Goal: Task Accomplishment & Management: Manage account settings

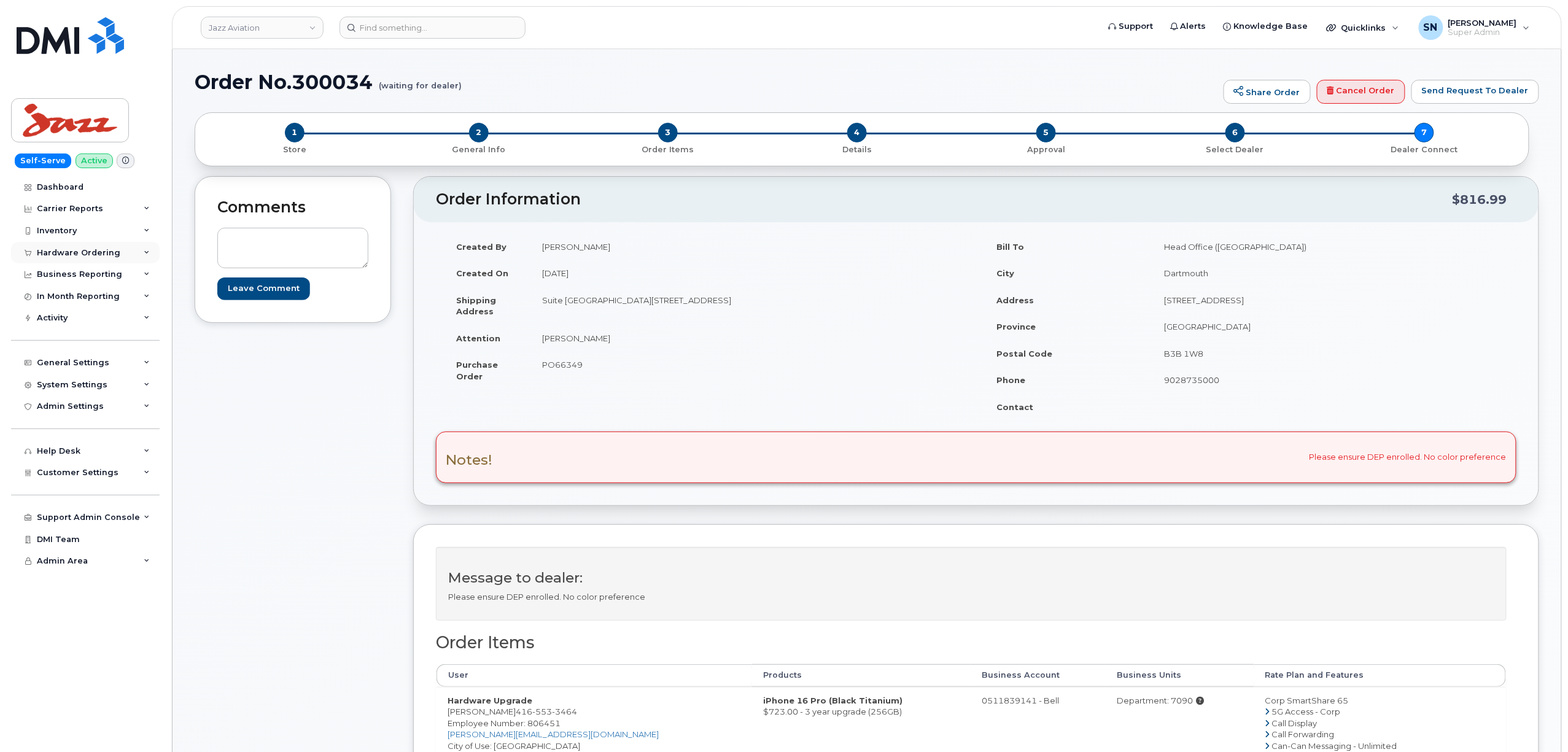
click at [119, 259] on div "Hardware Ordering" at bounding box center [85, 253] width 148 height 22
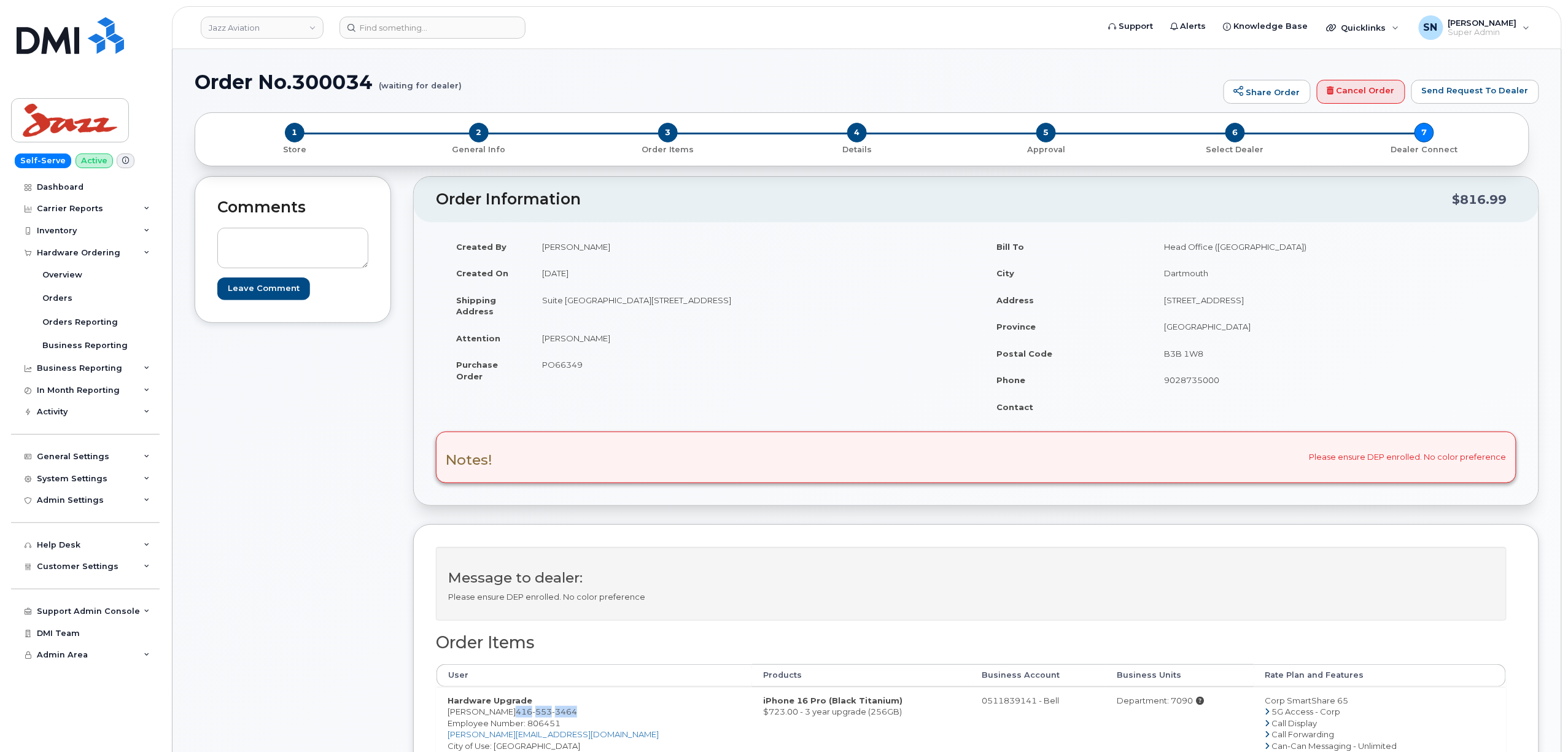
drag, startPoint x: 510, startPoint y: 716, endPoint x: 572, endPoint y: 716, distance: 62.0
copy span "416 553 3464"
click at [554, 366] on span "PO66349" at bounding box center [562, 364] width 40 height 10
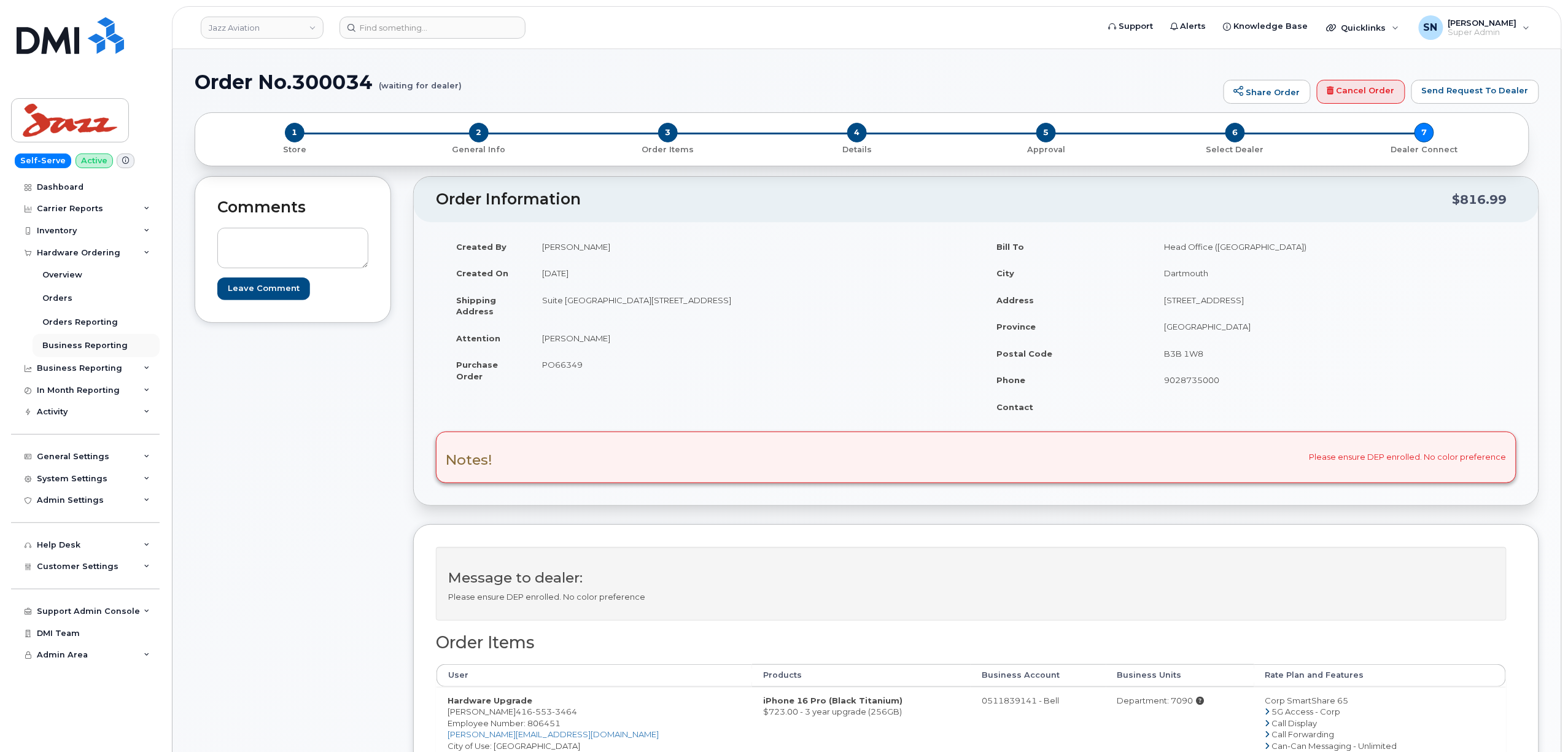
copy span "PO66349"
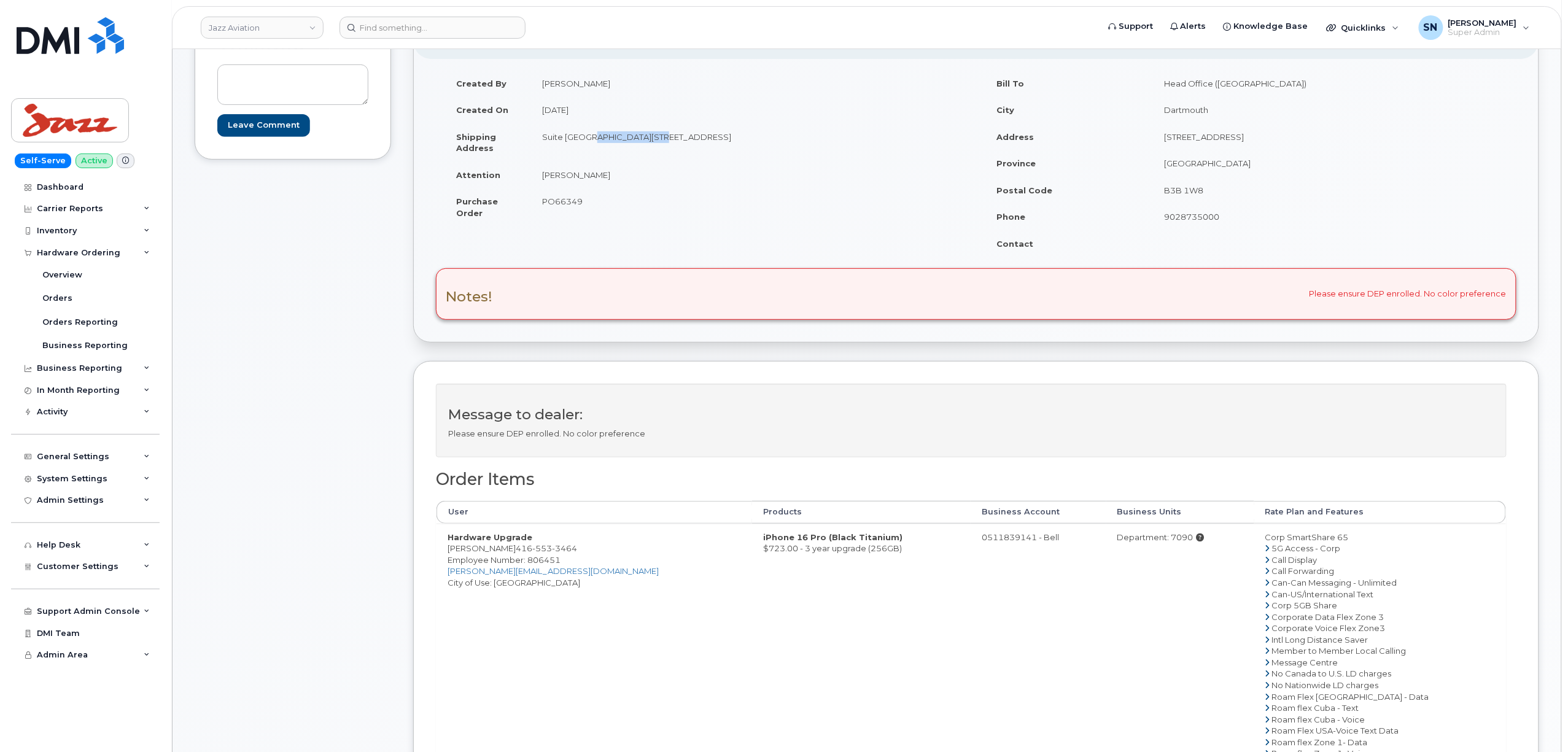
drag, startPoint x: 585, startPoint y: 138, endPoint x: 649, endPoint y: 140, distance: 64.0
click at [649, 140] on td "Suite 900 5935 Airport Rd Mississauga Ontario L4V 1W5" at bounding box center [749, 142] width 436 height 38
copy td "5935 Airport Rd"
drag, startPoint x: 542, startPoint y: 136, endPoint x: 580, endPoint y: 136, distance: 38.0
click at [580, 136] on td "Suite 900 5935 Airport Rd Mississauga Ontario L4V 1W5" at bounding box center [749, 142] width 436 height 38
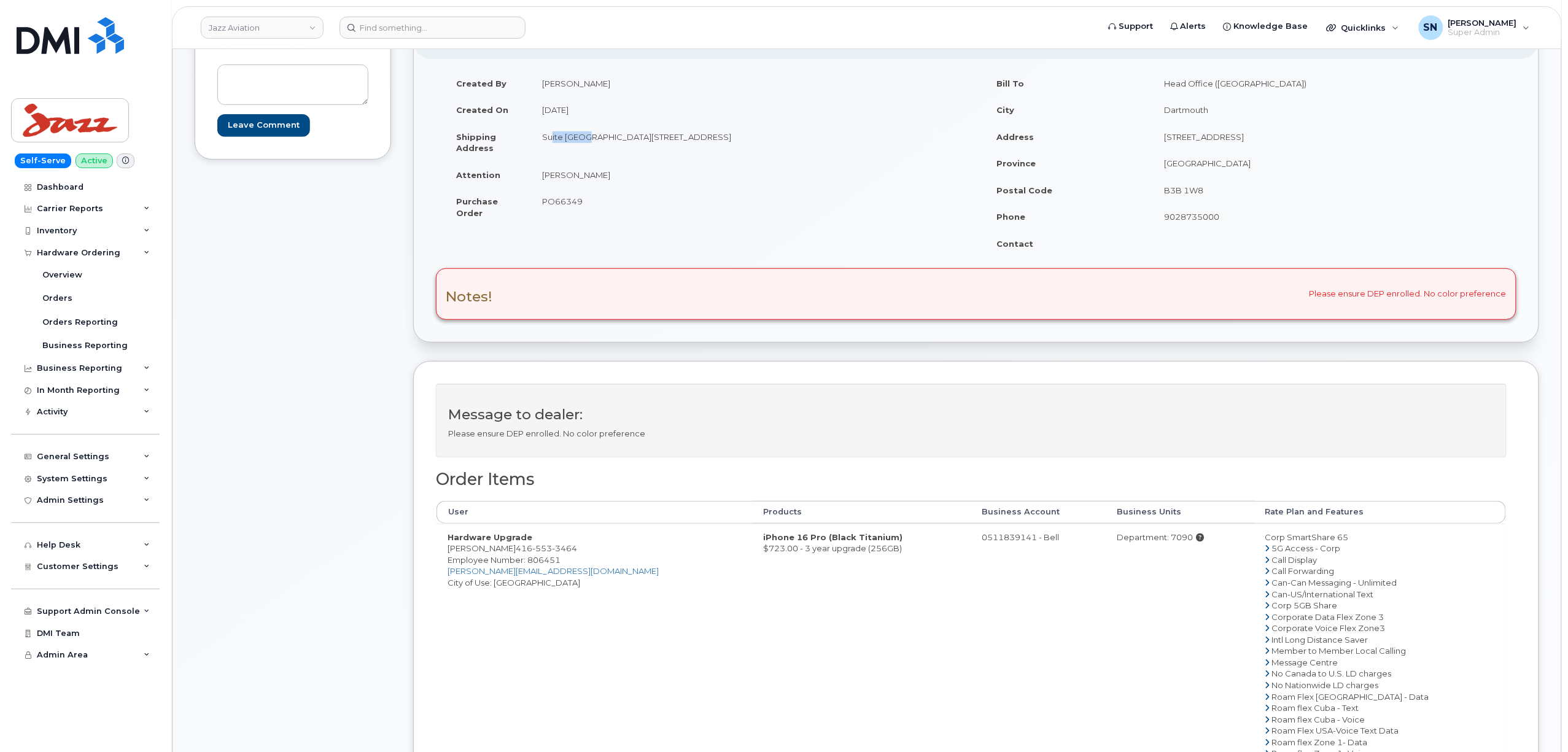
copy td "Suite 900"
click at [709, 163] on td "Wayne Bedase" at bounding box center [749, 175] width 436 height 27
drag, startPoint x: 730, startPoint y: 136, endPoint x: 759, endPoint y: 140, distance: 29.3
click at [759, 140] on td "Suite 900 5935 Airport Rd Mississauga Ontario L4V 1W5" at bounding box center [749, 142] width 436 height 38
drag, startPoint x: 740, startPoint y: 173, endPoint x: 730, endPoint y: 146, distance: 28.8
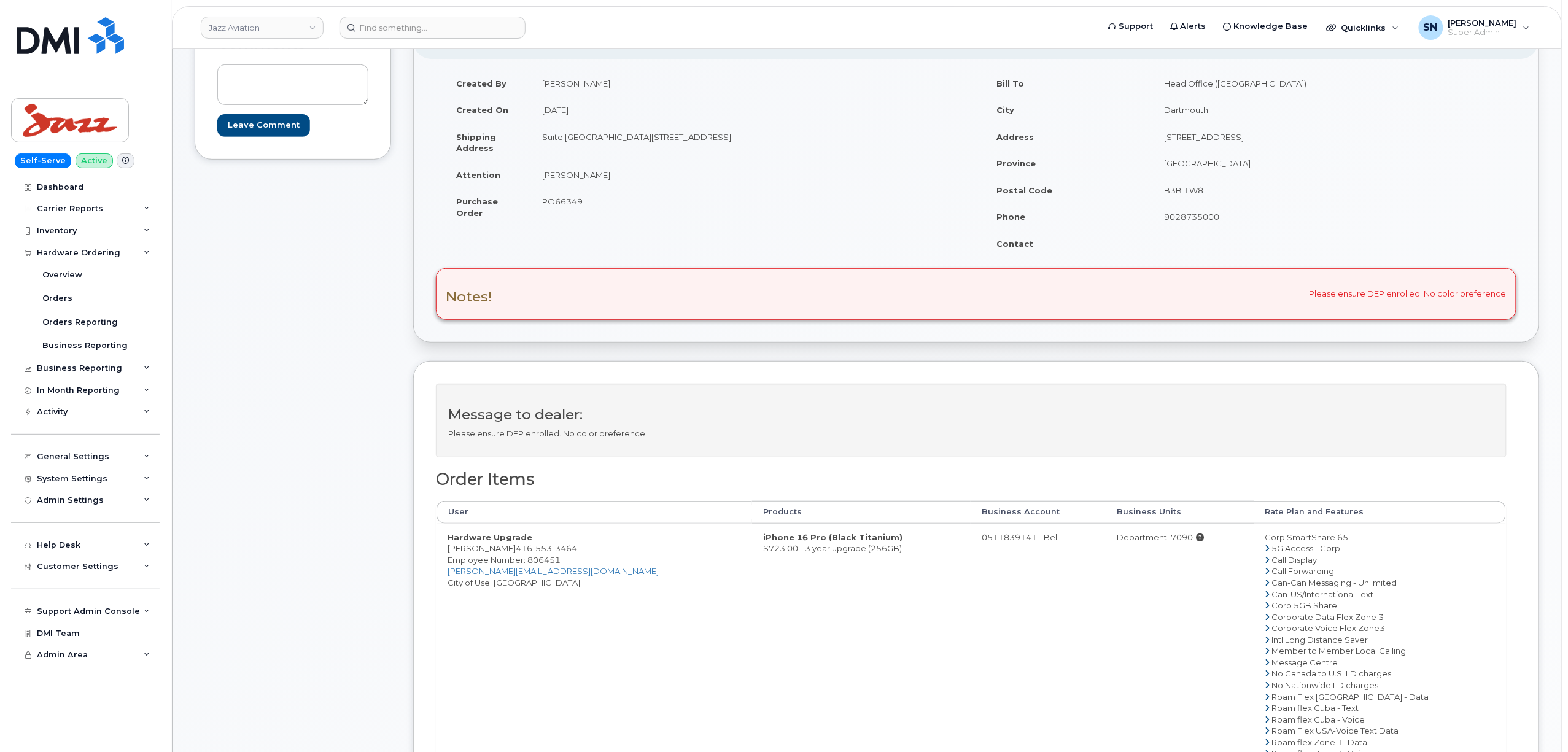
click at [737, 171] on td "Wayne Bedase" at bounding box center [749, 175] width 436 height 27
drag, startPoint x: 734, startPoint y: 138, endPoint x: 770, endPoint y: 136, distance: 36.1
click at [770, 136] on td "Suite 900 5935 Airport Rd Mississauga Ontario L4V 1W5" at bounding box center [749, 142] width 436 height 38
copy td "L4V 1W5"
drag, startPoint x: 706, startPoint y: 219, endPoint x: 600, endPoint y: 207, distance: 106.7
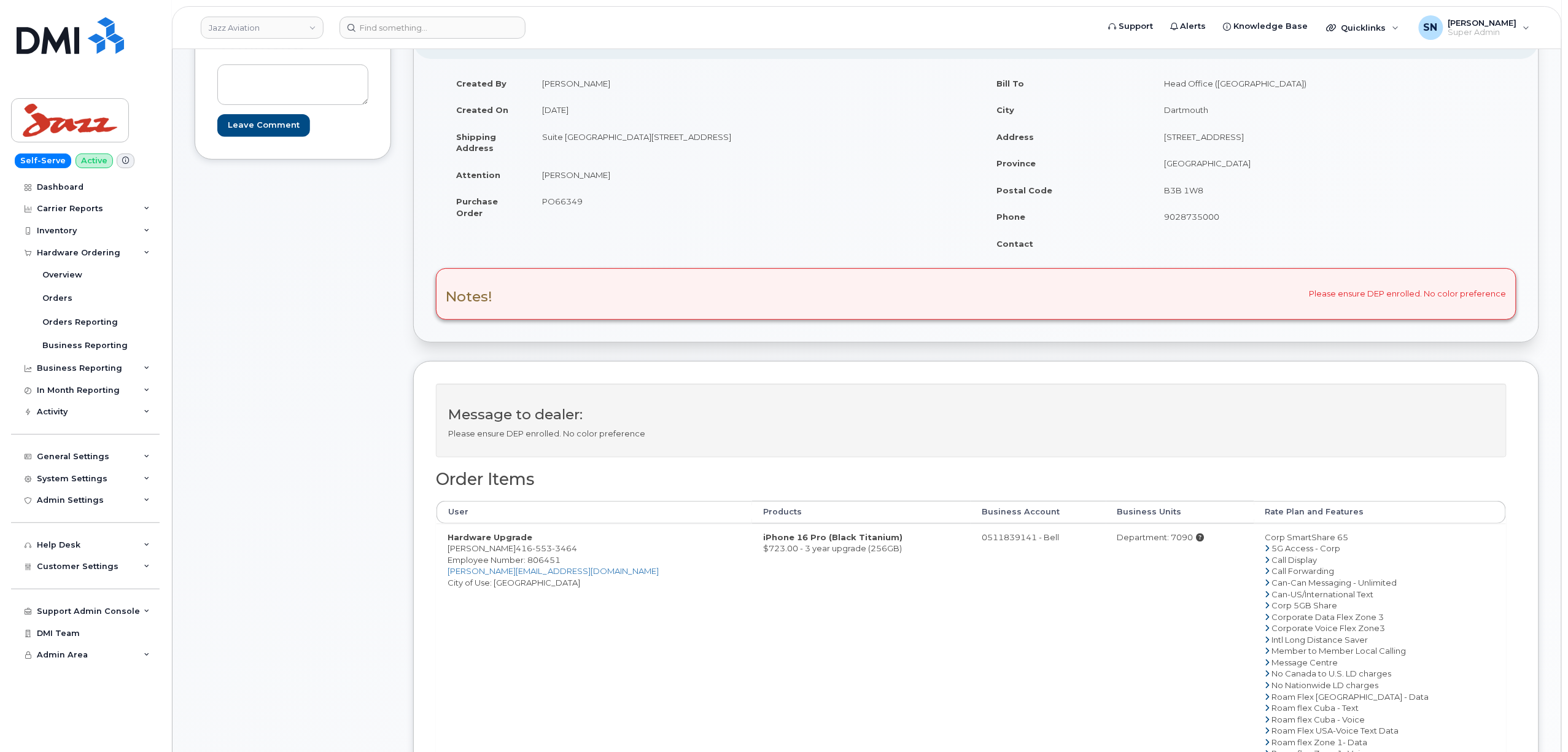
click at [703, 219] on td "PO66349" at bounding box center [749, 207] width 436 height 38
drag, startPoint x: 544, startPoint y: 175, endPoint x: 603, endPoint y: 173, distance: 59.0
click at [603, 173] on td "Wayne Bedase" at bounding box center [749, 175] width 436 height 27
copy td "Wayne Bedase"
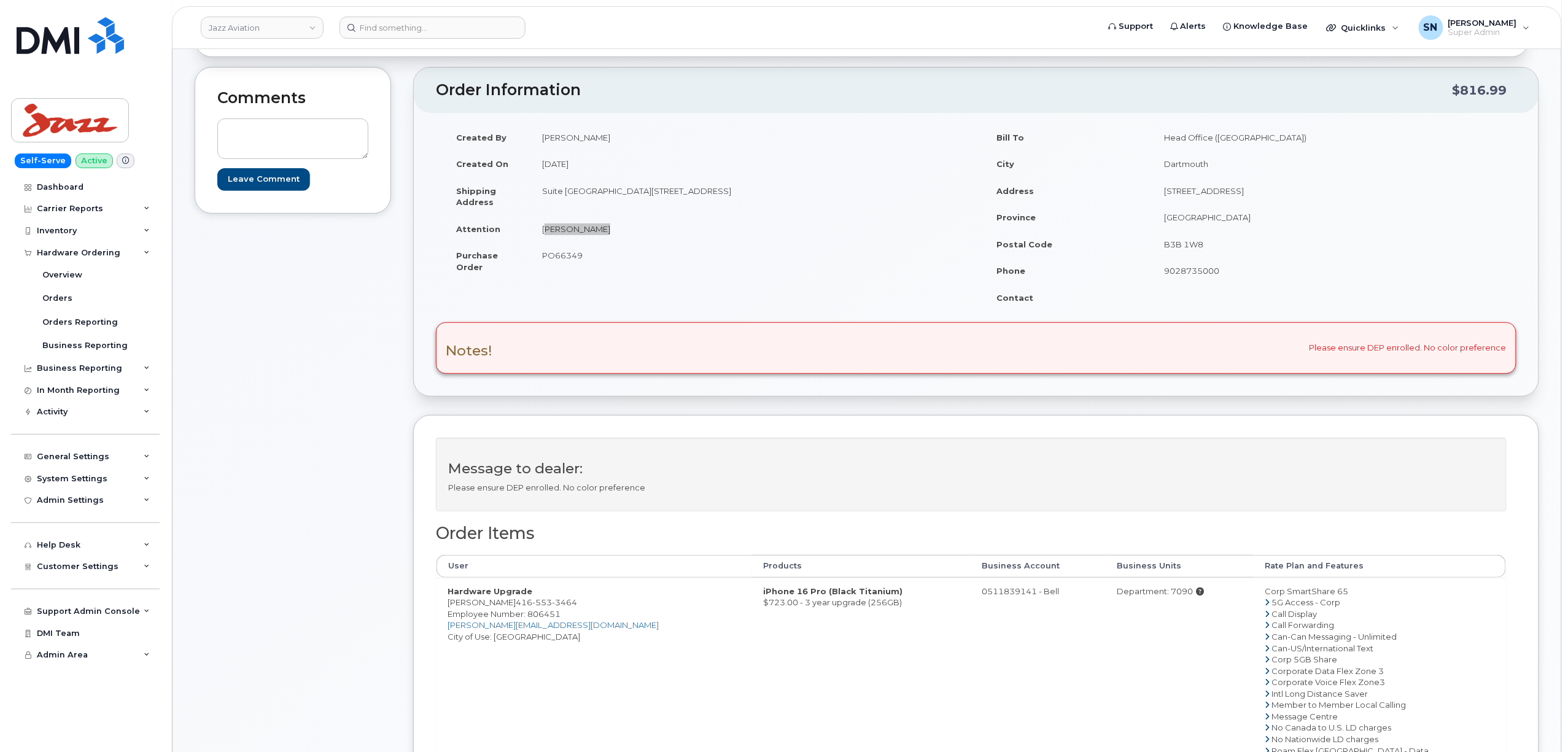
scroll to position [82, 0]
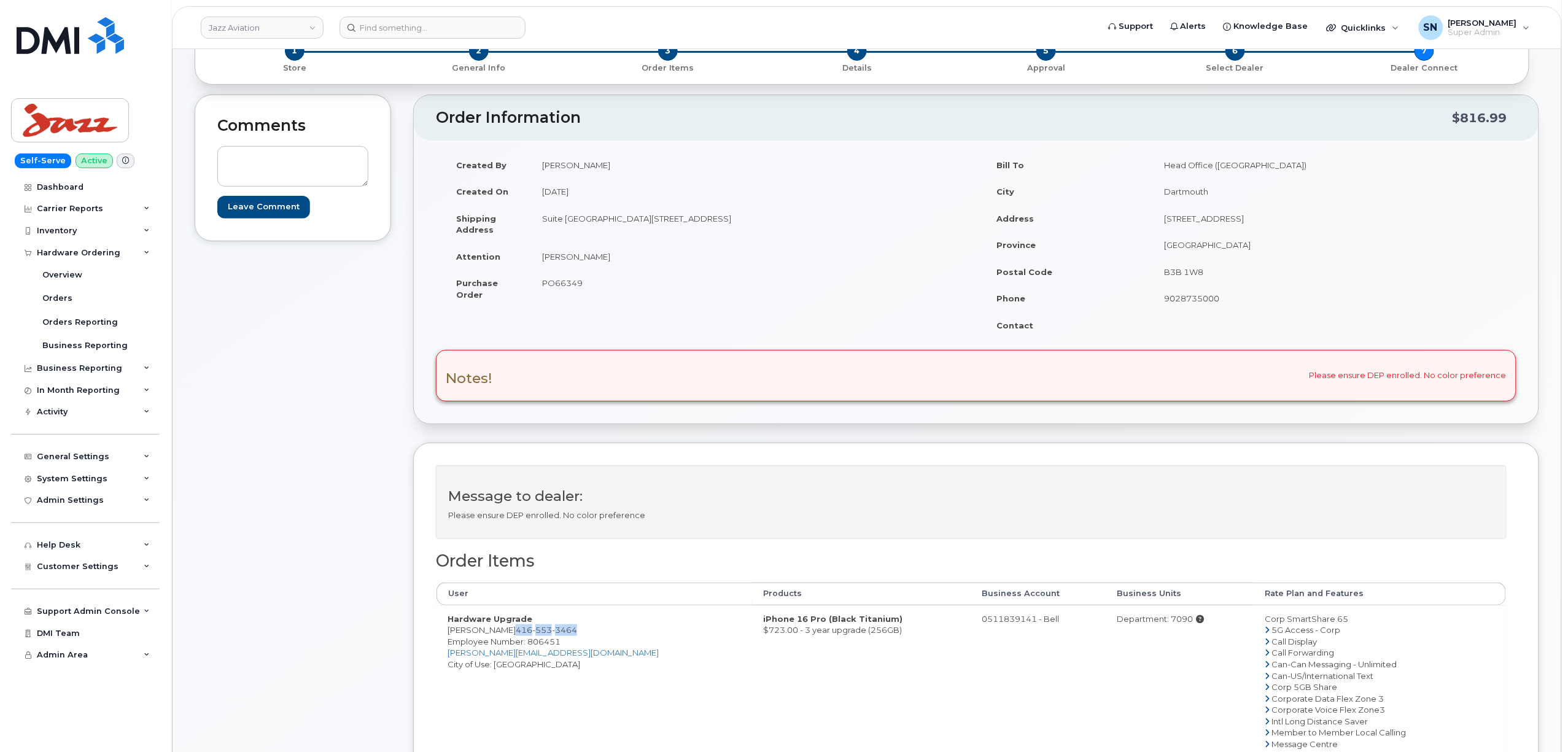
drag, startPoint x: 511, startPoint y: 633, endPoint x: 570, endPoint y: 633, distance: 59.0
click at [570, 633] on span "416 553 3464" at bounding box center [546, 630] width 61 height 10
copy span "416 553 3464"
click at [401, 517] on div "Comments Leave Comment Order Information $816.99 Created By Angela Marr Created…" at bounding box center [867, 589] width 1345 height 991
drag, startPoint x: 450, startPoint y: 637, endPoint x: 580, endPoint y: 629, distance: 130.2
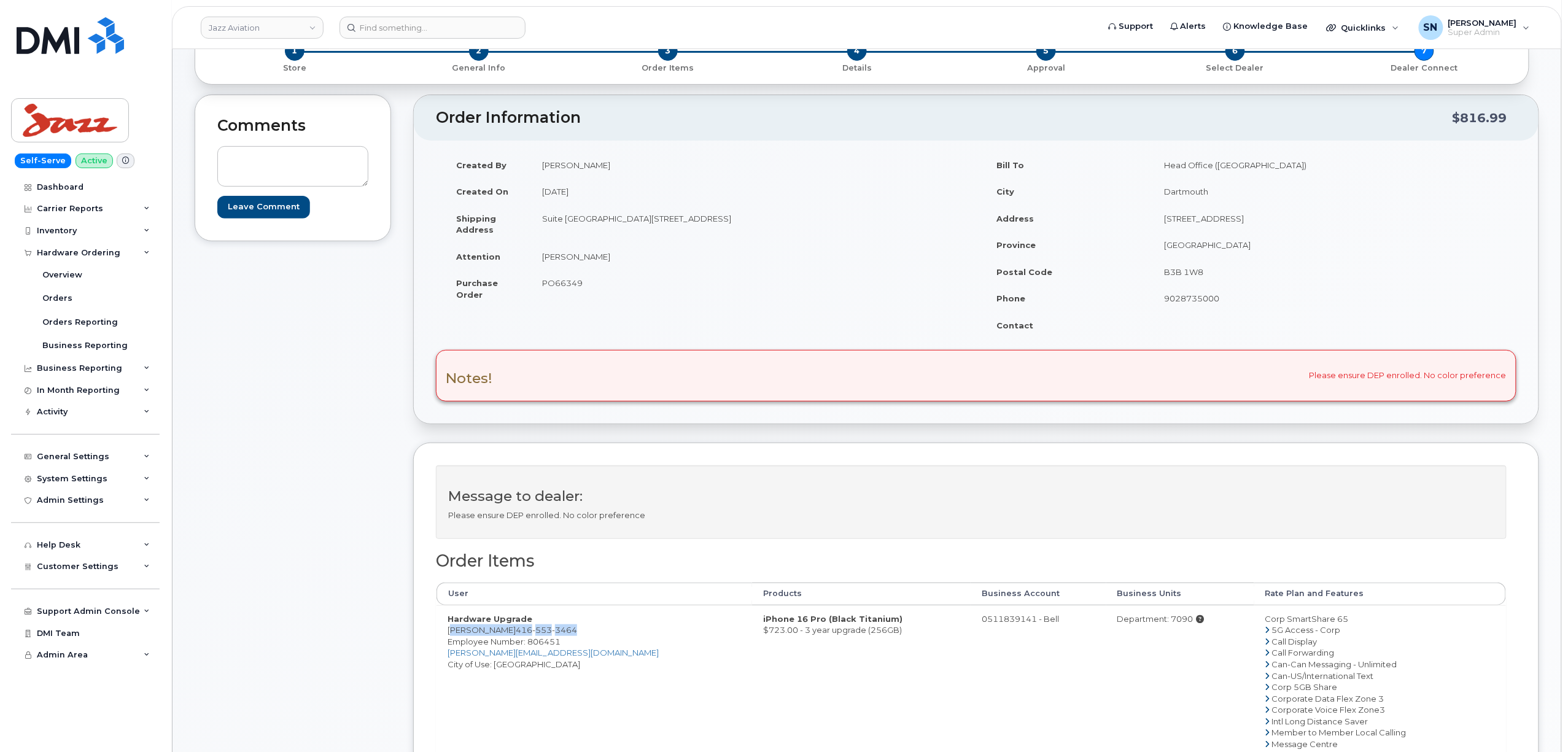
copy td "Wayne Bedase 416 553 3464"
click at [569, 284] on span "PO66349" at bounding box center [562, 283] width 40 height 10
copy span "PO66349"
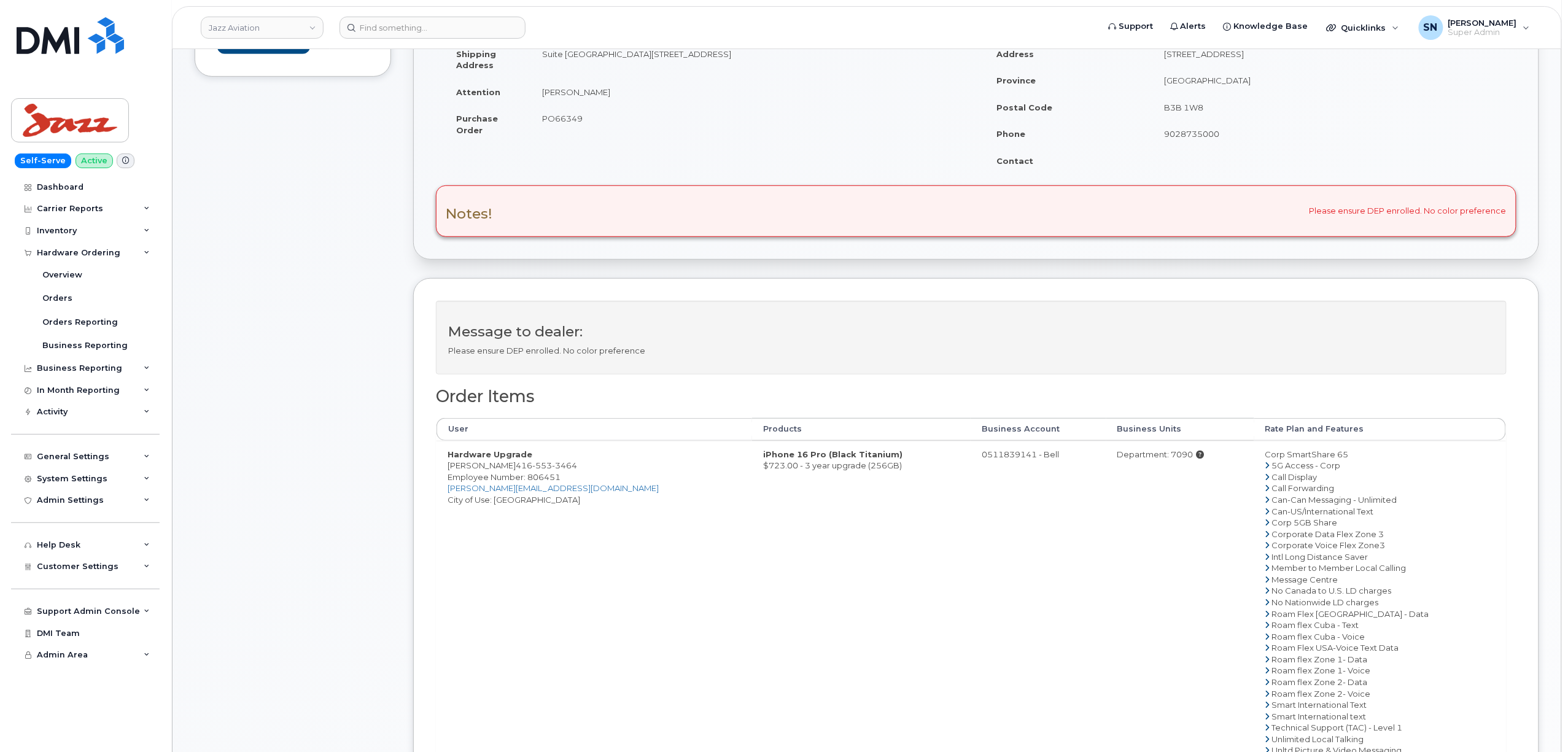
scroll to position [491, 0]
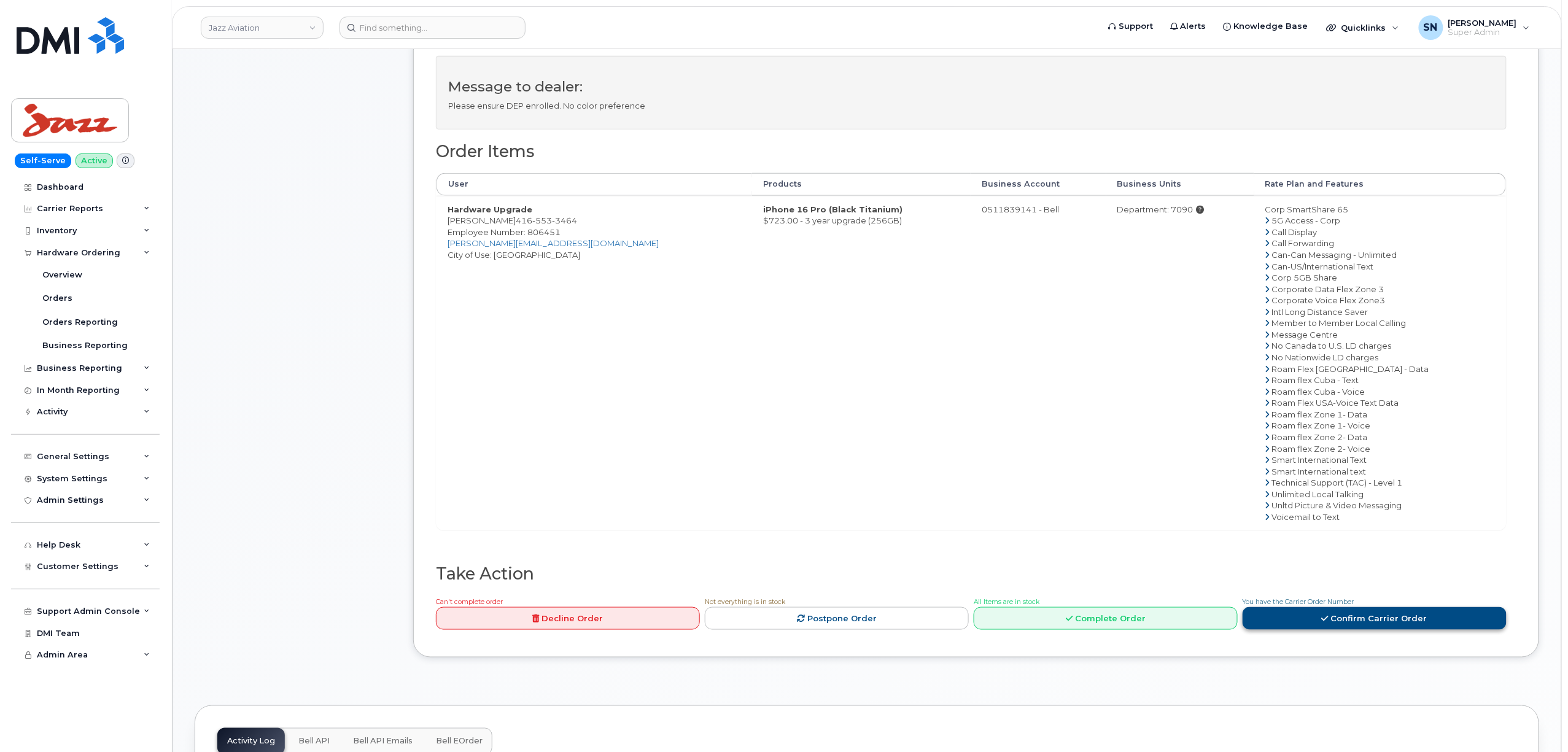
click at [1371, 615] on link "Confirm Carrier Order" at bounding box center [1374, 618] width 264 height 23
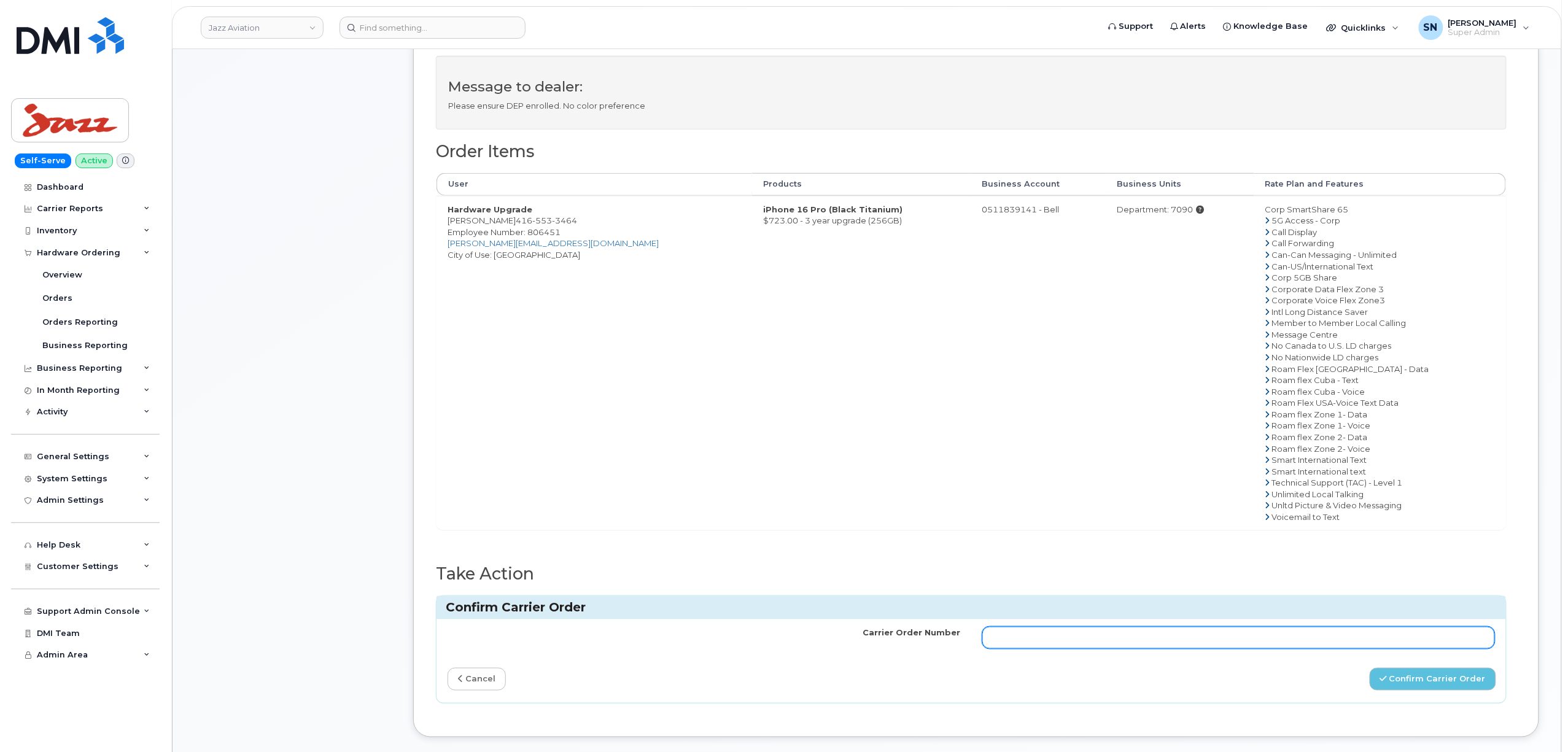
click at [1176, 642] on input "Carrier Order Number" at bounding box center [1239, 637] width 513 height 22
paste input "3014202"
type input "3014202"
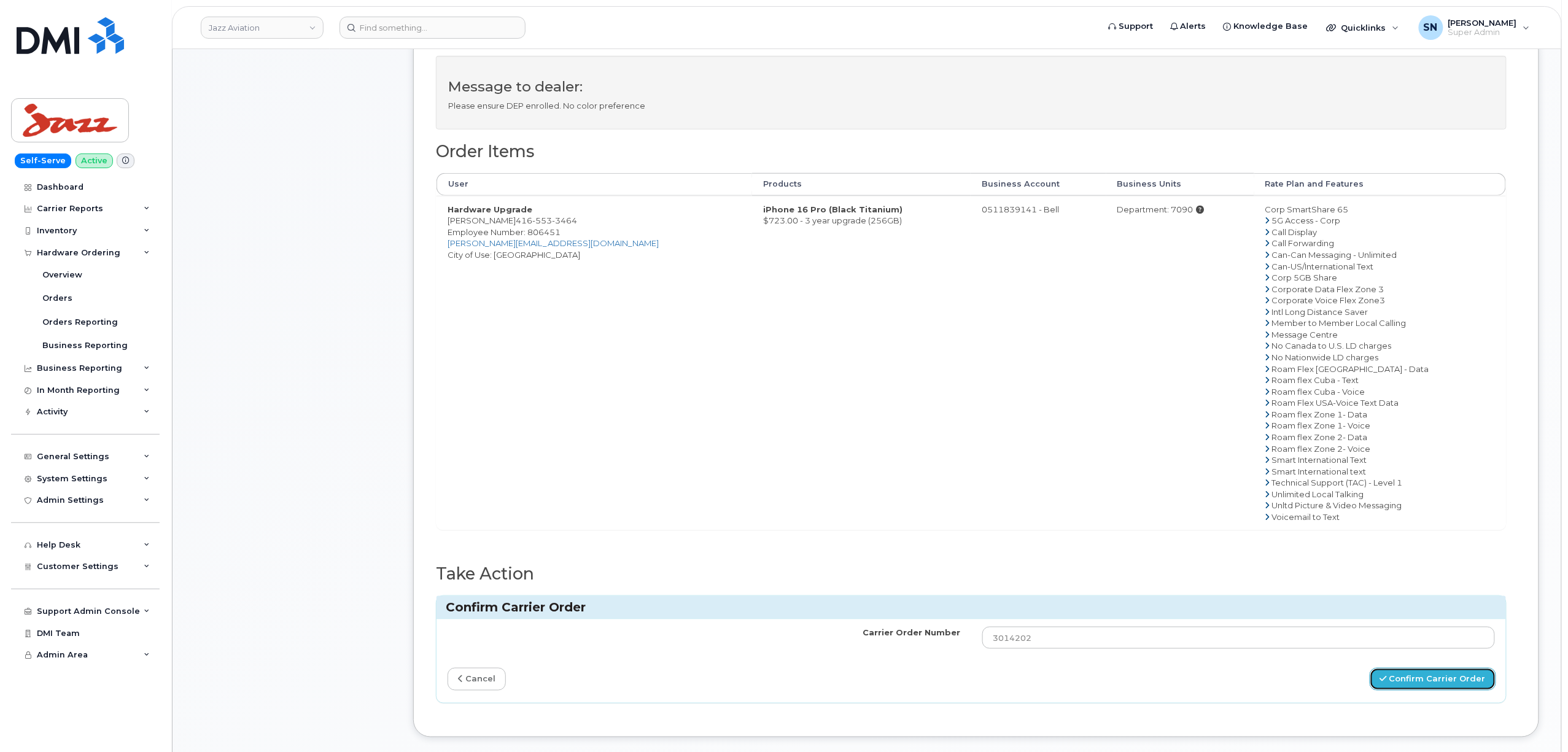
click at [1471, 691] on button "Confirm Carrier Order" at bounding box center [1433, 679] width 127 height 23
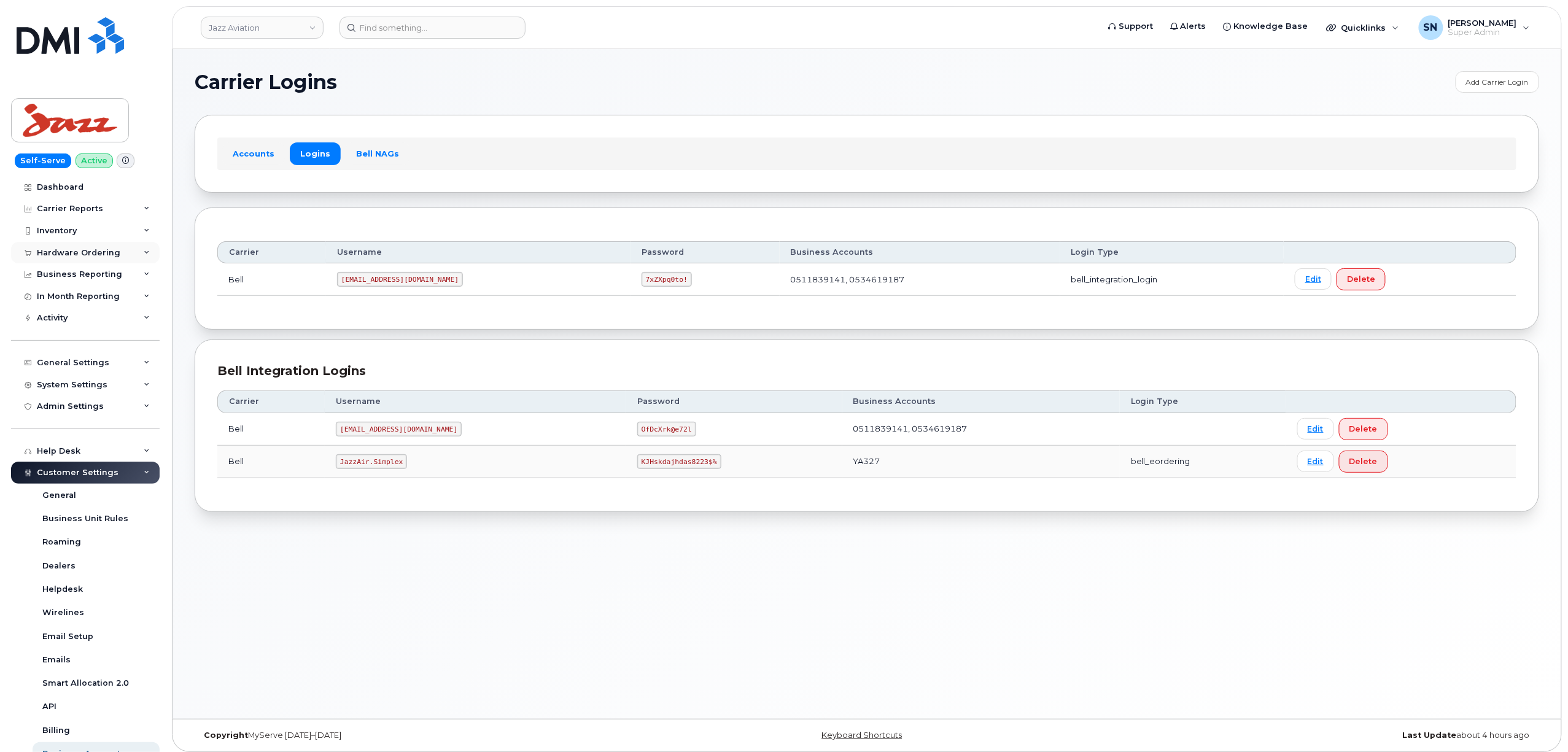
click at [86, 256] on div "Hardware Ordering" at bounding box center [79, 253] width 84 height 10
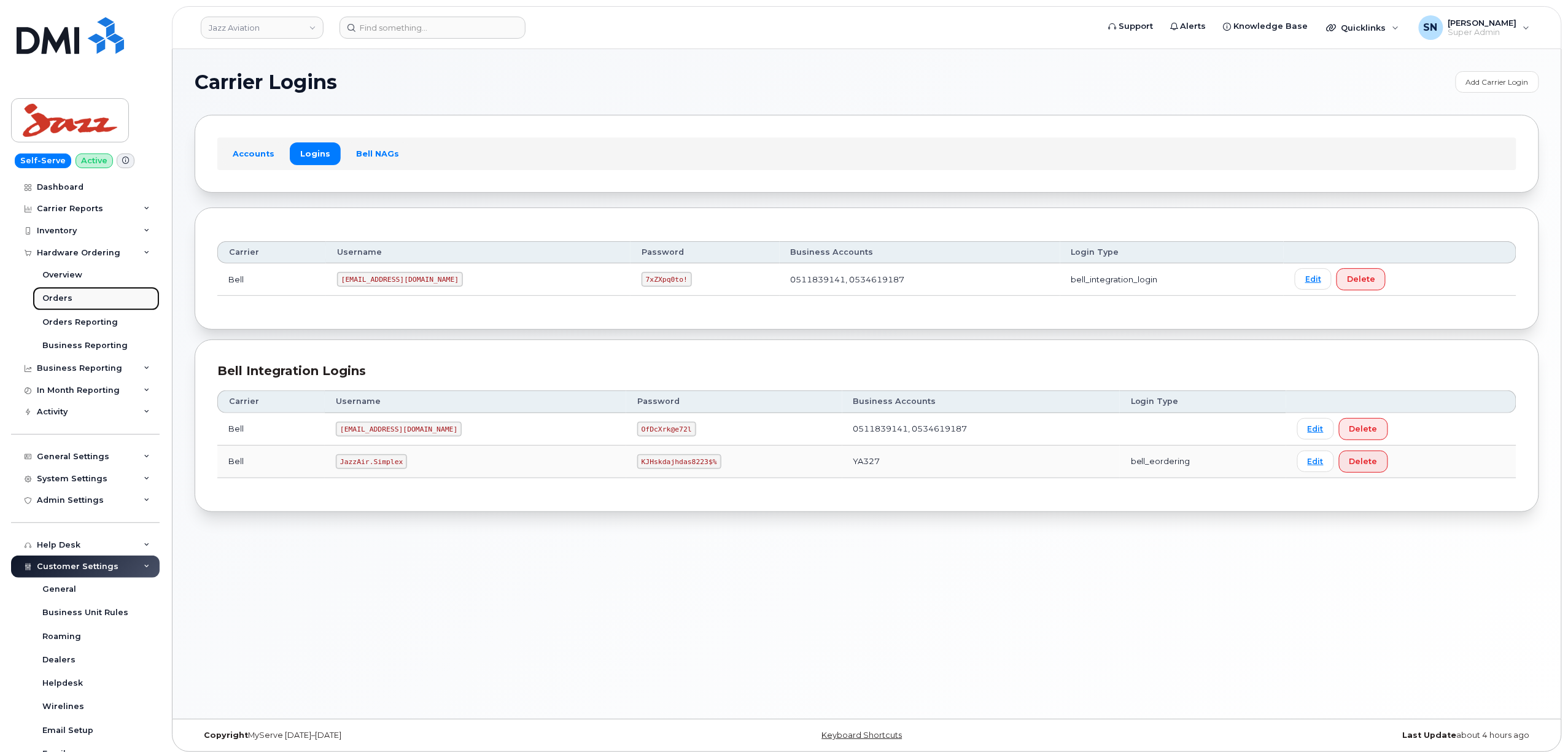
click at [61, 298] on div "Orders" at bounding box center [57, 298] width 30 height 11
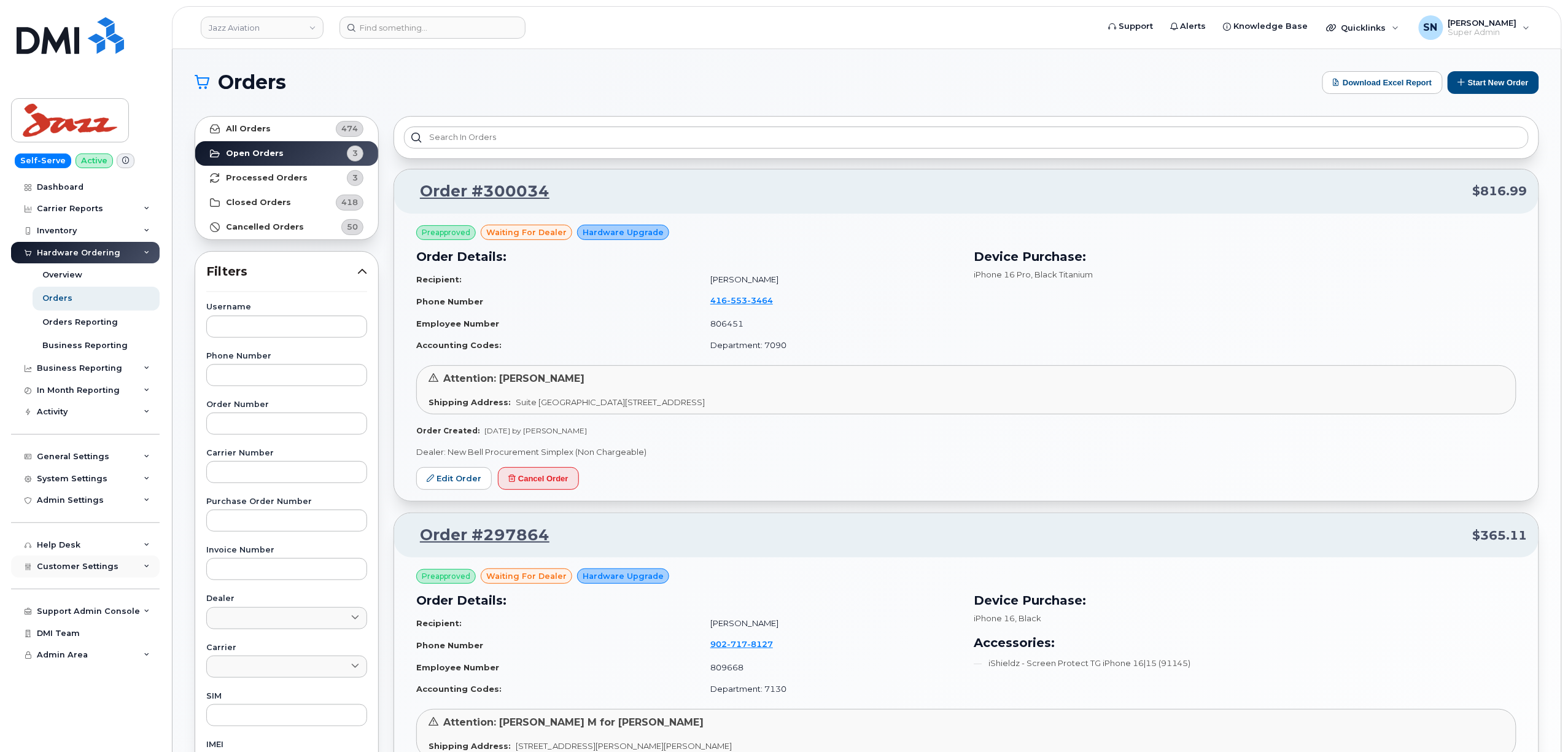
click at [98, 565] on span "Customer Settings" at bounding box center [78, 567] width 82 height 9
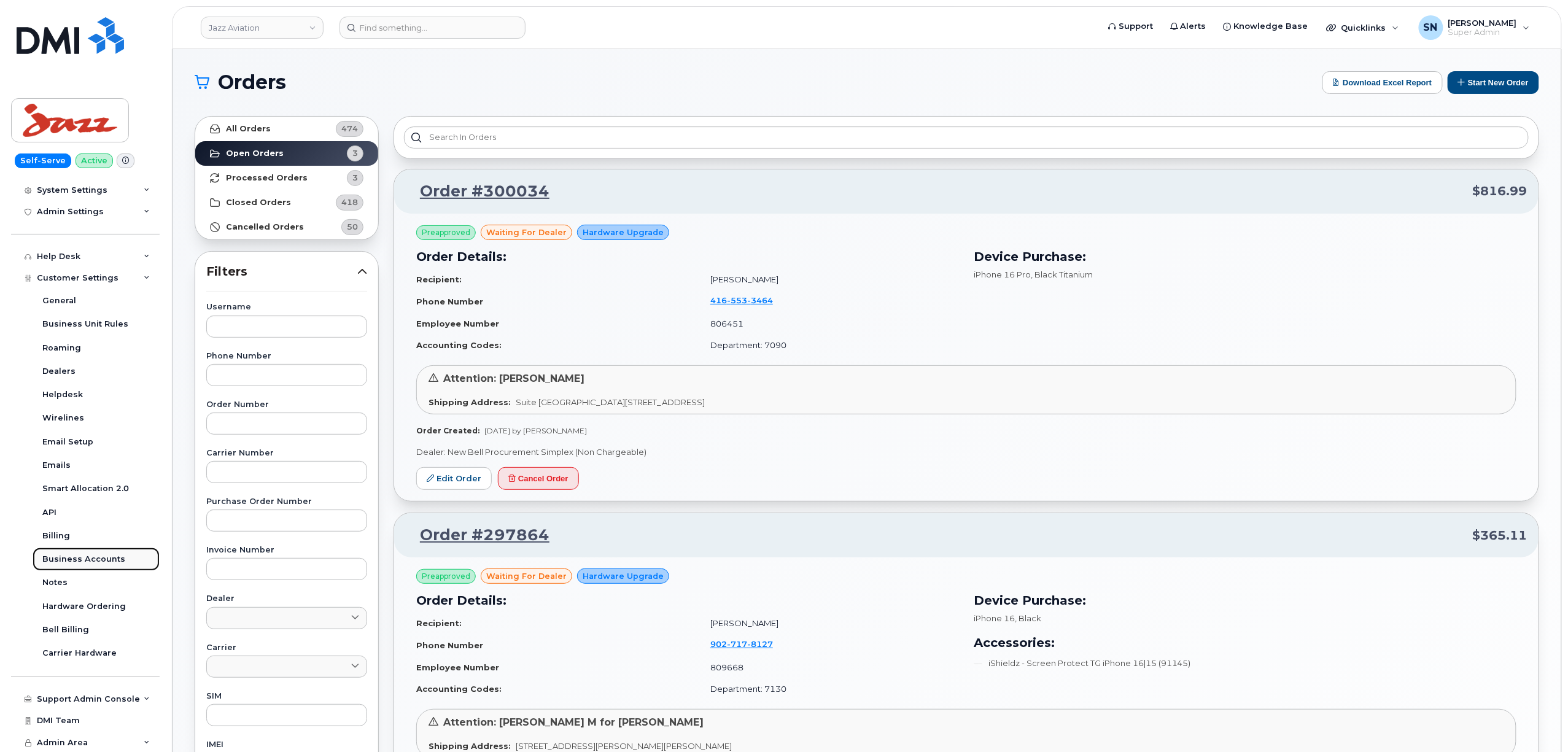
click at [99, 552] on link "Business Accounts" at bounding box center [96, 559] width 127 height 24
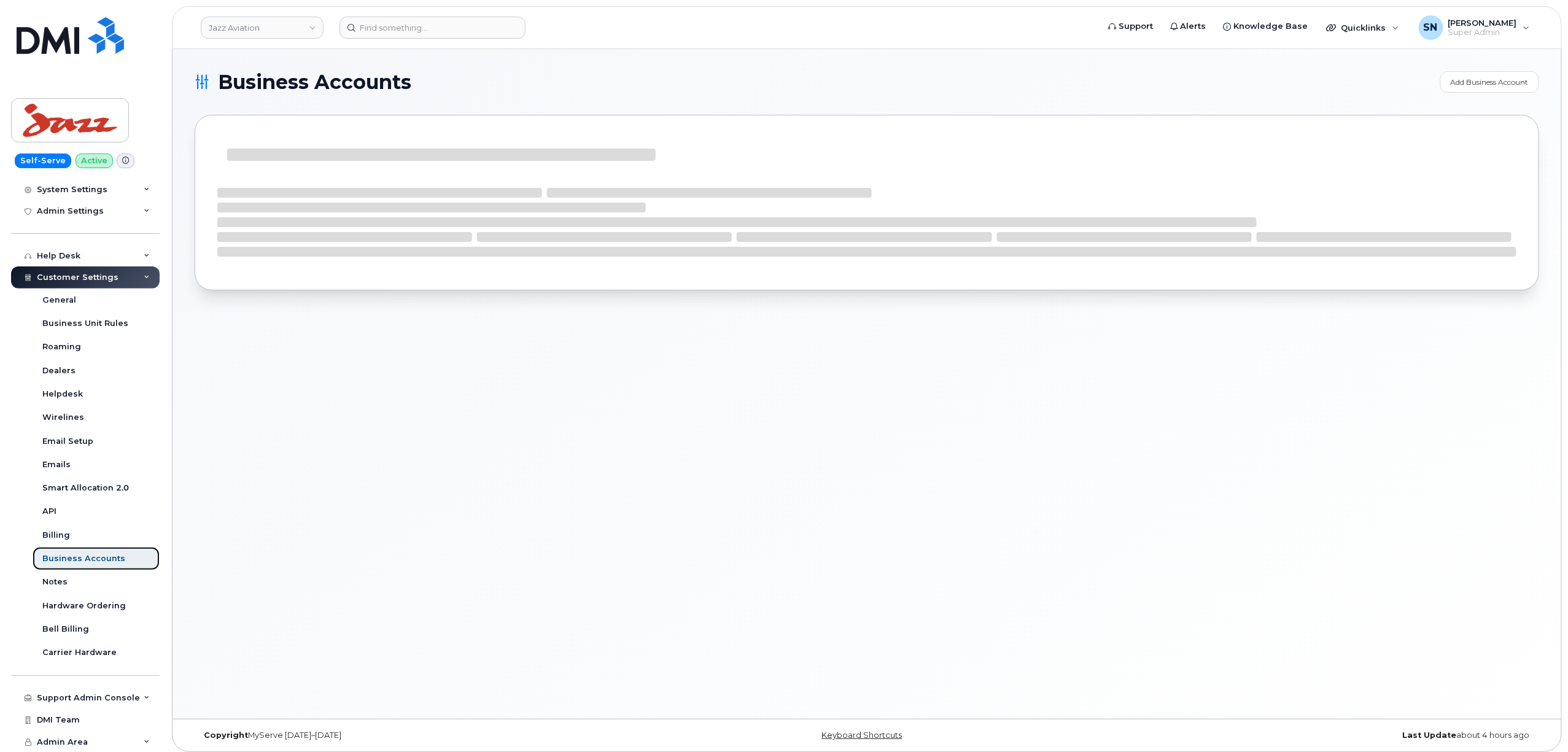
scroll to position [195, 0]
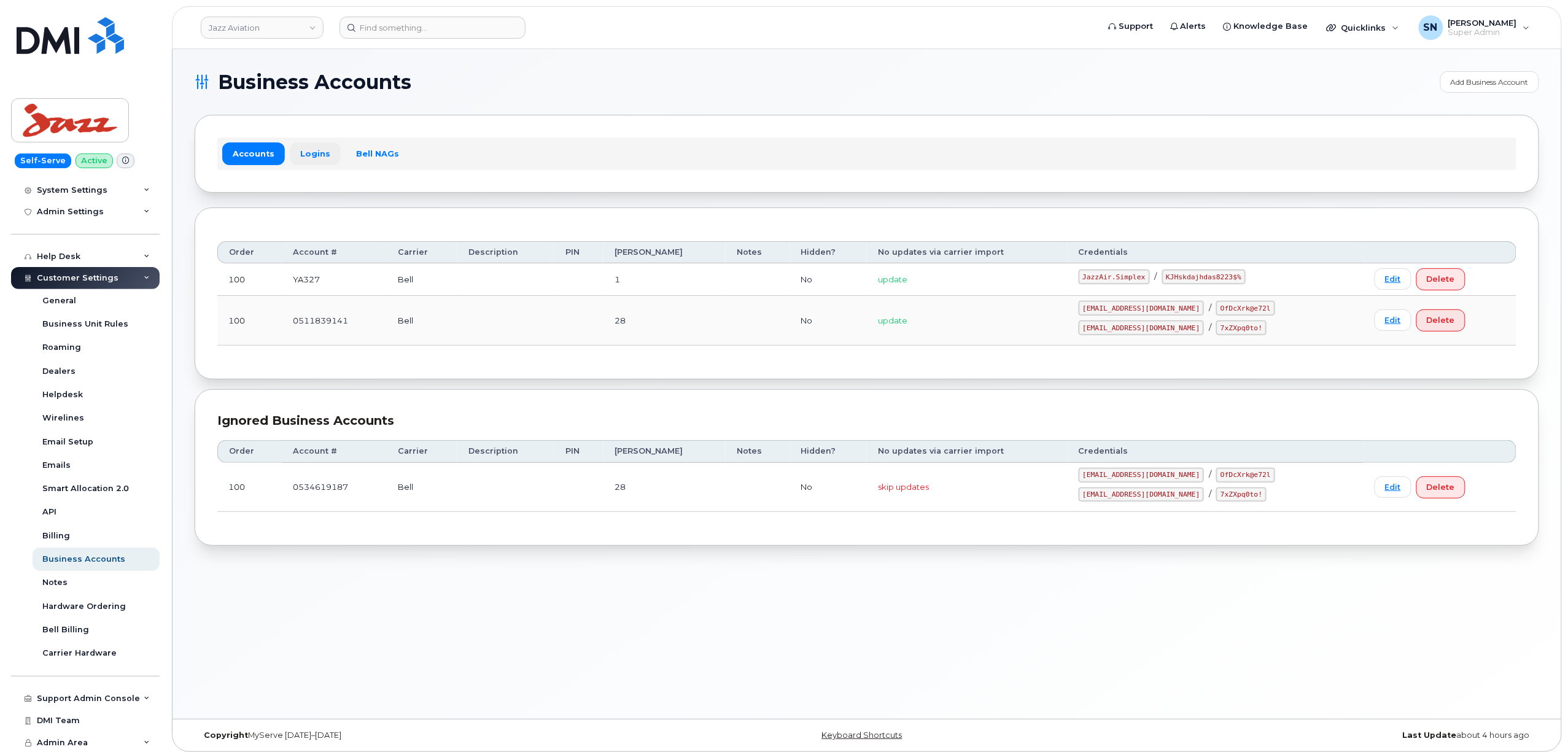
click at [319, 152] on link "Logins" at bounding box center [316, 153] width 51 height 22
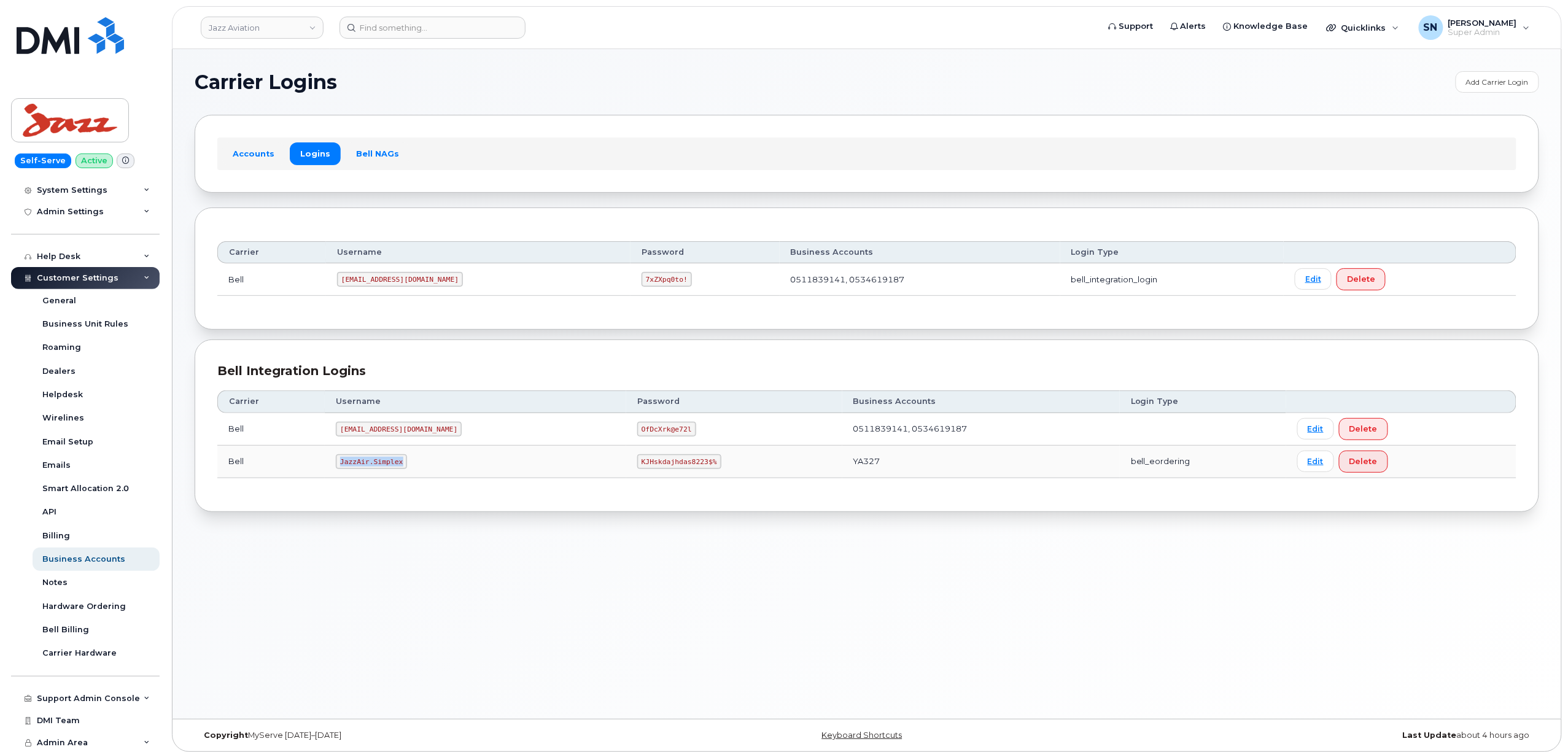
drag, startPoint x: 343, startPoint y: 461, endPoint x: 422, endPoint y: 467, distance: 79.2
click at [422, 467] on td "JazzAir.Simplex" at bounding box center [475, 462] width 301 height 32
copy code "JazzAir.Simplex"
drag, startPoint x: 585, startPoint y: 467, endPoint x: 666, endPoint y: 479, distance: 81.9
click at [666, 478] on td "KJHskdajhdas8223$%" at bounding box center [734, 462] width 216 height 32
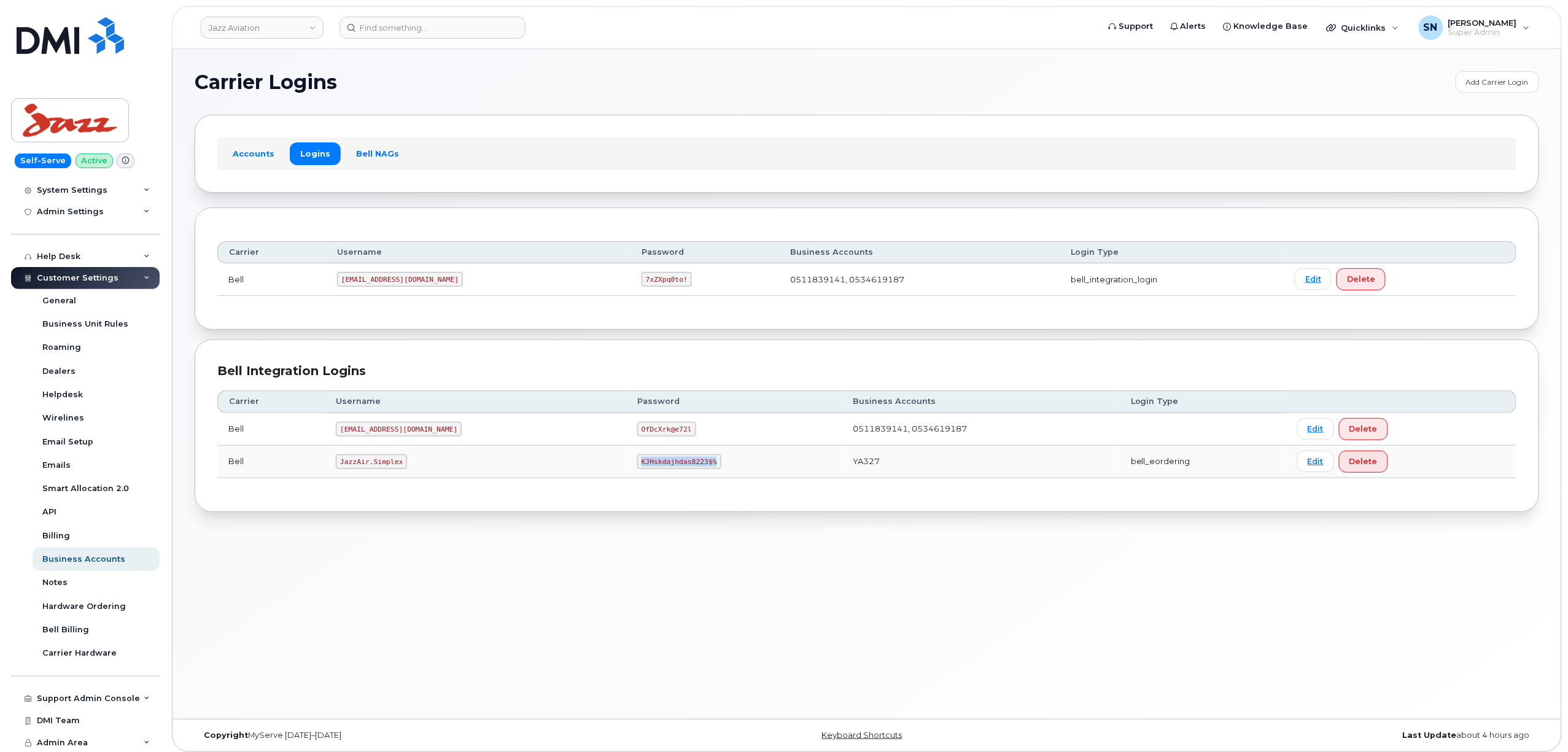
copy code "KJHskdajhdas8223$%"
drag, startPoint x: 342, startPoint y: 463, endPoint x: 302, endPoint y: 463, distance: 40.0
click at [403, 465] on code "JazzAir.Simplex" at bounding box center [372, 462] width 71 height 15
copy code "JazzAir.Simplex"
drag, startPoint x: 636, startPoint y: 467, endPoint x: 666, endPoint y: 467, distance: 30.0
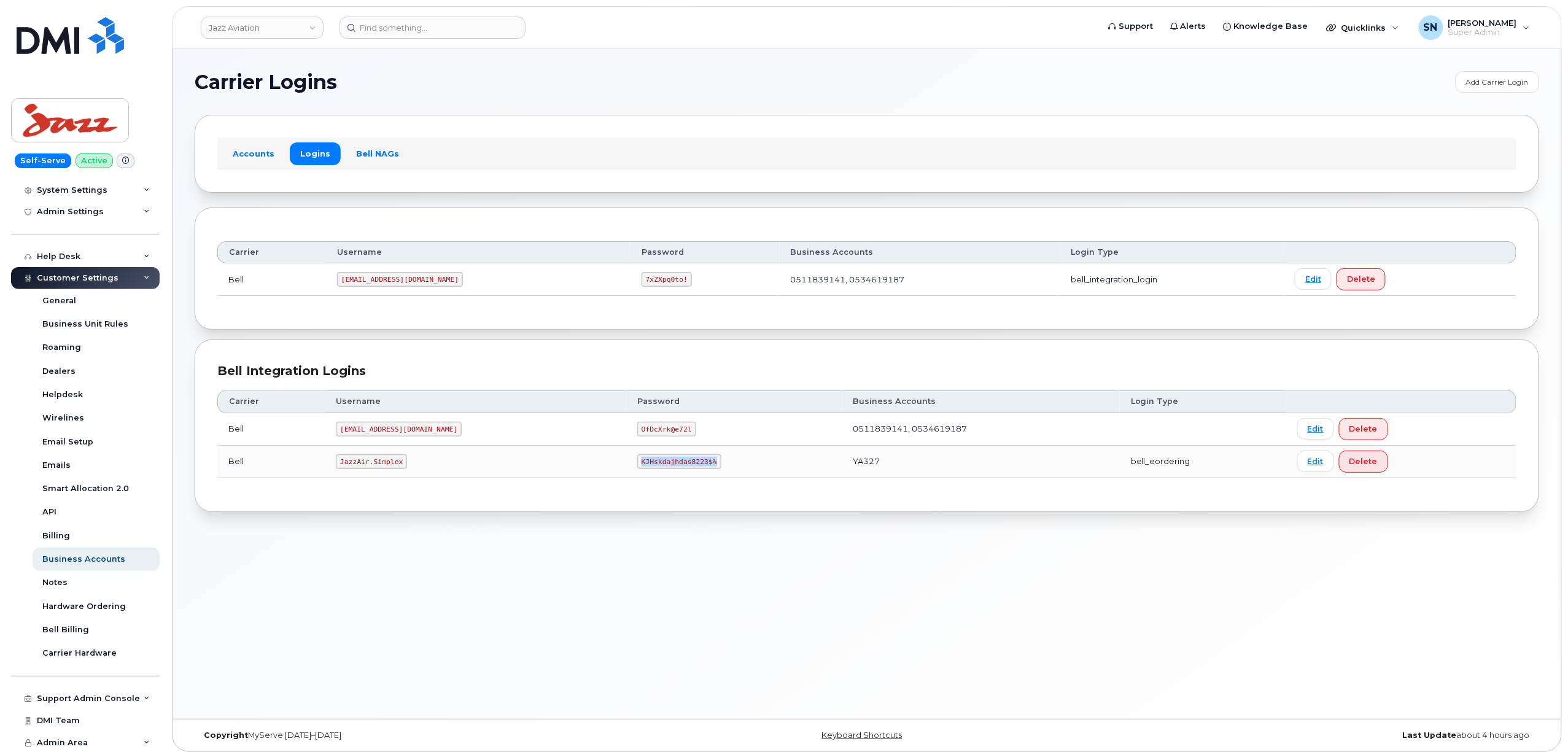
click at [666, 467] on td "KJHskdajhdas8223$%" at bounding box center [734, 462] width 216 height 32
copy code "KJHskdajhdas8223$%"
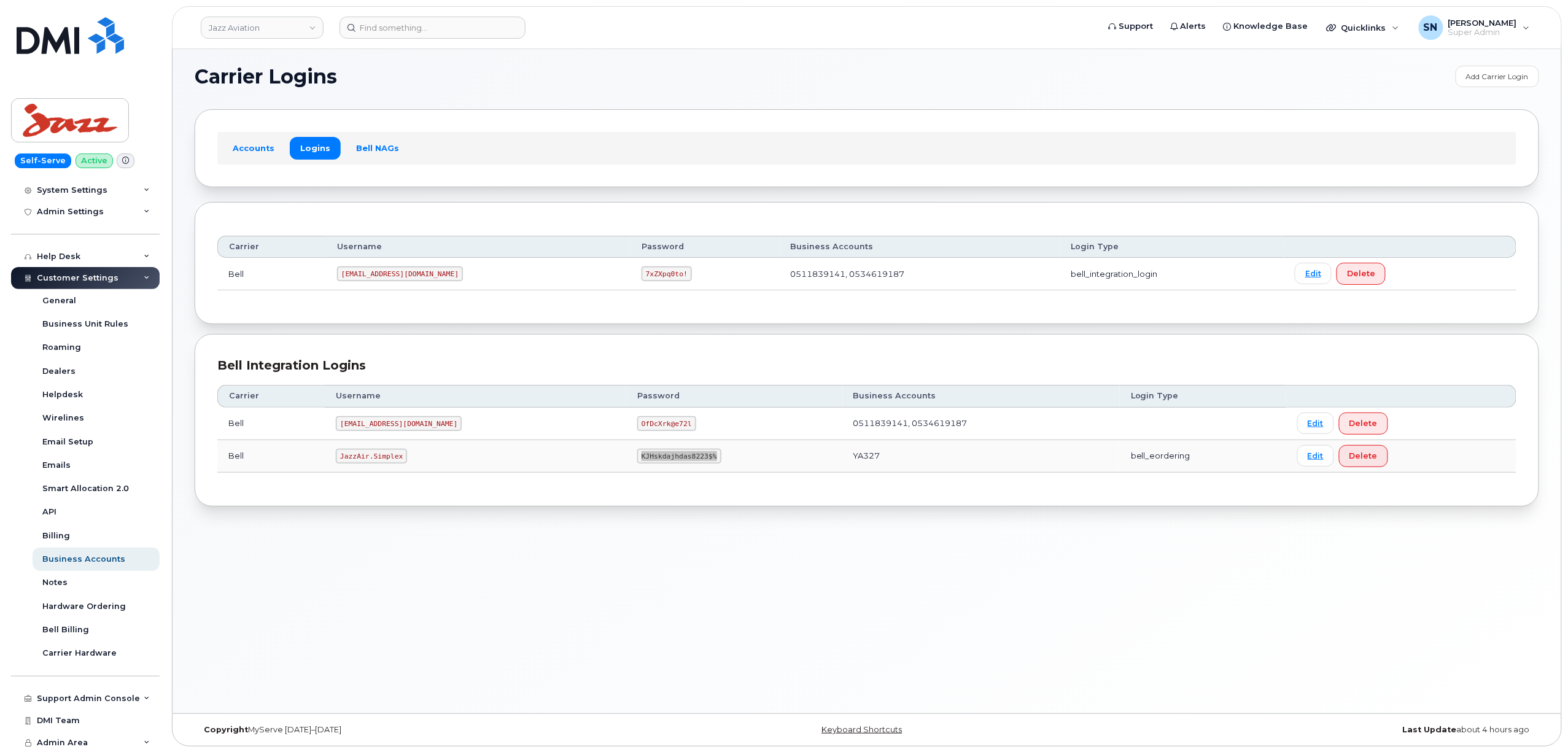
scroll to position [6, 0]
drag, startPoint x: 342, startPoint y: 455, endPoint x: 403, endPoint y: 462, distance: 61.4
click at [404, 462] on code "JazzAir.Simplex" at bounding box center [372, 456] width 71 height 15
copy code "JazzAir.Simplex"
drag, startPoint x: 587, startPoint y: 458, endPoint x: 659, endPoint y: 465, distance: 72.3
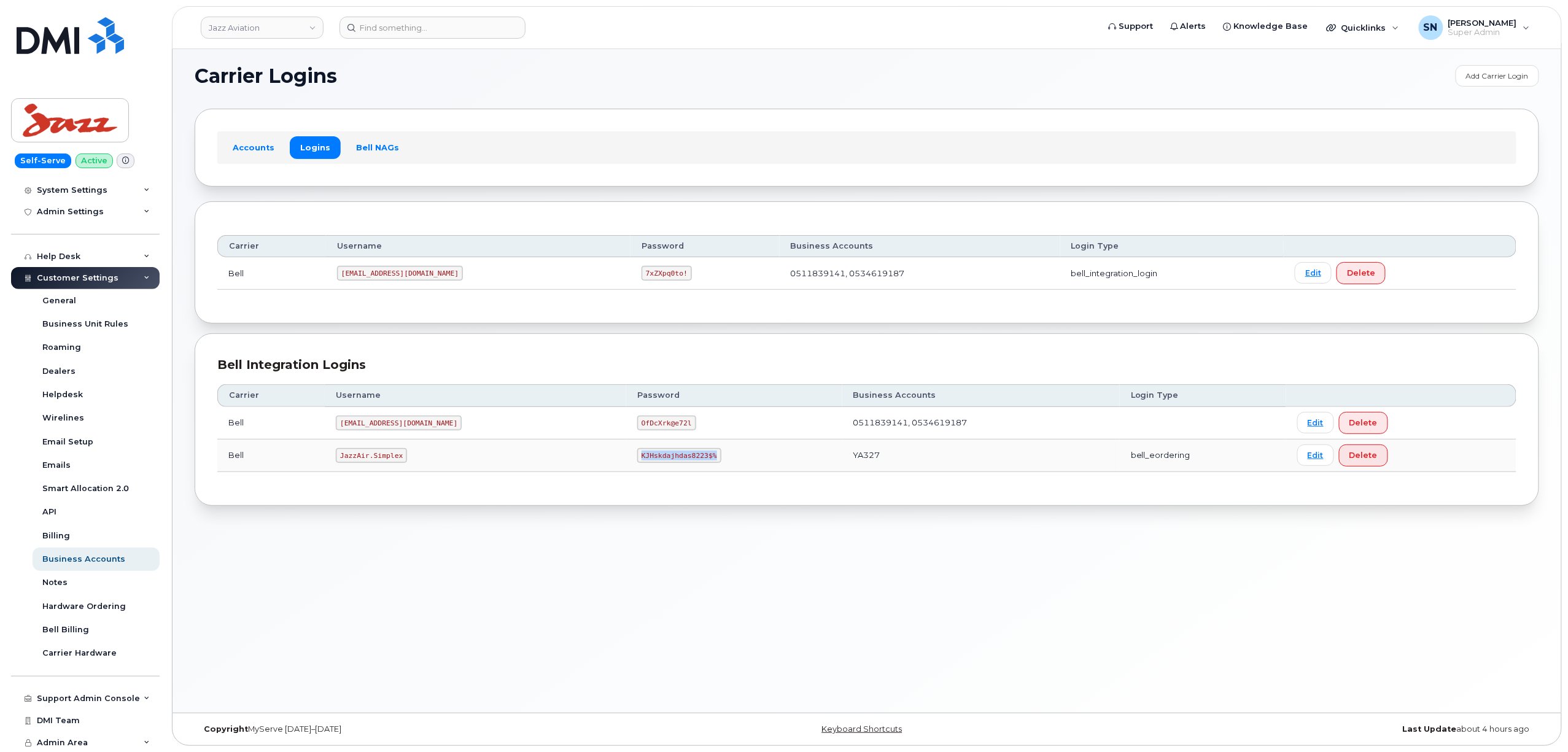
click at [659, 463] on code "KJHskdajhdas8223$%" at bounding box center [679, 456] width 84 height 15
copy code "KJHskdajhdas8223$%"
click at [292, 27] on link "Jazz Aviation" at bounding box center [262, 28] width 123 height 22
type input "md"
click at [284, 141] on span "MD of Bonnyville No. 87" at bounding box center [260, 142] width 95 height 12
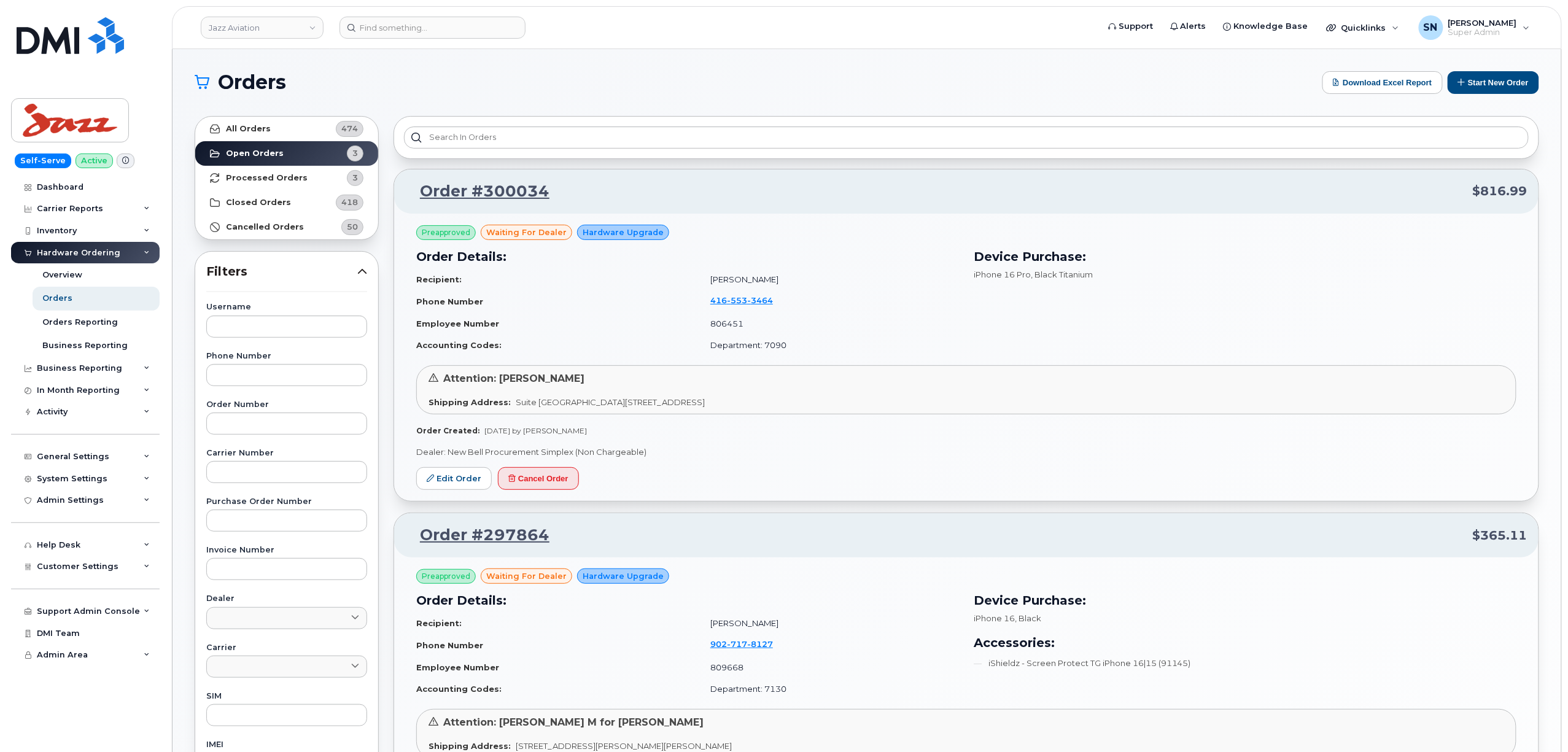
click at [298, 437] on div "Username Phone Number Order Number Carrier Number Purchase Order Number Invoice…" at bounding box center [287, 587] width 190 height 569
click at [296, 428] on input "text" at bounding box center [287, 424] width 161 height 22
paste input "297863"
click at [258, 134] on link "All Orders 474" at bounding box center [286, 129] width 183 height 24
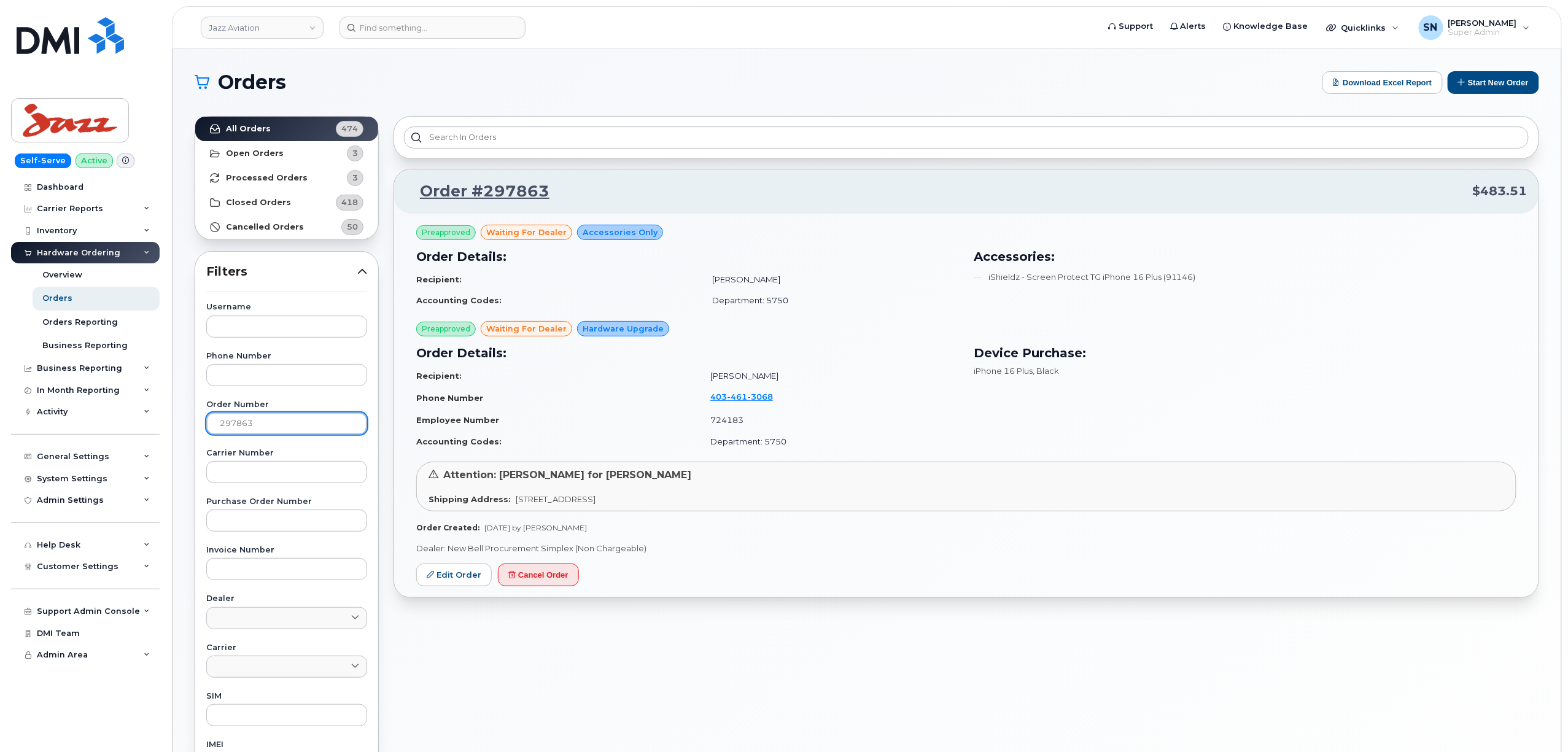
drag, startPoint x: 254, startPoint y: 428, endPoint x: 195, endPoint y: 428, distance: 59.0
click at [195, 428] on div "Username Phone Number Order Number 297863 Carrier Number Purchase Order Number …" at bounding box center [287, 587] width 190 height 569
paste input "4"
click at [279, 129] on link "All Orders 474" at bounding box center [286, 129] width 183 height 24
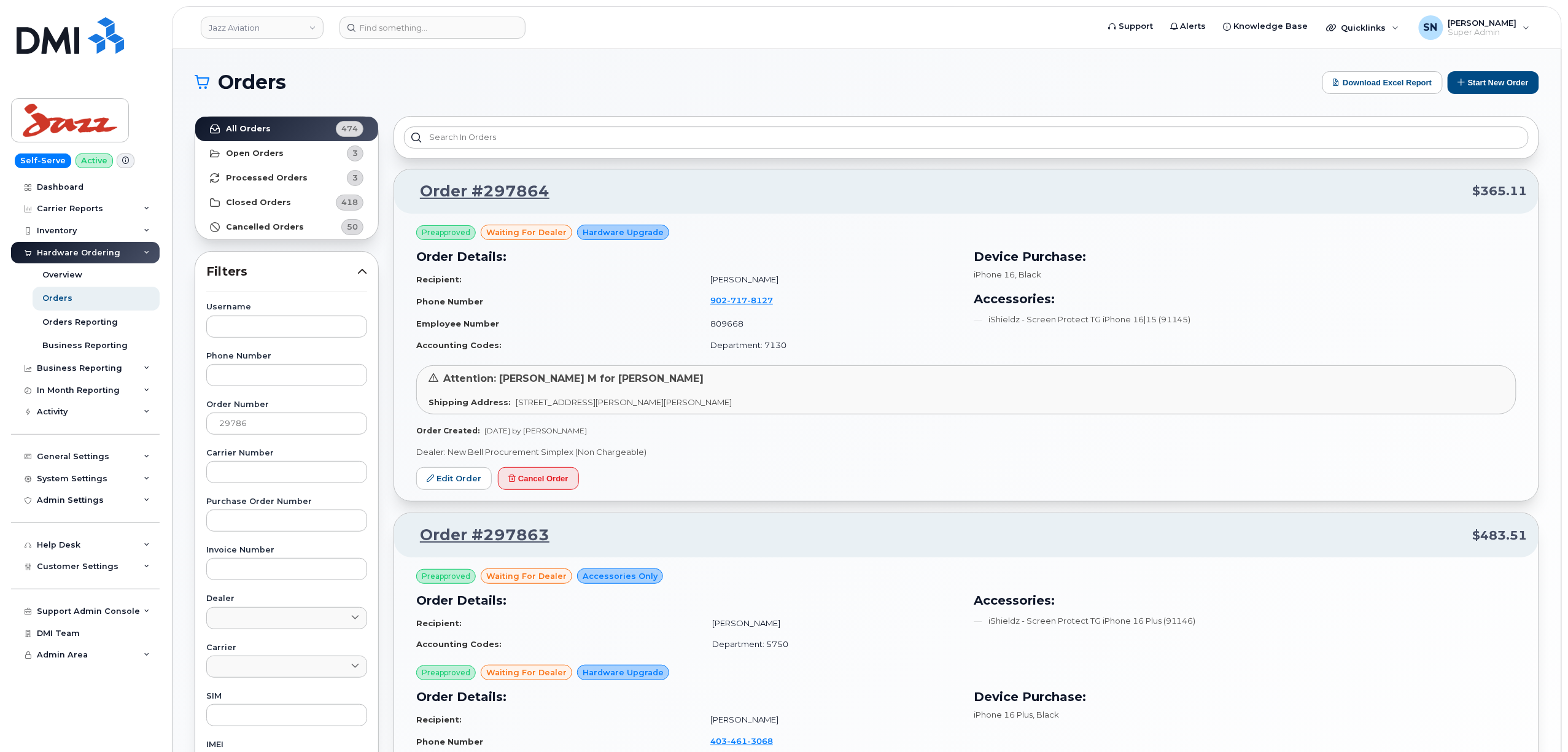
click at [296, 411] on div "Order Number 29786" at bounding box center [287, 417] width 161 height 34
click at [303, 420] on input "29786" at bounding box center [287, 424] width 161 height 22
type input "297864"
click at [277, 127] on link "All Orders 474" at bounding box center [286, 129] width 183 height 24
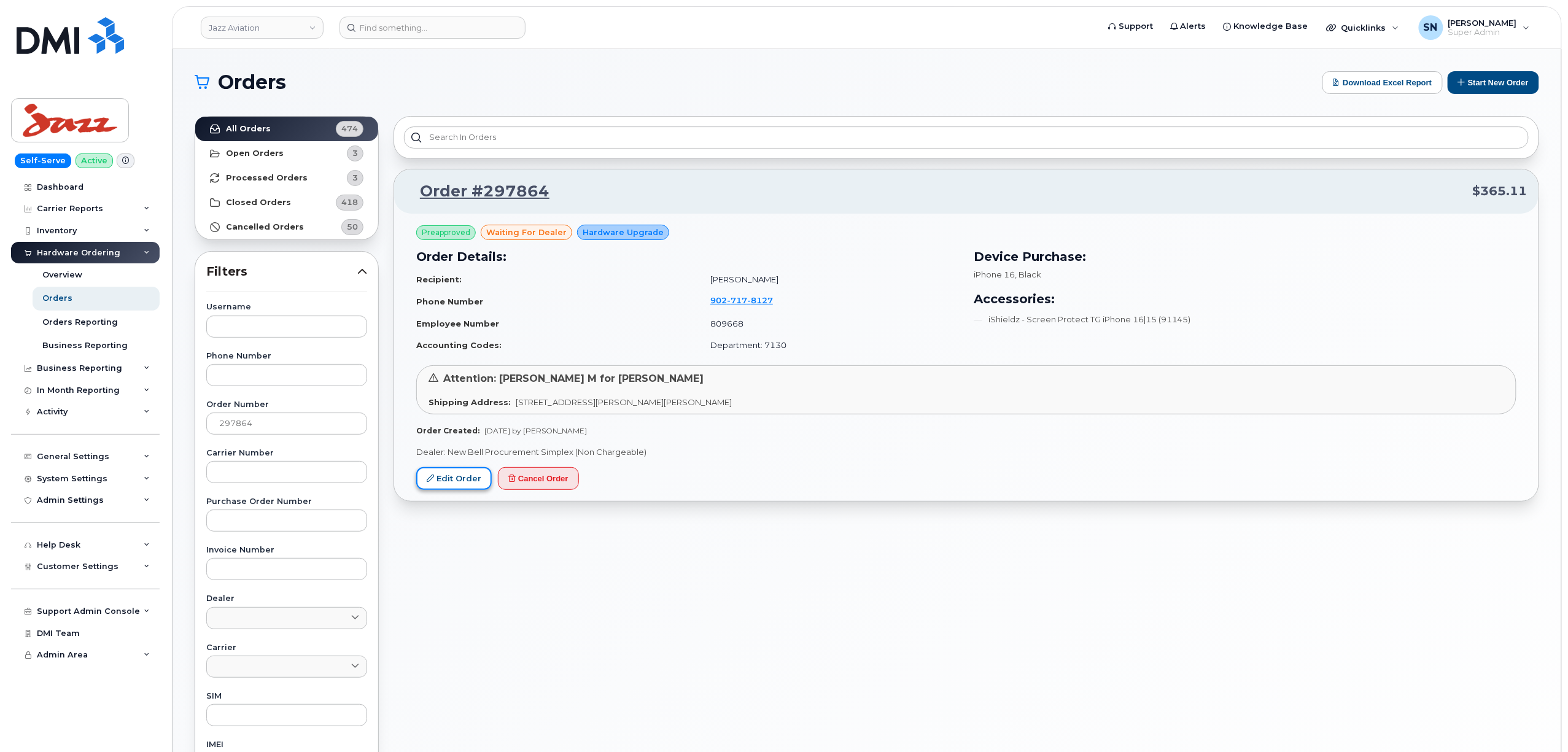
click at [446, 476] on link "Edit Order" at bounding box center [454, 479] width 76 height 23
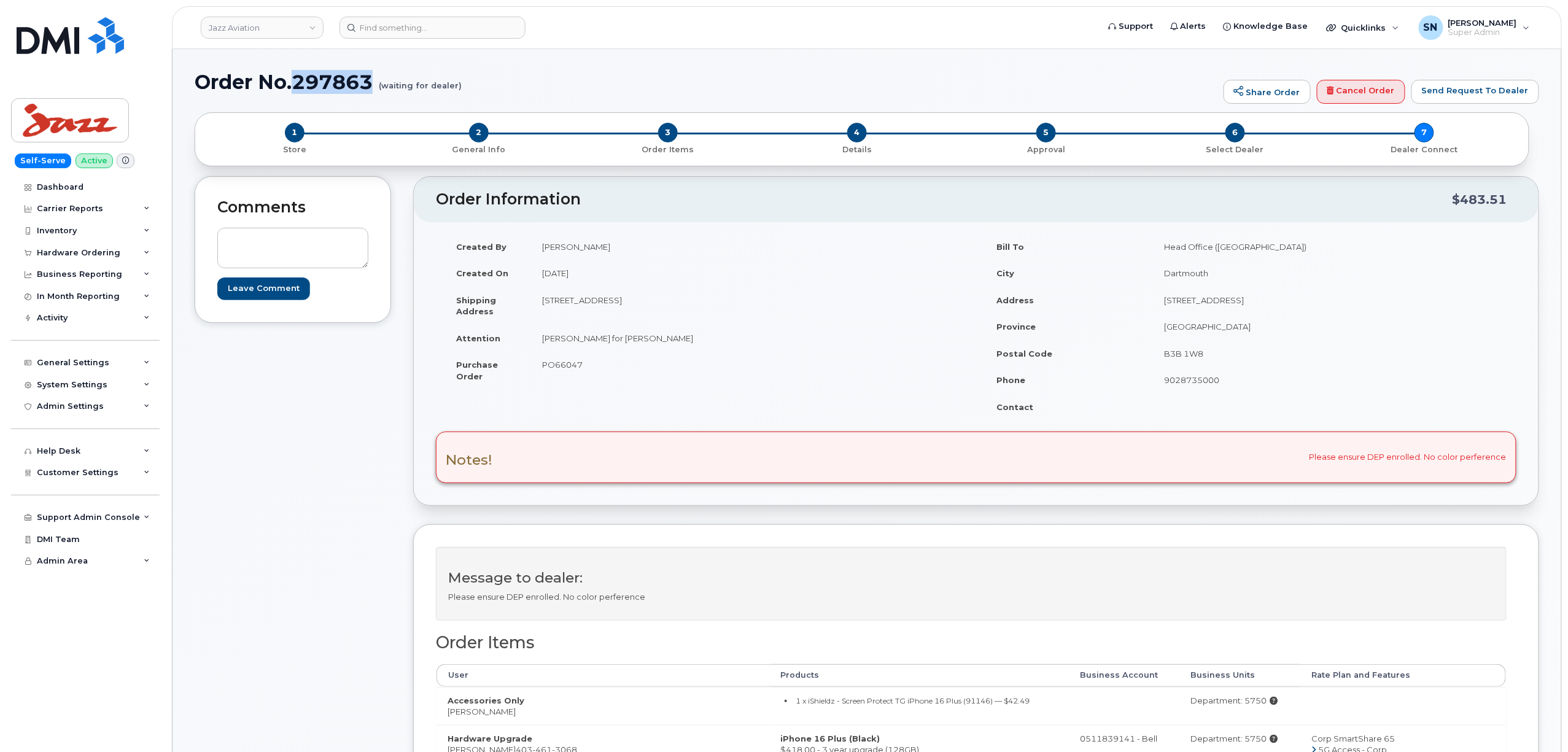
drag, startPoint x: 293, startPoint y: 74, endPoint x: 373, endPoint y: 79, distance: 80.2
click at [373, 79] on h1 "Order No.297863 (waiting for dealer)" at bounding box center [706, 82] width 1023 height 22
copy h1 "297863"
click at [765, 190] on header "Order Information $483.51" at bounding box center [977, 199] width 1125 height 45
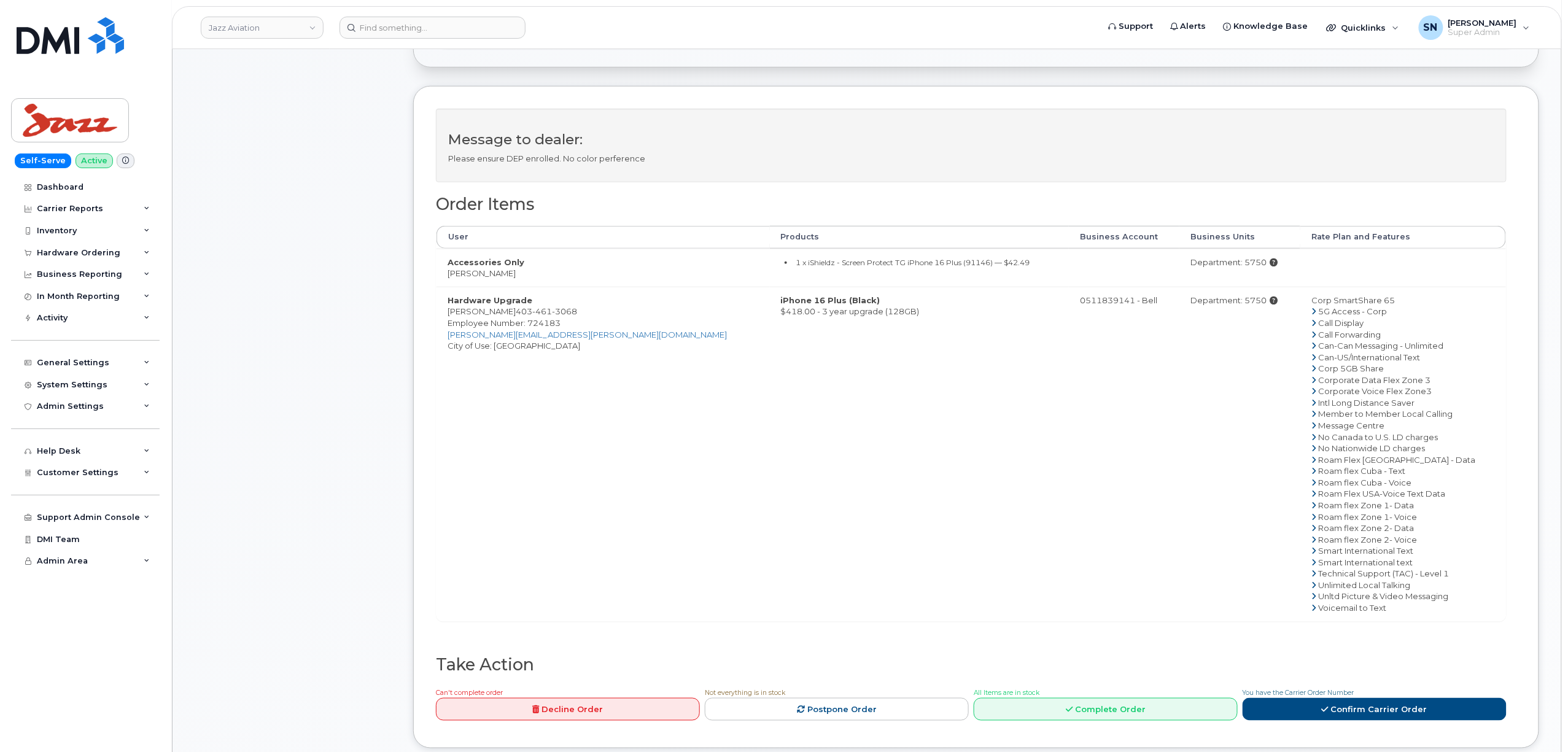
scroll to position [491, 0]
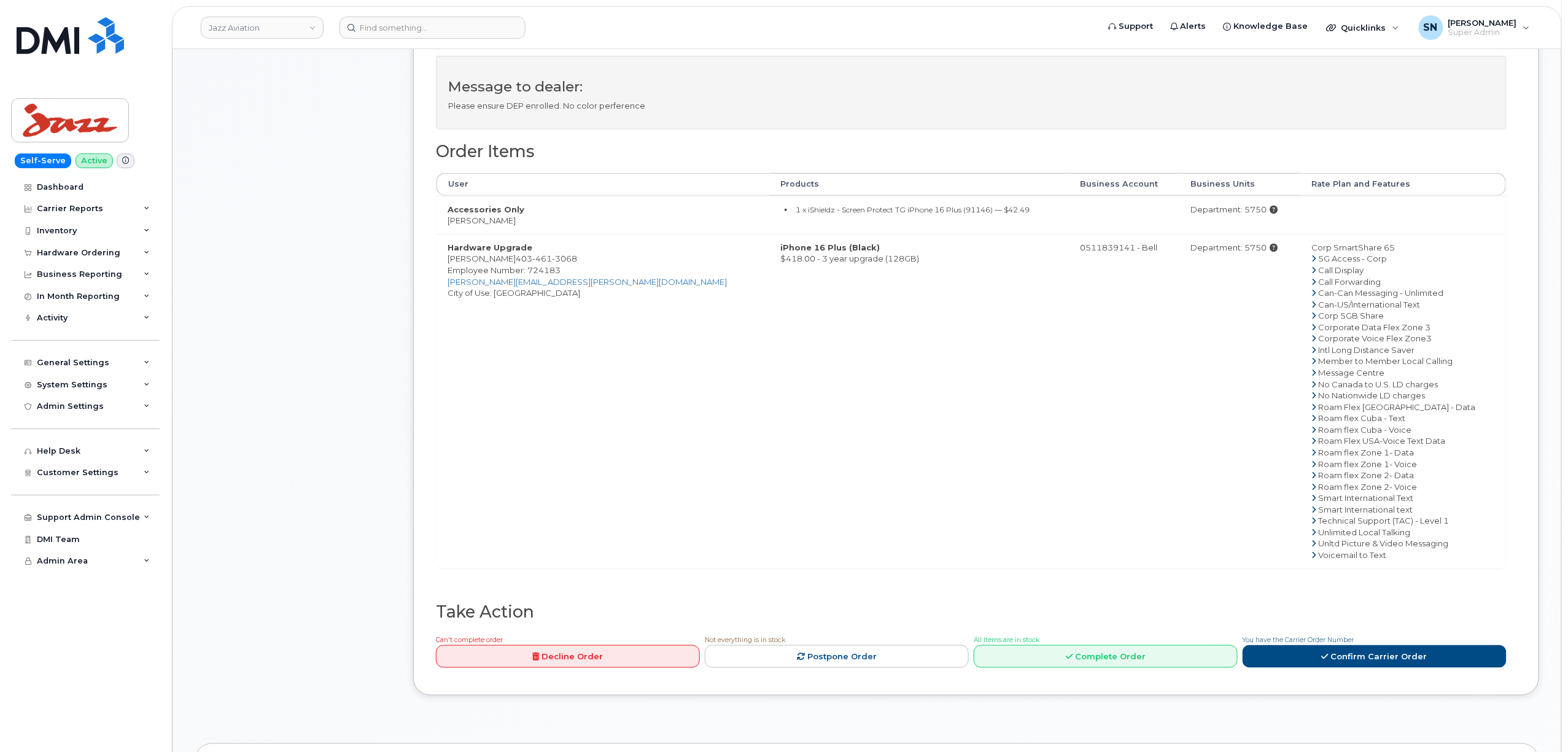
click at [1357, 673] on div "Can't complete order Decline Order Not everything is in stock Postpone Order Al…" at bounding box center [968, 653] width 1076 height 39
click at [1341, 673] on div "Can't complete order Decline Order Not everything is in stock Postpone Order Al…" at bounding box center [968, 653] width 1076 height 39
click at [1339, 667] on link "Confirm Carrier Order" at bounding box center [1374, 657] width 264 height 23
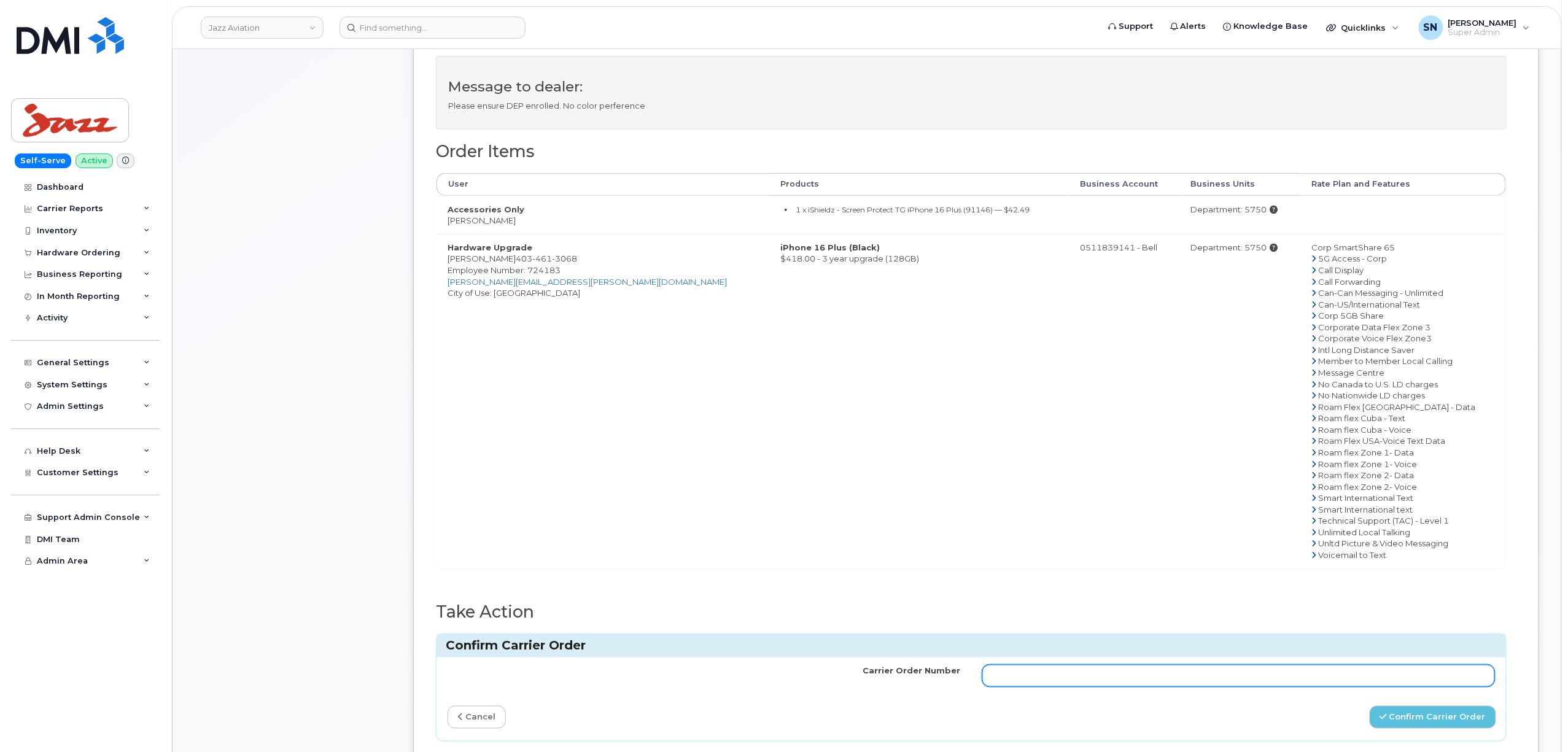
click at [1290, 679] on input "Carrier Order Number" at bounding box center [1239, 676] width 513 height 22
paste input "3004307"
type input "3004307"
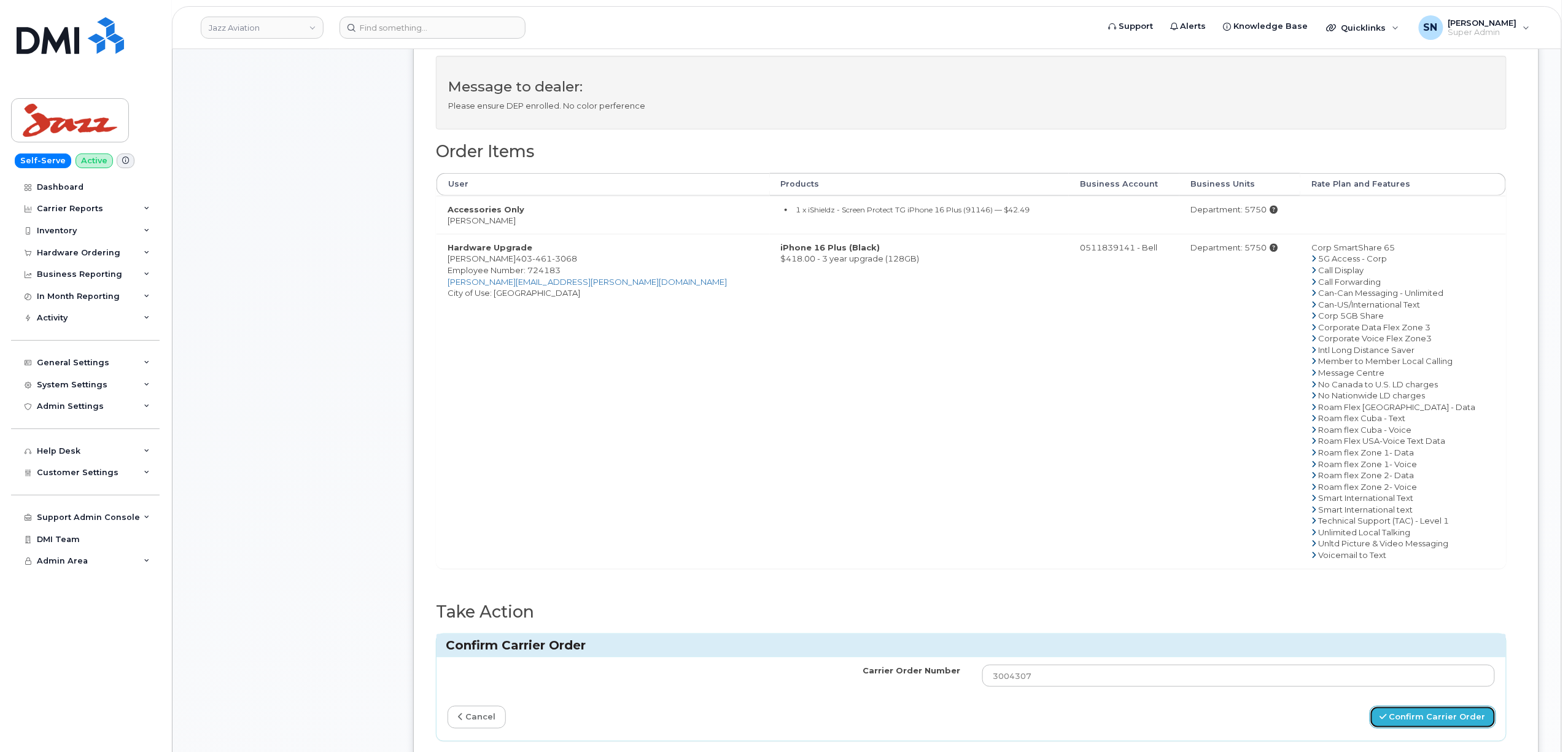
click at [1407, 724] on button "Confirm Carrier Order" at bounding box center [1433, 718] width 127 height 23
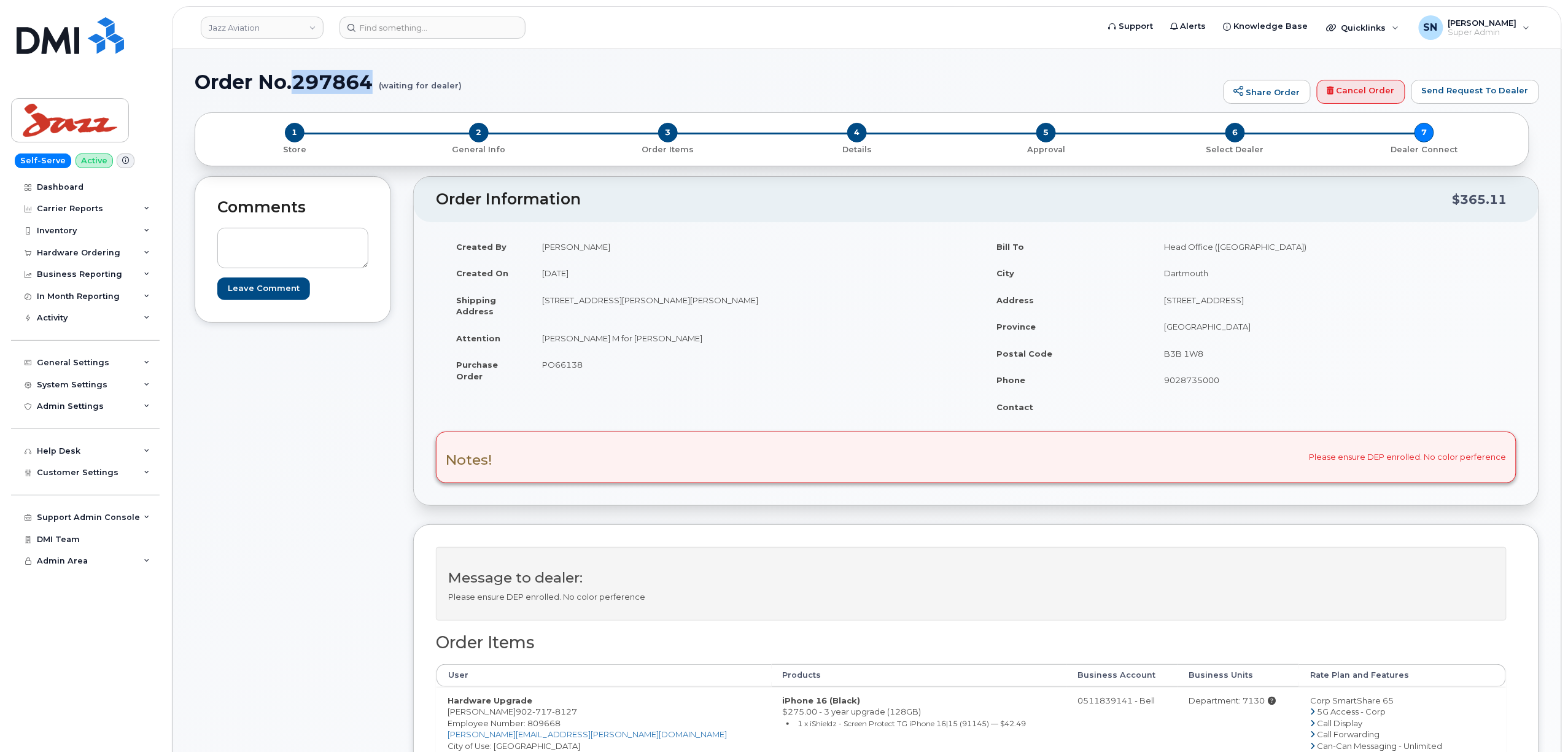
drag, startPoint x: 297, startPoint y: 82, endPoint x: 372, endPoint y: 92, distance: 75.7
click at [372, 92] on h1 "Order No.297864 (waiting for dealer)" at bounding box center [706, 82] width 1023 height 22
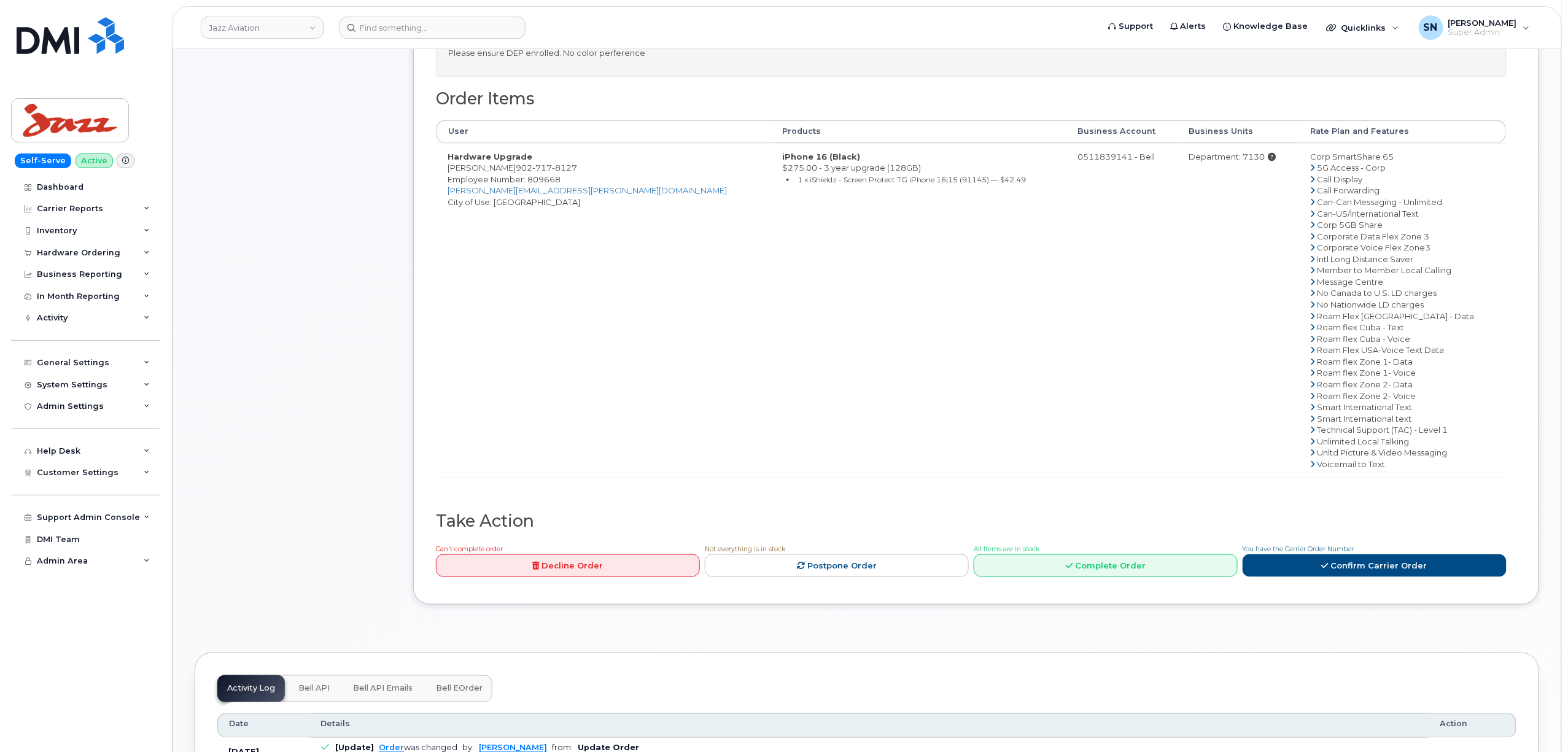
scroll to position [573, 0]
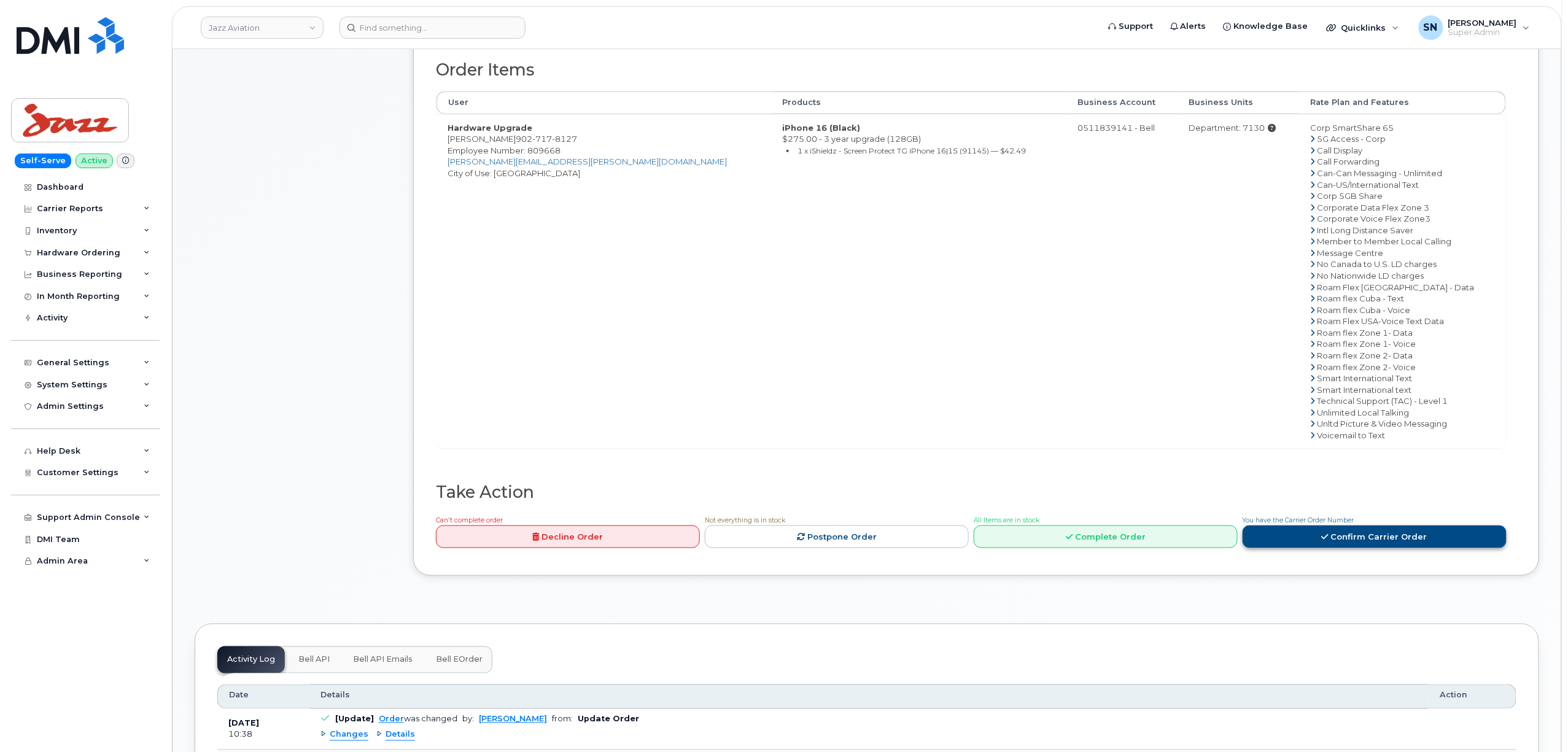
click at [1386, 546] on link "Confirm Carrier Order" at bounding box center [1374, 537] width 264 height 23
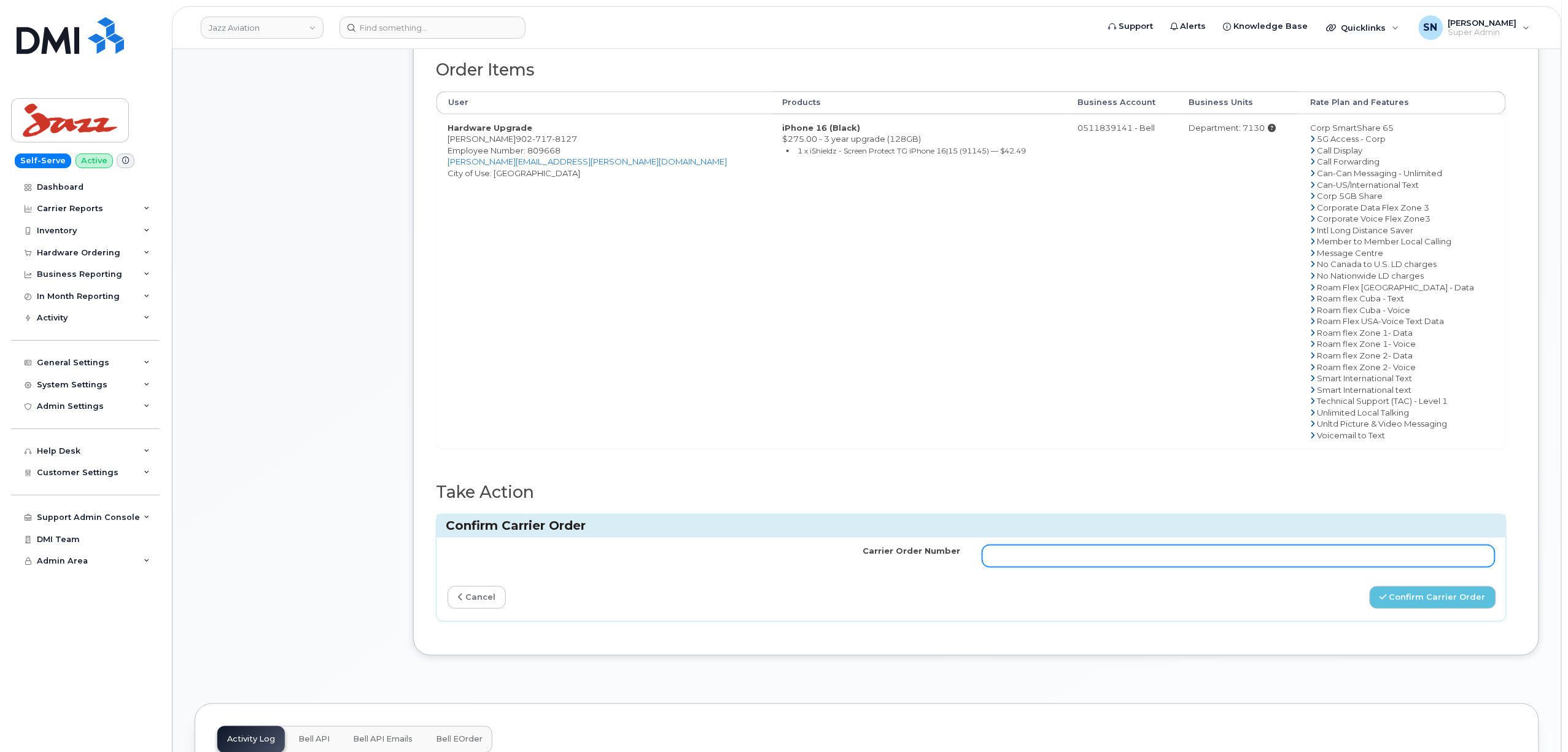
click at [1207, 564] on input "Carrier Order Number" at bounding box center [1239, 556] width 513 height 22
paste input "3004300"
type input "3004300"
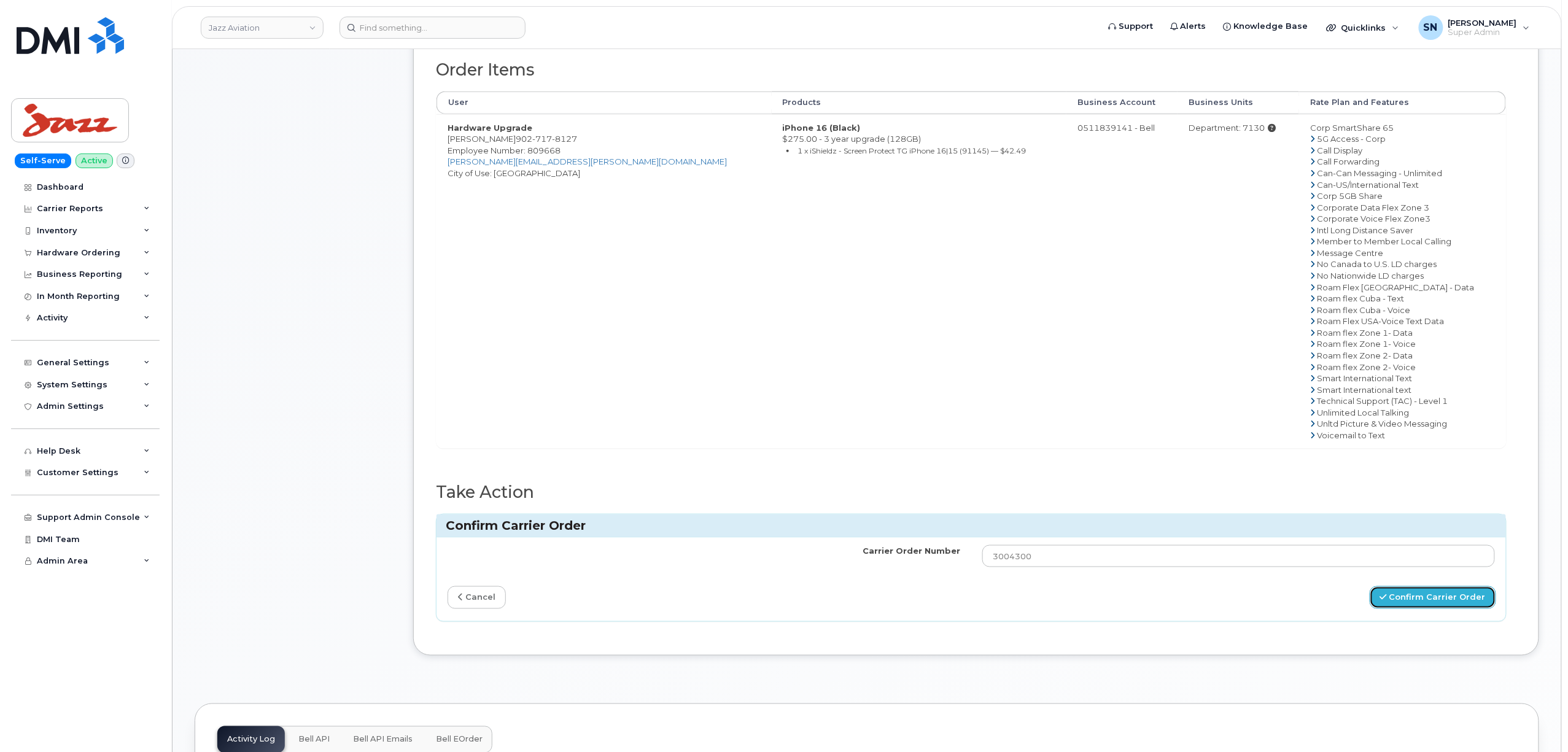
click at [1461, 608] on button "Confirm Carrier Order" at bounding box center [1433, 598] width 127 height 23
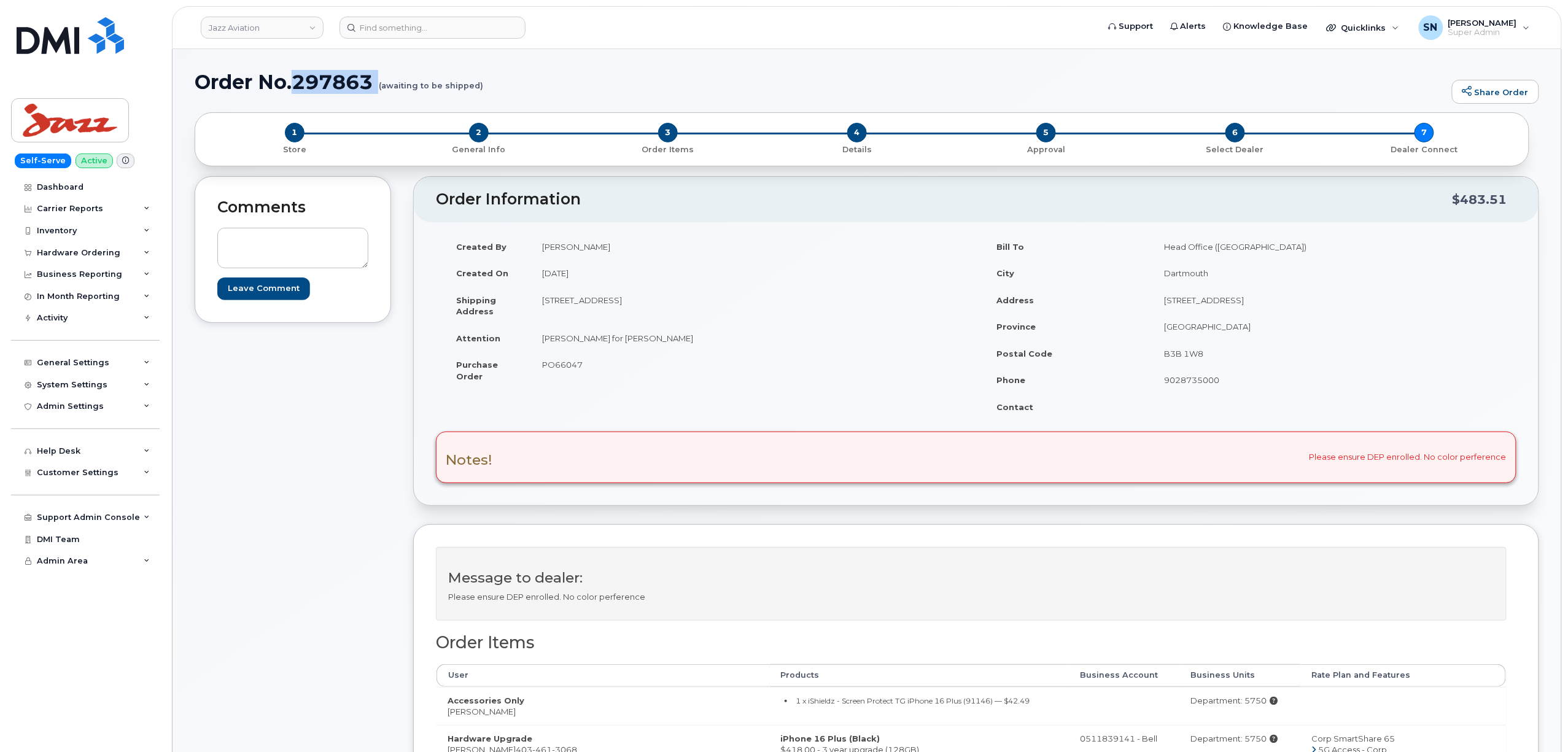
drag, startPoint x: 295, startPoint y: 76, endPoint x: 376, endPoint y: 93, distance: 82.8
click at [376, 93] on div "Order No.297863 (awaiting to be shipped) Share Order" at bounding box center [867, 92] width 1345 height 41
copy h1 "297863"
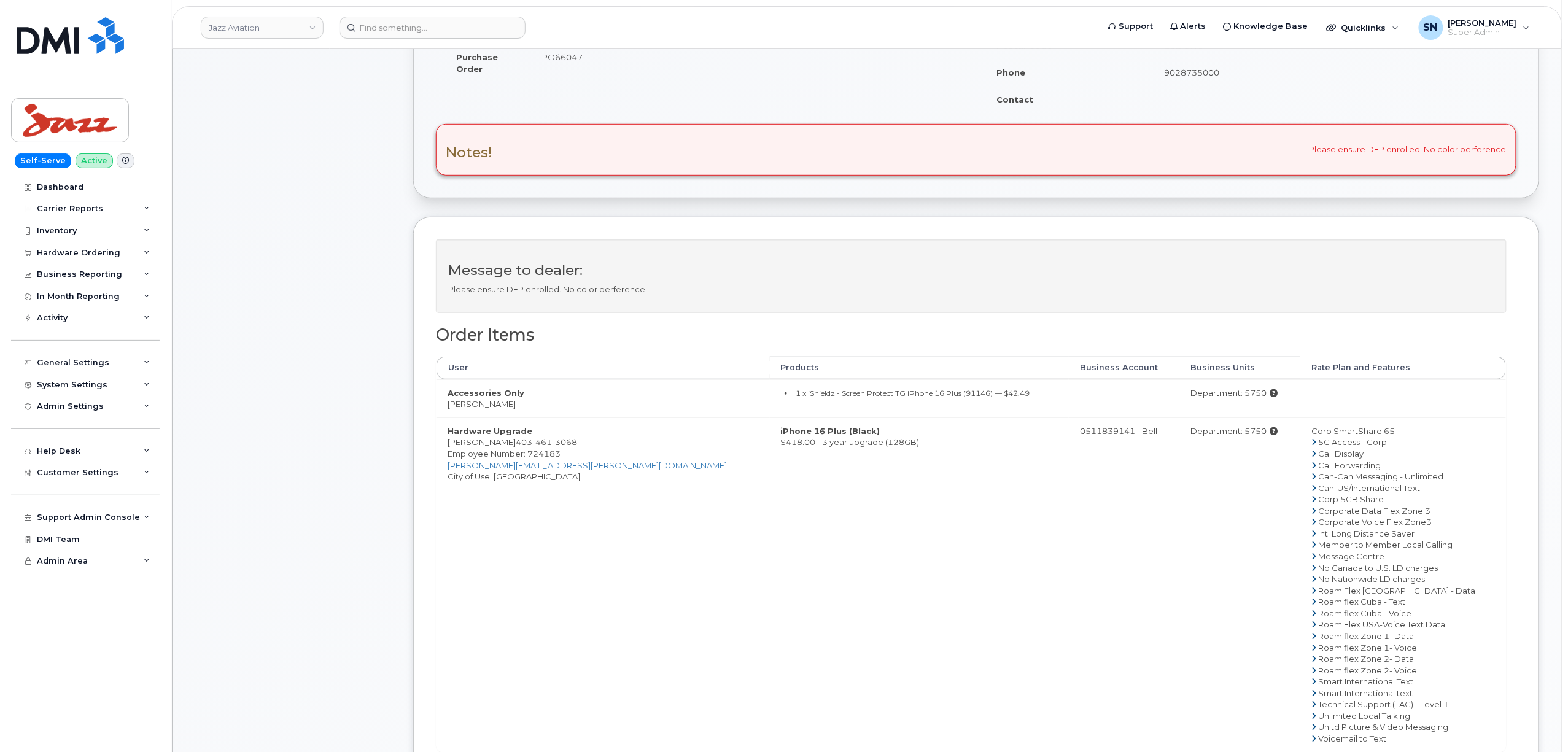
scroll to position [491, 0]
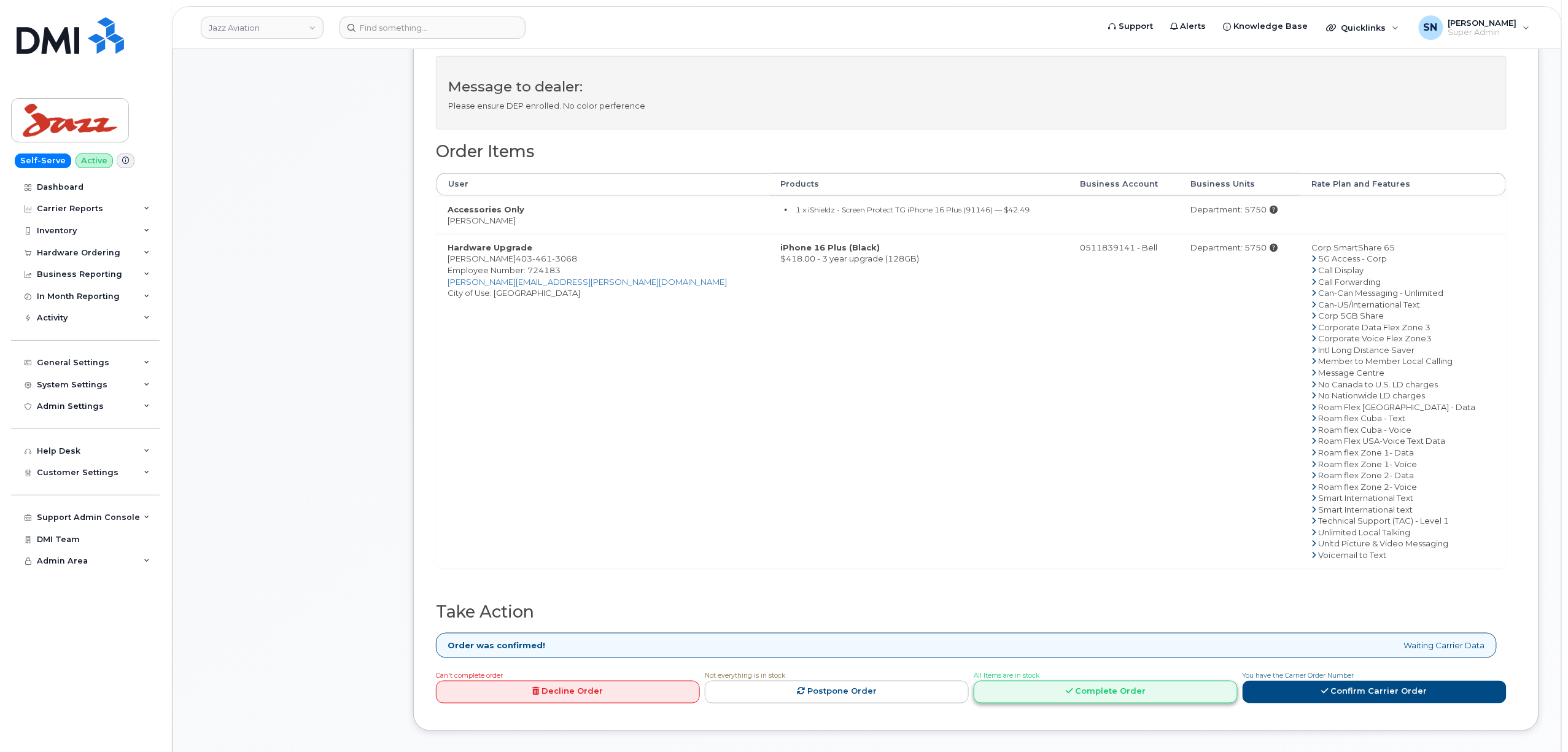
click at [1153, 694] on link "Complete Order" at bounding box center [1105, 693] width 264 height 23
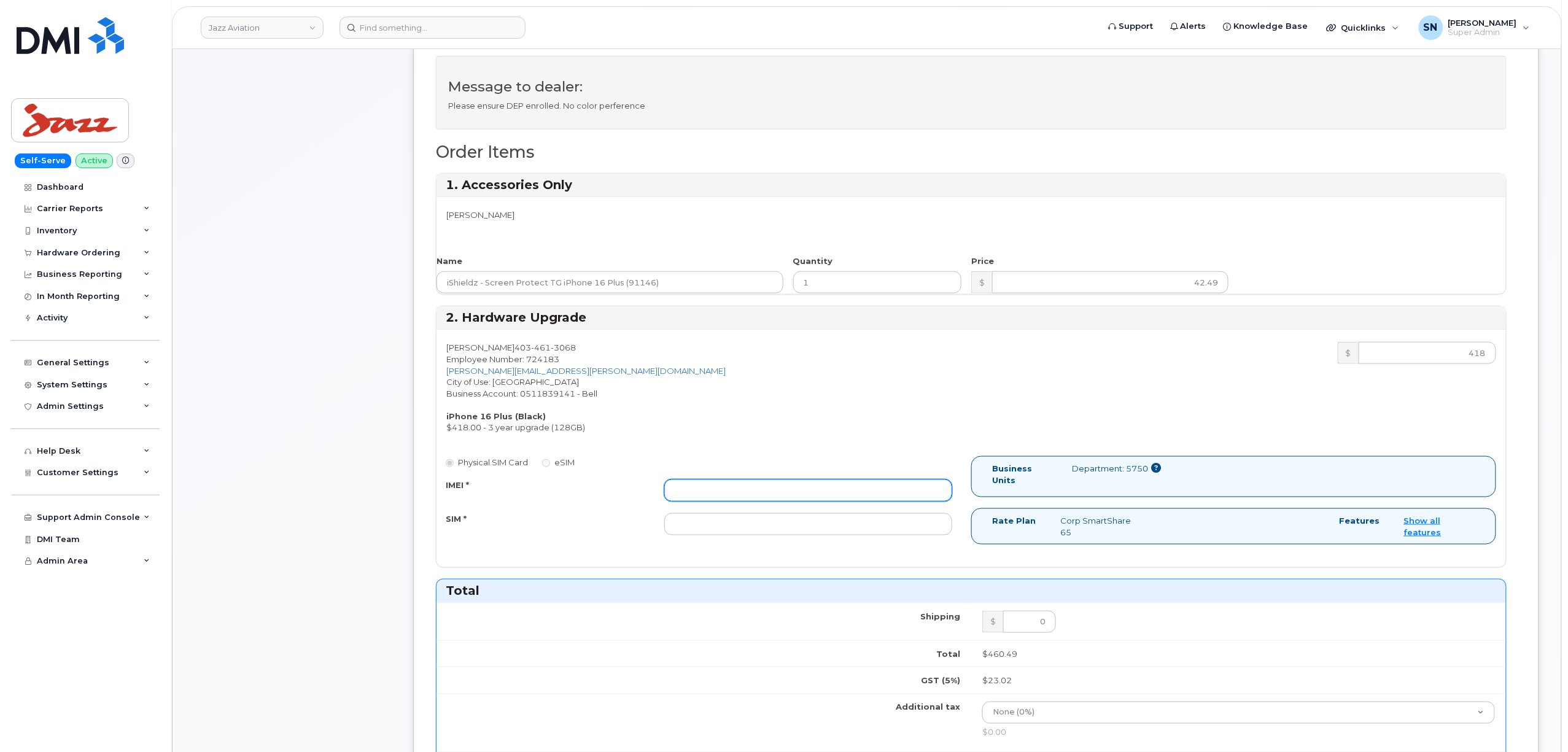
click at [741, 492] on input "IMEI *" at bounding box center [808, 490] width 288 height 22
paste input "353672646151703"
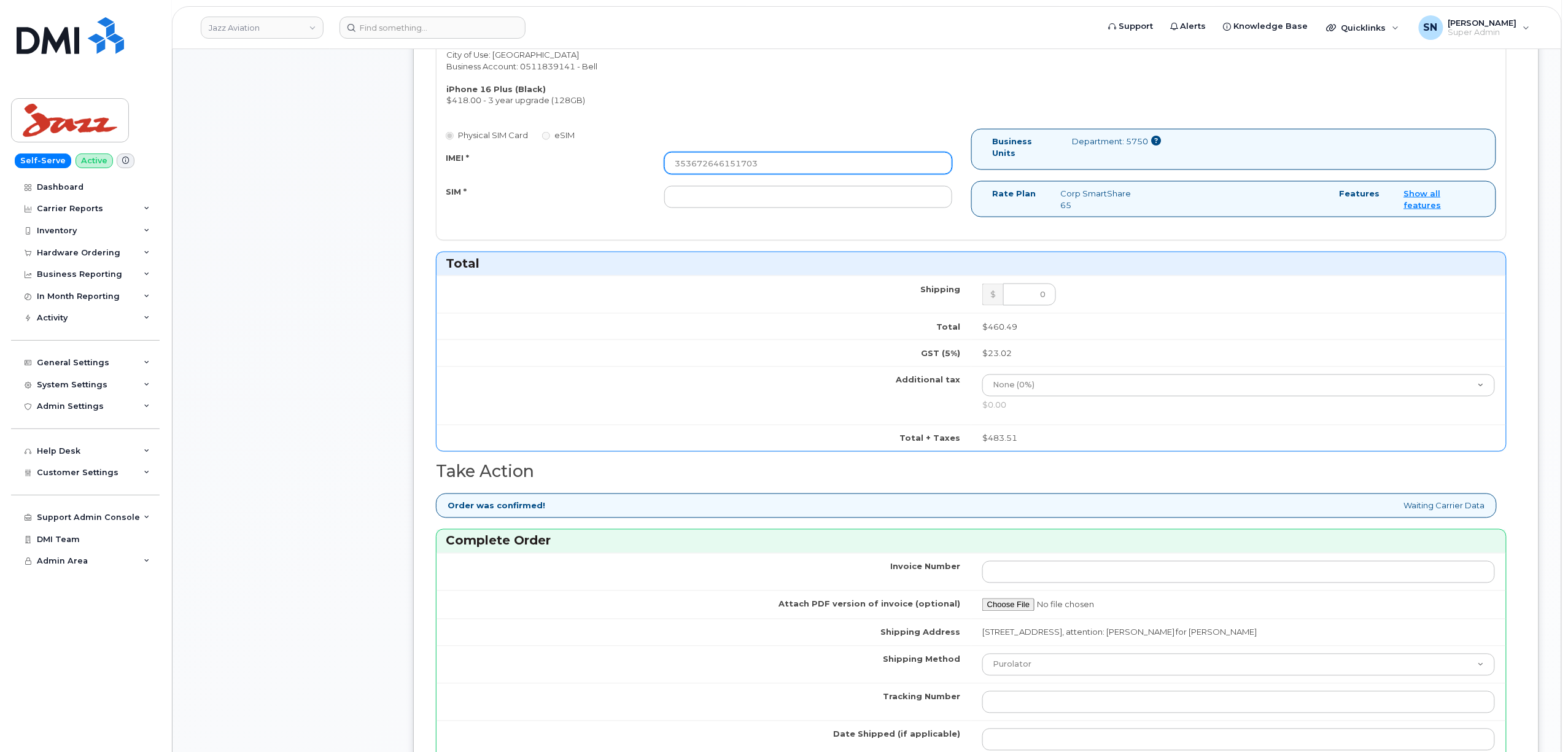
scroll to position [1064, 0]
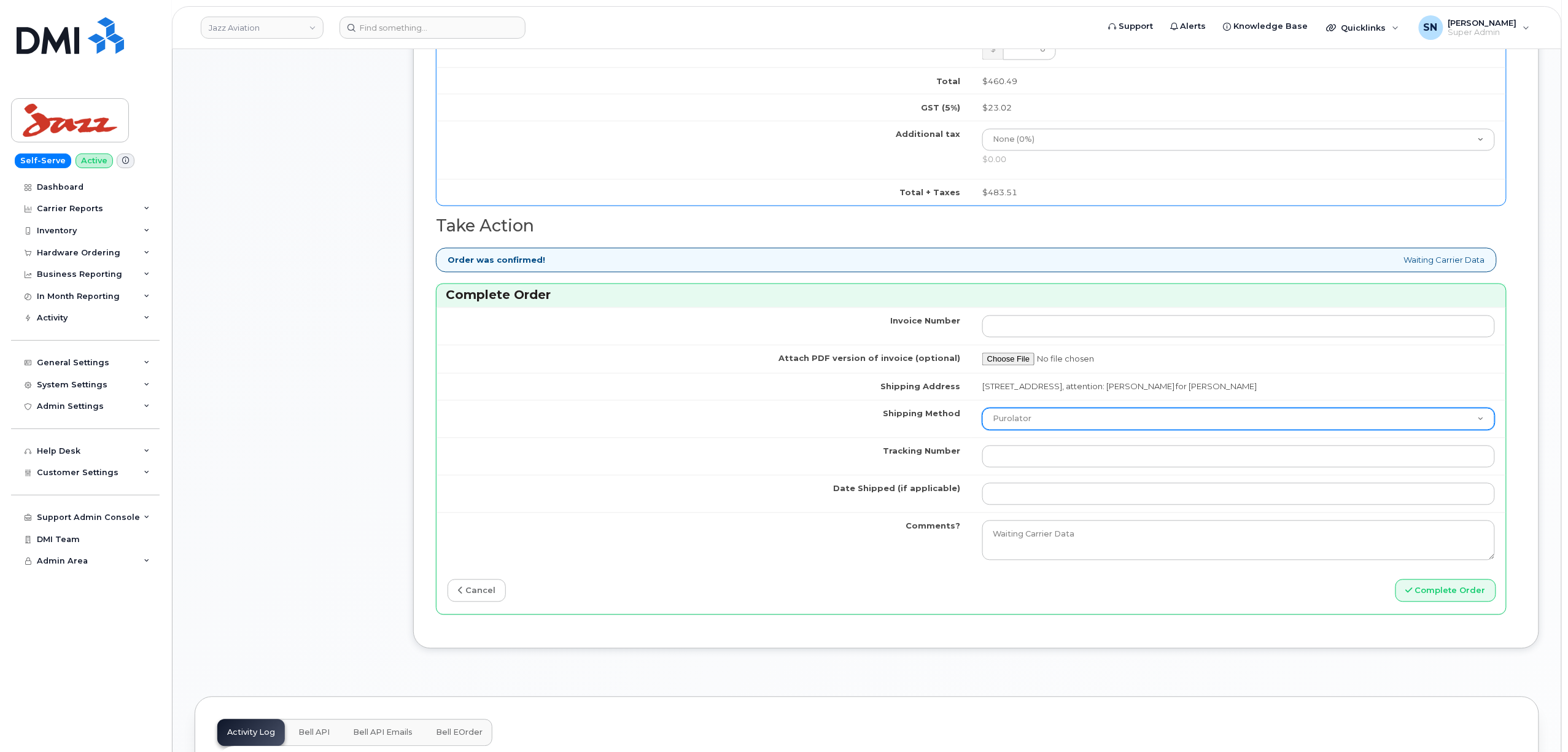
type input "353672646151703"
click at [1035, 430] on select "Purolator UPS FedEx Canada Post Courier Other Drop Off Pick Up" at bounding box center [1239, 419] width 513 height 22
select select "FedEx"
click at [983, 415] on select "Purolator UPS FedEx Canada Post Courier Other Drop Off Pick Up" at bounding box center [1239, 419] width 513 height 22
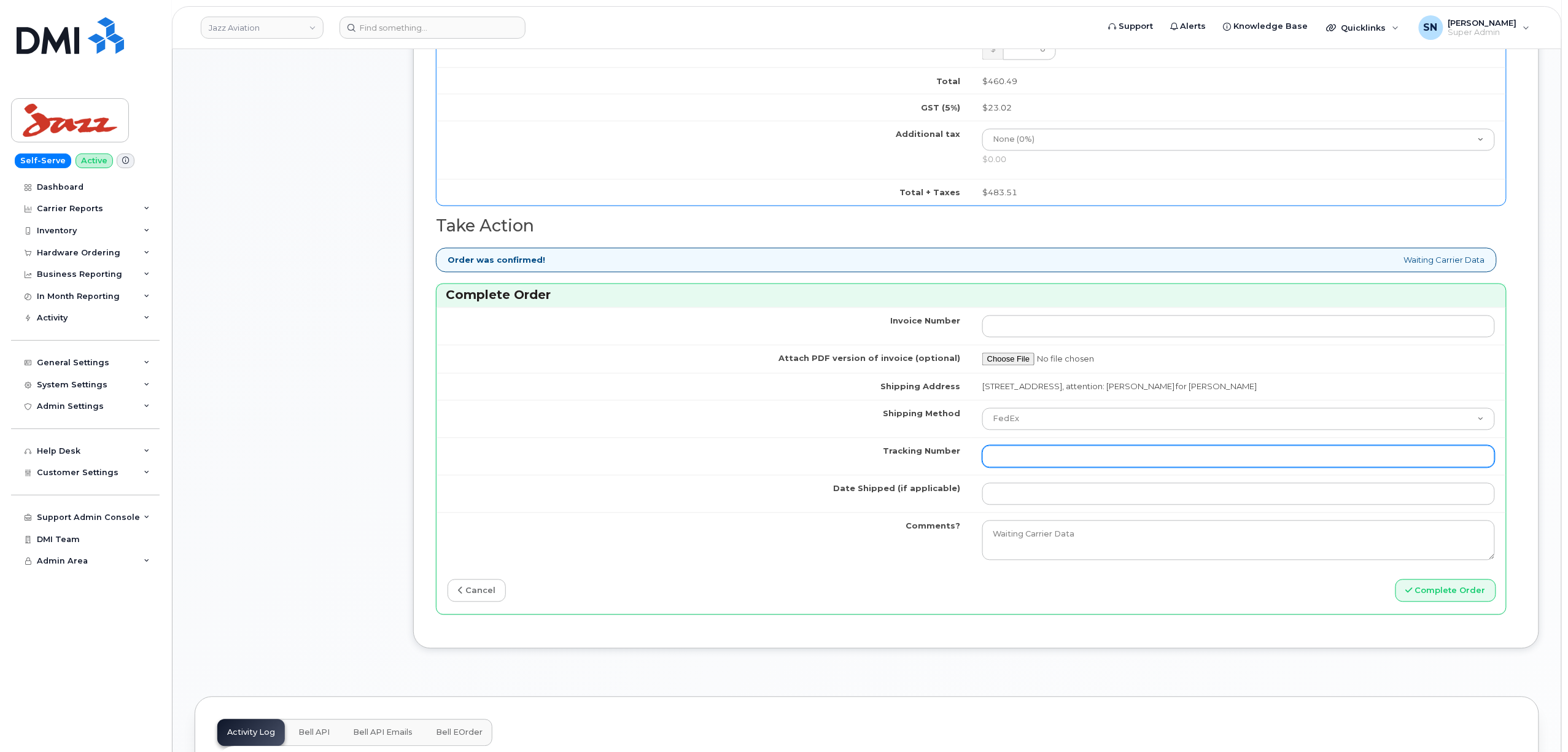
click at [1017, 468] on input "Tracking Number" at bounding box center [1239, 457] width 513 height 22
click at [1018, 462] on input "Tracking Number" at bounding box center [1239, 457] width 513 height 22
paste input "466379563417"
type input "466379563417"
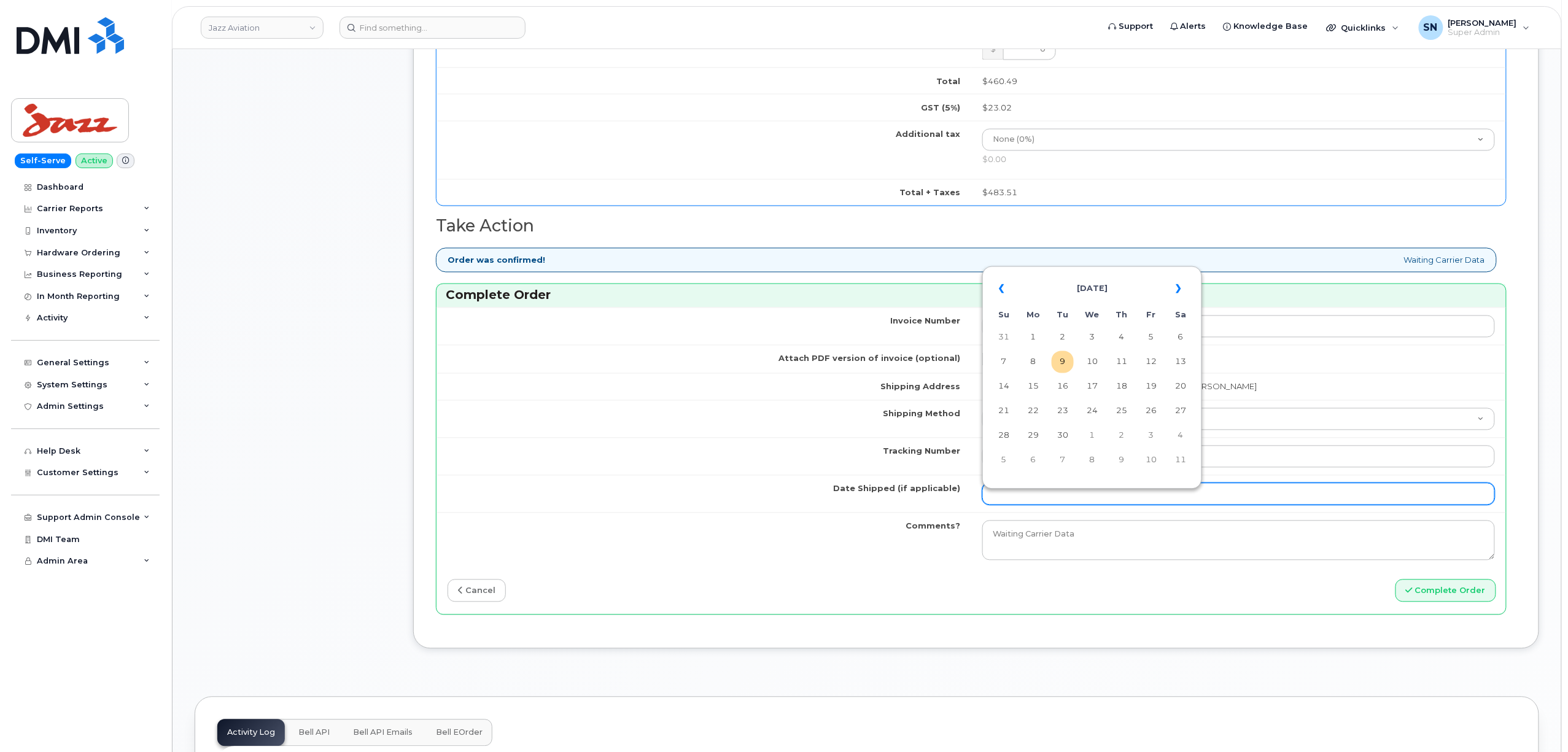
click at [1016, 498] on input "Date Shipped (if applicable)" at bounding box center [1239, 494] width 513 height 22
click at [997, 285] on th "«" at bounding box center [1004, 289] width 22 height 30
click at [1127, 391] on td "14" at bounding box center [1122, 386] width 22 height 22
type input "2025-08-14"
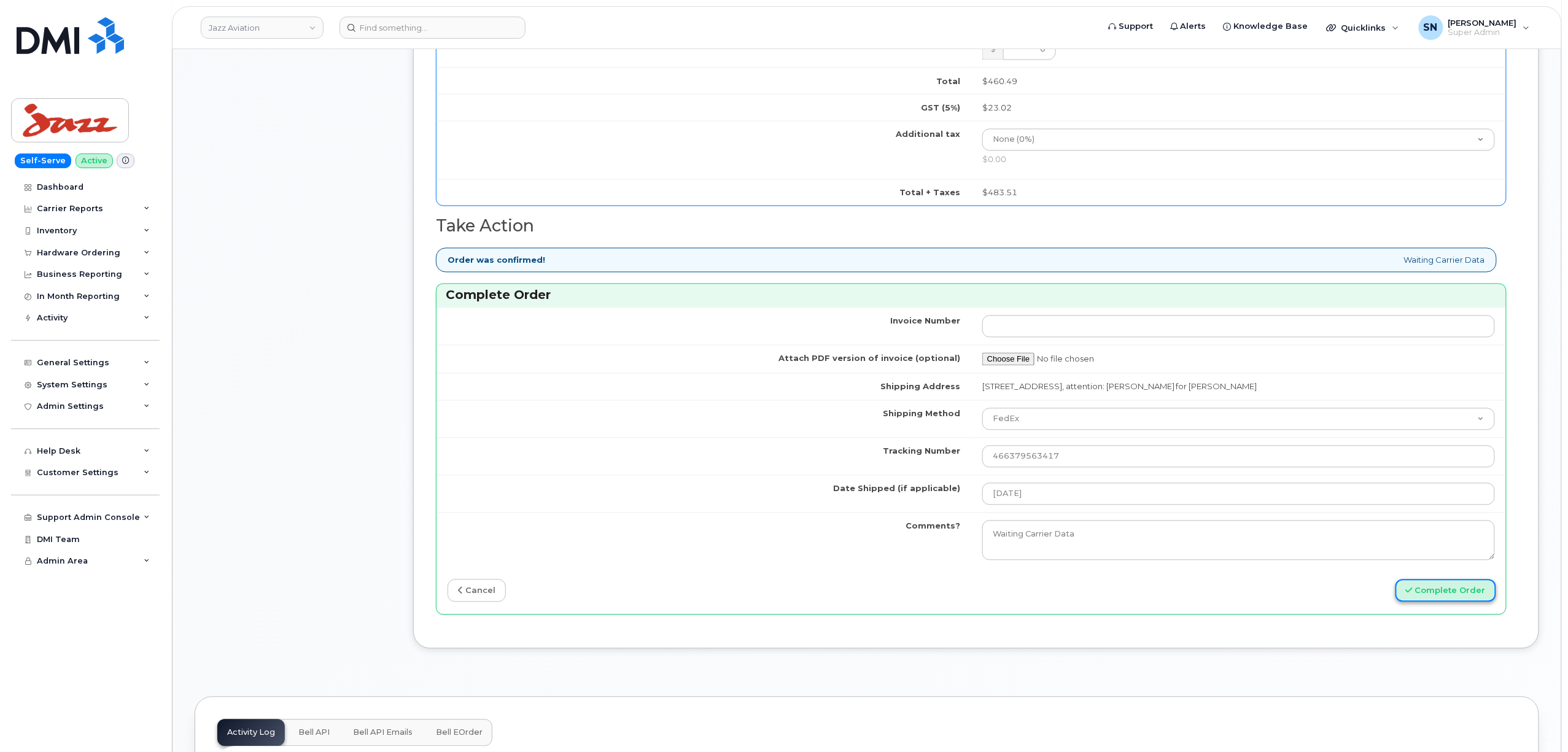
click at [1416, 600] on button "Complete Order" at bounding box center [1445, 591] width 100 height 23
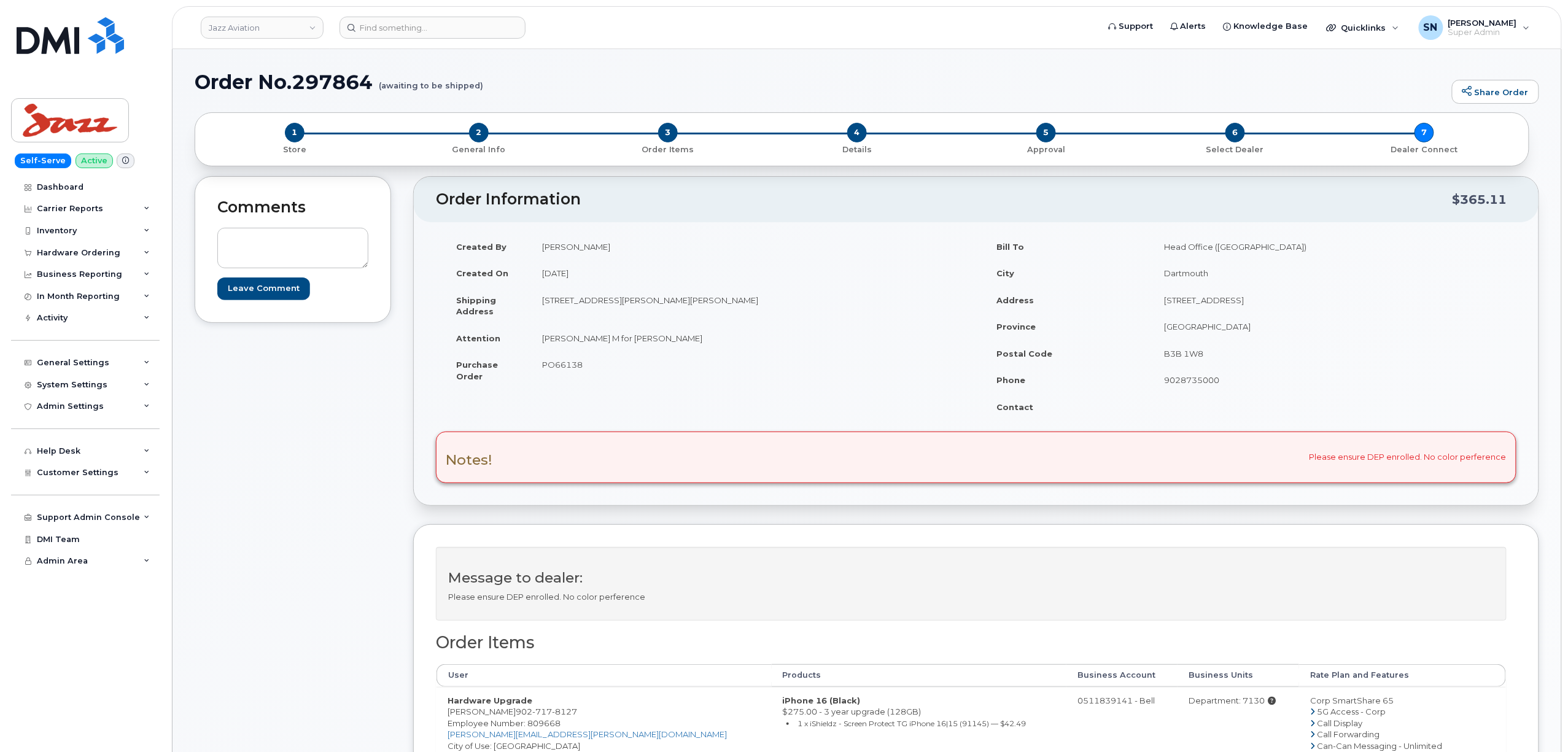
click at [276, 537] on div "Comments Leave Comment" at bounding box center [293, 689] width 196 height 1026
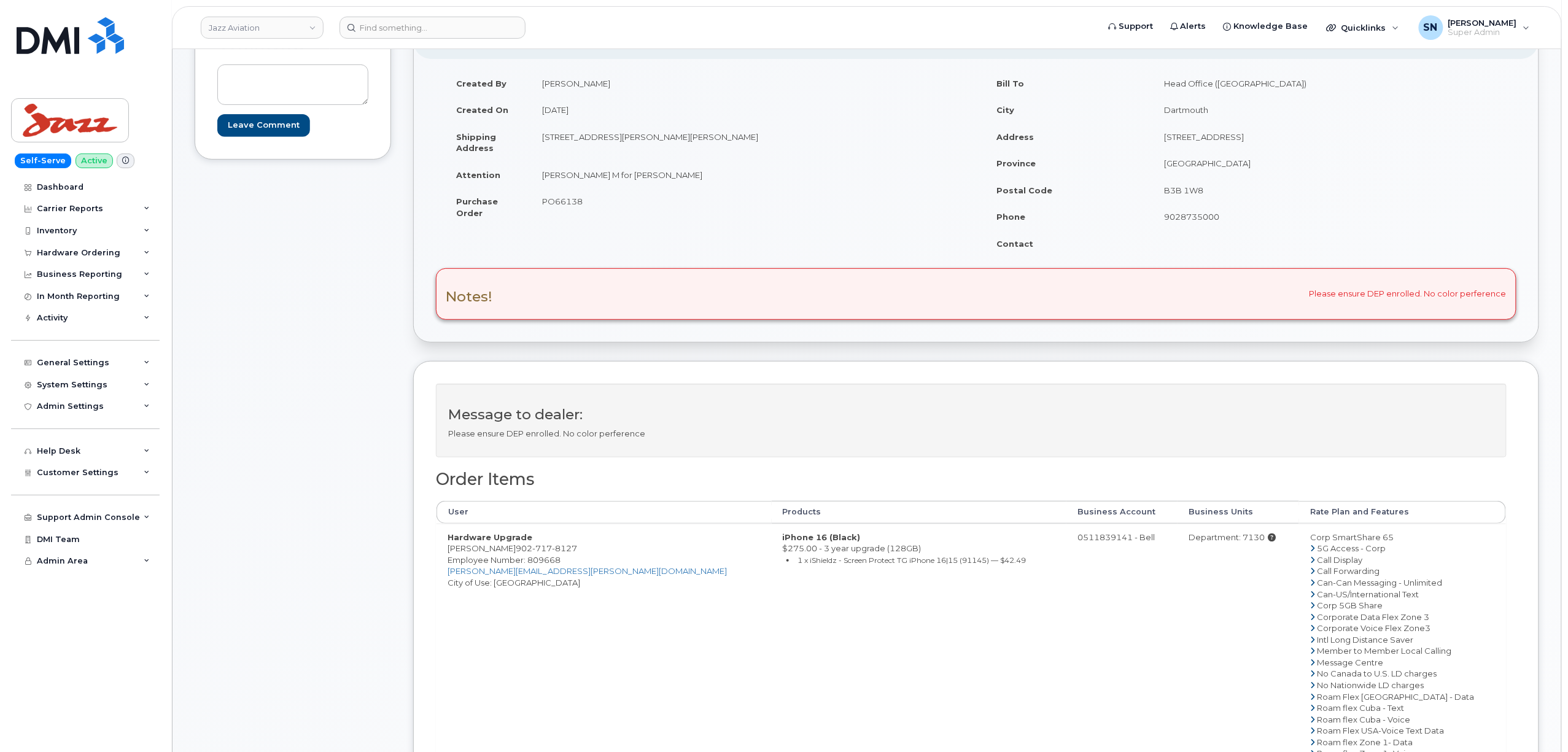
scroll to position [82, 0]
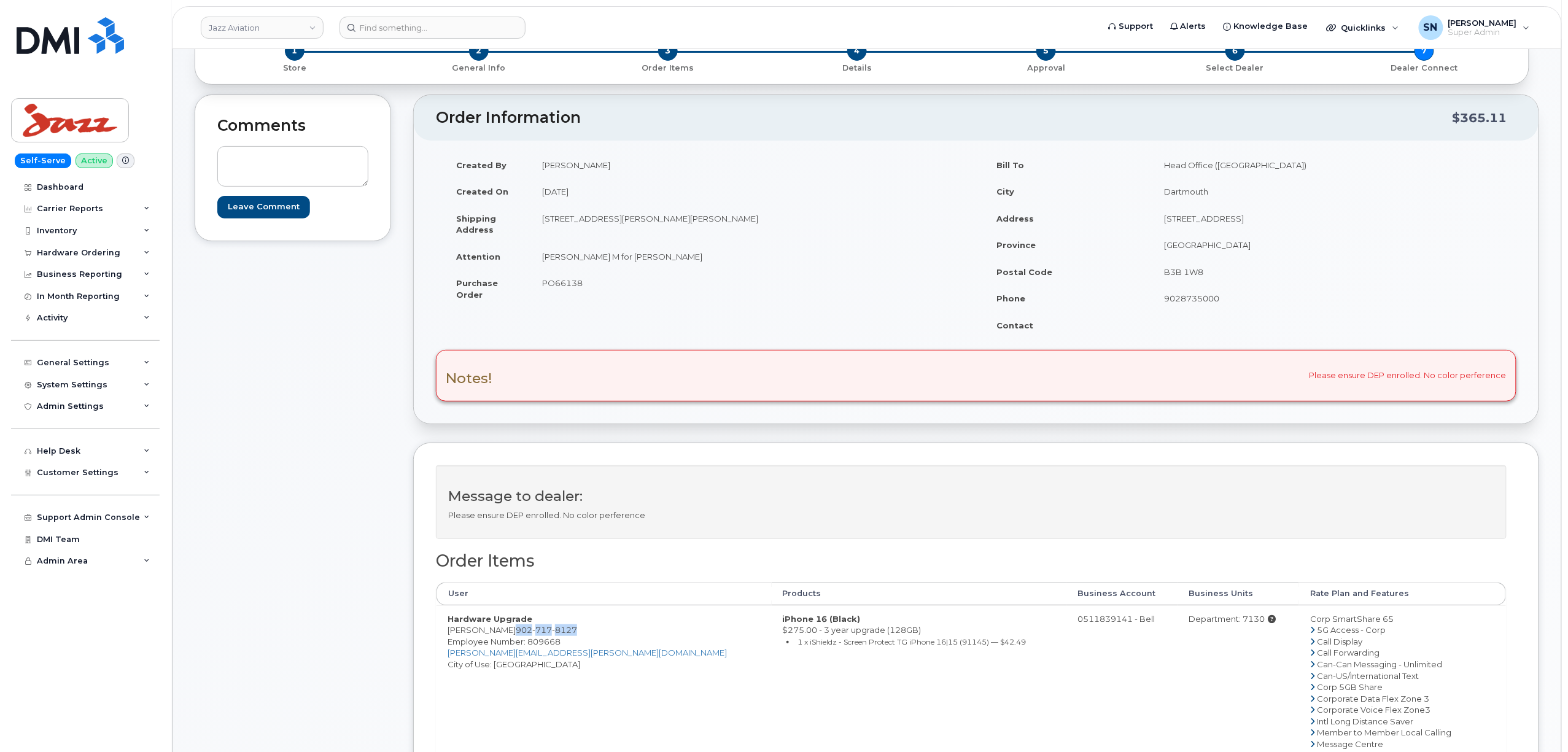
drag, startPoint x: 514, startPoint y: 631, endPoint x: 575, endPoint y: 635, distance: 61.1
click at [575, 635] on span "902 717 8127" at bounding box center [546, 630] width 61 height 10
copy span "902 717 8127"
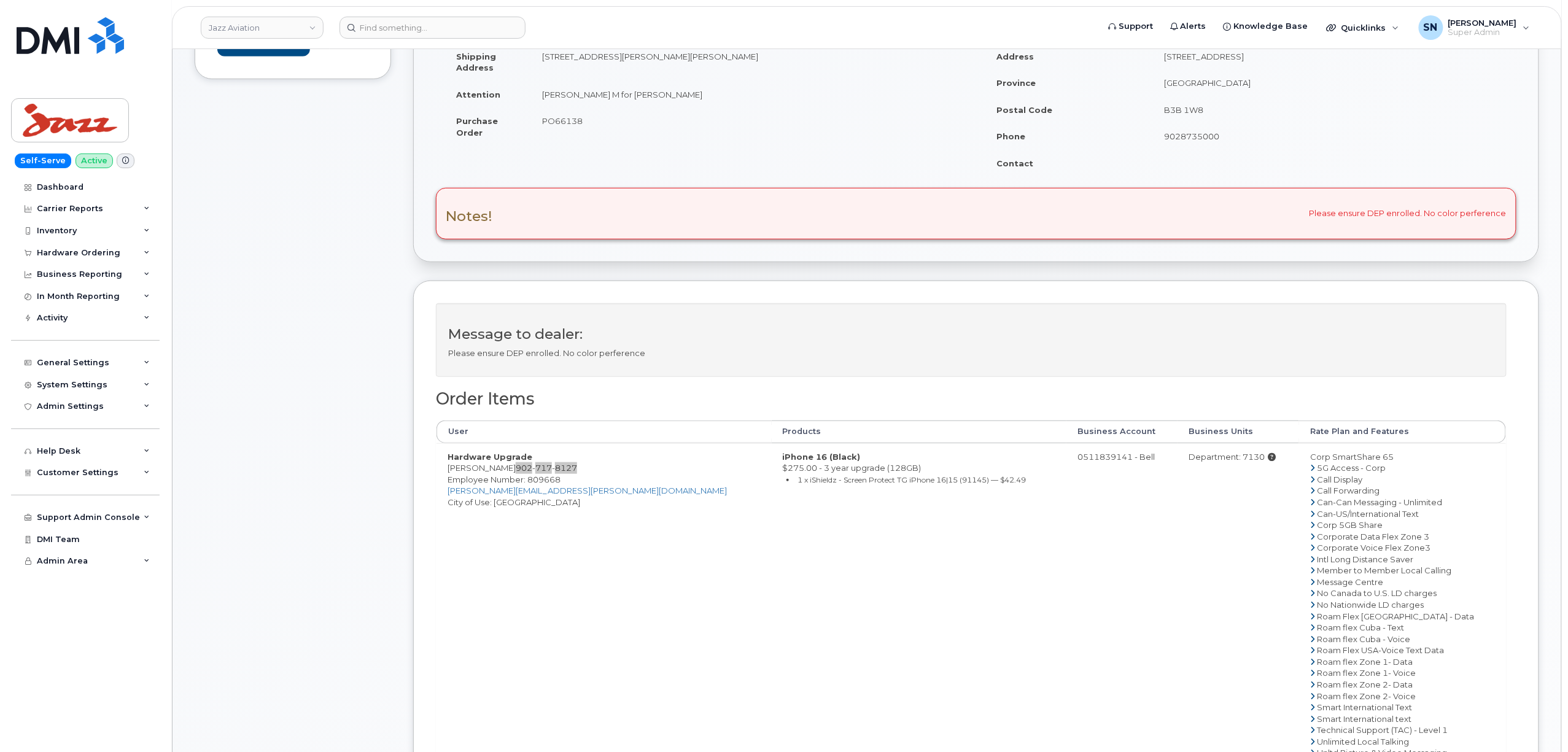
scroll to position [245, 0]
click at [556, 120] on span "PO66138" at bounding box center [562, 119] width 40 height 10
click at [556, 119] on span "PO66138" at bounding box center [562, 119] width 40 height 10
copy span "PO66138"
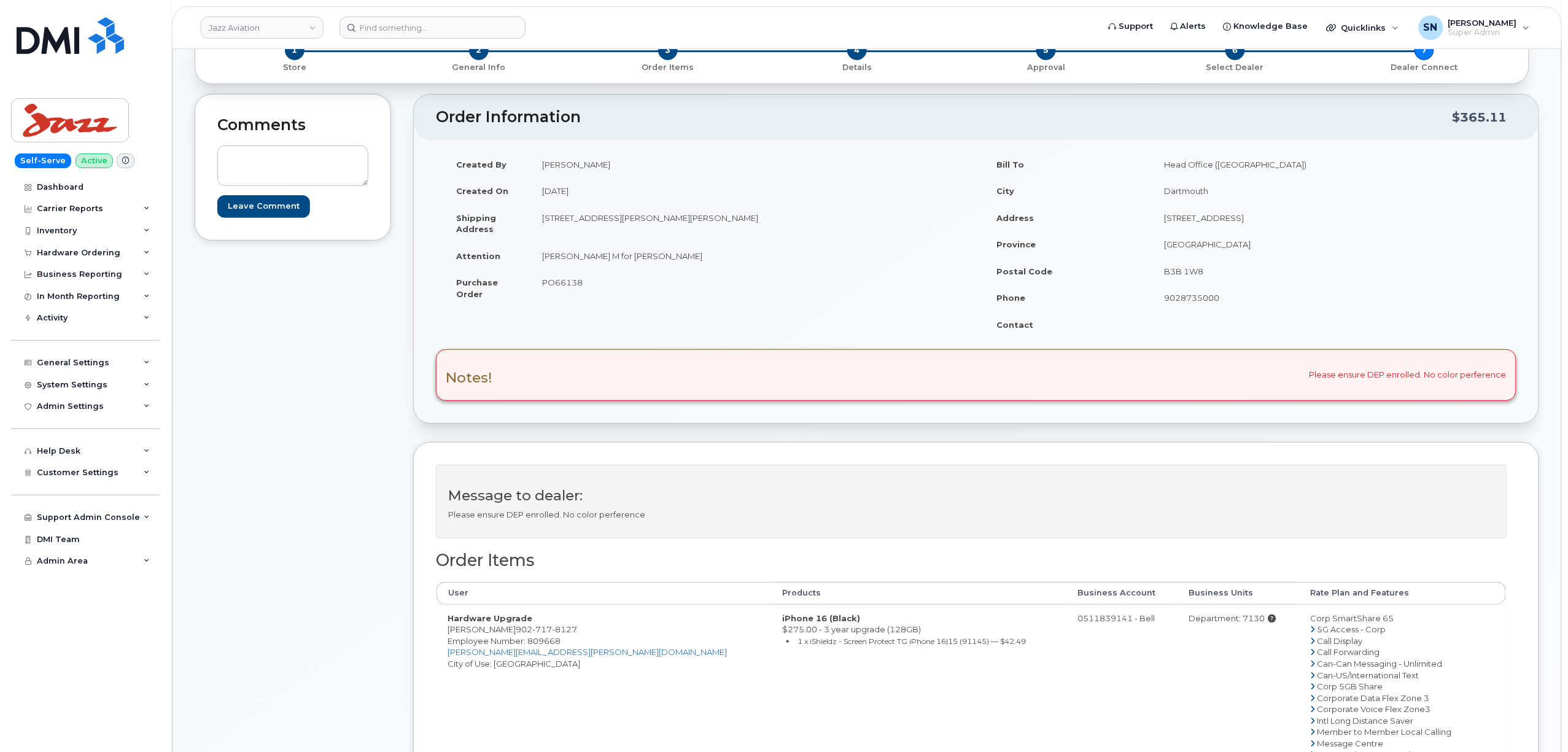
scroll to position [82, 0]
drag, startPoint x: 542, startPoint y: 216, endPoint x: 604, endPoint y: 225, distance: 62.6
click at [604, 225] on td "310 Goudey Dr Goffs Nova Scotia B2T 1M6" at bounding box center [749, 224] width 436 height 38
copy td "310 Goudey Dr"
drag, startPoint x: 679, startPoint y: 216, endPoint x: 714, endPoint y: 217, distance: 35.0
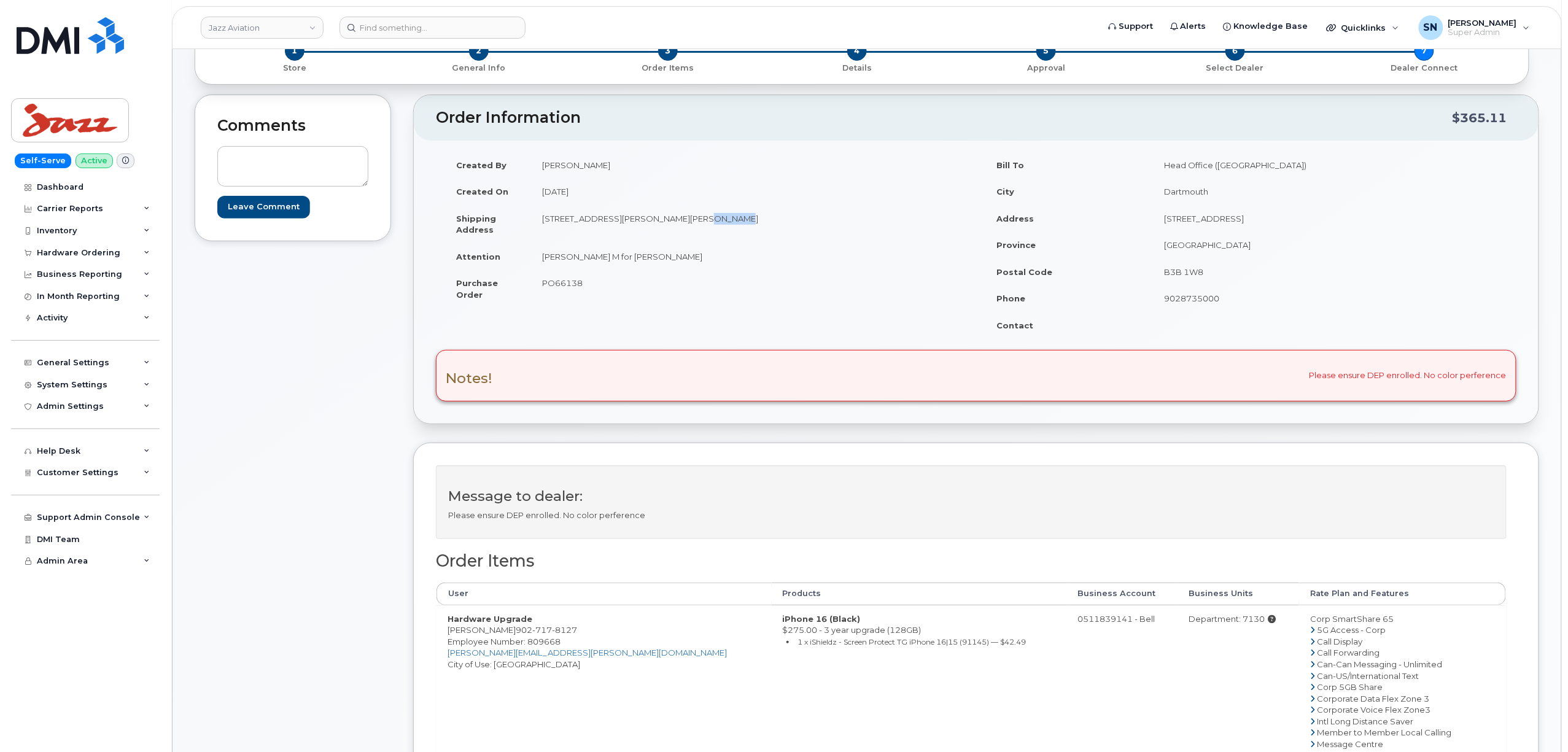
click at [714, 217] on td "310 Goudey Dr Goffs Nova Scotia B2T 1M6" at bounding box center [749, 224] width 436 height 38
copy td "B2T 1M6"
drag, startPoint x: 542, startPoint y: 257, endPoint x: 656, endPoint y: 258, distance: 114.0
click at [656, 258] on td "Tanner M for Sarabjeet Singh" at bounding box center [749, 256] width 436 height 27
copy td "Tanner M for Sarabjeet Singh"
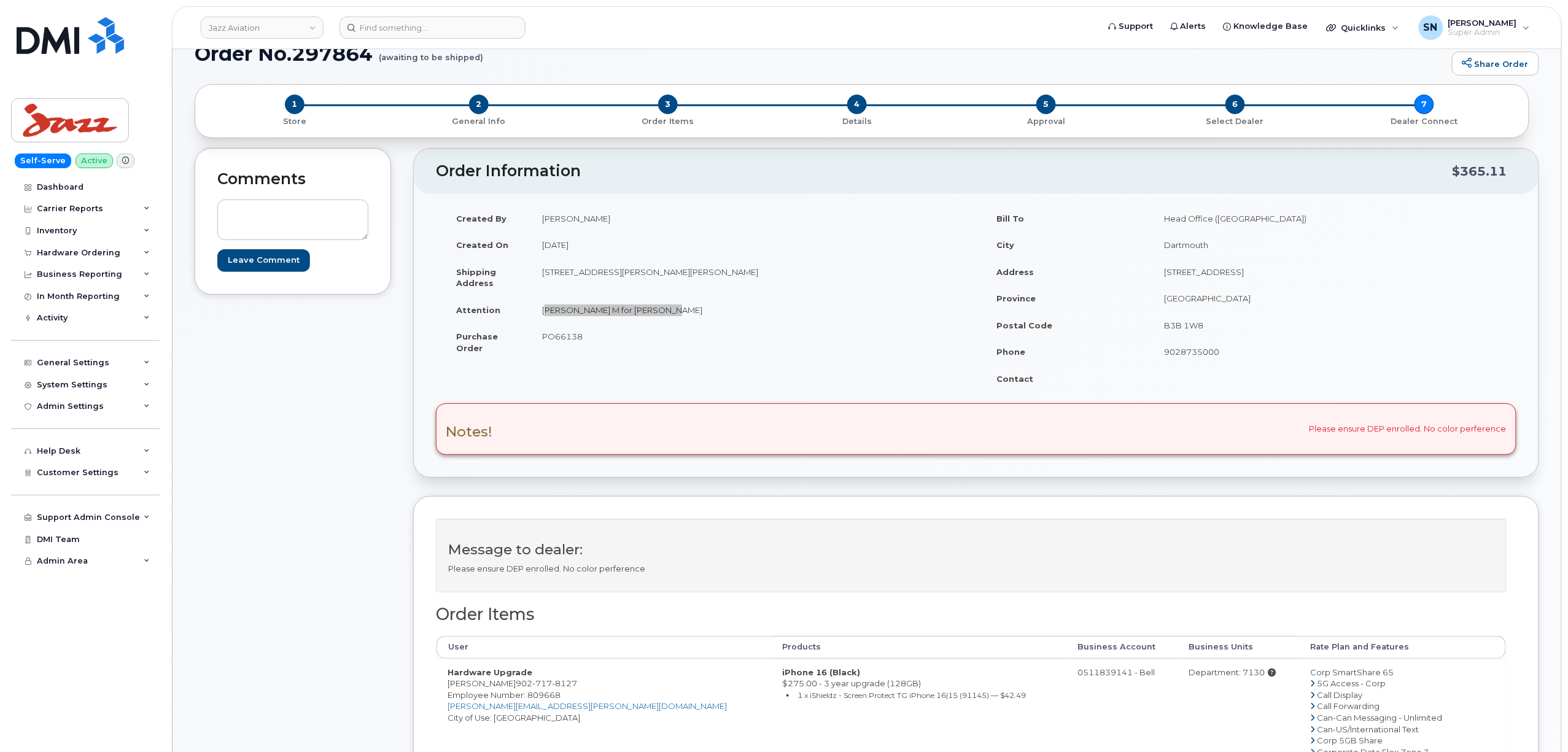
scroll to position [0, 0]
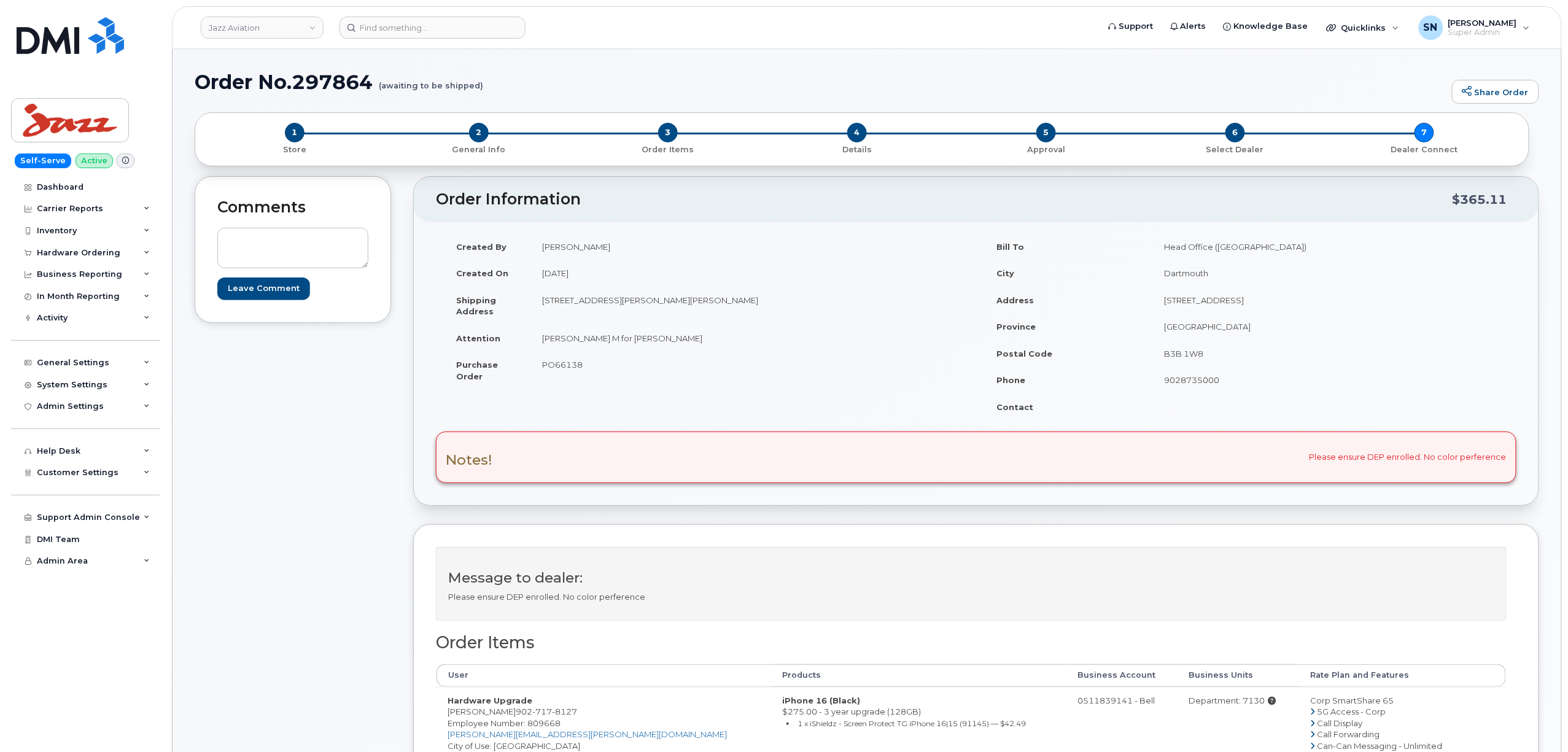
click at [693, 372] on td "PO66138" at bounding box center [749, 370] width 436 height 38
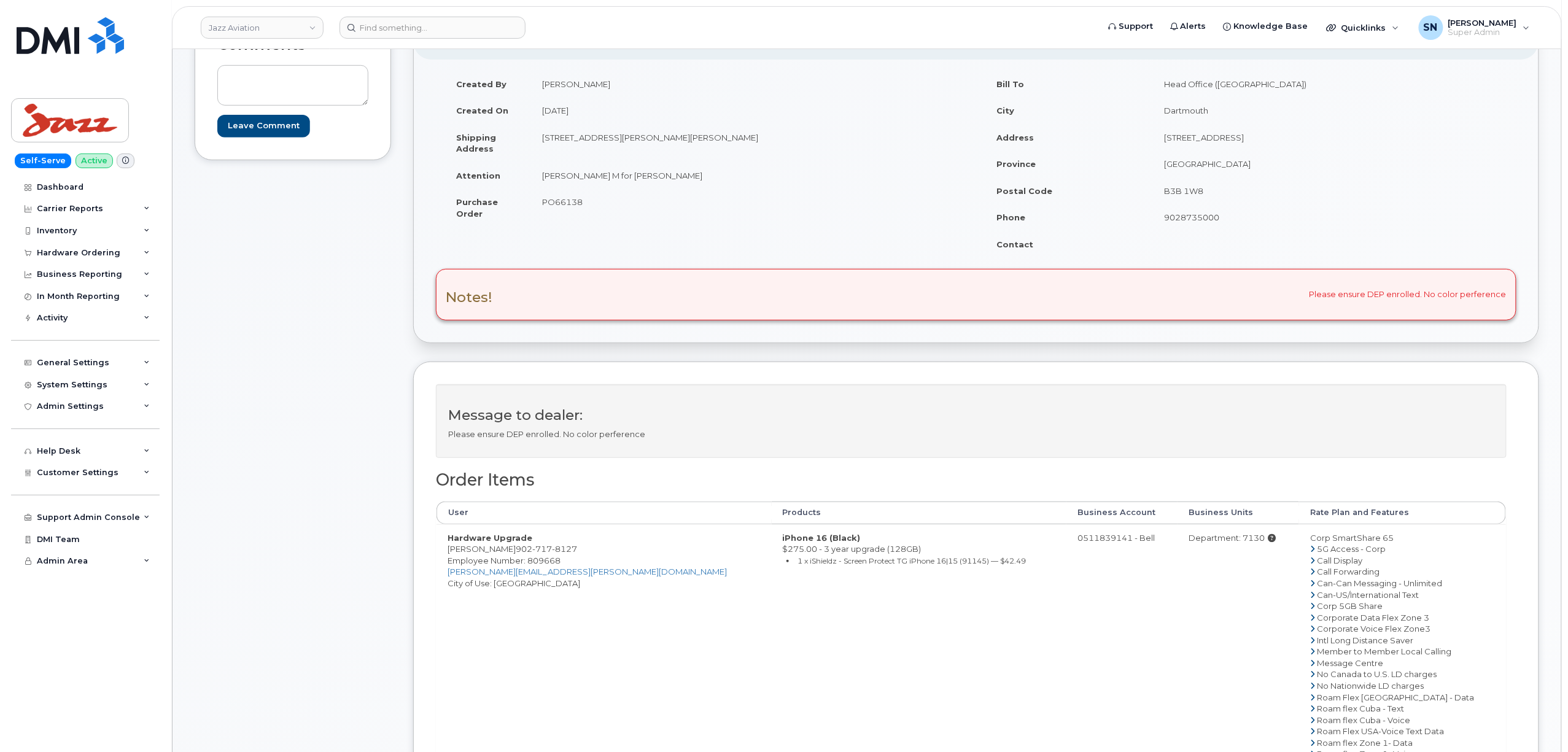
scroll to position [163, 0]
drag, startPoint x: 516, startPoint y: 556, endPoint x: 575, endPoint y: 556, distance: 59.0
click at [575, 556] on td "Hardware Upgrade Sarabjeet Singh 902 717 8127 Employee Number: 809668 Sarabjeet…" at bounding box center [604, 691] width 335 height 335
copy span "902 717 8127"
drag, startPoint x: 382, startPoint y: 661, endPoint x: 418, endPoint y: 620, distance: 54.6
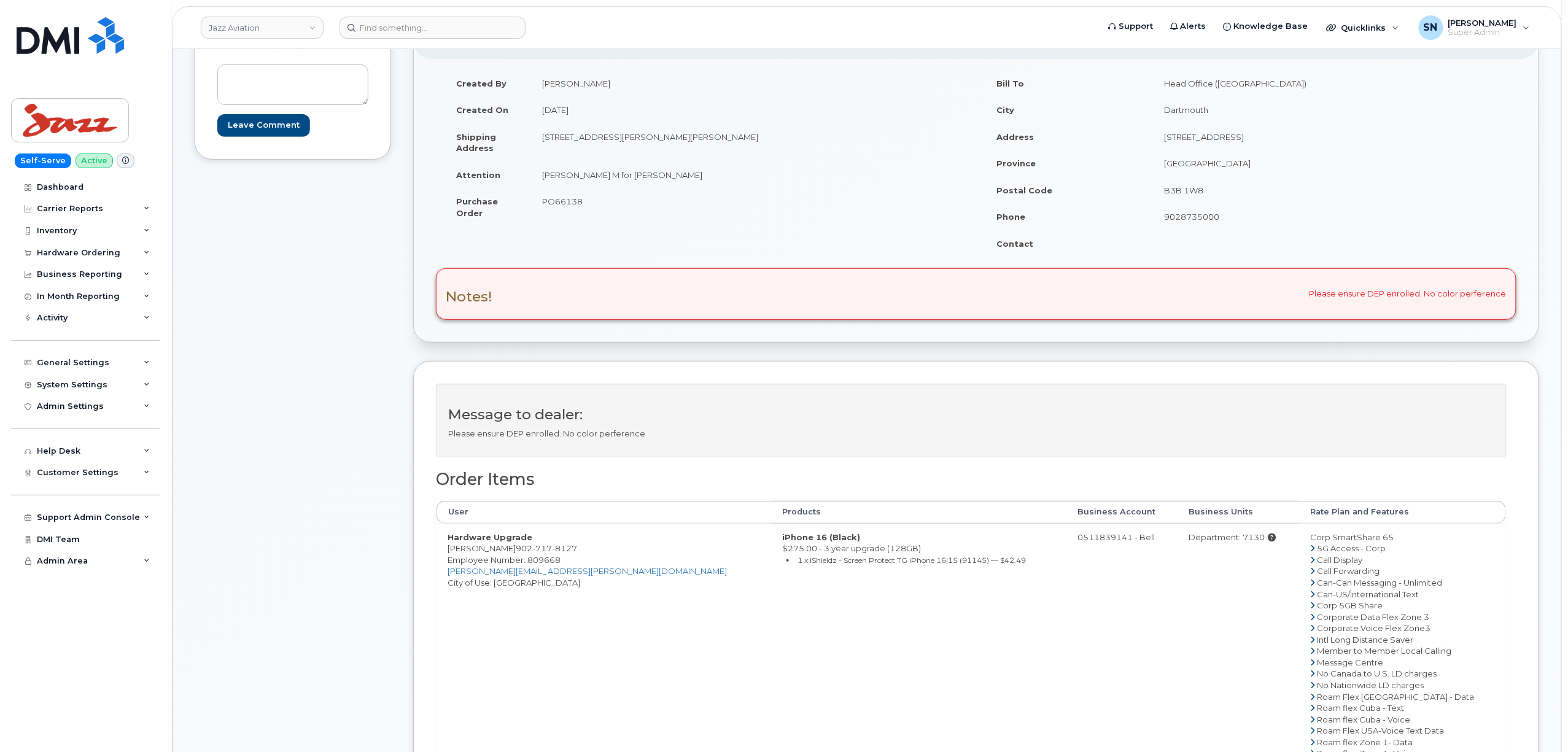
click at [383, 658] on div "Comments Leave Comment" at bounding box center [293, 526] width 196 height 1026
drag, startPoint x: 447, startPoint y: 551, endPoint x: 593, endPoint y: 551, distance: 146.0
click at [593, 551] on td "Hardware Upgrade Sarabjeet Singh 902 717 8127 Employee Number: 809668 Sarabjeet…" at bounding box center [604, 691] width 335 height 335
copy td "Sarabjeet Singh 902 717 8127"
click at [550, 202] on span "PO66138" at bounding box center [562, 201] width 40 height 10
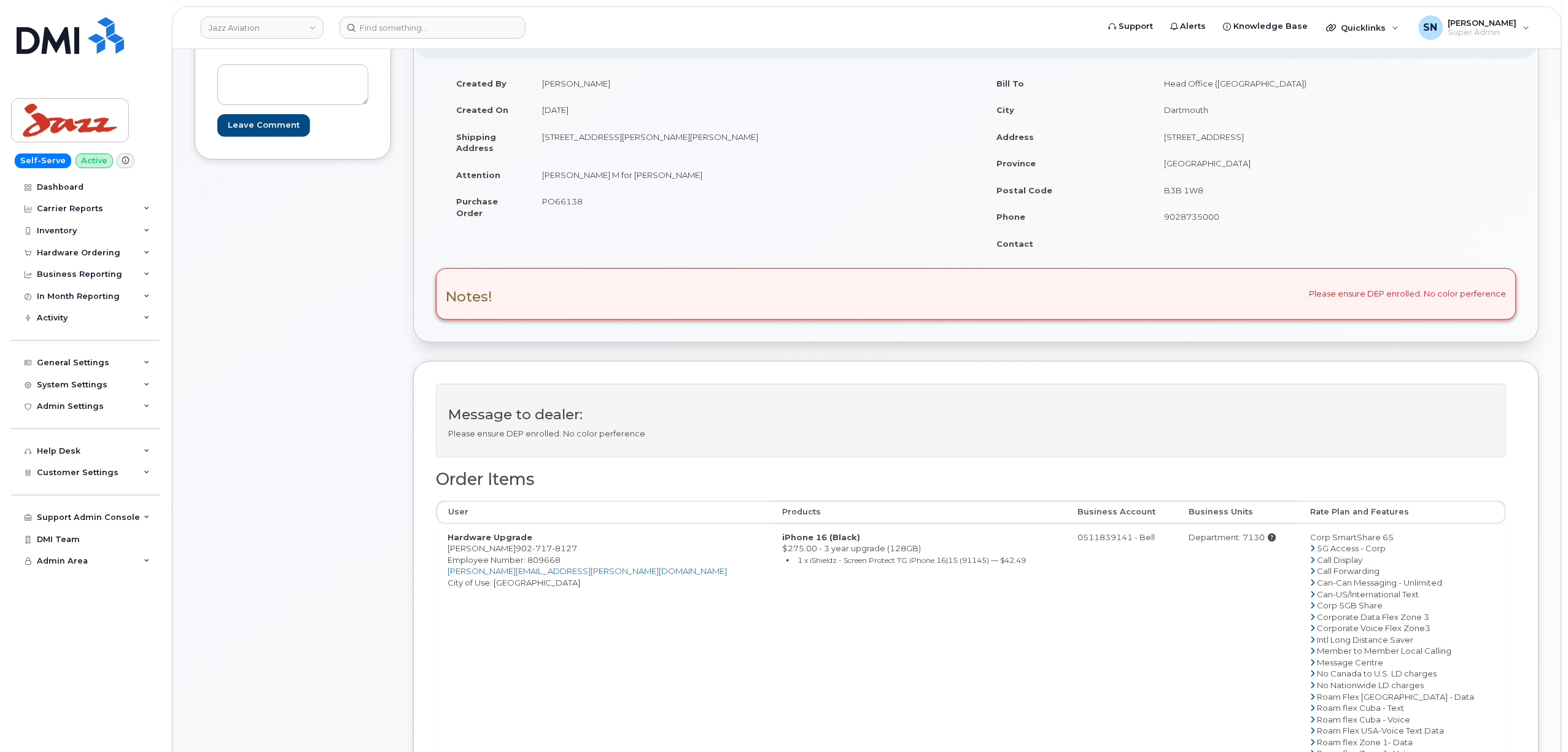
click at [550, 202] on span "PO66138" at bounding box center [562, 201] width 40 height 10
copy span "PO66138"
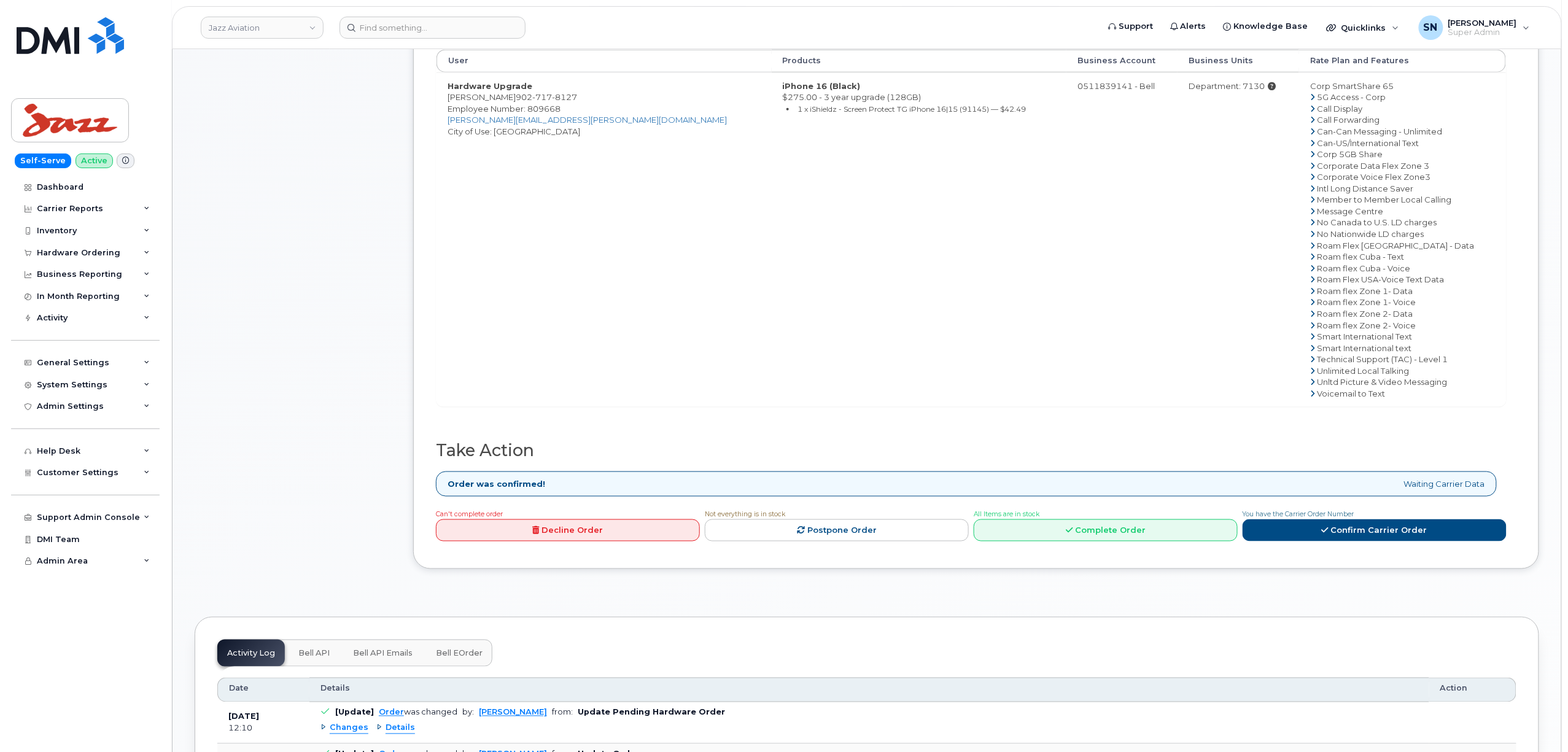
scroll to position [736, 0]
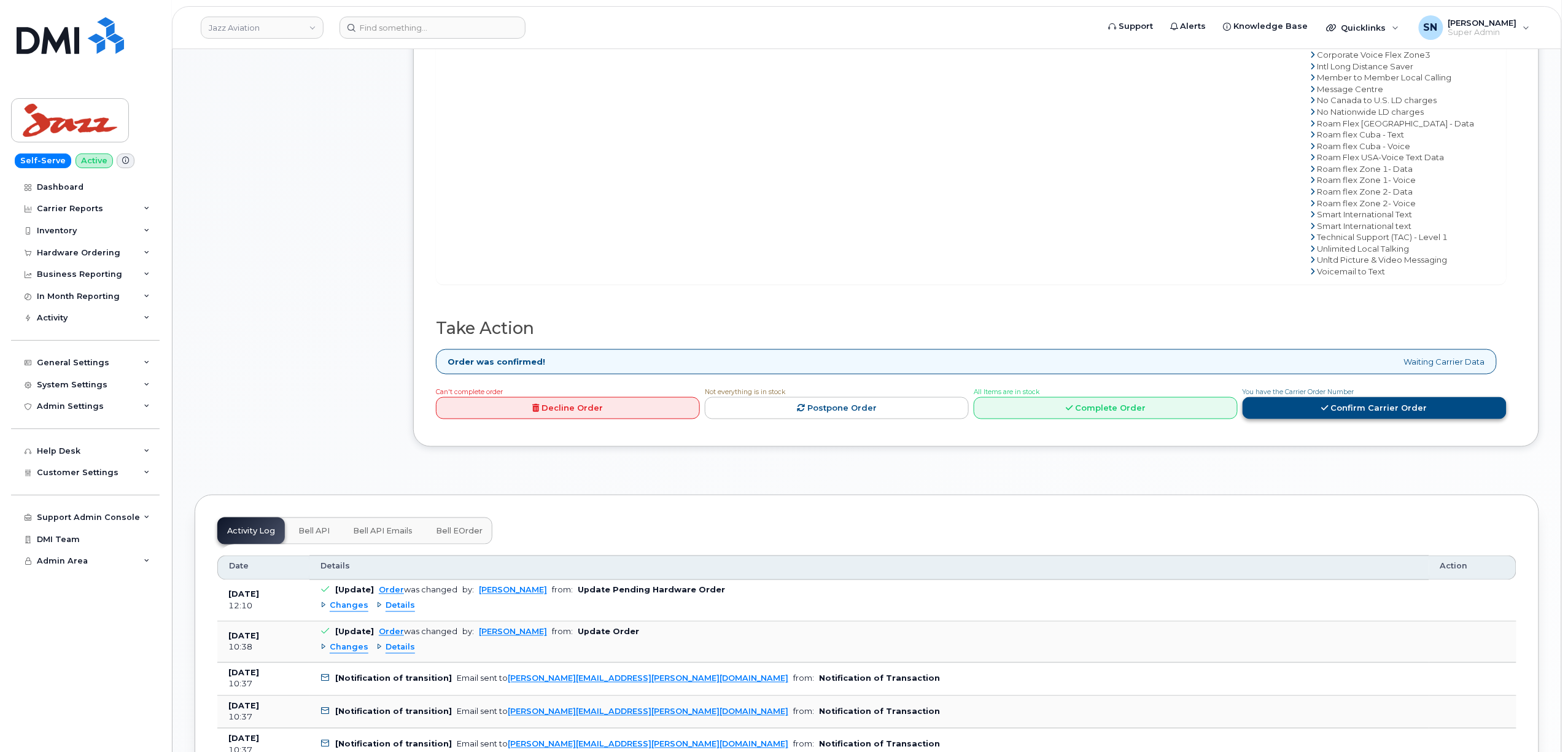
click at [1303, 413] on link "Confirm Carrier Order" at bounding box center [1374, 409] width 264 height 23
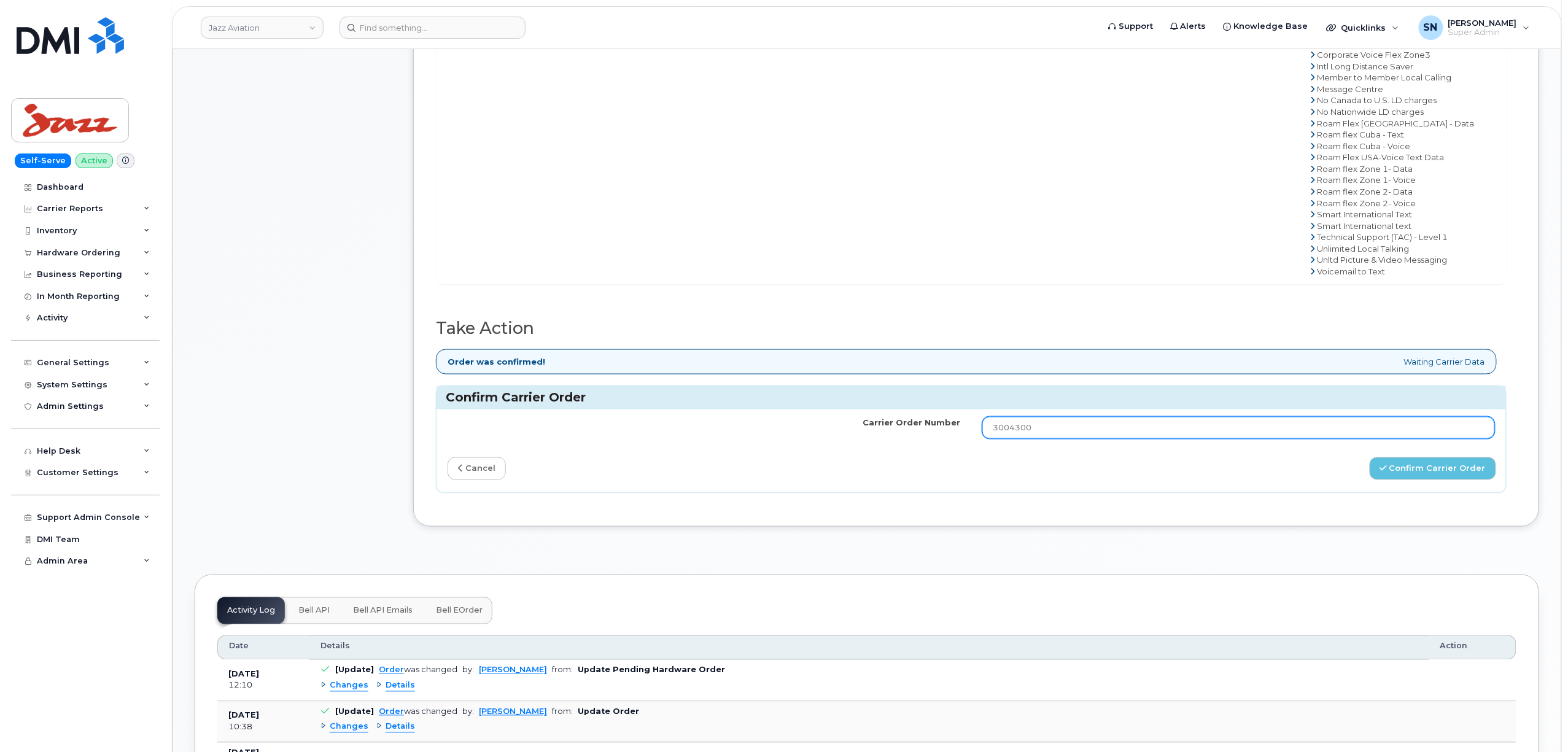
drag, startPoint x: 943, startPoint y: 437, endPoint x: 873, endPoint y: 431, distance: 70.3
click at [877, 435] on tr "Carrier Order Number 3004300" at bounding box center [971, 428] width 1070 height 37
paste input "14207"
type input "3014207"
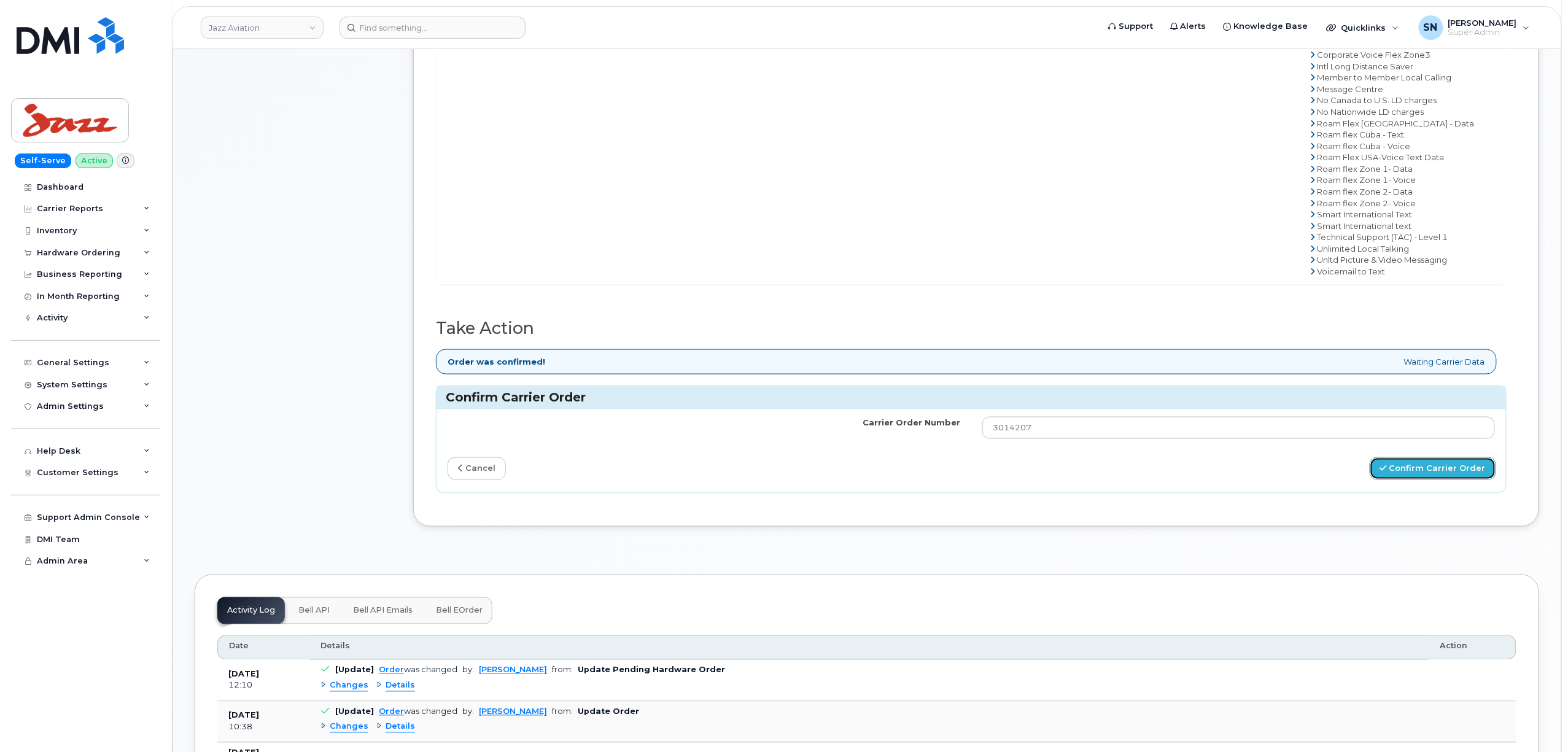
click at [1439, 478] on button "Confirm Carrier Order" at bounding box center [1433, 469] width 127 height 23
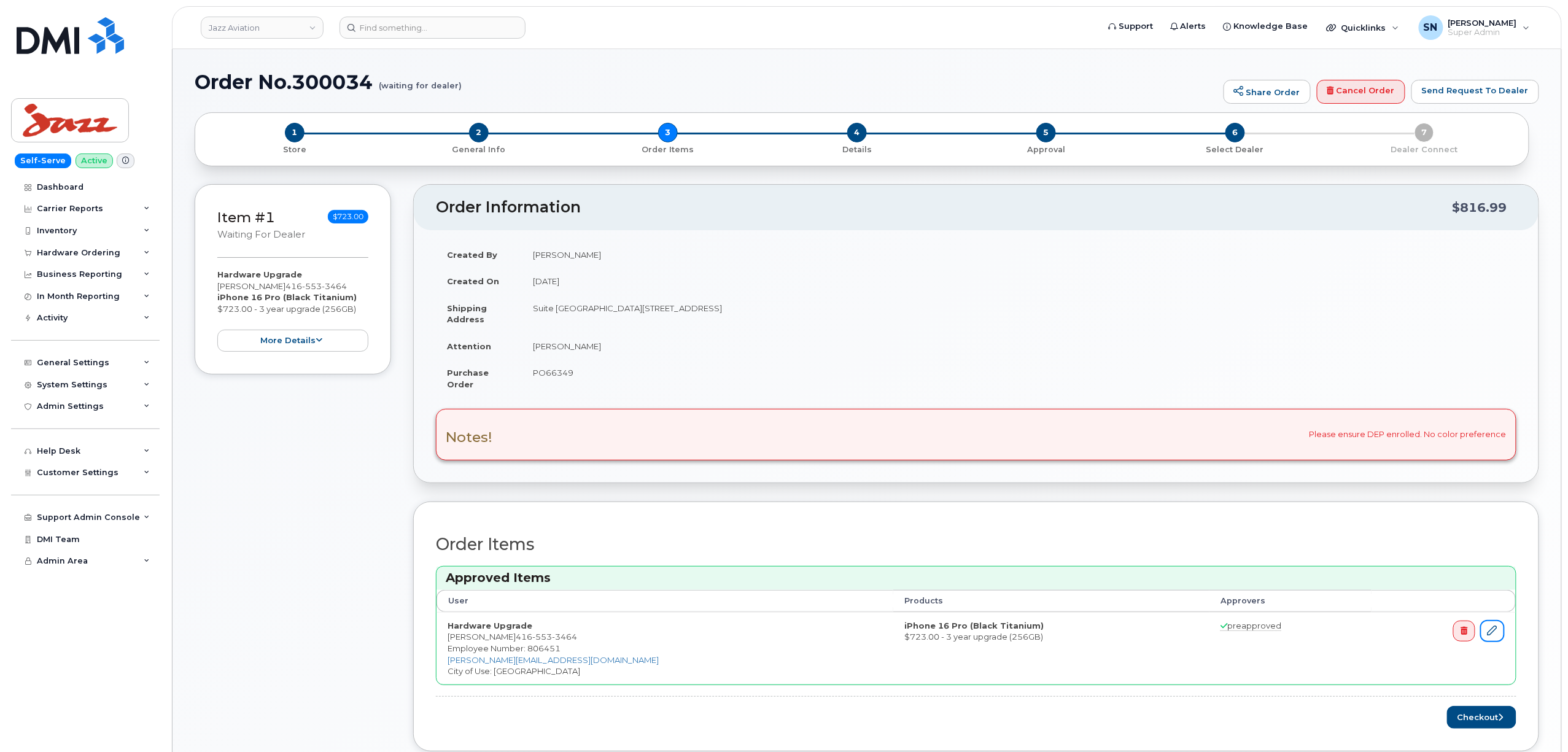
click at [1490, 629] on icon at bounding box center [1492, 631] width 10 height 10
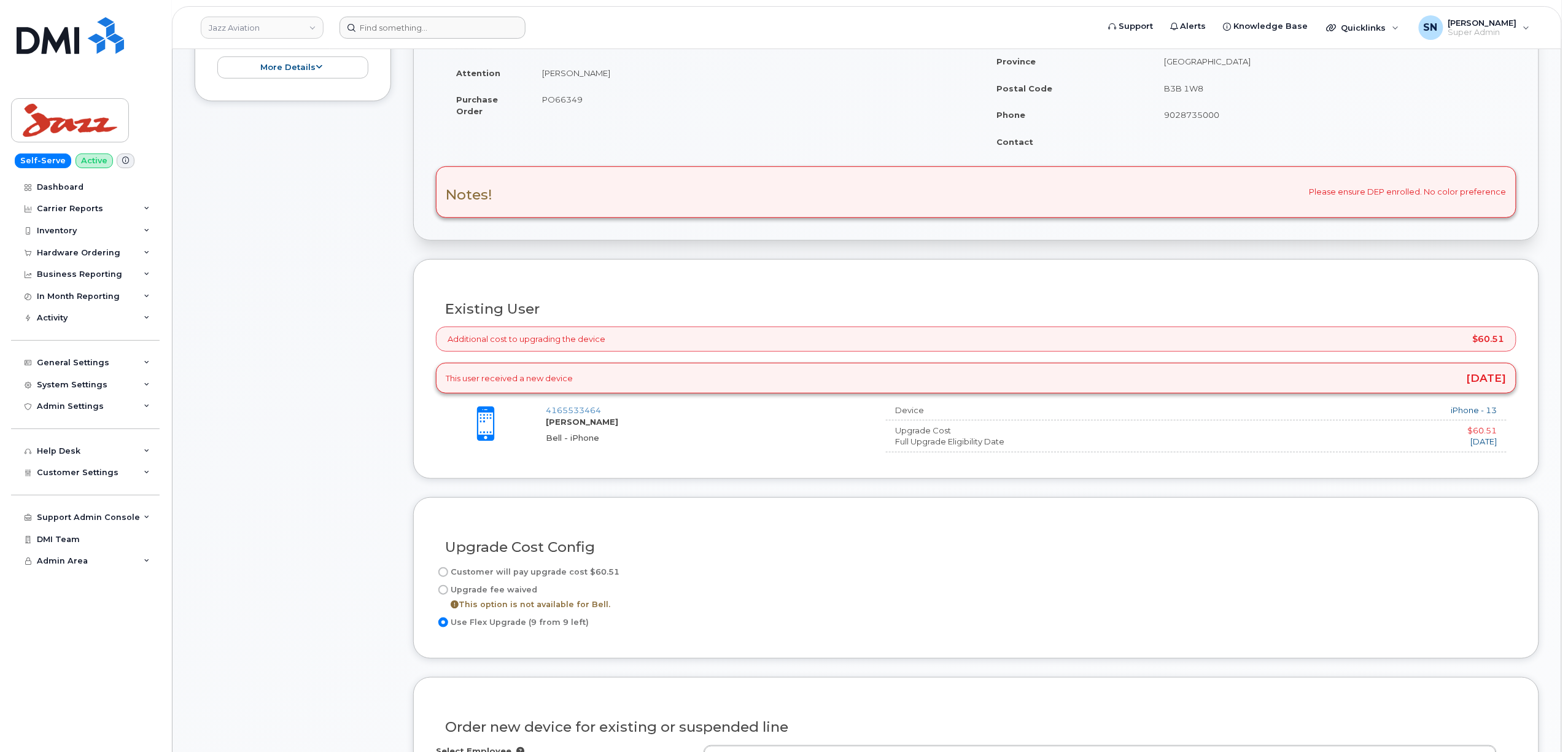
scroll to position [163, 0]
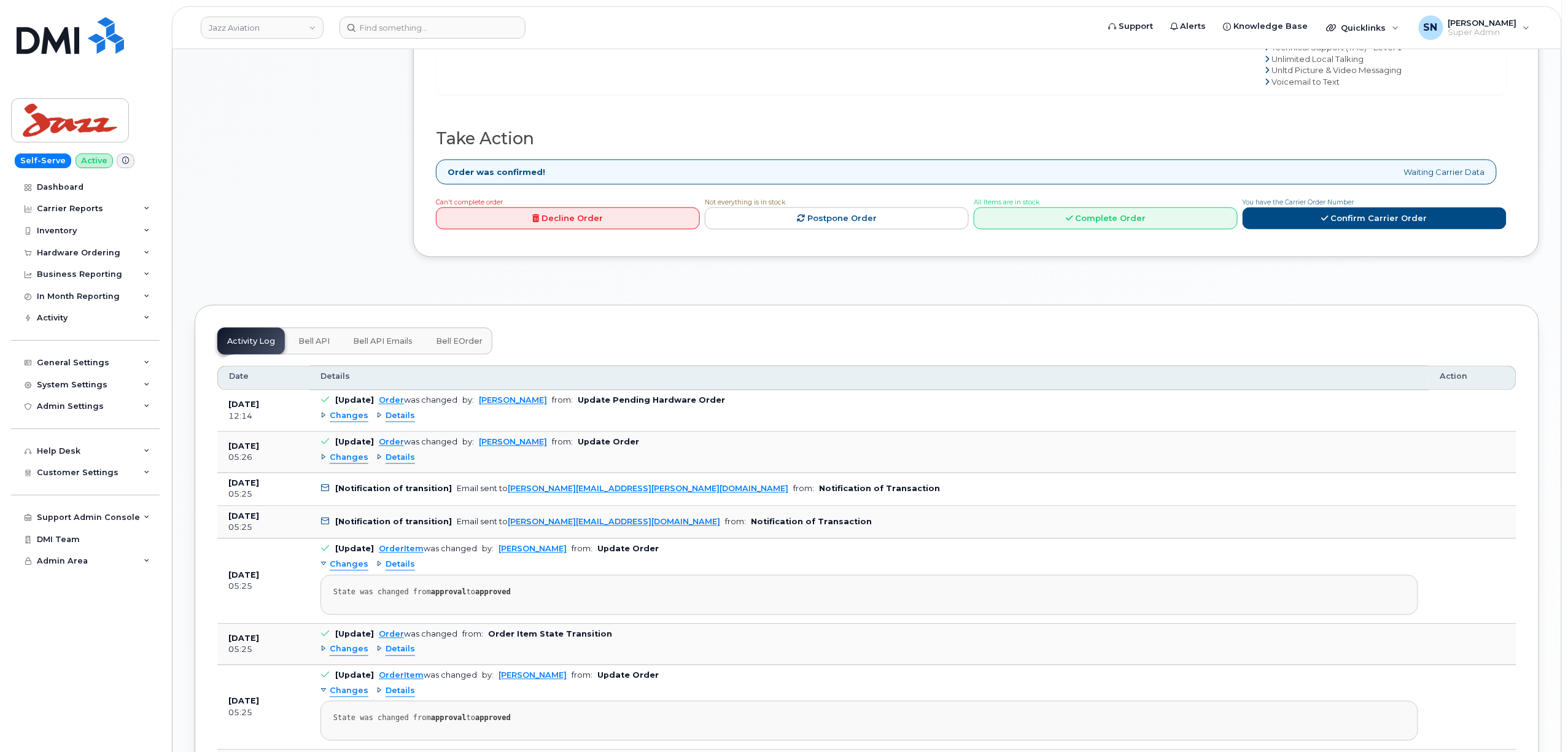
scroll to position [1064, 0]
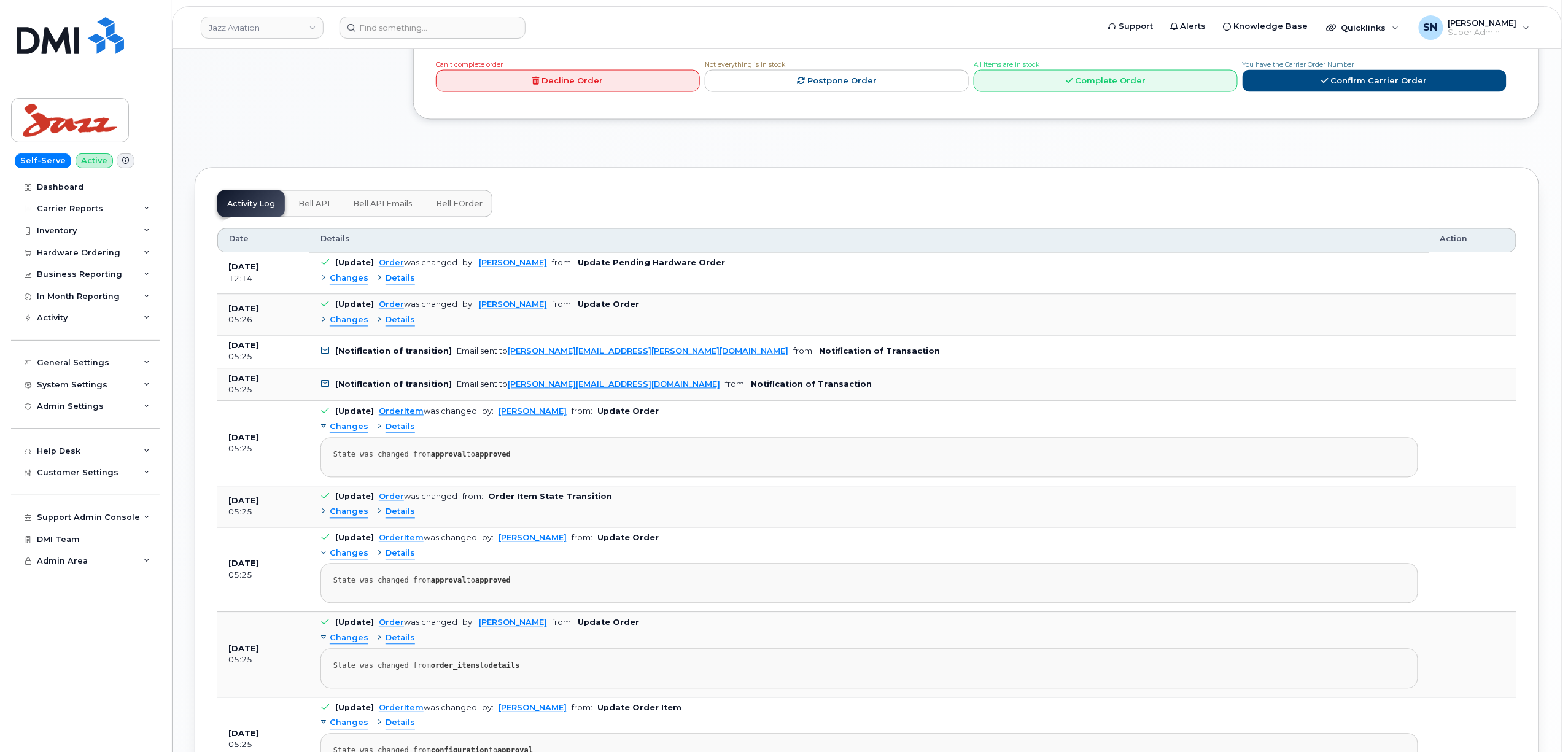
click at [347, 285] on span "Changes" at bounding box center [349, 279] width 38 height 11
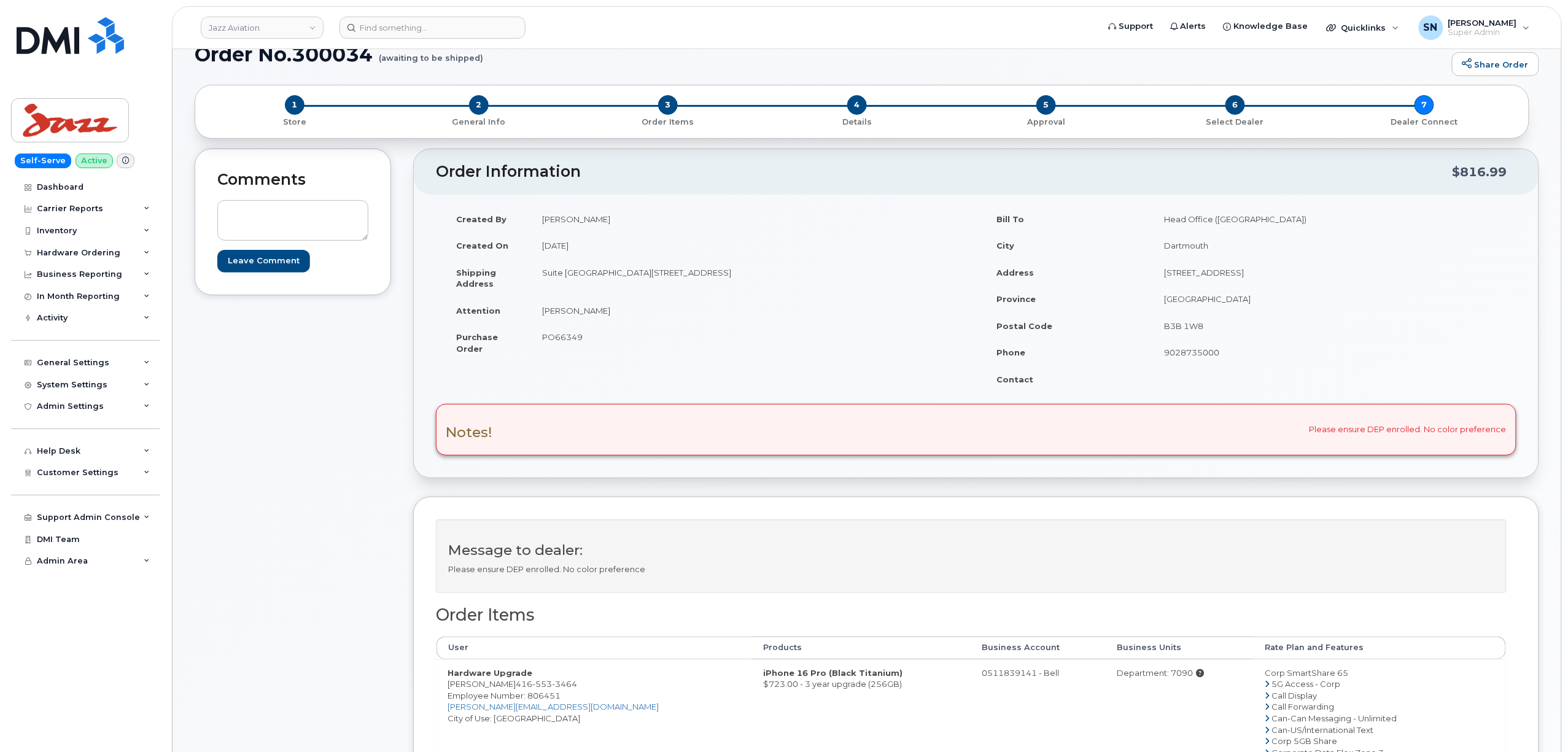
scroll to position [0, 0]
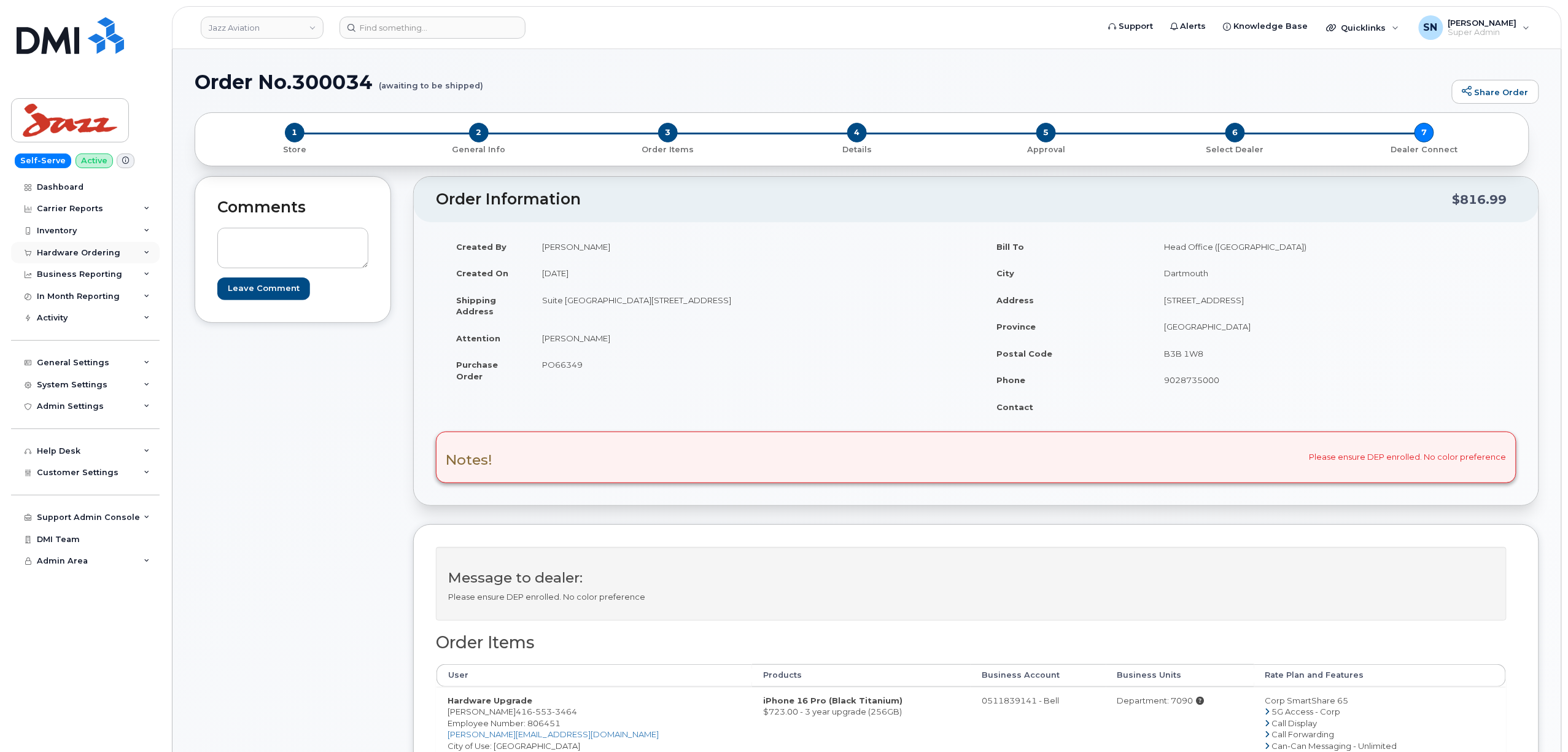
click at [91, 247] on div "Hardware Ordering" at bounding box center [85, 253] width 148 height 22
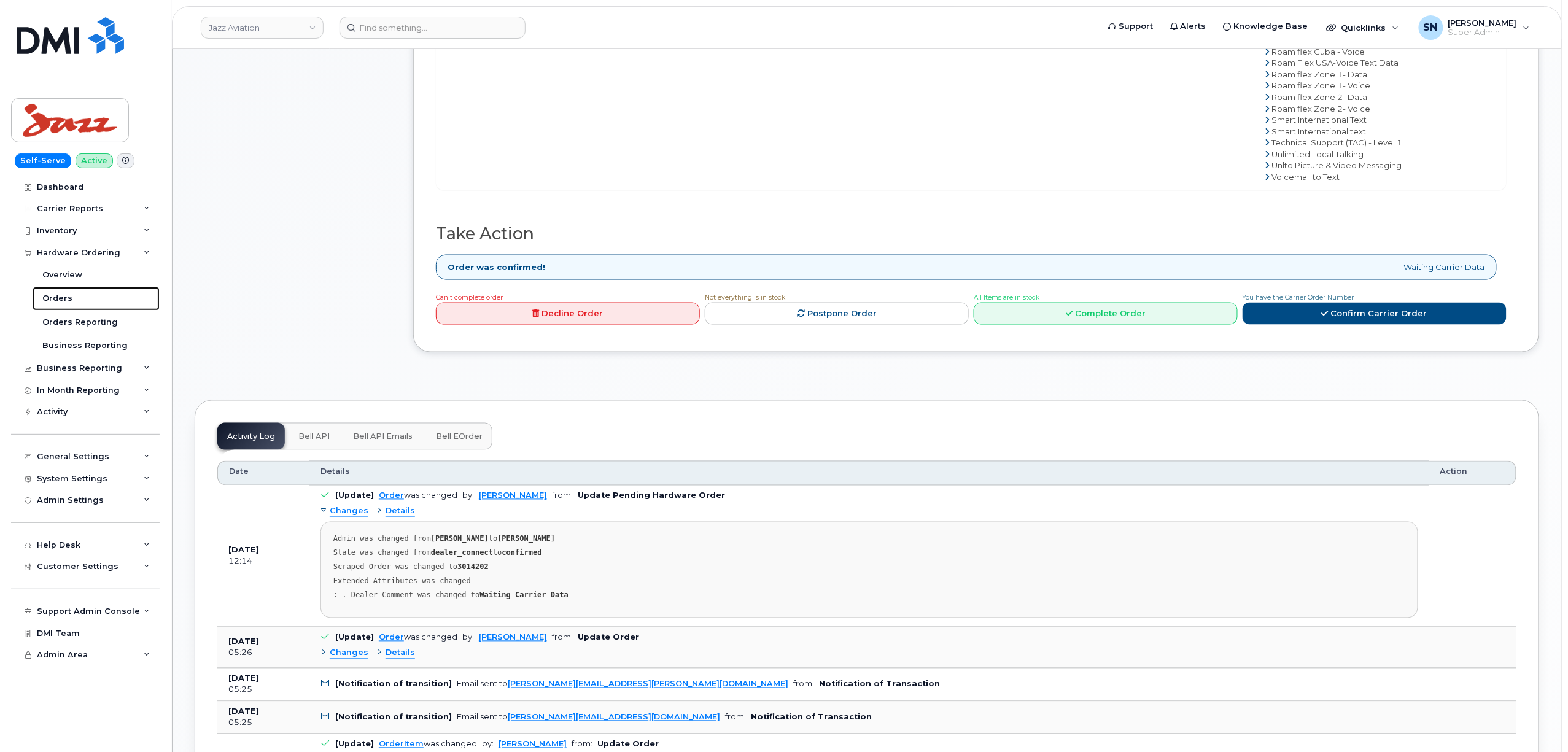
scroll to position [983, 0]
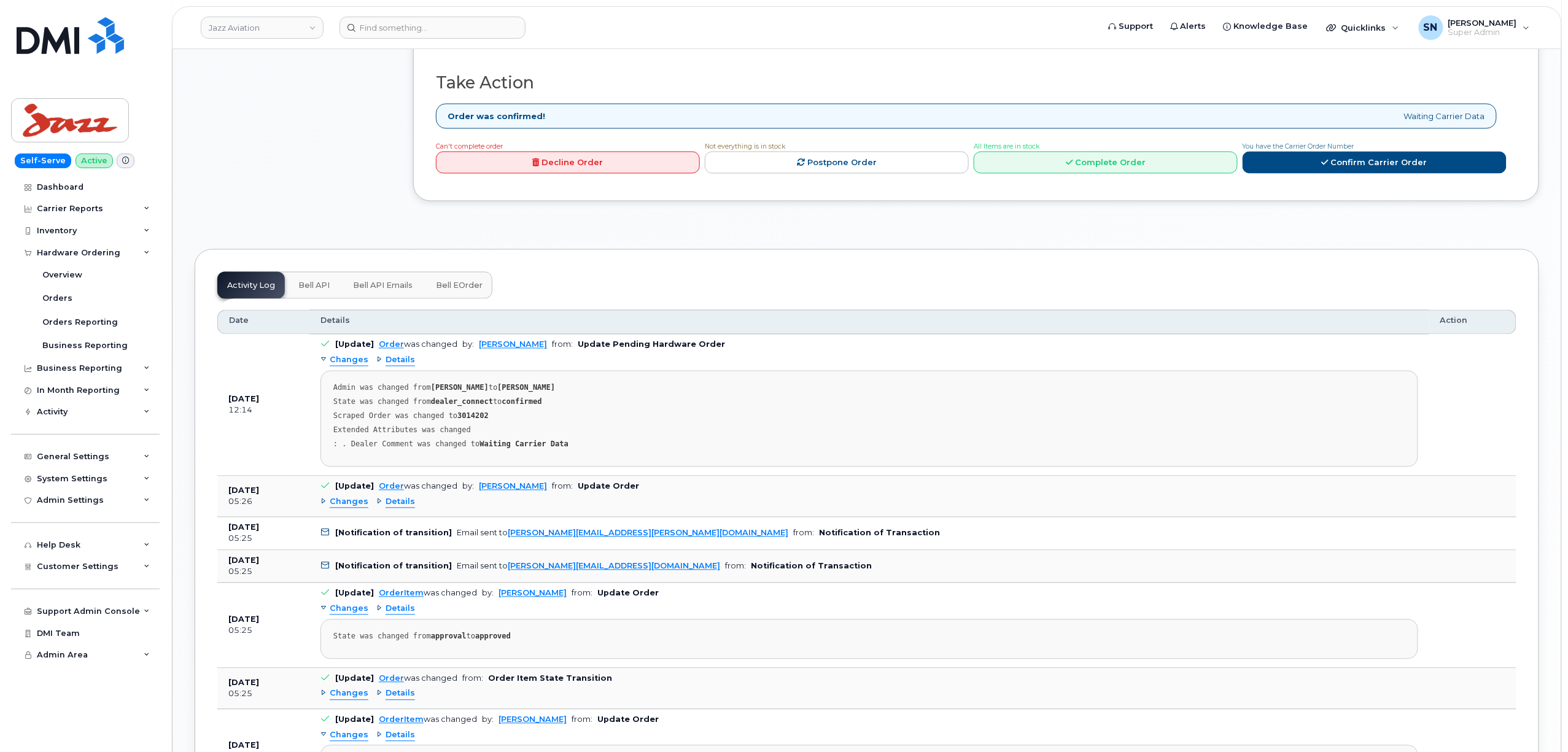
click at [470, 421] on strong "3014202" at bounding box center [473, 416] width 31 height 9
copy strong "3014202"
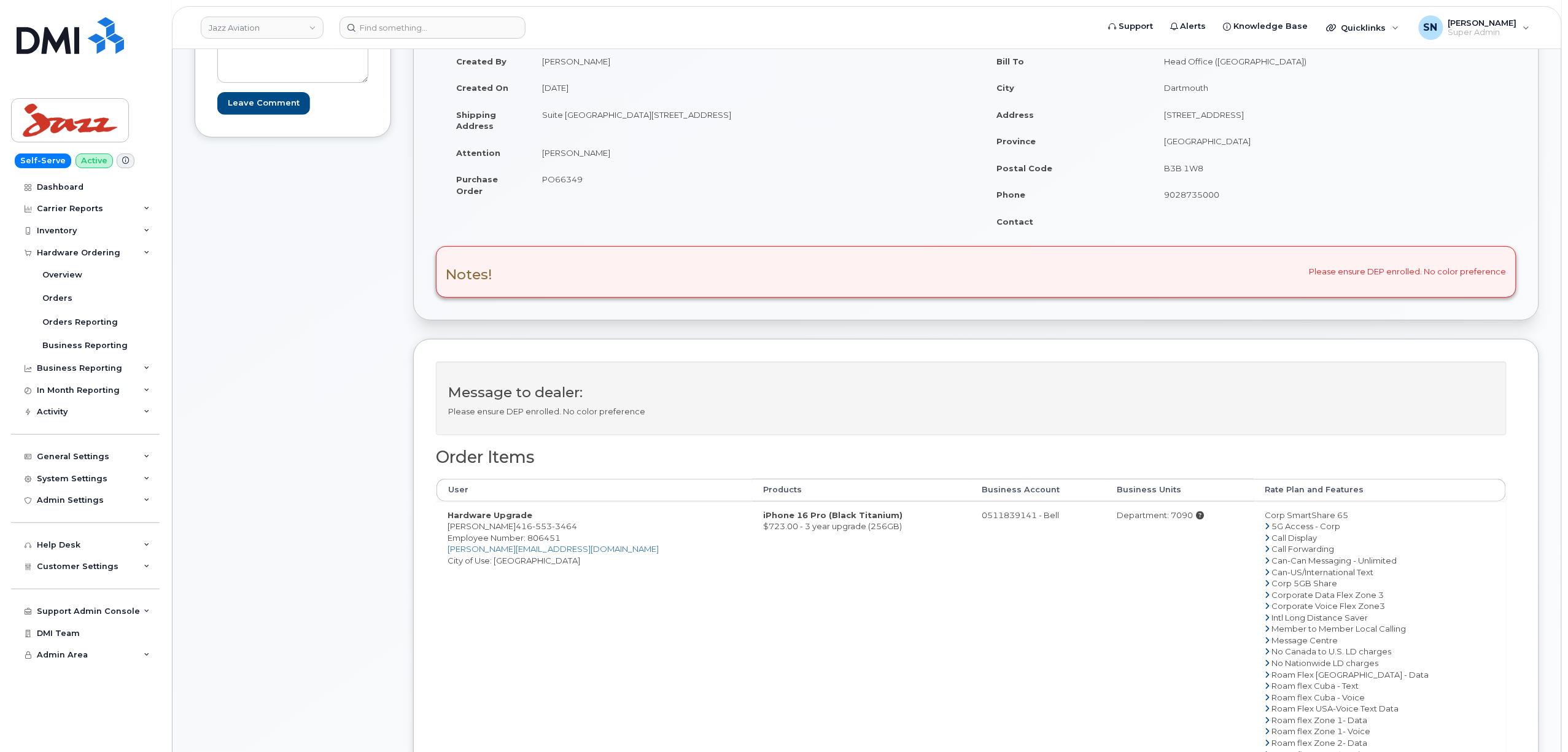
scroll to position [0, 0]
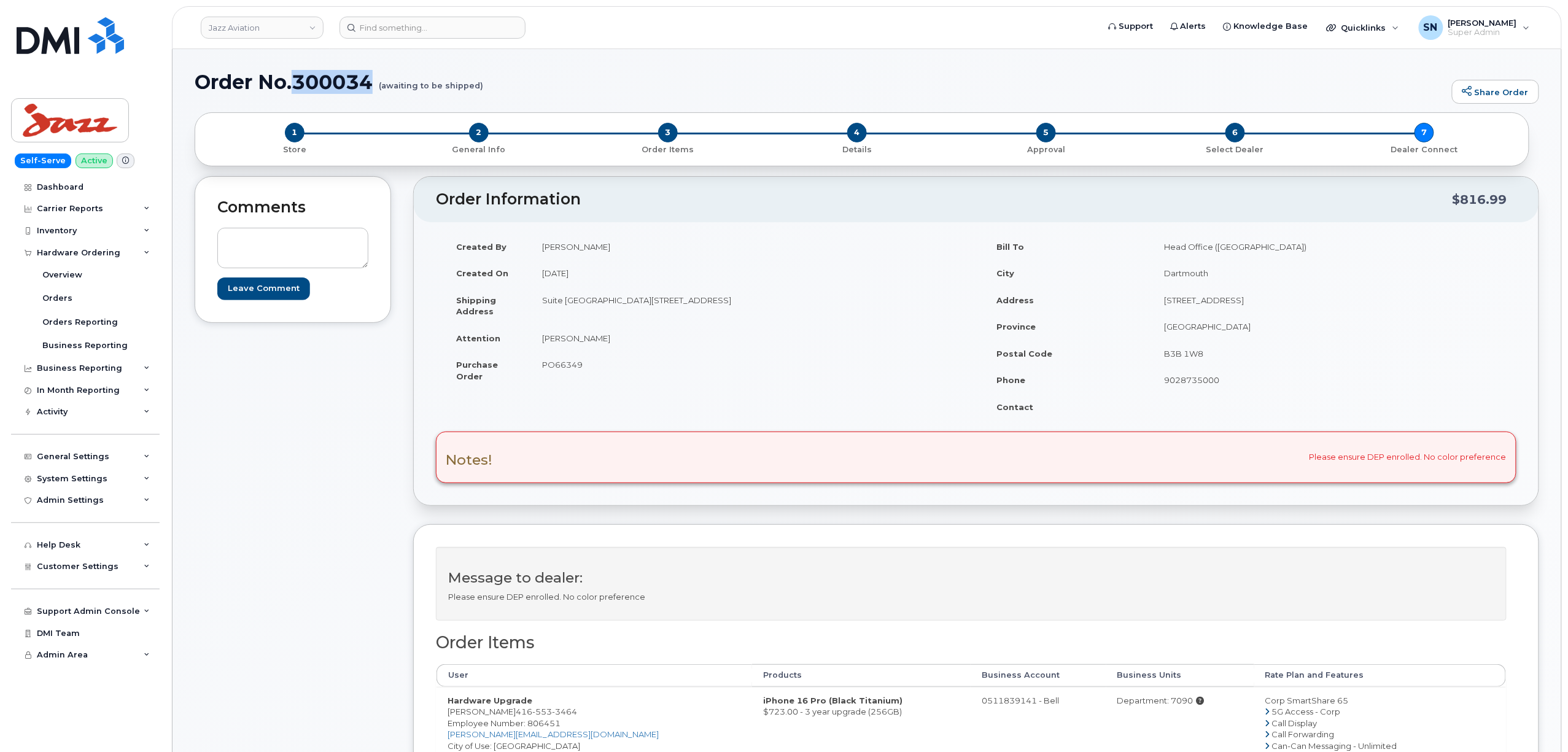
drag, startPoint x: 298, startPoint y: 78, endPoint x: 373, endPoint y: 79, distance: 75.0
click at [373, 79] on h1 "Order No.300034 (awaiting to be shipped)" at bounding box center [820, 82] width 1251 height 22
copy h1 "300034"
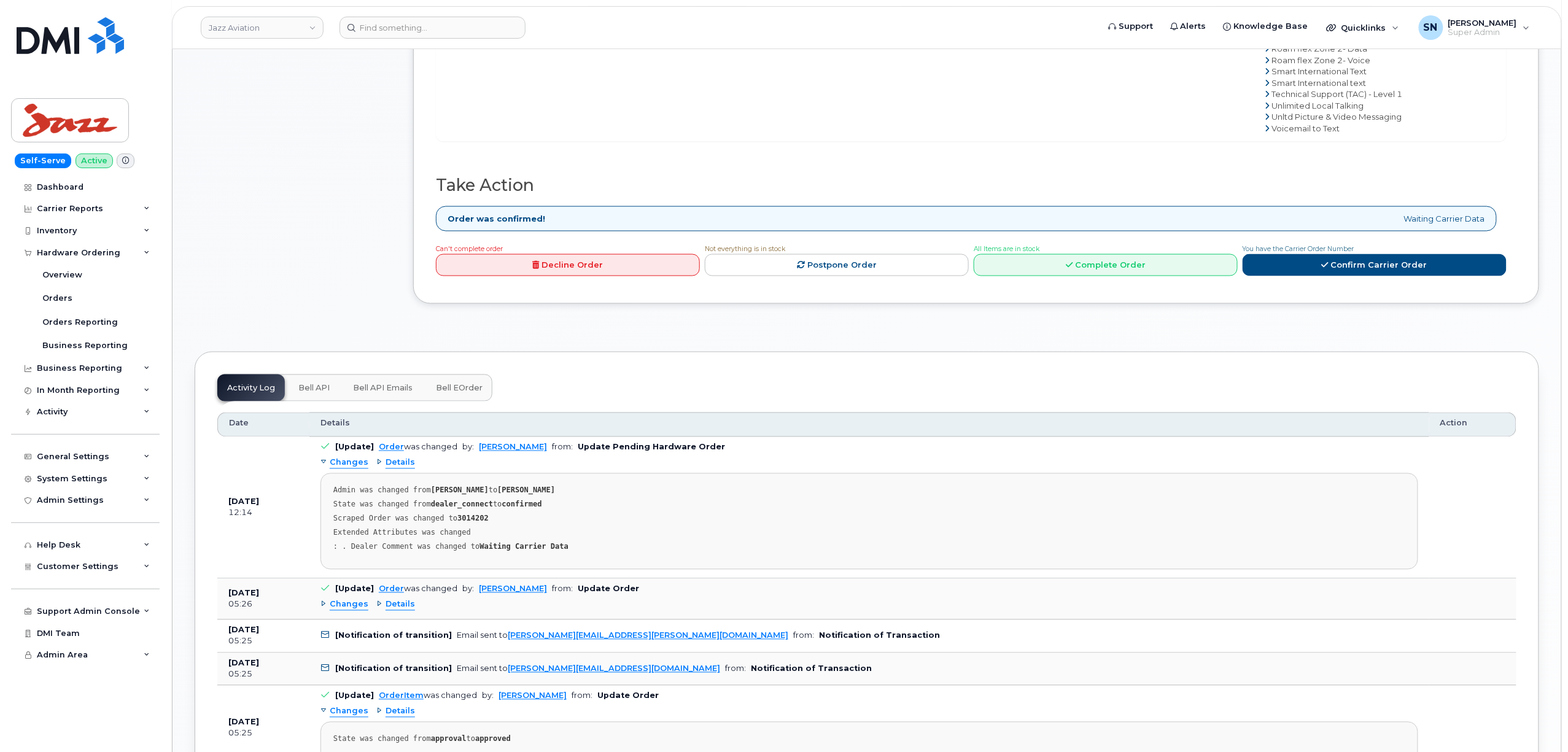
scroll to position [900, 0]
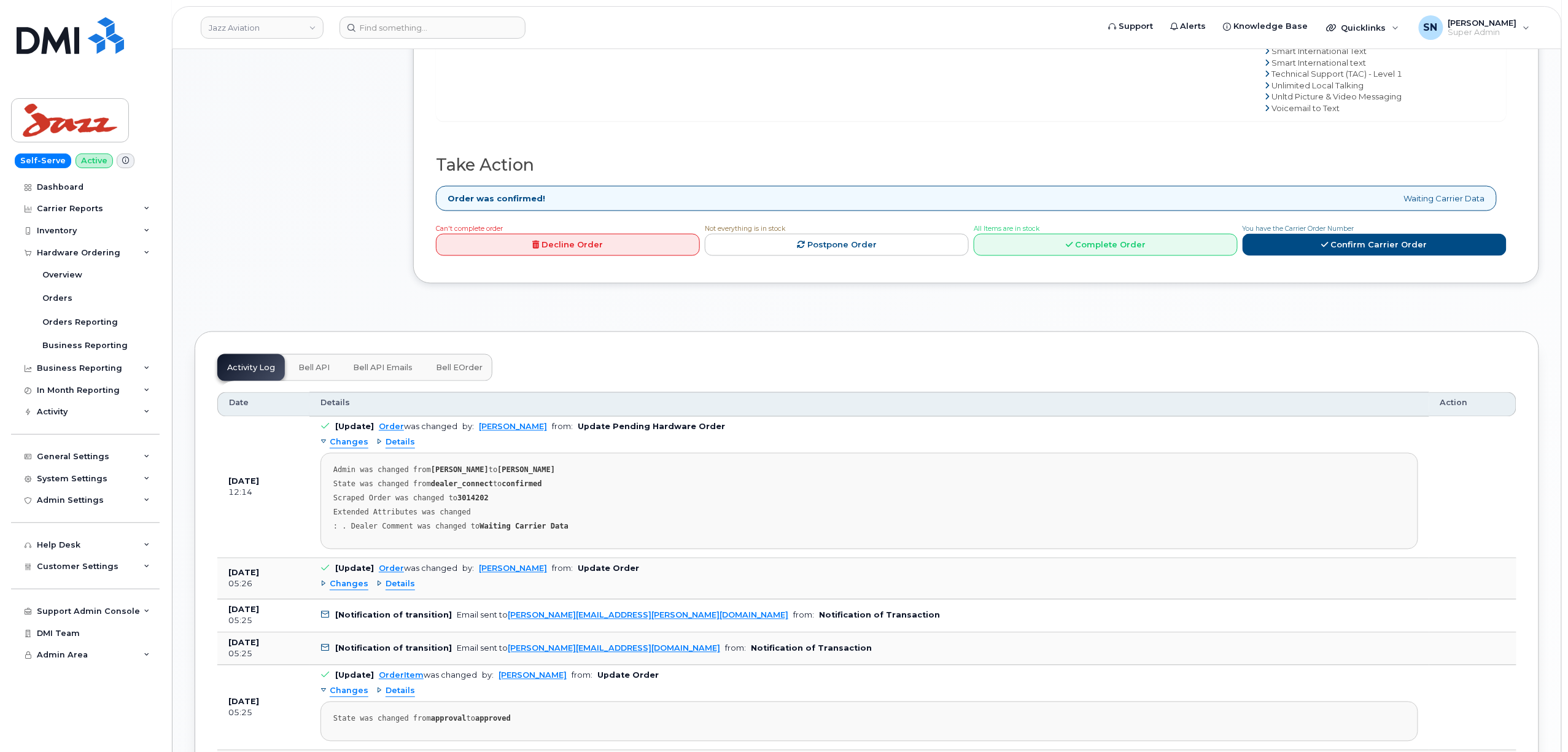
click at [467, 503] on strong "3014202" at bounding box center [473, 498] width 31 height 9
copy strong "3014202"
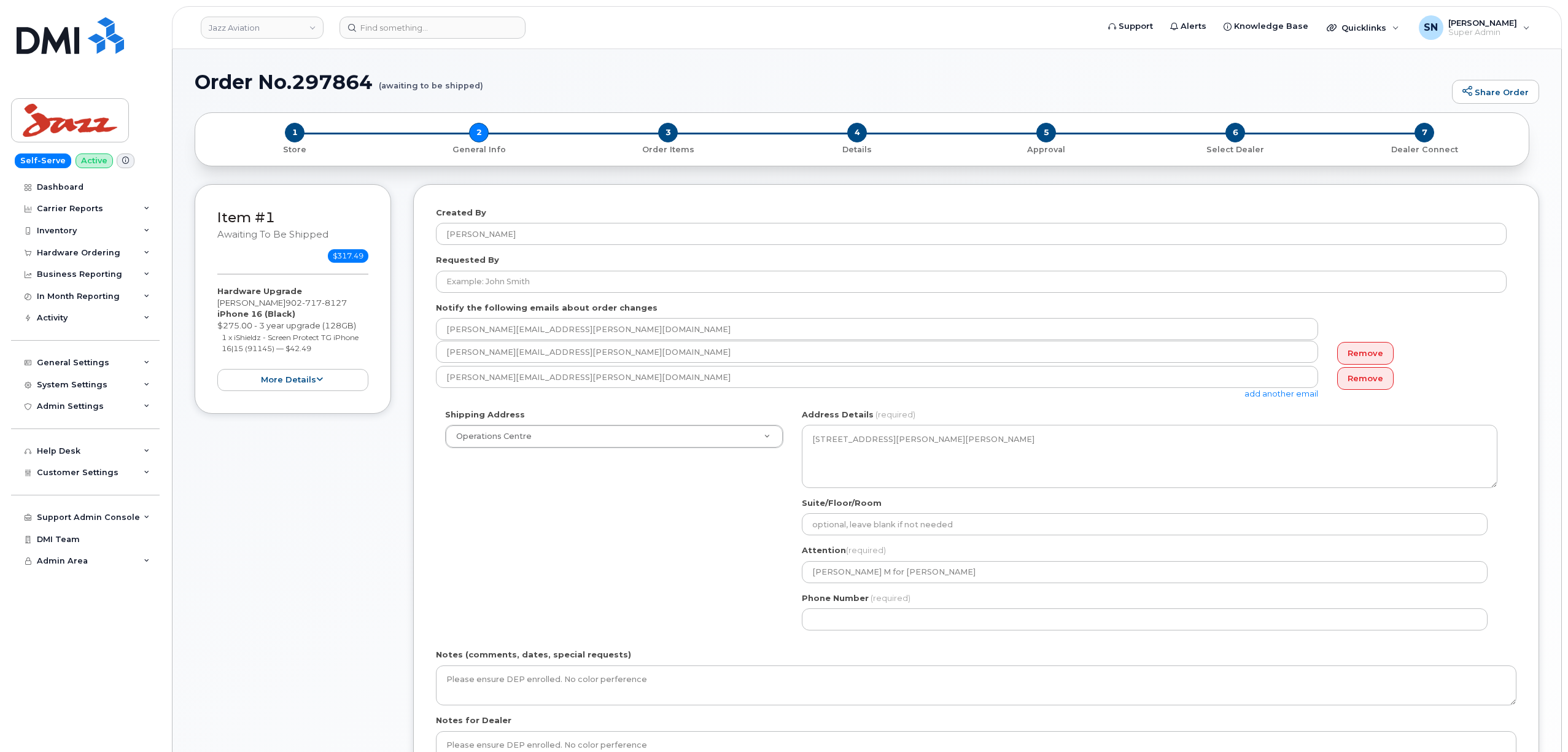
select select
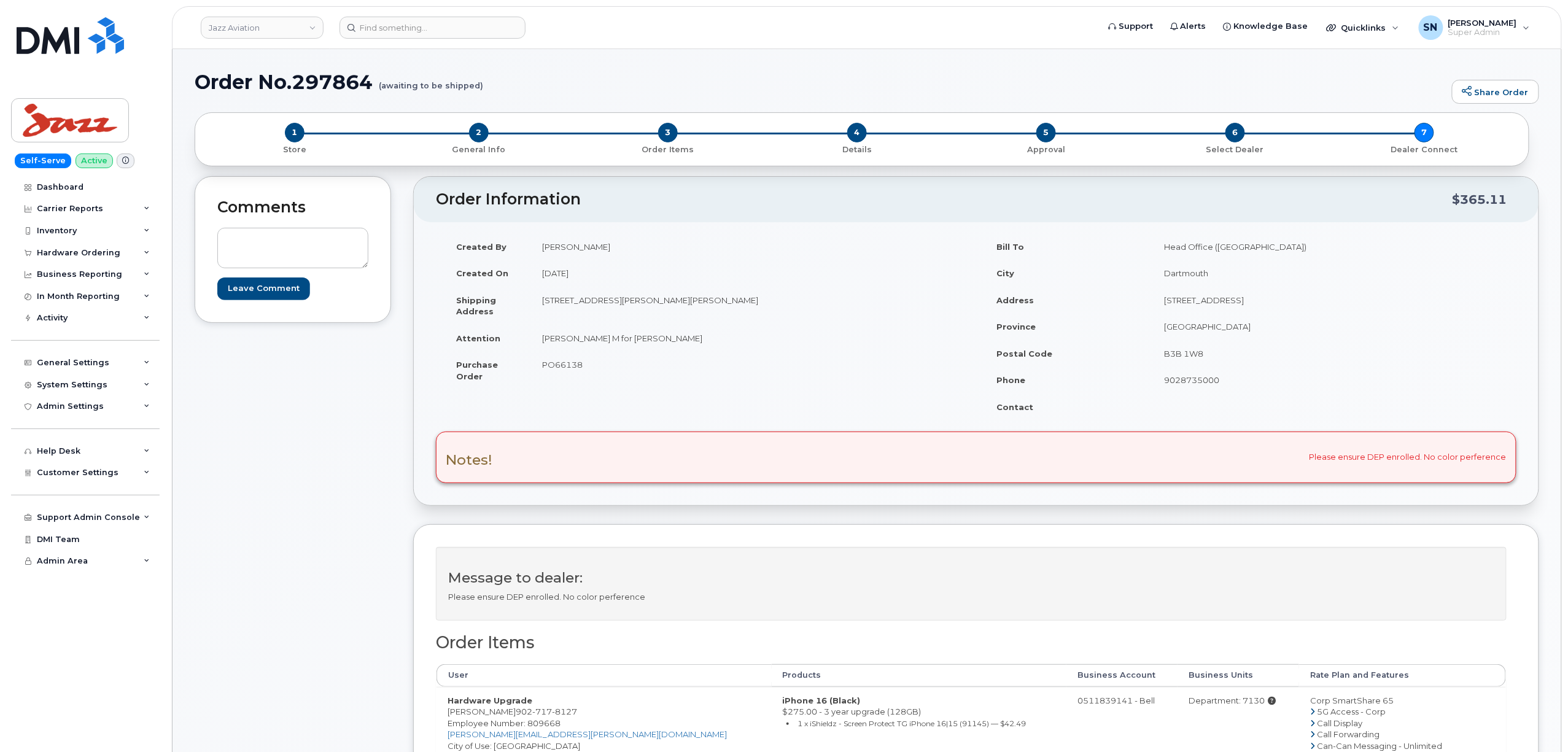
click at [788, 339] on td "[PERSON_NAME] M for [PERSON_NAME]" at bounding box center [749, 339] width 436 height 27
click at [855, 138] on span "4" at bounding box center [856, 132] width 20 height 20
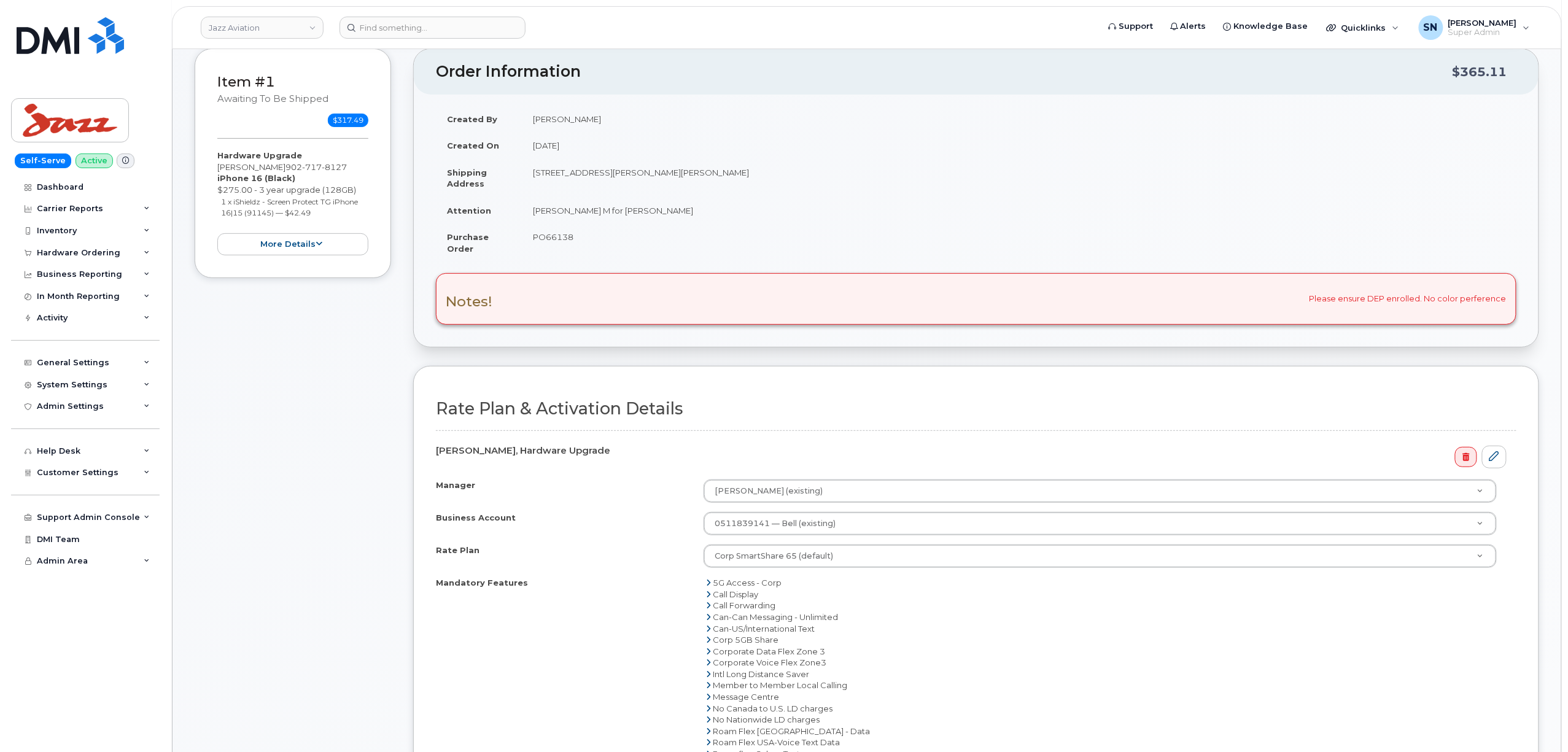
scroll to position [82, 0]
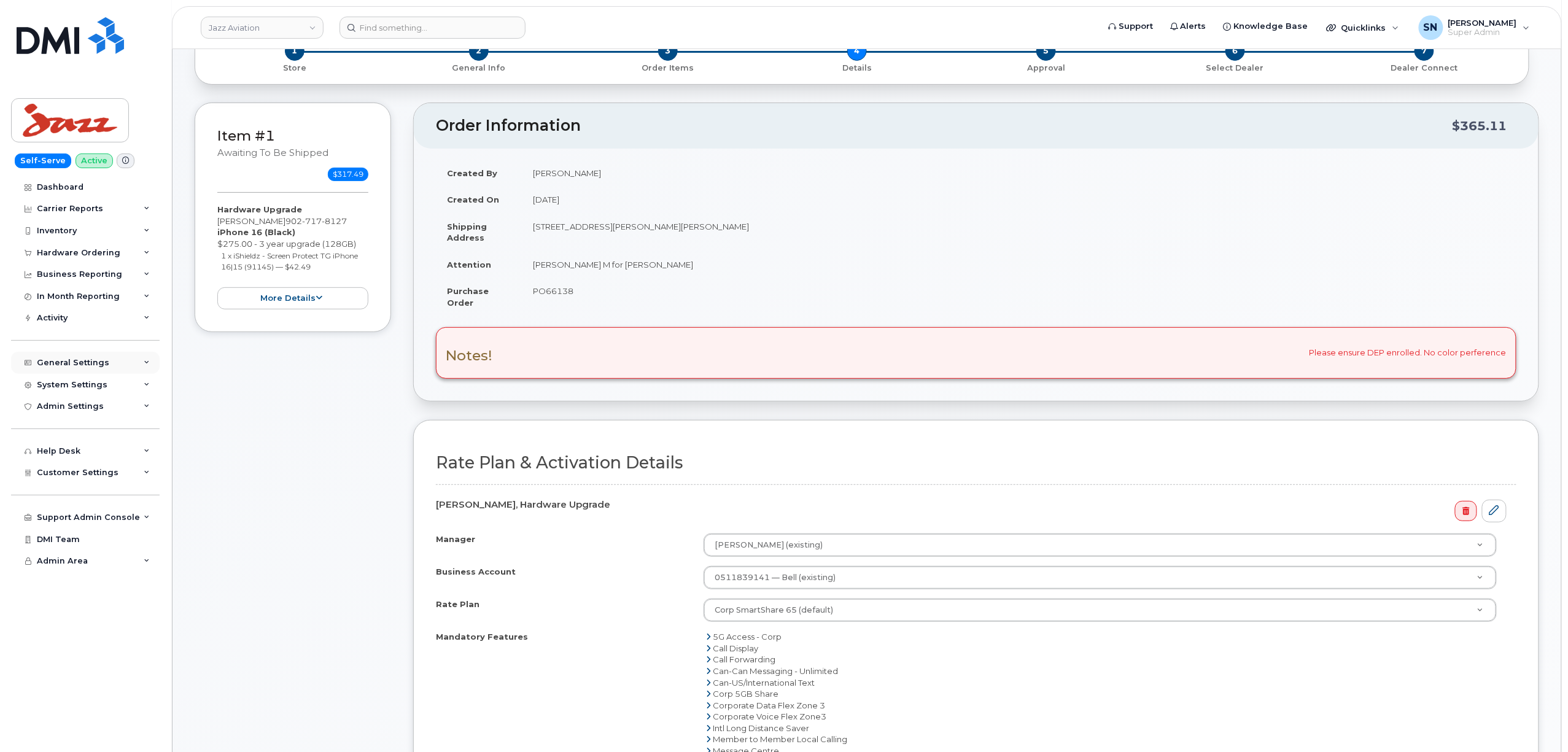
click at [80, 361] on div "General Settings" at bounding box center [73, 363] width 72 height 10
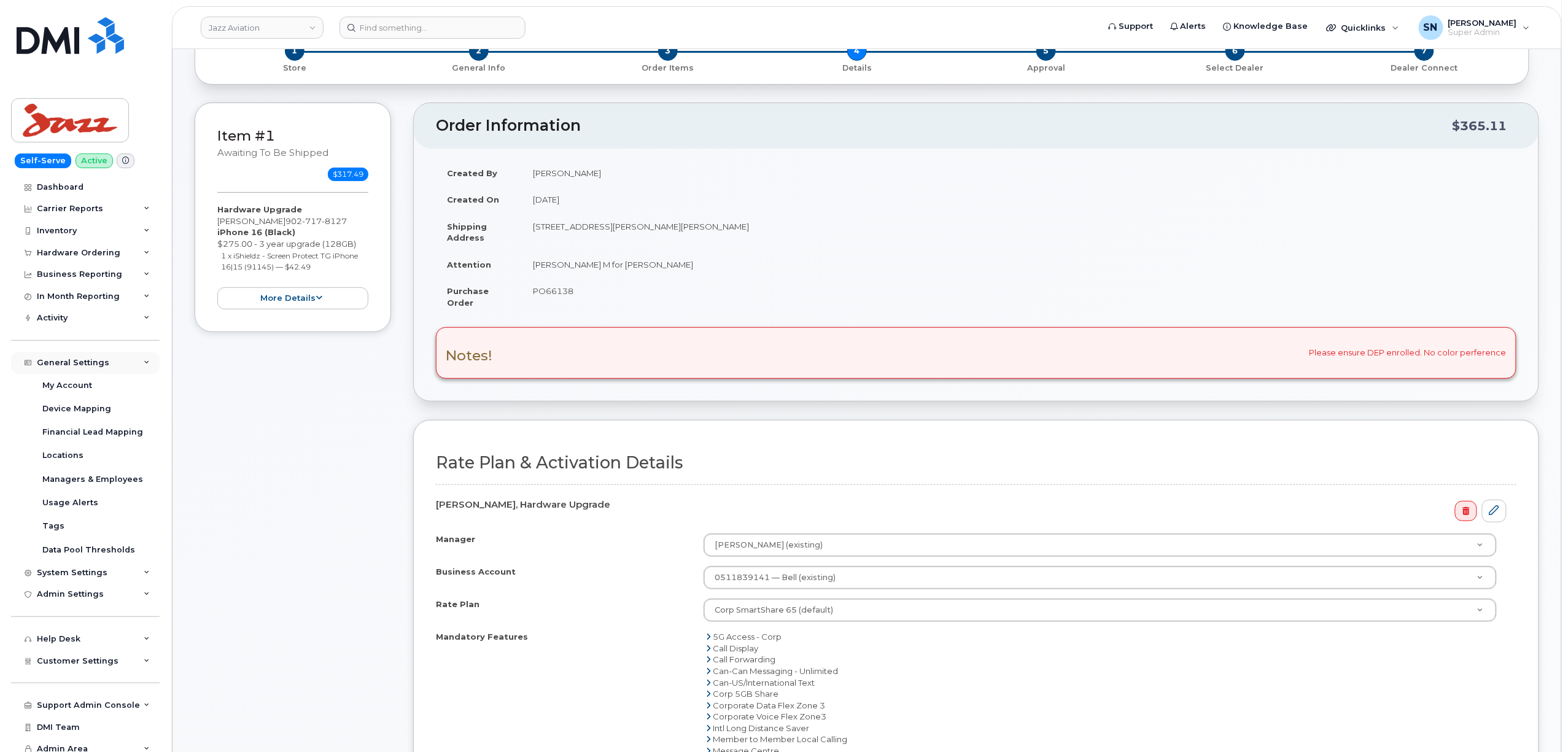
click at [78, 364] on div "General Settings" at bounding box center [73, 363] width 72 height 10
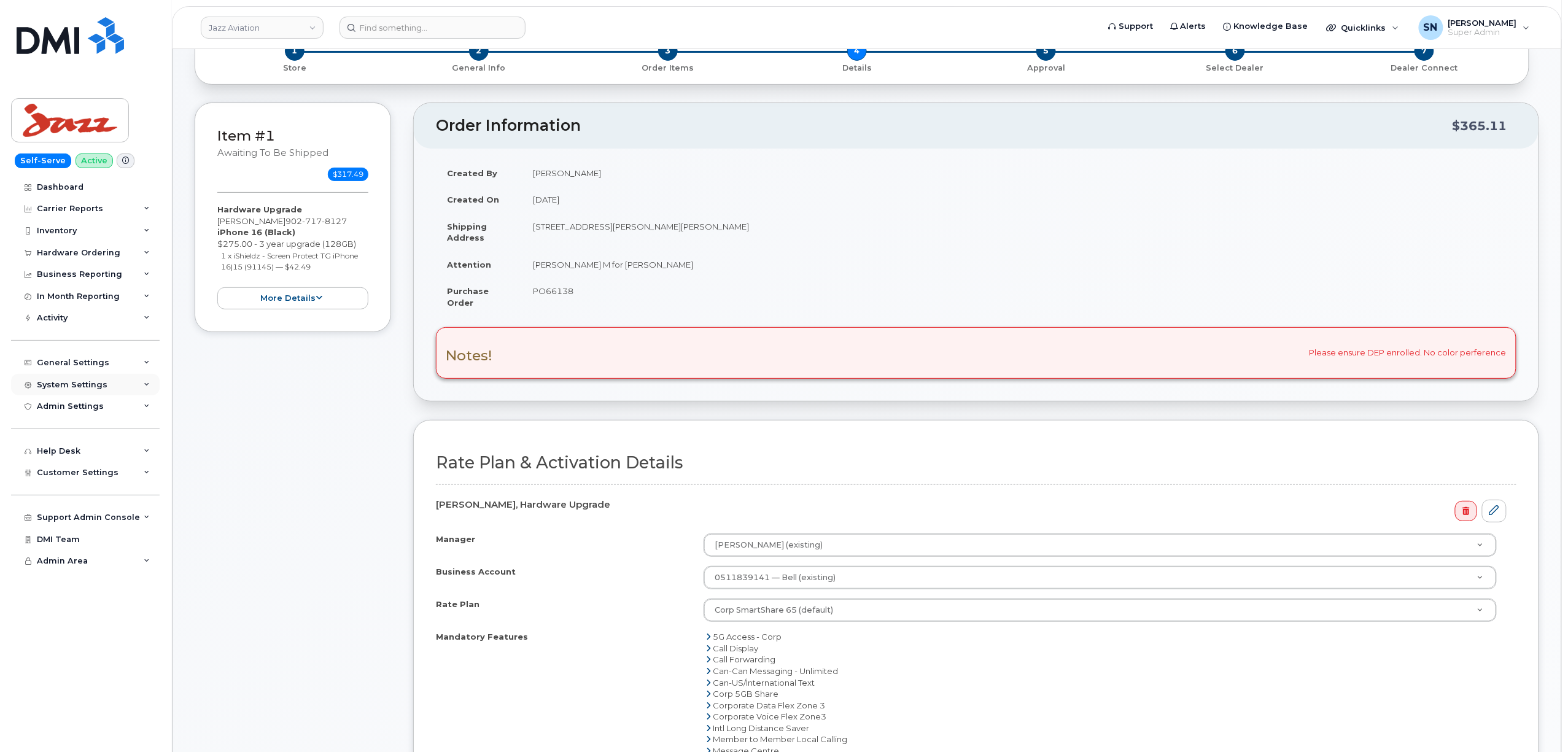
click at [82, 384] on div "System Settings" at bounding box center [72, 385] width 71 height 10
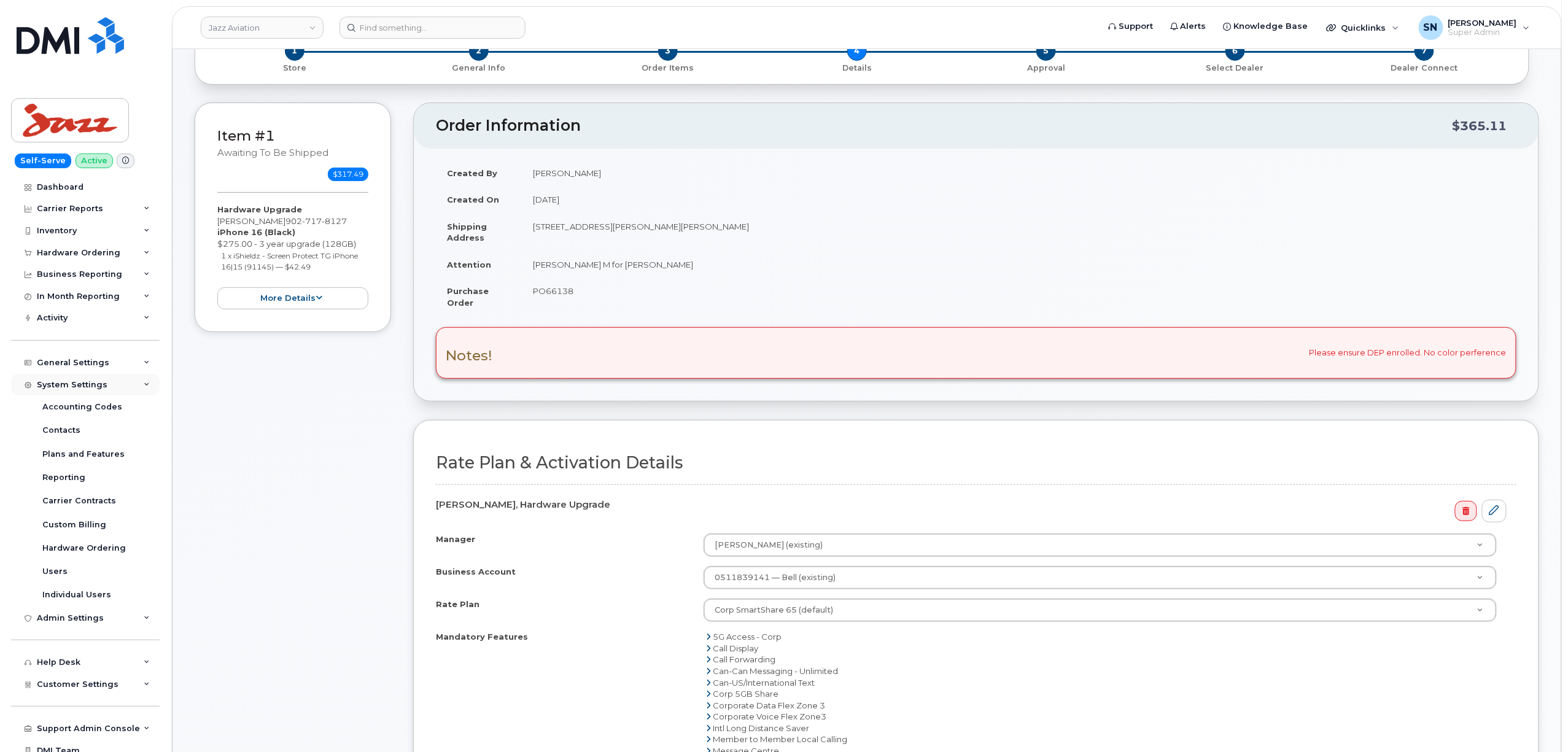
click at [82, 384] on div "System Settings" at bounding box center [72, 385] width 71 height 10
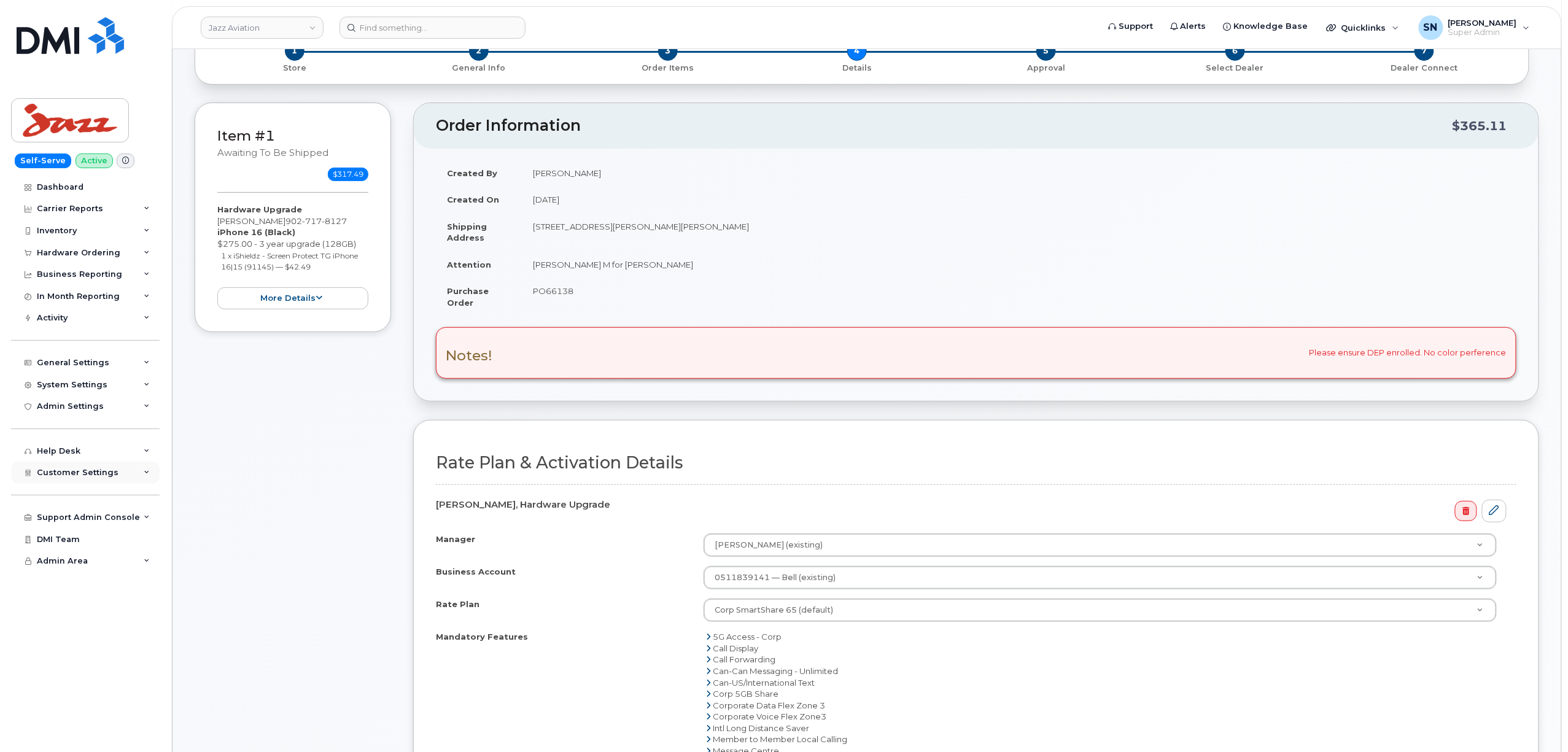
click at [104, 468] on span "Customer Settings" at bounding box center [78, 473] width 82 height 9
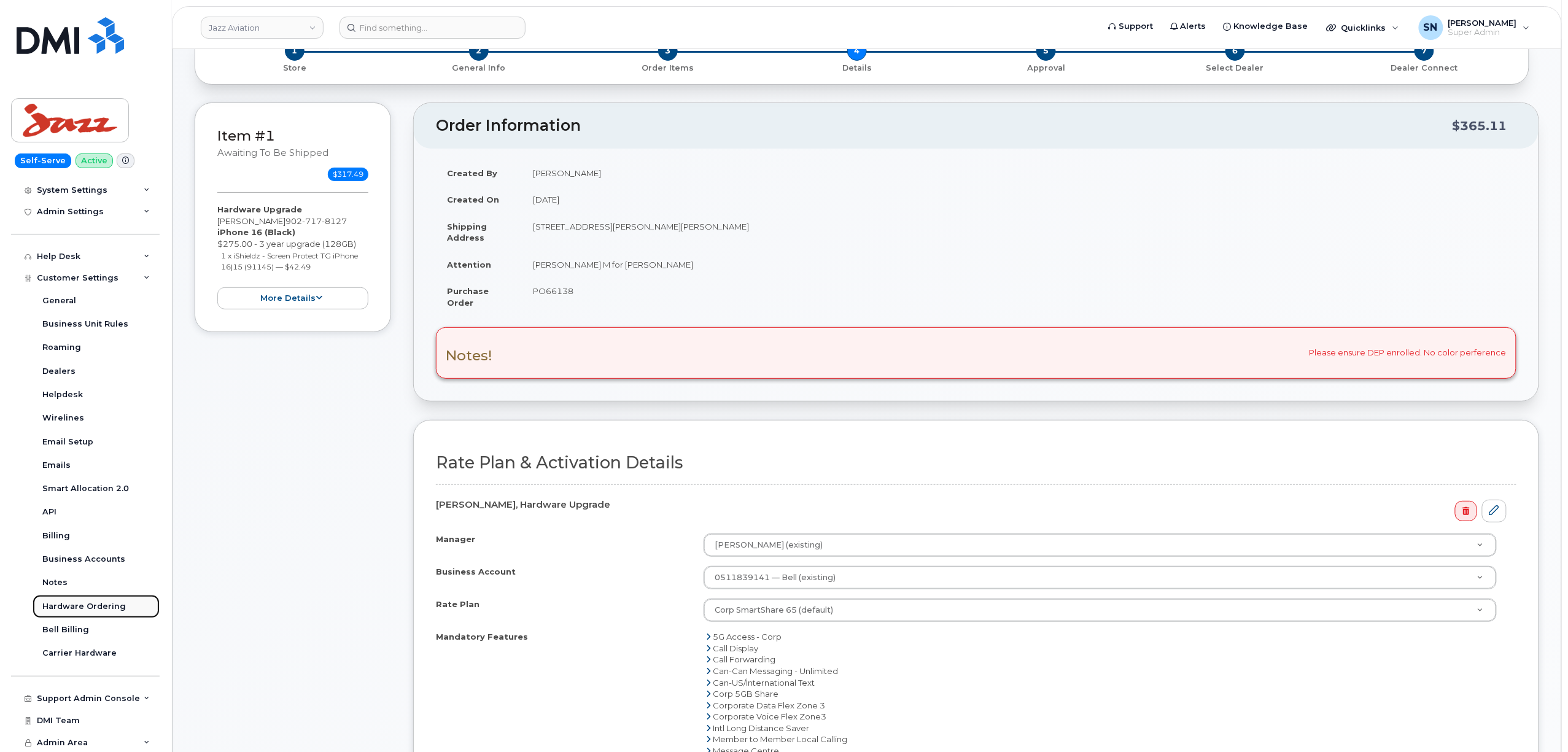
click at [109, 606] on div "Hardware Ordering" at bounding box center [84, 606] width 84 height 11
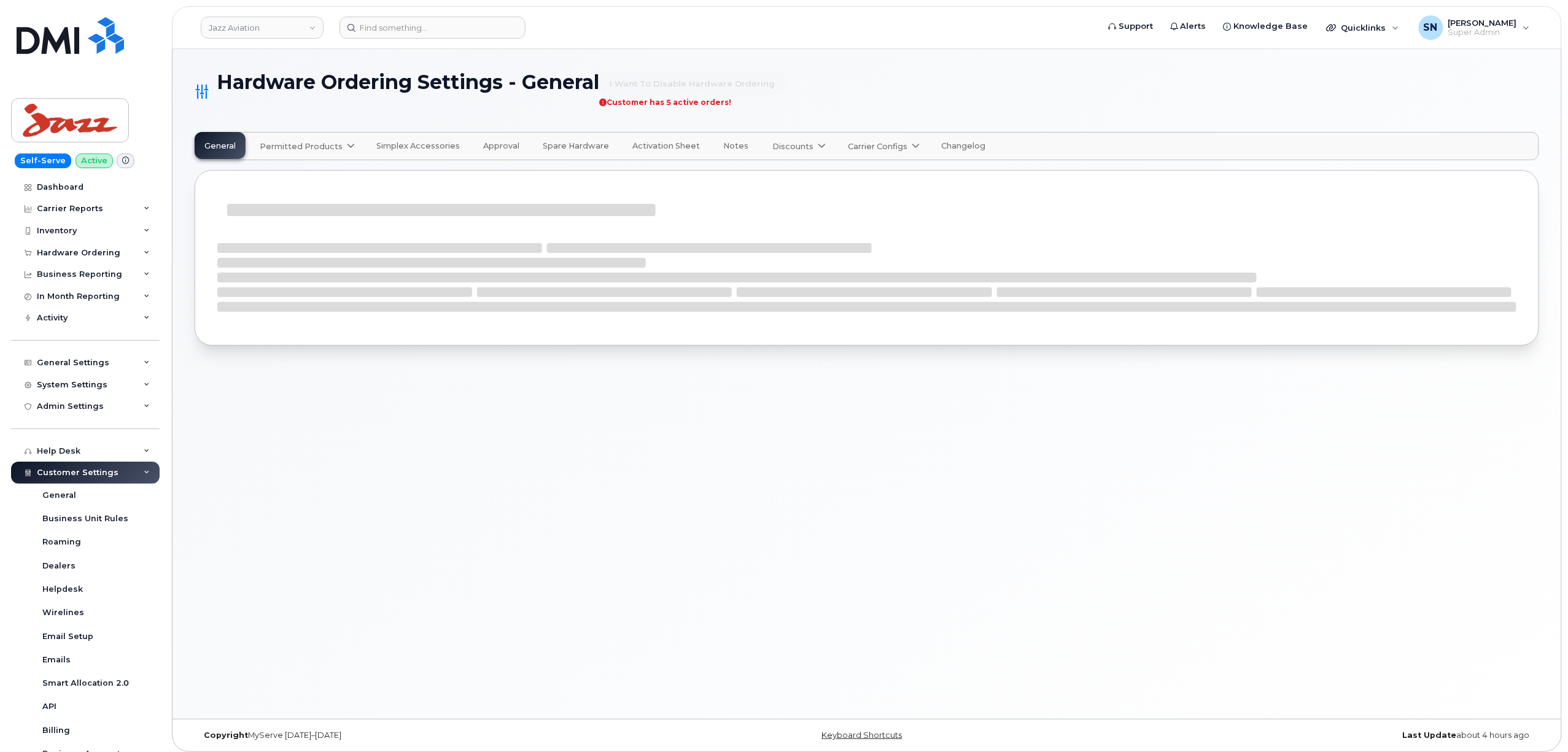
select select "admins"
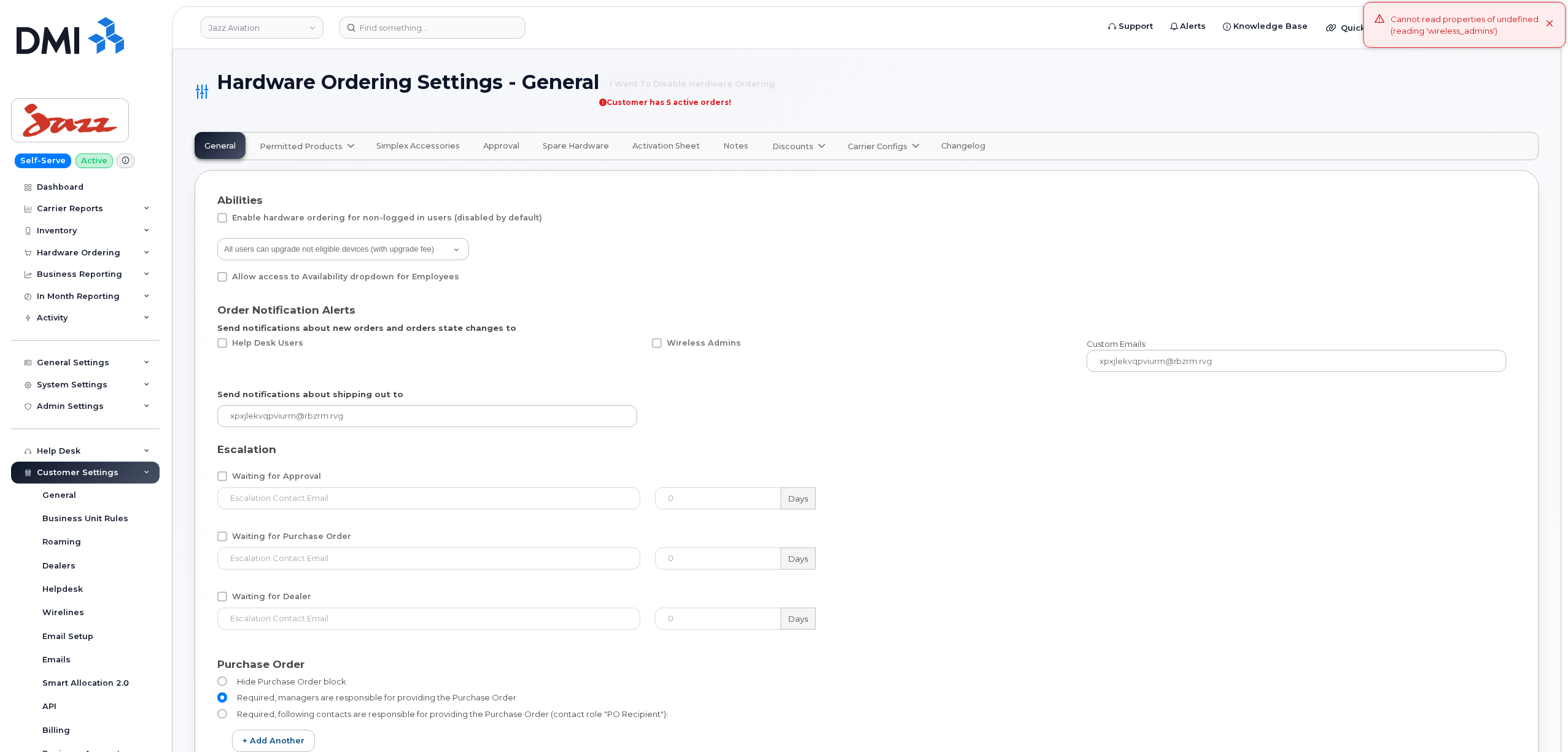
click at [334, 154] on link "Permitted Products" at bounding box center [306, 146] width 113 height 27
click at [335, 148] on span "Permitted Products" at bounding box center [301, 146] width 83 height 11
click at [625, 193] on div "Abilities" at bounding box center [867, 200] width 1299 height 15
click at [394, 146] on span "Simplex Accessories" at bounding box center [418, 146] width 84 height 10
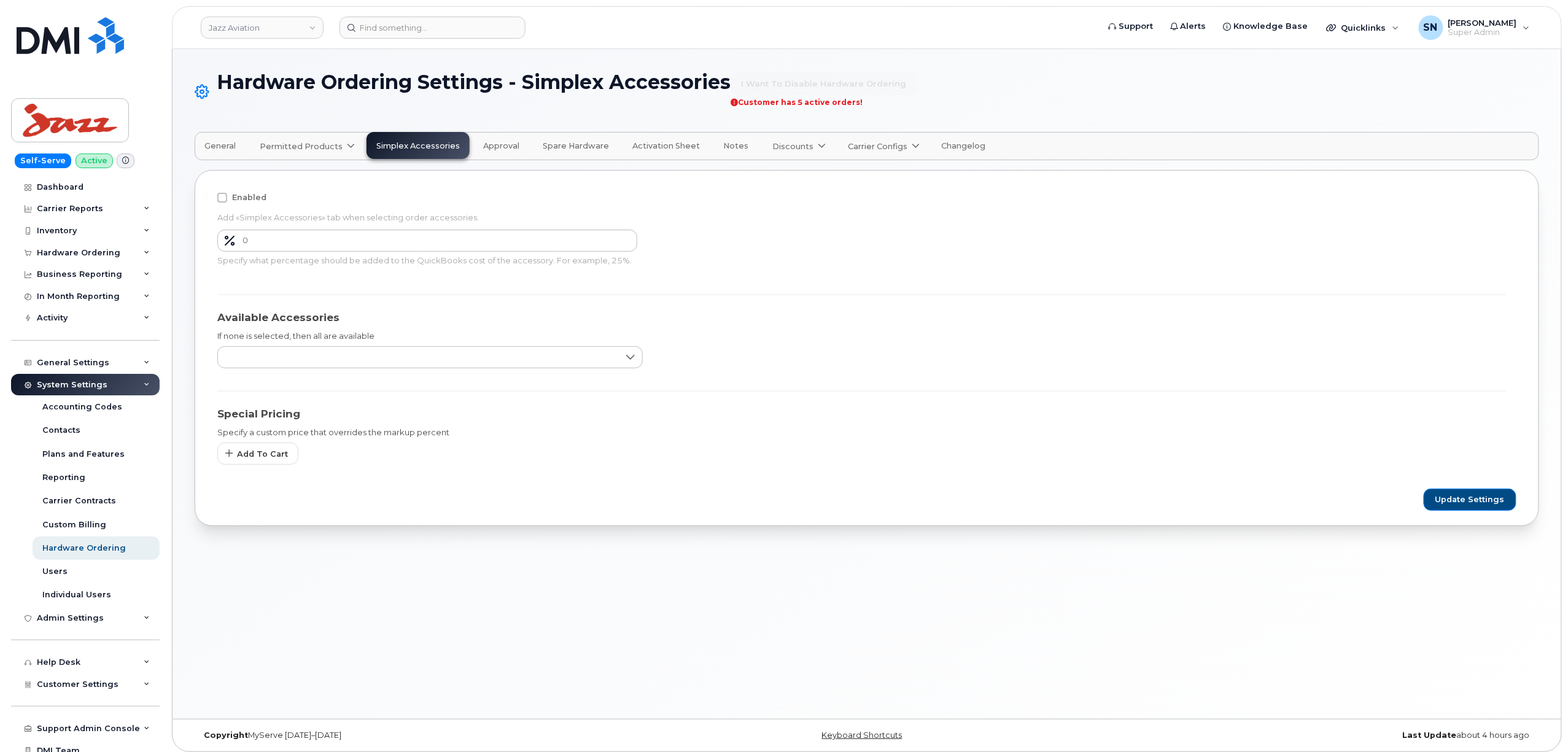
click at [289, 148] on span "Permitted Products" at bounding box center [301, 146] width 83 height 11
click at [292, 166] on div "Bell available" at bounding box center [309, 176] width 112 height 22
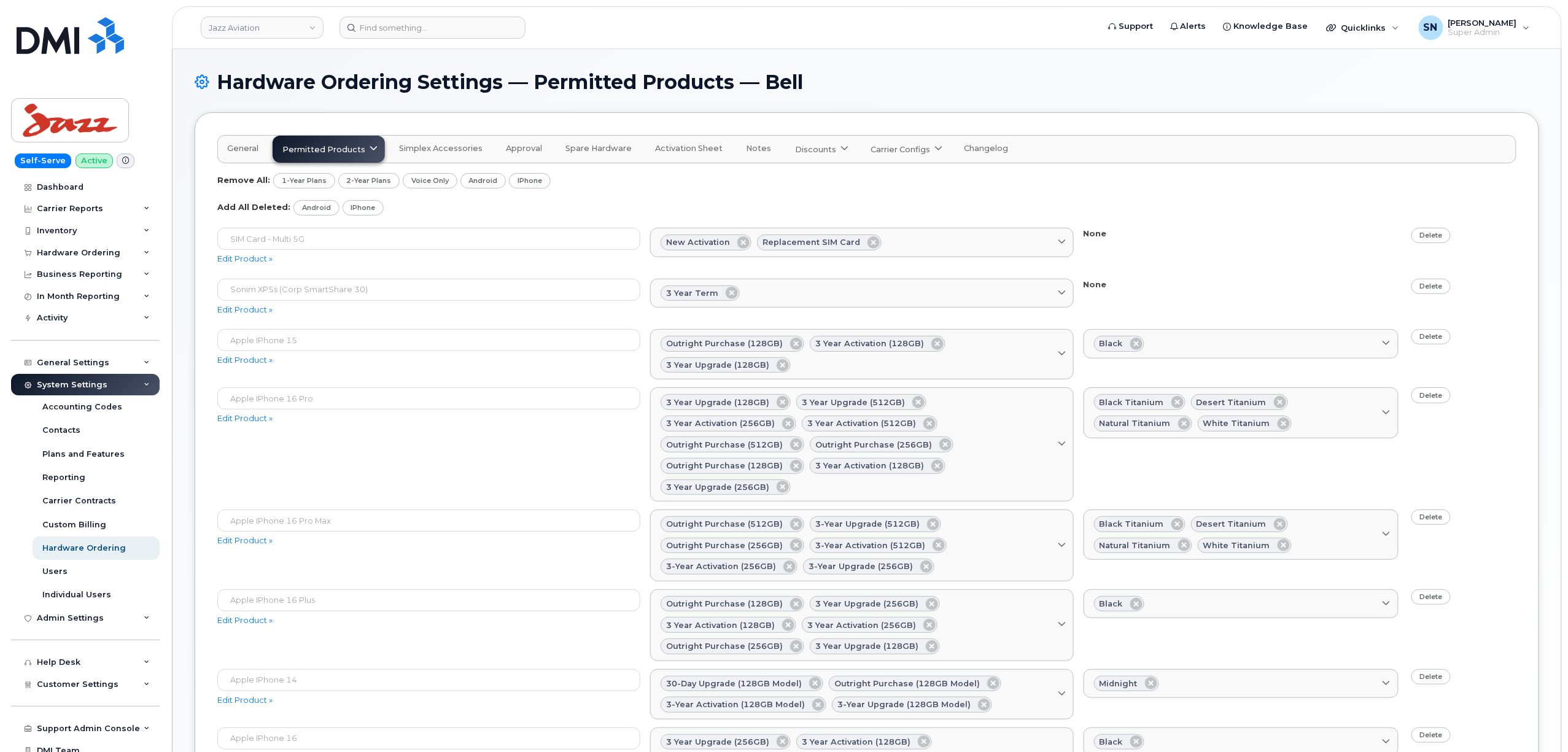
scroll to position [242, 0]
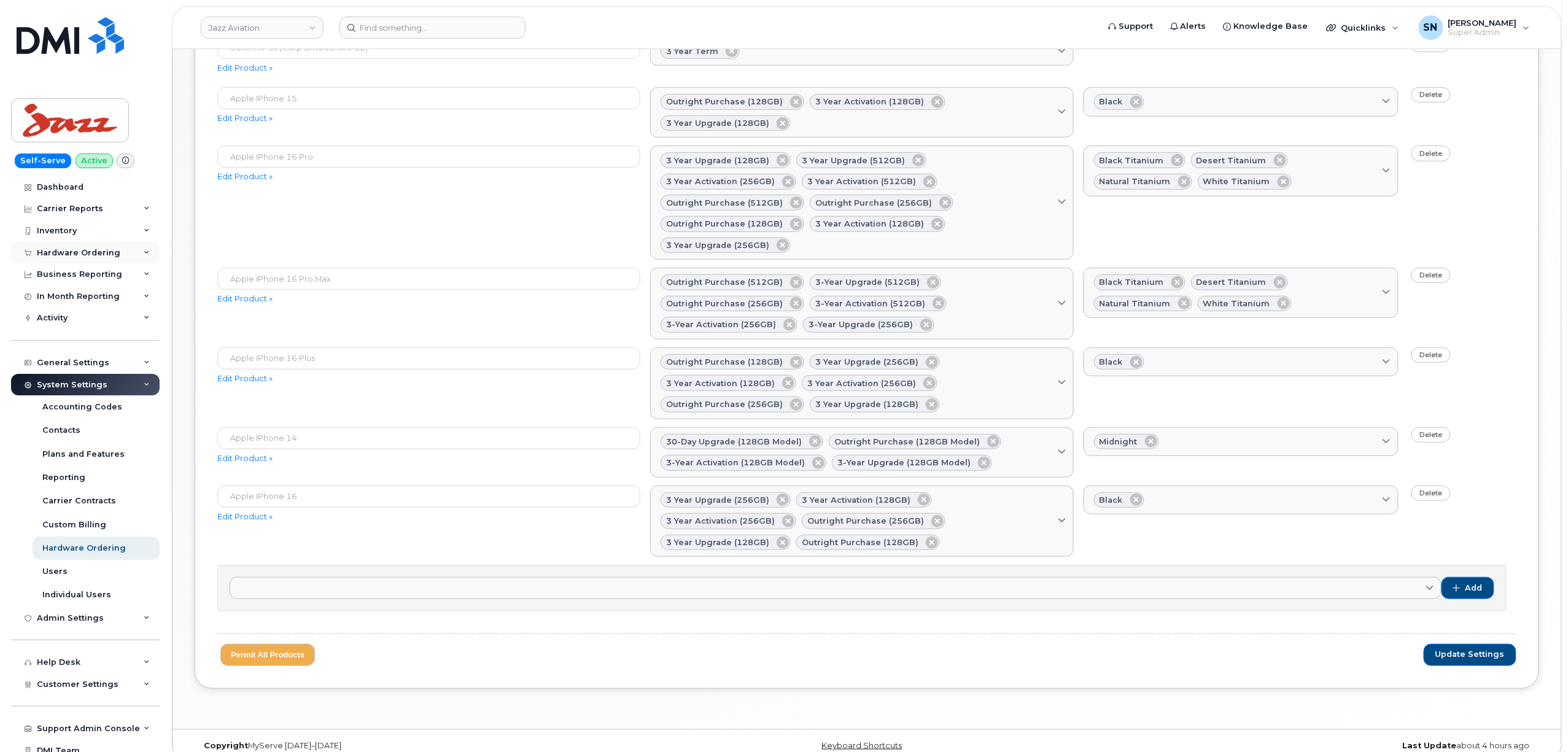
click at [74, 257] on div "Hardware Ordering" at bounding box center [79, 253] width 84 height 10
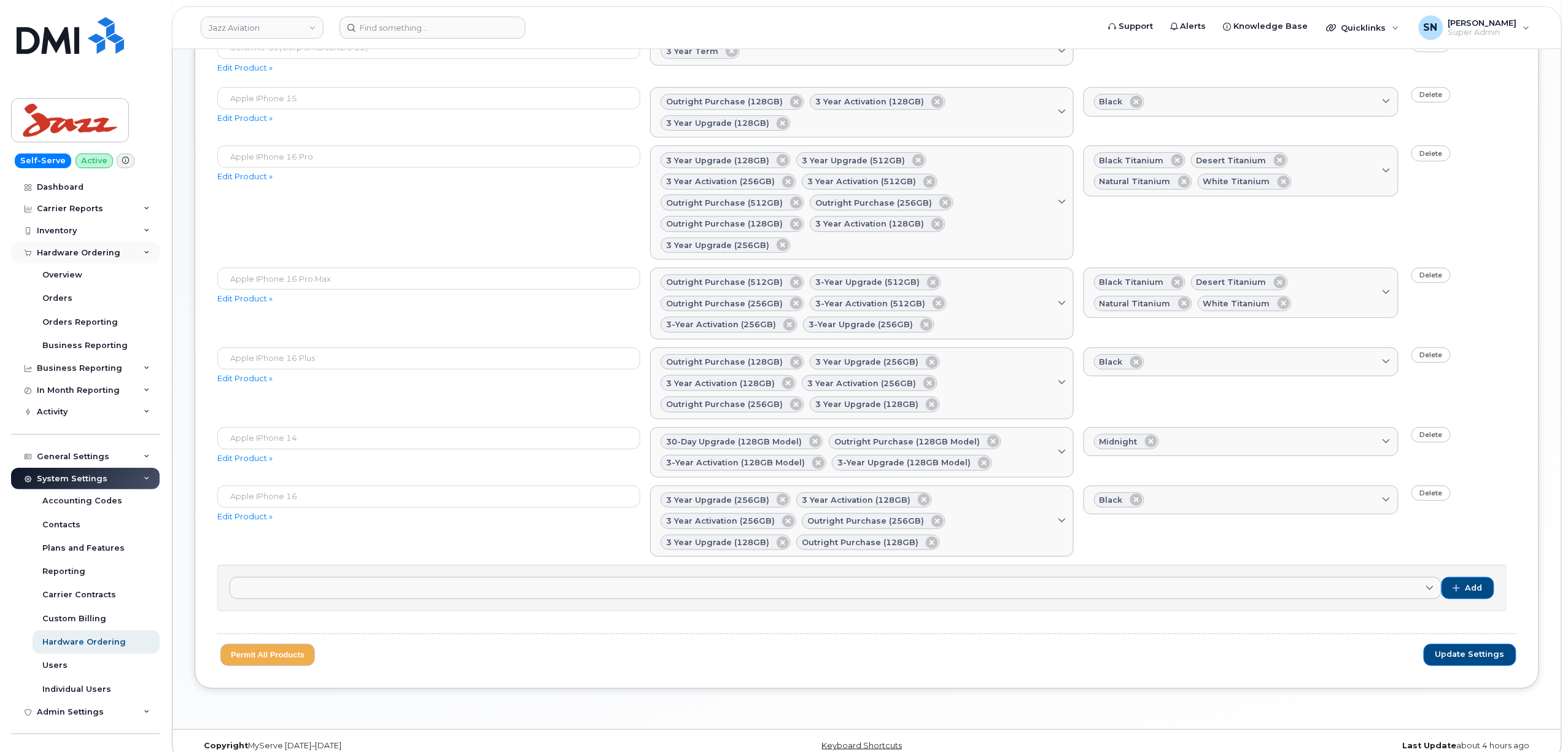
click at [92, 258] on div "Hardware Ordering" at bounding box center [85, 253] width 148 height 22
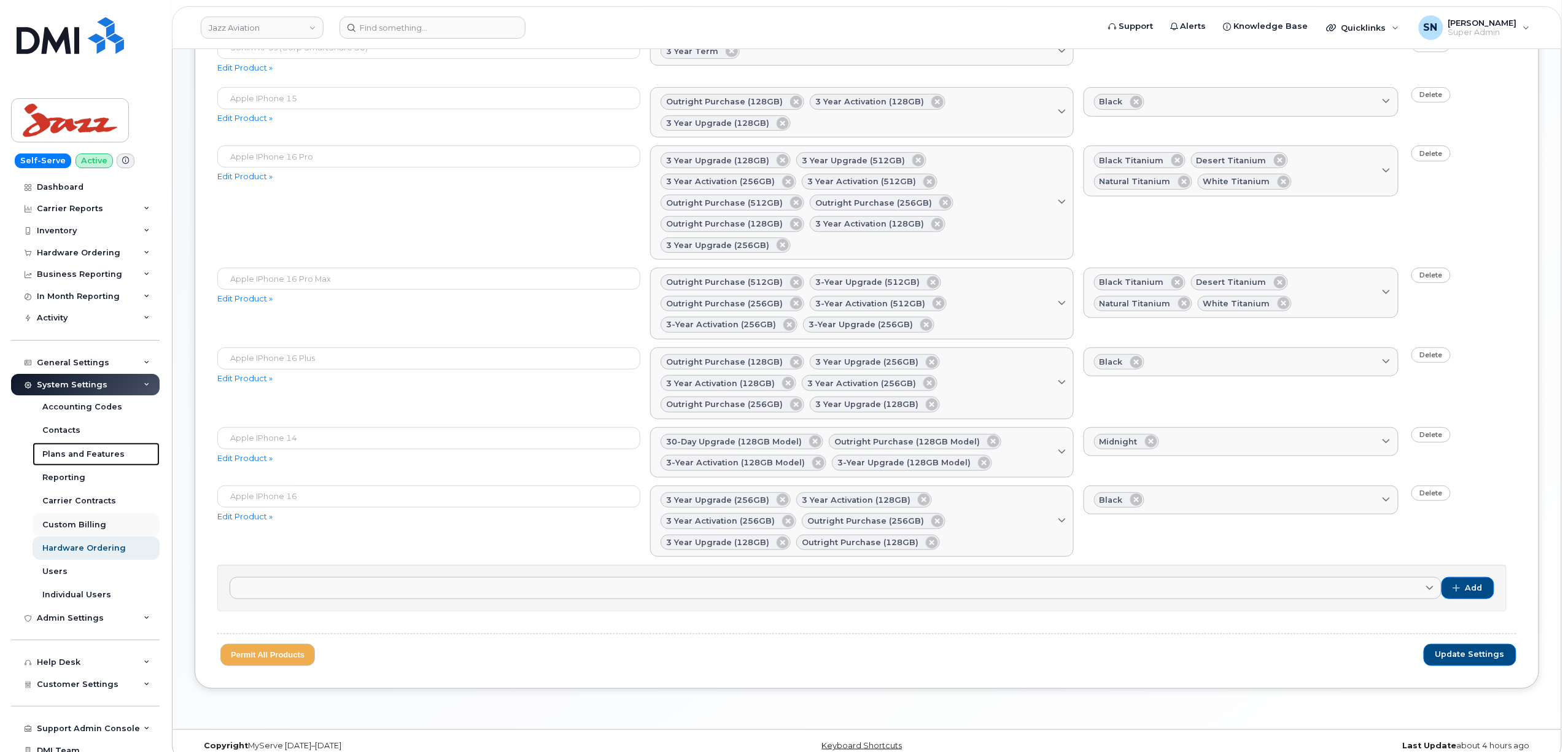
click at [92, 447] on link "Plans and Features" at bounding box center [96, 454] width 127 height 24
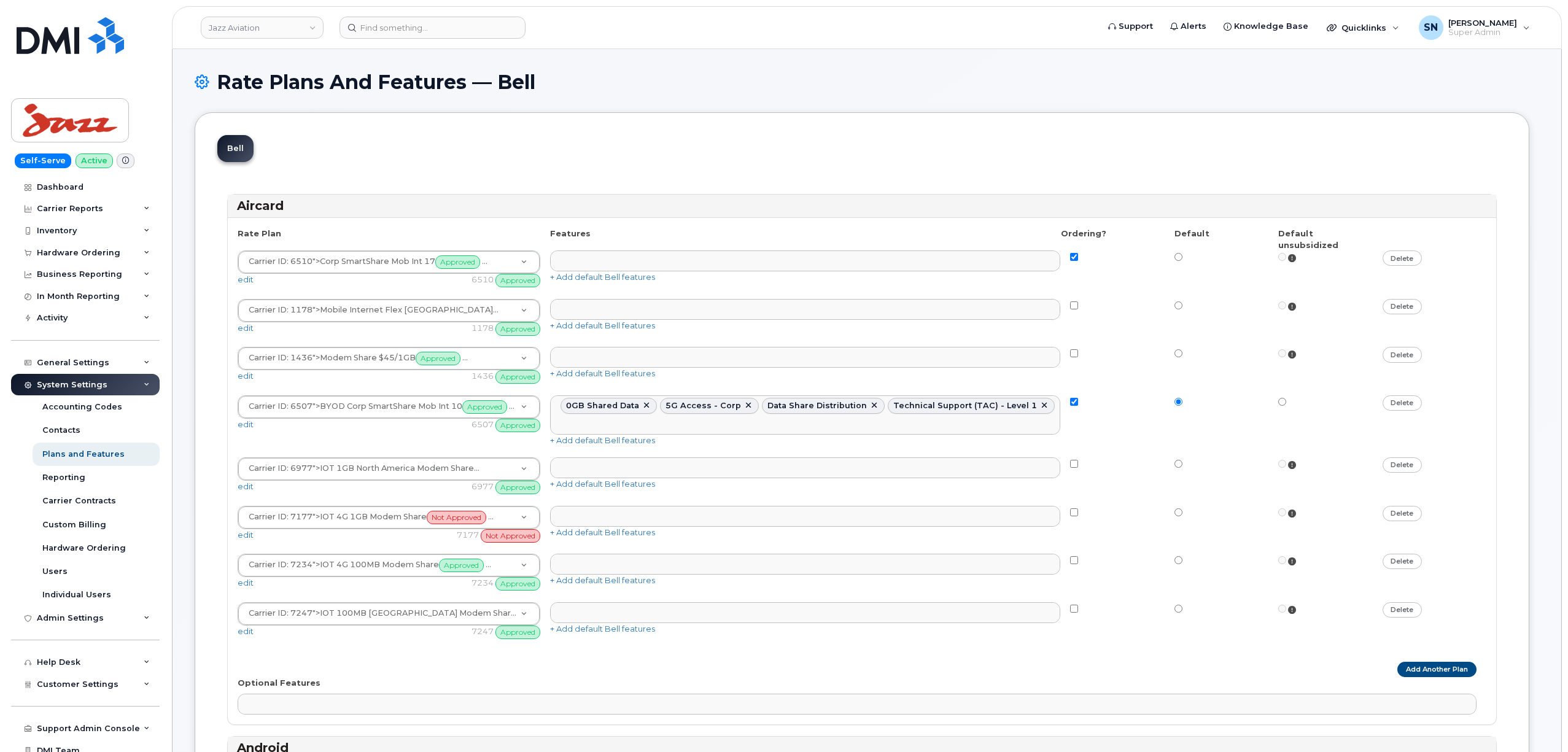
select select
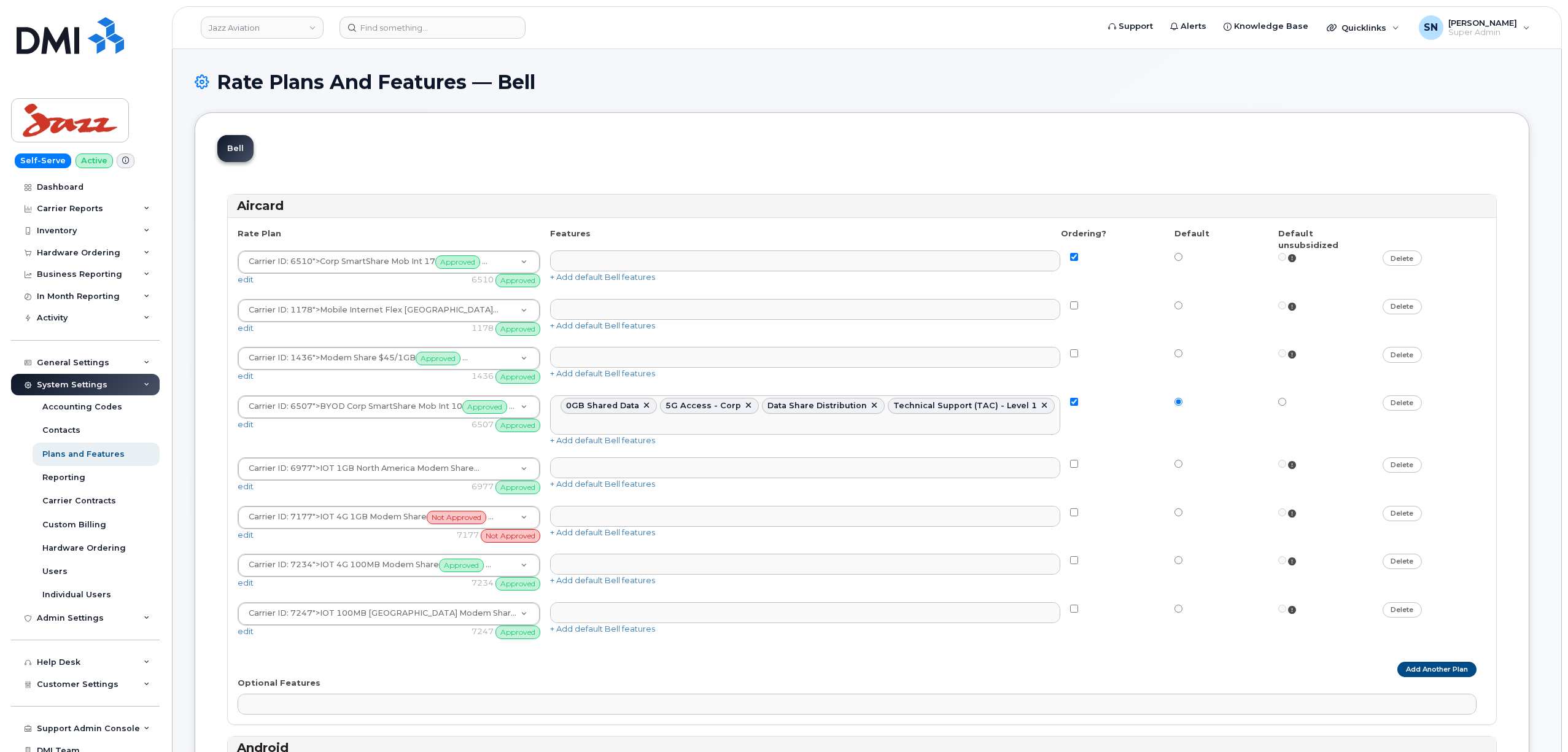
select select
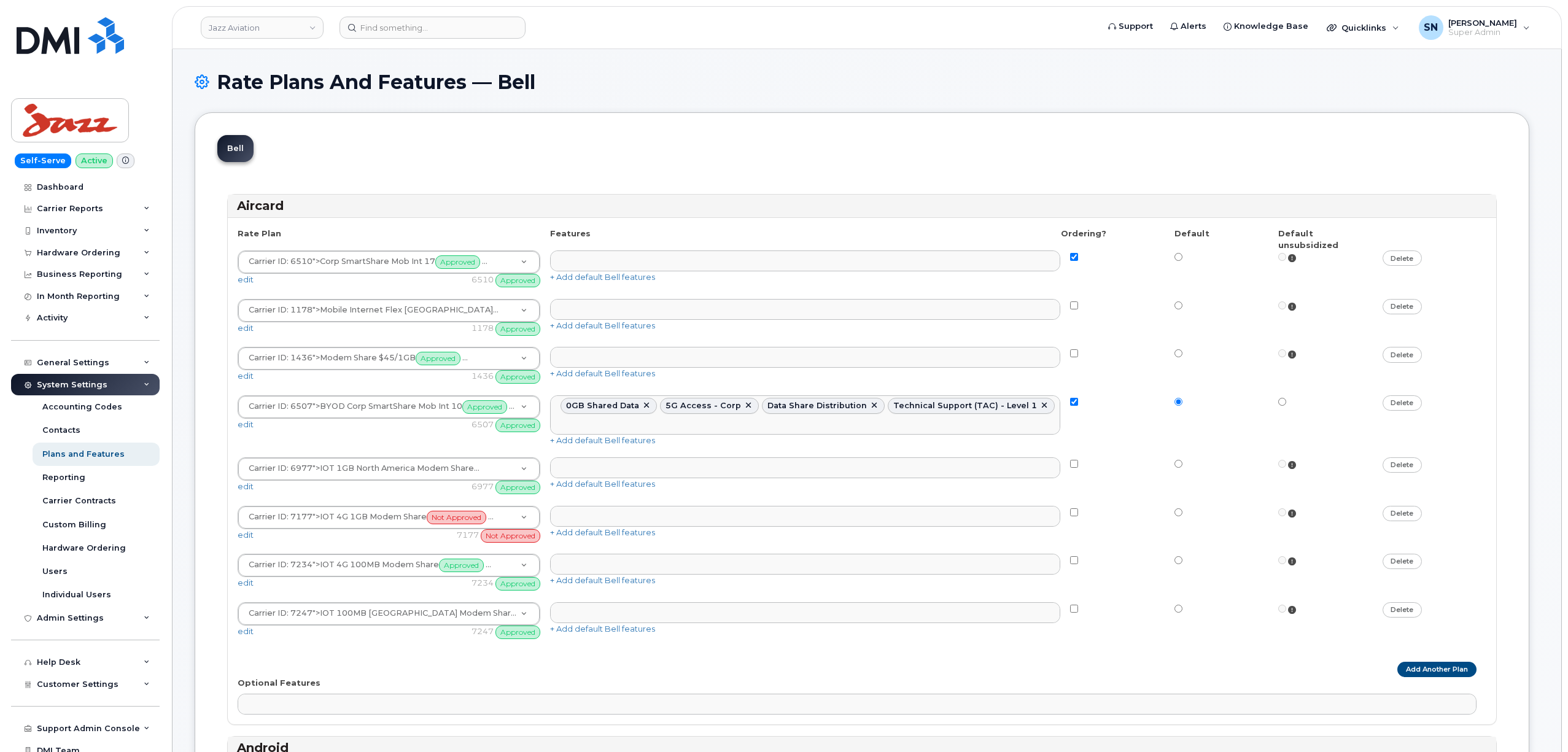
select select
select select "204"
select select
select select "204"
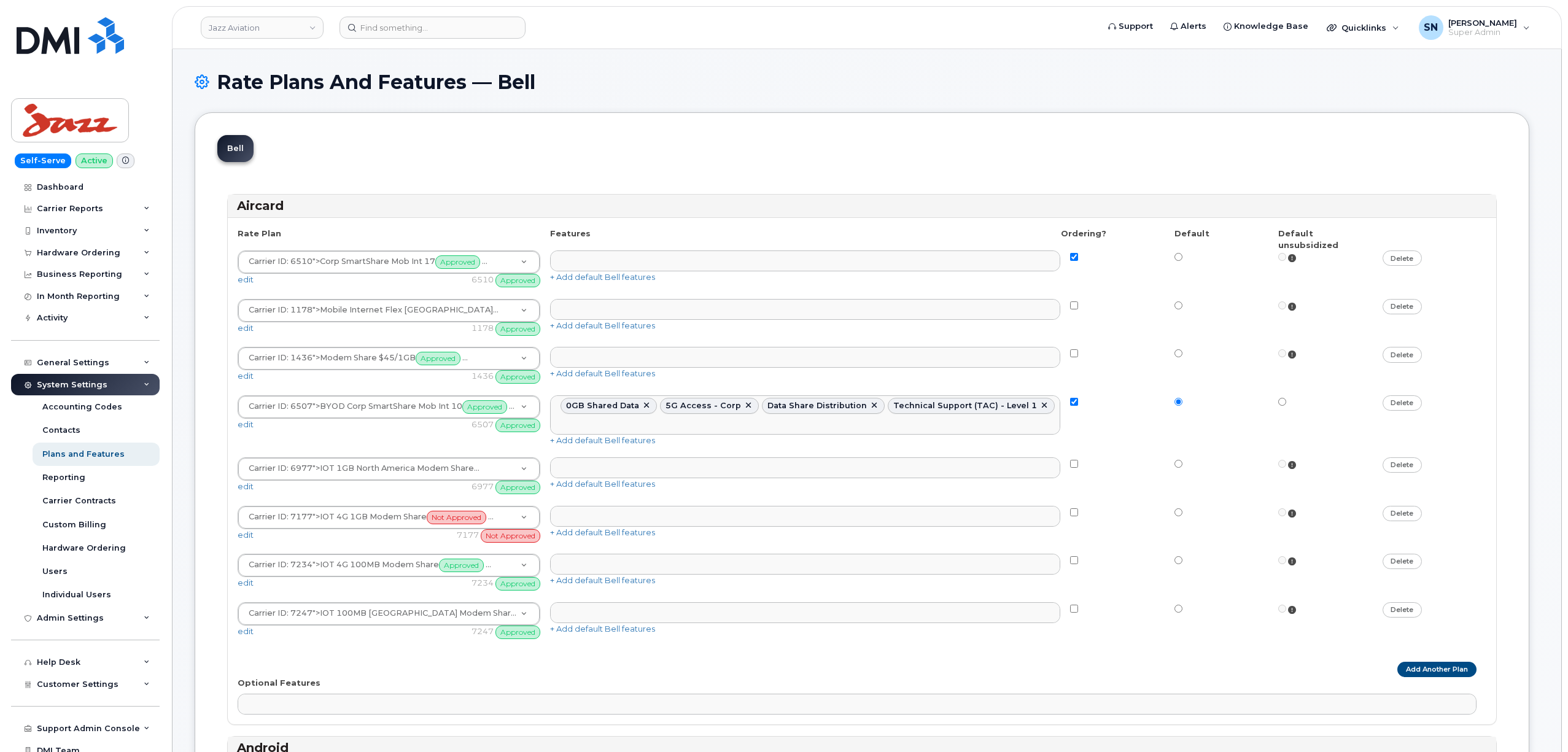
select select
select select "204"
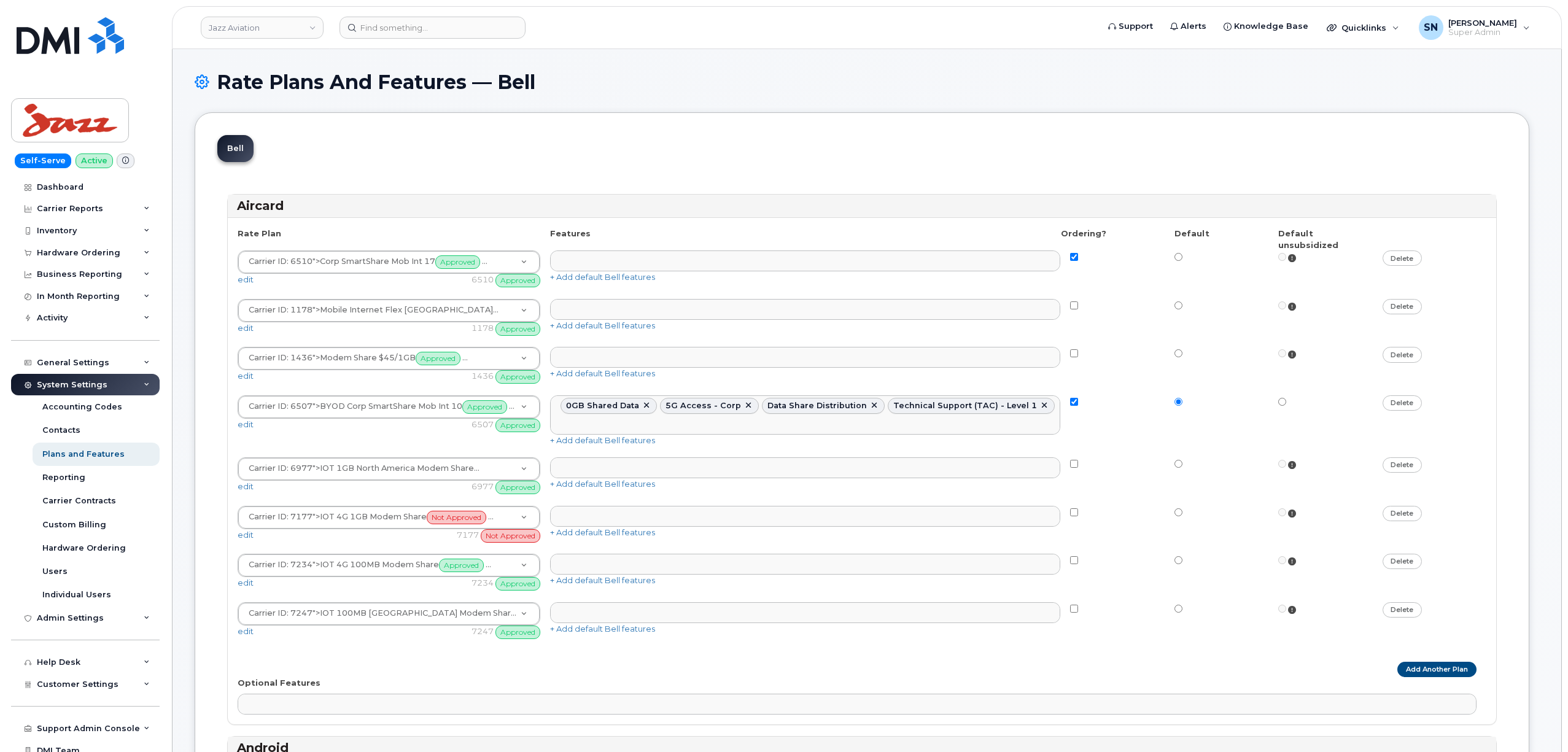
select select "204"
select select
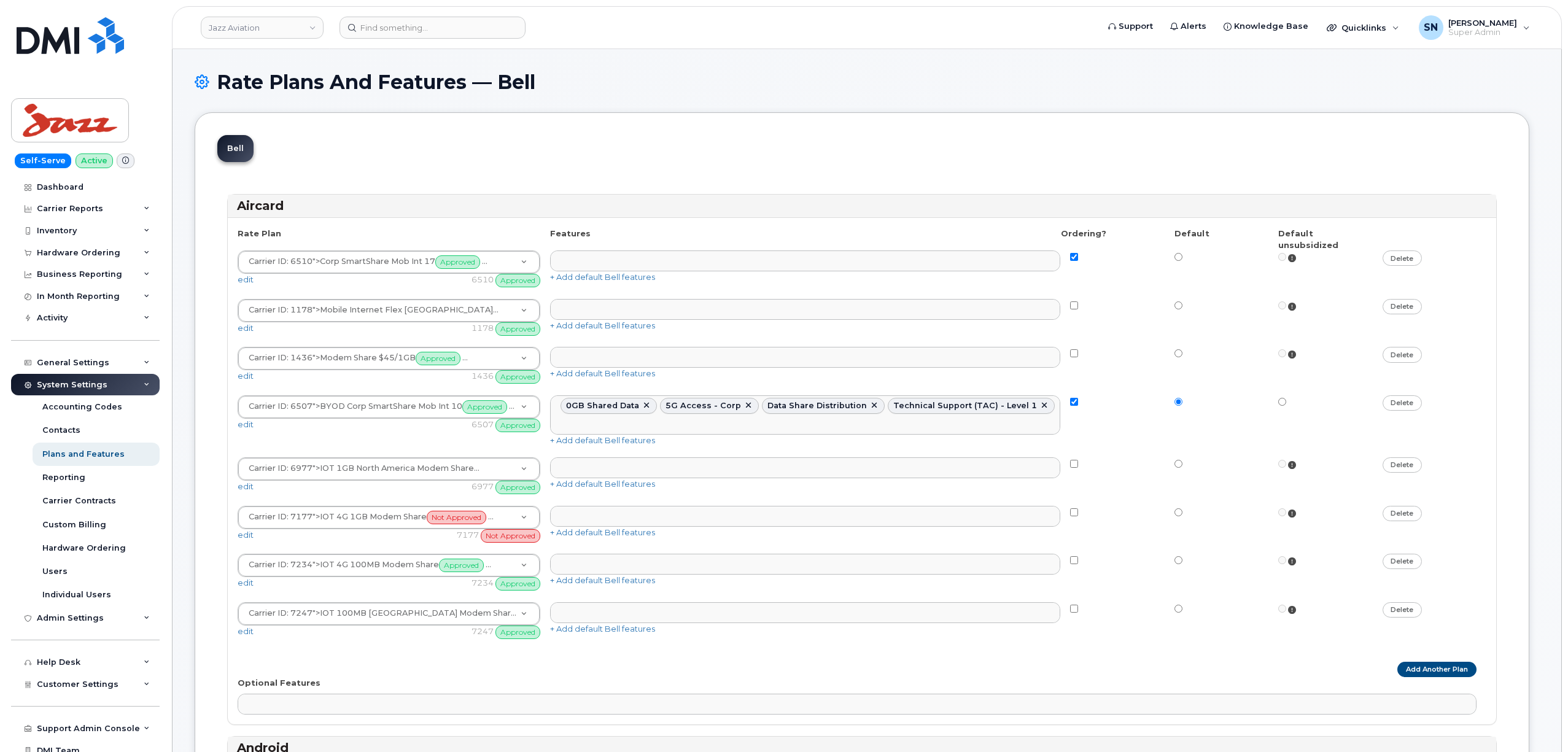
select select
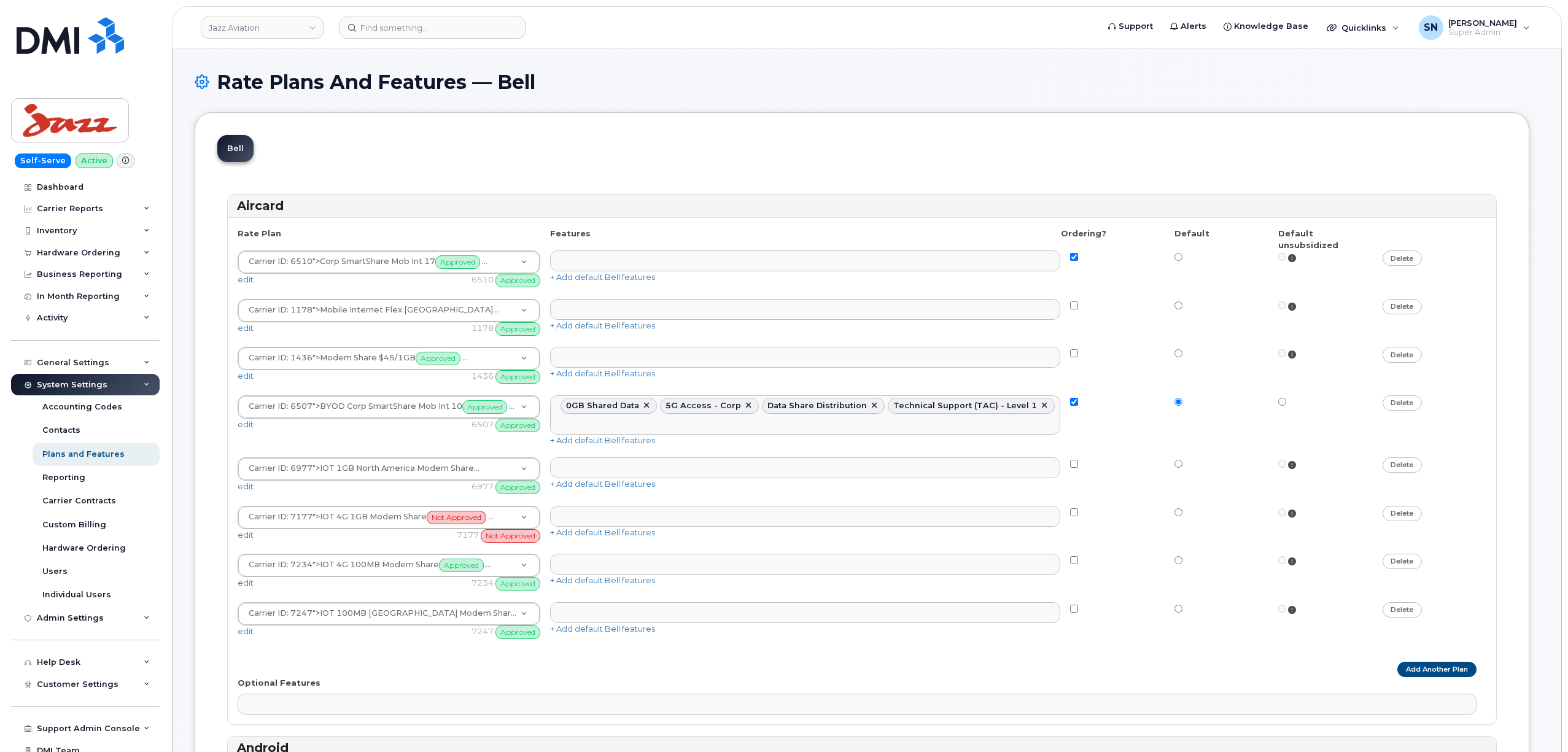
select select
select select "204"
select select
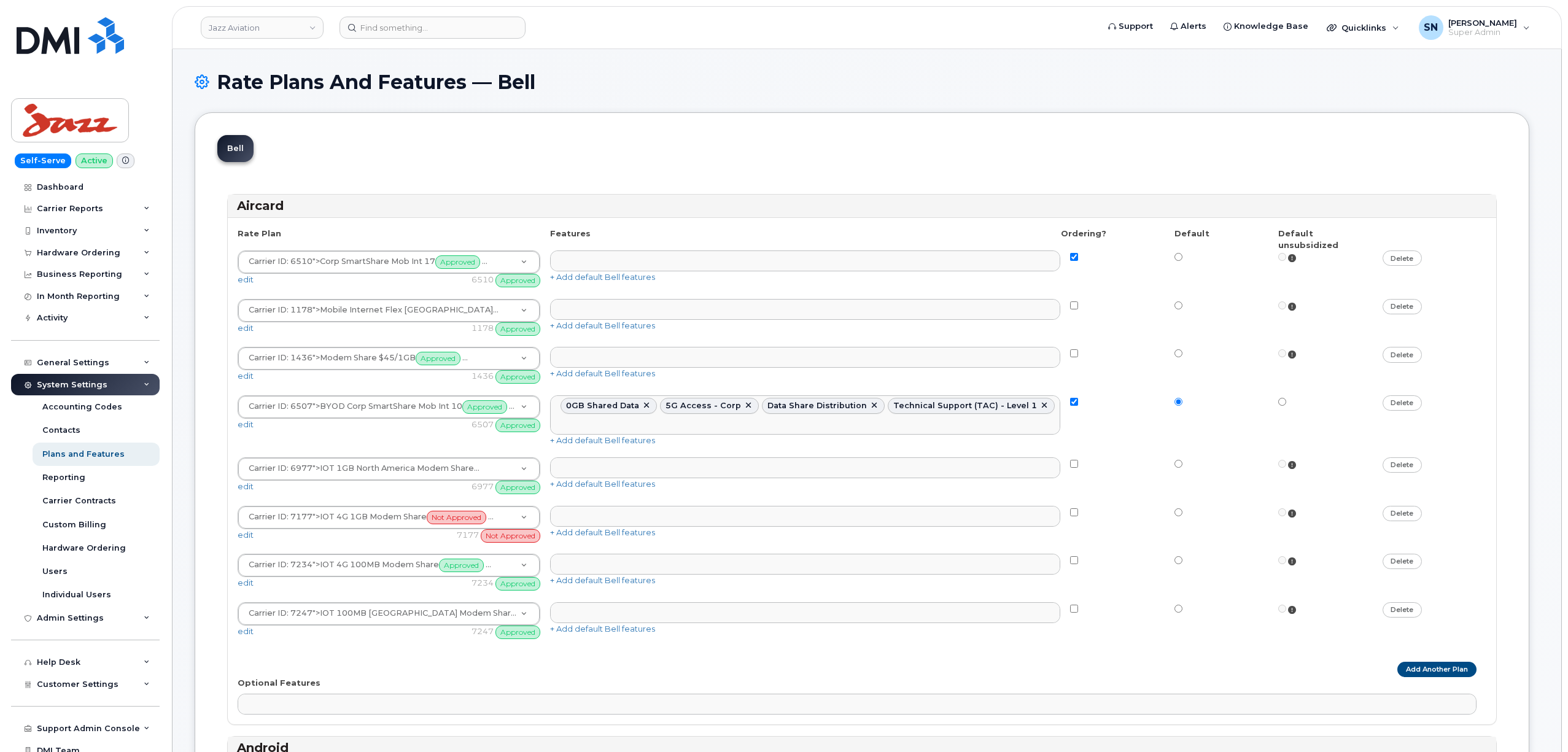
select select "204"
select select
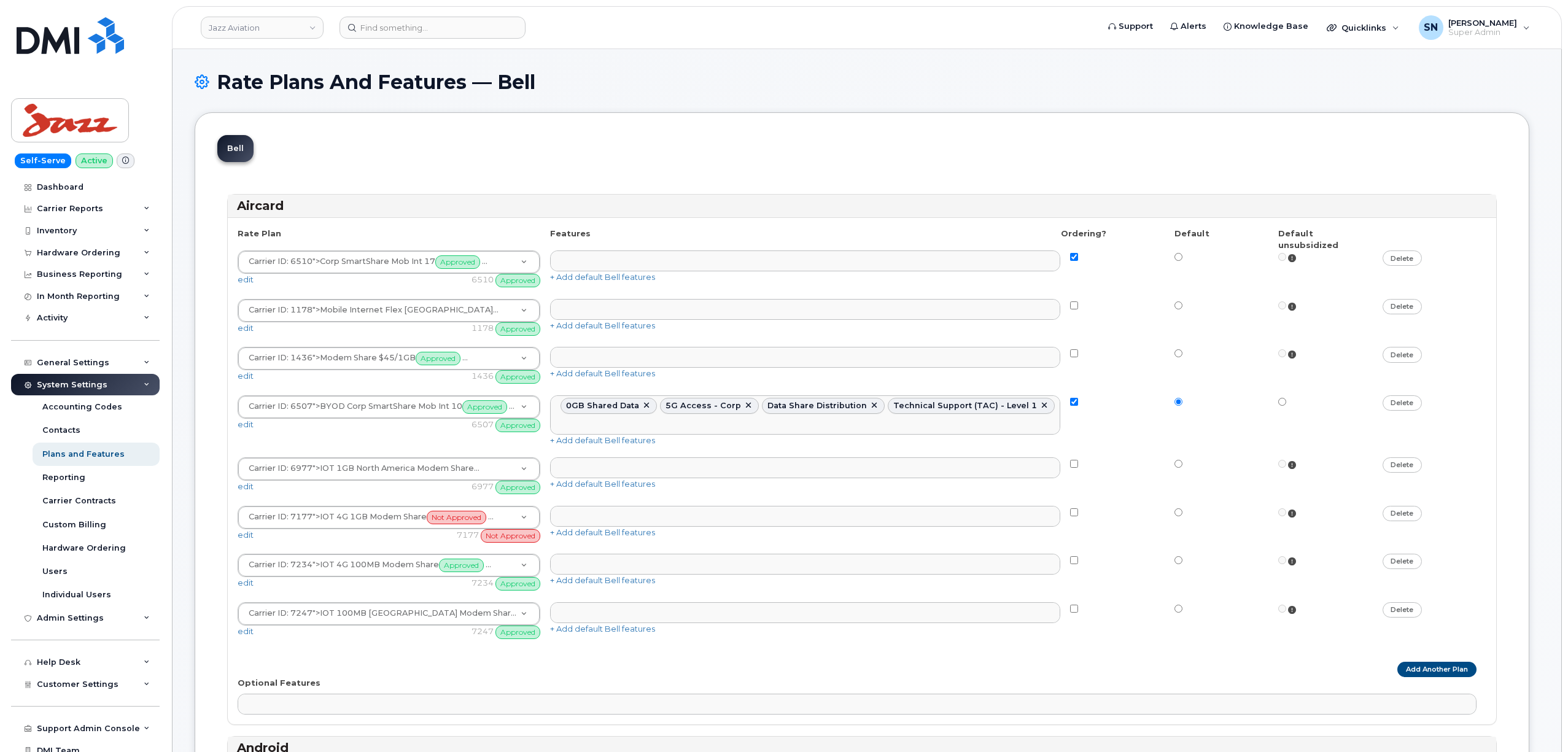
select select
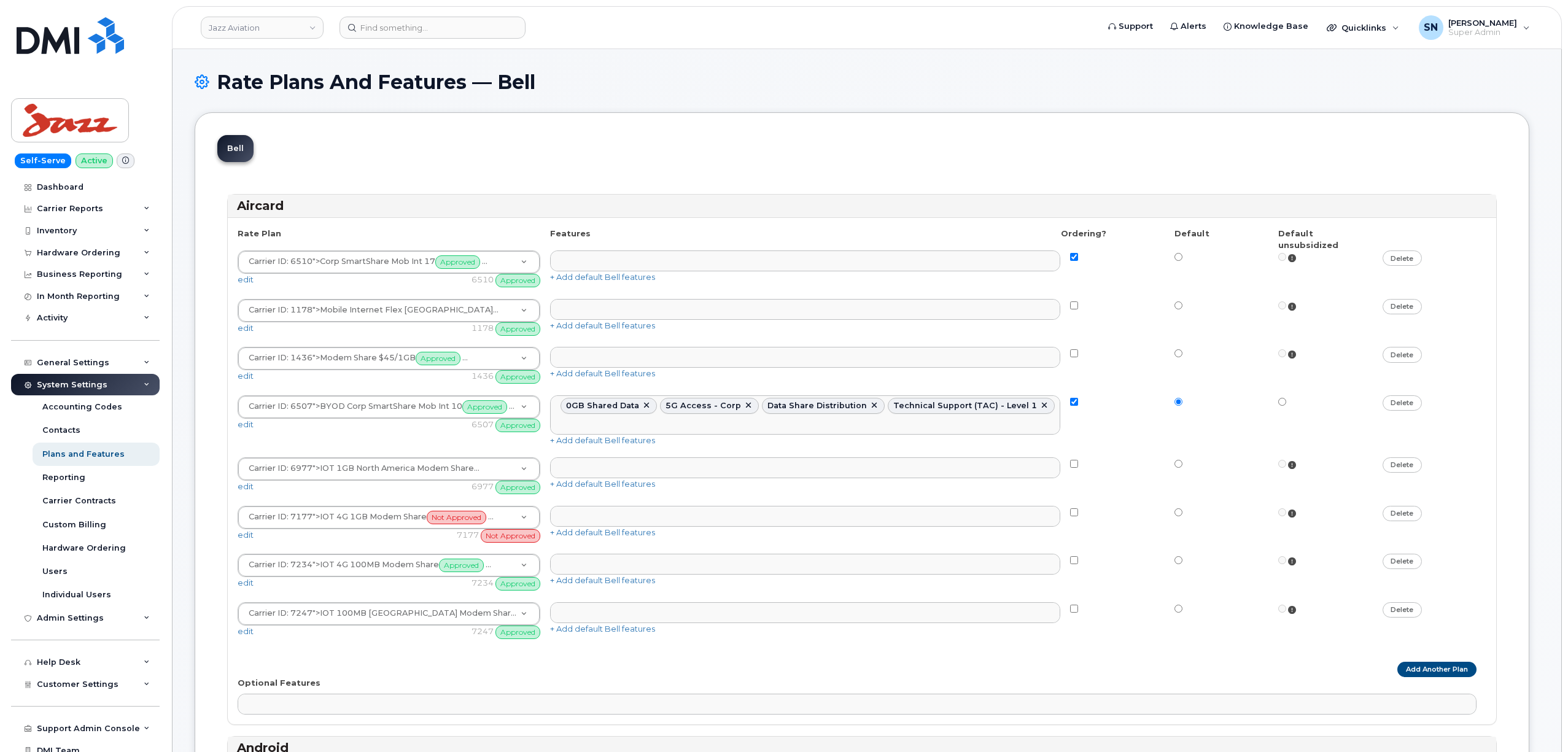
select select
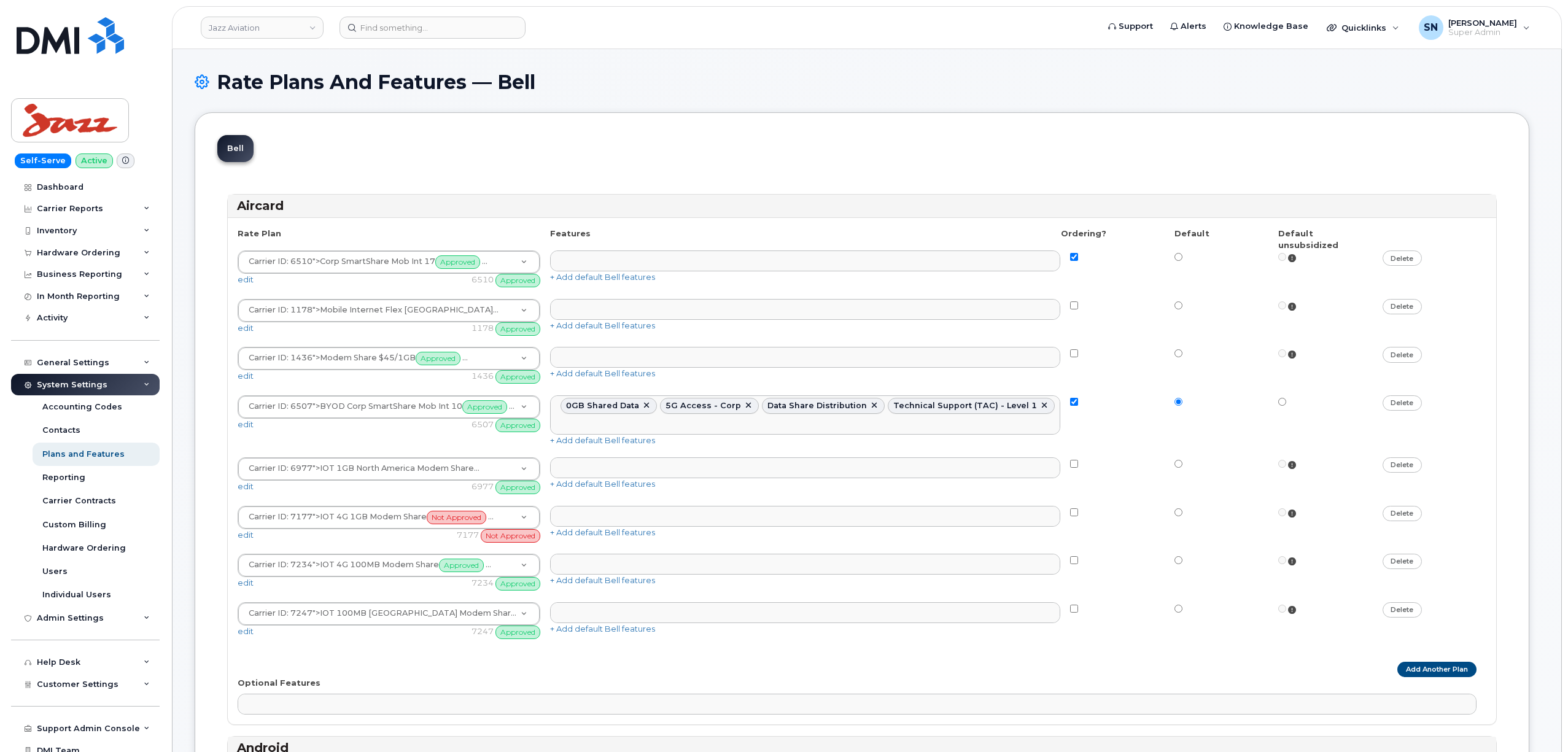
select select
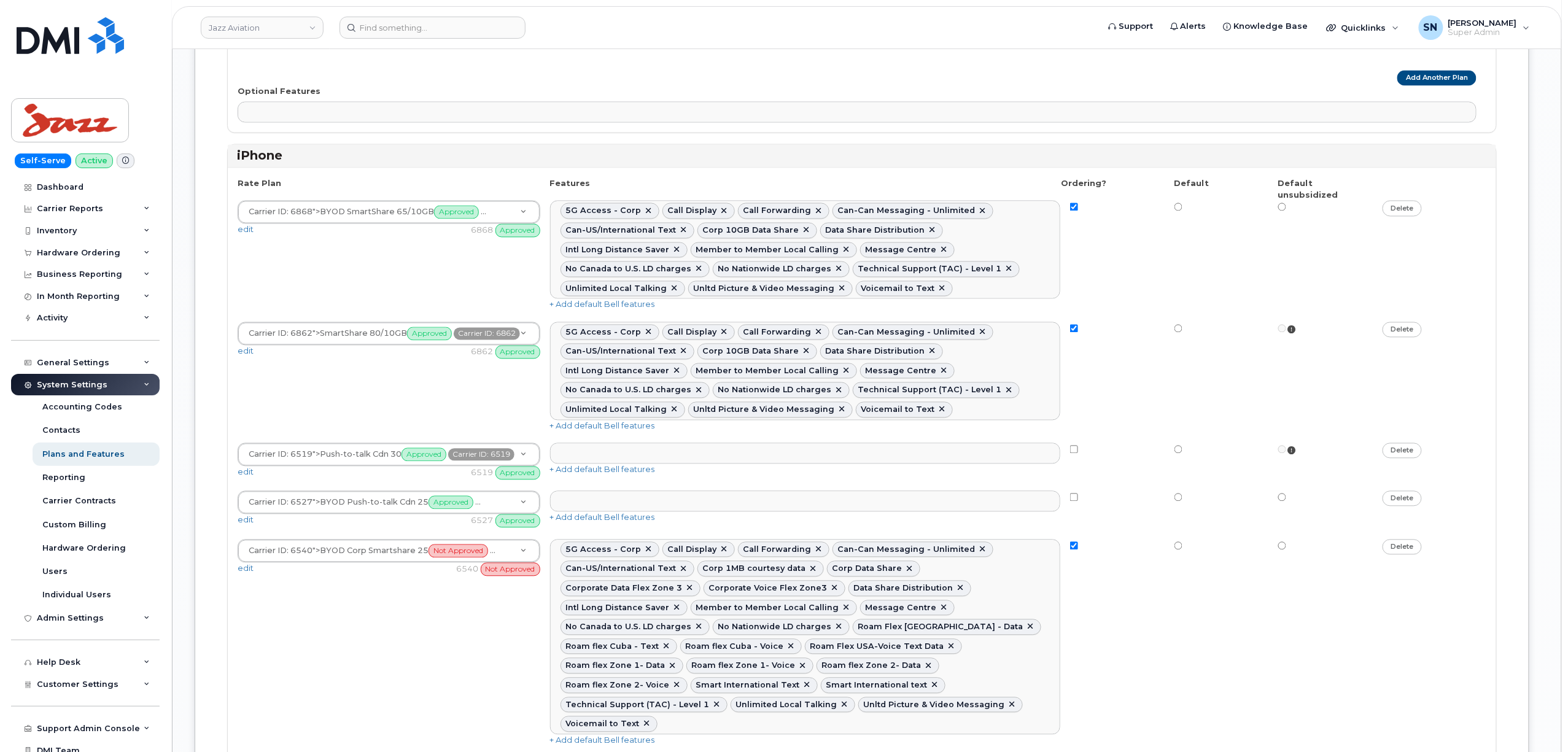
scroll to position [3356, 0]
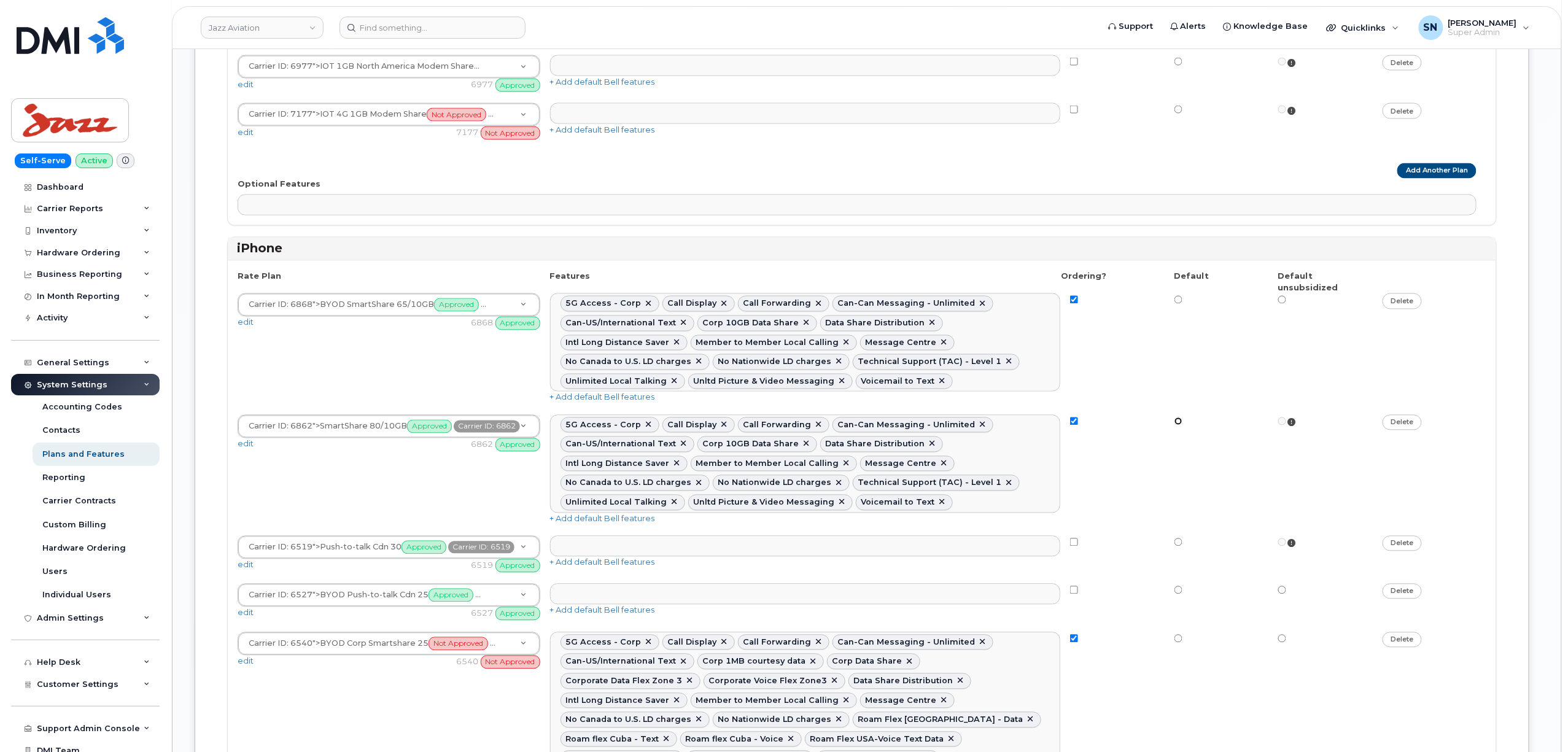
click at [1177, 417] on input "radio" at bounding box center [1179, 422] width 8 height 8
radio input "true"
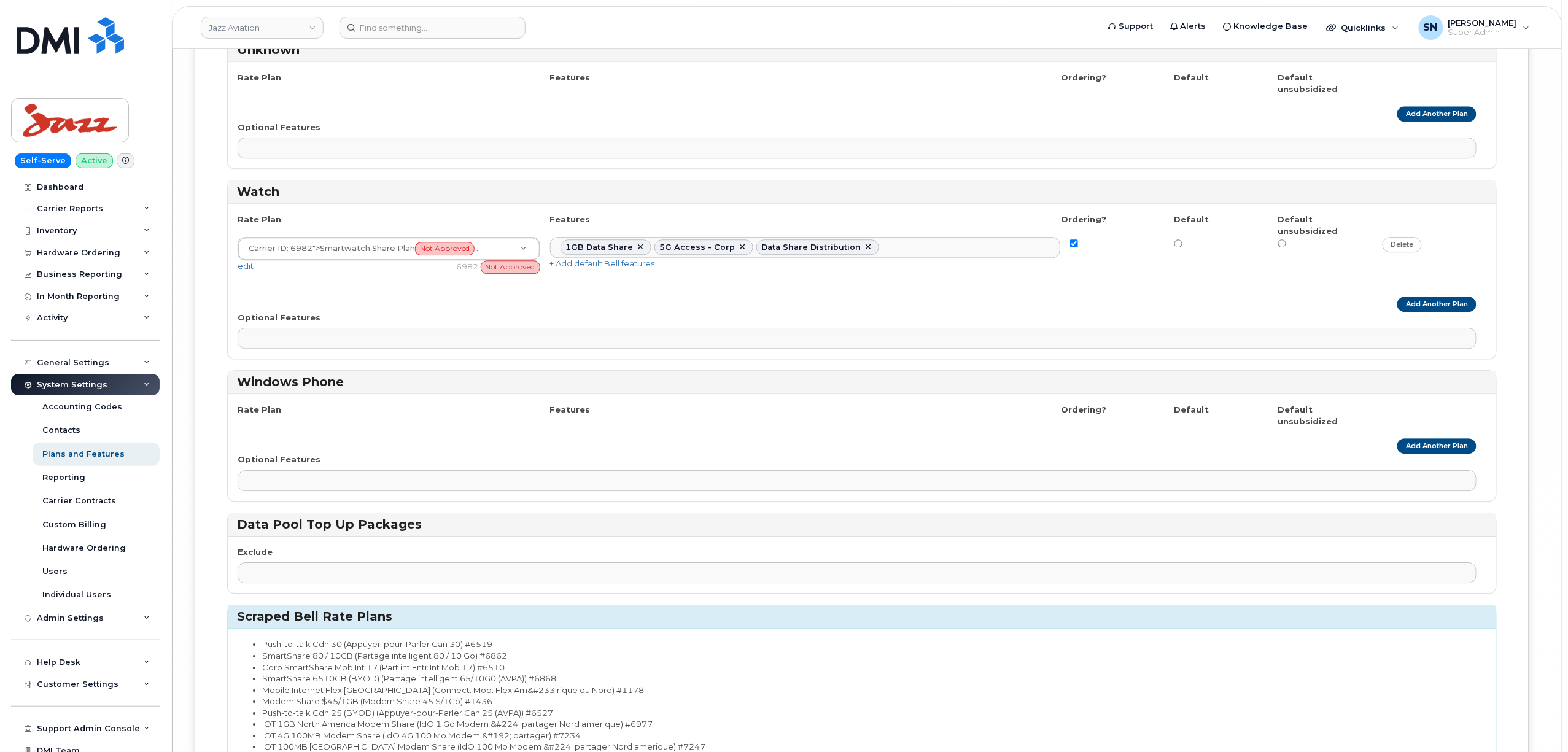
scroll to position [6243, 0]
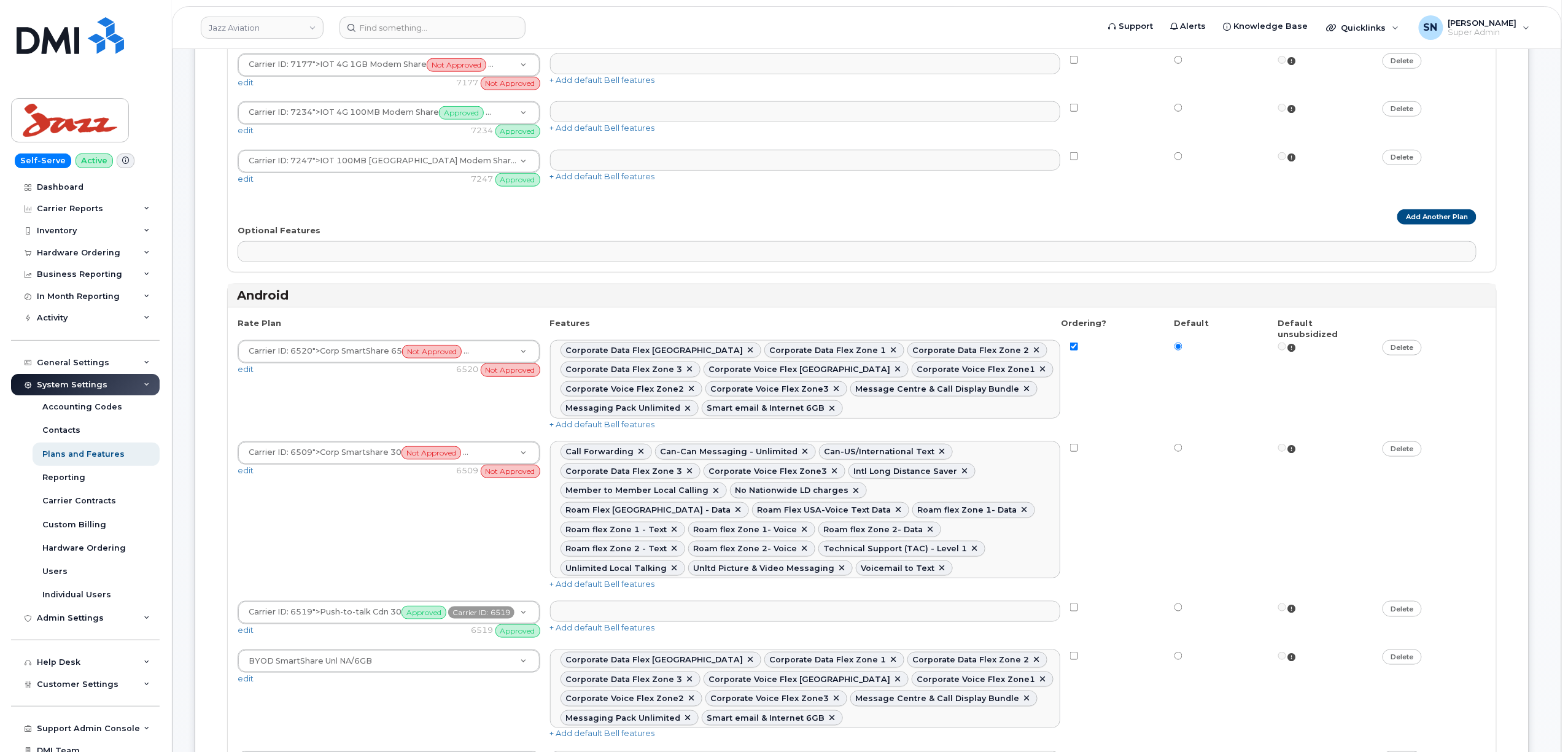
scroll to position [585, 0]
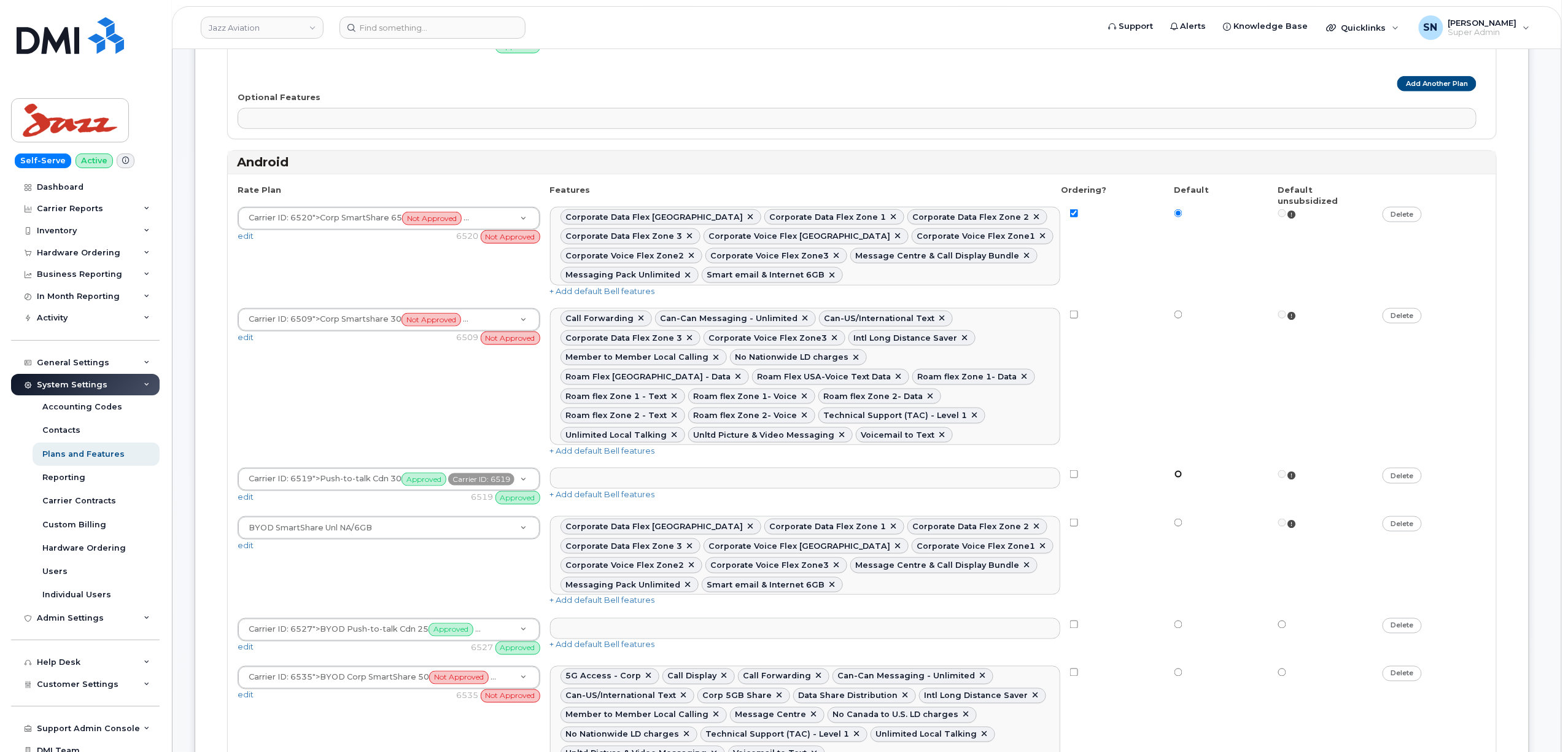
click at [1176, 470] on input "radio" at bounding box center [1179, 474] width 8 height 8
radio input "true"
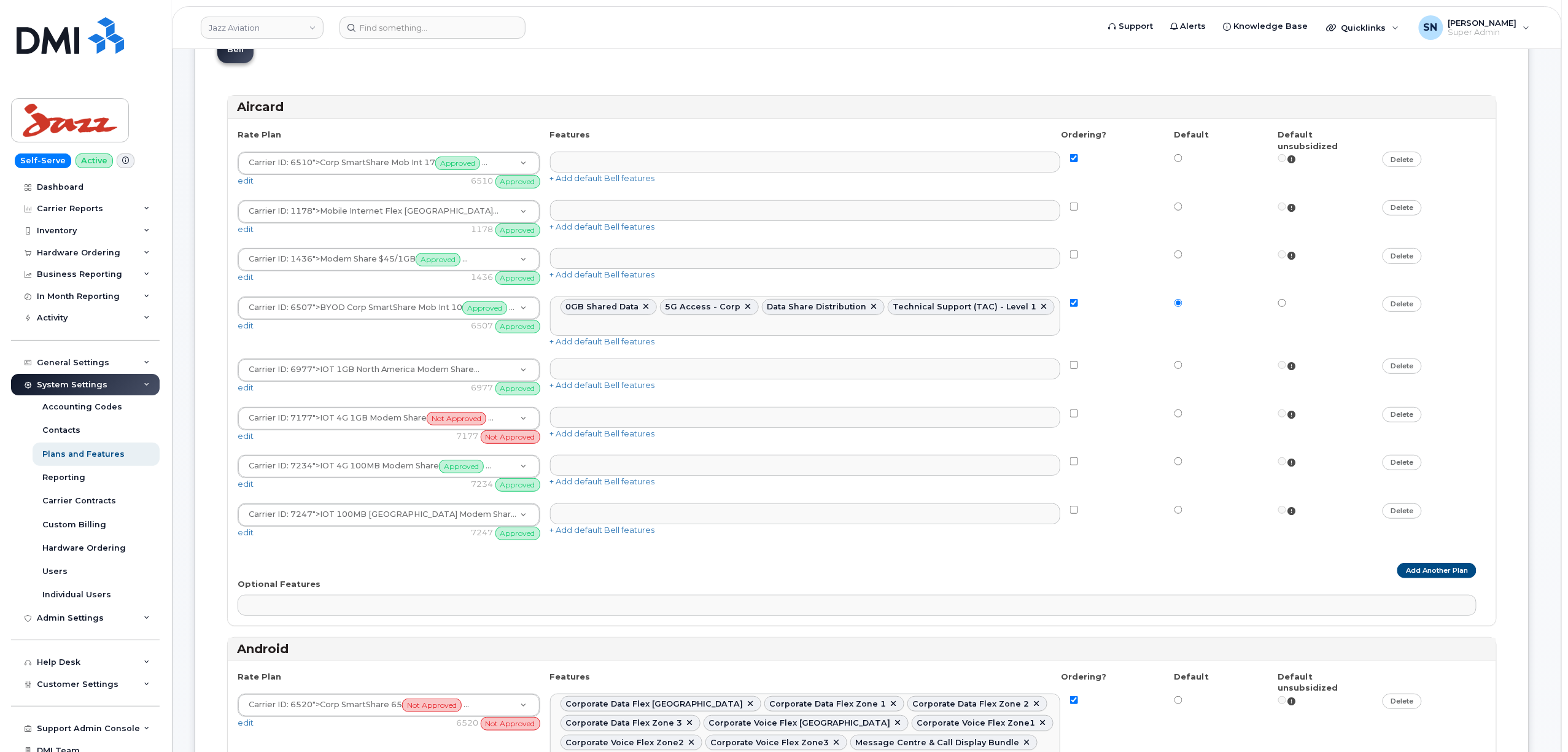
scroll to position [0, 0]
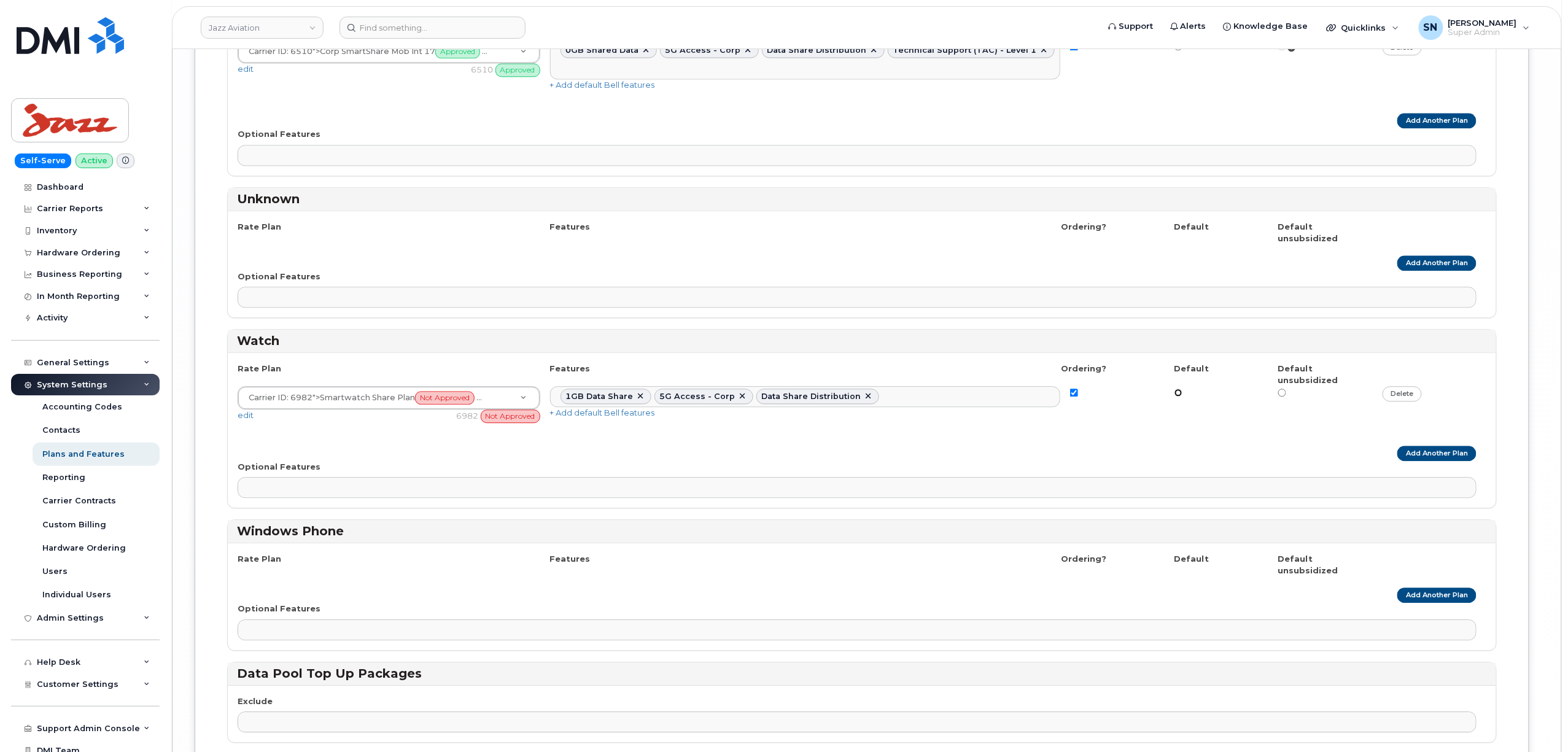
scroll to position [5825, 0]
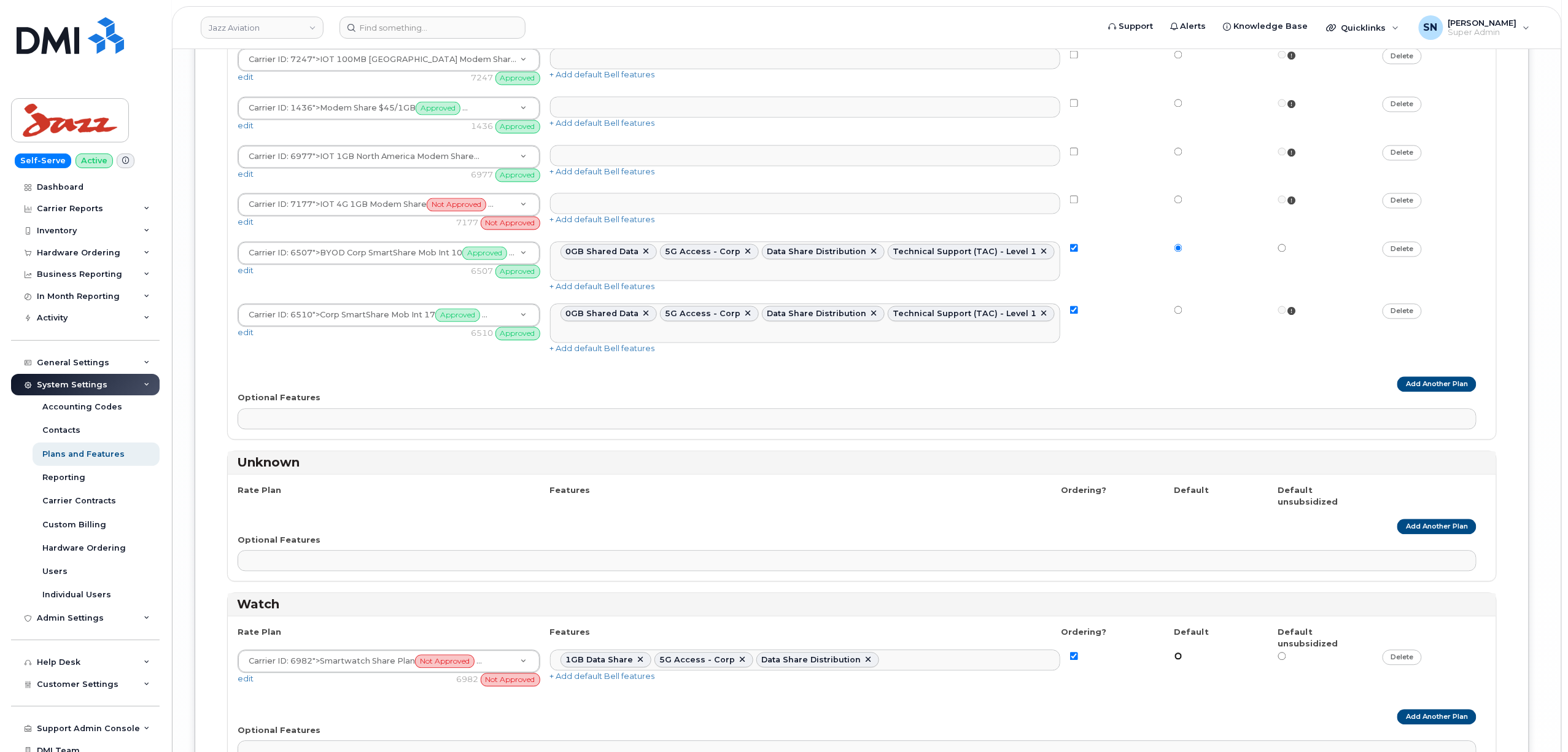
click at [1180, 653] on input "radio" at bounding box center [1179, 657] width 8 height 8
radio input "true"
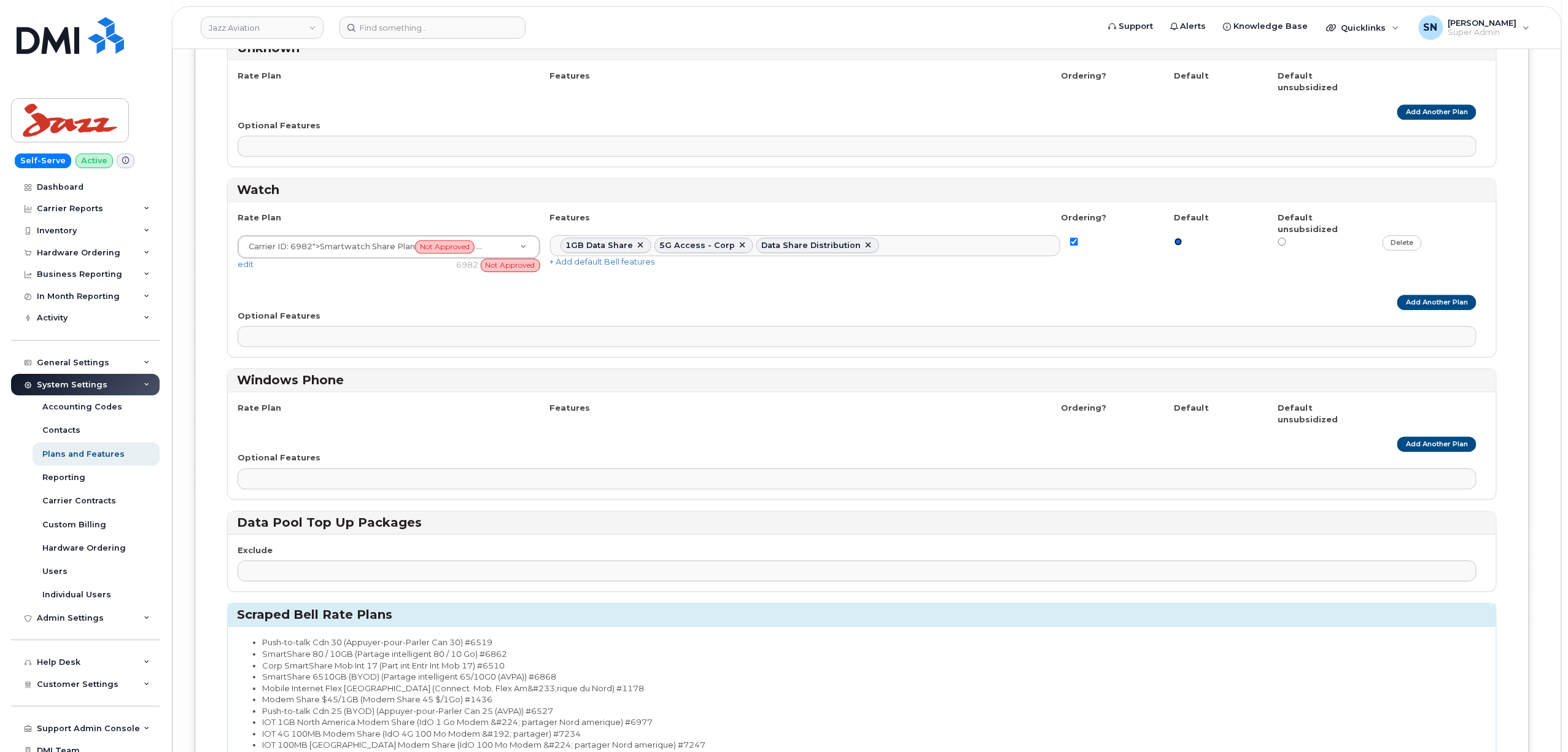
scroll to position [6243, 0]
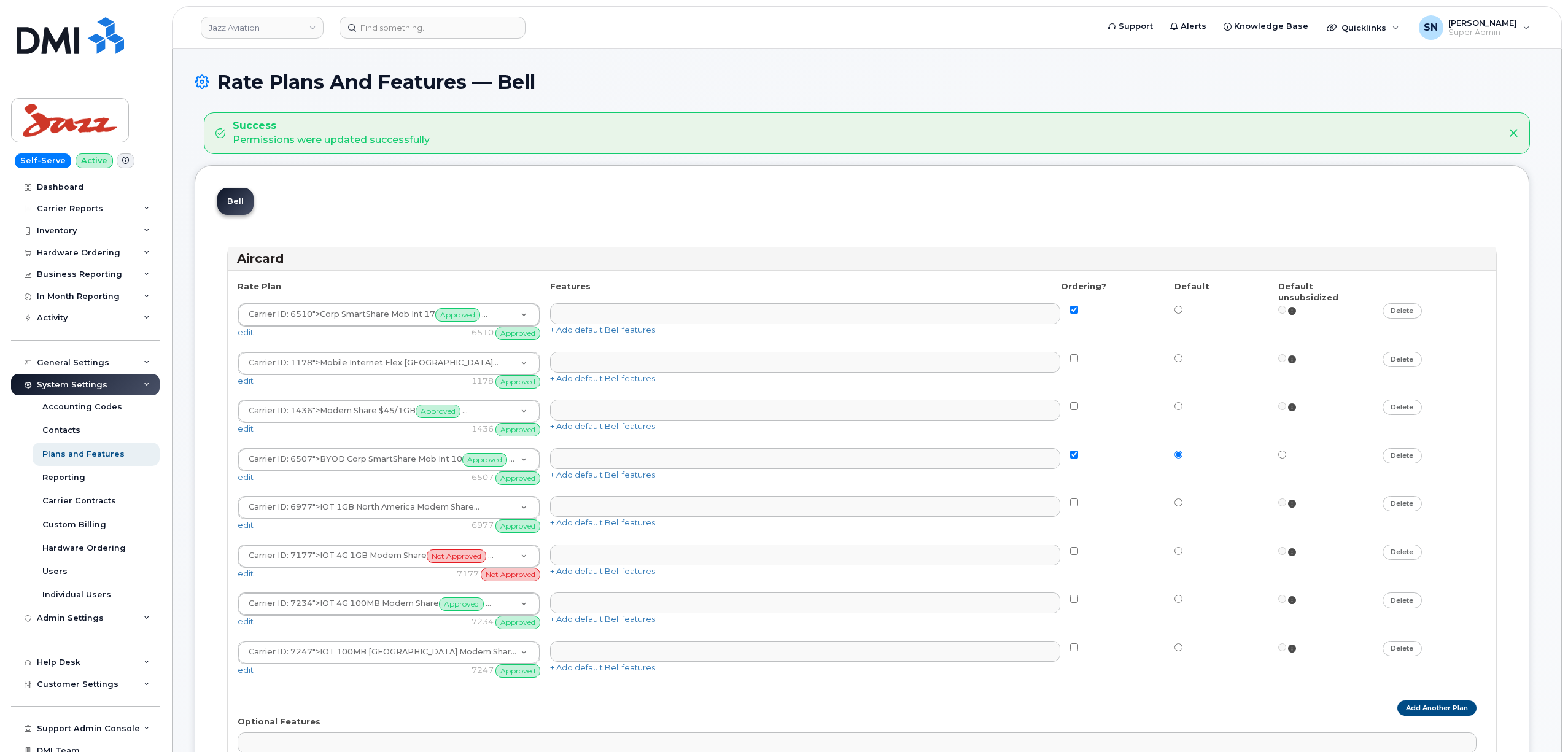
select select
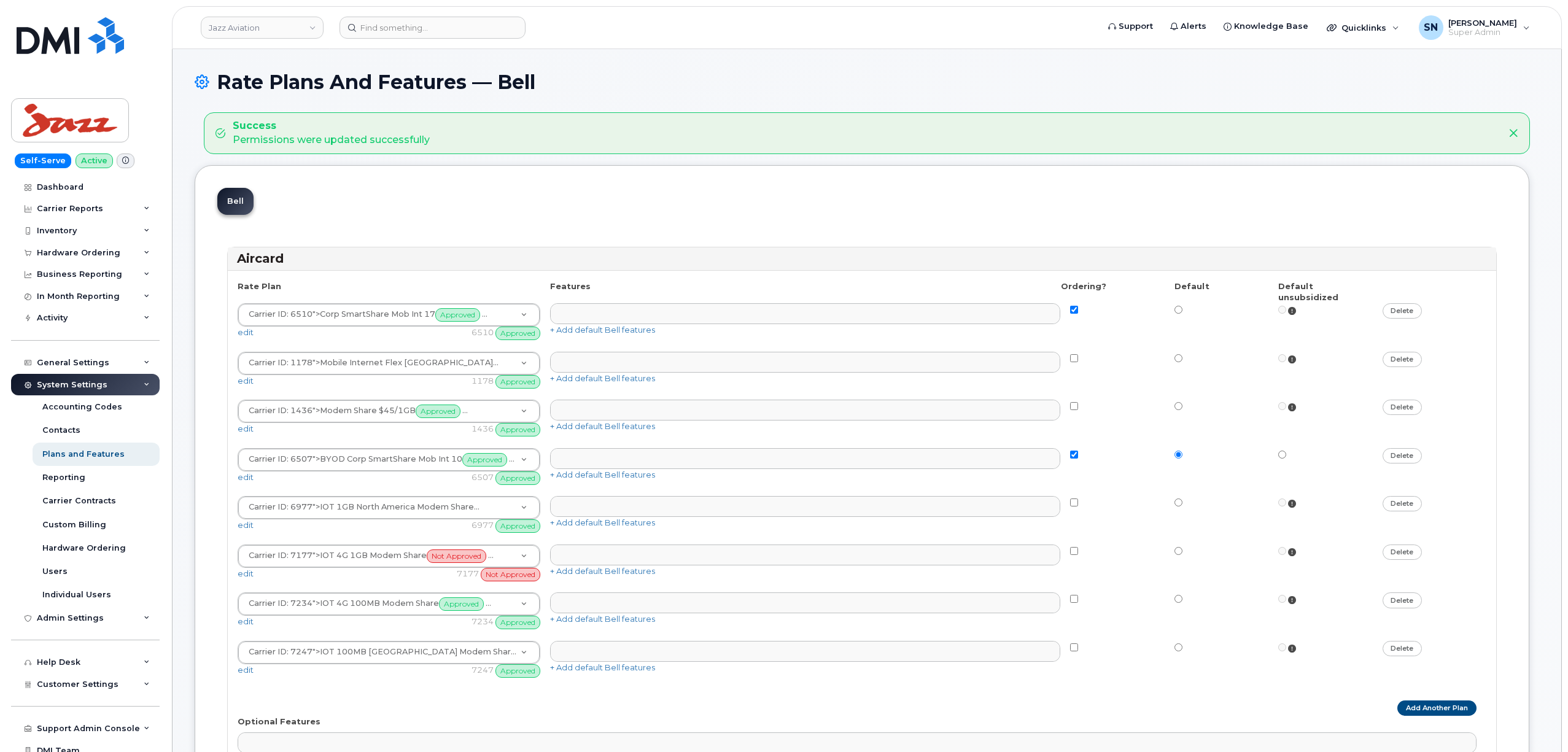
select select
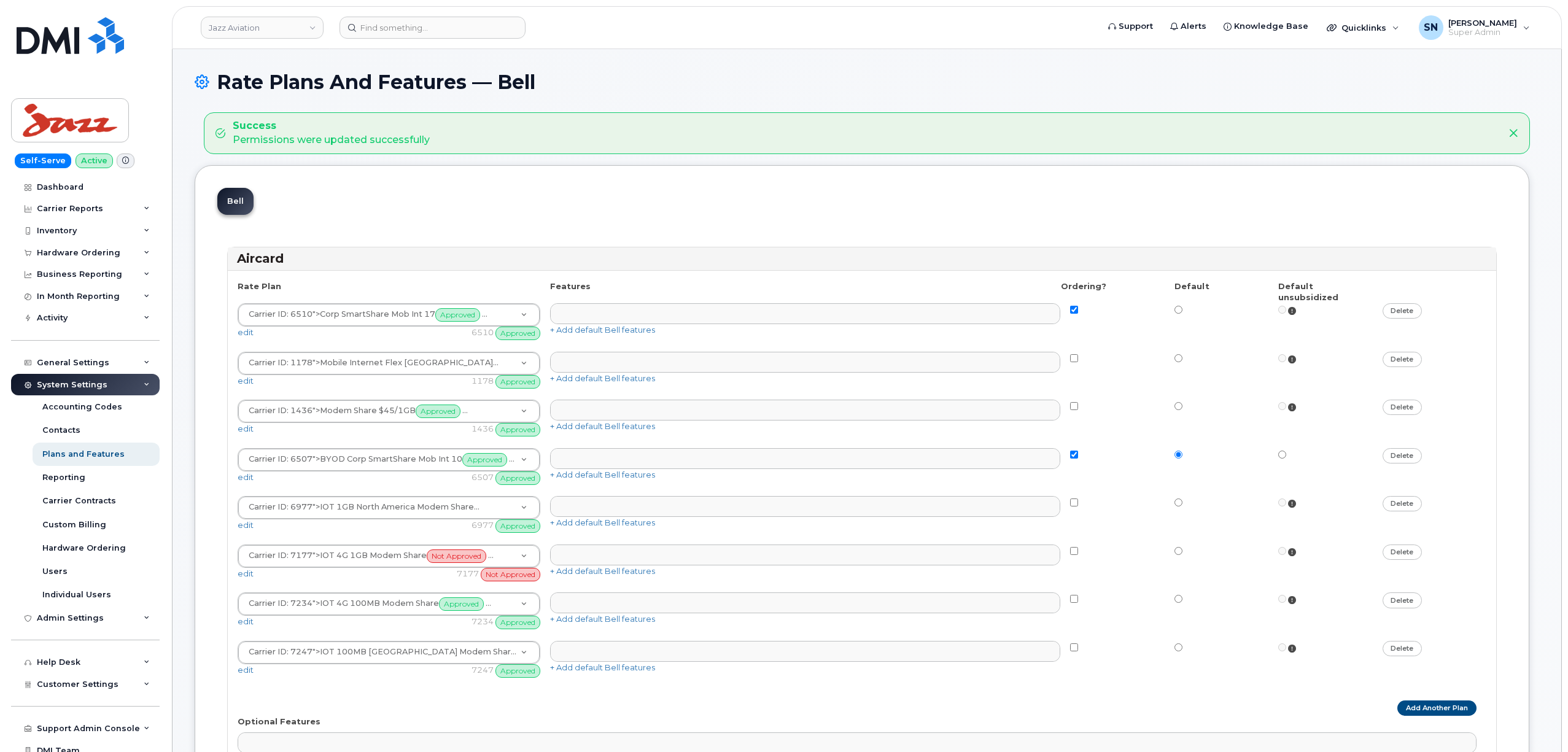
select select
select select "204"
select select
select select "204"
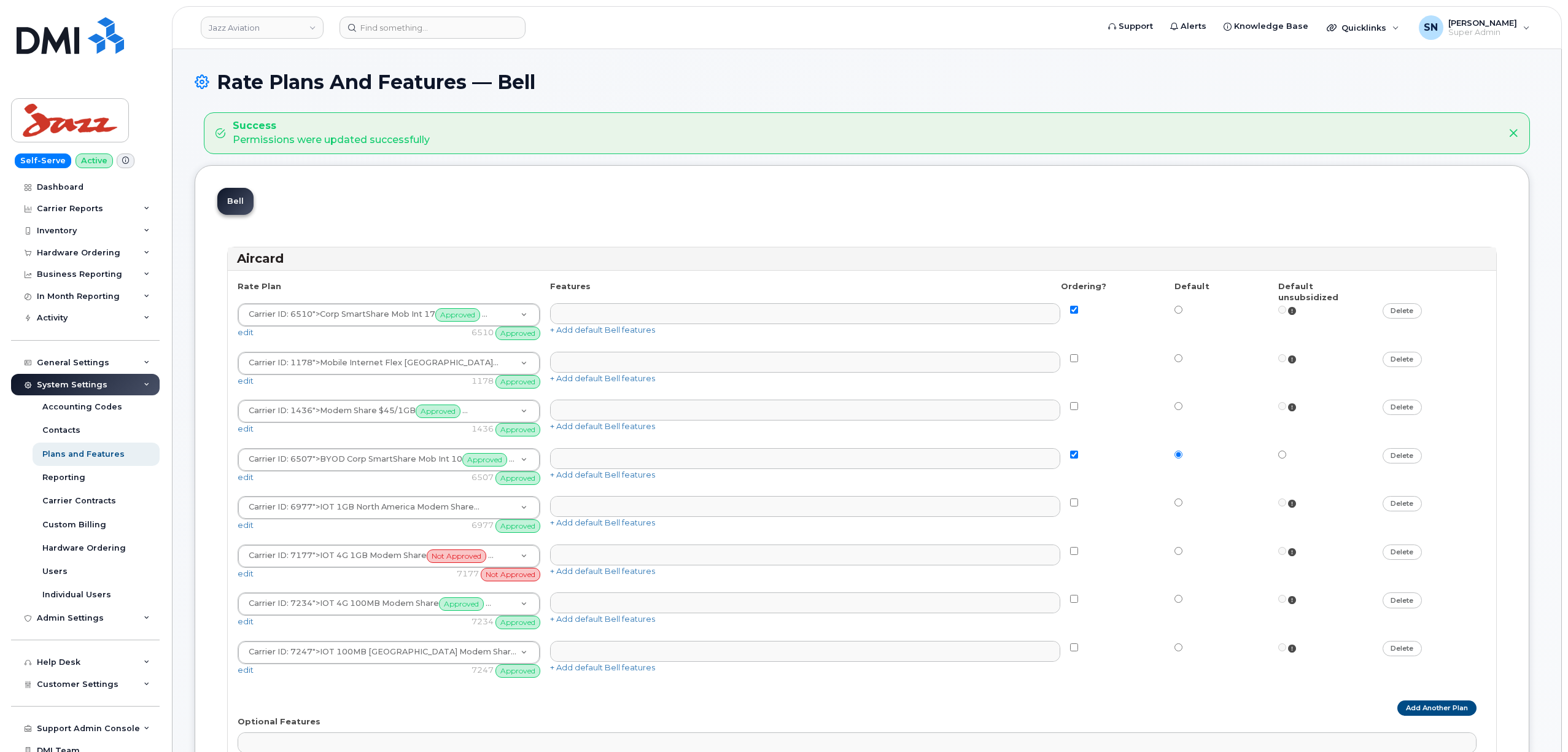
select select
select select "204"
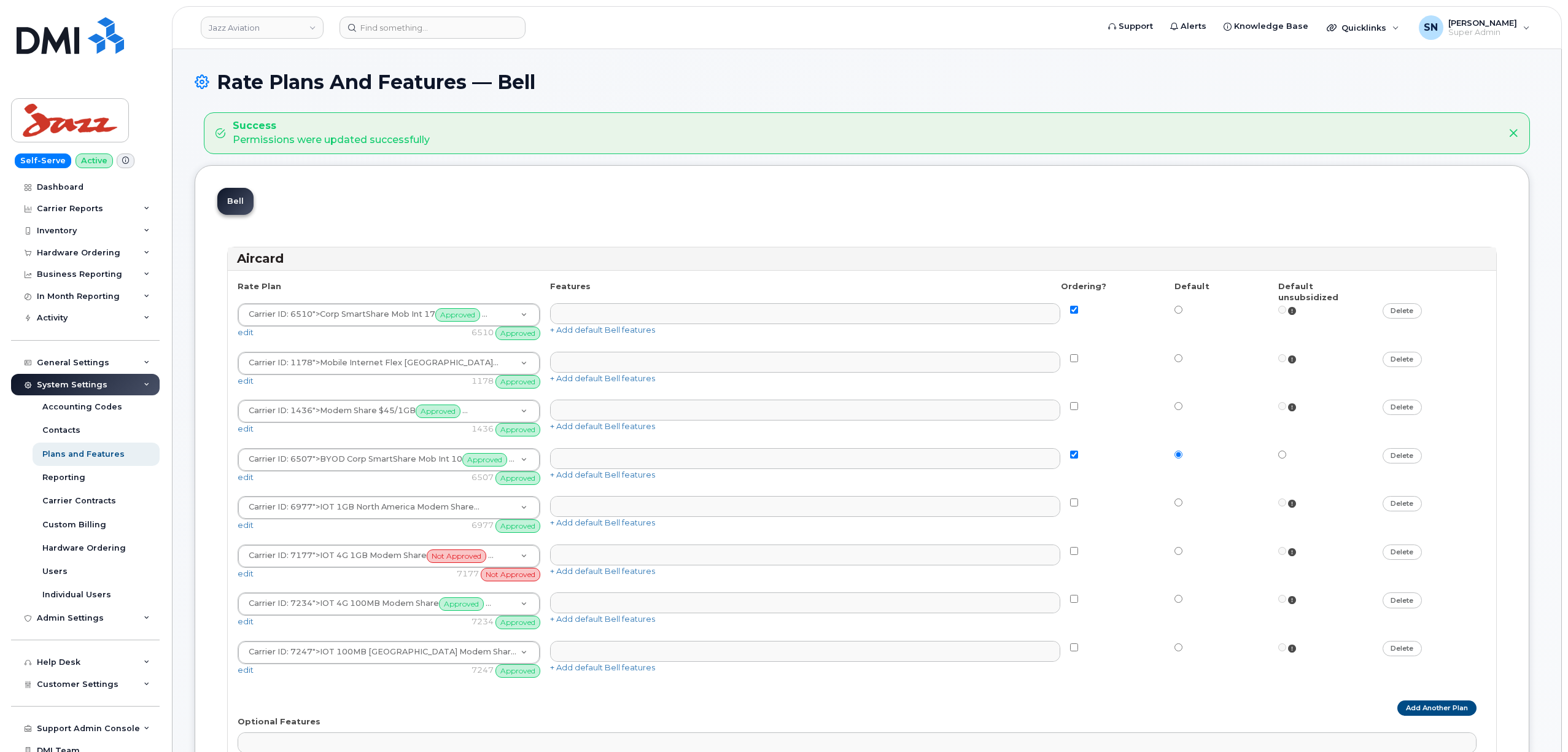
select select "204"
select select
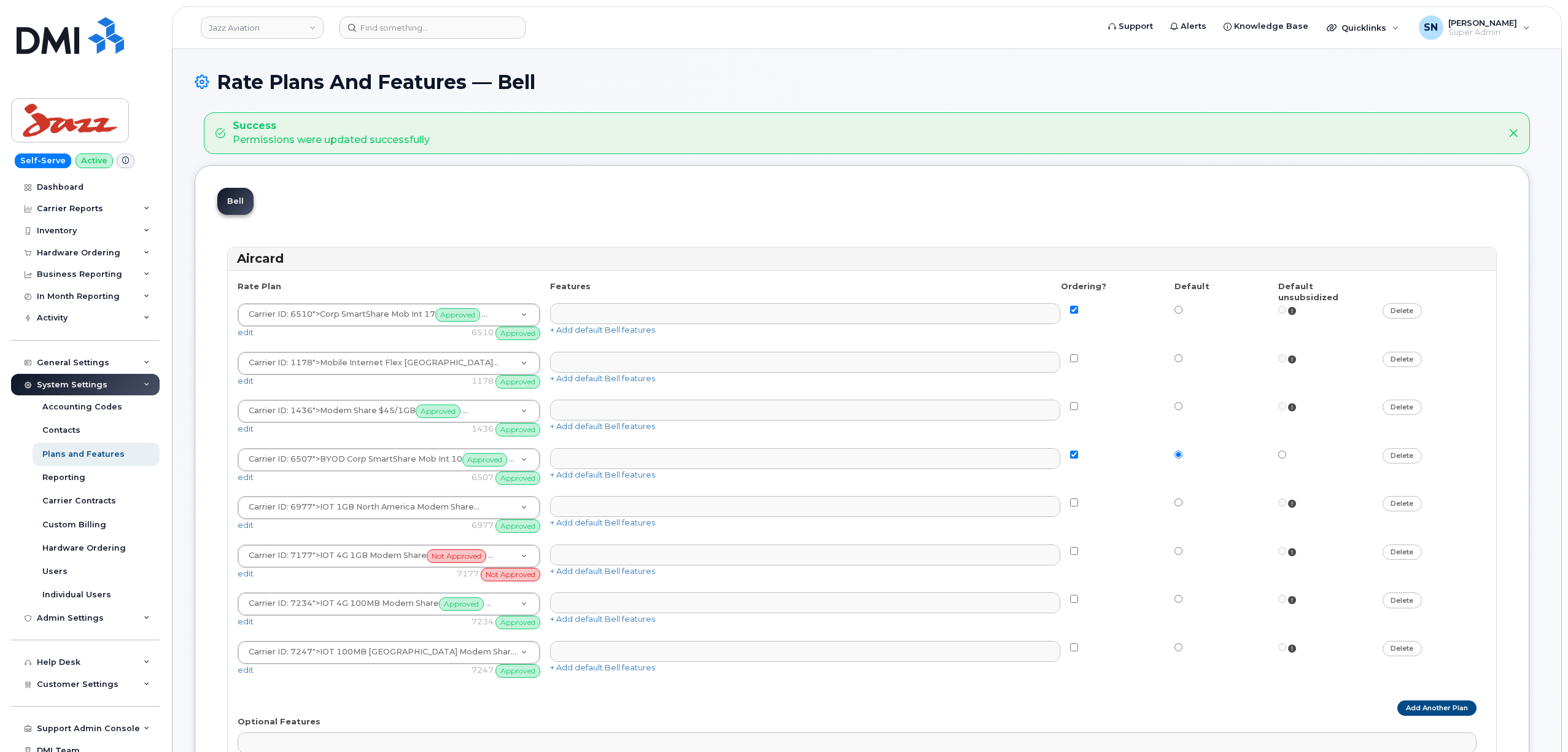
select select
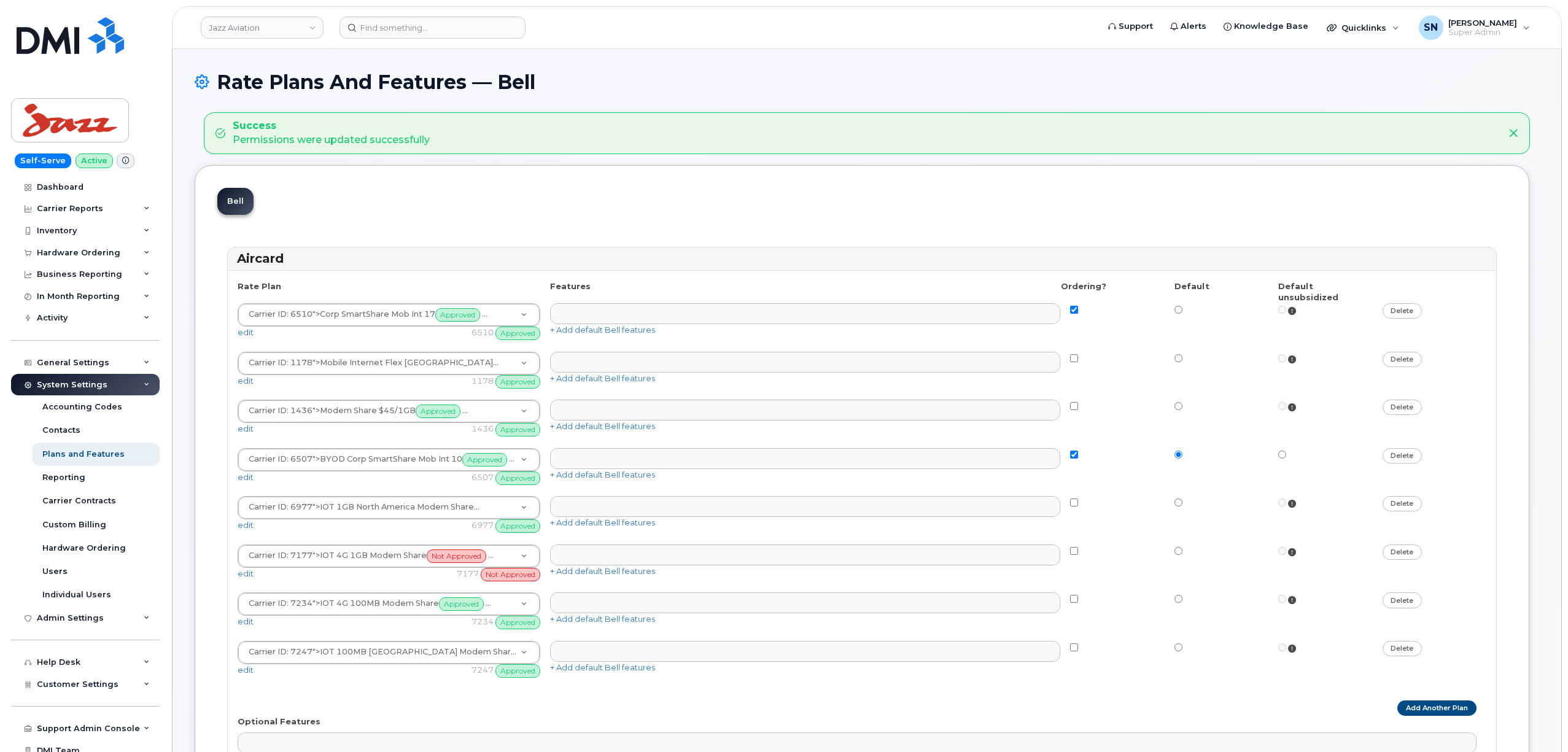
select select
select select "204"
select select
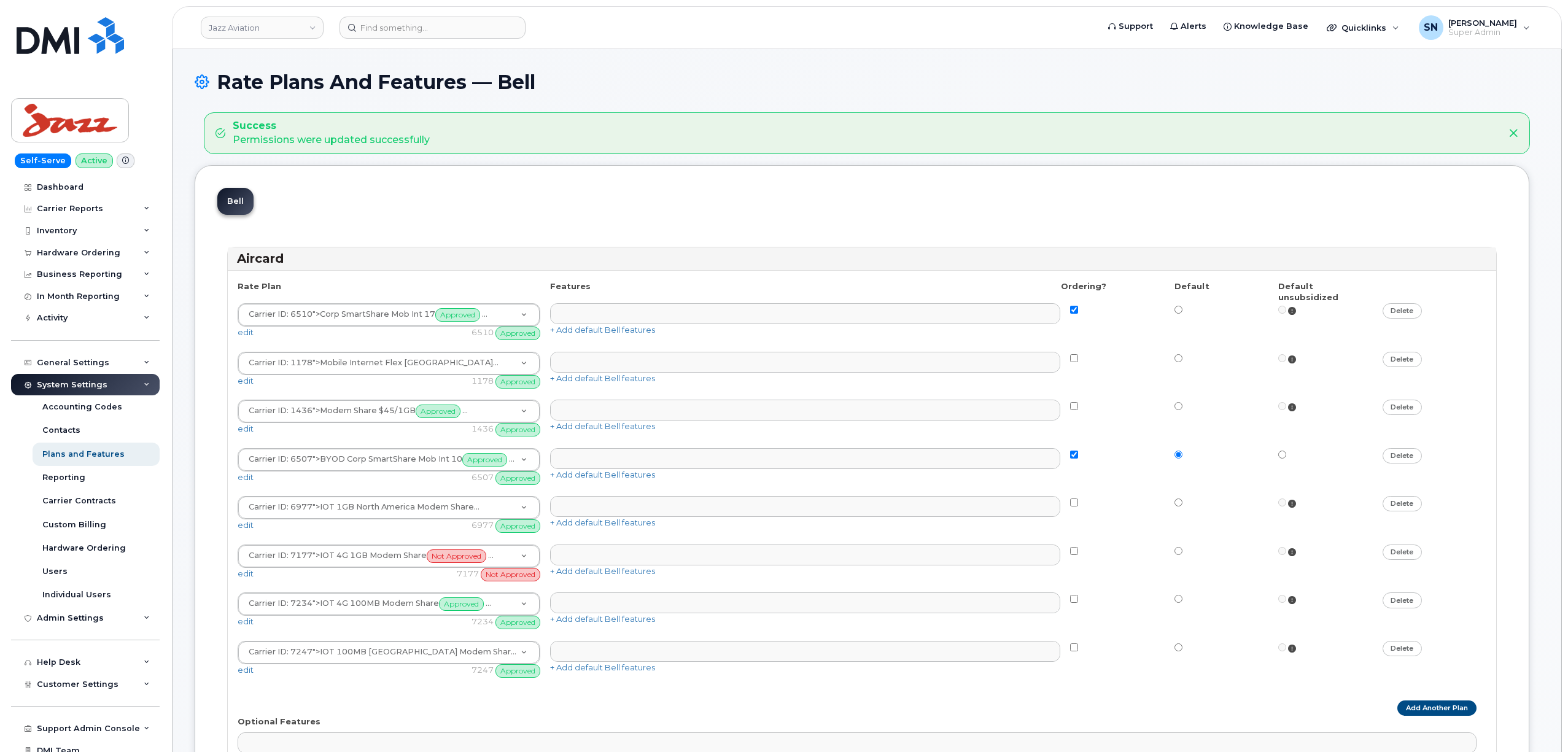
select select "204"
select select
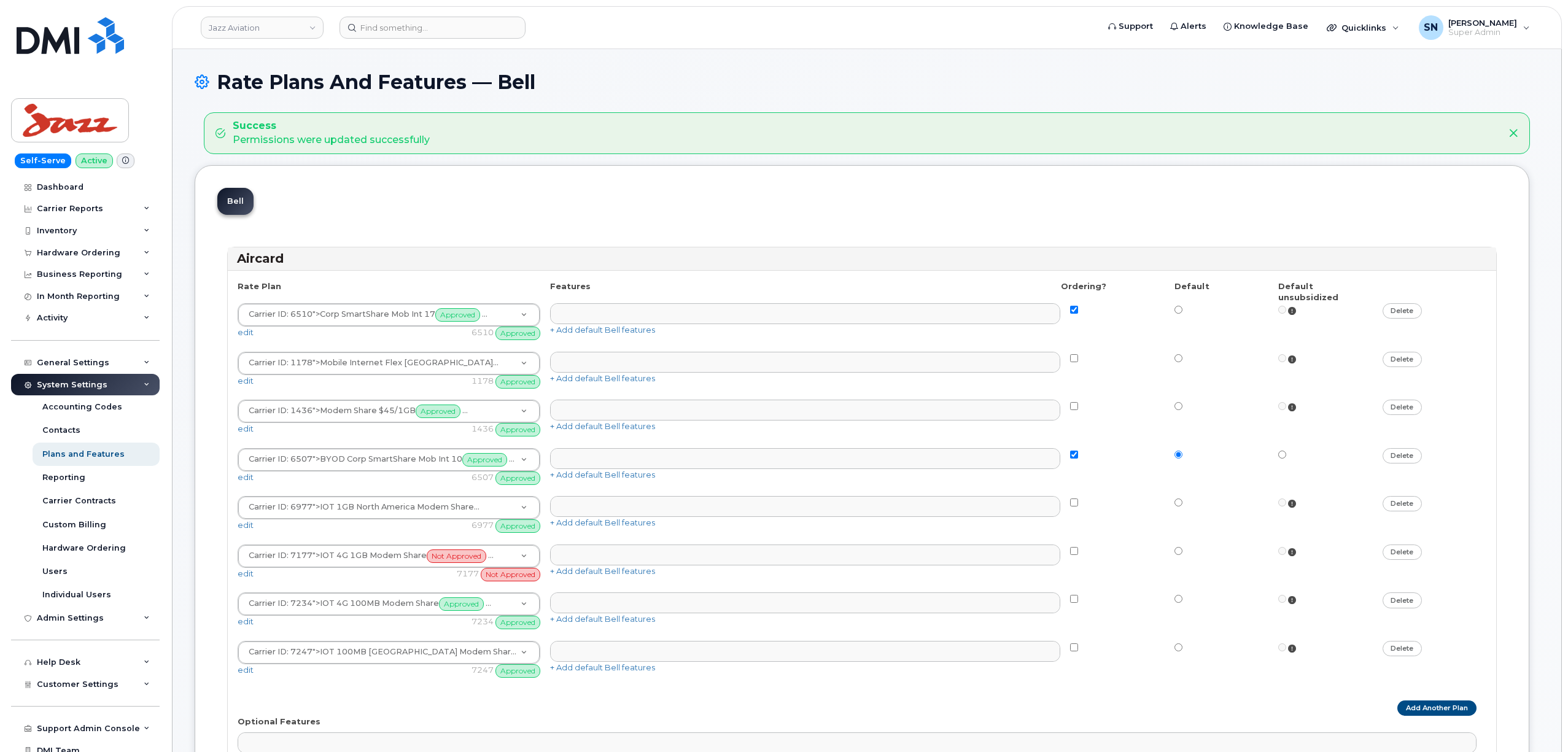
select select
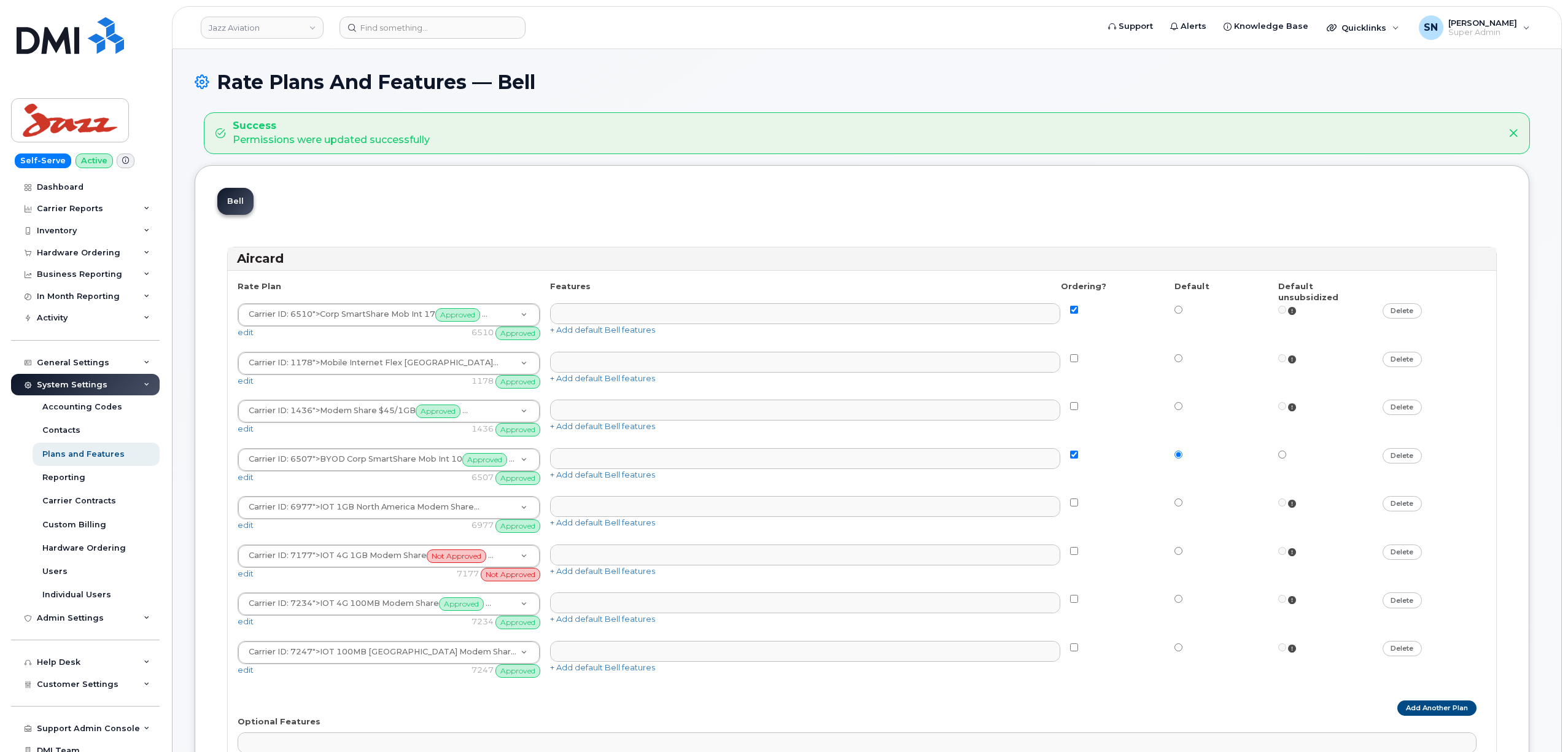
select select
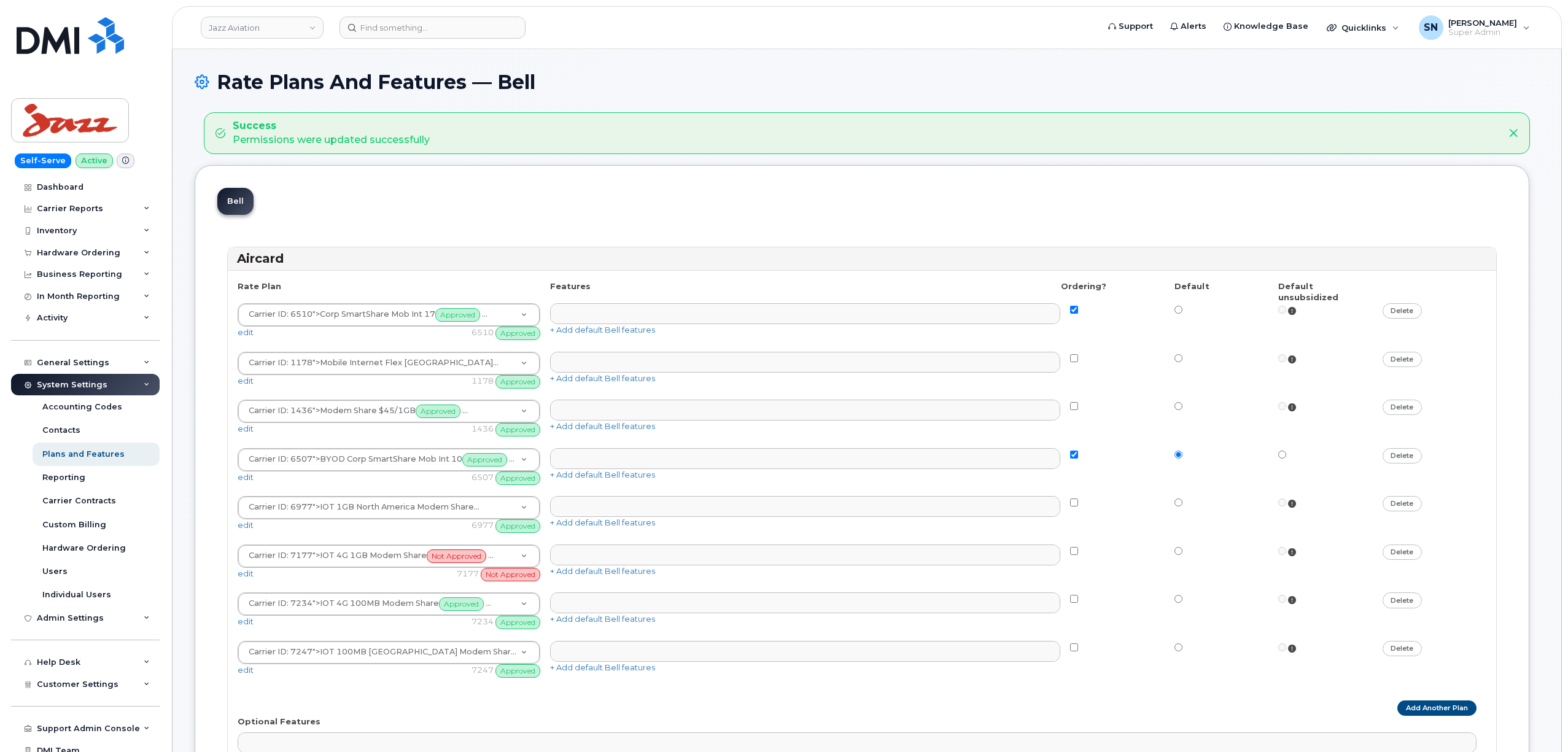
select select
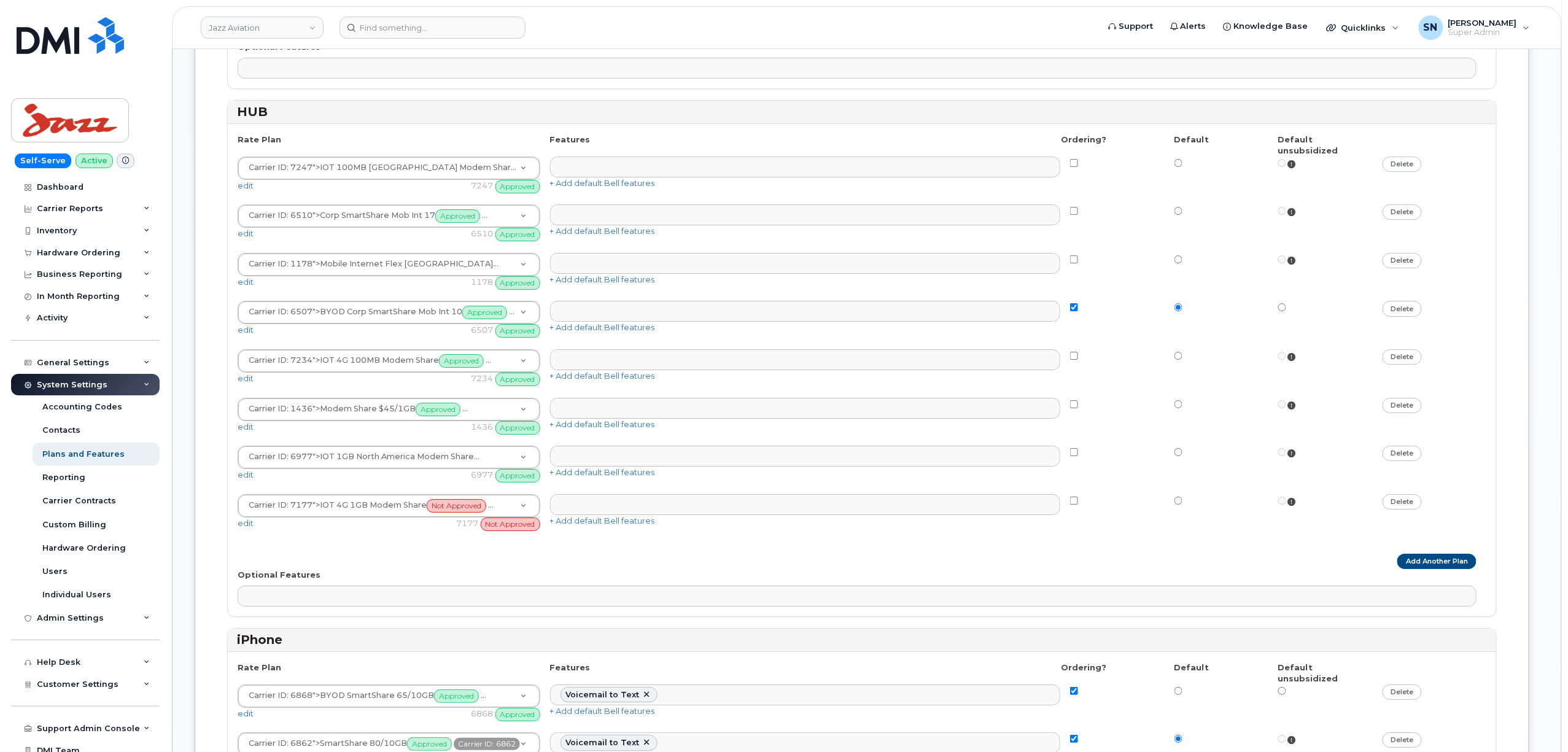
scroll to position [1638, 0]
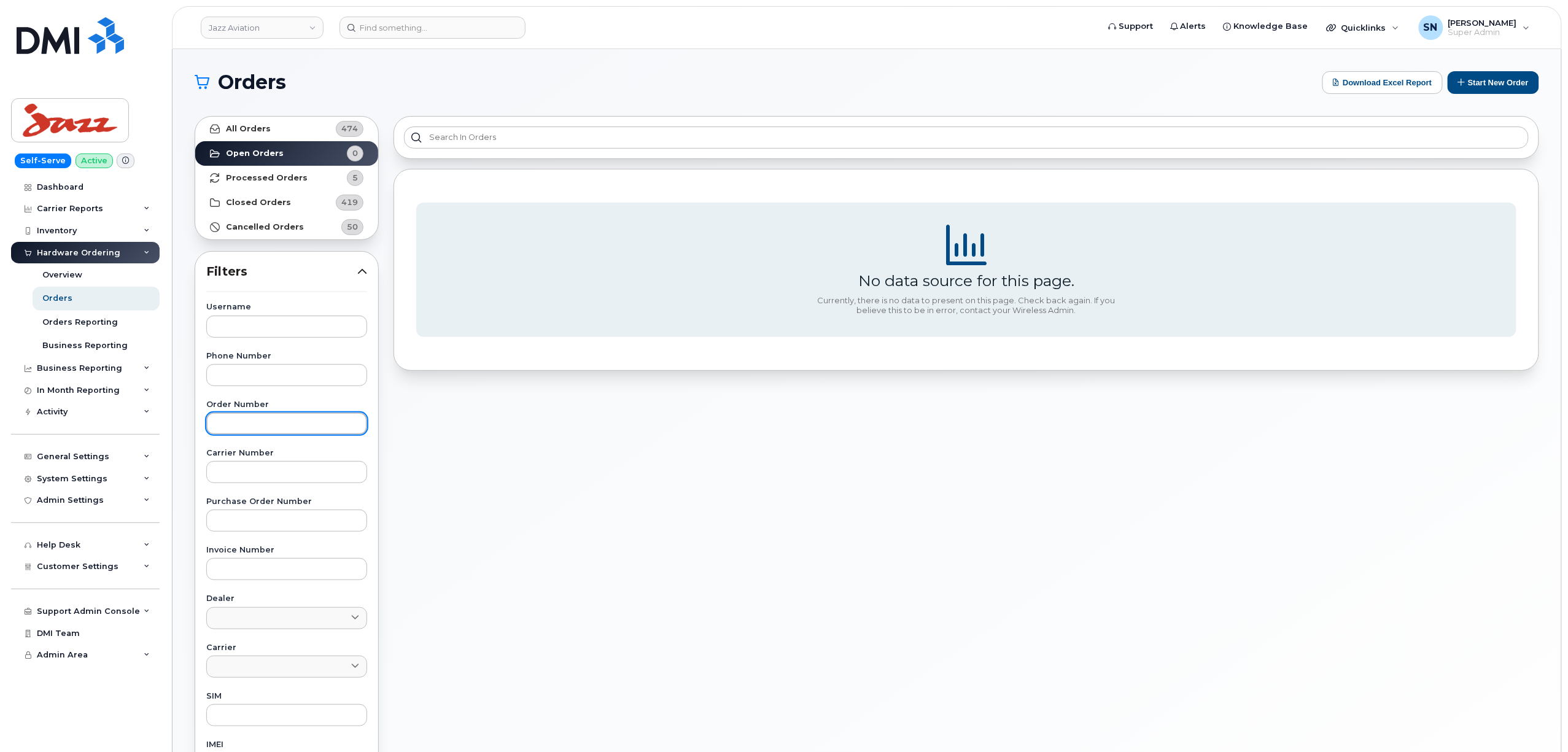
click at [274, 425] on input "text" at bounding box center [287, 424] width 161 height 22
paste input "297864"
type input "297864"
click at [264, 119] on link "All Orders 474" at bounding box center [286, 129] width 183 height 24
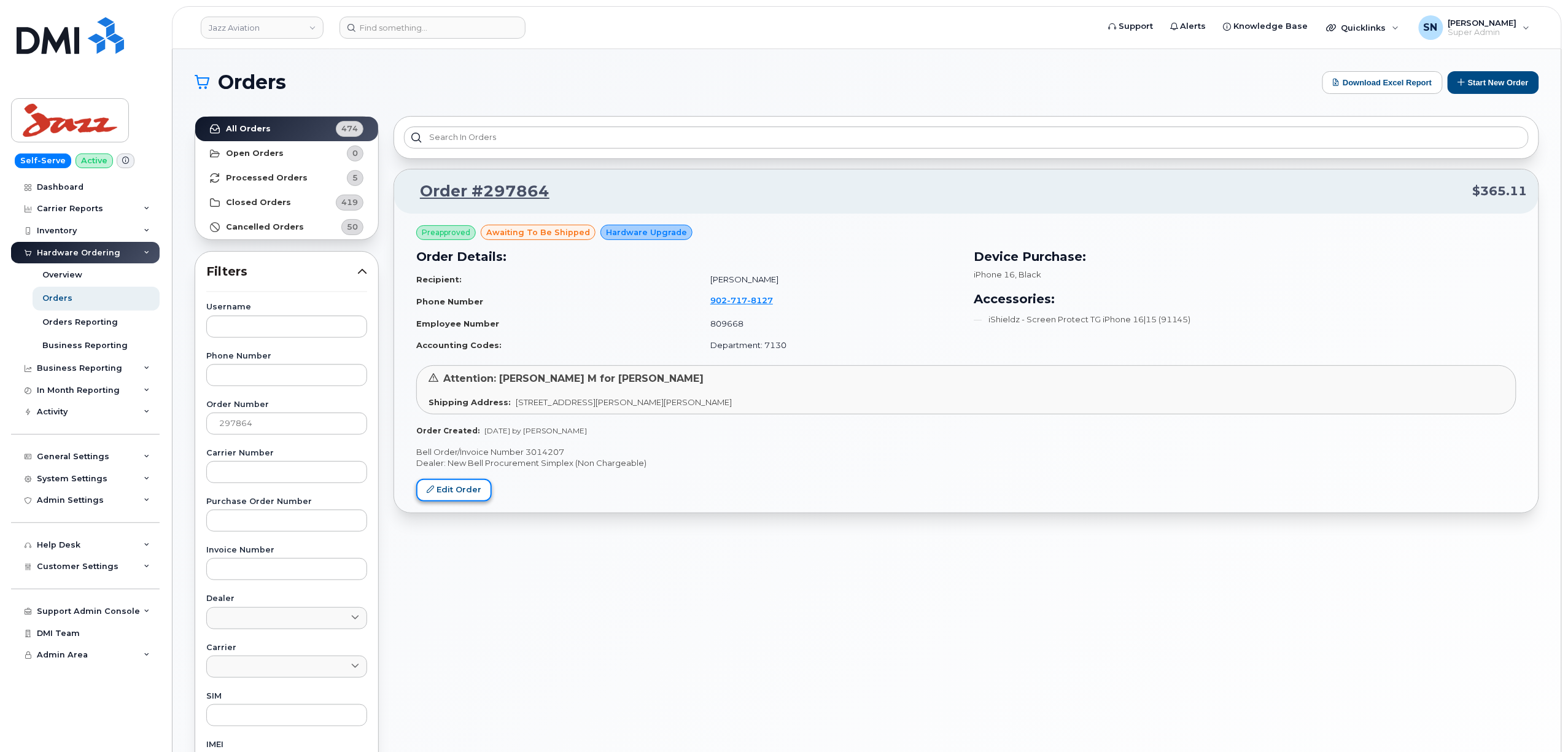
click at [468, 494] on link "Edit Order" at bounding box center [454, 490] width 76 height 23
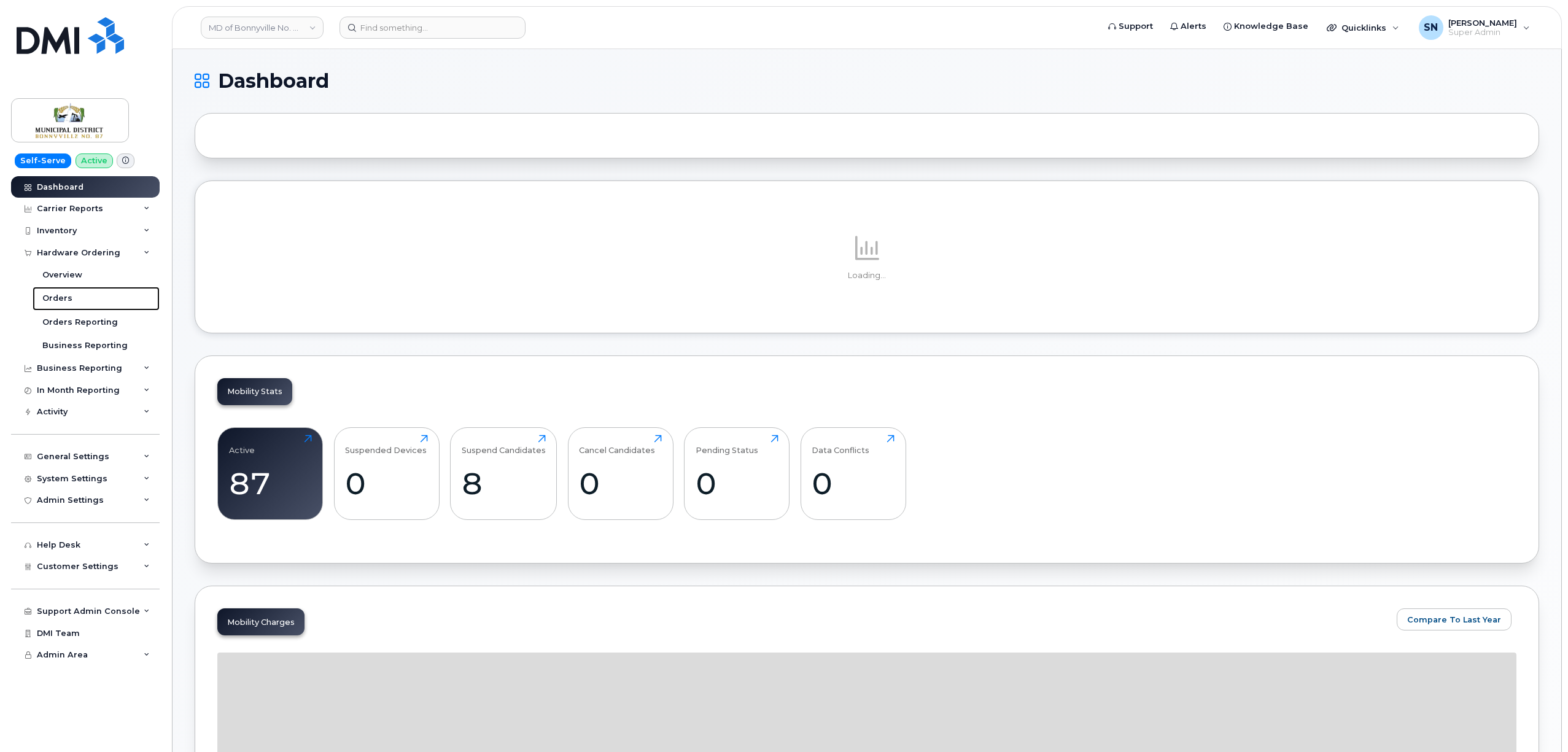
click at [66, 296] on div "Orders" at bounding box center [57, 298] width 30 height 11
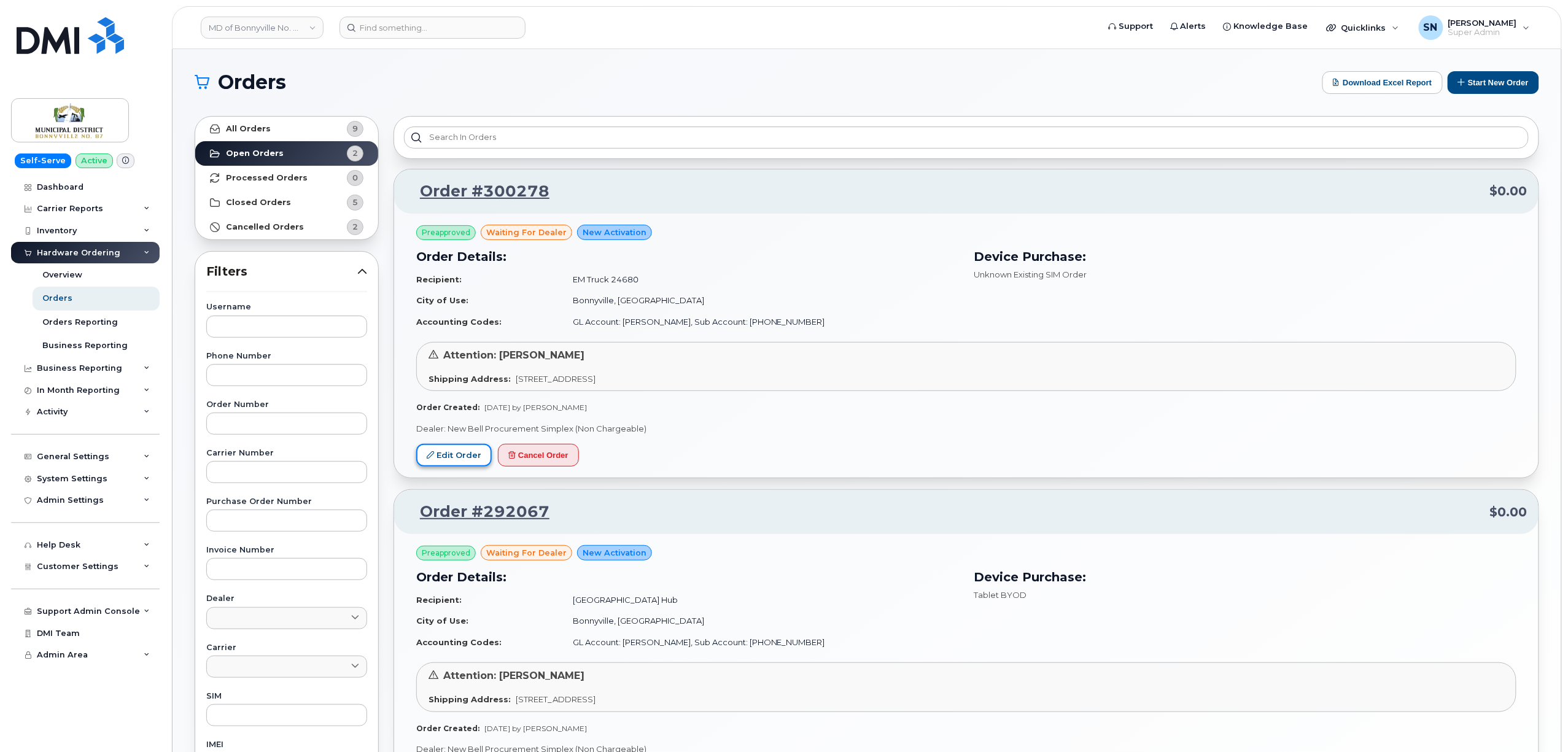
click at [458, 455] on link "Edit Order" at bounding box center [454, 455] width 76 height 23
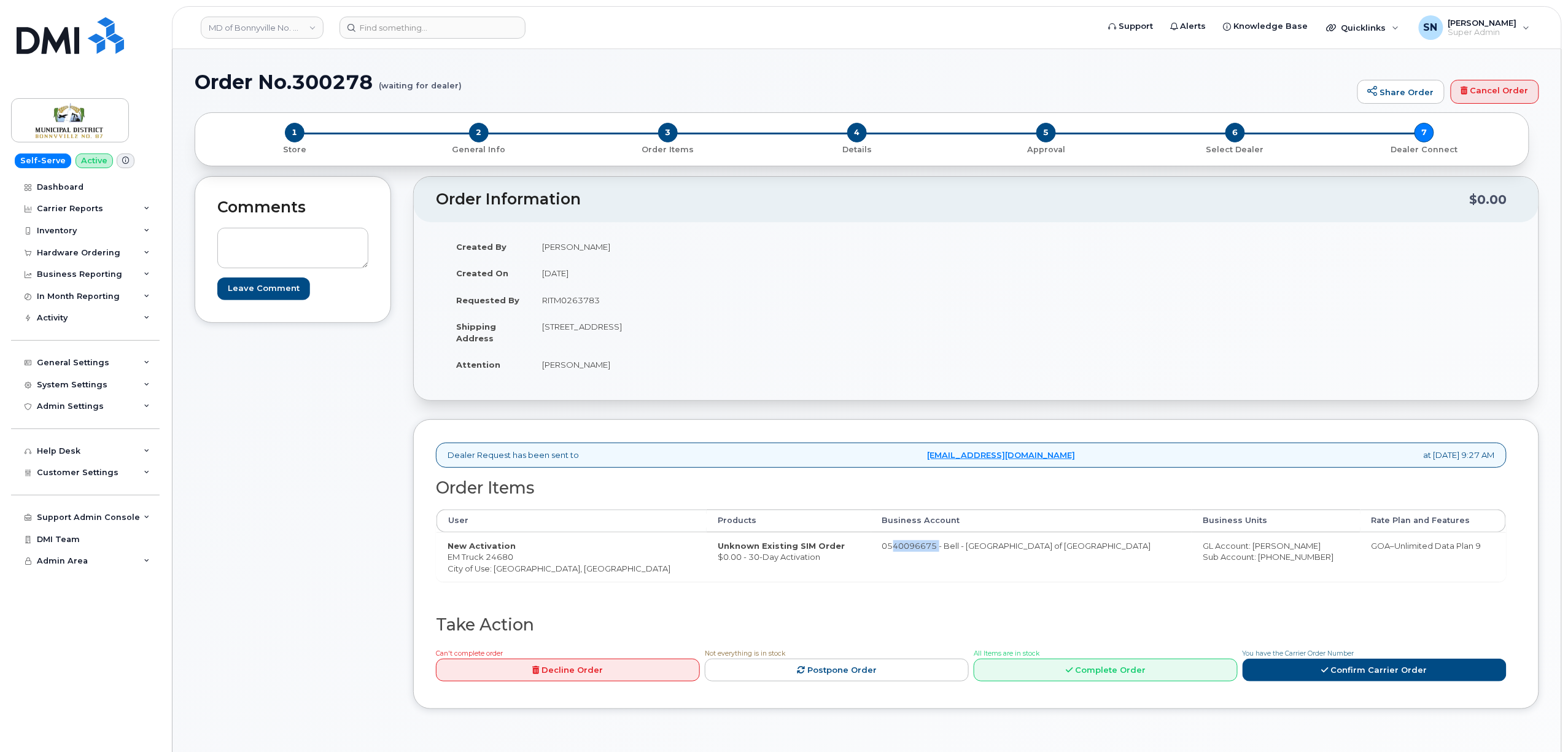
drag, startPoint x: 840, startPoint y: 550, endPoint x: 887, endPoint y: 555, distance: 47.3
click at [887, 555] on td "0540096675 - Bell - [GEOGRAPHIC_DATA] of [GEOGRAPHIC_DATA]" at bounding box center [1032, 557] width 321 height 50
copy td "540096675"
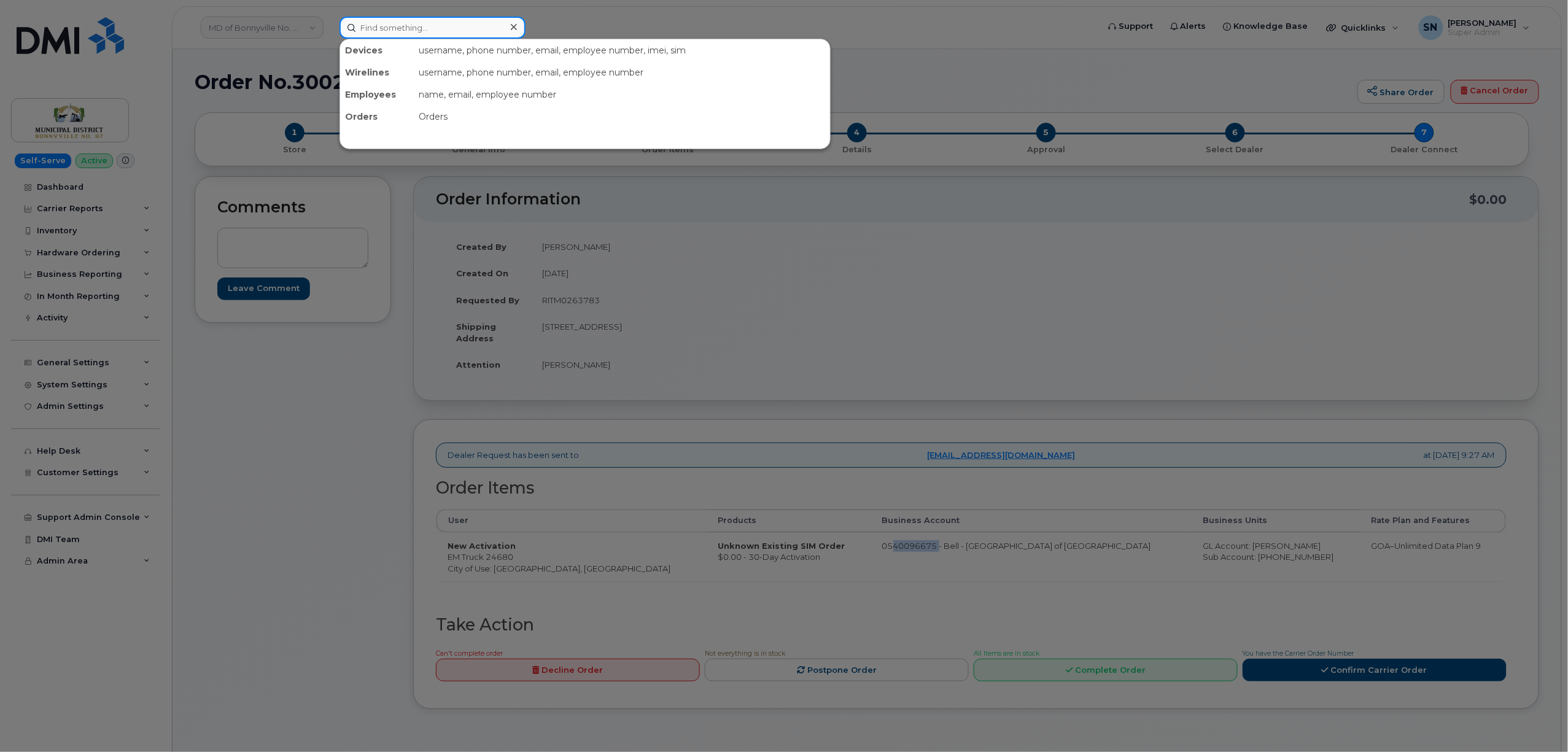
click at [441, 30] on input at bounding box center [432, 28] width 186 height 22
paste input "7808351899"
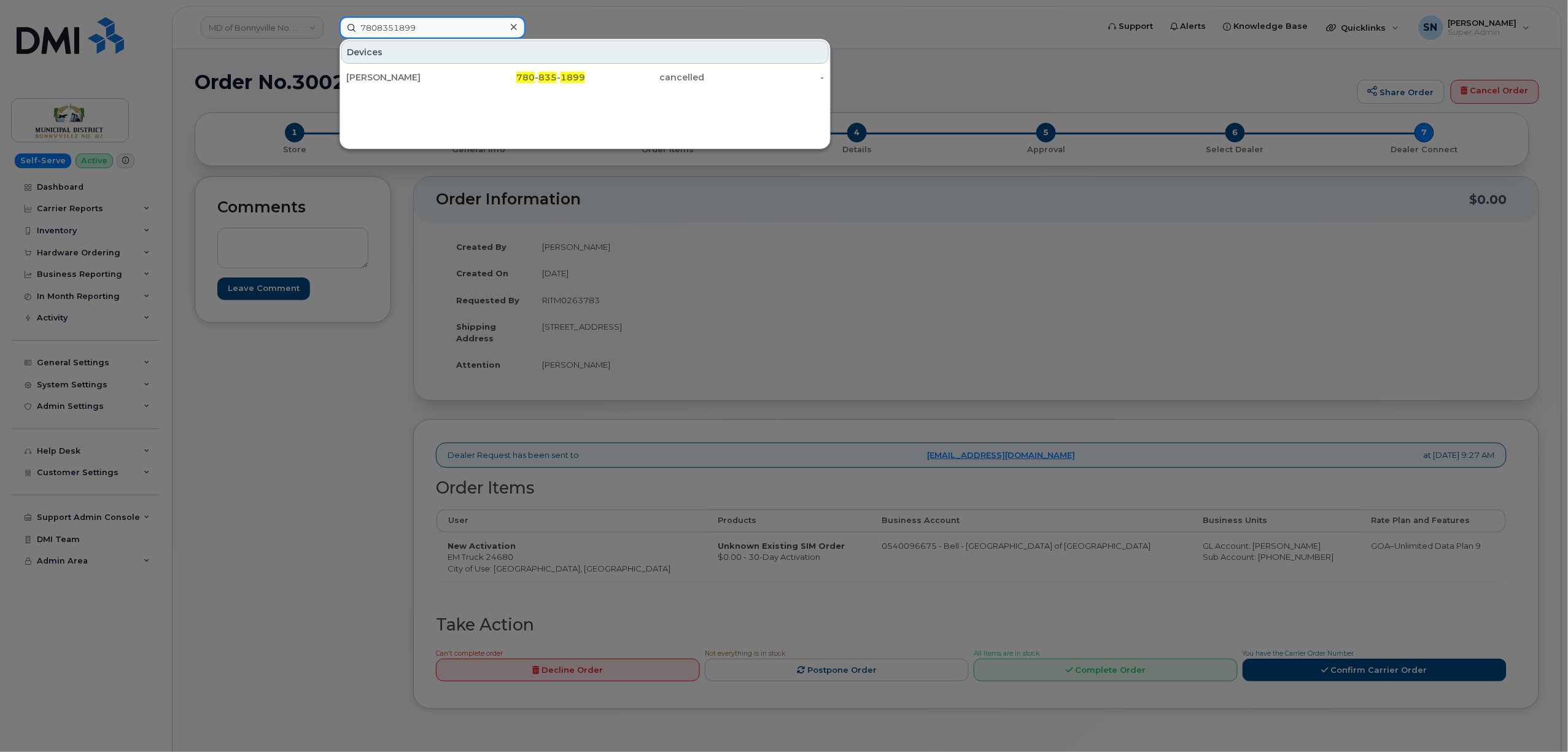
type input "7808351899"
click at [440, 86] on div "[PERSON_NAME]" at bounding box center [406, 77] width 120 height 22
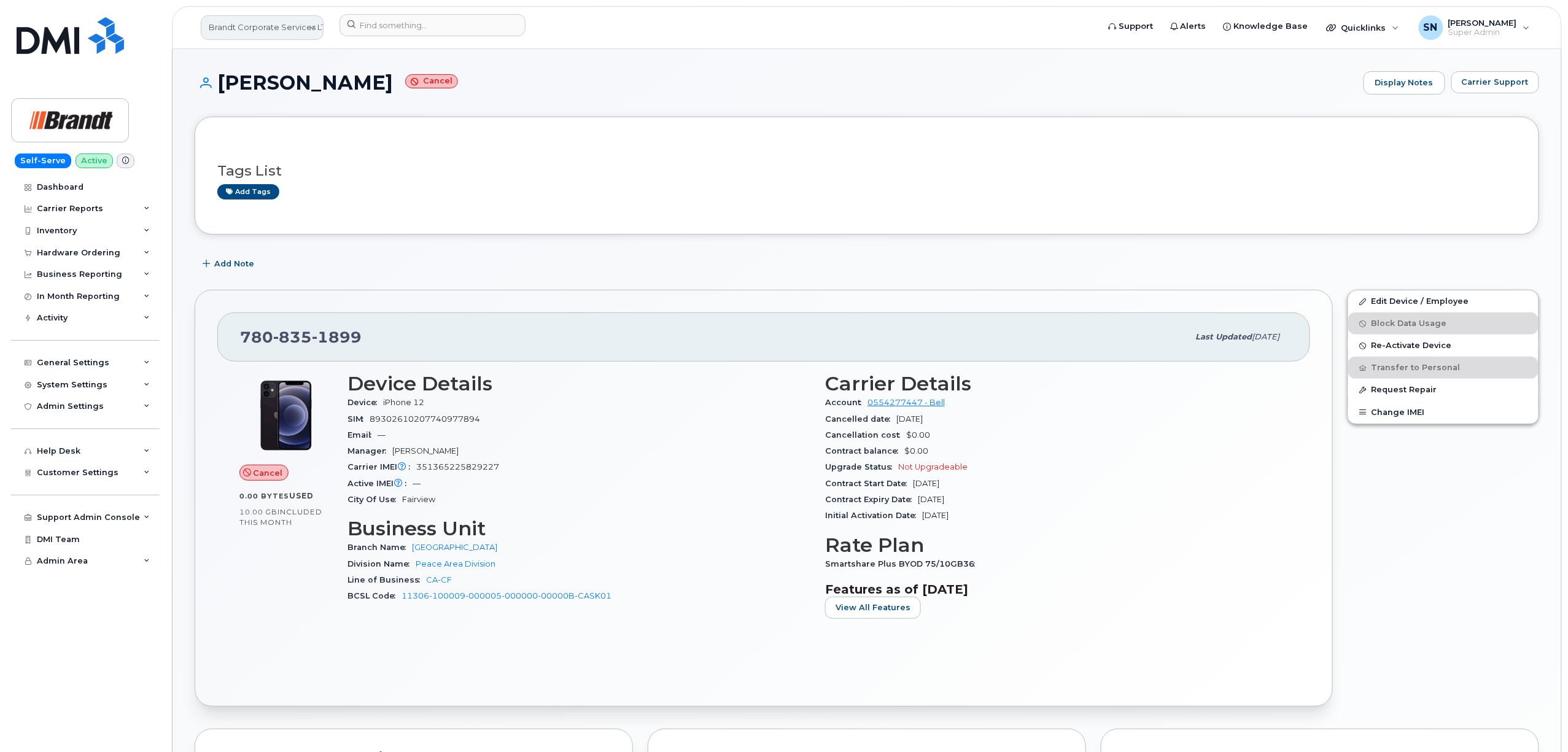
click at [301, 32] on link "Brandt Corporate Services LTD" at bounding box center [262, 28] width 123 height 24
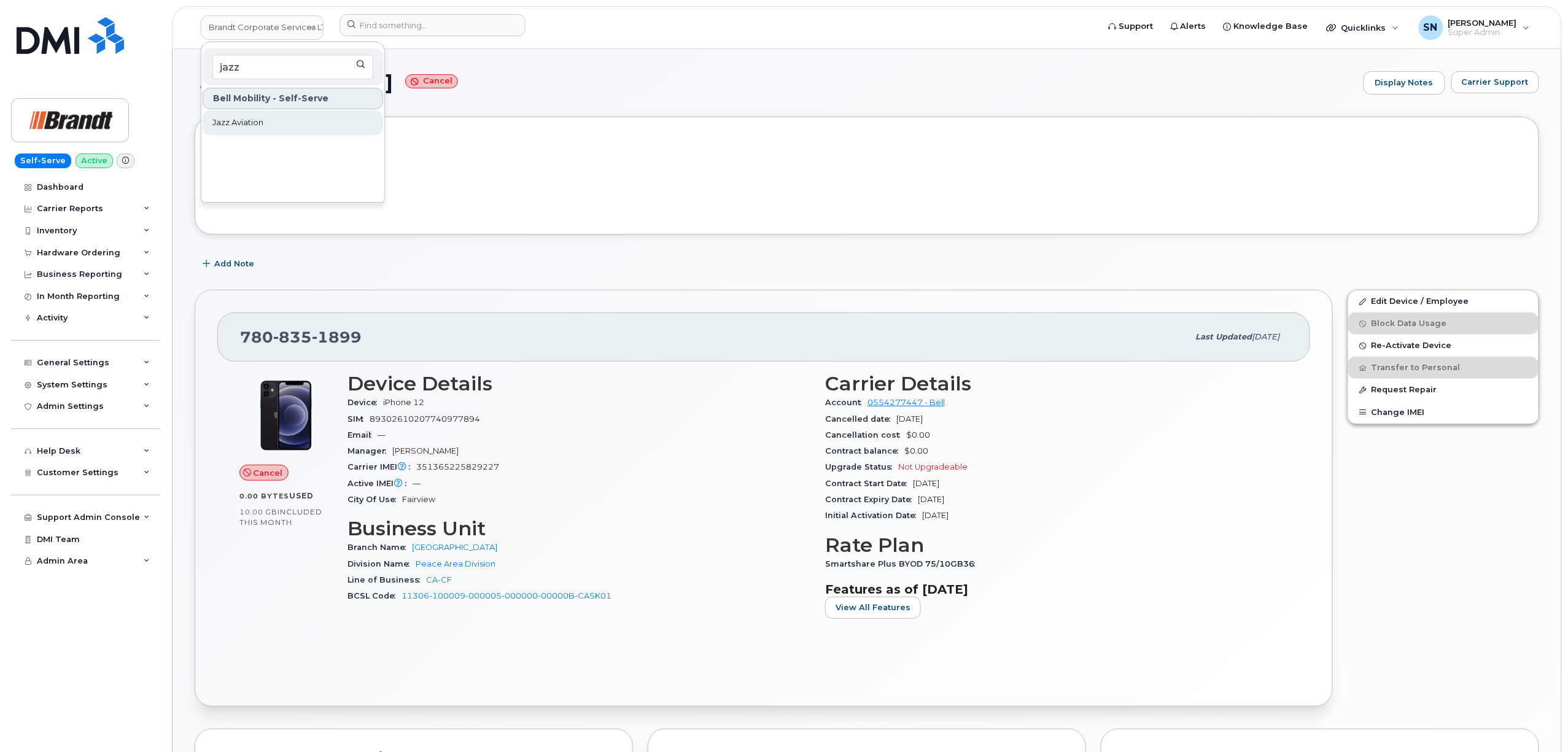
type input "jazz"
drag, startPoint x: 270, startPoint y: 134, endPoint x: 268, endPoint y: 123, distance: 11.2
click at [269, 134] on link "Jazz Aviation" at bounding box center [293, 123] width 181 height 24
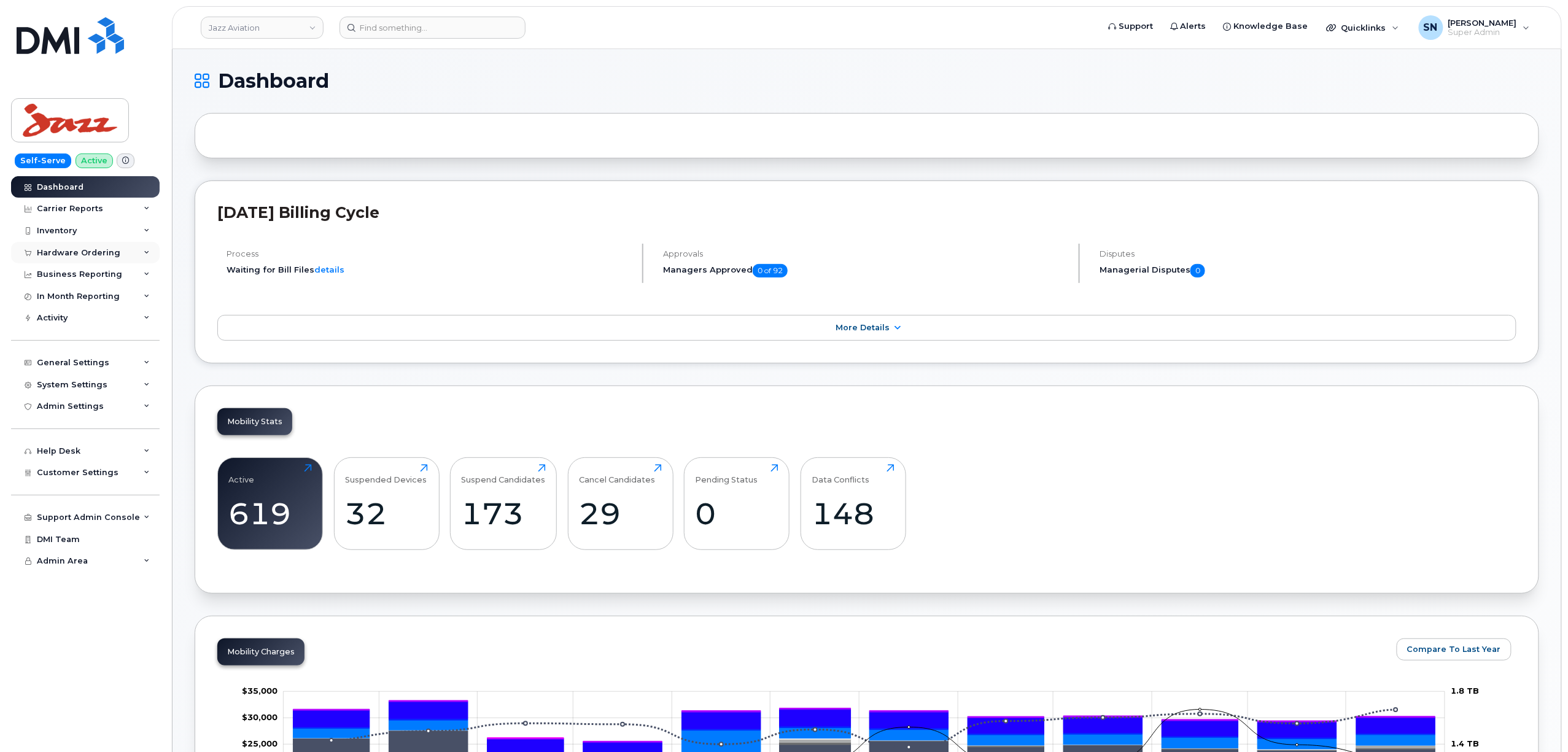
click at [106, 252] on div "Hardware Ordering" at bounding box center [79, 253] width 84 height 10
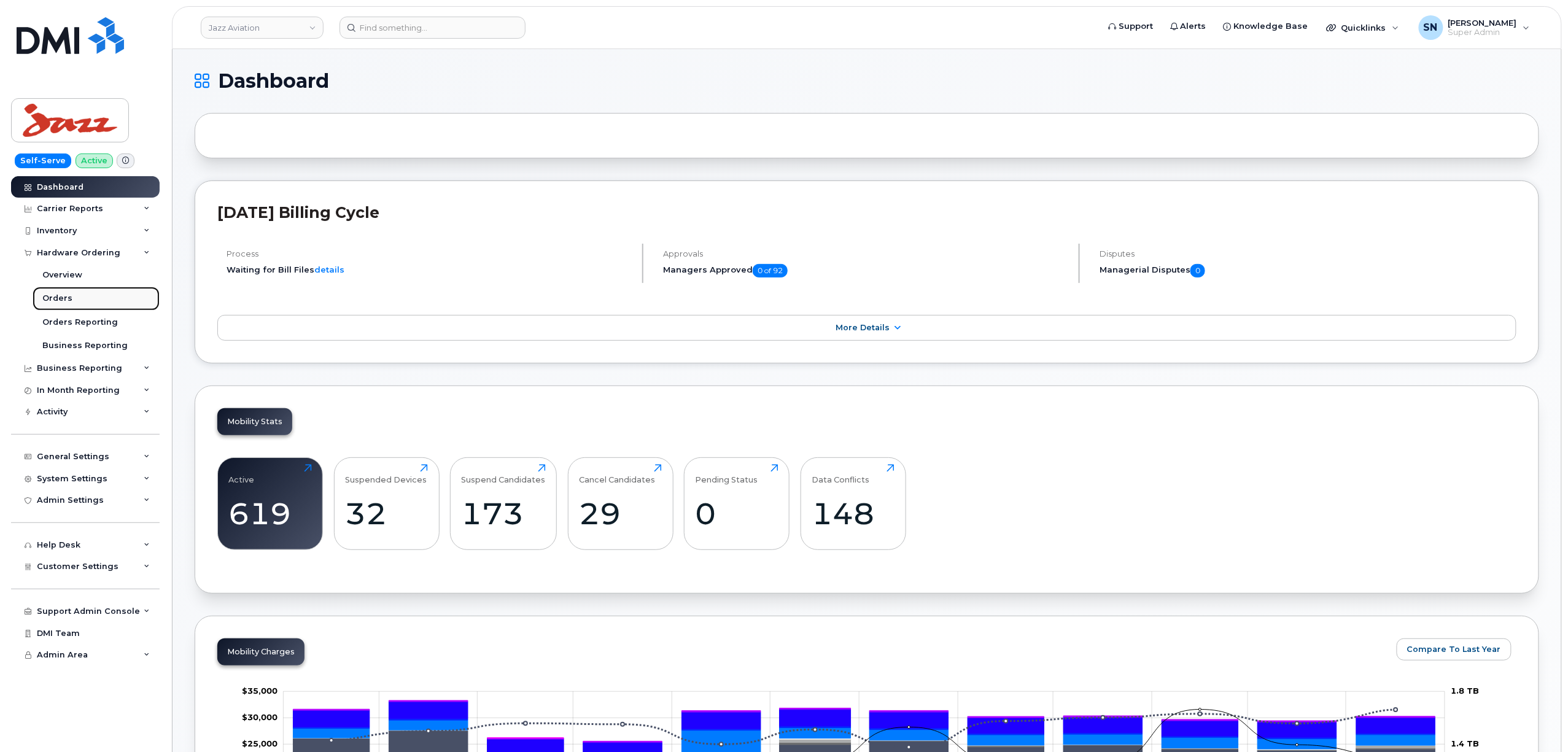
click at [80, 303] on link "Orders" at bounding box center [96, 298] width 127 height 24
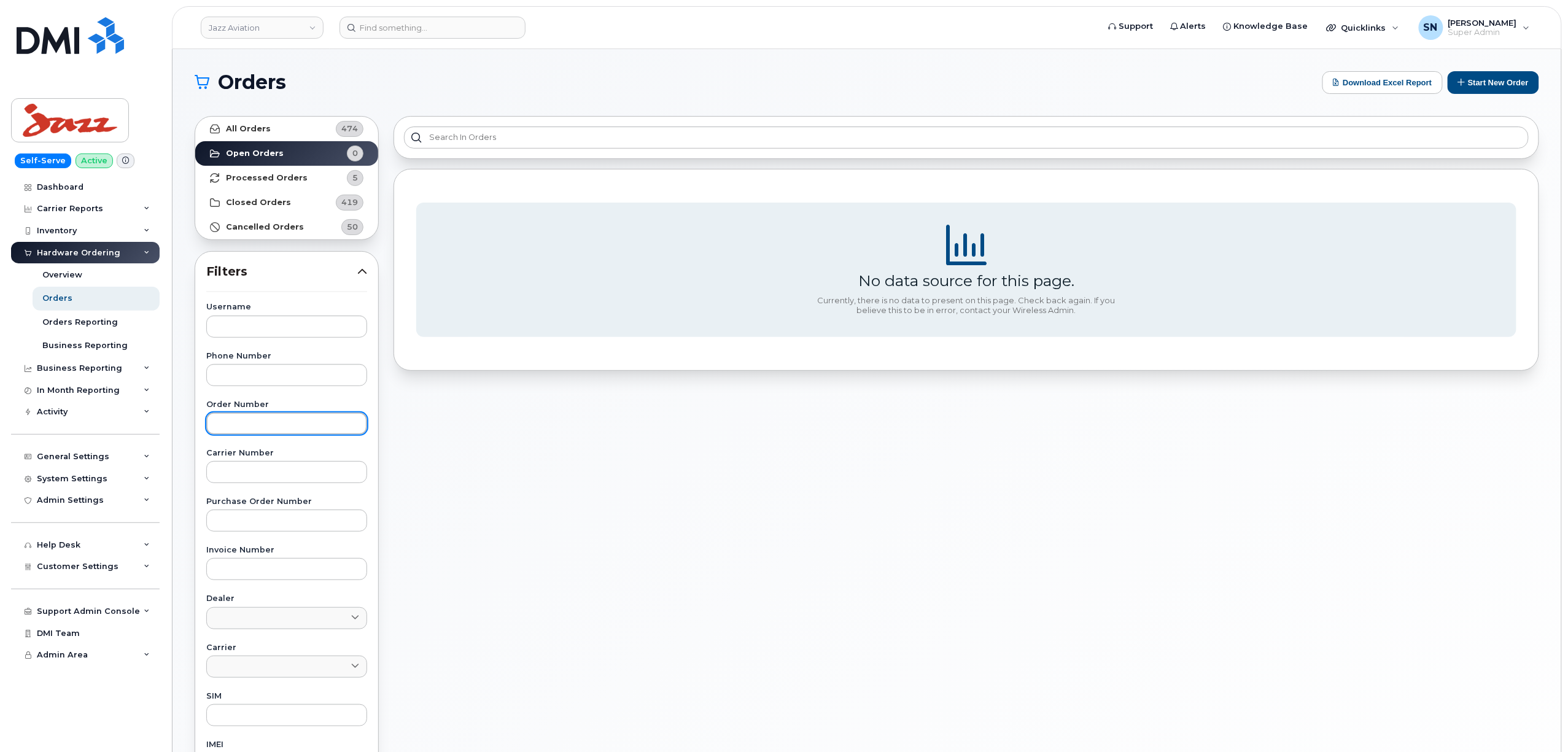
click at [236, 426] on input "text" at bounding box center [287, 424] width 161 height 22
paste input "300034"
type input "300034"
click at [269, 116] on div "All Orders 474 Open Orders 0 Processed Orders 5 Closed Orders 419 Cancelled Ord…" at bounding box center [287, 178] width 184 height 124
click at [268, 123] on link "All Orders 474" at bounding box center [286, 129] width 183 height 24
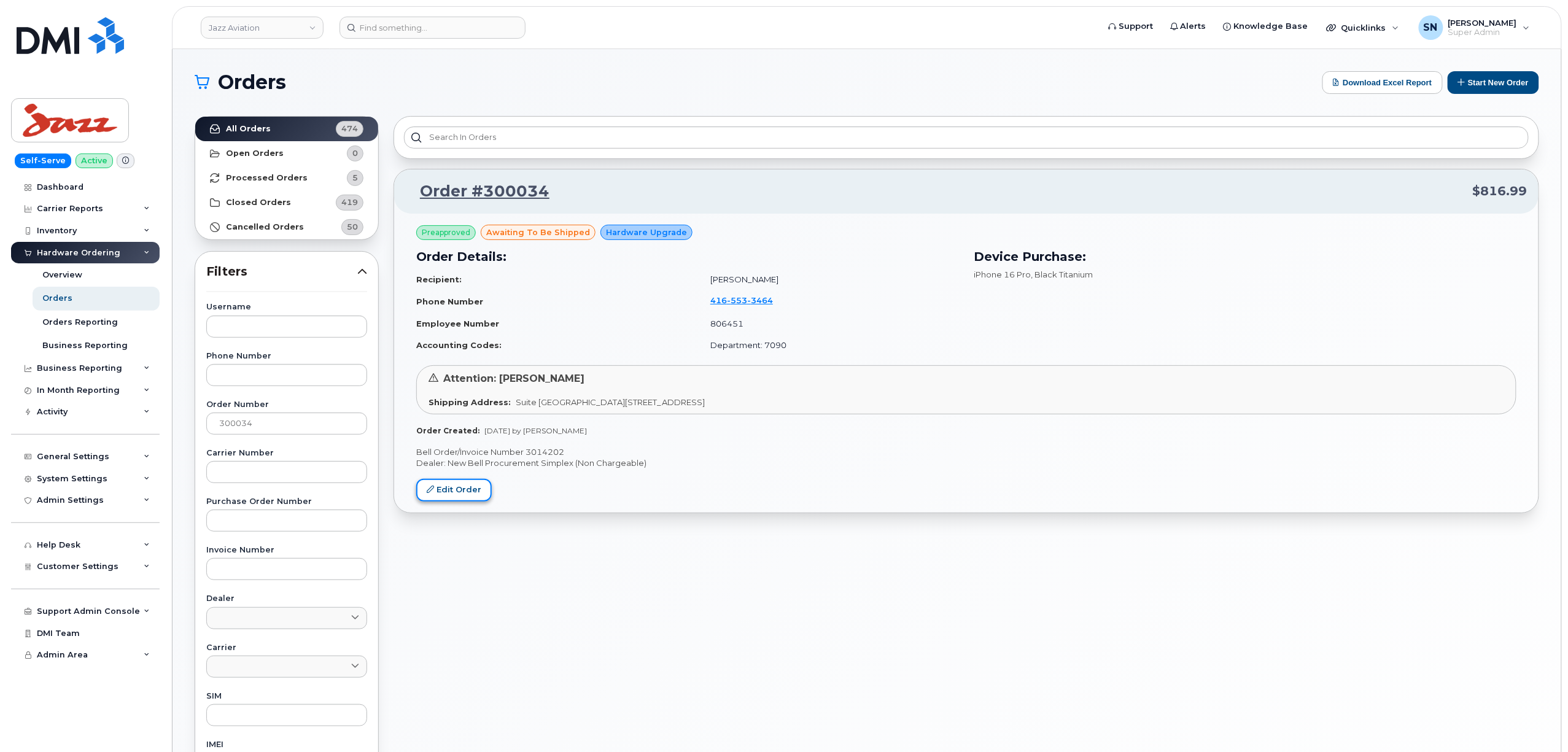
click at [469, 484] on link "Edit Order" at bounding box center [454, 490] width 76 height 23
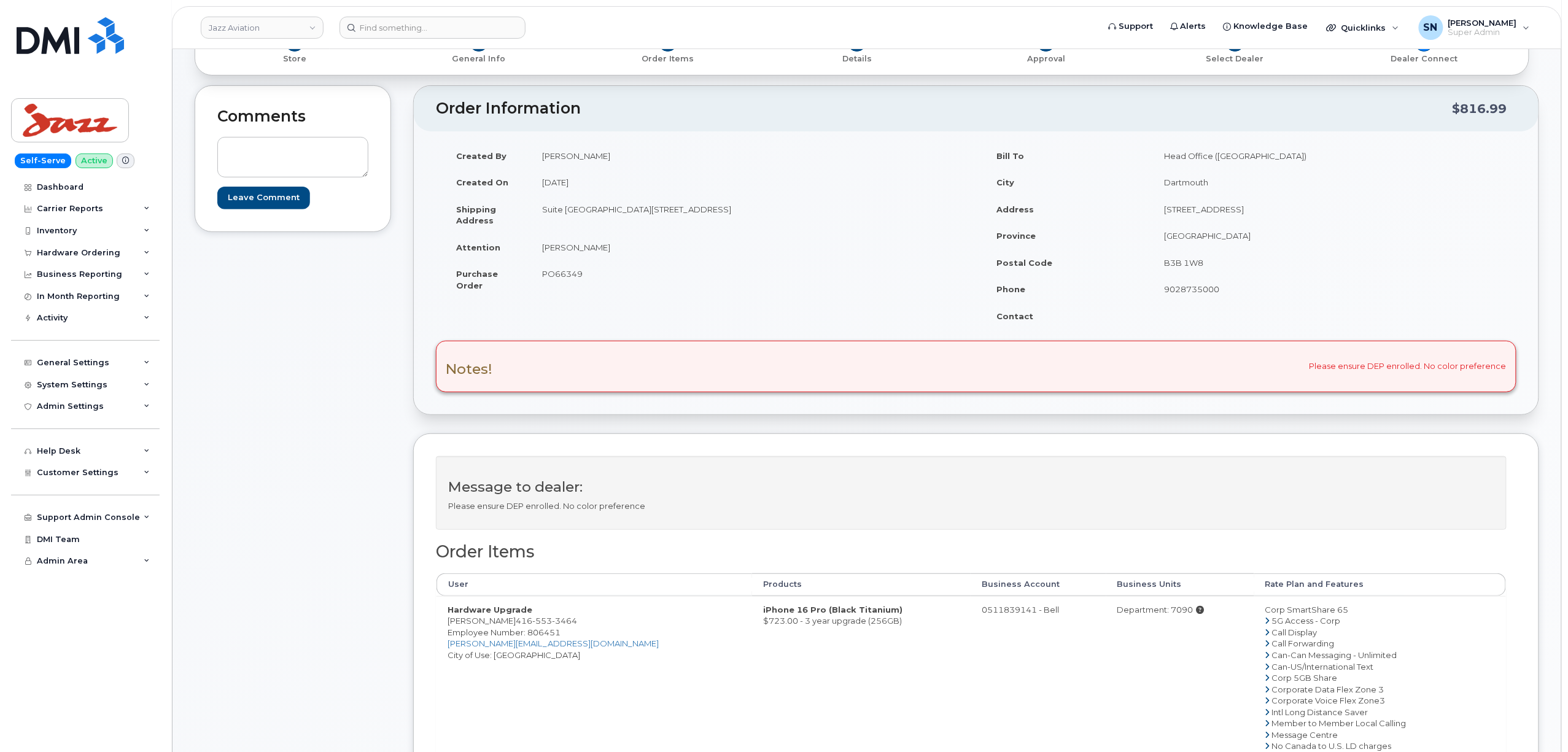
scroll to position [245, 0]
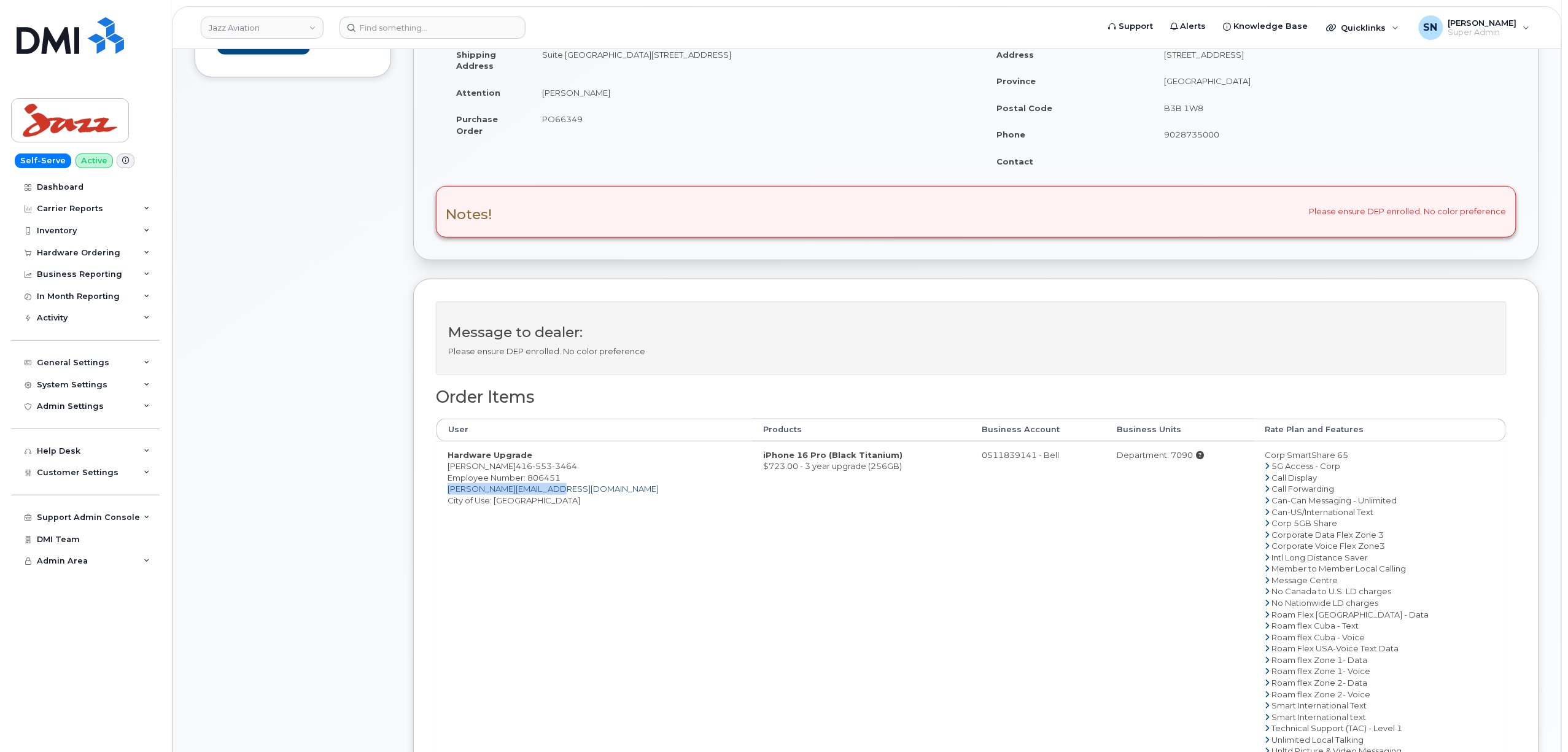
copy link "[PERSON_NAME][EMAIL_ADDRESS][DOMAIN_NAME]"
drag, startPoint x: 555, startPoint y: 494, endPoint x: 449, endPoint y: 492, distance: 106.0
click at [449, 492] on td "Hardware Upgrade [PERSON_NAME] [PHONE_NUMBER] Employee Number: 806451 [PERSON_N…" at bounding box center [594, 609] width 316 height 335
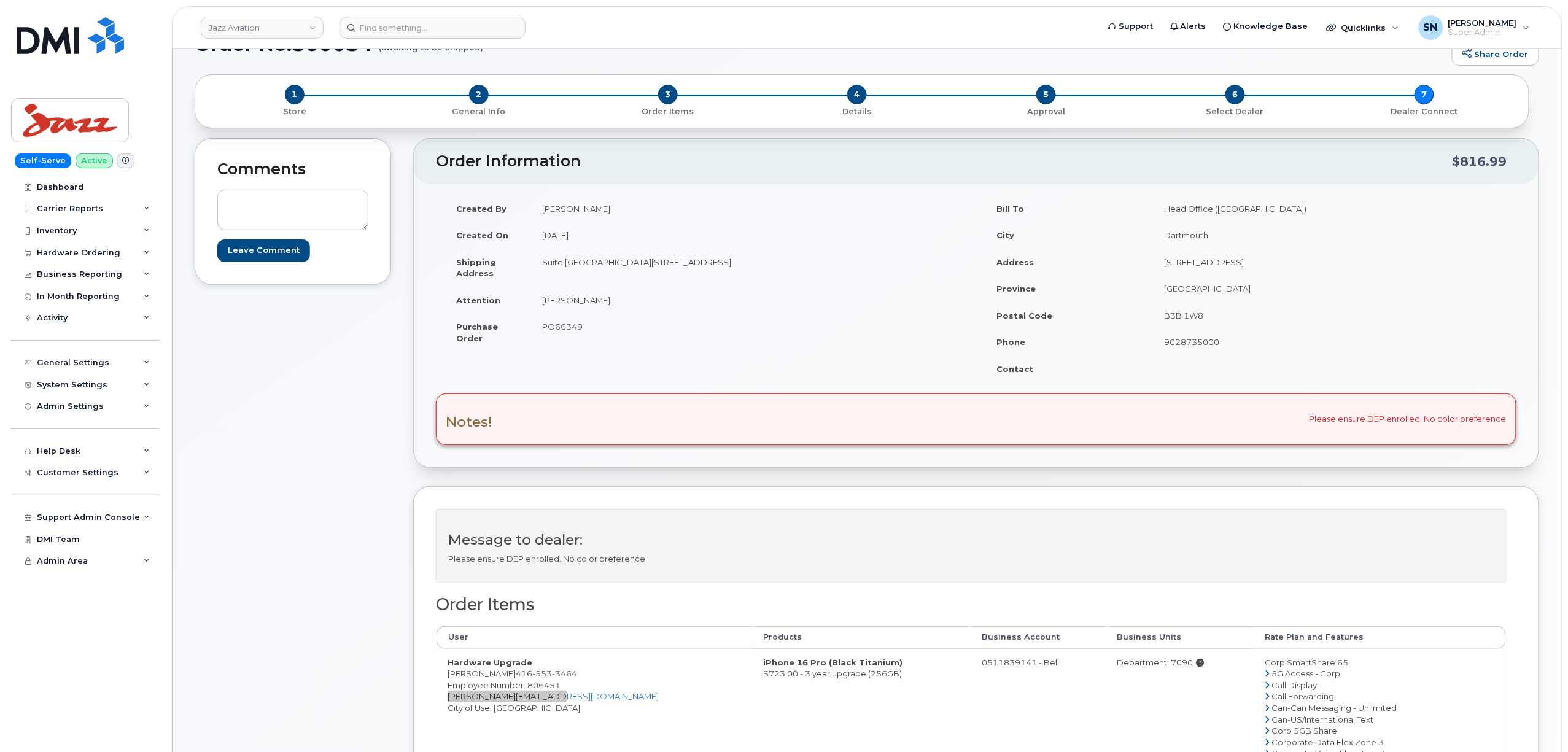
scroll to position [0, 0]
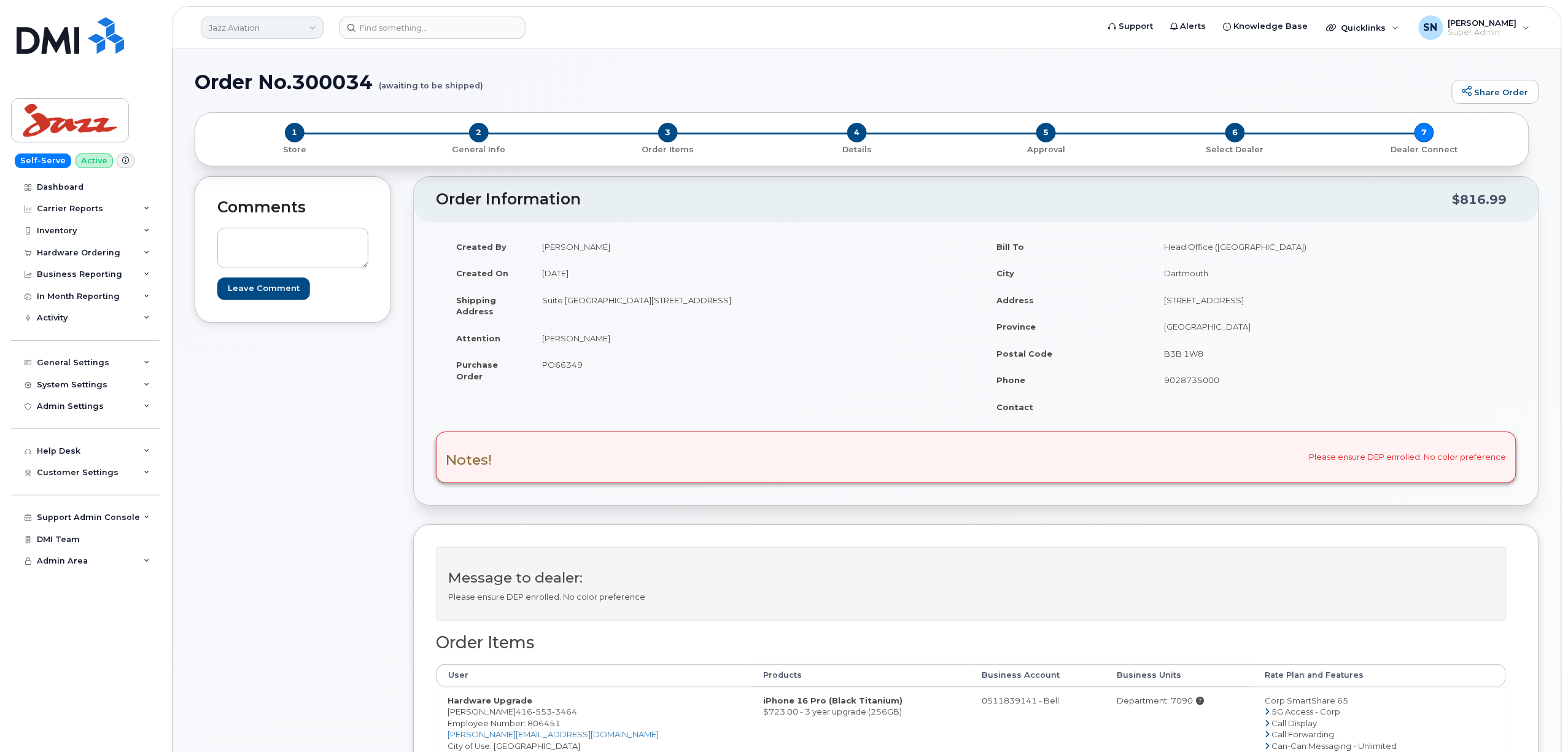
click at [293, 20] on link "Jazz Aviation" at bounding box center [262, 28] width 123 height 22
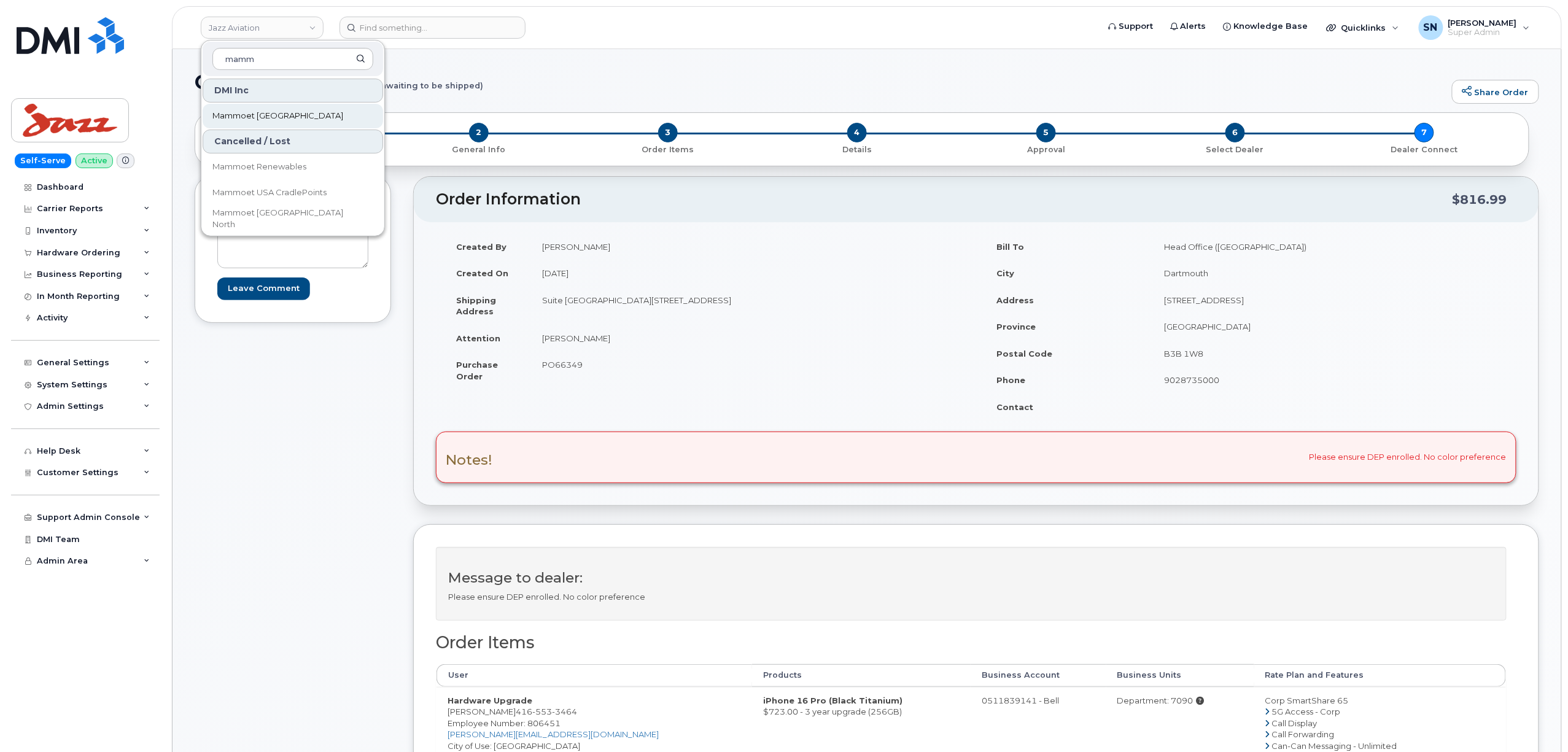
type input "mamm"
click at [299, 111] on link "Mammoet [GEOGRAPHIC_DATA]" at bounding box center [293, 116] width 181 height 24
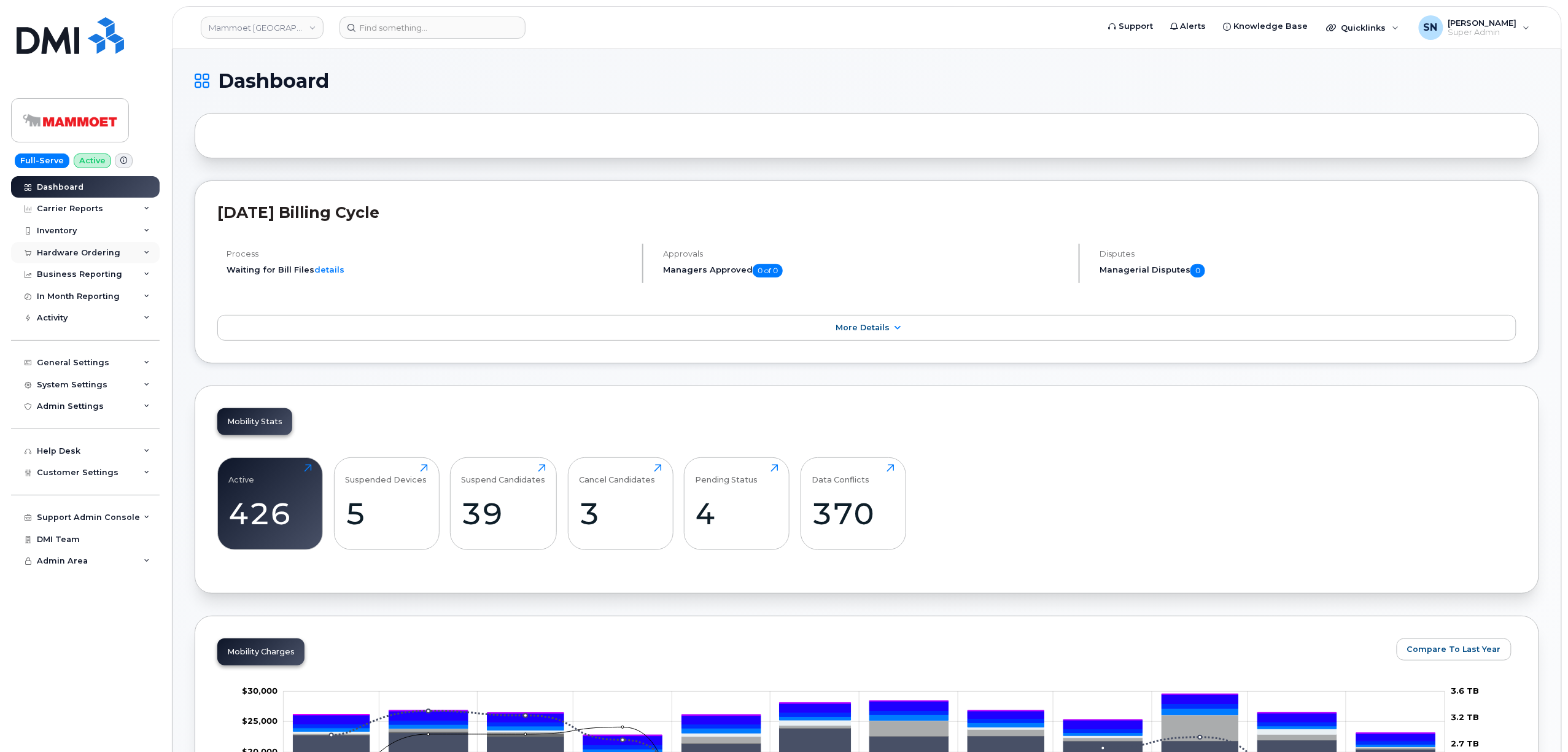
click at [99, 256] on div "Hardware Ordering" at bounding box center [79, 253] width 84 height 10
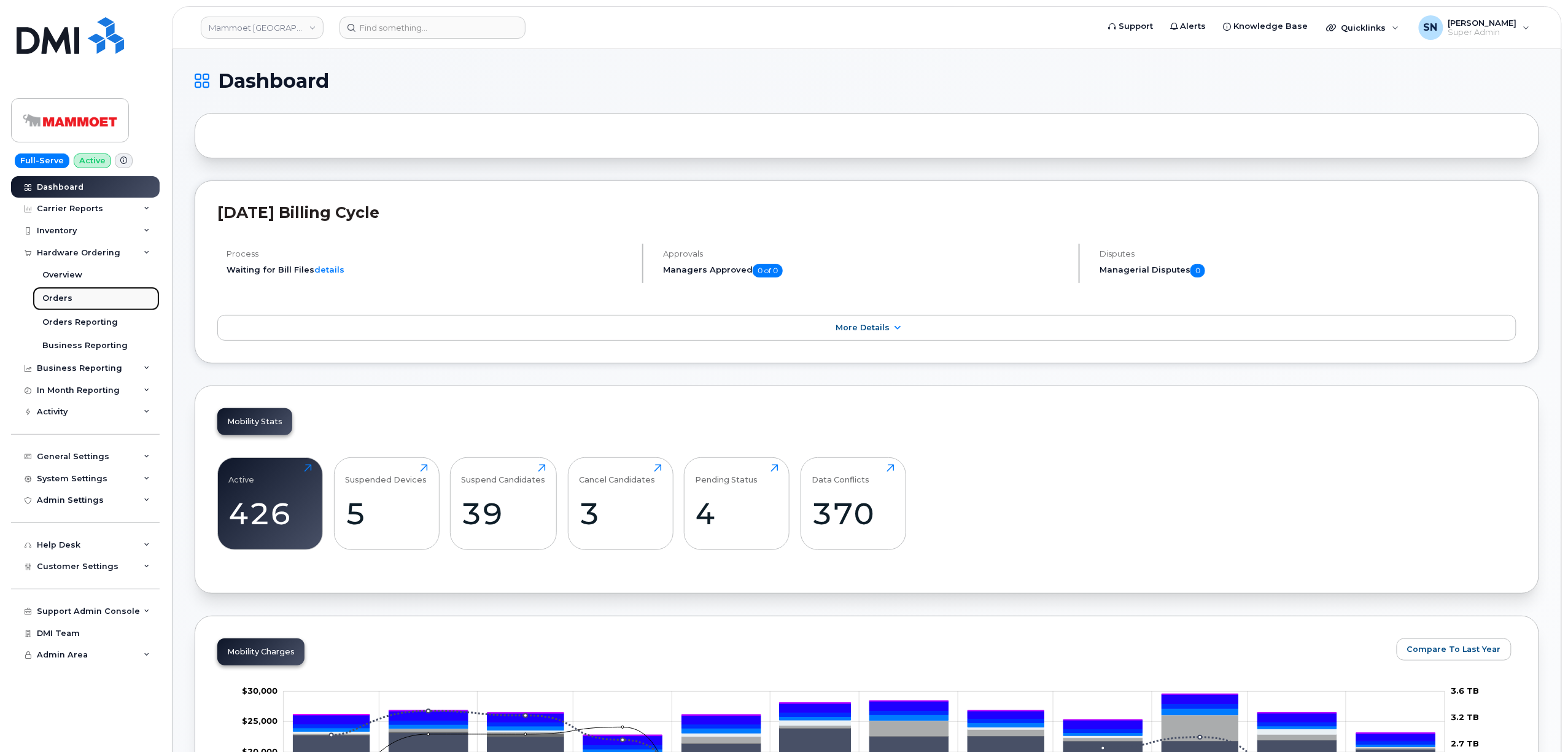
click at [81, 303] on link "Orders" at bounding box center [96, 298] width 127 height 24
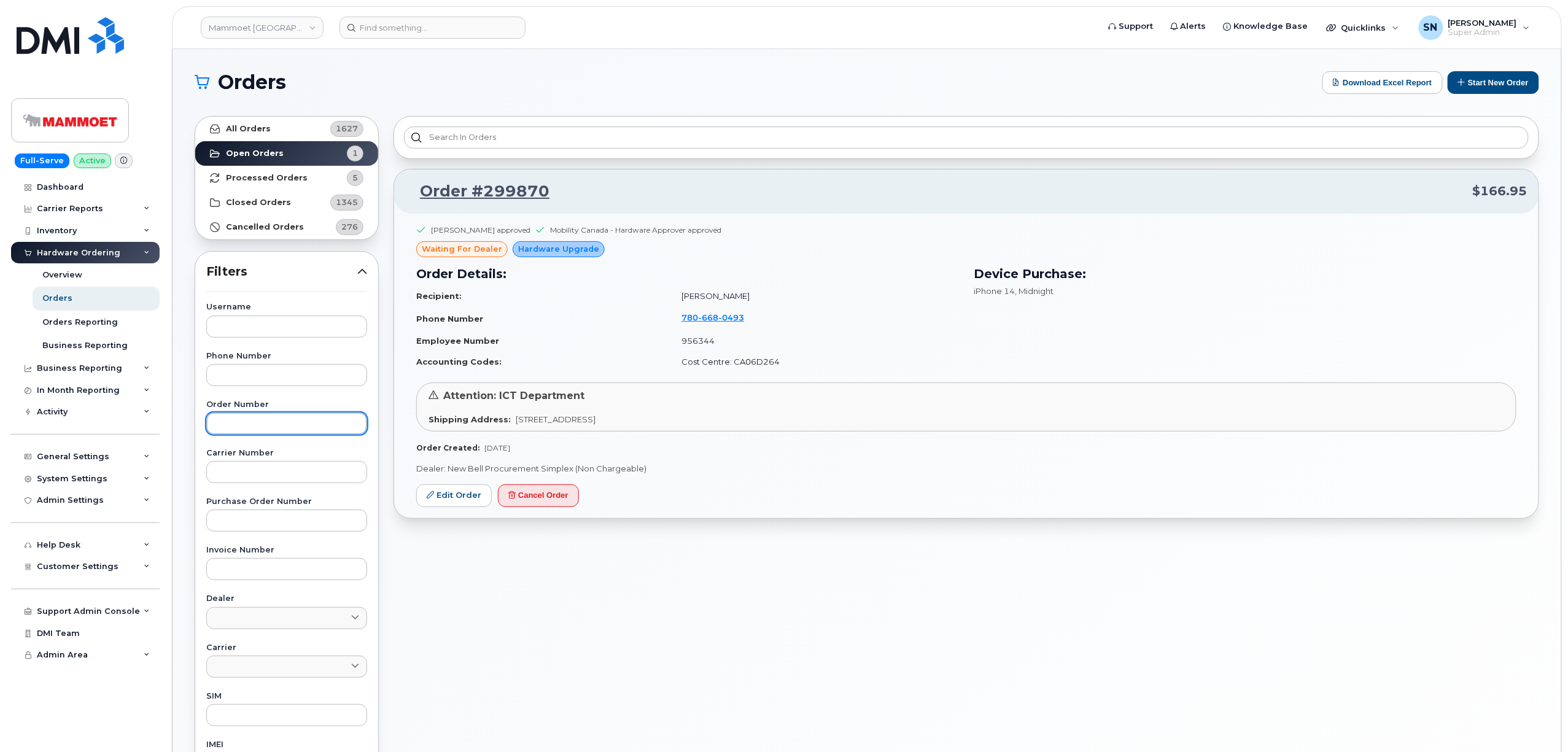
click at [238, 435] on input "text" at bounding box center [287, 424] width 161 height 22
paste input "299870"
type input "299870"
click at [303, 128] on link "All Orders 1627" at bounding box center [286, 129] width 183 height 24
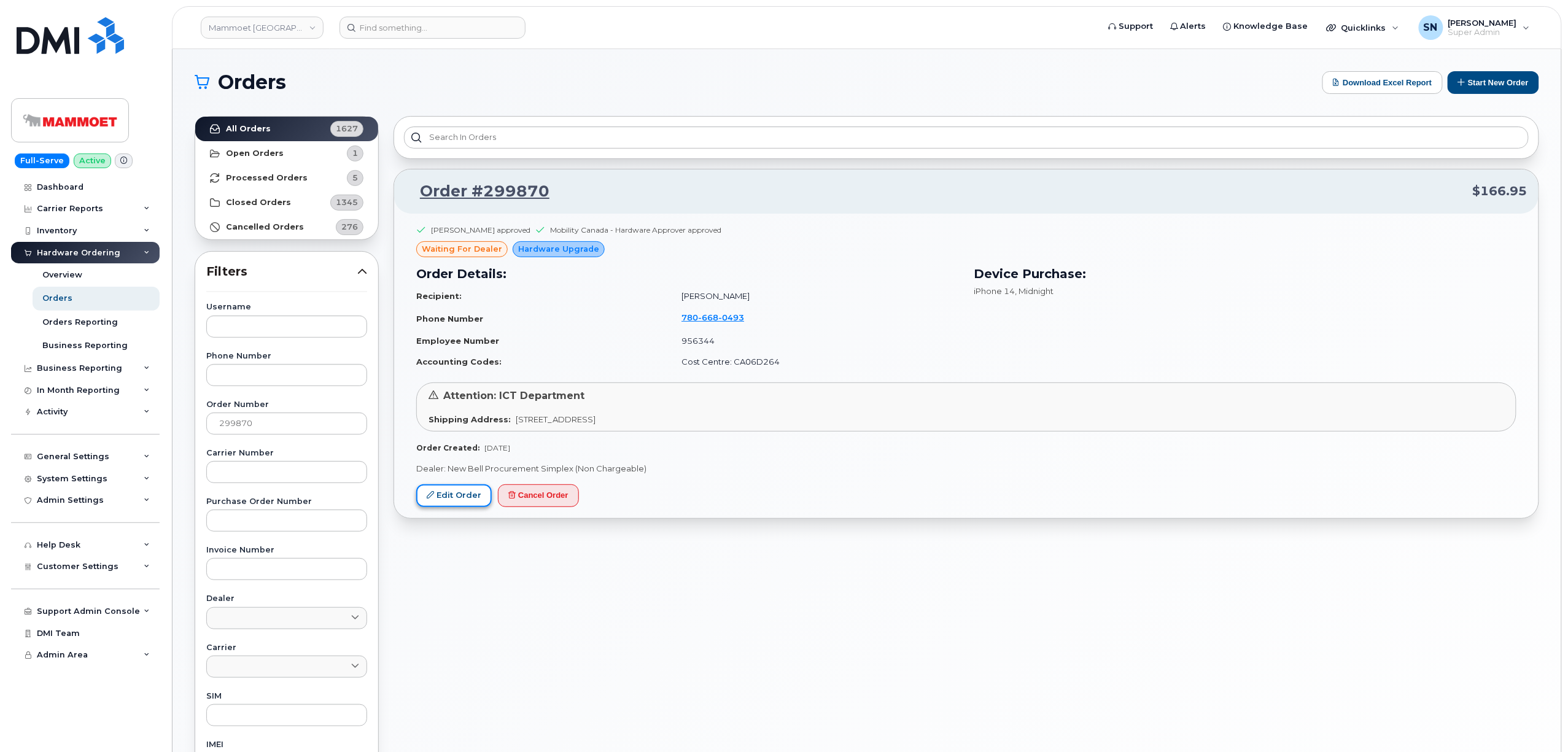
click at [475, 498] on link "Edit Order" at bounding box center [454, 496] width 76 height 23
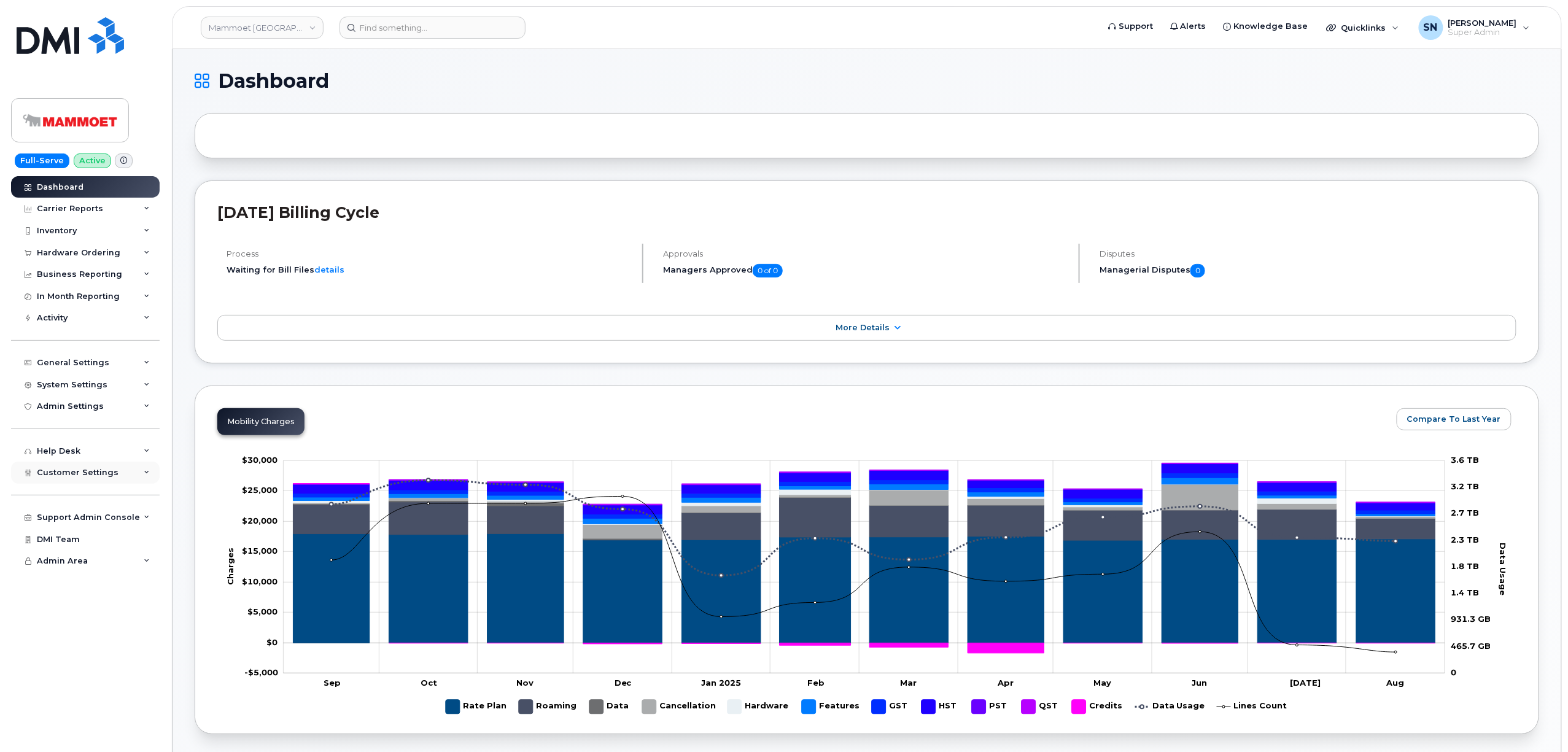
click at [89, 478] on div "Customer Settings" at bounding box center [78, 473] width 82 height 10
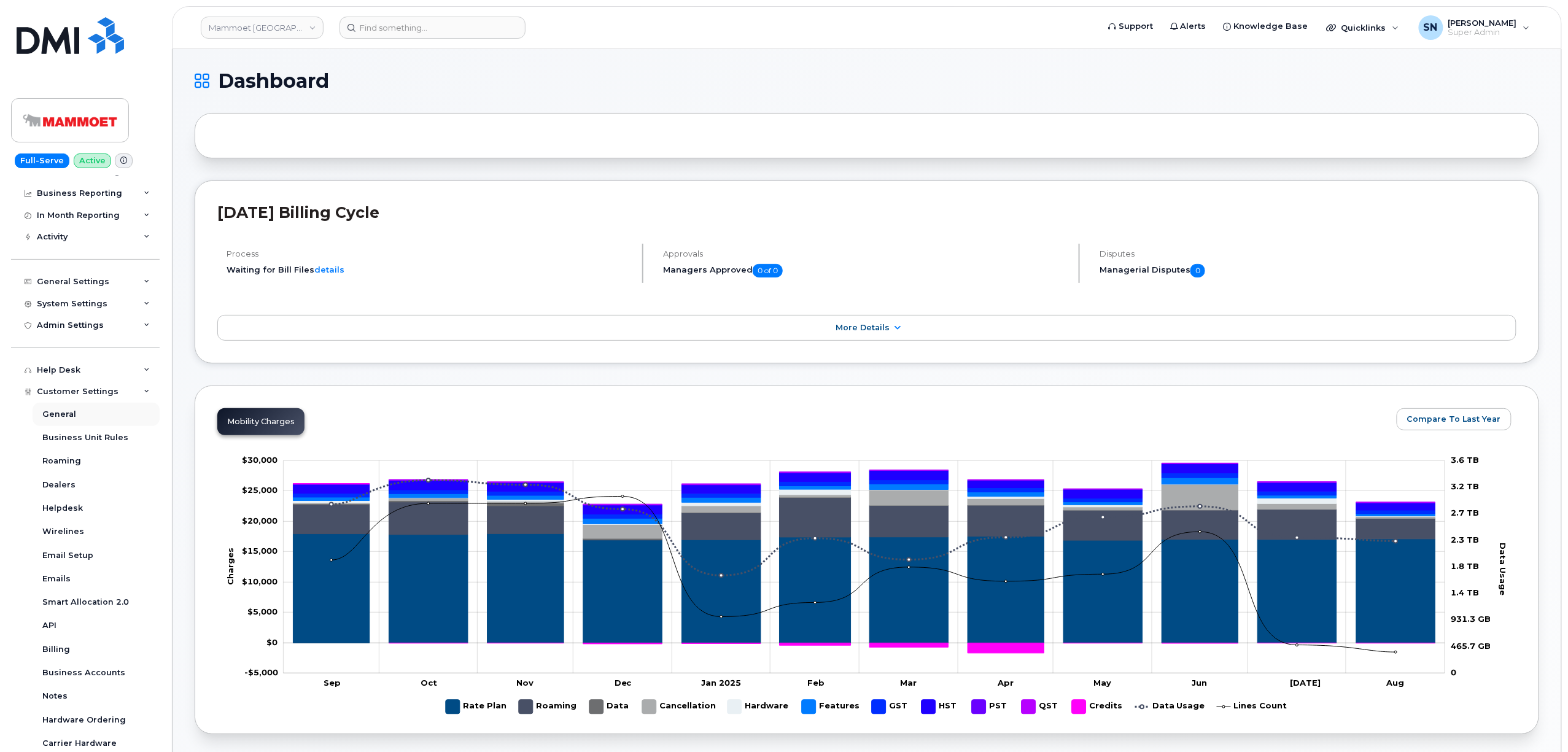
scroll to position [171, 0]
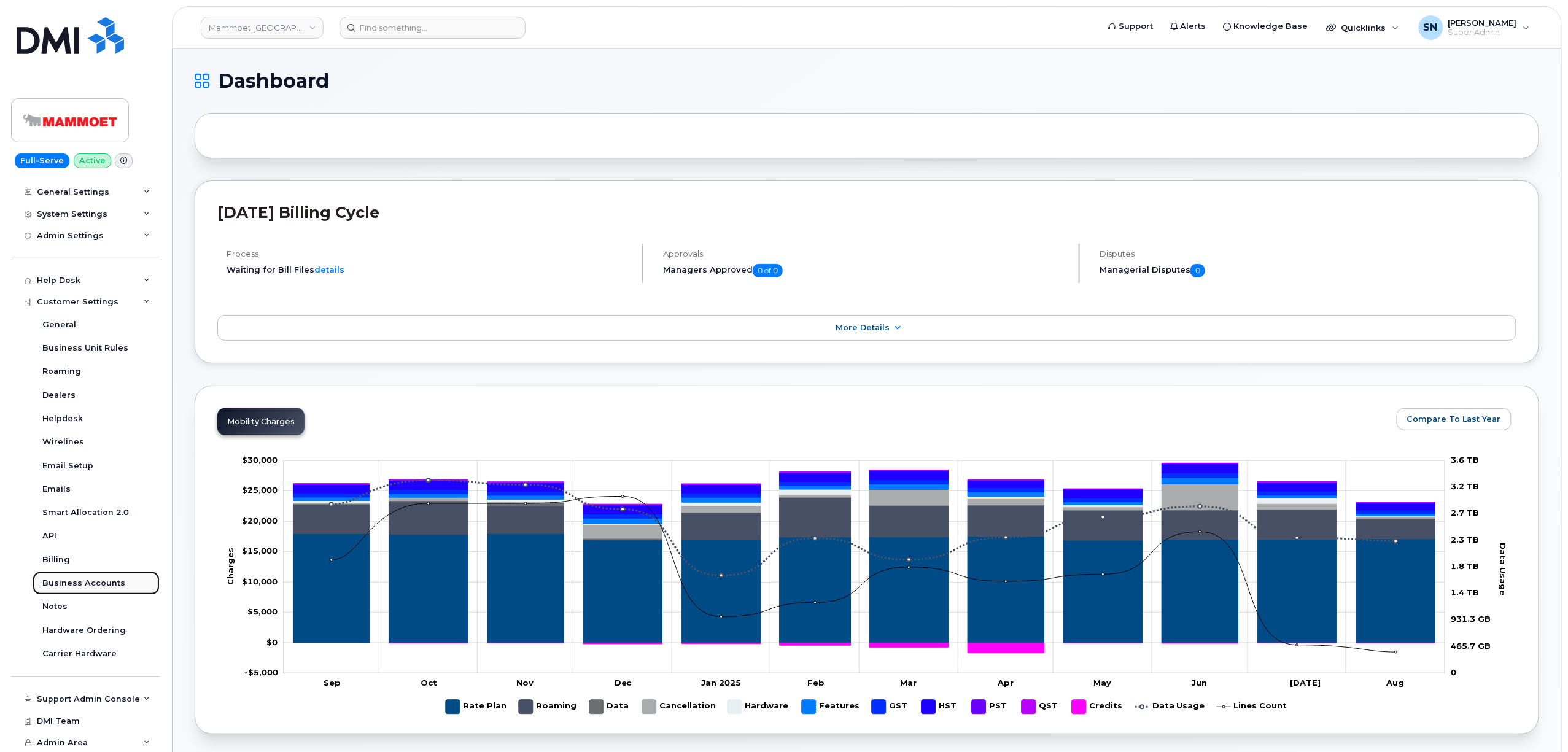
click at [94, 578] on div "Business Accounts" at bounding box center [84, 583] width 83 height 11
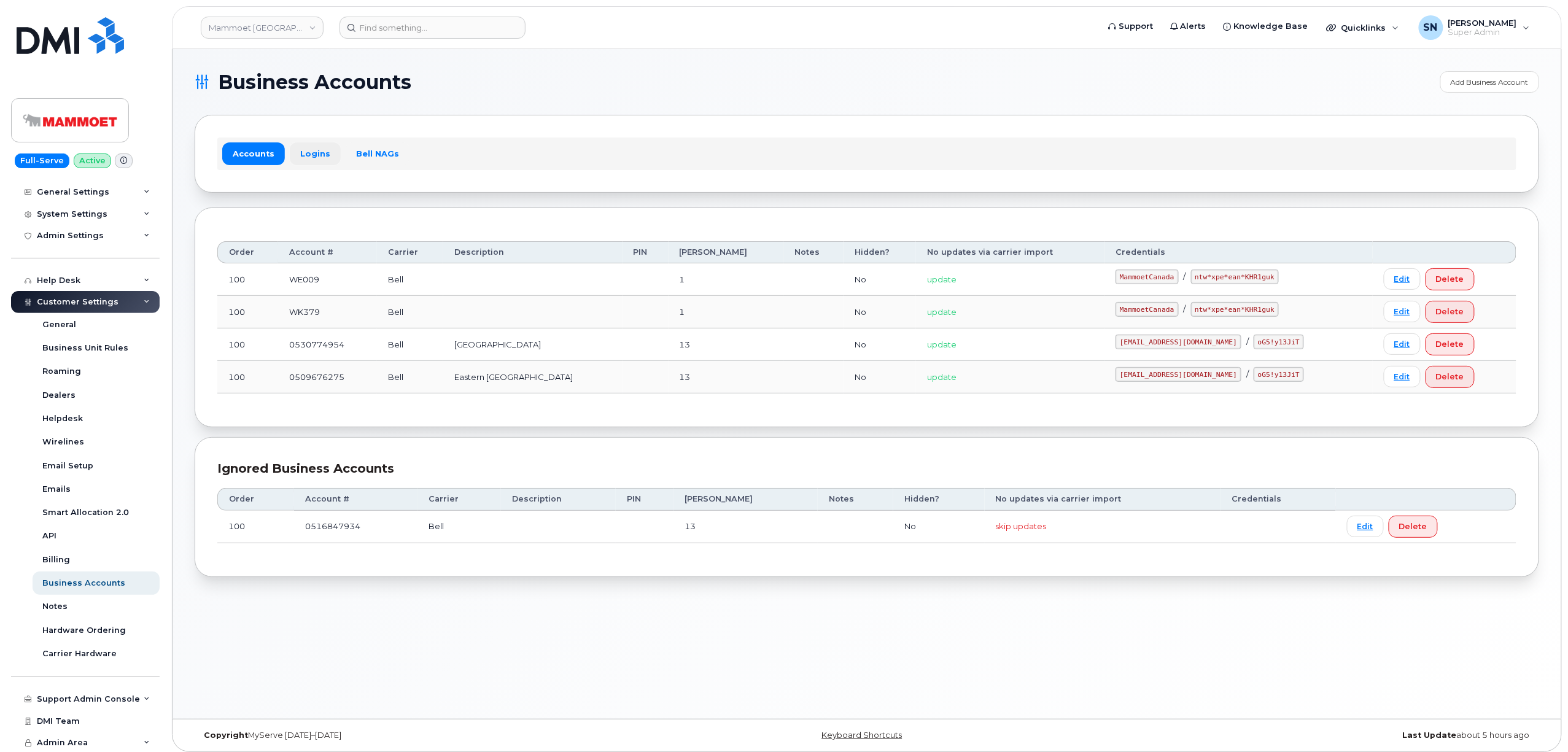
click at [305, 151] on link "Logins" at bounding box center [316, 153] width 51 height 22
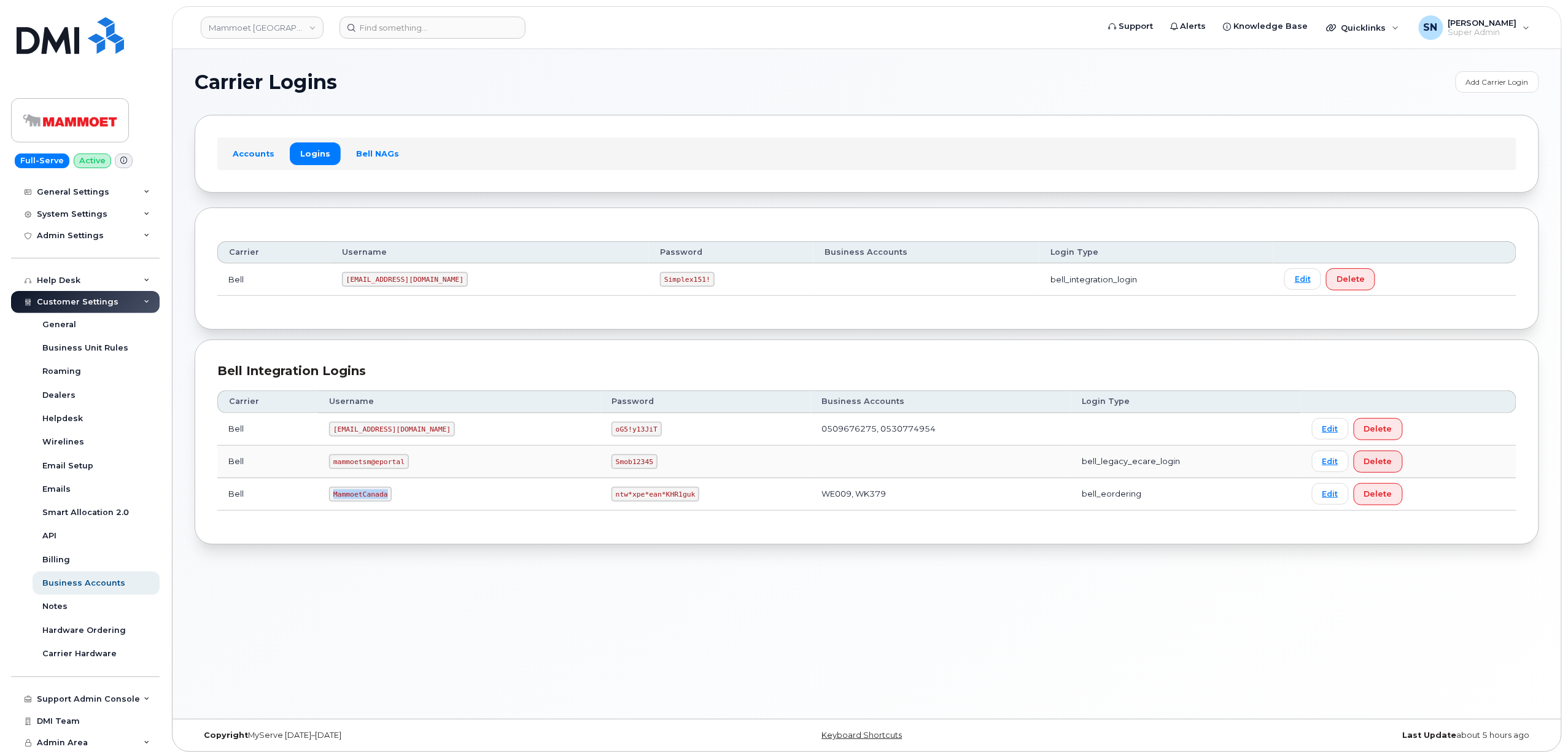
drag, startPoint x: 347, startPoint y: 498, endPoint x: 391, endPoint y: 502, distance: 44.2
click at [392, 502] on code "MammoetCanada" at bounding box center [360, 494] width 63 height 15
copy code "MammoetCanada"
drag, startPoint x: 541, startPoint y: 498, endPoint x: 614, endPoint y: 501, distance: 73.1
click at [614, 501] on code "ntw*xpe*ean*KHR1guk" at bounding box center [656, 494] width 88 height 15
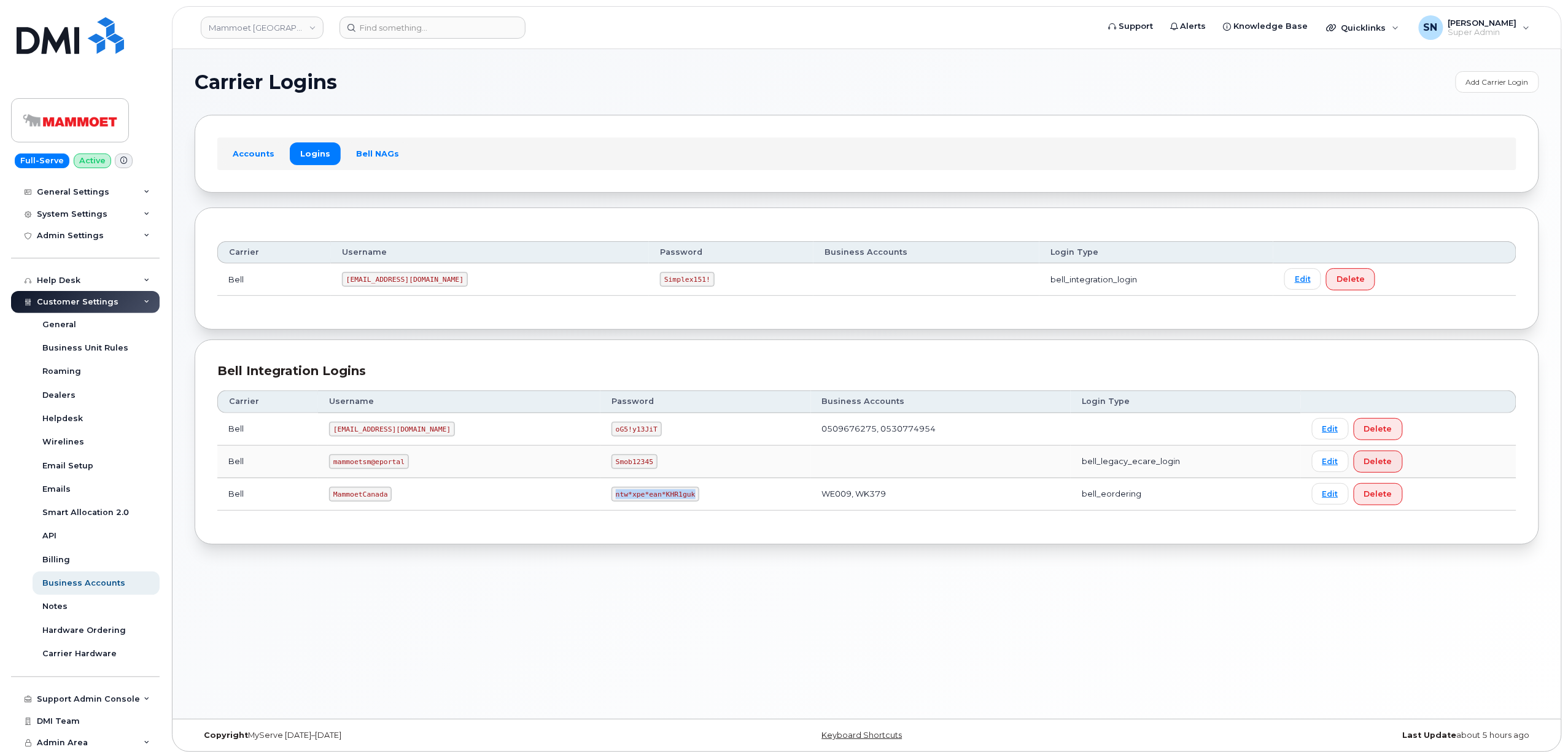
copy code "ntw*xpe*ean*KHR1guk"
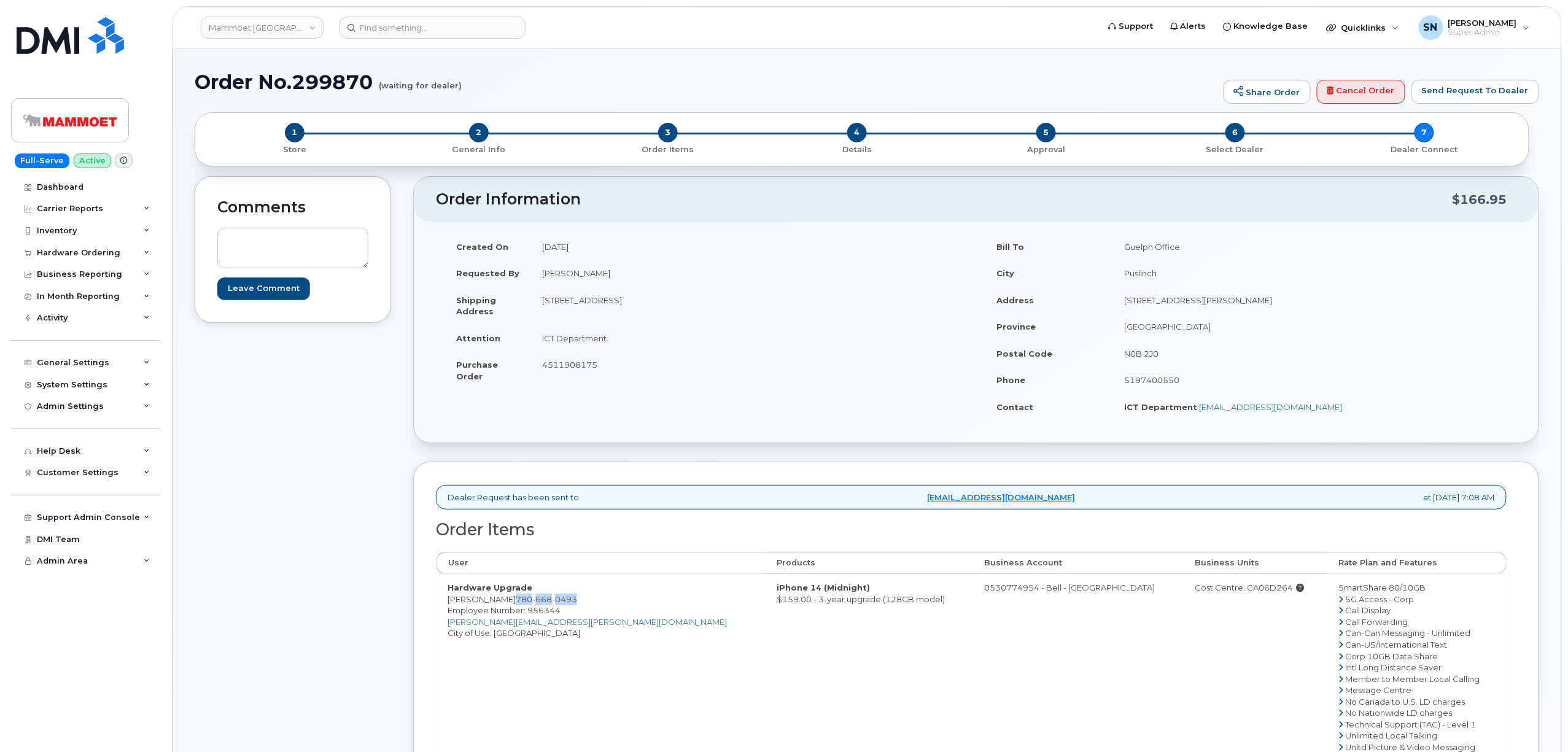
drag, startPoint x: 565, startPoint y: 603, endPoint x: 519, endPoint y: 607, distance: 46.2
click at [519, 607] on td "Hardware Upgrade [PERSON_NAME] [PHONE_NUMBER] Employee Number: 956344 [PERSON_N…" at bounding box center [601, 667] width 329 height 186
copy span "[PHONE_NUMBER]"
drag, startPoint x: 448, startPoint y: 604, endPoint x: 514, endPoint y: 605, distance: 66.0
click at [514, 605] on td "Hardware Upgrade [PERSON_NAME] [PHONE_NUMBER] Employee Number: 956344 [PERSON_N…" at bounding box center [601, 667] width 329 height 186
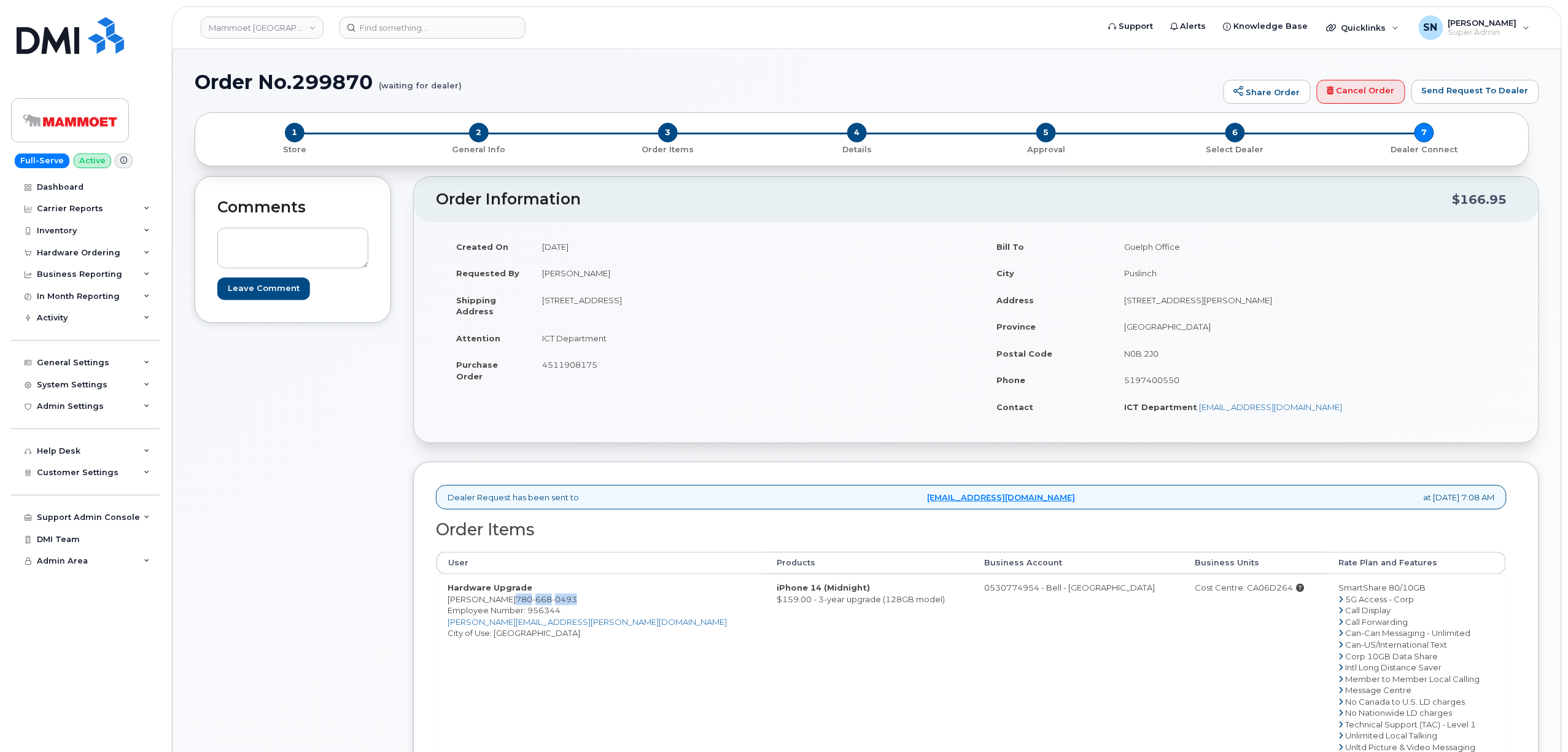
copy td "[PERSON_NAME]"
click at [513, 592] on strong "Hardware Upgrade" at bounding box center [490, 587] width 85 height 10
drag, startPoint x: 519, startPoint y: 600, endPoint x: 587, endPoint y: 603, distance: 68.1
click at [587, 603] on td "Hardware Upgrade [PERSON_NAME] [PHONE_NUMBER] Employee Number: 956344 [PERSON_N…" at bounding box center [601, 667] width 329 height 186
copy span "[PHONE_NUMBER]"
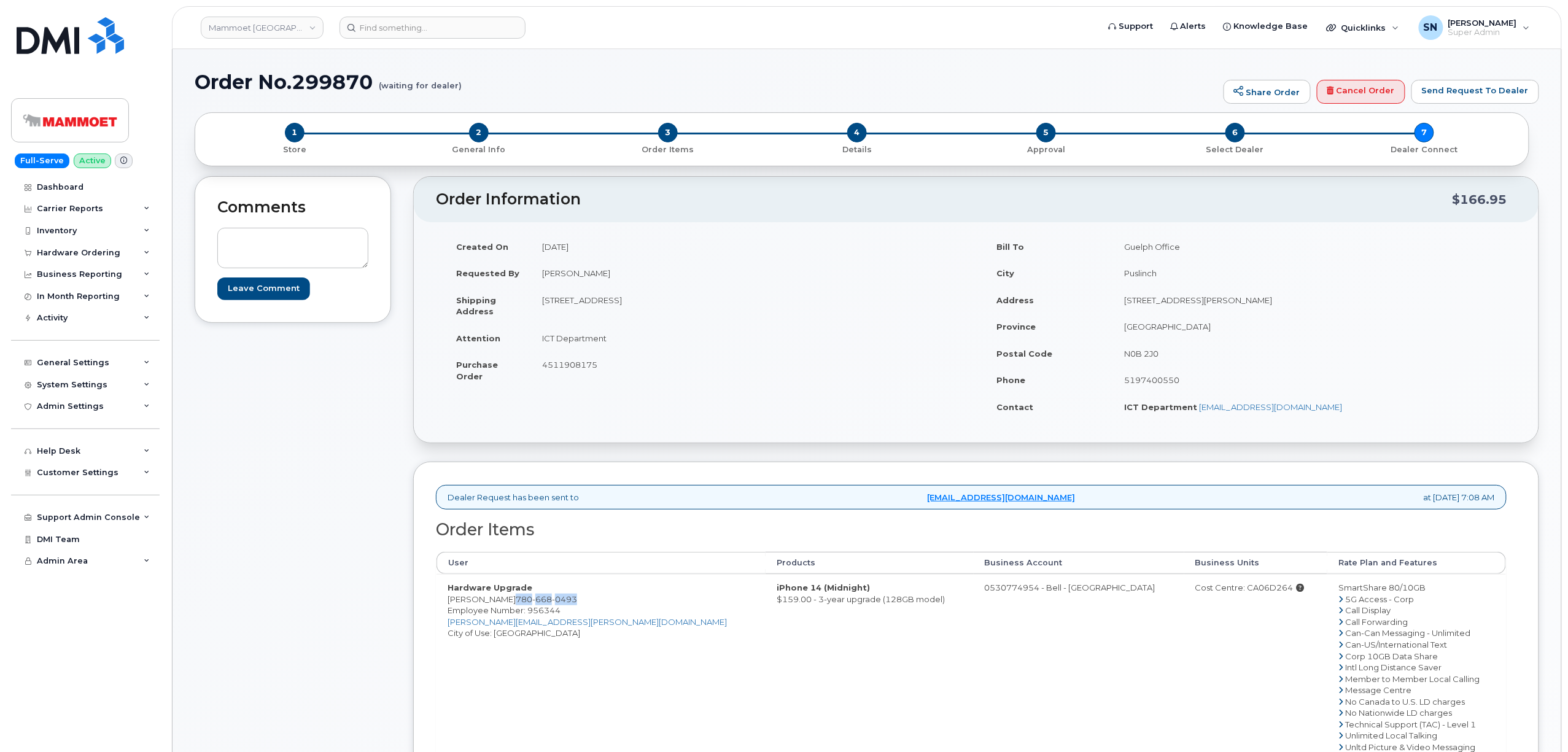
copy span "[PHONE_NUMBER]"
drag, startPoint x: 446, startPoint y: 603, endPoint x: 516, endPoint y: 604, distance: 70.0
click at [516, 604] on td "Hardware Upgrade [PERSON_NAME] [PHONE_NUMBER] Employee Number: 956344 [PERSON_N…" at bounding box center [601, 667] width 329 height 186
copy td "[PERSON_NAME]"
drag, startPoint x: 908, startPoint y: 594, endPoint x: 958, endPoint y: 600, distance: 50.4
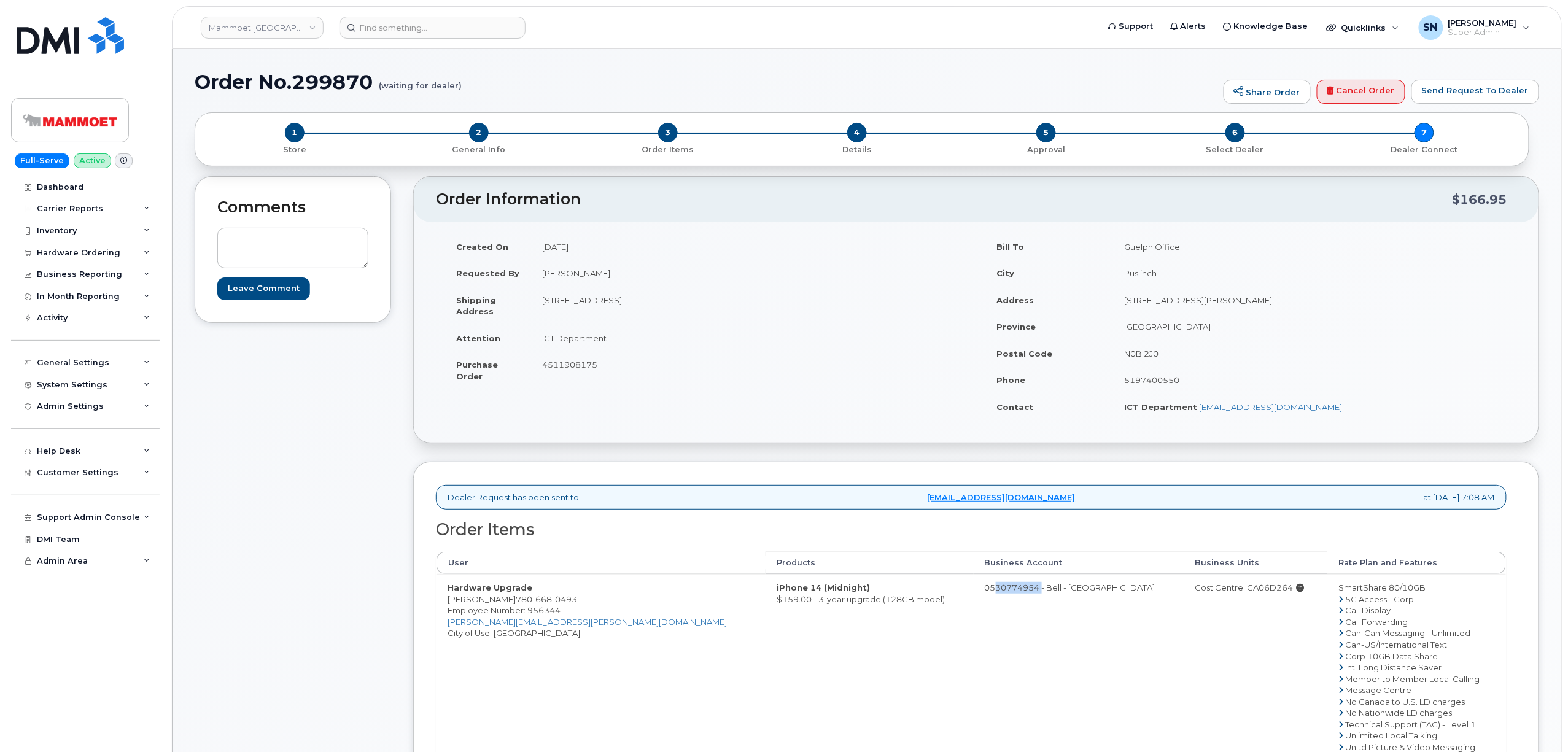
click at [974, 600] on td "0530774954 - Bell - [GEOGRAPHIC_DATA]" at bounding box center [1079, 667] width 210 height 186
copy td "530774954"
click at [1197, 594] on div "Cost Centre: CA06D264" at bounding box center [1256, 587] width 121 height 11
copy div "CA06D264"
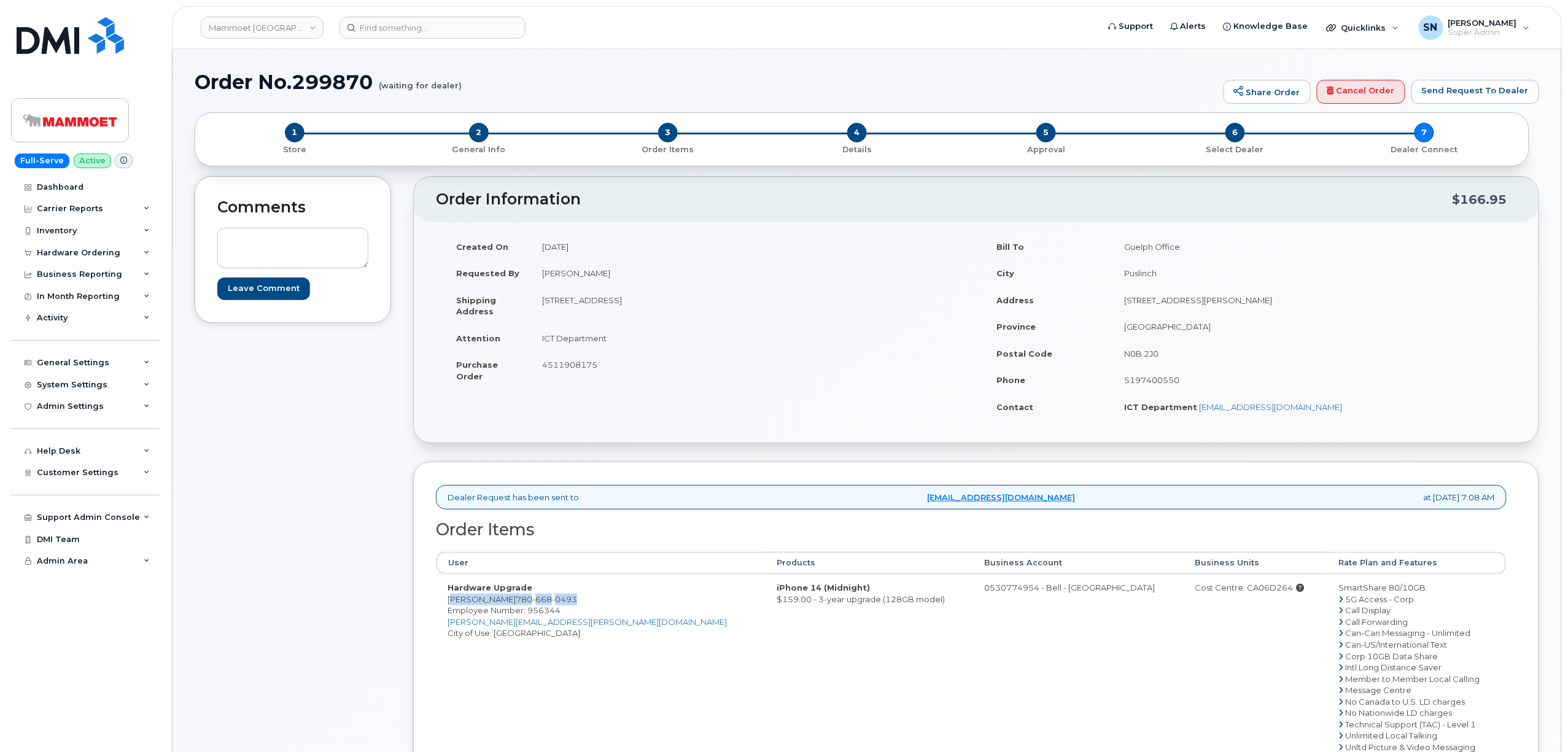
drag, startPoint x: 448, startPoint y: 602, endPoint x: 585, endPoint y: 602, distance: 137.0
click at [585, 602] on td "Hardware Upgrade [PERSON_NAME] [PHONE_NUMBER] Employee Number: 956344 [PERSON_N…" at bounding box center [601, 667] width 329 height 186
copy td "[PERSON_NAME] [PHONE_NUMBER]"
copy td "[STREET_ADDRESS]"
drag, startPoint x: 544, startPoint y: 302, endPoint x: 606, endPoint y: 308, distance: 62.3
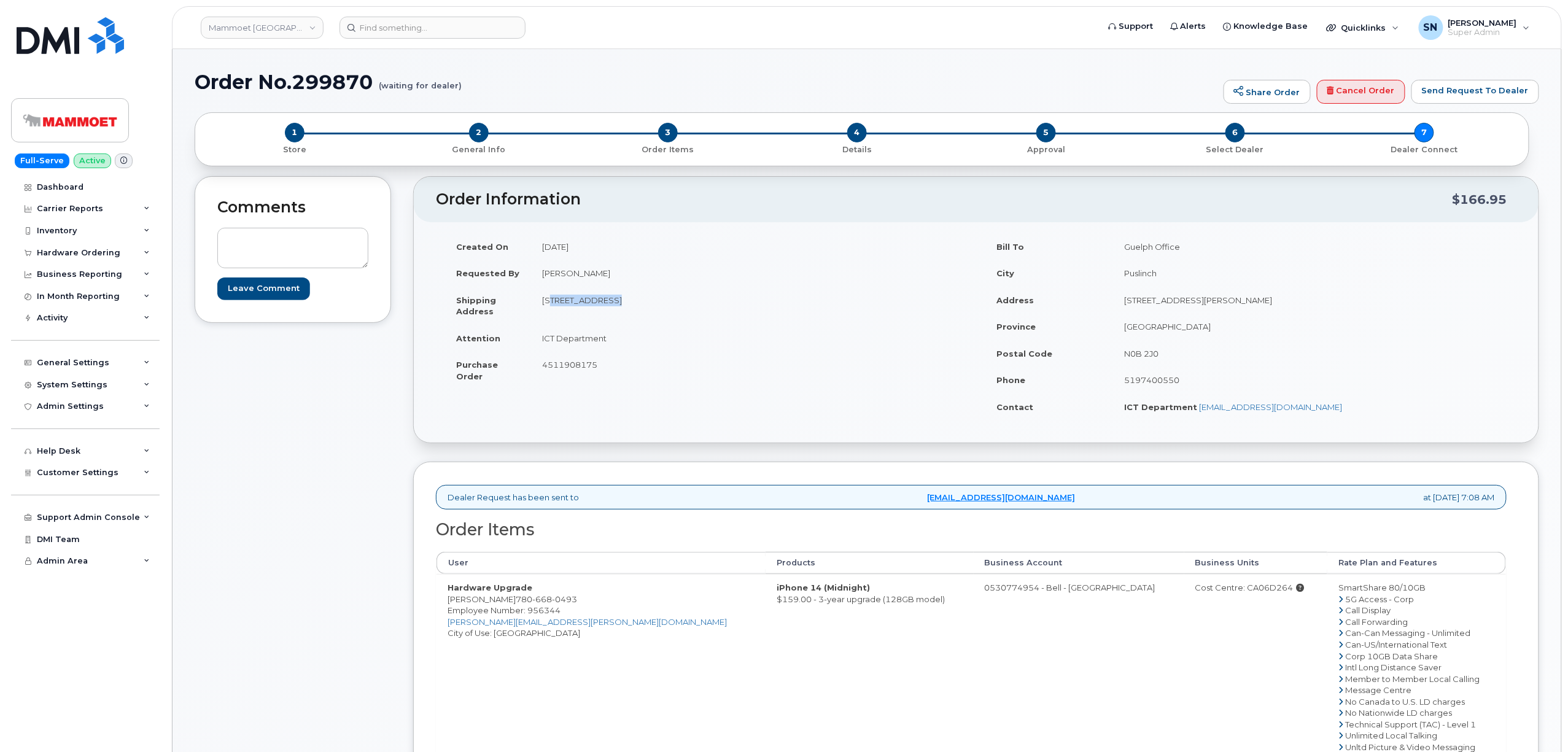
click at [606, 308] on td "[STREET_ADDRESS]" at bounding box center [749, 306] width 436 height 38
drag, startPoint x: 689, startPoint y: 303, endPoint x: 721, endPoint y: 310, distance: 32.8
click at [721, 310] on td "[STREET_ADDRESS]" at bounding box center [749, 306] width 436 height 38
copy td "T6S 1H6"
drag, startPoint x: 543, startPoint y: 335, endPoint x: 606, endPoint y: 339, distance: 63.1
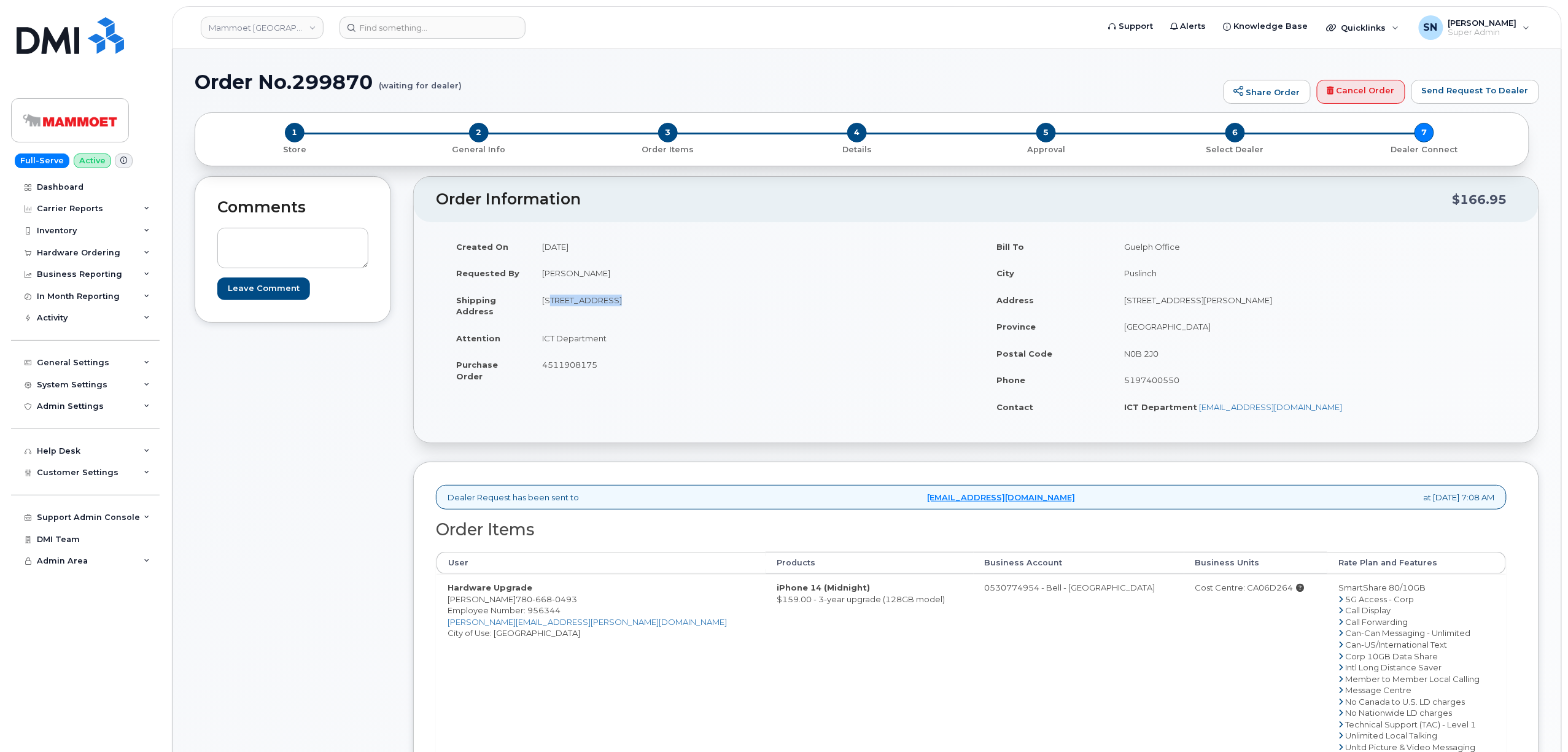
click at [606, 339] on td "ICT Department" at bounding box center [749, 339] width 436 height 27
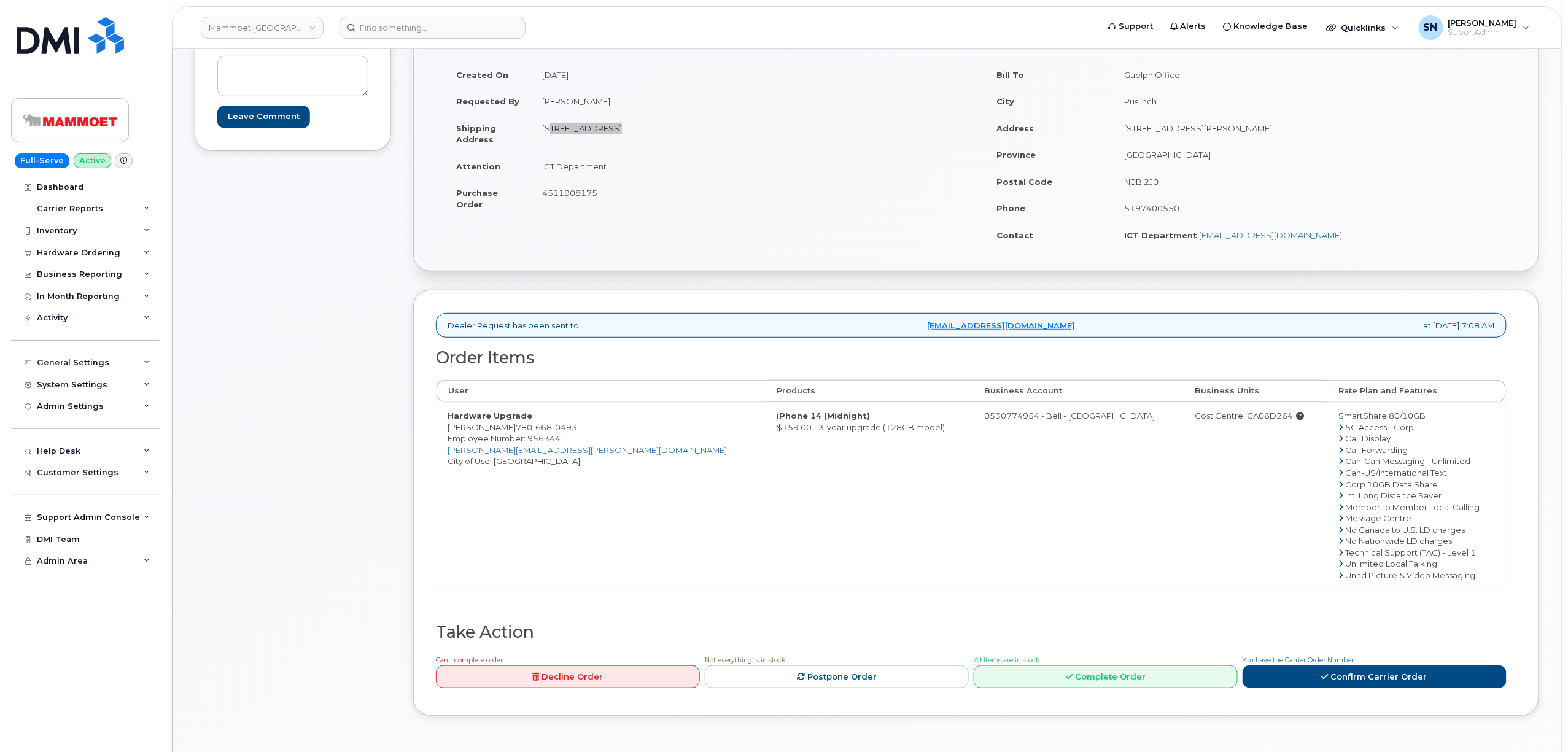
scroll to position [409, 0]
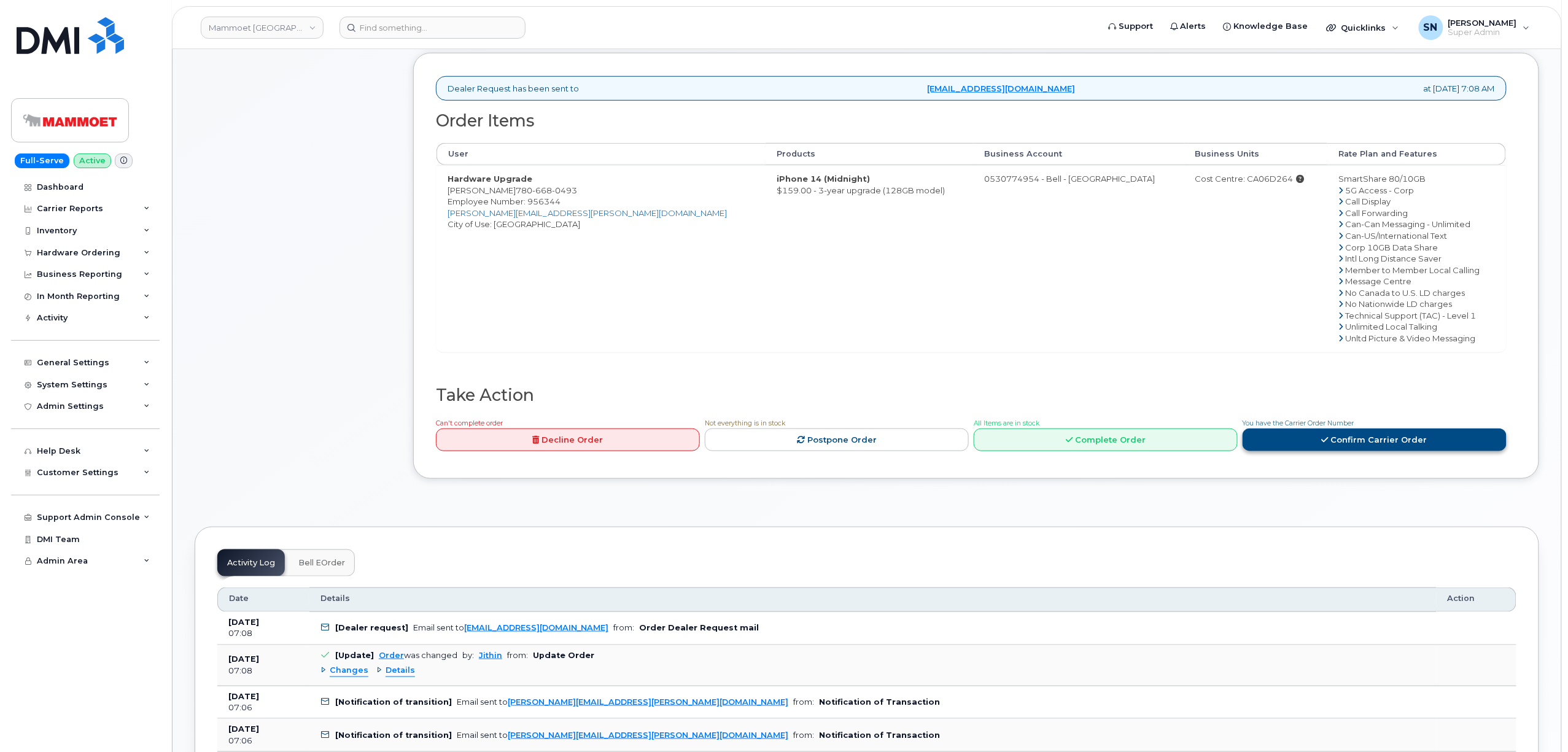
drag, startPoint x: 1391, startPoint y: 441, endPoint x: 1384, endPoint y: 441, distance: 7.0
click at [1384, 441] on link "Confirm Carrier Order" at bounding box center [1374, 440] width 264 height 23
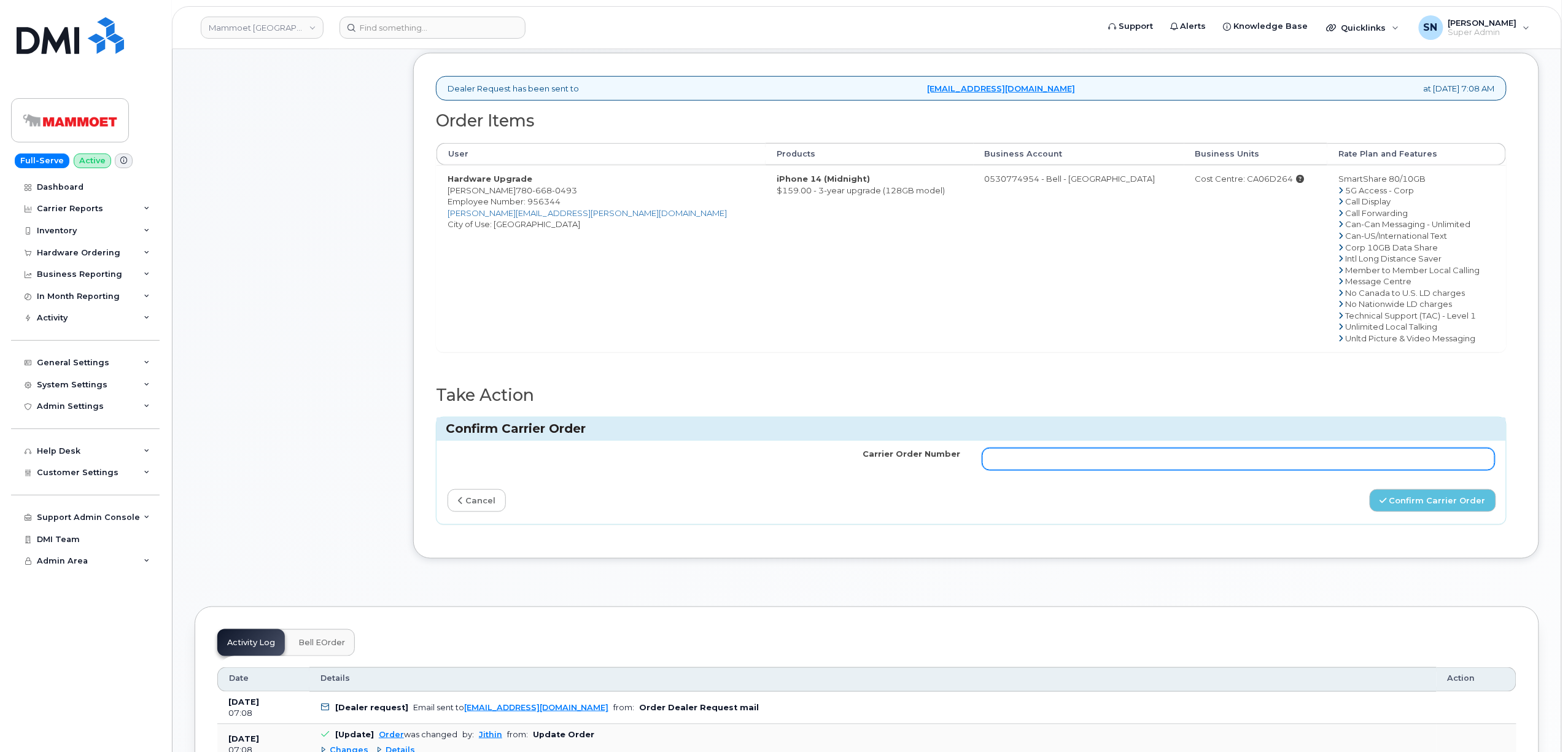
click at [1196, 464] on input "Carrier Order Number" at bounding box center [1239, 459] width 513 height 22
paste input "3014261"
type input "3014261"
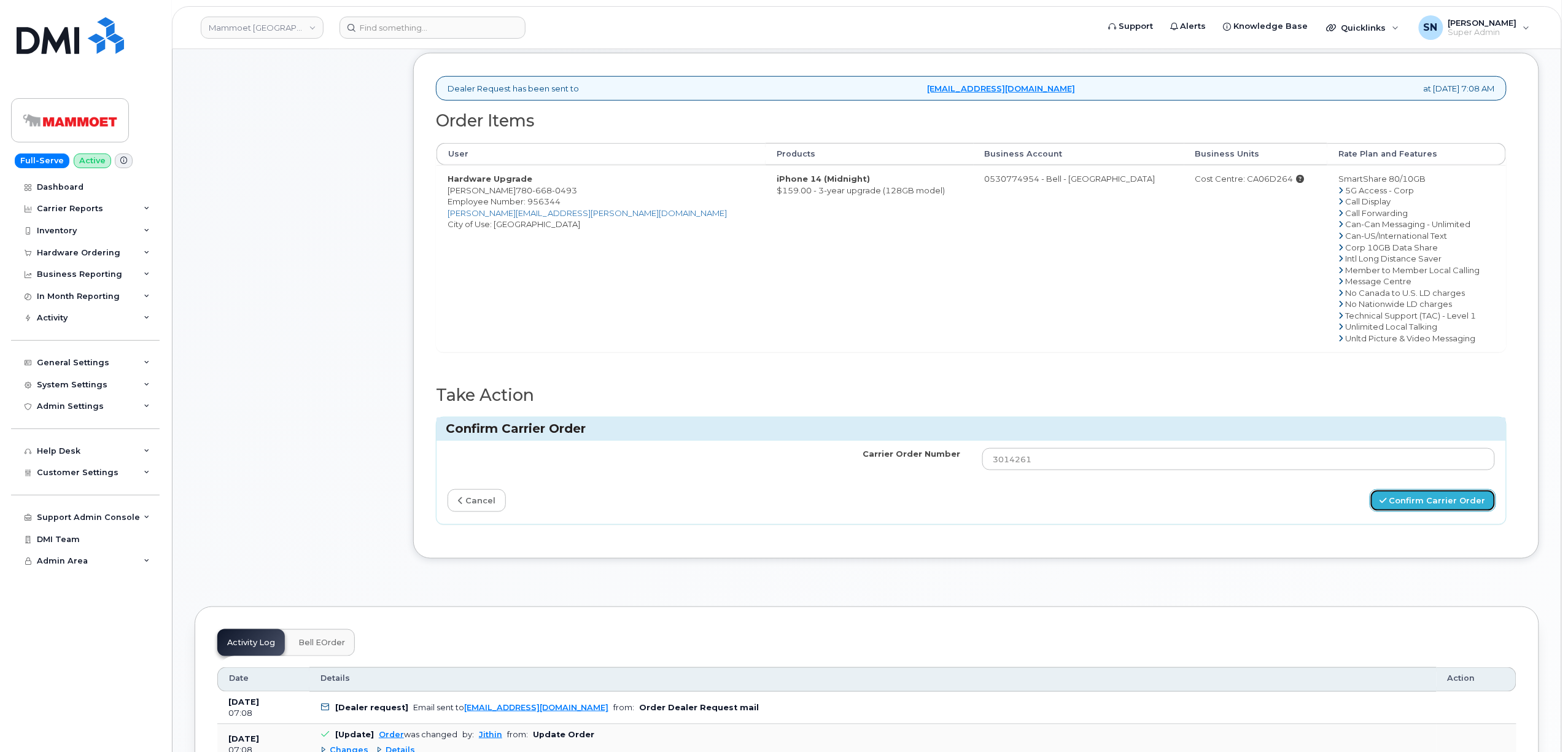
click at [1448, 501] on button "Confirm Carrier Order" at bounding box center [1433, 501] width 127 height 23
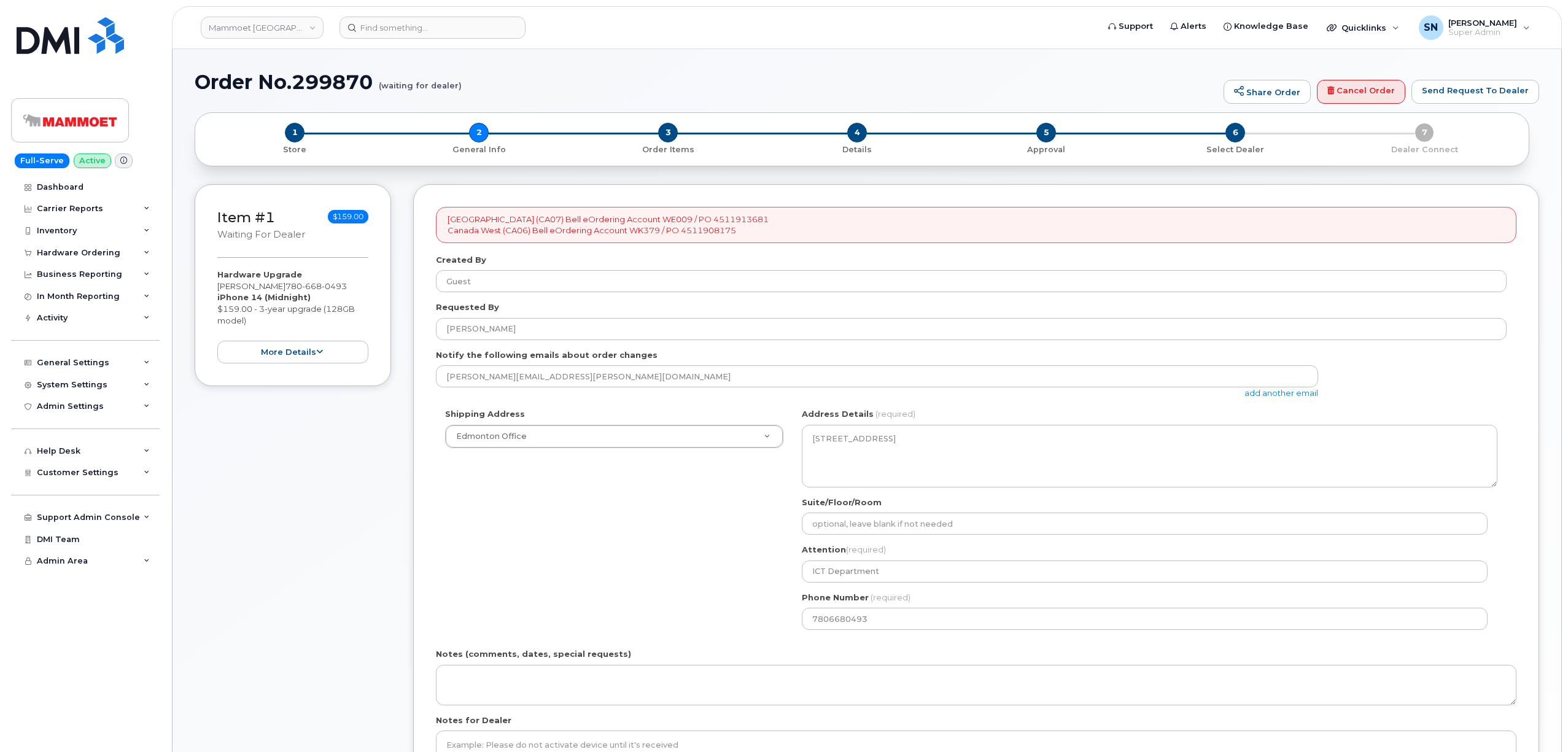
select select
drag, startPoint x: 287, startPoint y: 287, endPoint x: 353, endPoint y: 287, distance: 66.0
click at [353, 287] on div "Hardware Upgrade [PERSON_NAME] [PHONE_NUMBER] iPhone 14 (Midnight) $159.00 - 3-…" at bounding box center [293, 316] width 151 height 94
copy span "[PHONE_NUMBER]"
click at [388, 21] on input at bounding box center [432, 28] width 186 height 22
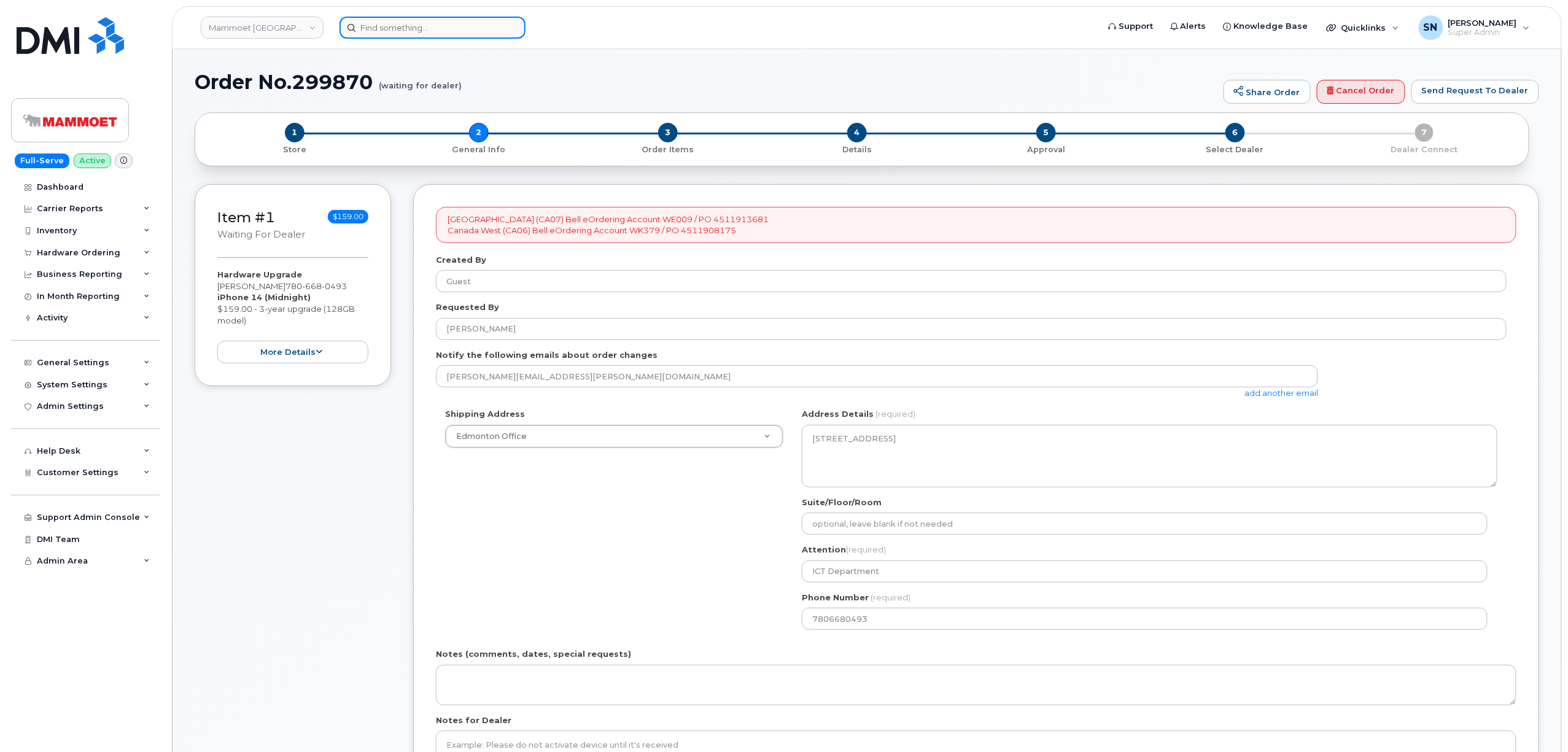
paste input "3689920248"
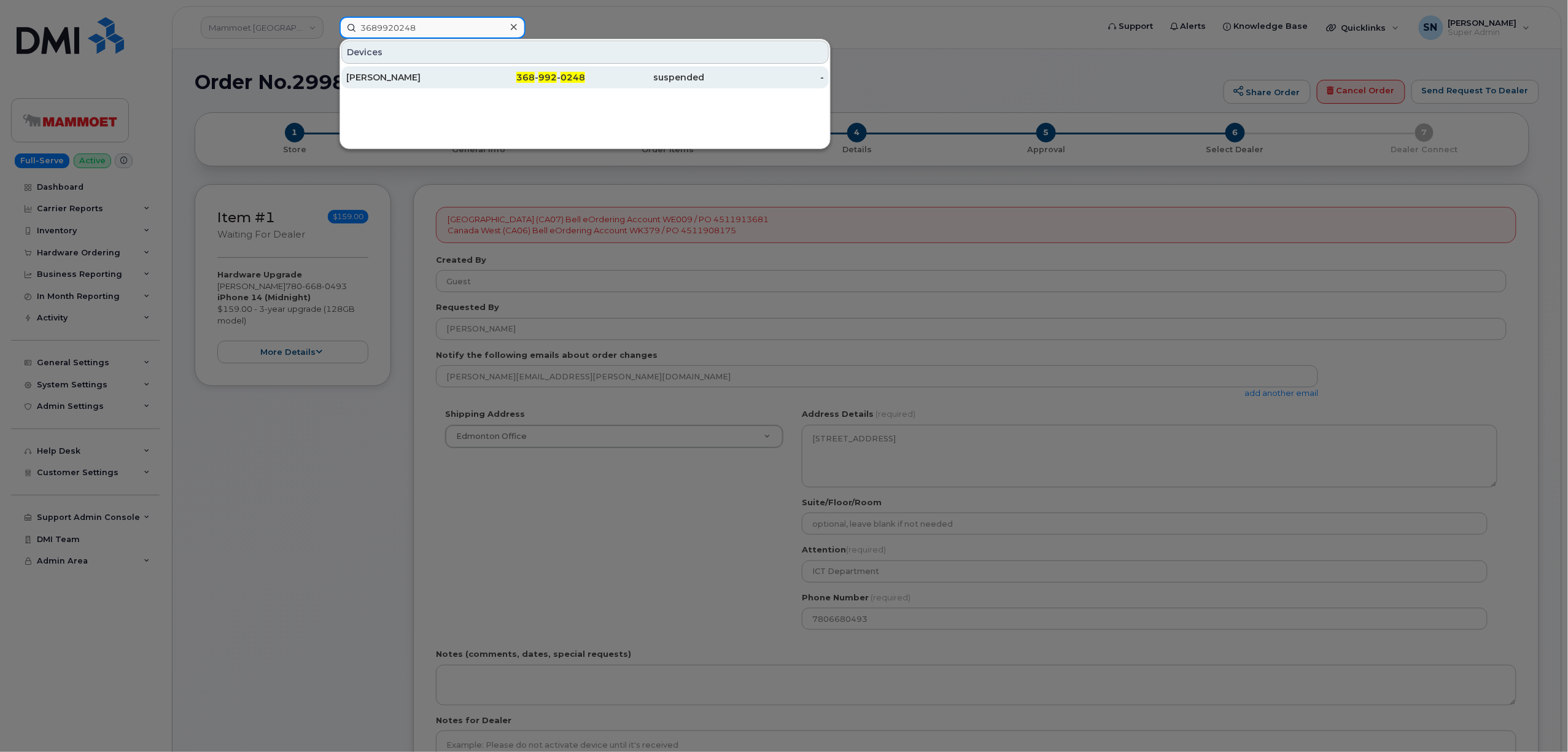
type input "3689920248"
click at [430, 76] on div "[PERSON_NAME]" at bounding box center [406, 78] width 120 height 12
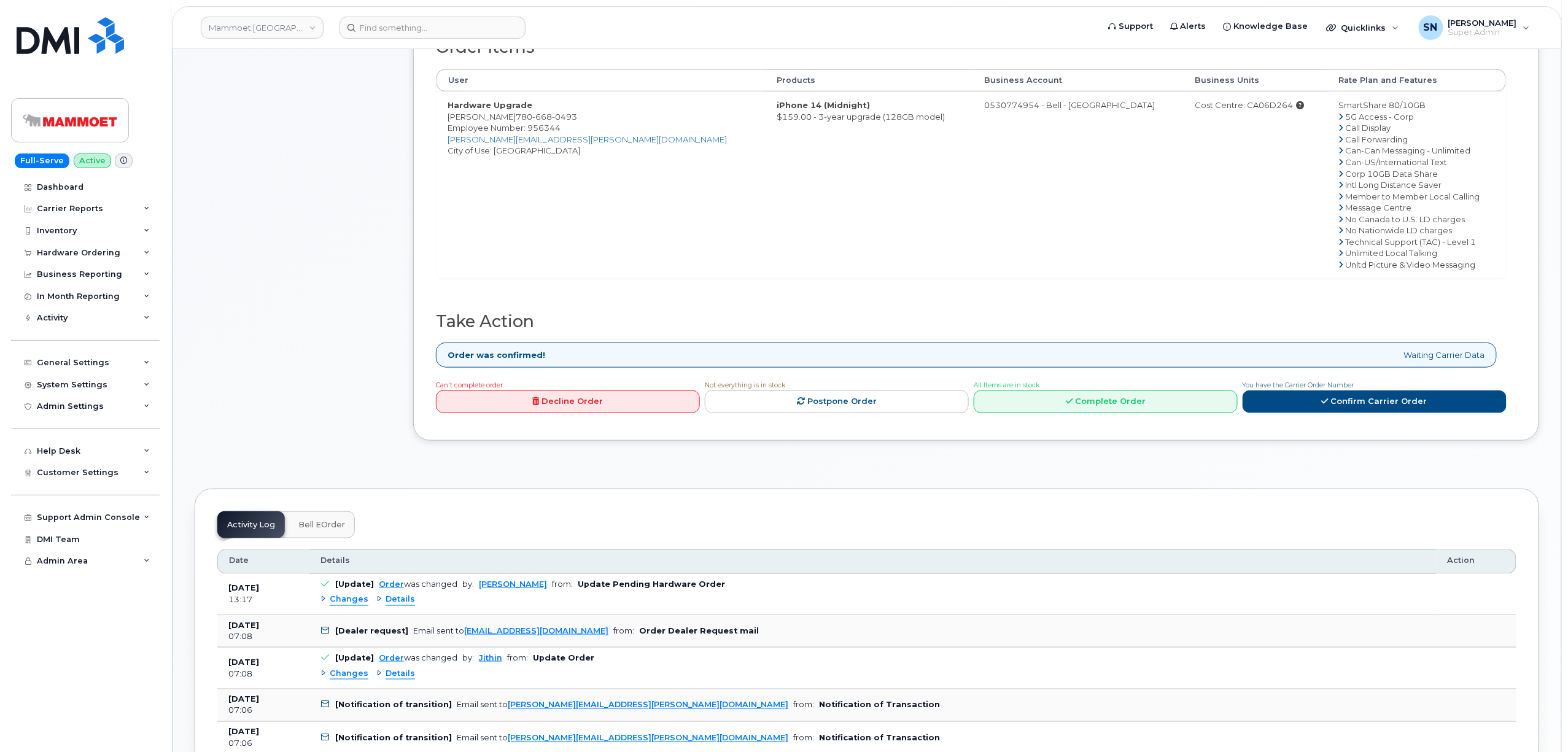
scroll to position [654, 0]
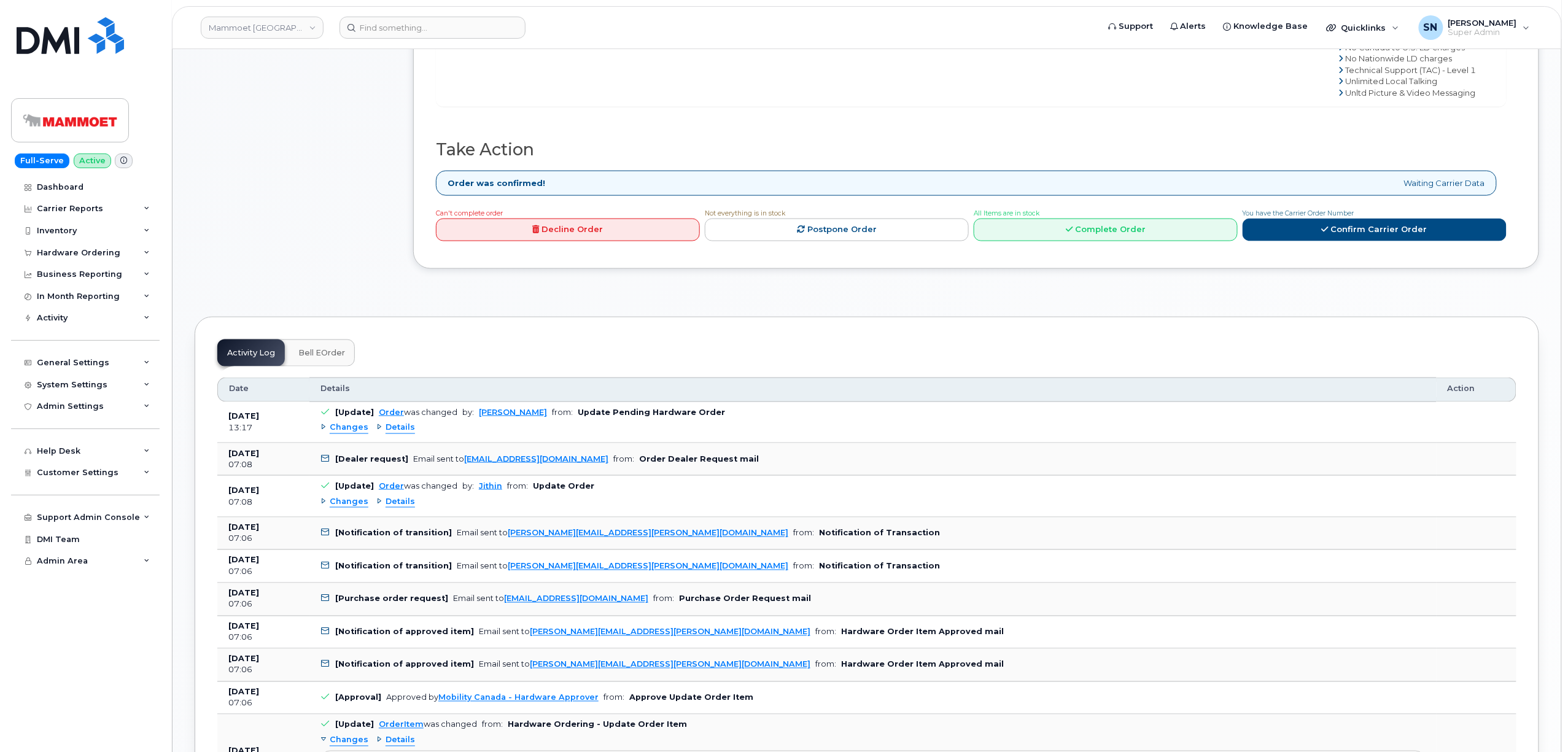
click at [346, 433] on span "Changes" at bounding box center [349, 427] width 38 height 11
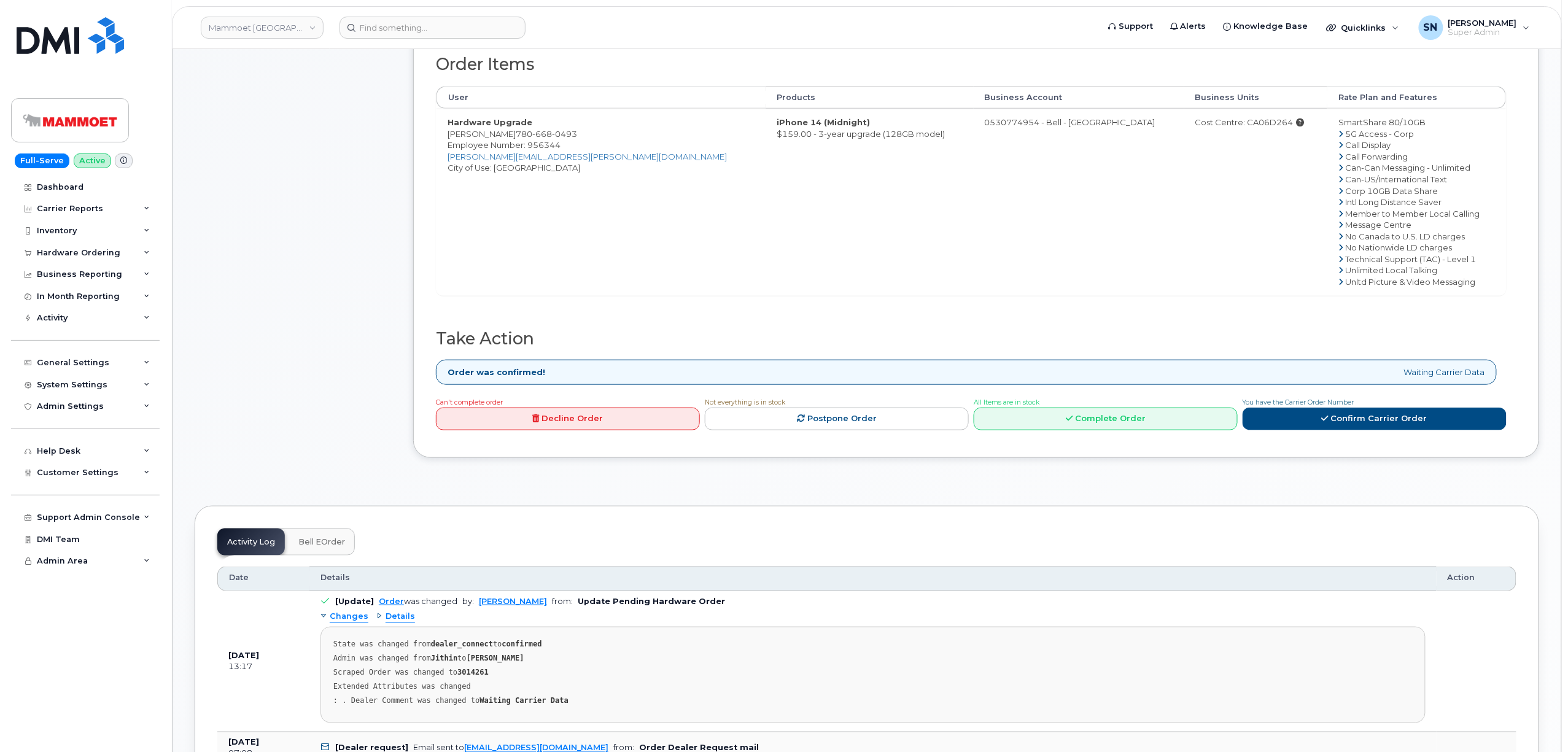
scroll to position [327, 0]
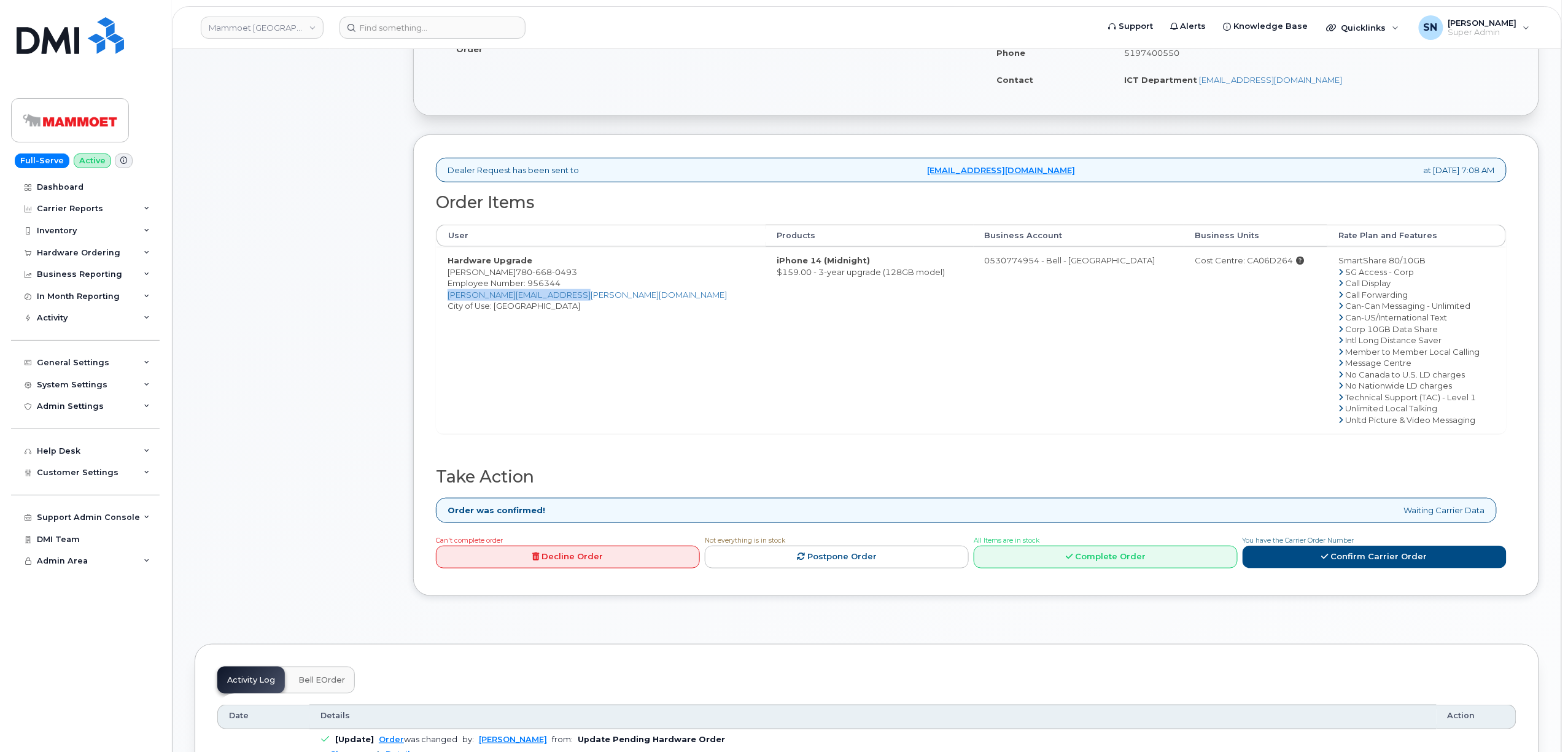
drag, startPoint x: 587, startPoint y: 296, endPoint x: 442, endPoint y: 297, distance: 145.0
click at [442, 297] on td "Hardware Upgrade [PERSON_NAME] [PHONE_NUMBER] Employee Number: 956344 [PERSON_N…" at bounding box center [601, 340] width 329 height 186
copy link "[PERSON_NAME][EMAIL_ADDRESS][PERSON_NAME][DOMAIN_NAME]"
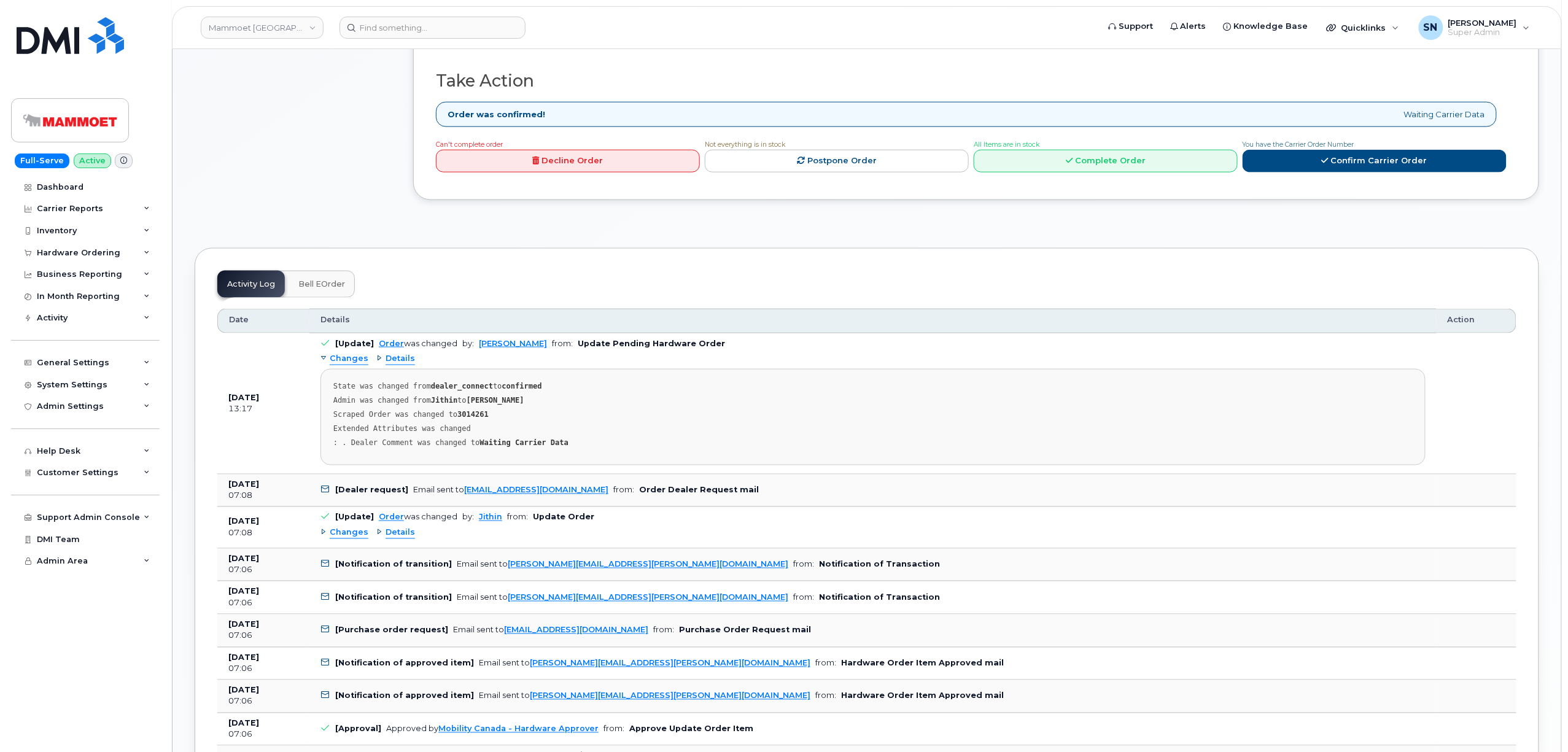
scroll to position [819, 0]
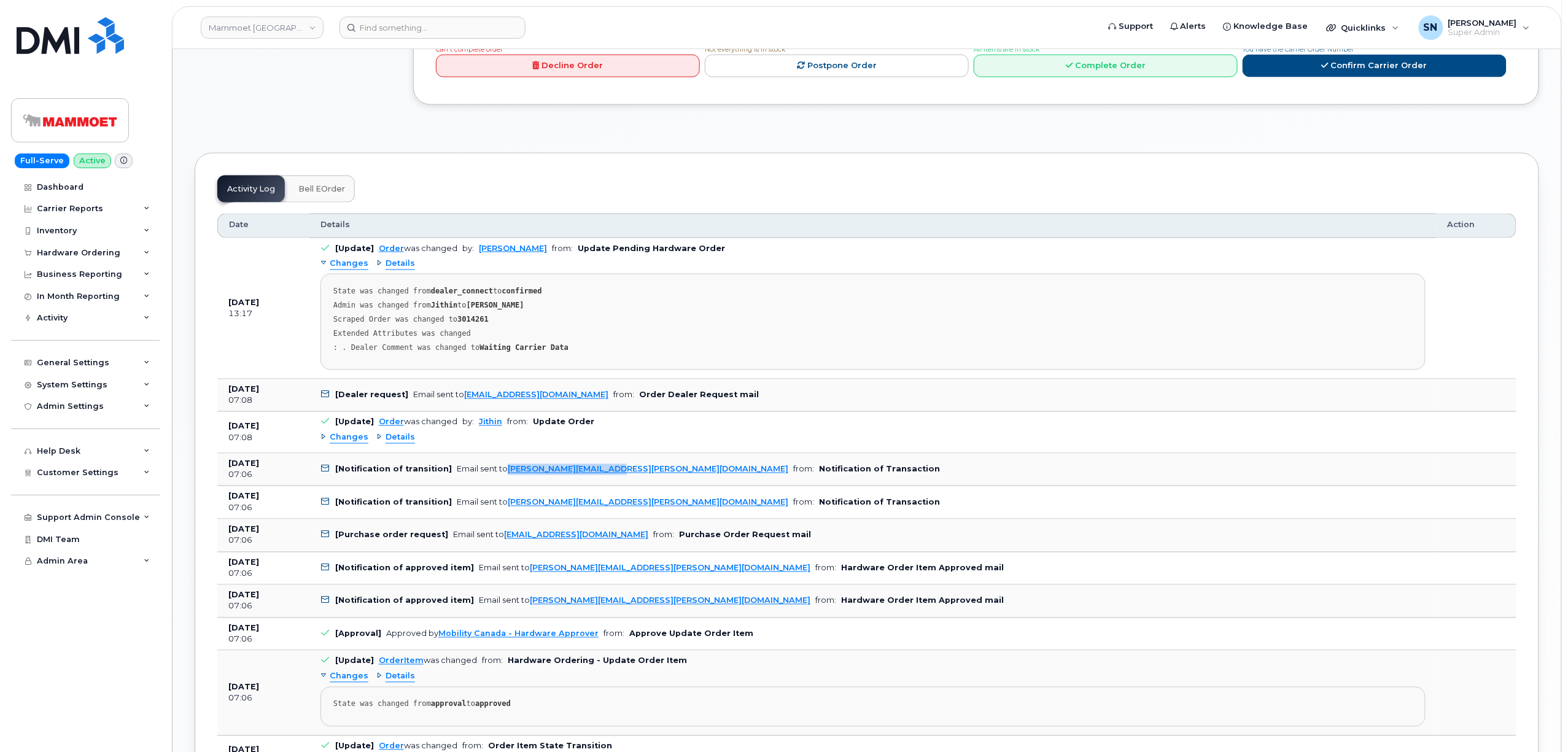
drag, startPoint x: 614, startPoint y: 479, endPoint x: 501, endPoint y: 483, distance: 113.1
click at [501, 483] on td "[Notification of transition] Email sent to [PERSON_NAME][EMAIL_ADDRESS][PERSON_…" at bounding box center [873, 470] width 1127 height 33
copy link "[PERSON_NAME][EMAIL_ADDRESS][PERSON_NAME][DOMAIN_NAME]"
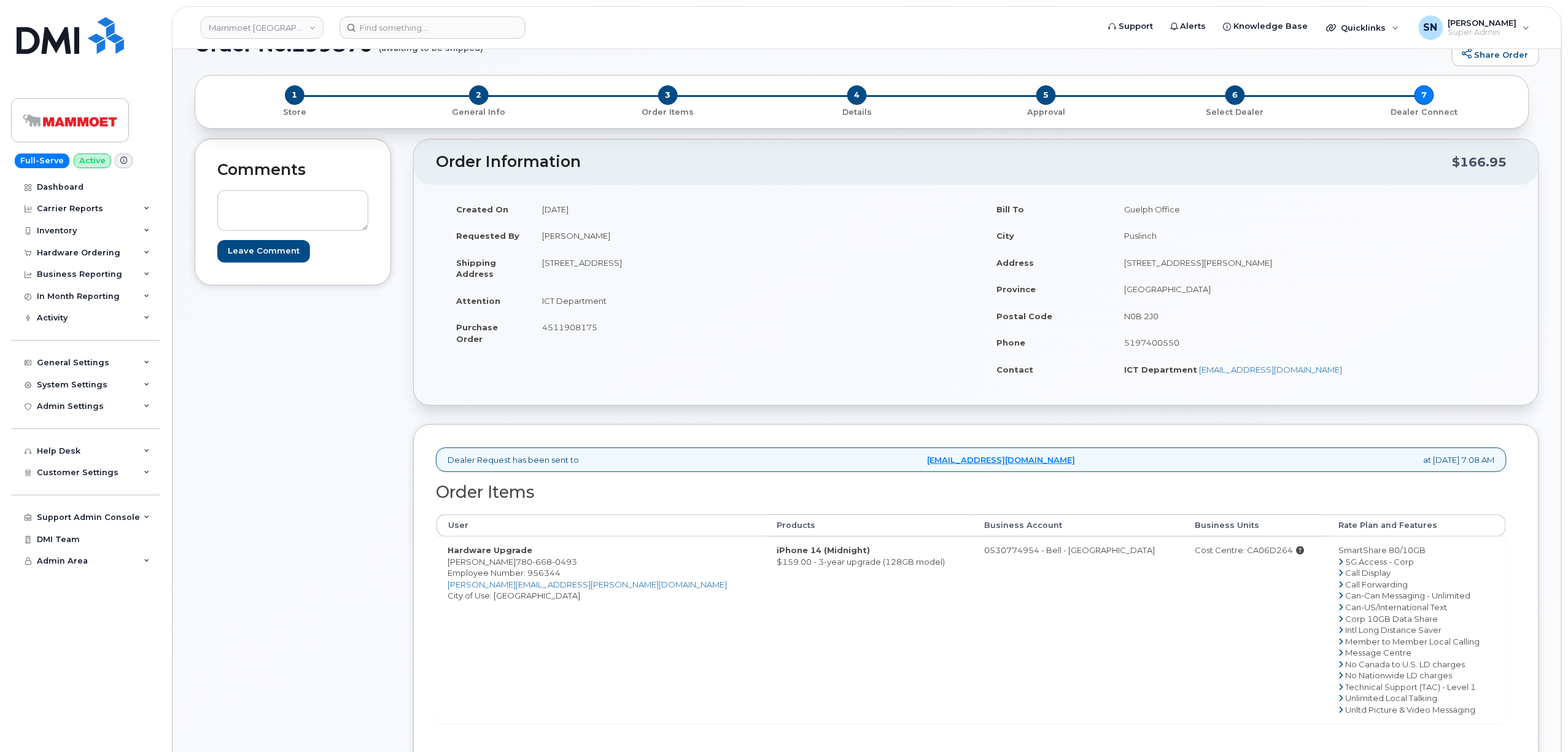
scroll to position [0, 0]
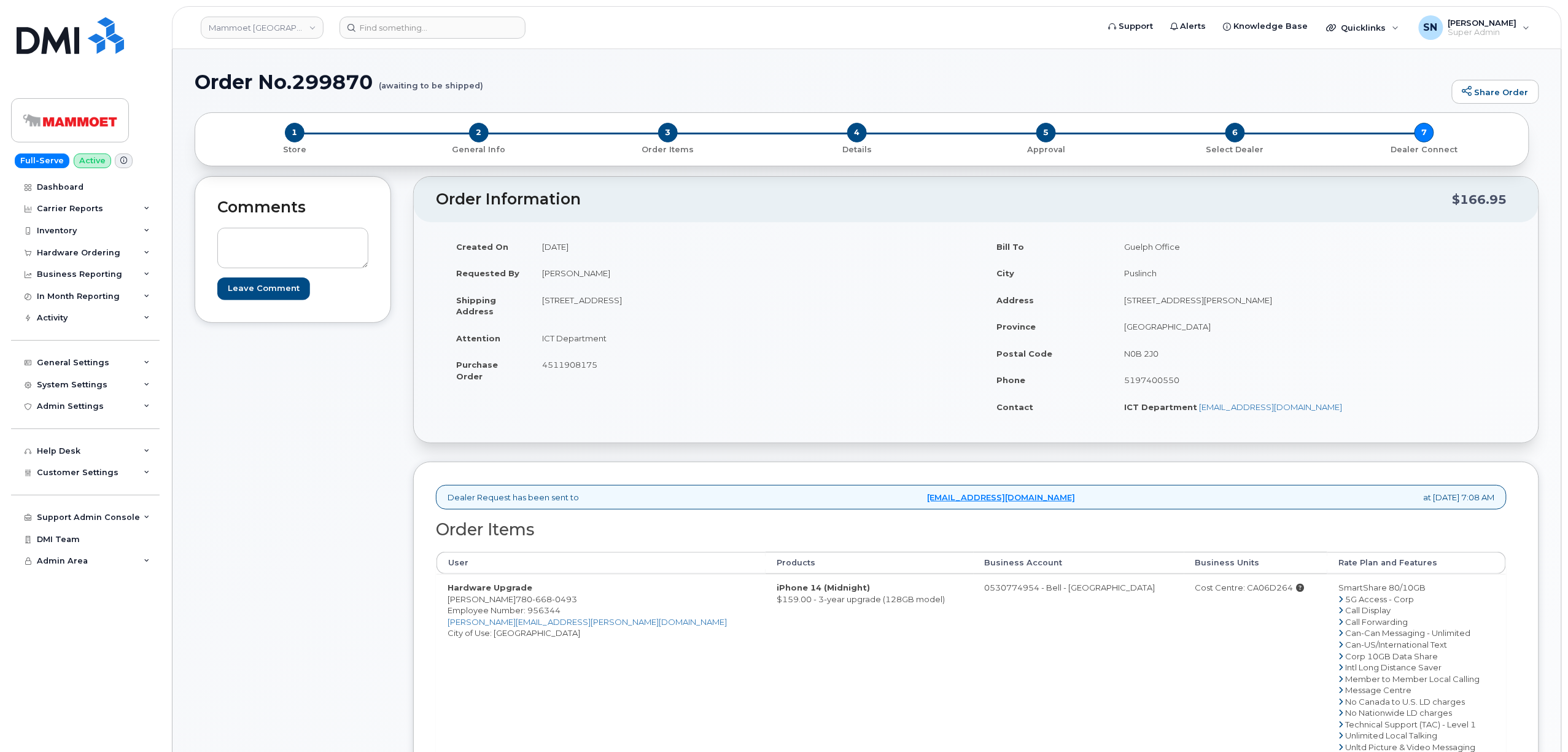
drag, startPoint x: 451, startPoint y: 603, endPoint x: 516, endPoint y: 608, distance: 65.2
click at [516, 608] on td "Hardware Upgrade [PERSON_NAME] [PHONE_NUMBER] Employee Number: 956344 [PERSON_N…" at bounding box center [601, 667] width 329 height 186
copy td "[PERSON_NAME]"
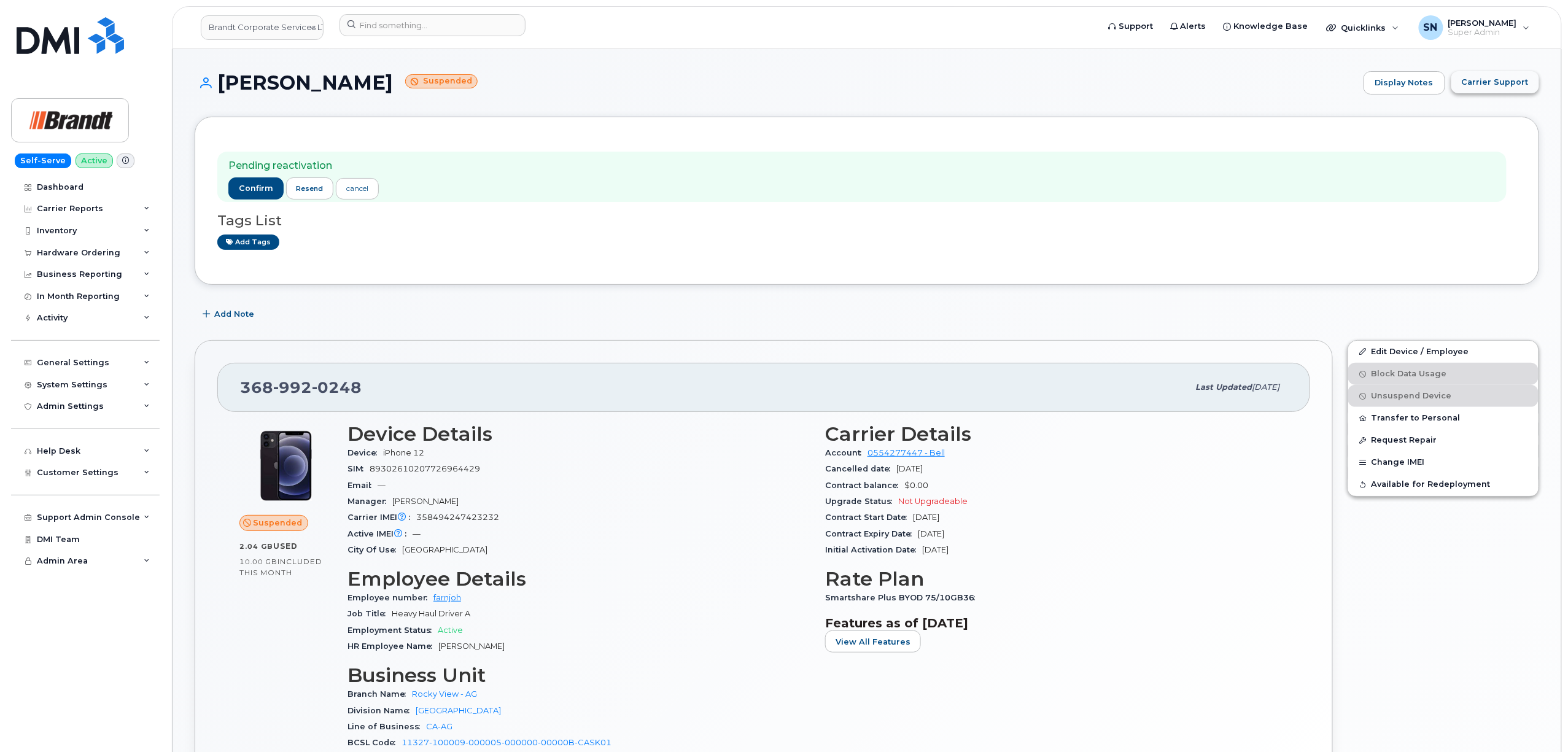
click at [1503, 84] on span "Carrier Support" at bounding box center [1495, 82] width 67 height 11
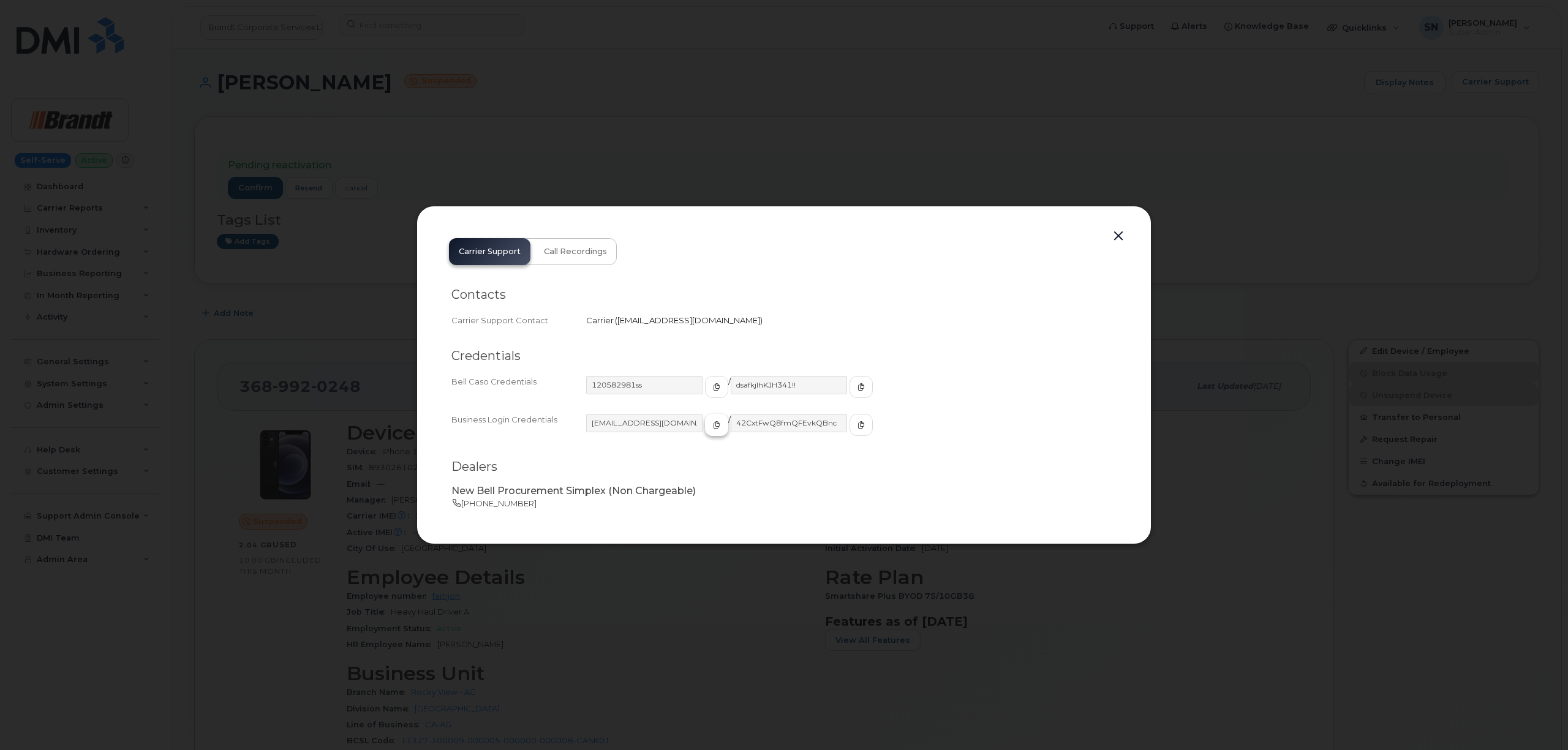
click at [706, 432] on button "button" at bounding box center [716, 424] width 24 height 22
click at [850, 424] on button "button" at bounding box center [861, 424] width 24 height 22
click at [1120, 233] on button "button" at bounding box center [1118, 236] width 18 height 17
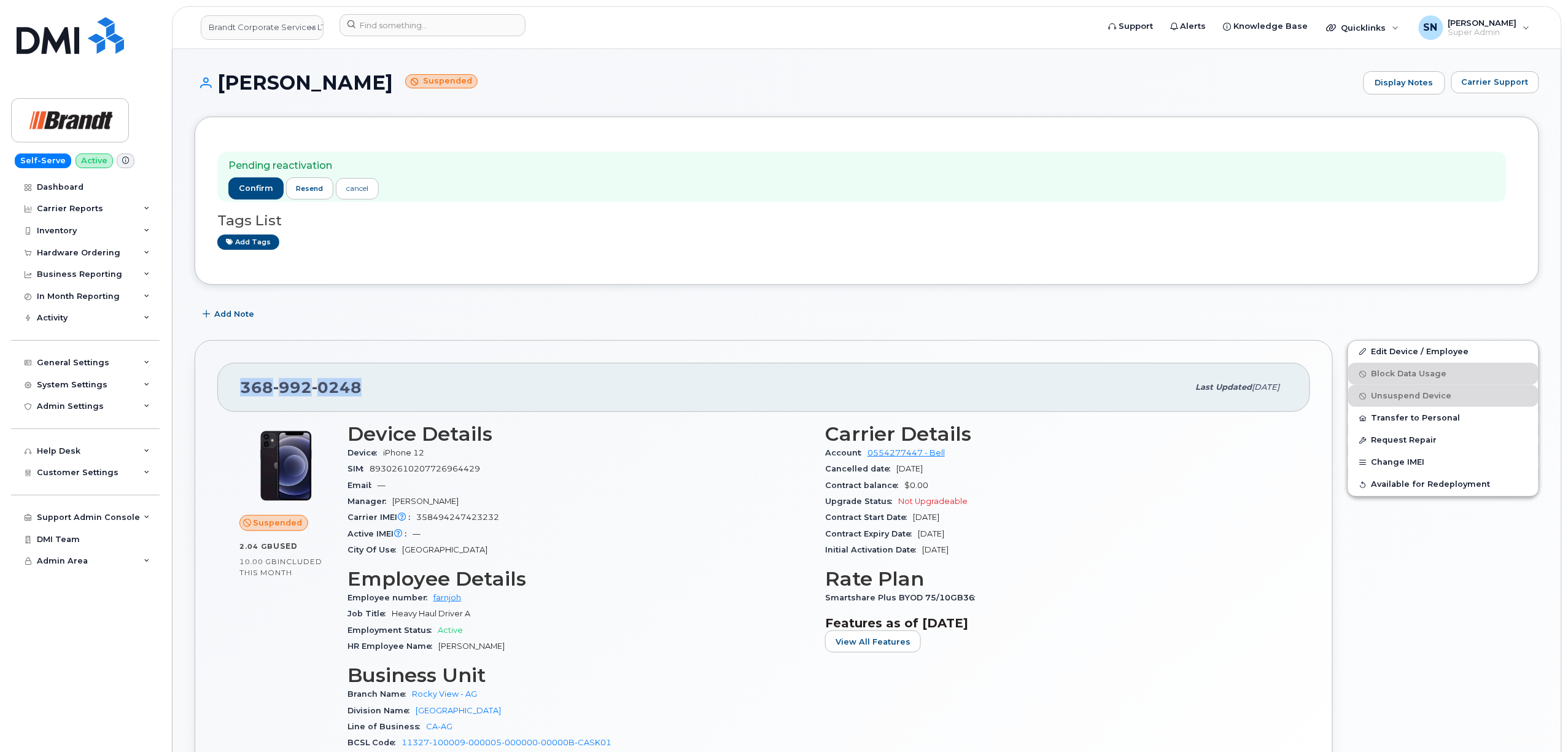
drag, startPoint x: 237, startPoint y: 386, endPoint x: 359, endPoint y: 395, distance: 122.3
click at [359, 395] on div "[PHONE_NUMBER] Last updated [DATE]" at bounding box center [763, 387] width 1093 height 49
copy span "[PHONE_NUMBER]"
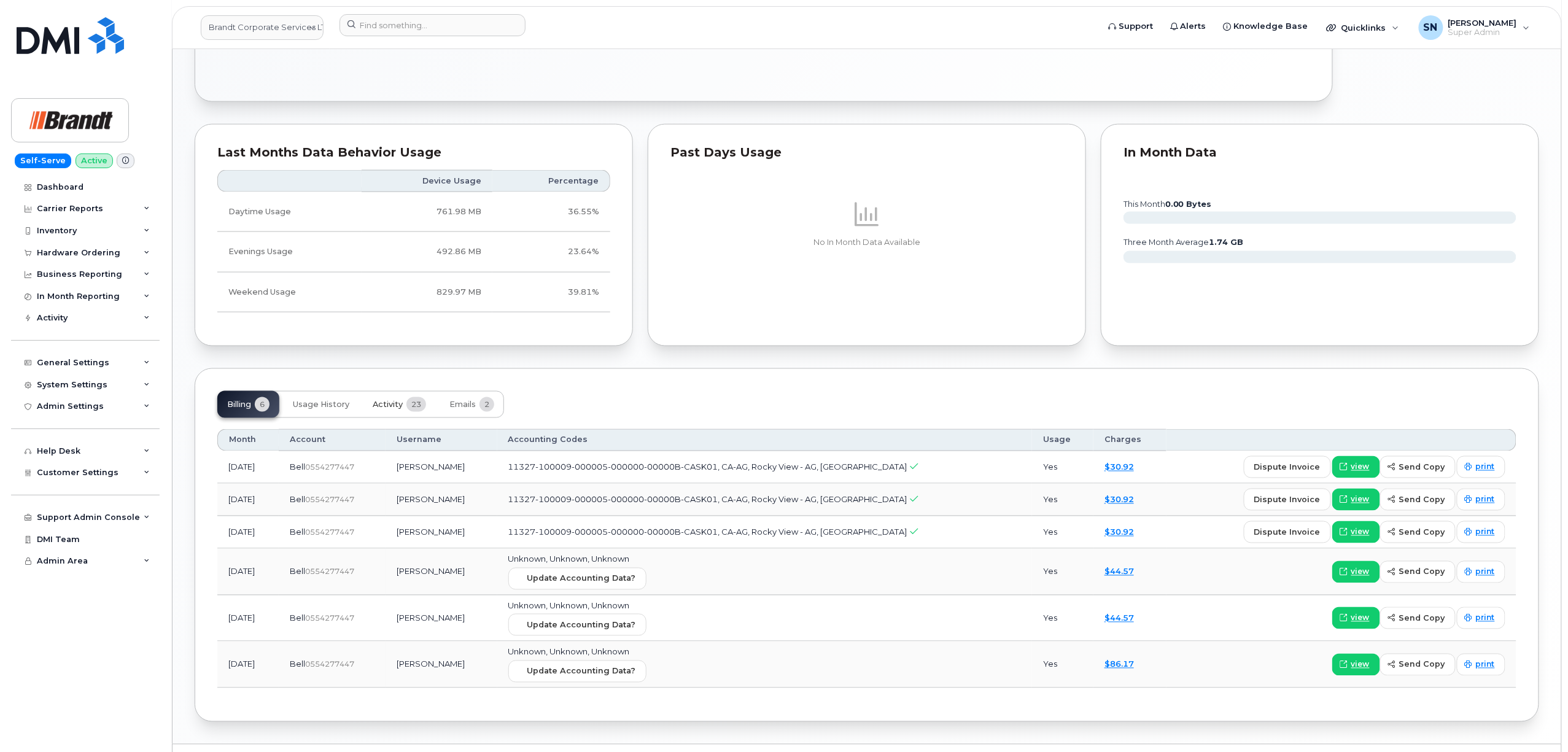
click at [394, 409] on span "Activity" at bounding box center [388, 405] width 30 height 10
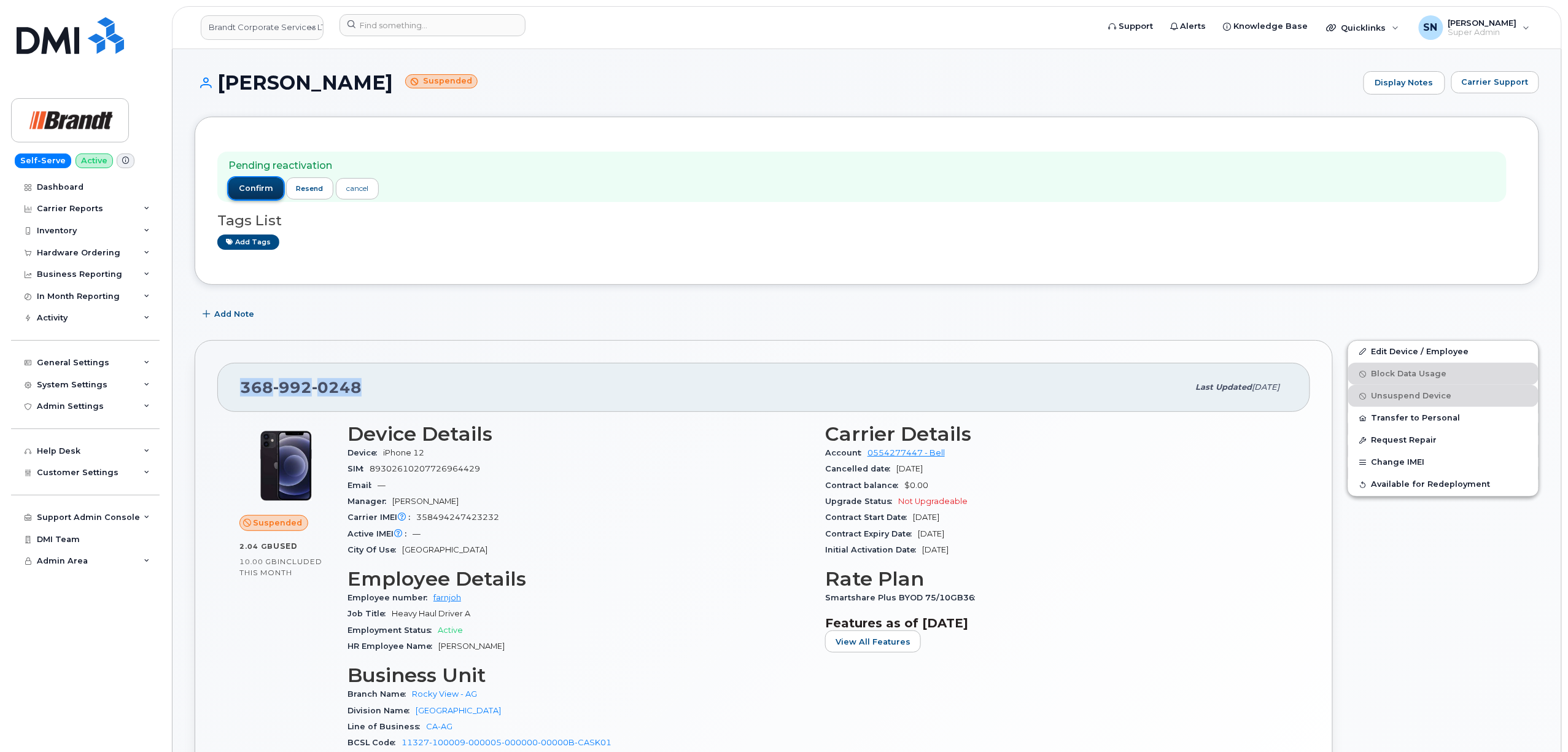
click at [260, 192] on span "confirm" at bounding box center [256, 188] width 34 height 11
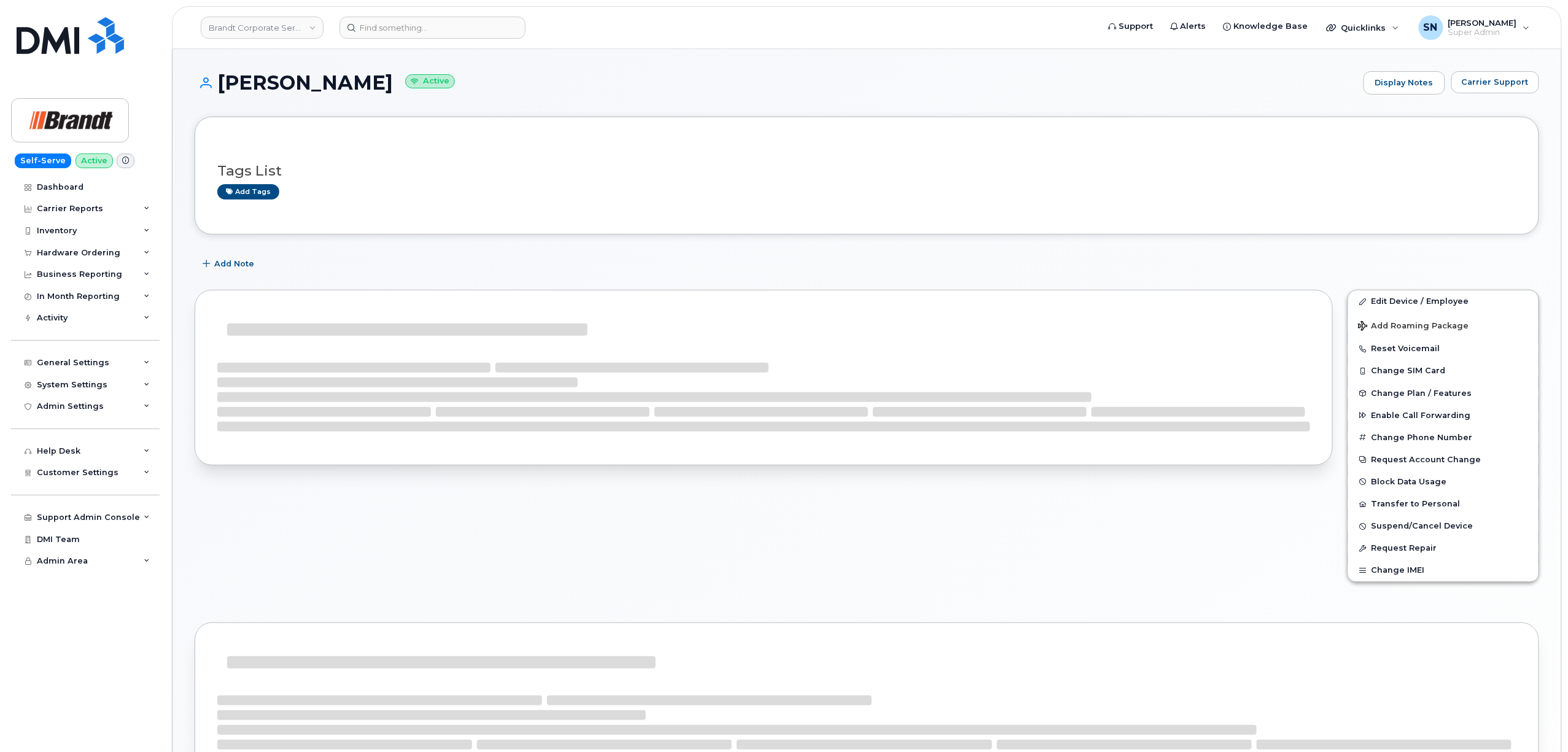
drag, startPoint x: 0, startPoint y: 0, endPoint x: 220, endPoint y: 283, distance: 358.5
click at [220, 283] on div at bounding box center [764, 445] width 1153 height 325
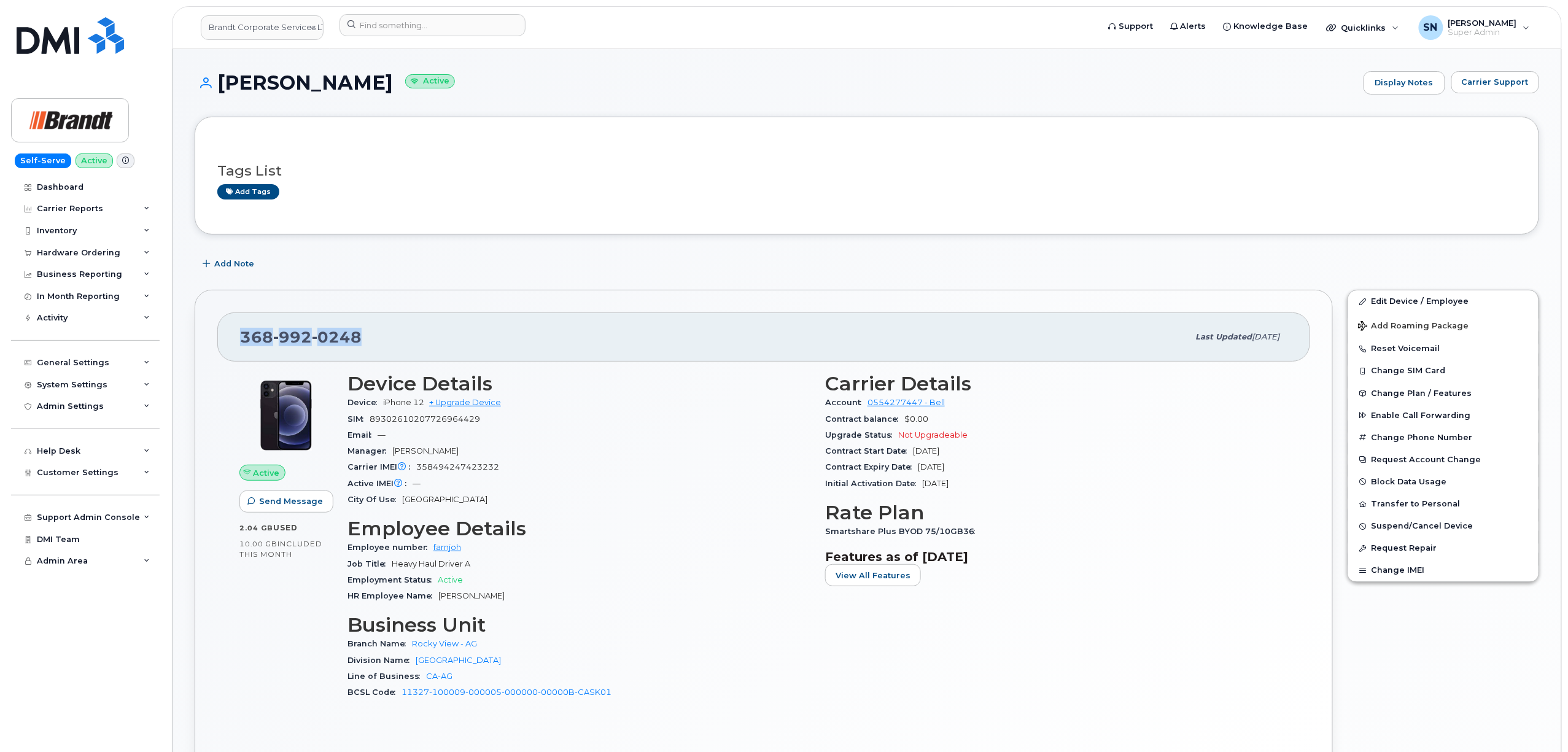
drag, startPoint x: 236, startPoint y: 332, endPoint x: 359, endPoint y: 339, distance: 123.2
click at [361, 339] on div "[PHONE_NUMBER] Last updated [DATE]" at bounding box center [763, 337] width 1093 height 49
copy span "[PHONE_NUMBER]"
click at [401, 33] on input at bounding box center [432, 25] width 186 height 22
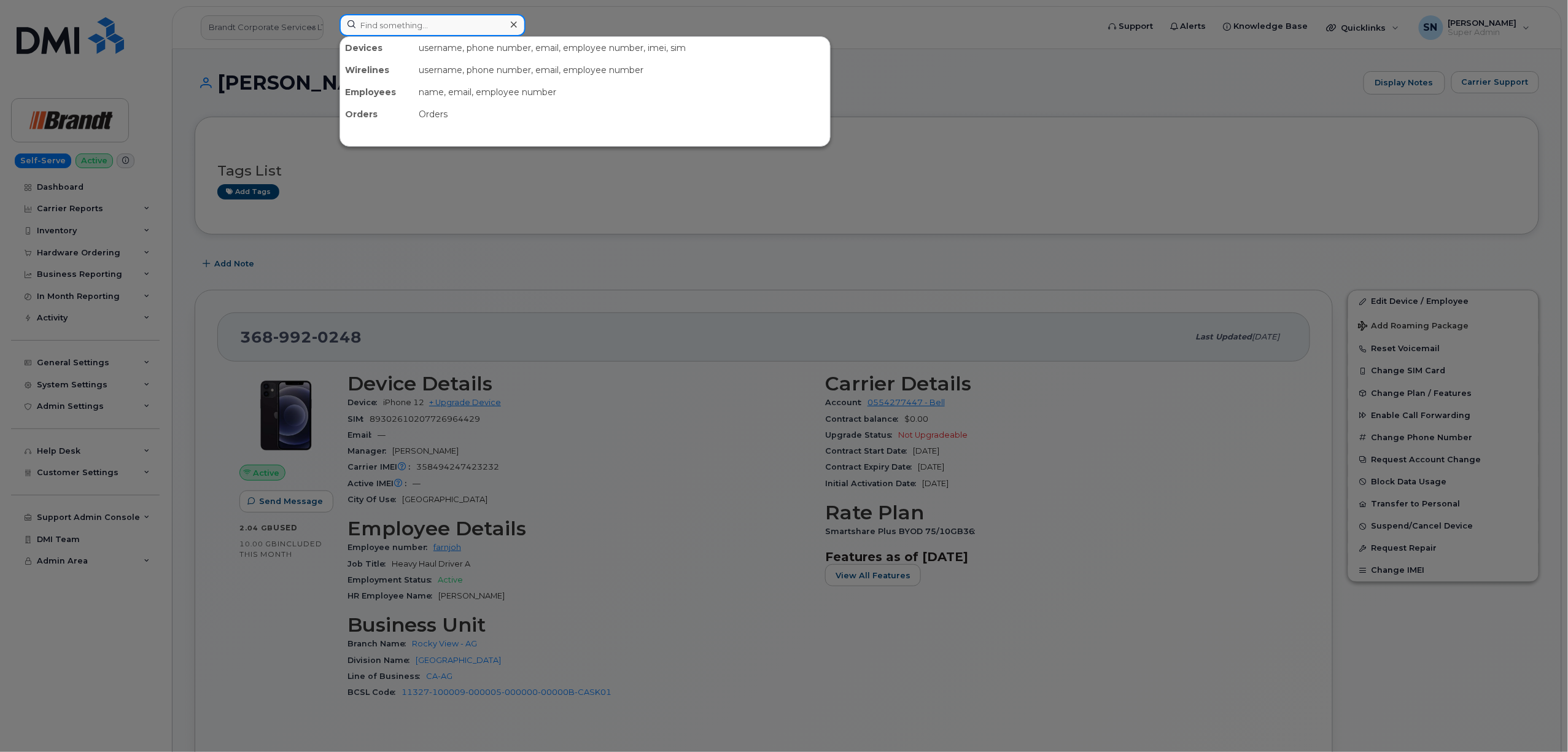
paste input "3065191202"
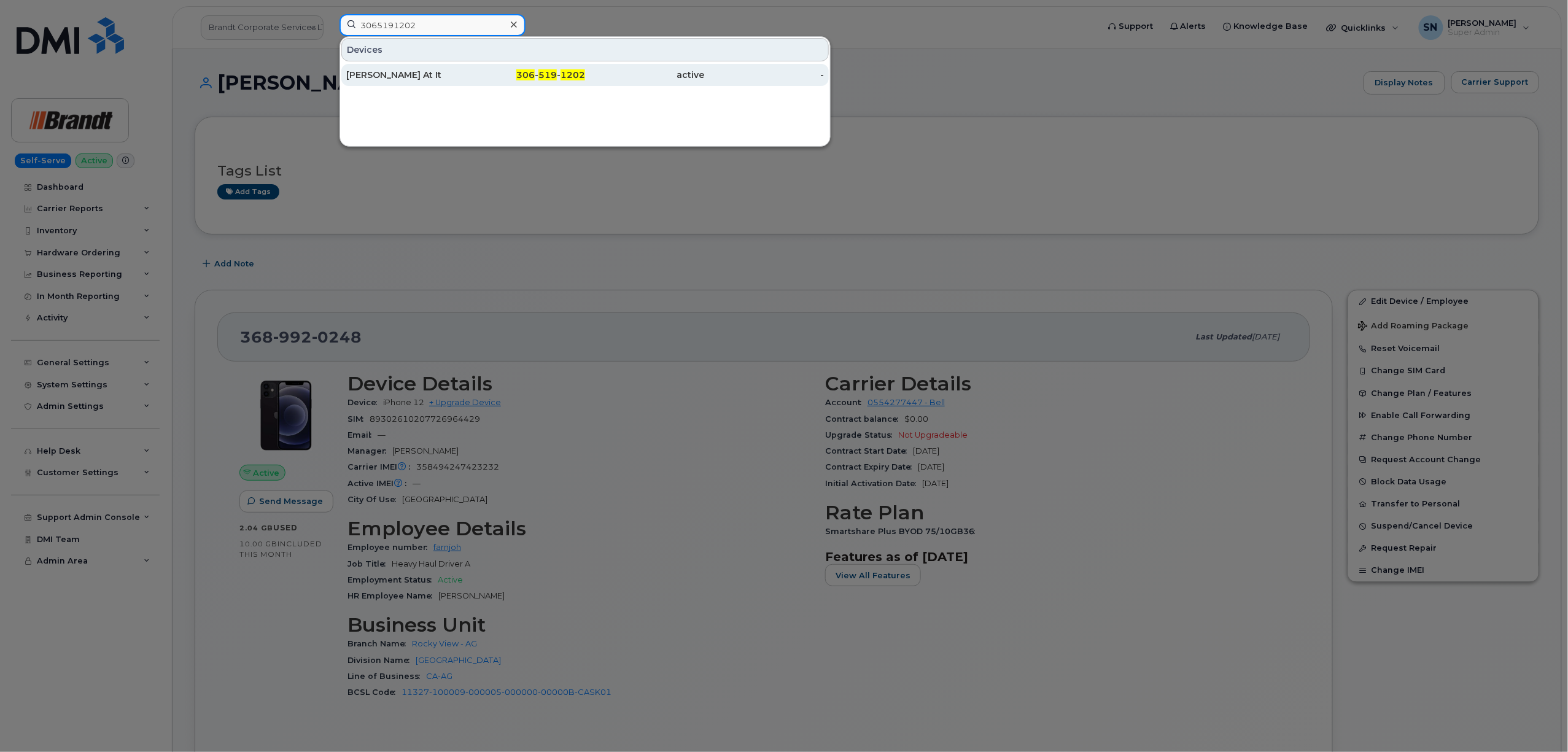
type input "3065191202"
click at [648, 77] on div "active" at bounding box center [645, 75] width 120 height 12
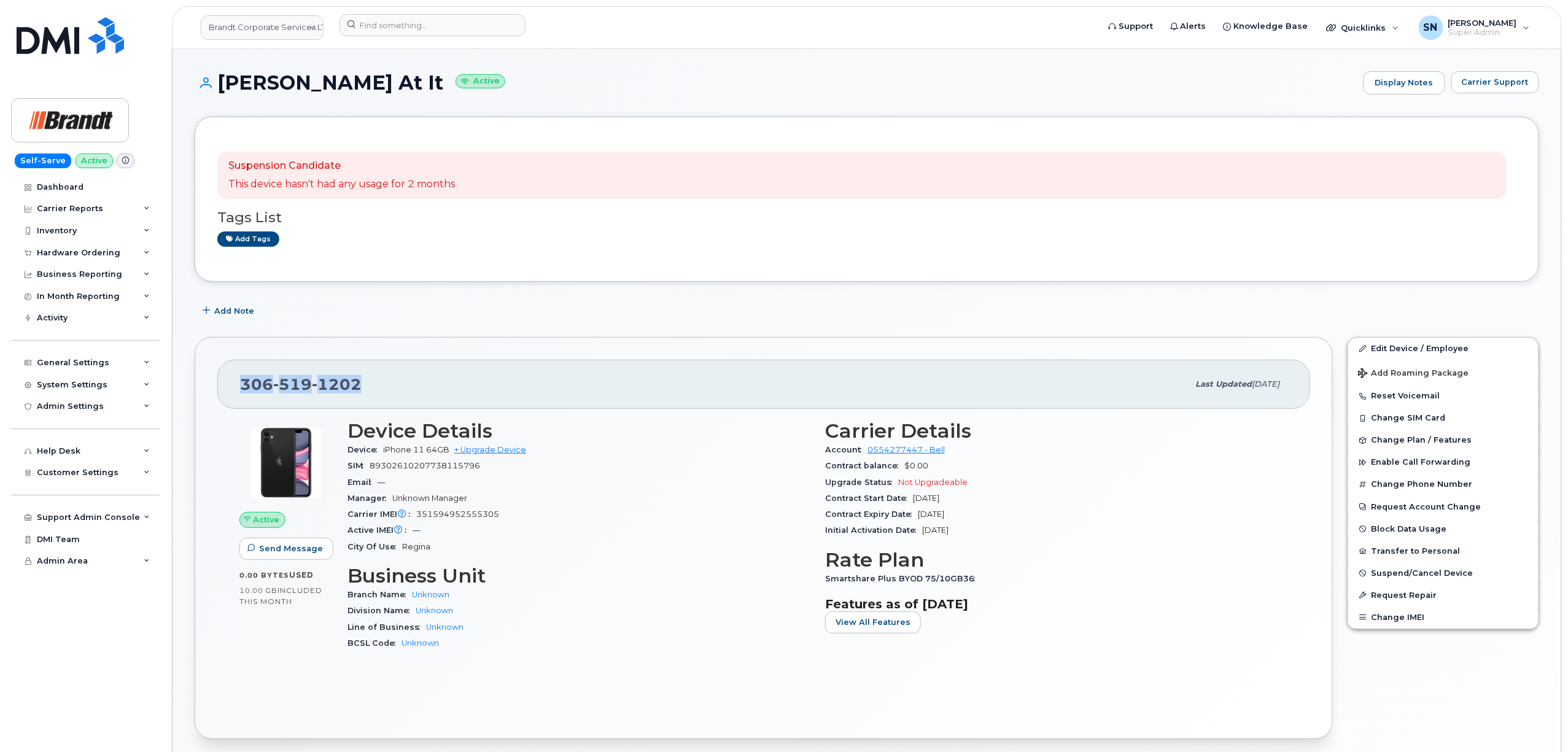
drag, startPoint x: 241, startPoint y: 380, endPoint x: 365, endPoint y: 382, distance: 124.0
click at [365, 382] on div "[PHONE_NUMBER]" at bounding box center [714, 384] width 948 height 26
copy span "[PHONE_NUMBER]"
click at [1471, 87] on span "Carrier Support" at bounding box center [1495, 82] width 67 height 11
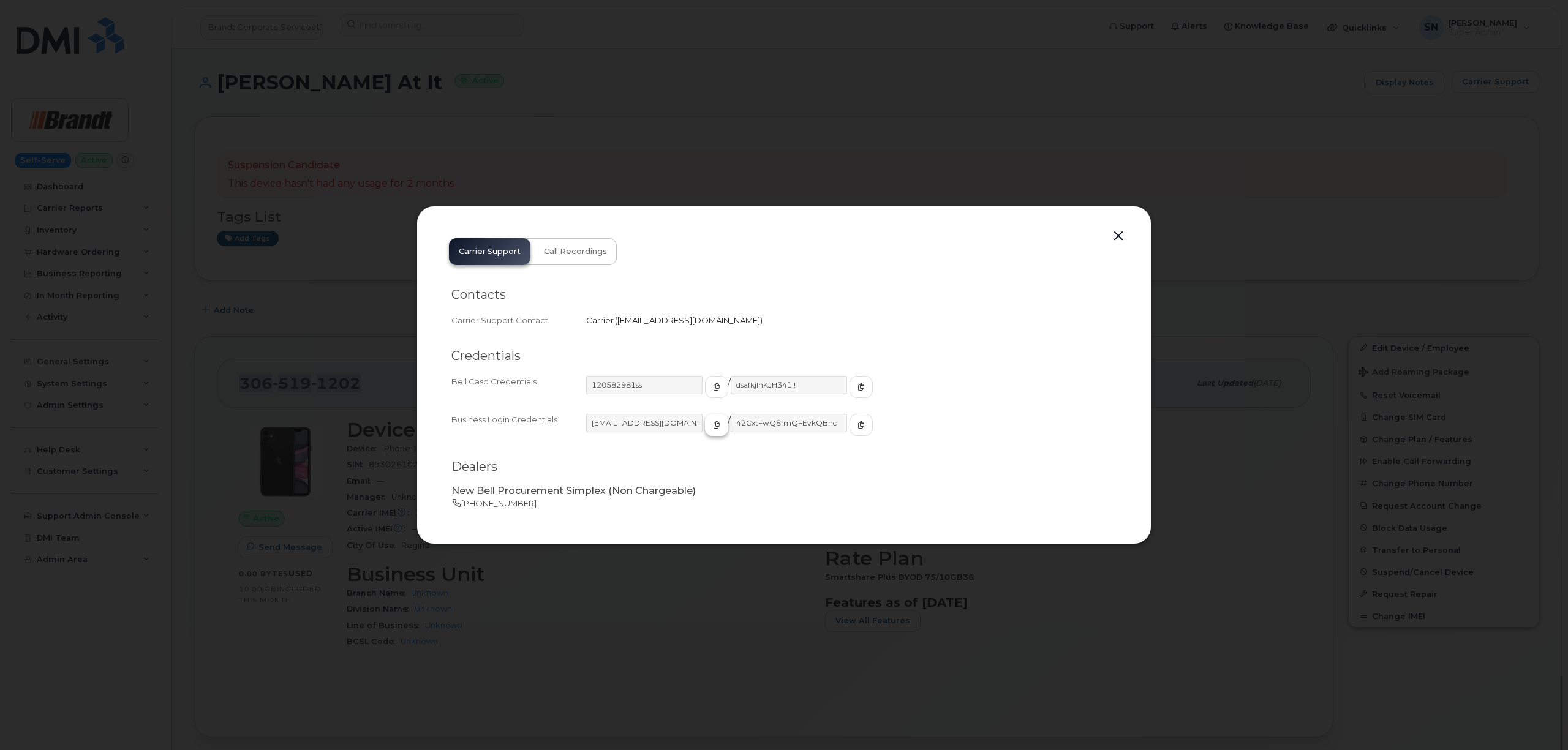
click at [705, 424] on button "button" at bounding box center [716, 424] width 24 height 22
click at [857, 424] on icon "button" at bounding box center [860, 424] width 7 height 7
click at [1123, 233] on button "button" at bounding box center [1118, 236] width 18 height 17
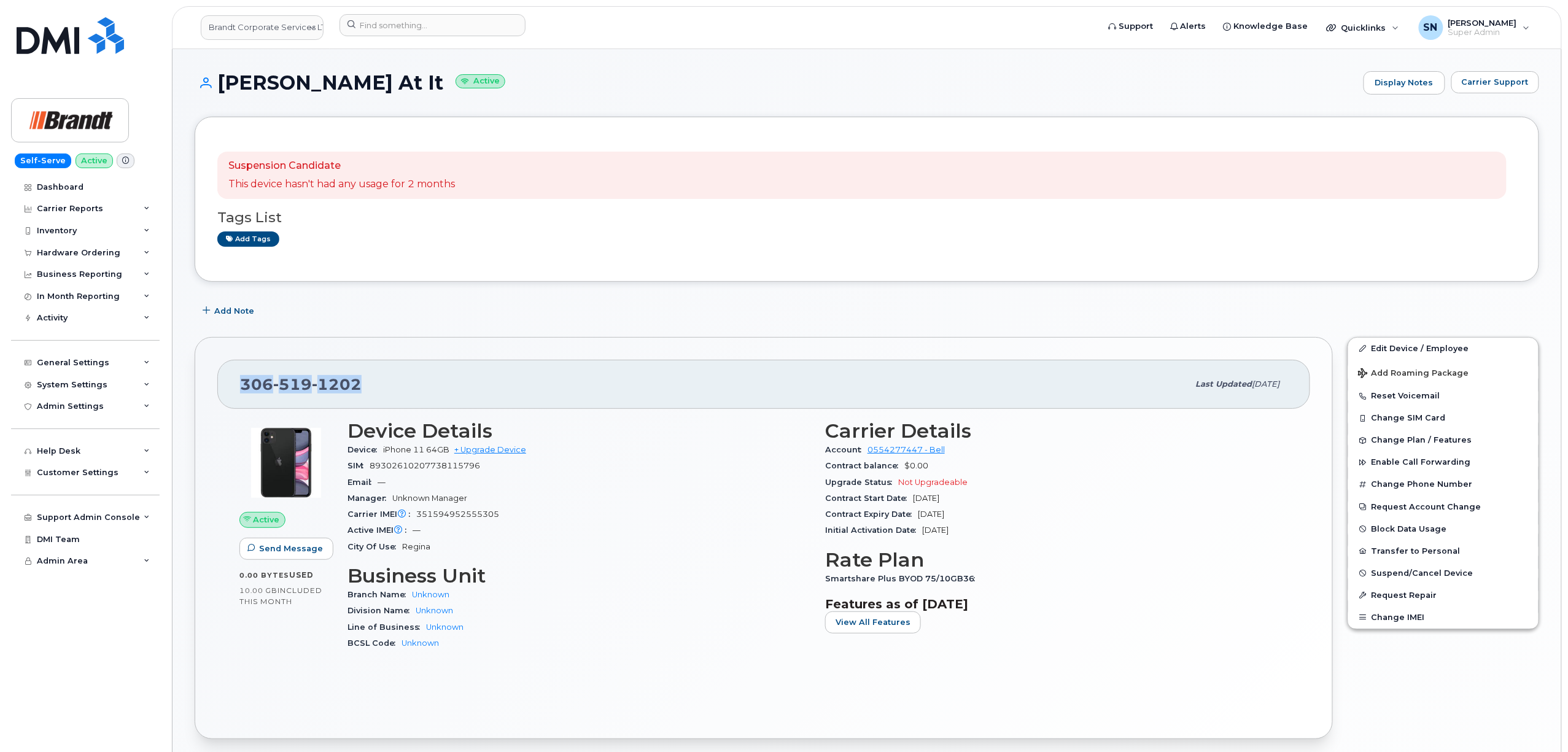
copy span "306 519 1202"
click at [1484, 81] on span "Carrier Support" at bounding box center [1495, 82] width 67 height 11
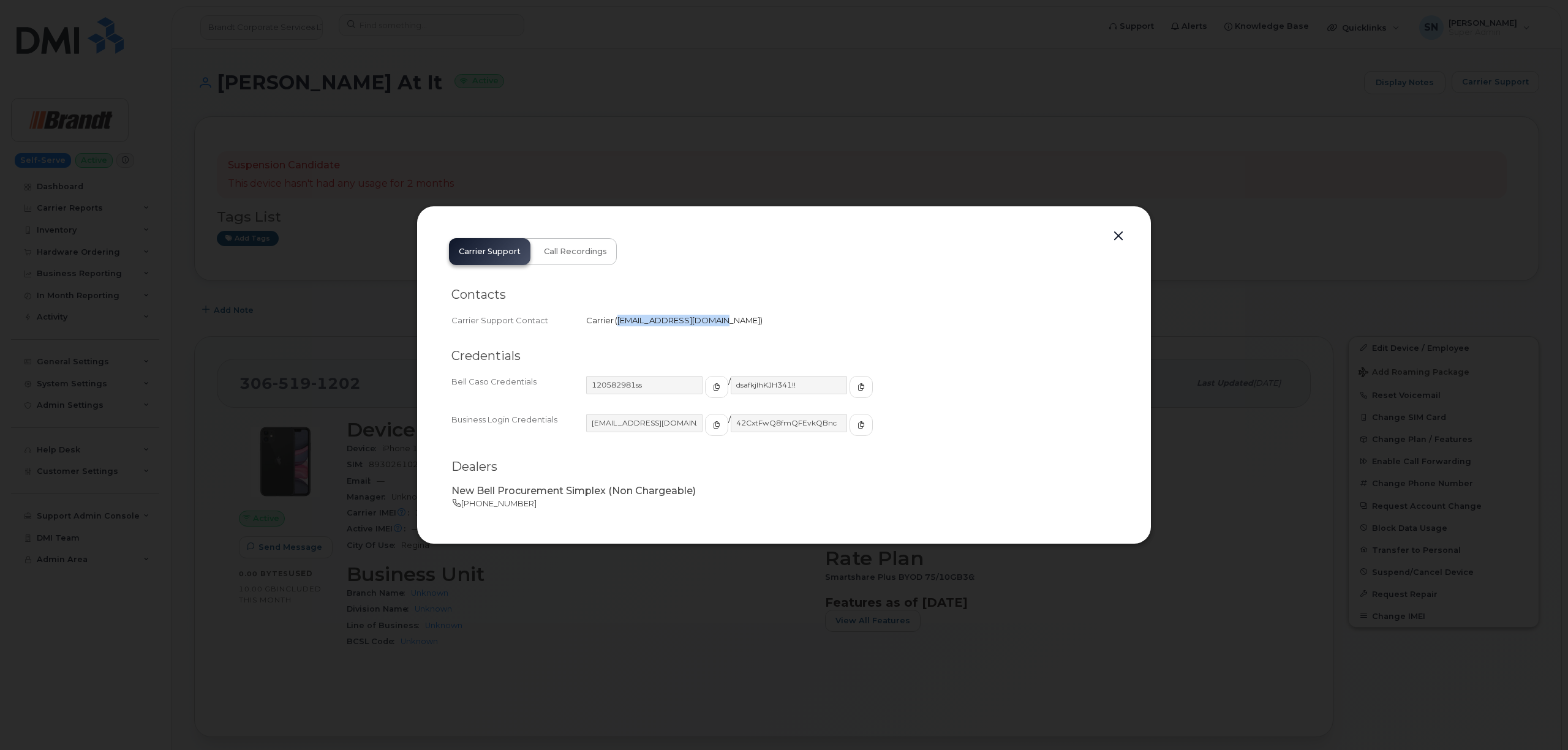
drag, startPoint x: 618, startPoint y: 324, endPoint x: 706, endPoint y: 327, distance: 88.1
click at [706, 327] on div "Carrier Support Contact Carrier   corpclientcare@bell.ca" at bounding box center [784, 320] width 665 height 17
copy span "[EMAIL_ADDRESS][DOMAIN_NAME]"
click at [1119, 233] on button "button" at bounding box center [1118, 236] width 18 height 17
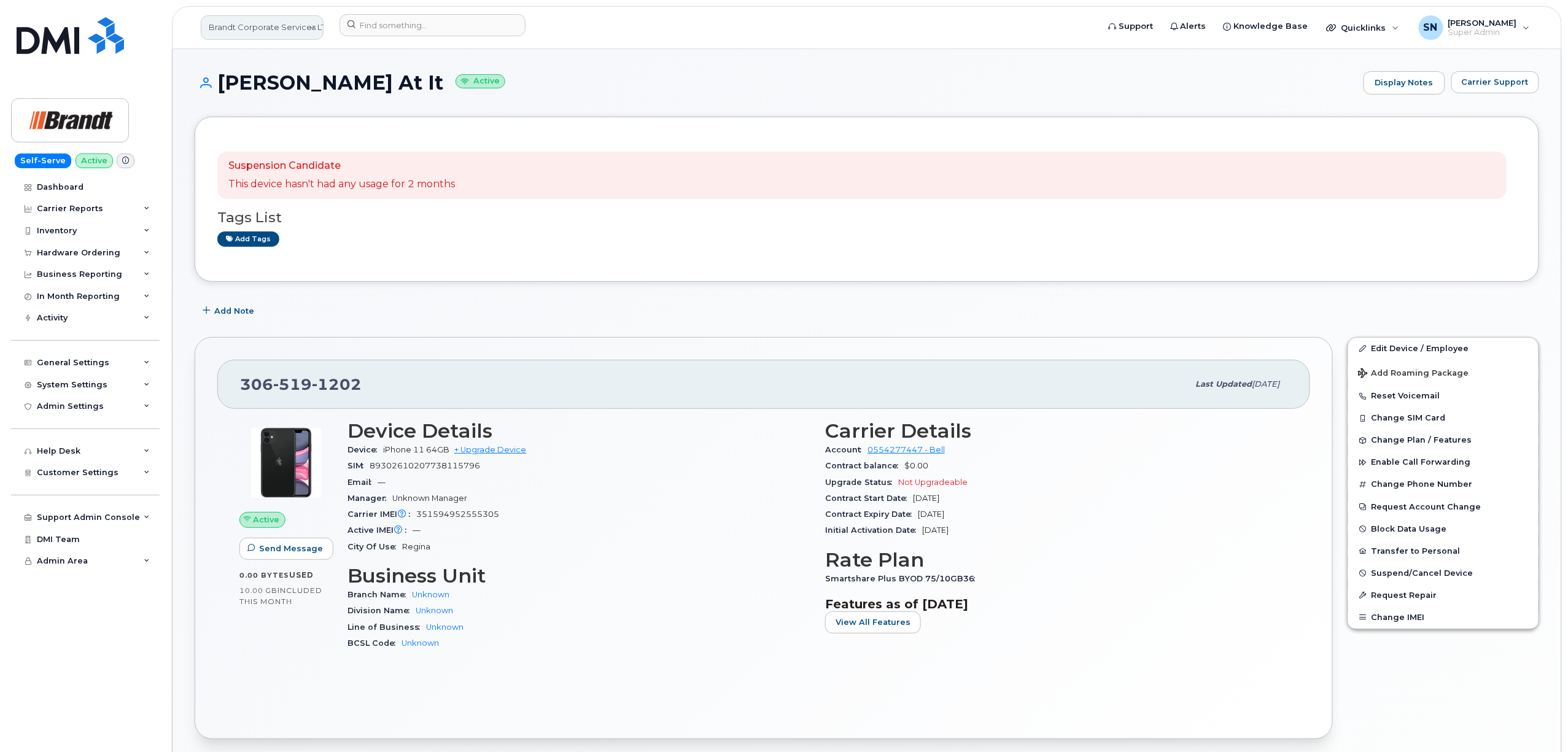
click at [285, 28] on link "Brandt Corporate Services LTD" at bounding box center [262, 28] width 123 height 24
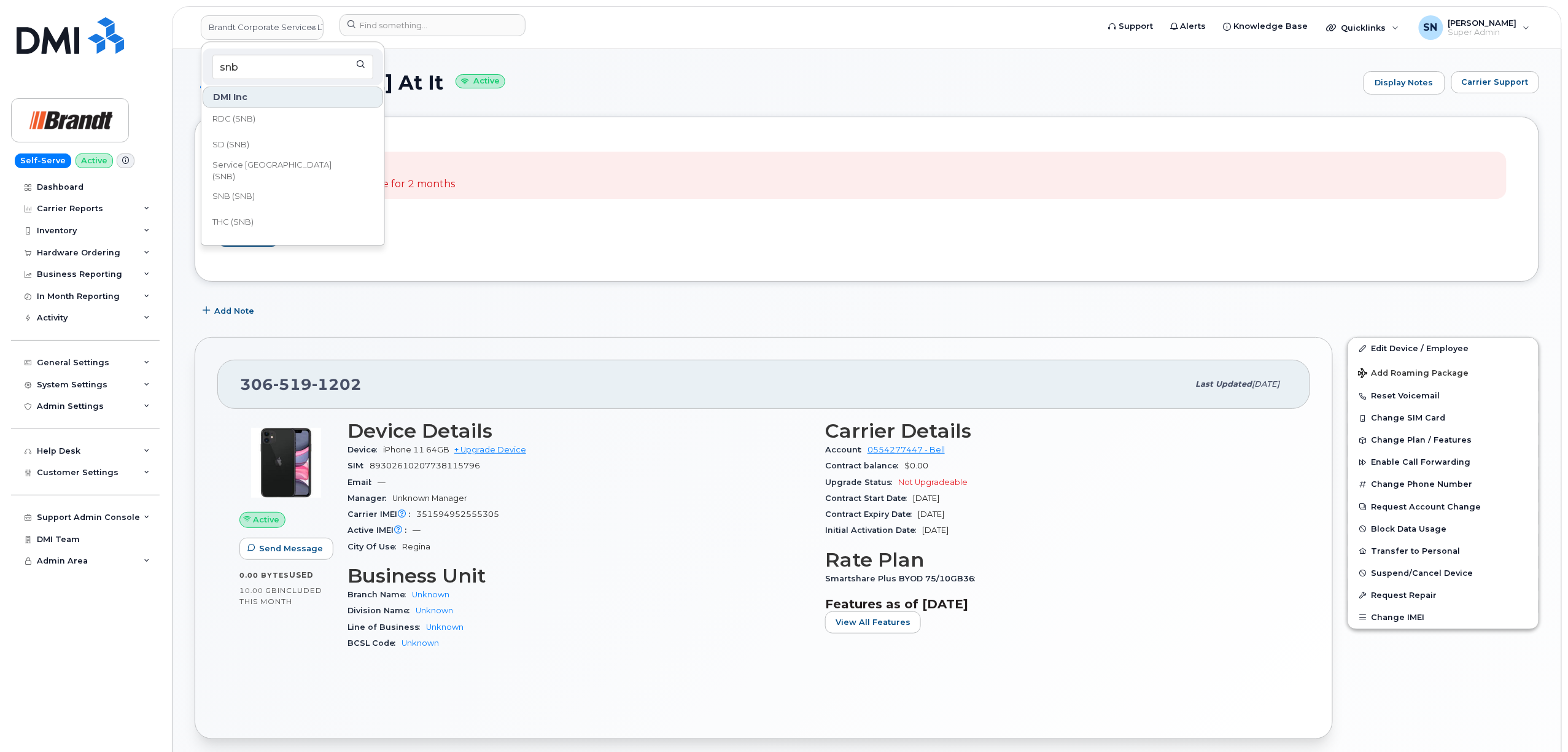
scroll to position [573, 0]
type input "snb"
click at [285, 193] on link "SNB (SNB)" at bounding box center [293, 194] width 181 height 24
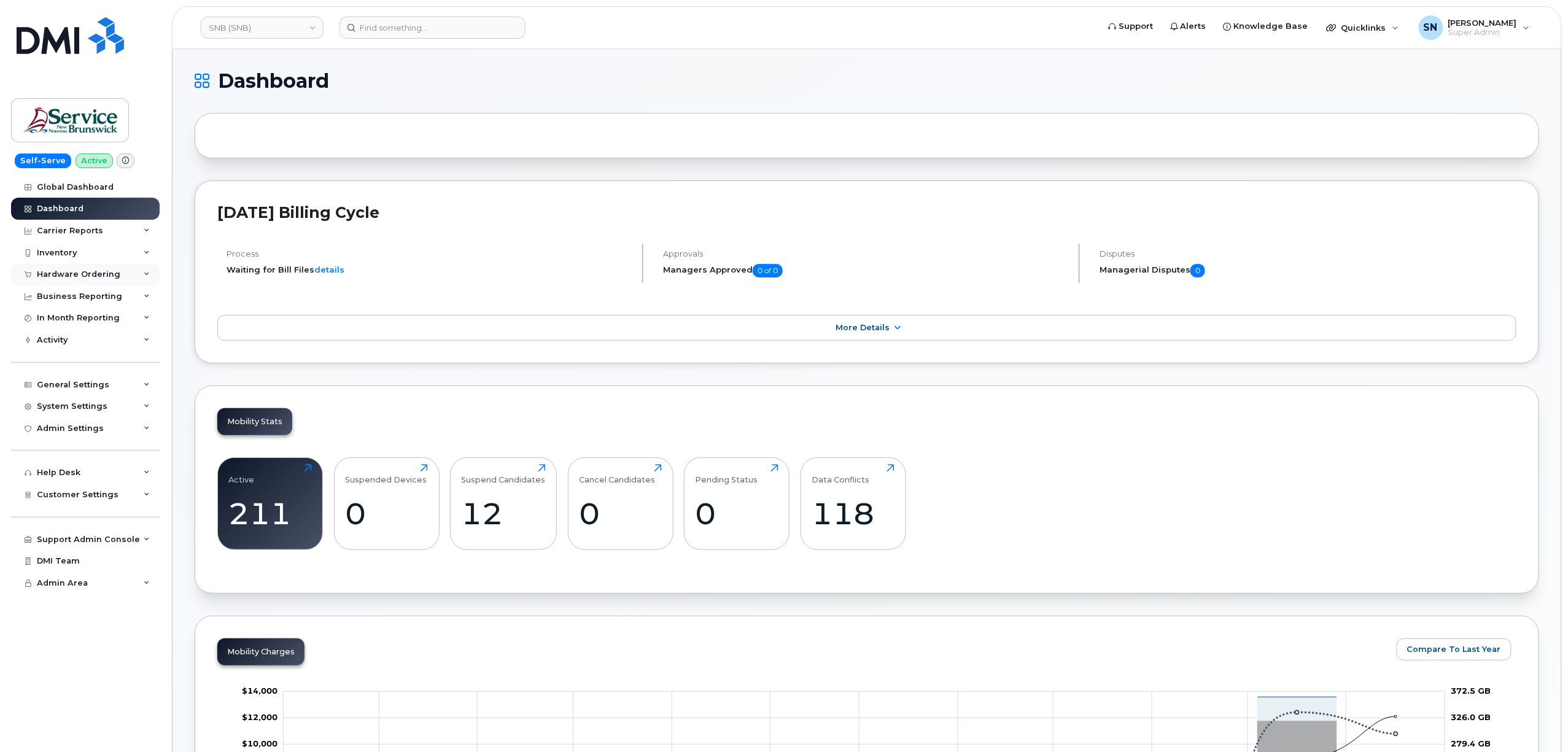
click at [88, 284] on div "Hardware Ordering" at bounding box center [85, 274] width 148 height 22
click at [91, 271] on div "Hardware Ordering" at bounding box center [79, 274] width 84 height 10
click at [92, 536] on div "Support Admin Console" at bounding box center [88, 540] width 103 height 10
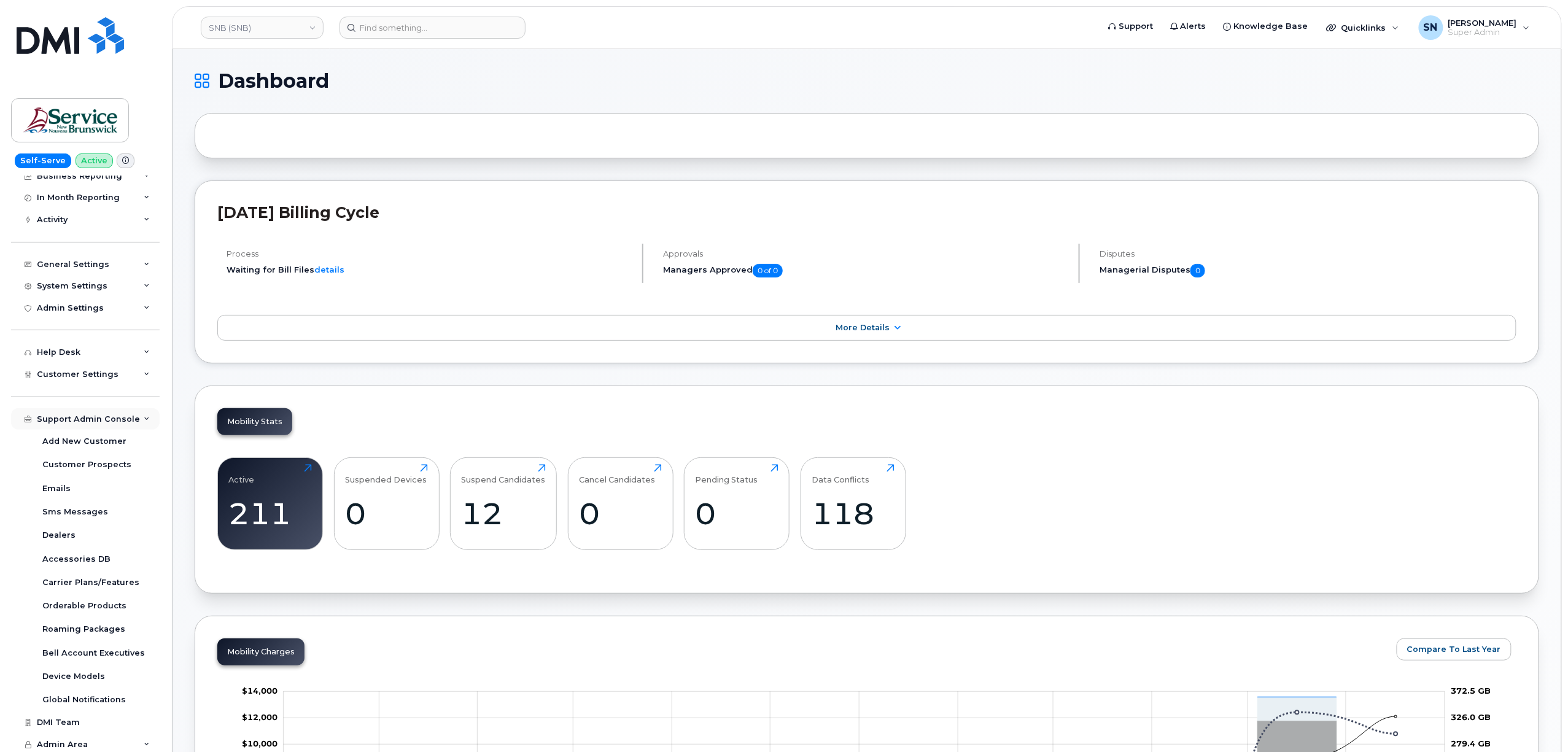
scroll to position [123, 0]
click at [79, 415] on div "Support Admin Console" at bounding box center [88, 417] width 103 height 10
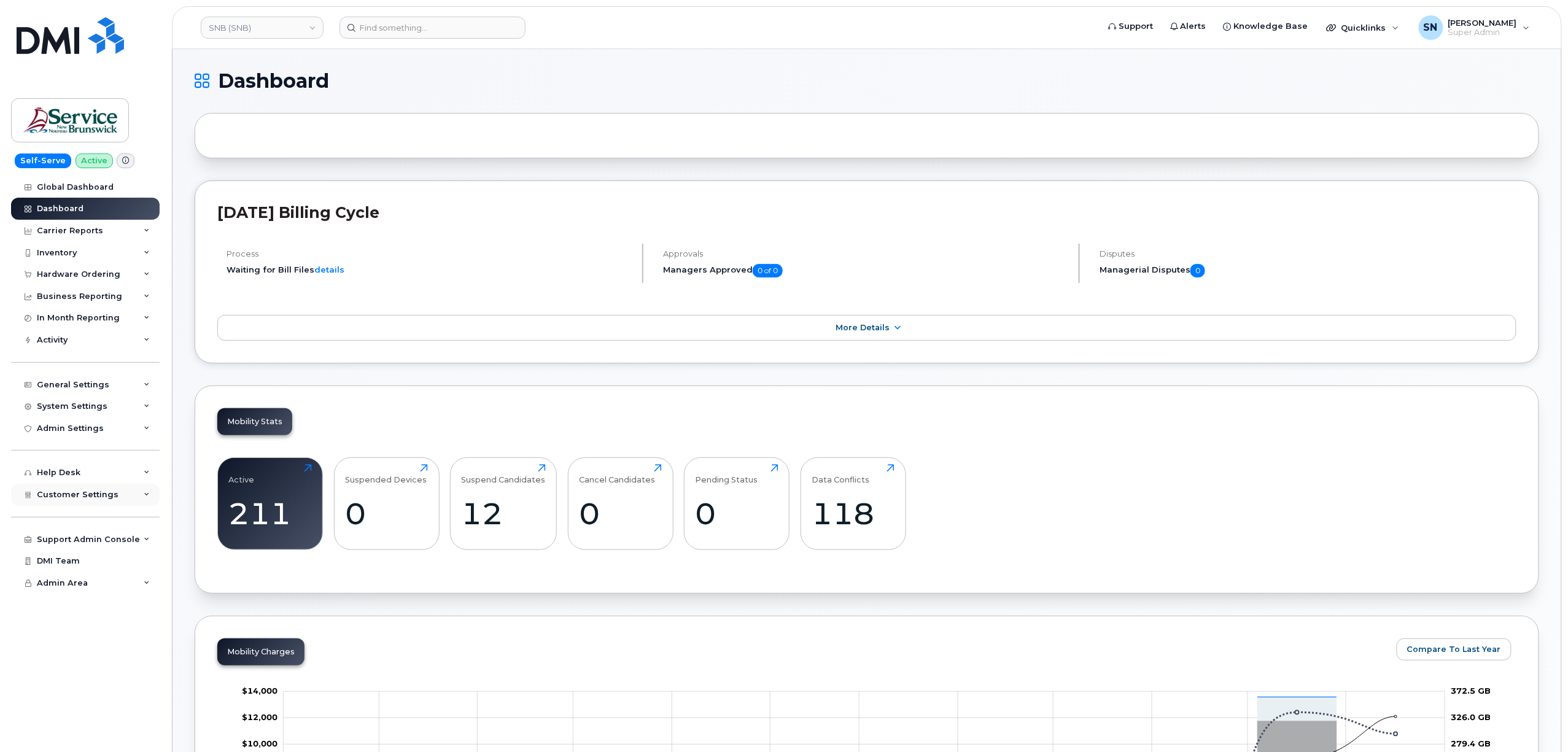
click at [86, 496] on span "Customer Settings" at bounding box center [78, 494] width 82 height 9
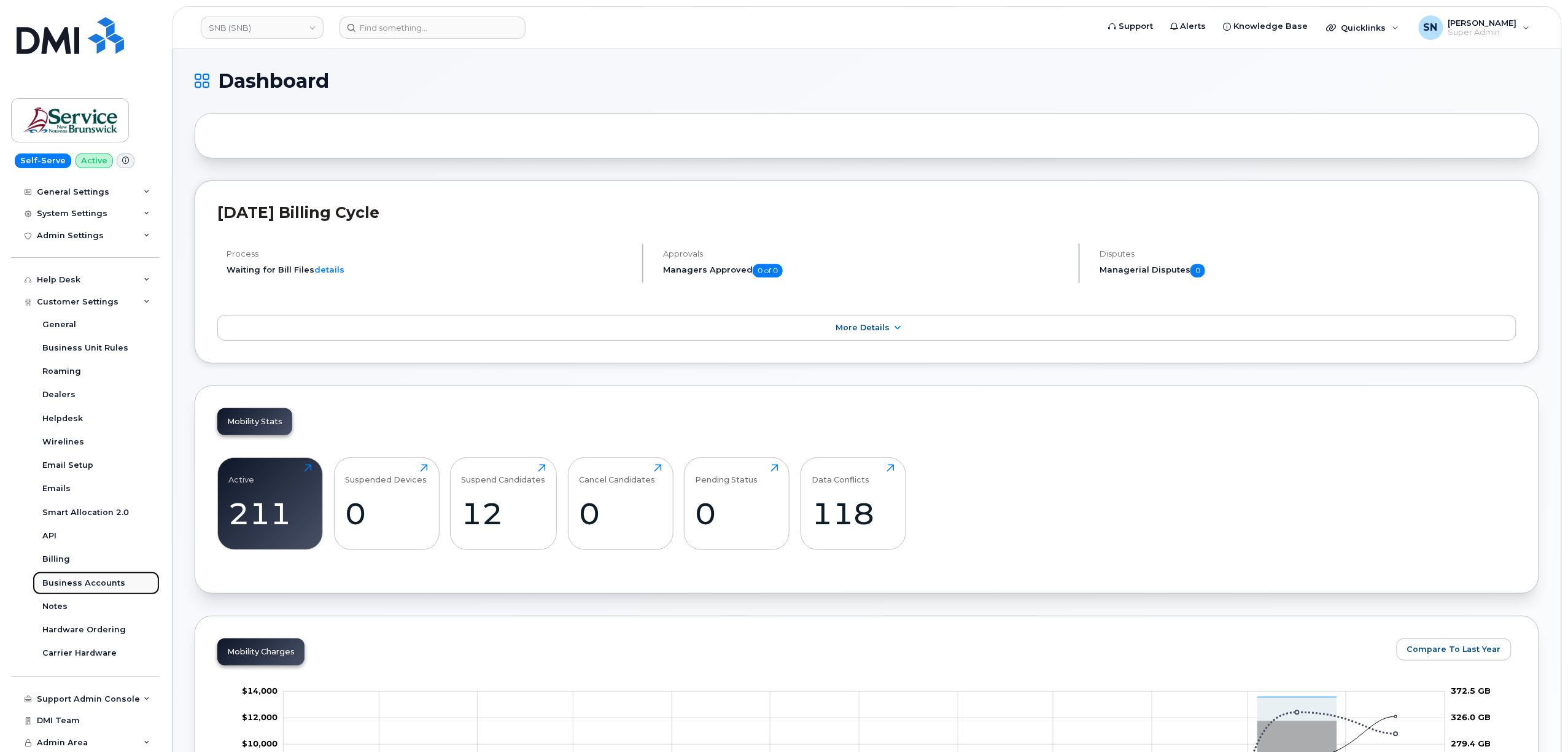
click at [94, 583] on div "Business Accounts" at bounding box center [84, 583] width 83 height 11
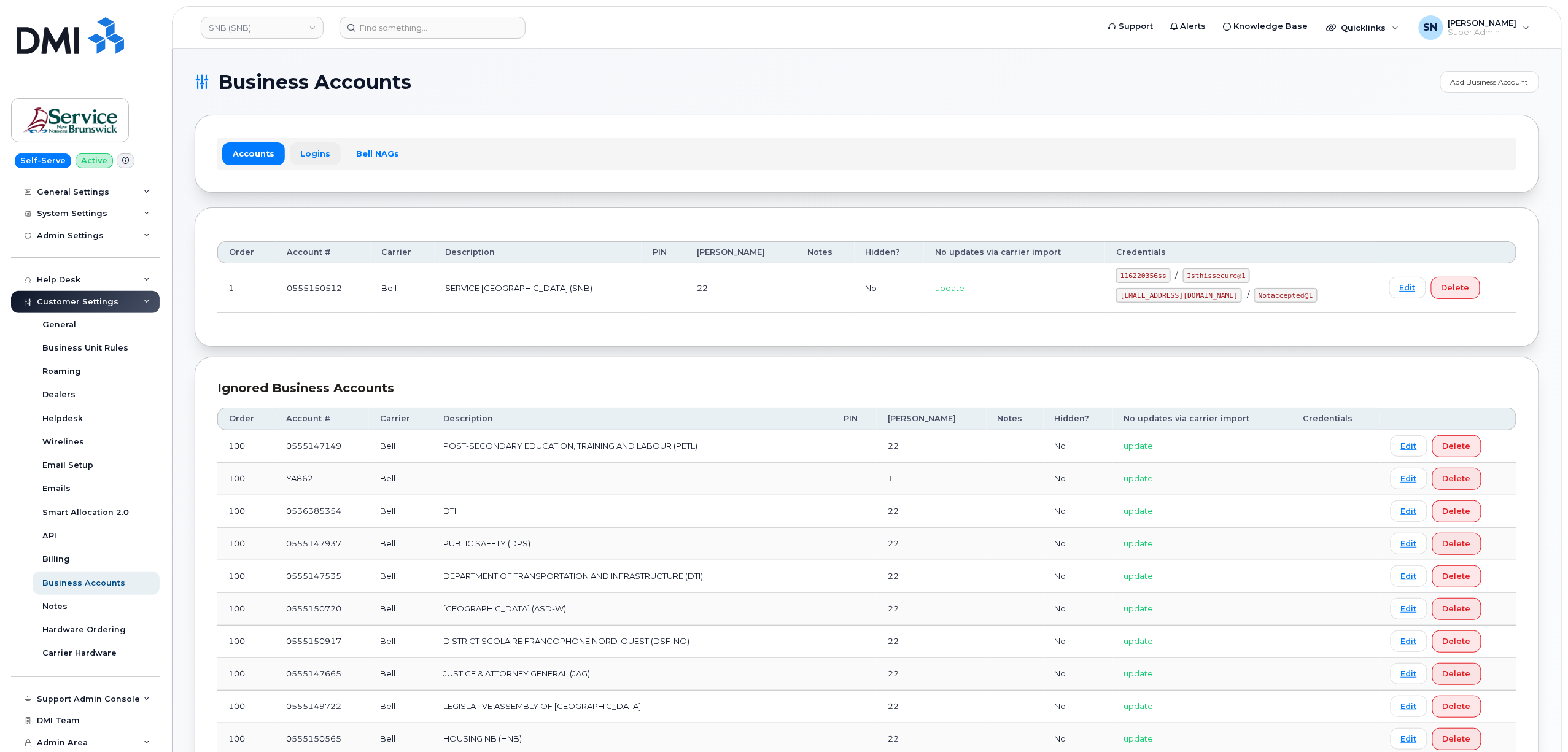
click at [310, 150] on link "Logins" at bounding box center [316, 153] width 51 height 22
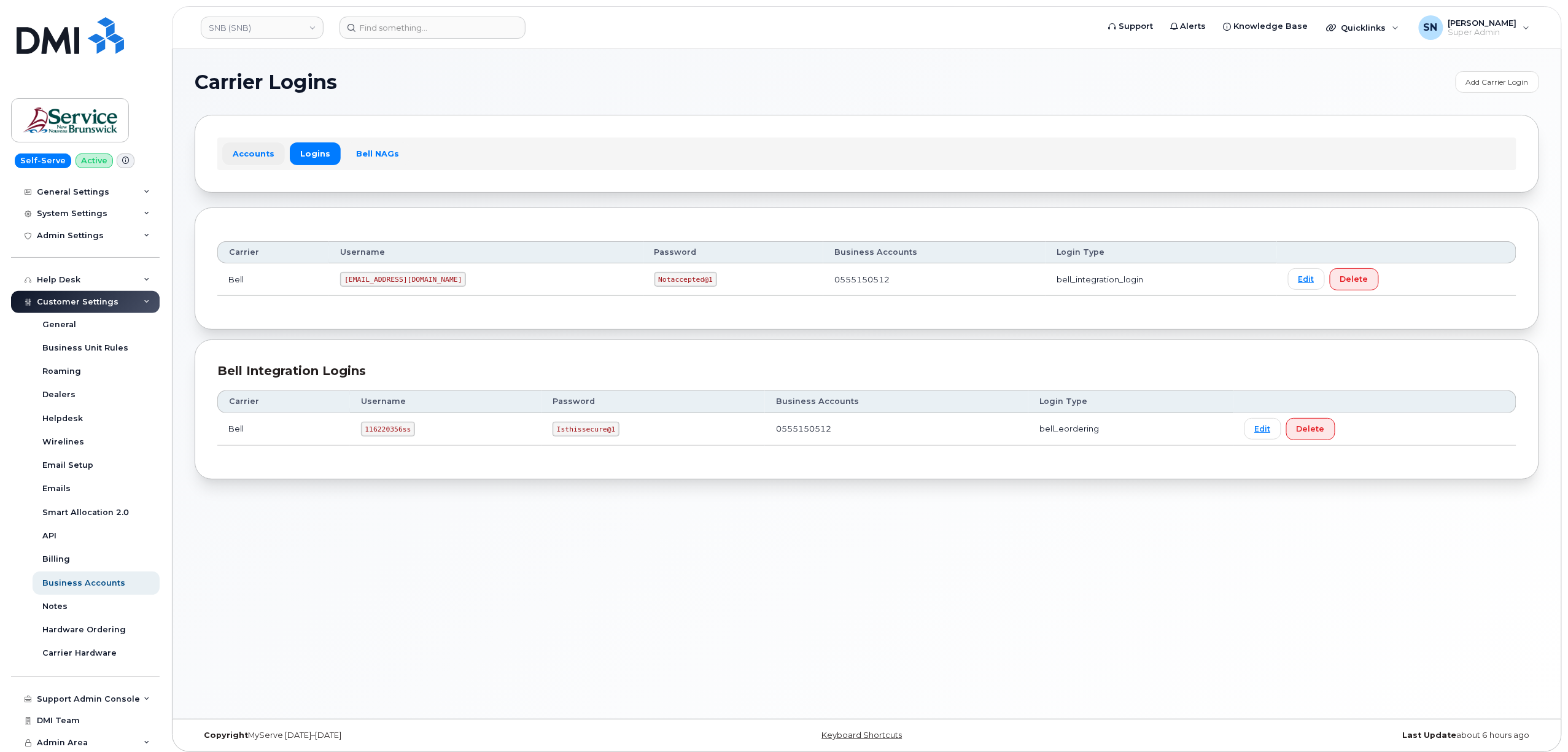
click at [254, 155] on link "Accounts" at bounding box center [254, 153] width 63 height 22
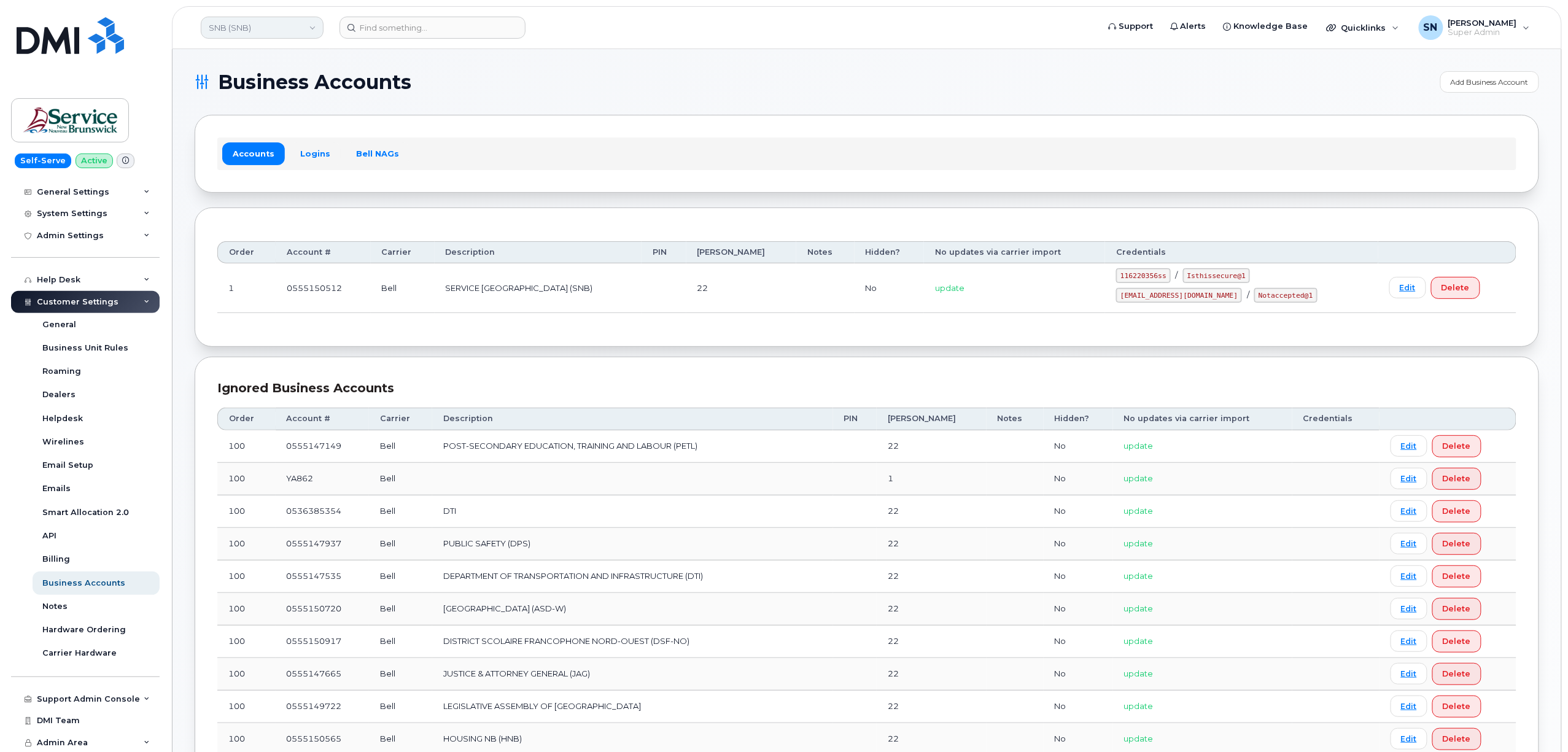
click at [285, 33] on link "SNB (SNB)" at bounding box center [262, 28] width 123 height 22
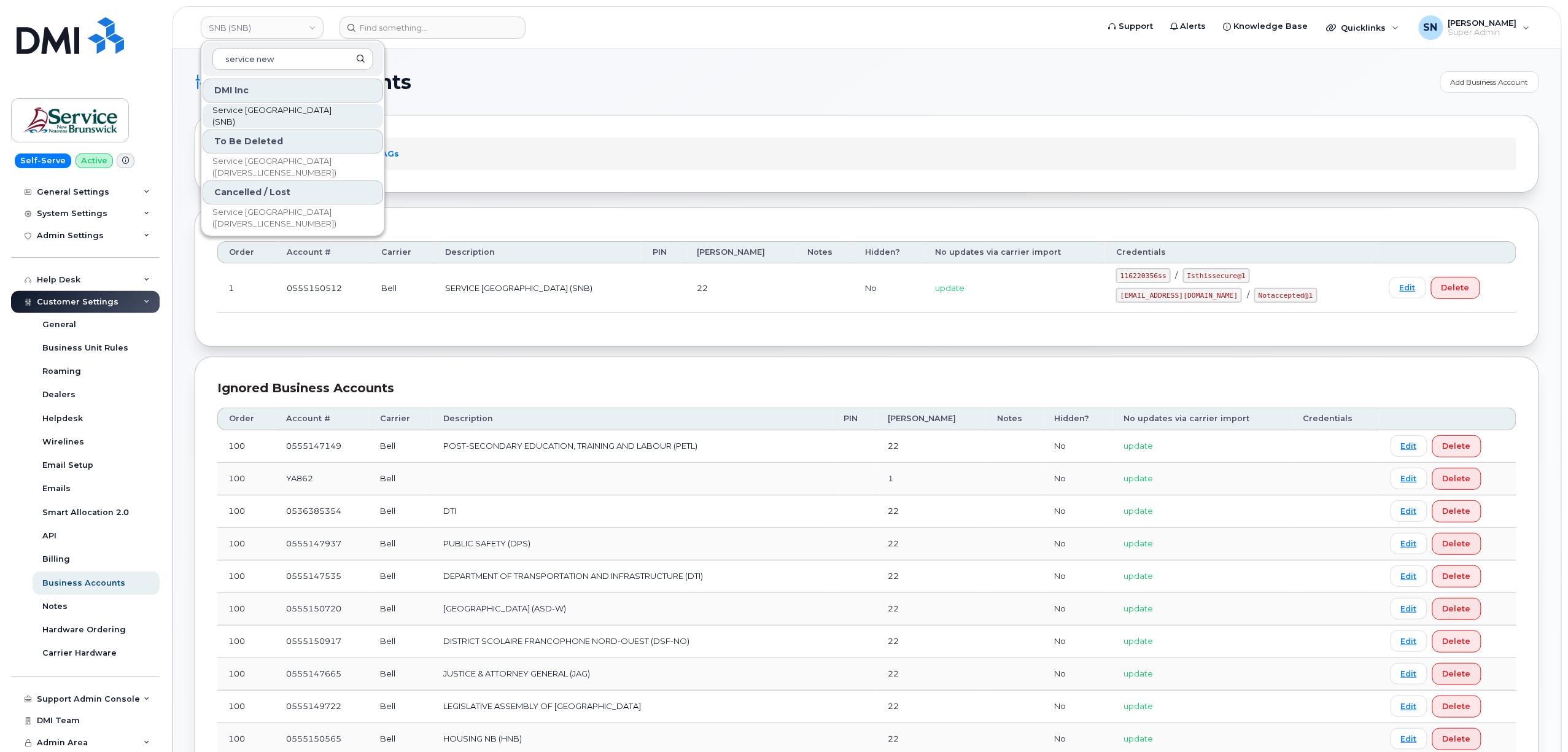
type input "service new"
click at [327, 108] on link "Service [GEOGRAPHIC_DATA] (SNB)" at bounding box center [293, 116] width 181 height 24
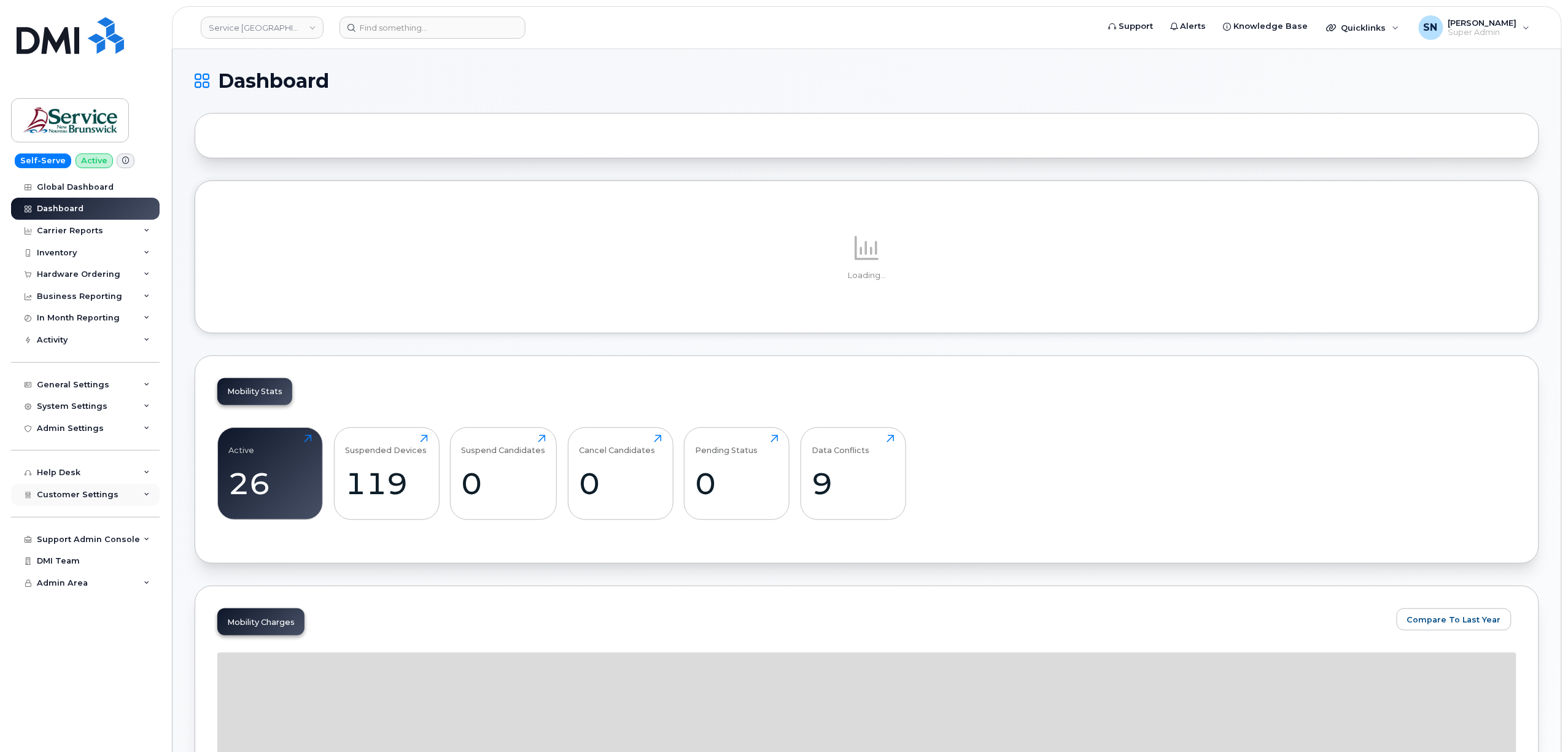
click at [91, 492] on span "Customer Settings" at bounding box center [78, 494] width 82 height 9
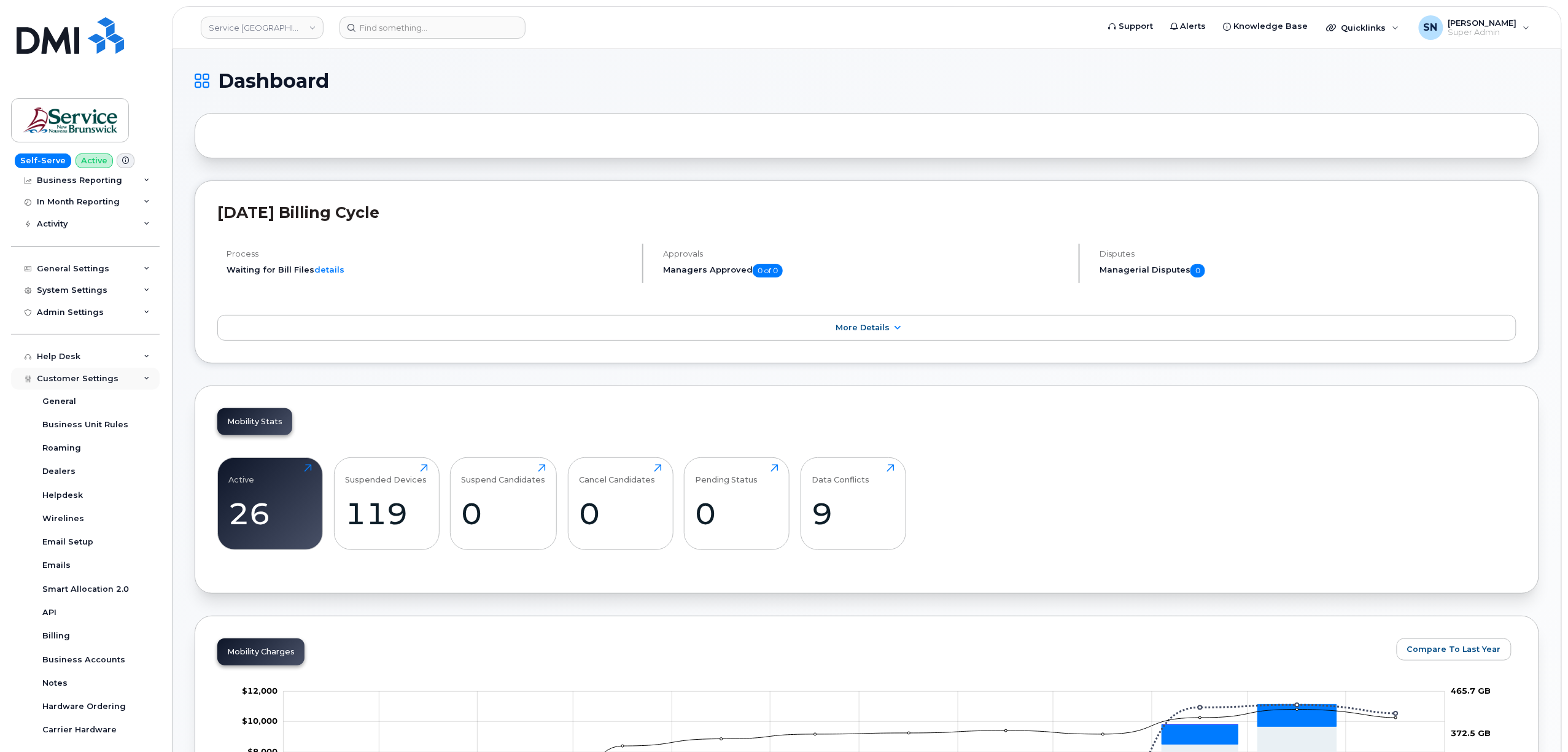
scroll to position [193, 0]
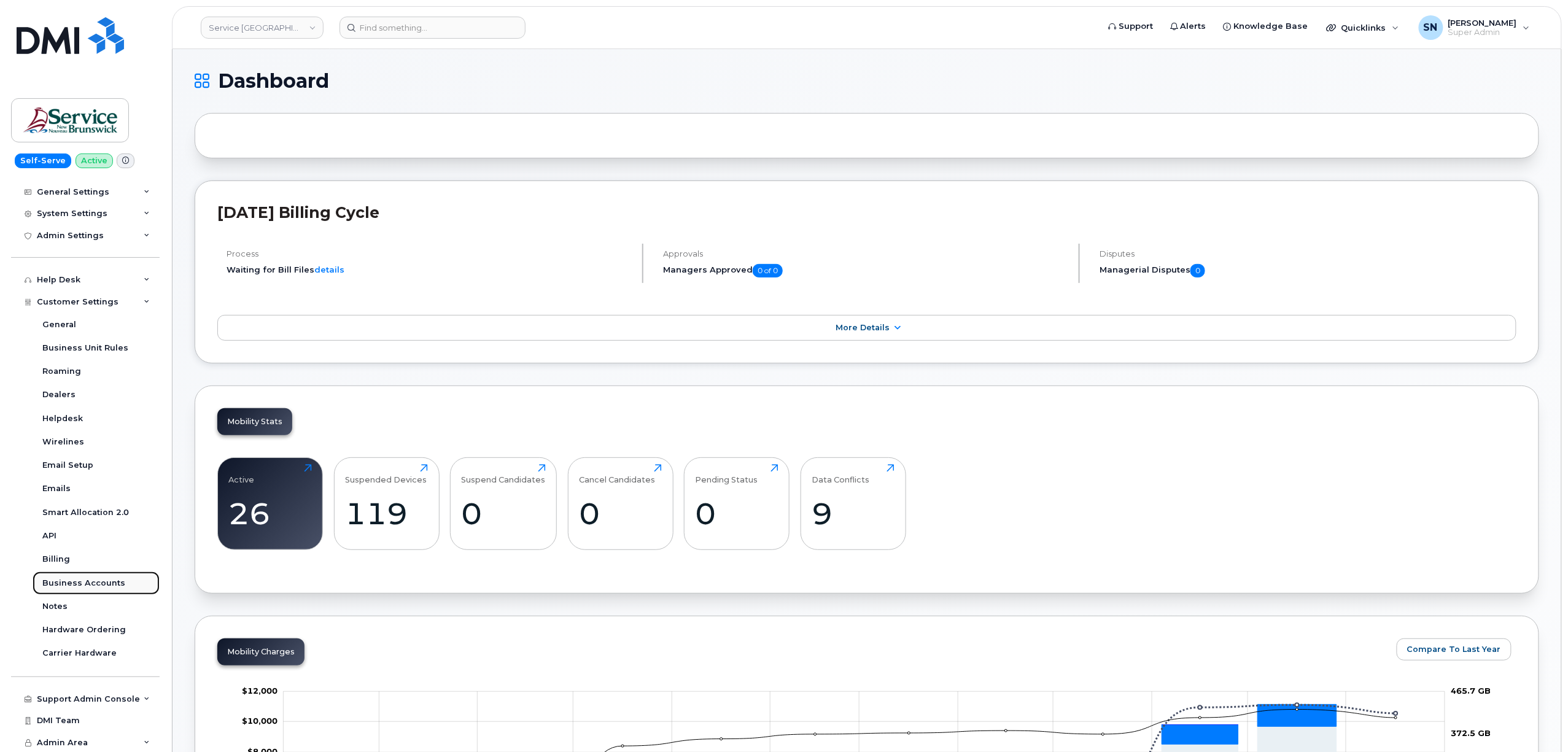
click at [102, 583] on div "Business Accounts" at bounding box center [84, 583] width 83 height 11
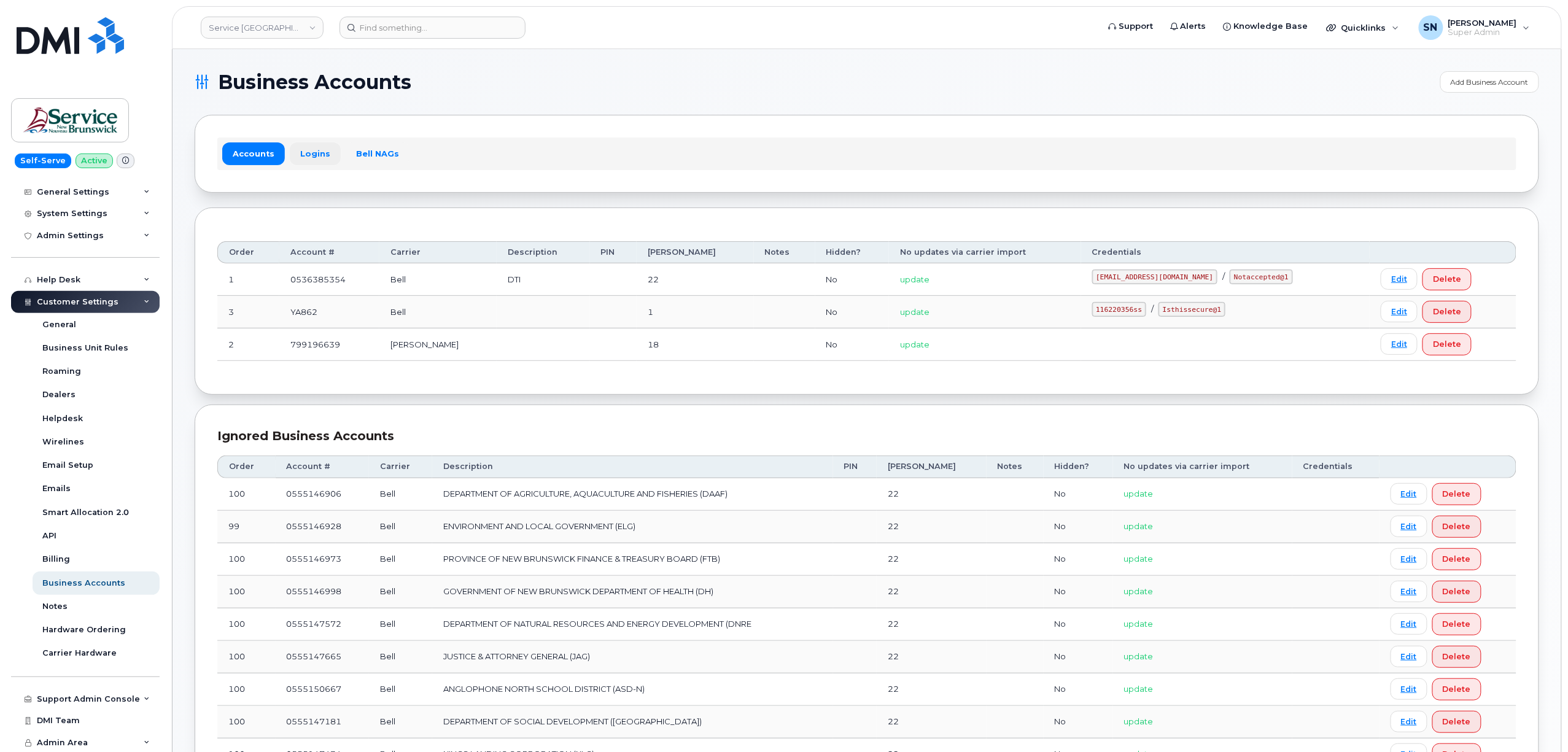
click at [306, 150] on link "Logins" at bounding box center [316, 153] width 51 height 22
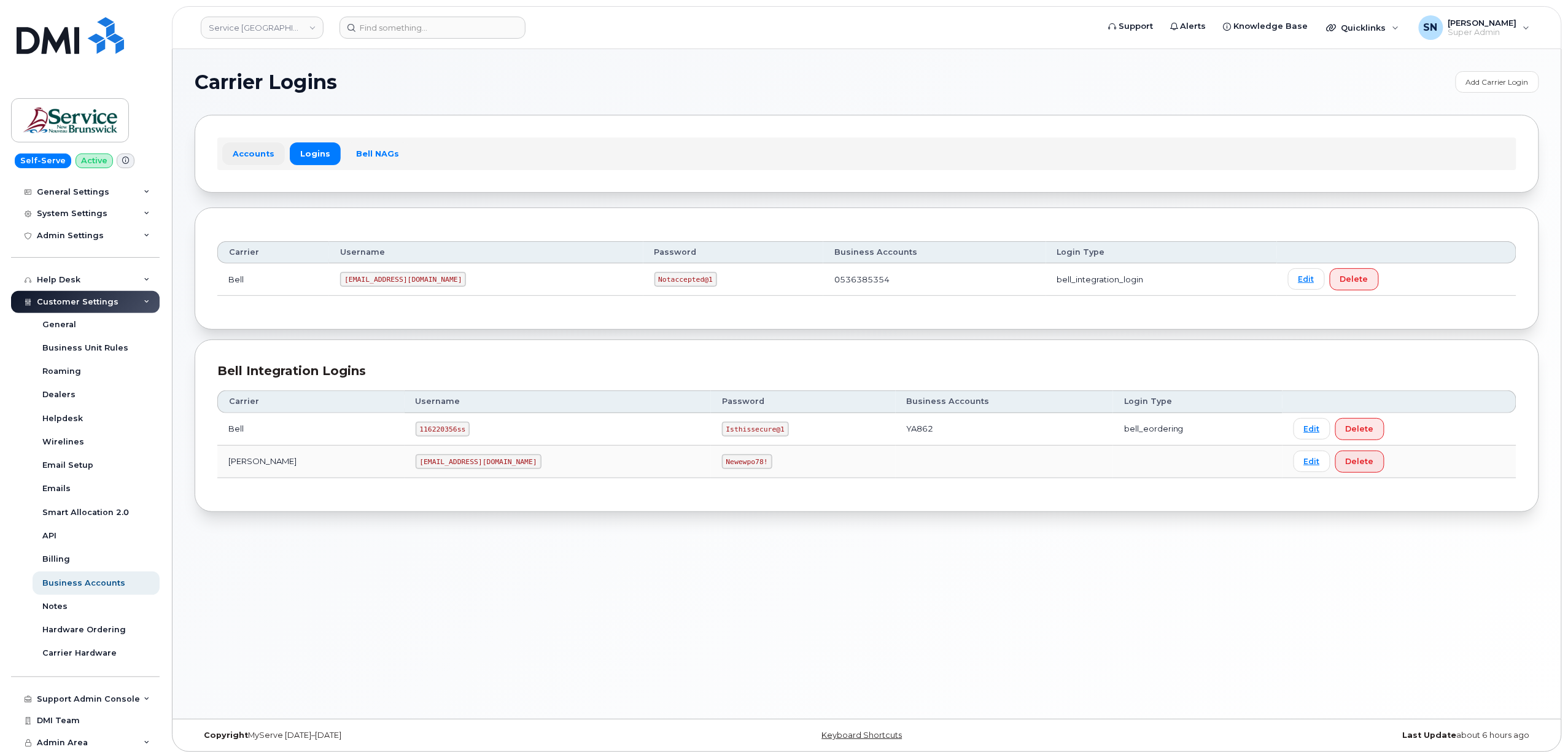
click at [238, 157] on link "Accounts" at bounding box center [254, 153] width 63 height 22
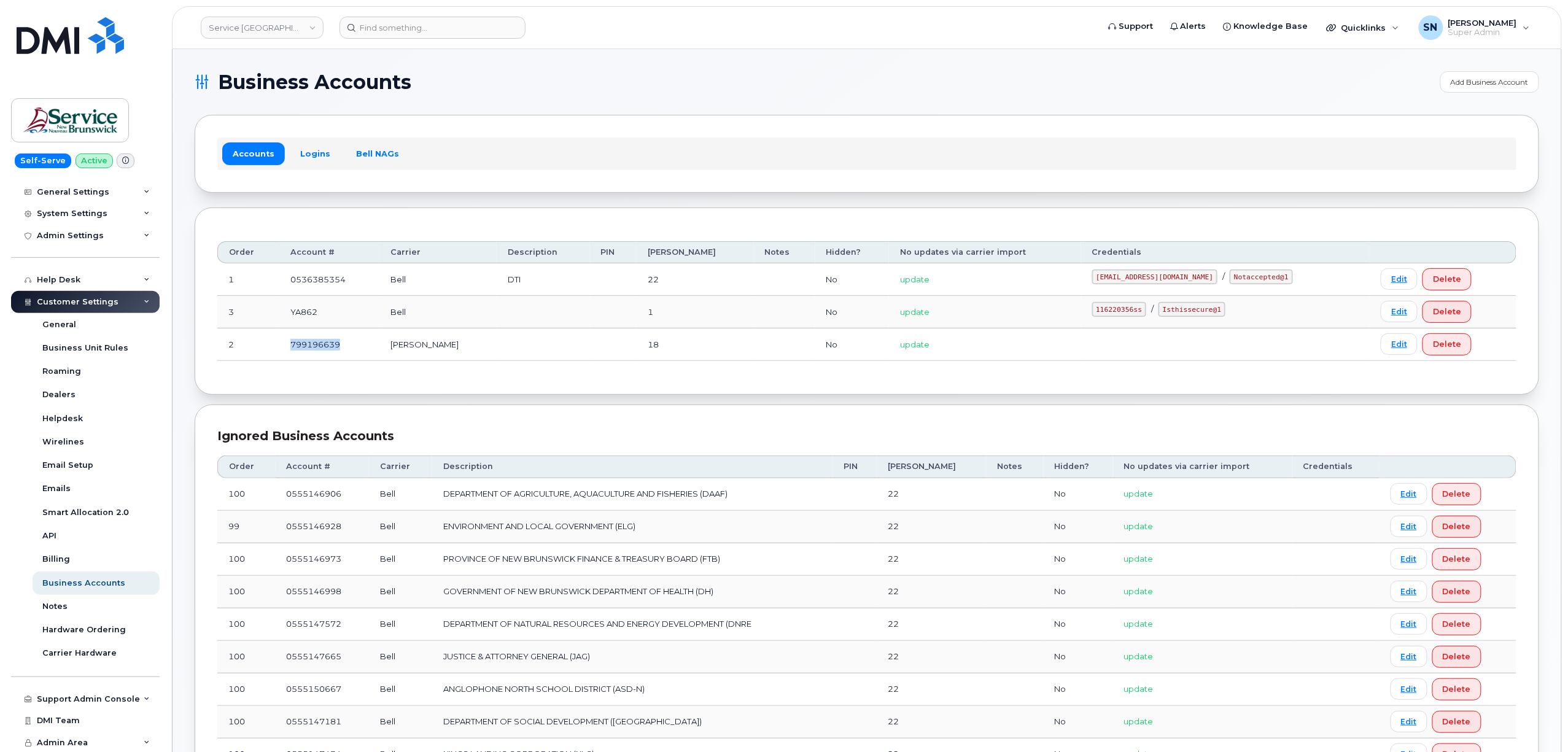
drag, startPoint x: 299, startPoint y: 347, endPoint x: 351, endPoint y: 357, distance: 53.0
click at [351, 357] on td "799196639" at bounding box center [329, 345] width 100 height 32
copy td "799196639"
click at [455, 25] on input at bounding box center [432, 28] width 186 height 22
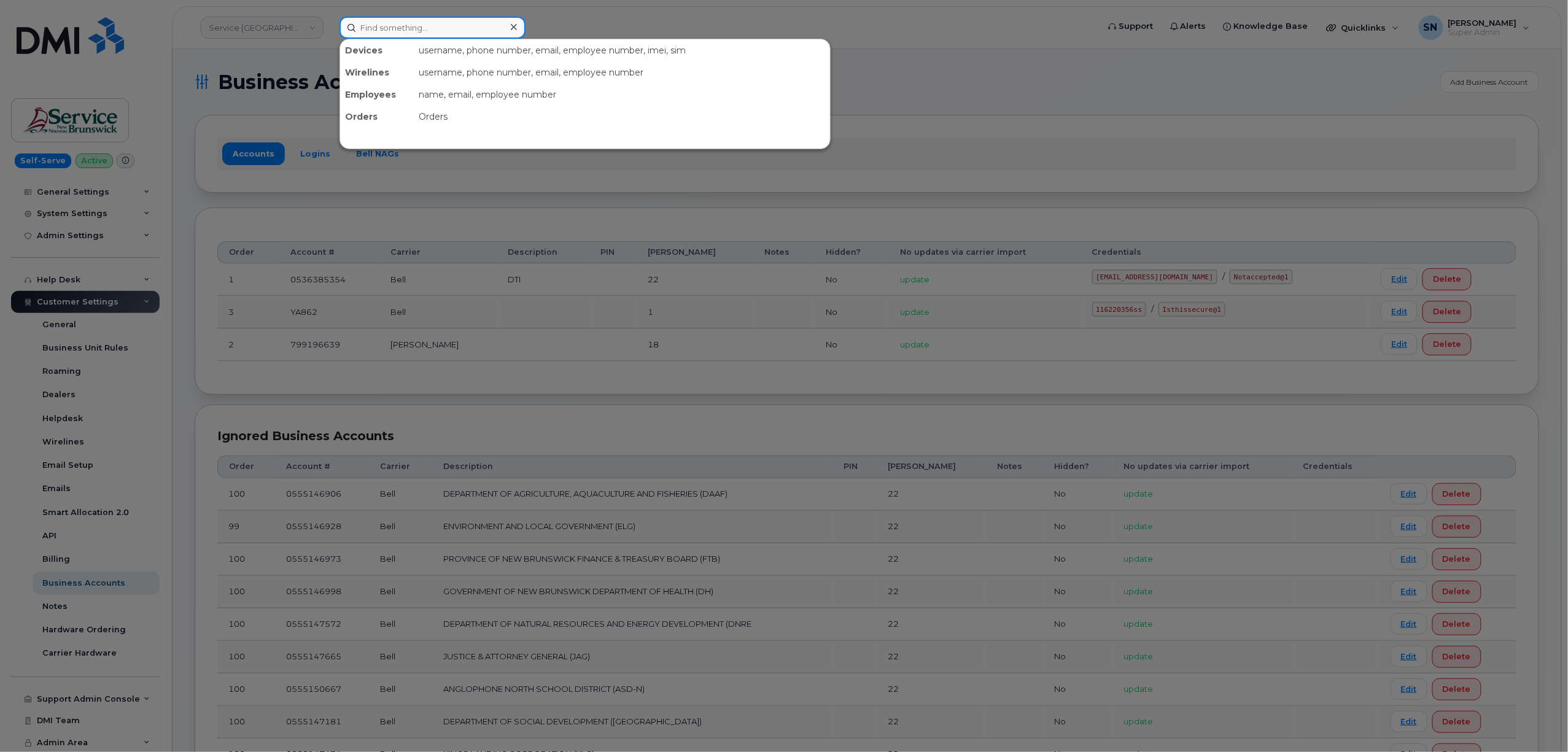
paste input "306.519.1202"
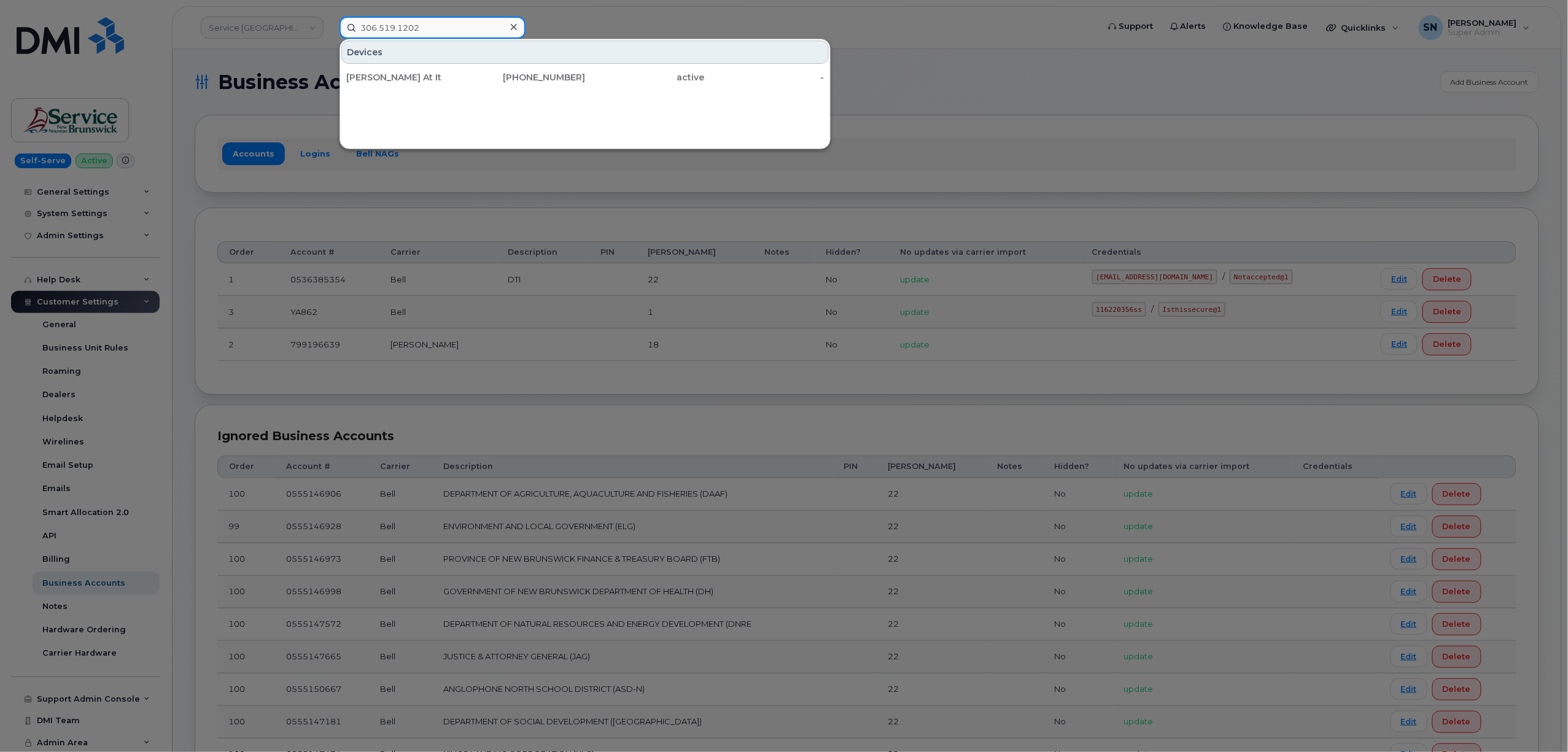
type input "306.519.1202"
click at [409, 81] on div "Mitchell Dobson At It" at bounding box center [406, 78] width 120 height 12
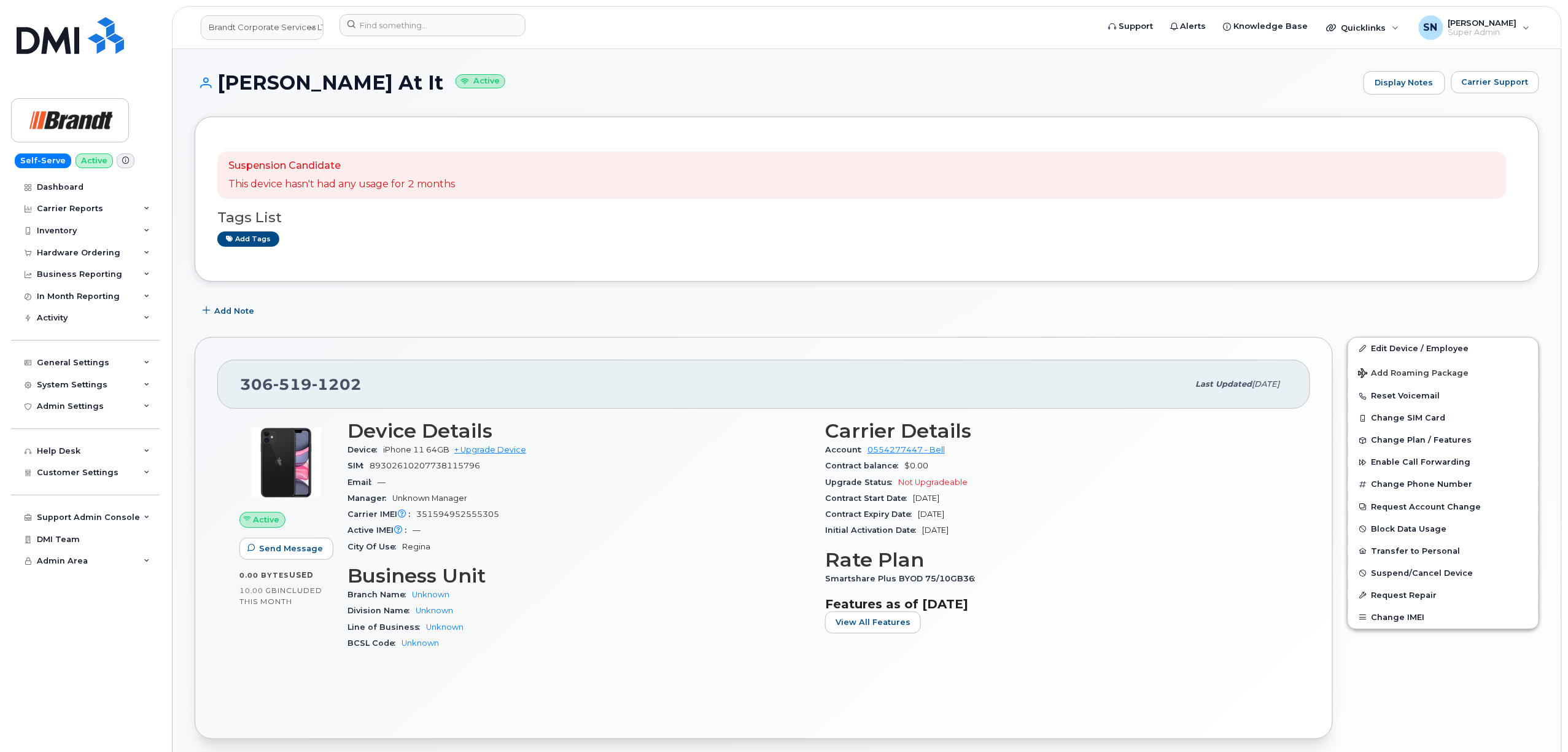
click at [600, 132] on div "Suspension Candidate This device hasn't had any usage for 2 months Tags List Ad…" at bounding box center [867, 199] width 1345 height 165
drag, startPoint x: 220, startPoint y: 77, endPoint x: 417, endPoint y: 51, distance: 198.7
click at [435, 79] on h1 "[PERSON_NAME] At It Active" at bounding box center [776, 83] width 1163 height 22
copy h1 "[PERSON_NAME] At It"
click at [472, 16] on input at bounding box center [432, 25] width 186 height 22
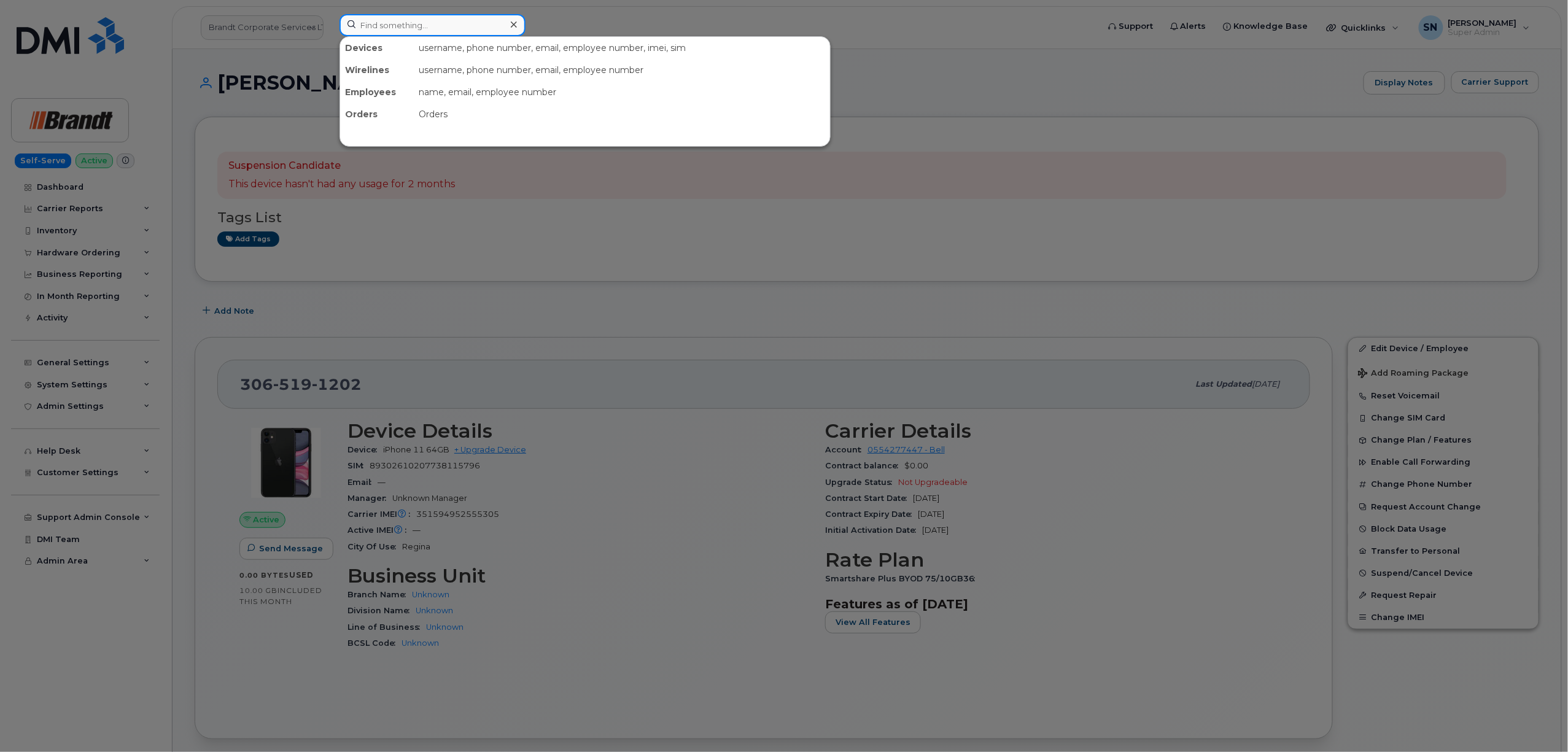
paste input "6047987639"
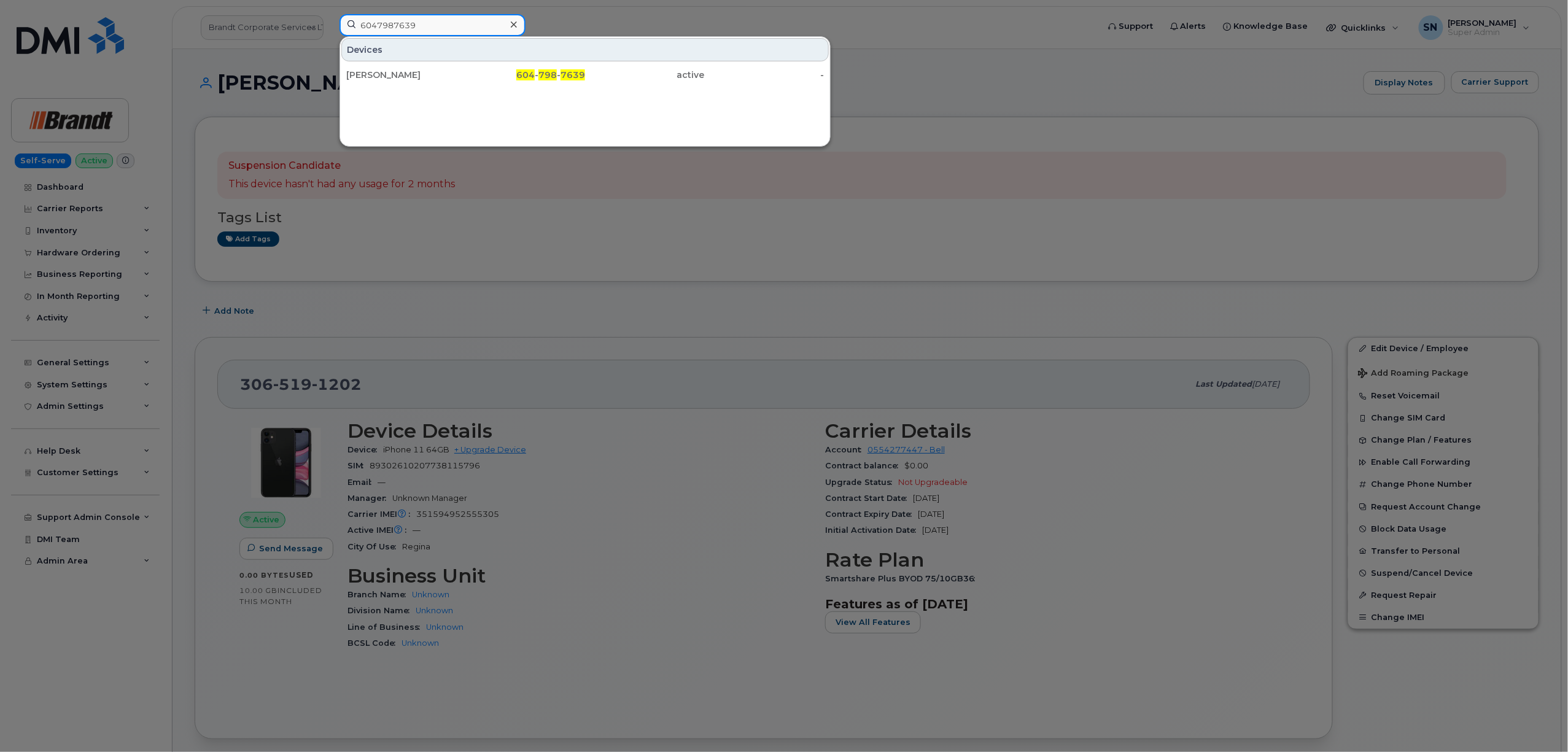
type input "6047987639"
click at [446, 77] on div "[PERSON_NAME]" at bounding box center [406, 75] width 120 height 12
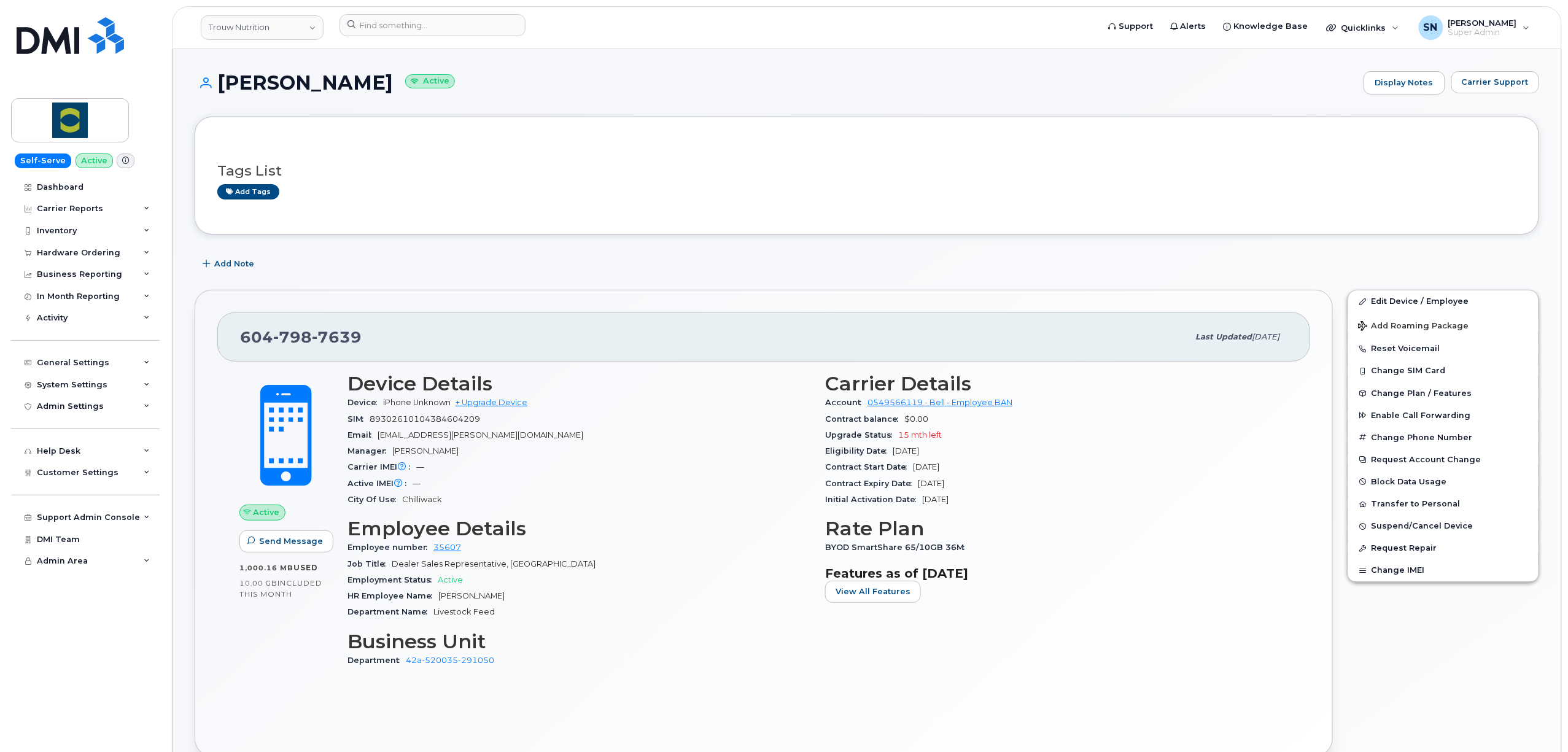
click at [426, 273] on div "Add Note" at bounding box center [867, 264] width 1345 height 22
drag, startPoint x: 243, startPoint y: 335, endPoint x: 394, endPoint y: 335, distance: 151.0
click at [394, 335] on div "[PHONE_NUMBER]" at bounding box center [714, 337] width 948 height 26
copy span "[PHONE_NUMBER]"
click at [1494, 92] on button "Carrier Support" at bounding box center [1495, 82] width 88 height 22
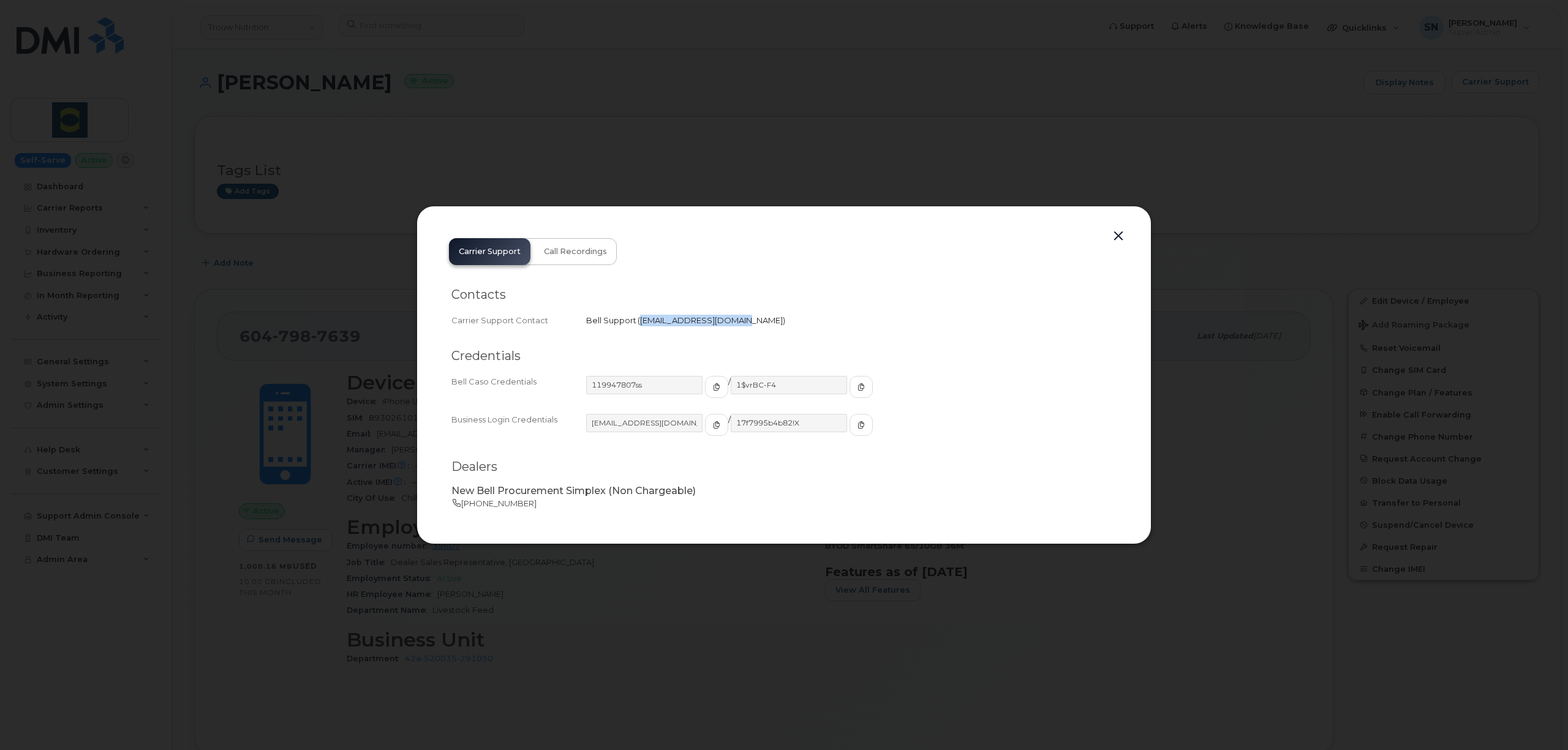
drag, startPoint x: 639, startPoint y: 319, endPoint x: 731, endPoint y: 331, distance: 92.8
click at [731, 331] on div "Contacts Carrier Support Contact Bell Support   [EMAIL_ADDRESS][DOMAIN_NAME]" at bounding box center [784, 307] width 665 height 61
copy span "[EMAIL_ADDRESS][DOMAIN_NAME]"
click at [1117, 236] on button "button" at bounding box center [1118, 236] width 18 height 17
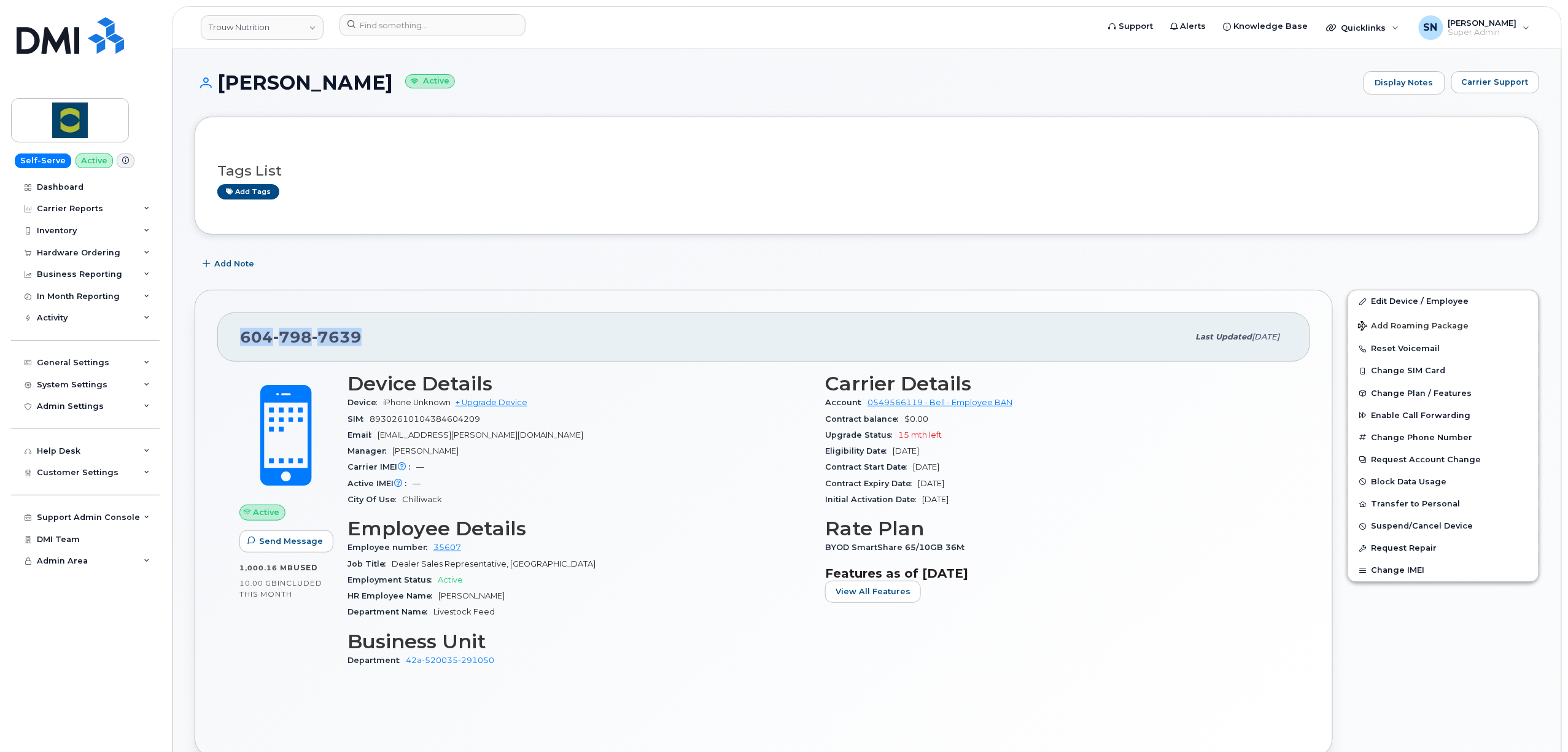
drag, startPoint x: 242, startPoint y: 335, endPoint x: 369, endPoint y: 341, distance: 127.1
click at [369, 341] on div "[PHONE_NUMBER]" at bounding box center [714, 337] width 948 height 26
copy span "[PHONE_NUMBER]"
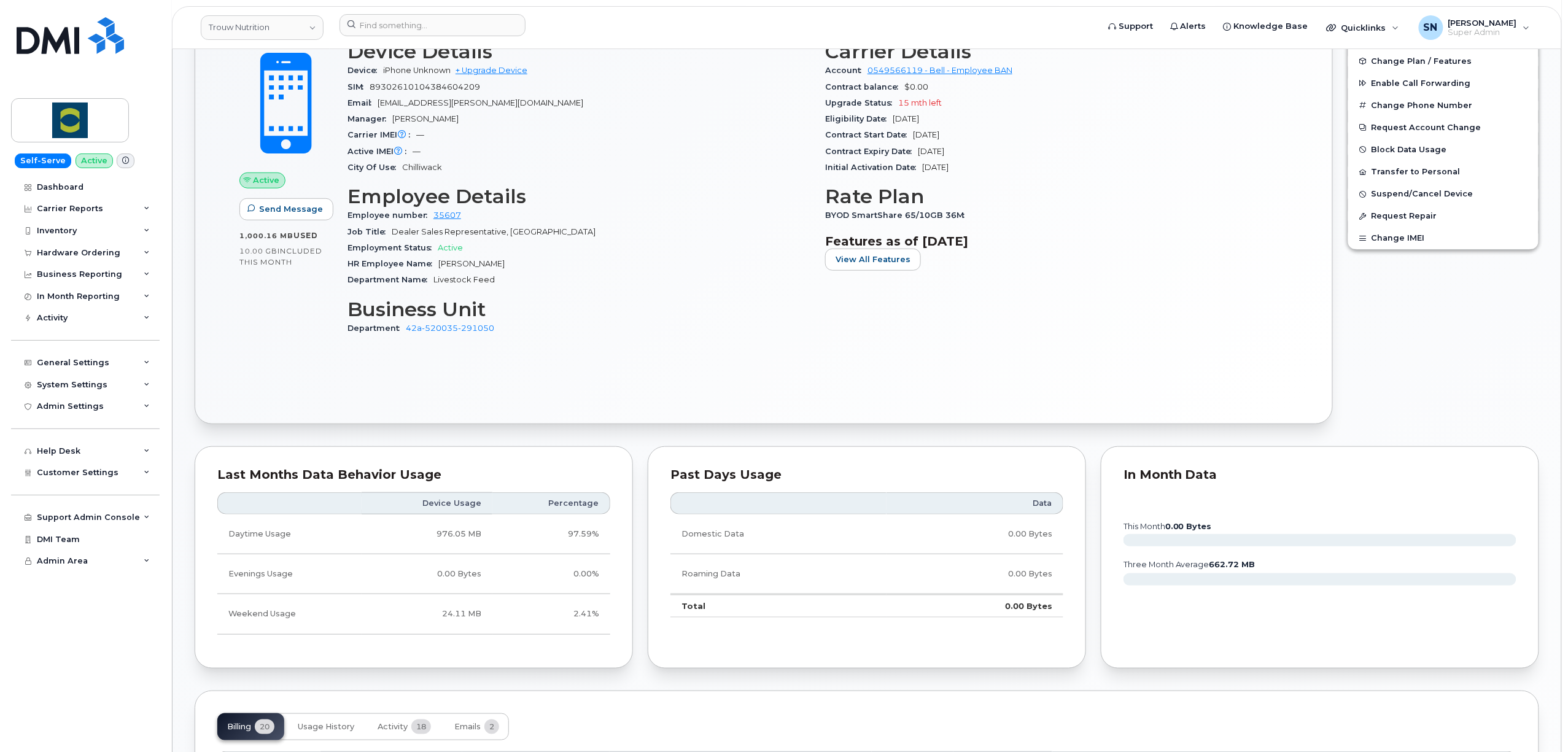
scroll to position [654, 0]
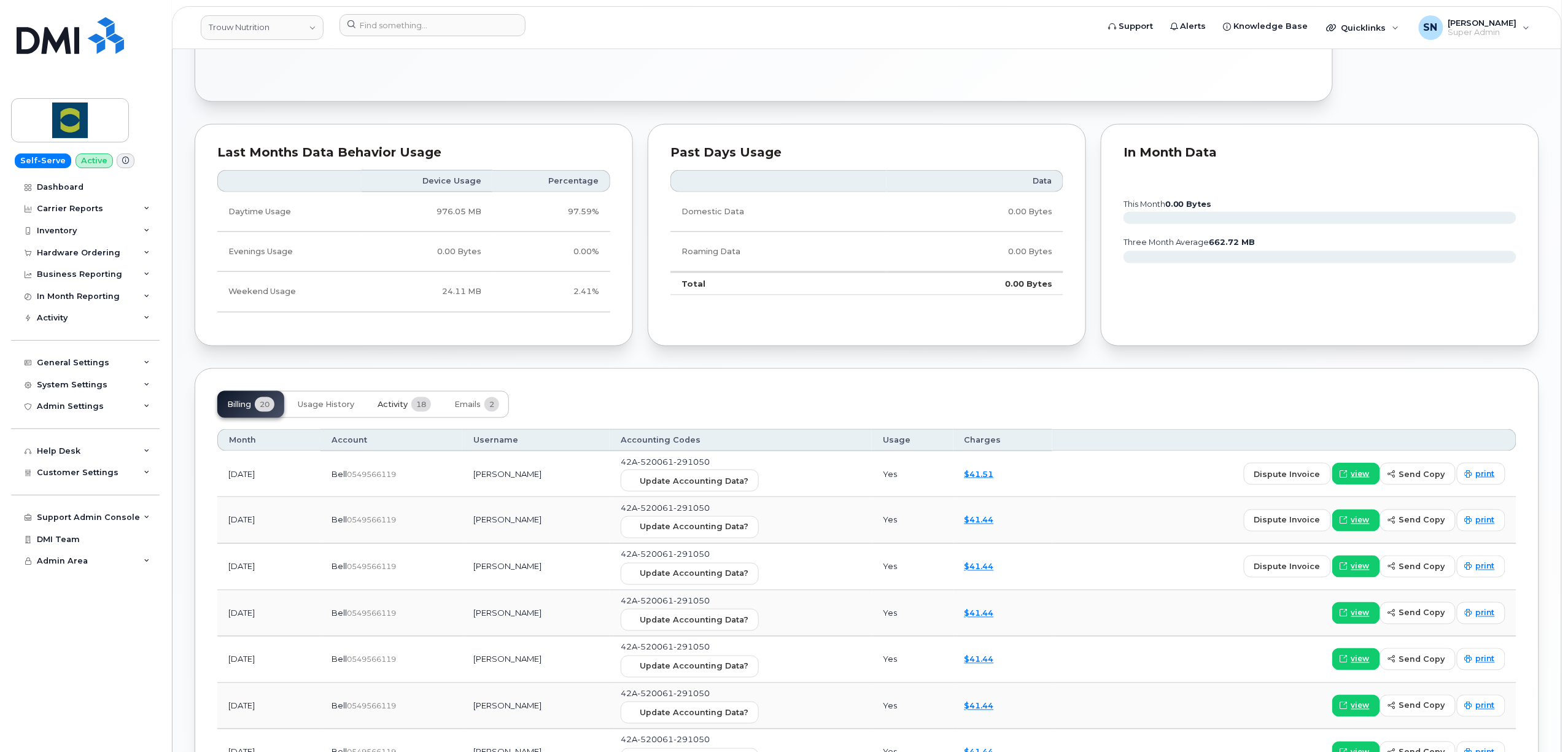
click at [387, 398] on button "Activity 18" at bounding box center [404, 405] width 73 height 27
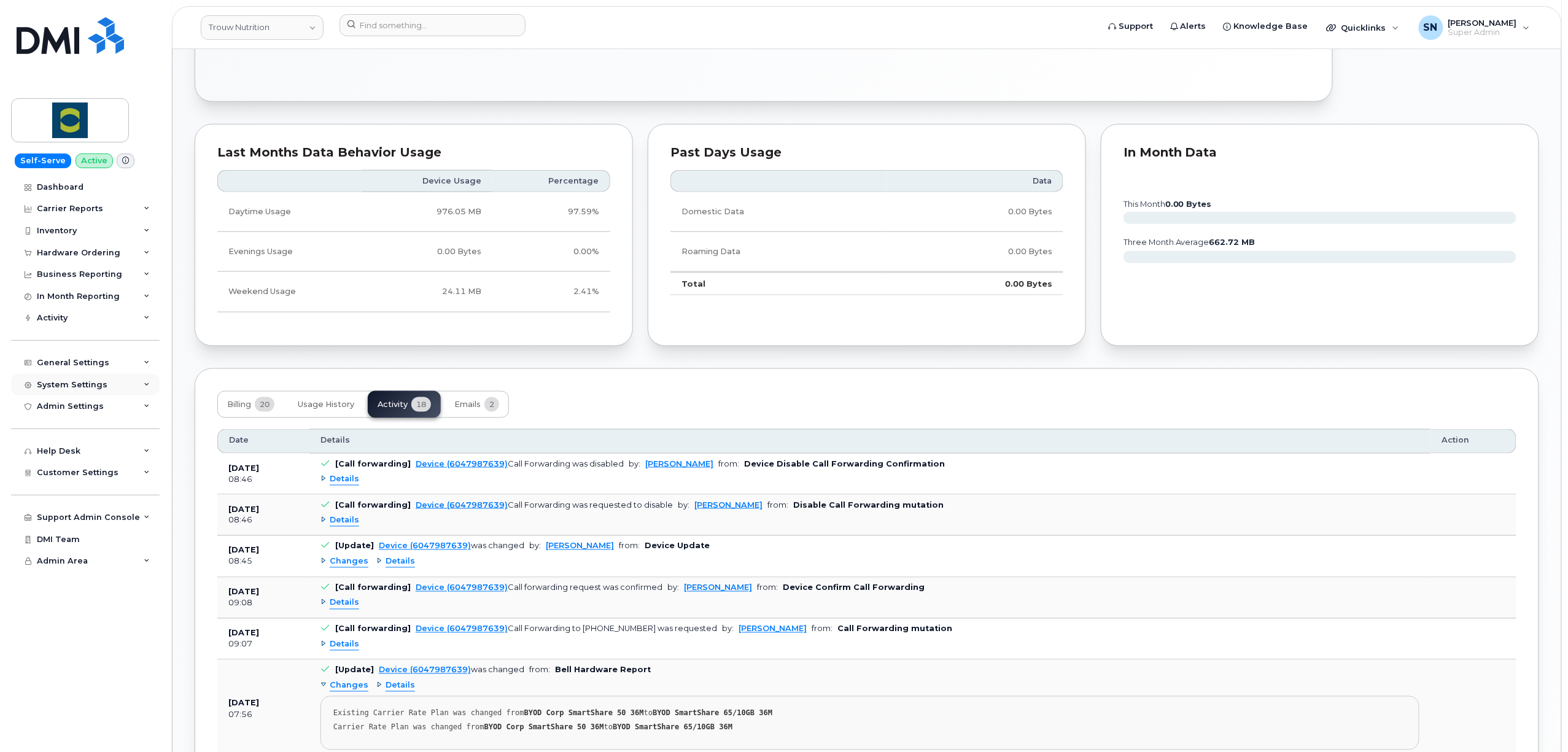
click at [82, 391] on div "System Settings" at bounding box center [85, 384] width 148 height 22
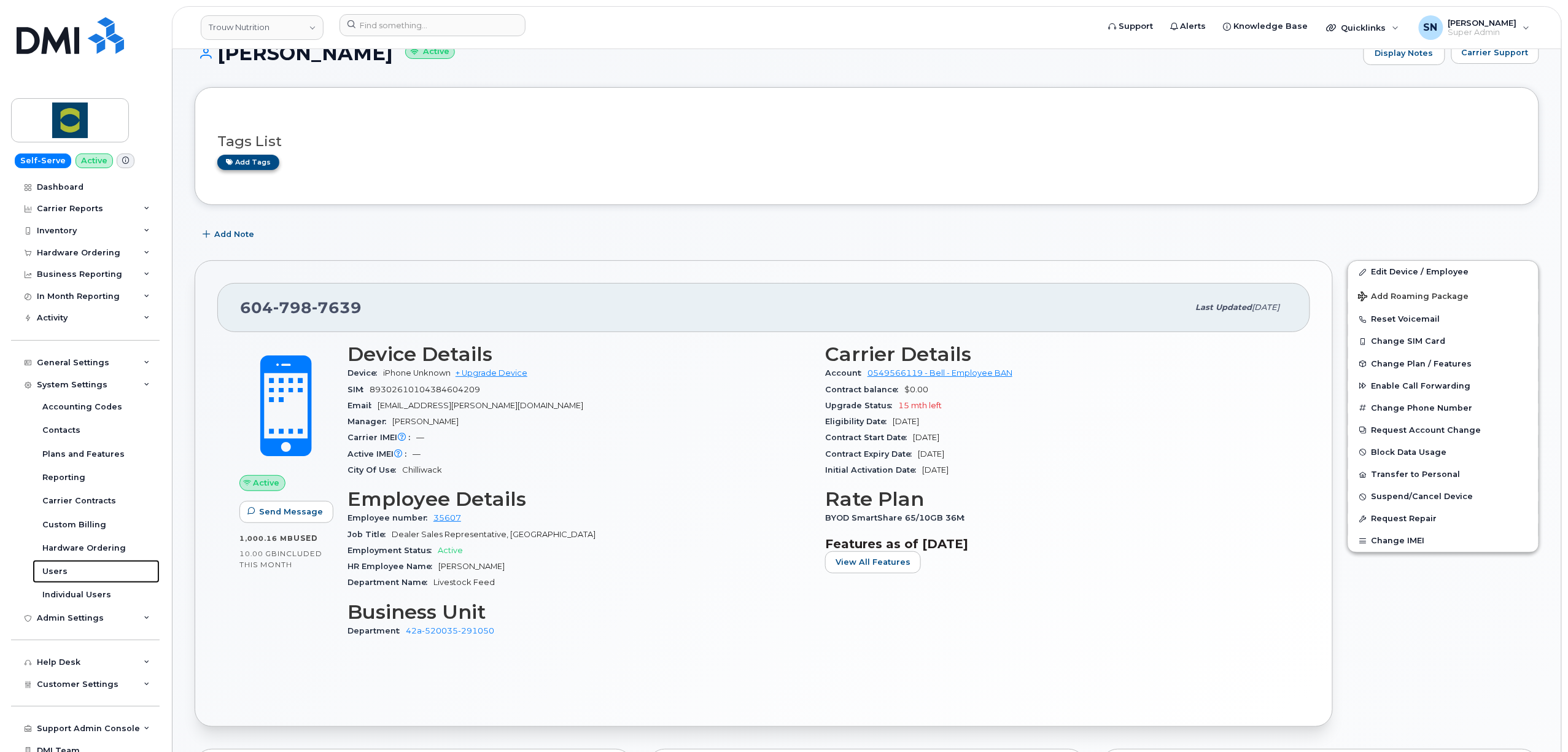
scroll to position [0, 0]
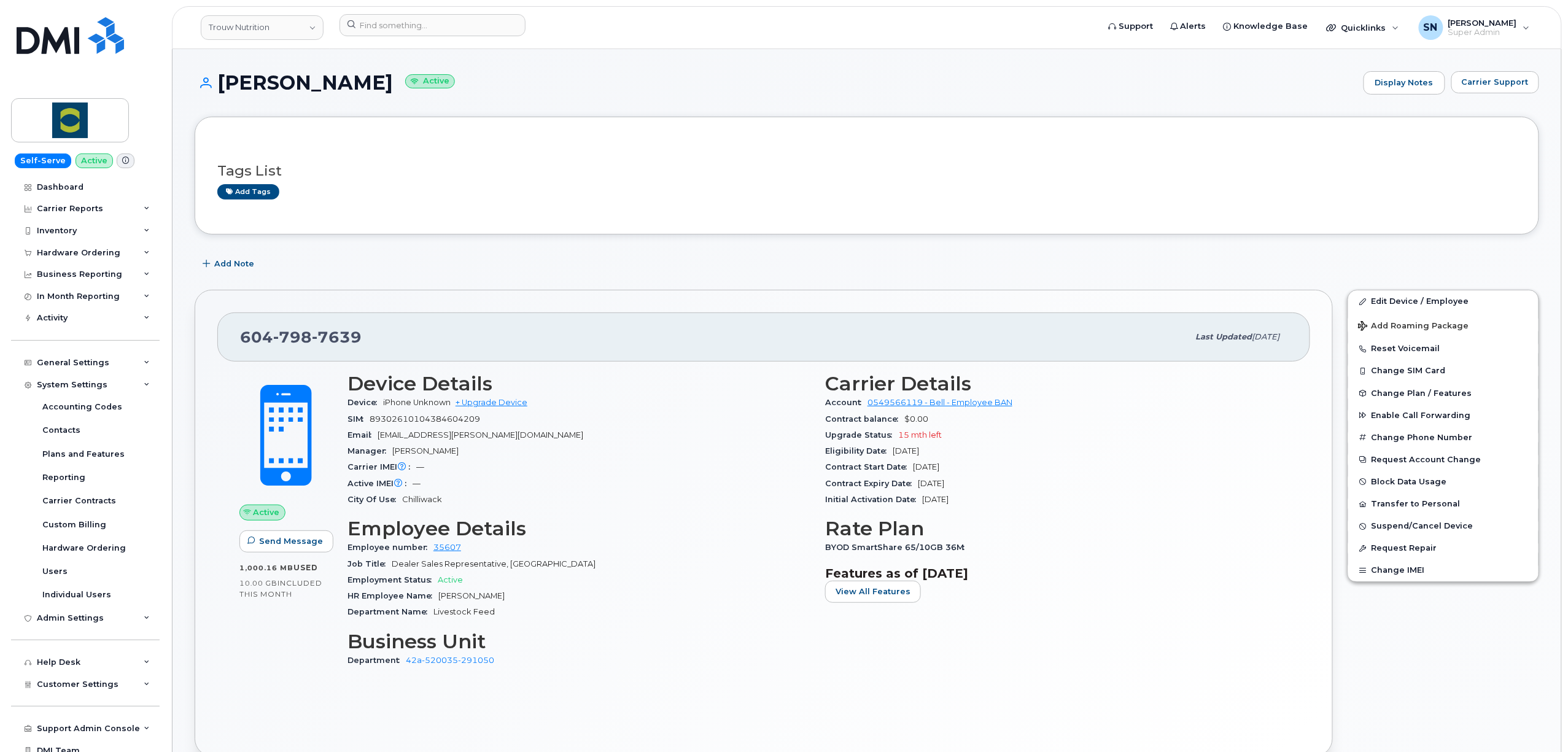
drag, startPoint x: 215, startPoint y: 77, endPoint x: 361, endPoint y: 86, distance: 146.3
click at [361, 86] on h1 "Teigan Dufour Active" at bounding box center [776, 83] width 1163 height 22
copy h1 "Teigan Dufour"
drag, startPoint x: 241, startPoint y: 338, endPoint x: 359, endPoint y: 340, distance: 118.0
click at [359, 340] on span "604 798 7639" at bounding box center [301, 337] width 121 height 18
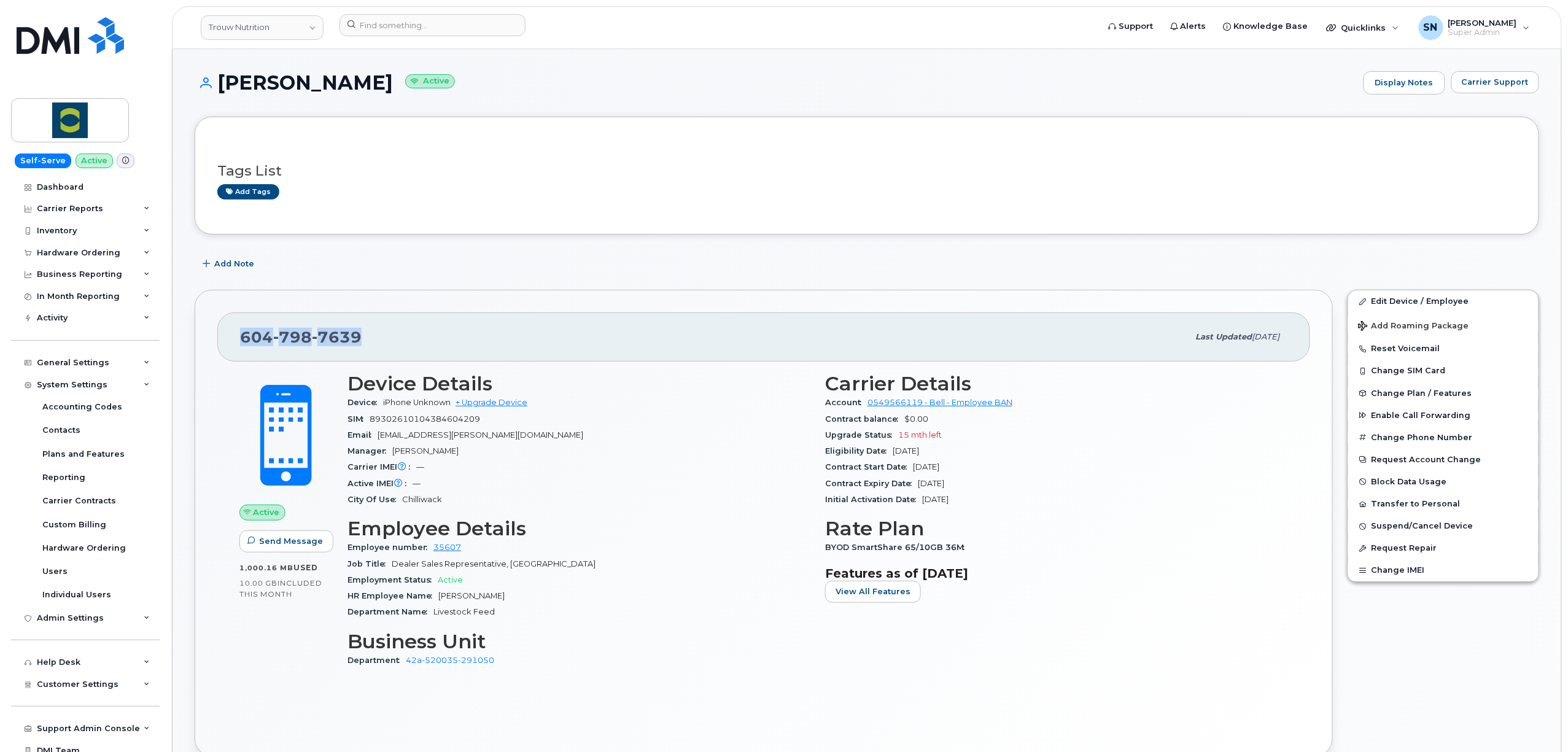
copy span "604 798 7639"
click at [501, 24] on input at bounding box center [432, 25] width 186 height 22
paste input "306-361-8713"
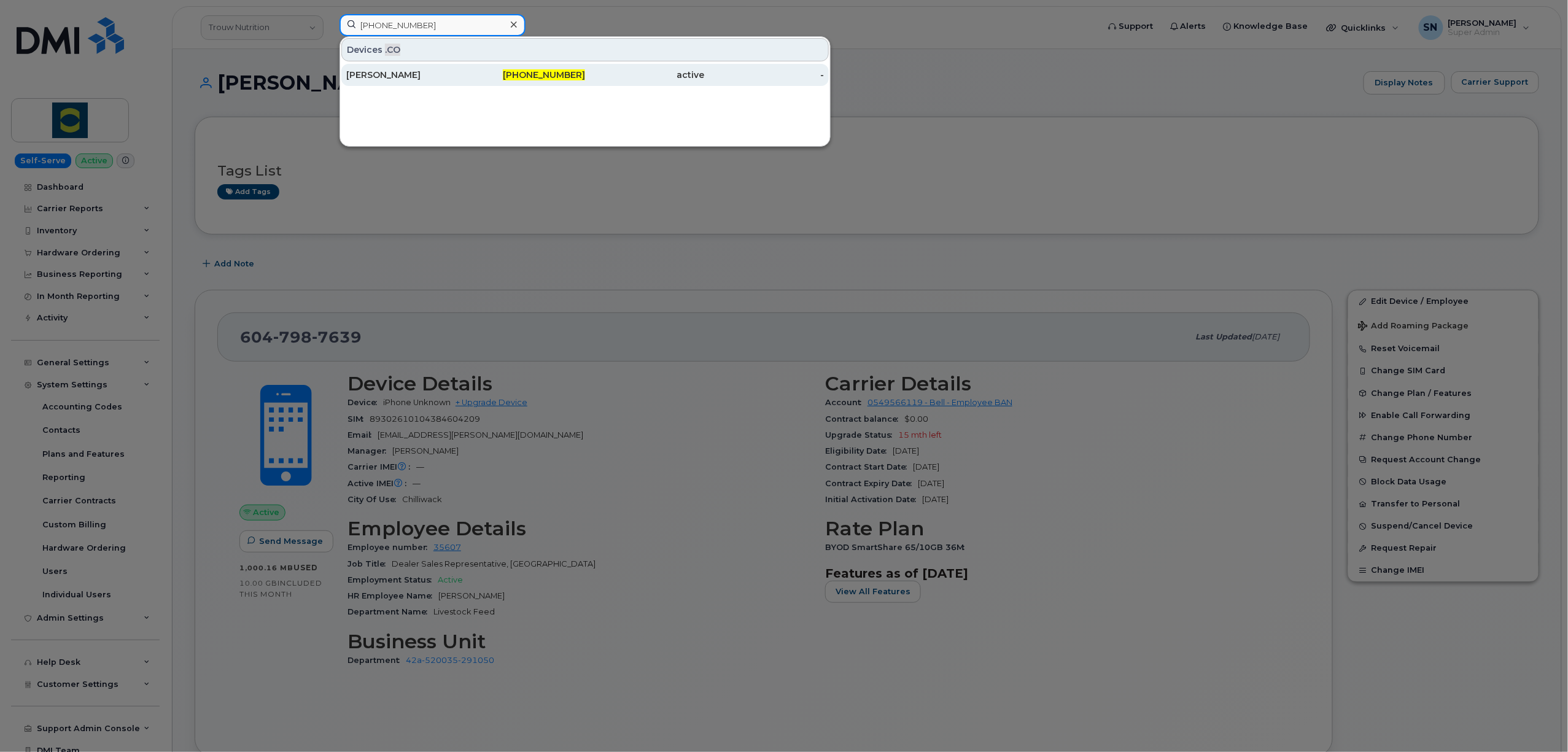
type input "306-361-8713"
click at [606, 74] on div "active" at bounding box center [645, 75] width 120 height 12
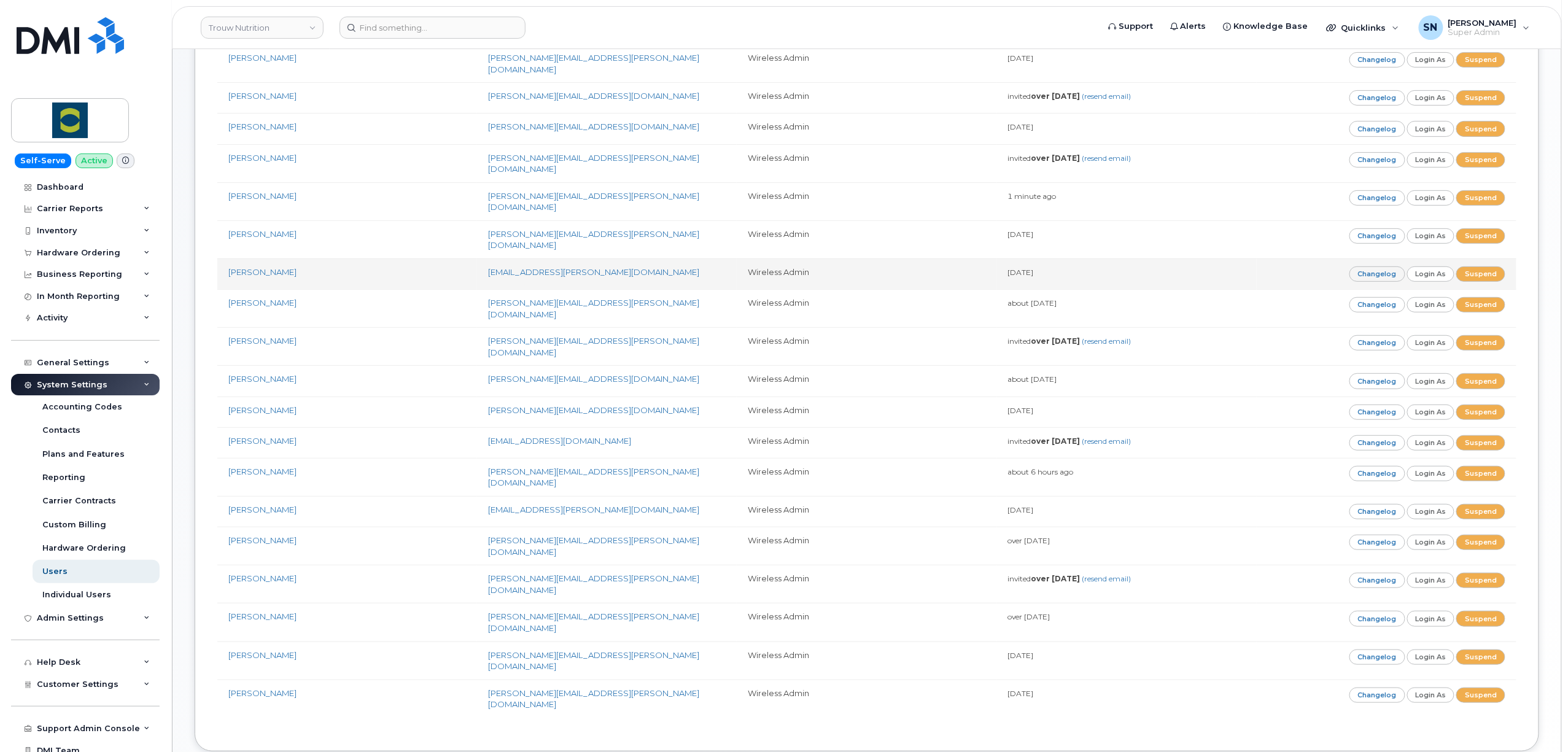
scroll to position [154, 0]
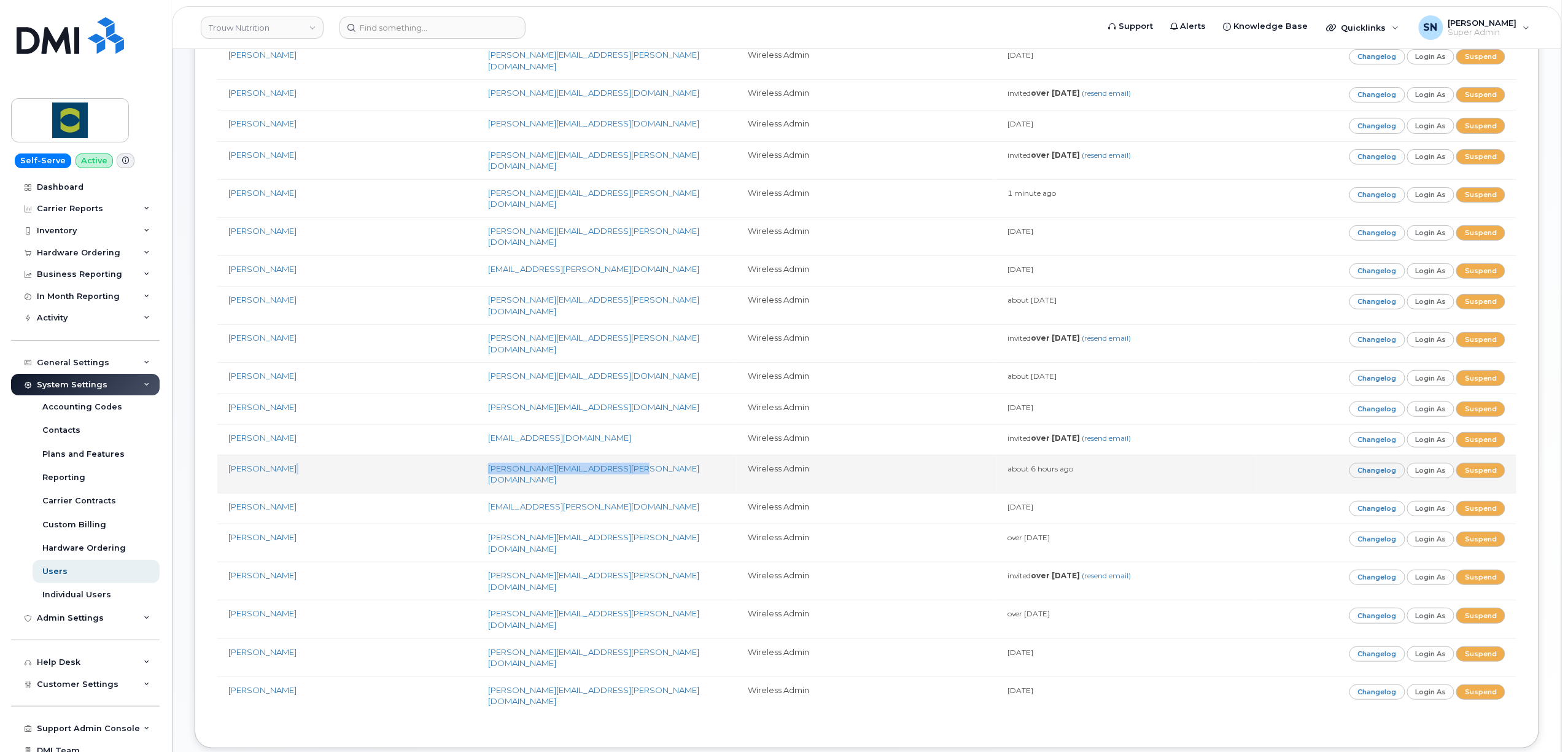
drag, startPoint x: 627, startPoint y: 431, endPoint x: 476, endPoint y: 431, distance: 151.0
click at [476, 455] on tr "Emilie Wilson emilie.wilson@trouwnutrition.com Wireless Admin about 6 hours ago…" at bounding box center [867, 474] width 1299 height 38
copy tr "emilie.wilson@trouwnutrition.com"
click at [641, 455] on td "emilie.wilson@trouwnutrition.com" at bounding box center [606, 474] width 260 height 38
drag, startPoint x: 634, startPoint y: 431, endPoint x: 488, endPoint y: 430, distance: 146.0
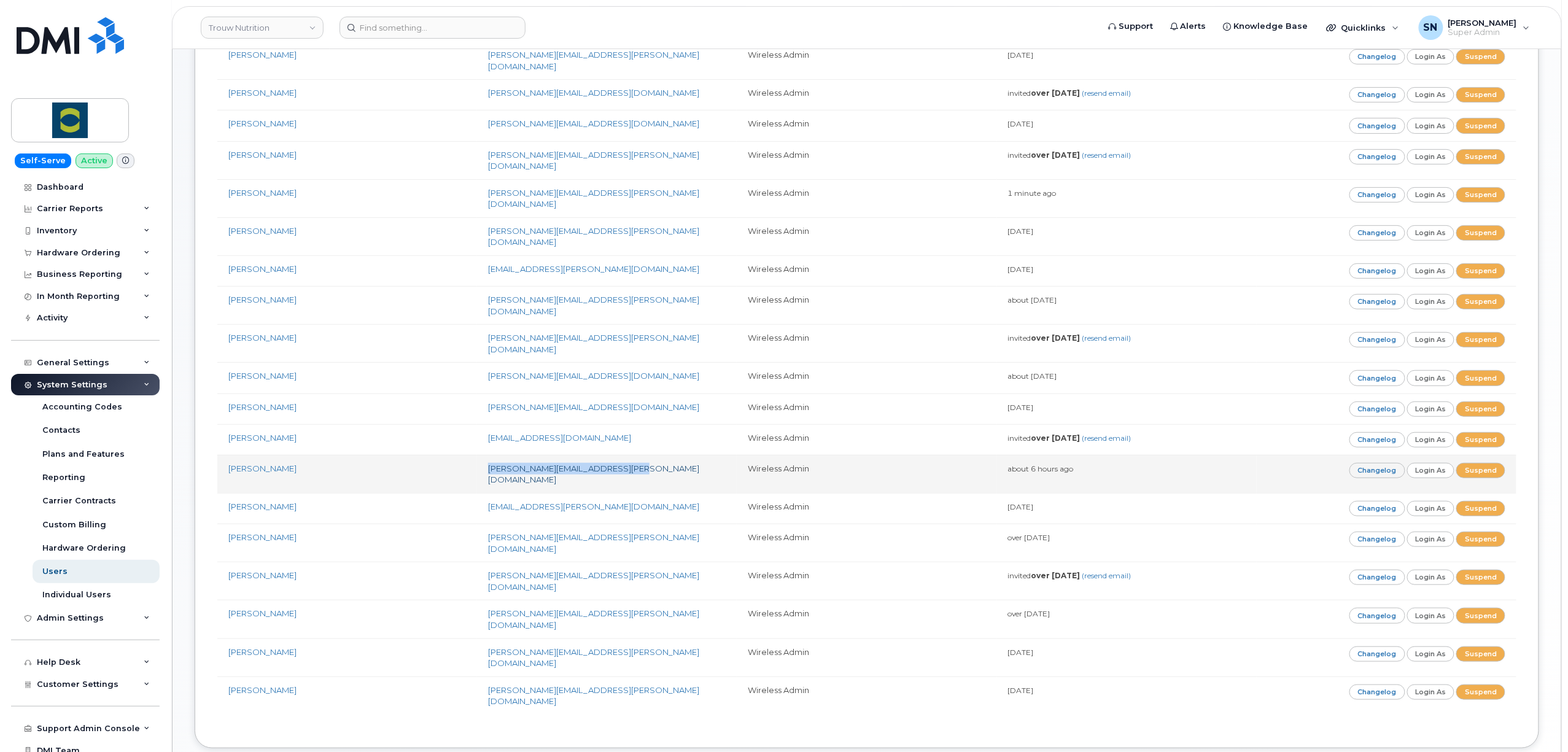
click at [488, 455] on td "emilie.wilson@trouwnutrition.com" at bounding box center [606, 474] width 260 height 38
copy link "emilie.wilson@trouwnutrition.com"
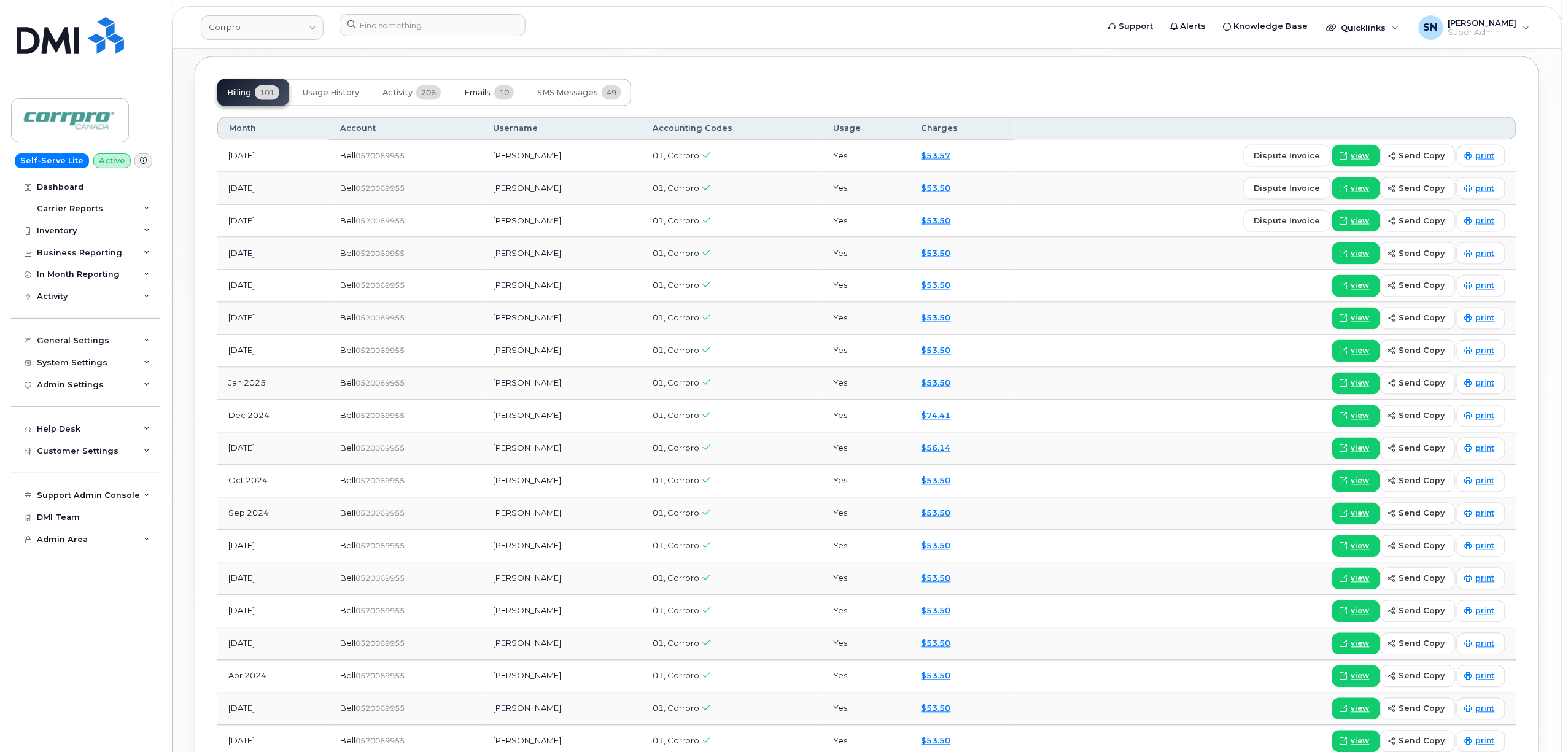
click at [487, 87] on button "Emails 10" at bounding box center [489, 92] width 69 height 27
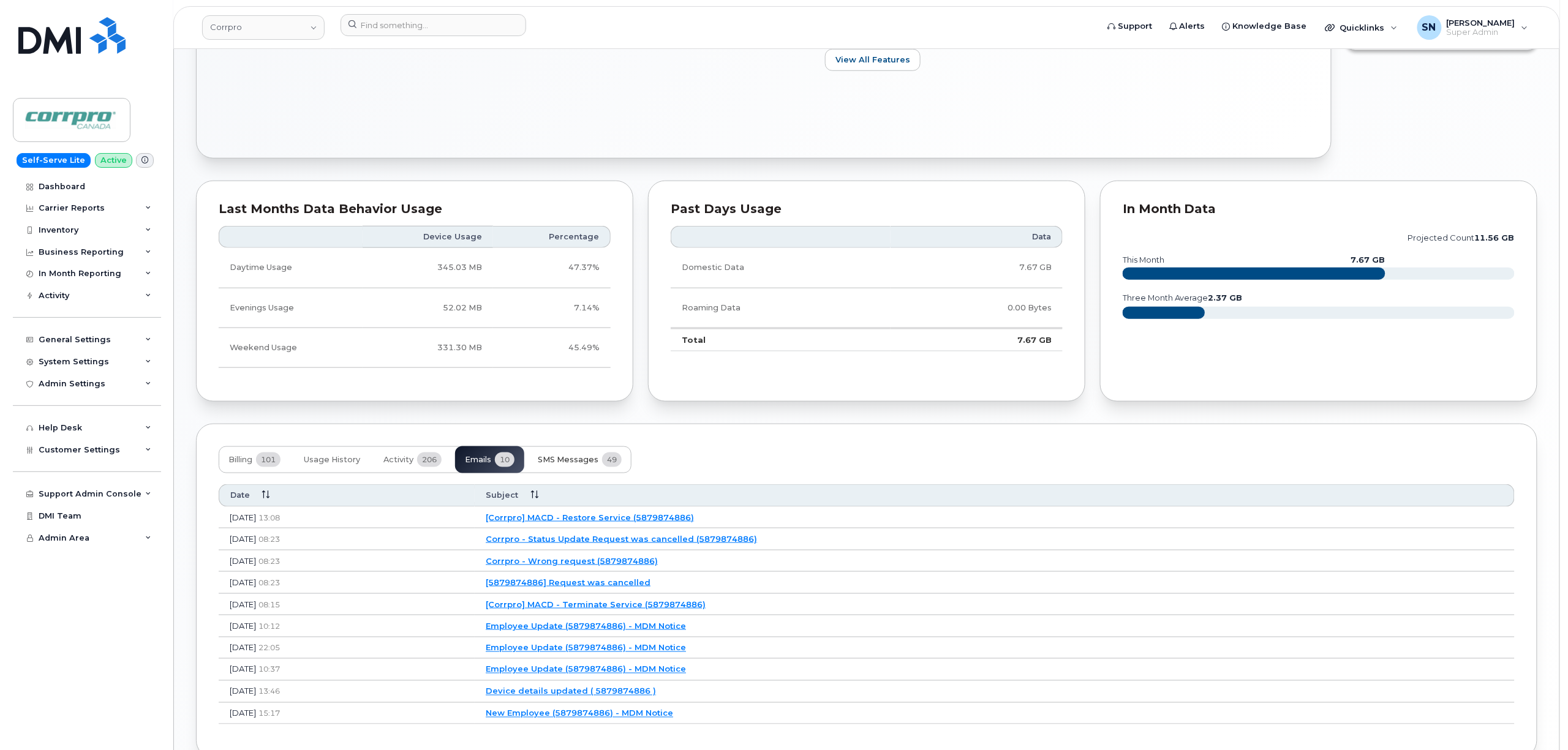
scroll to position [606, 0]
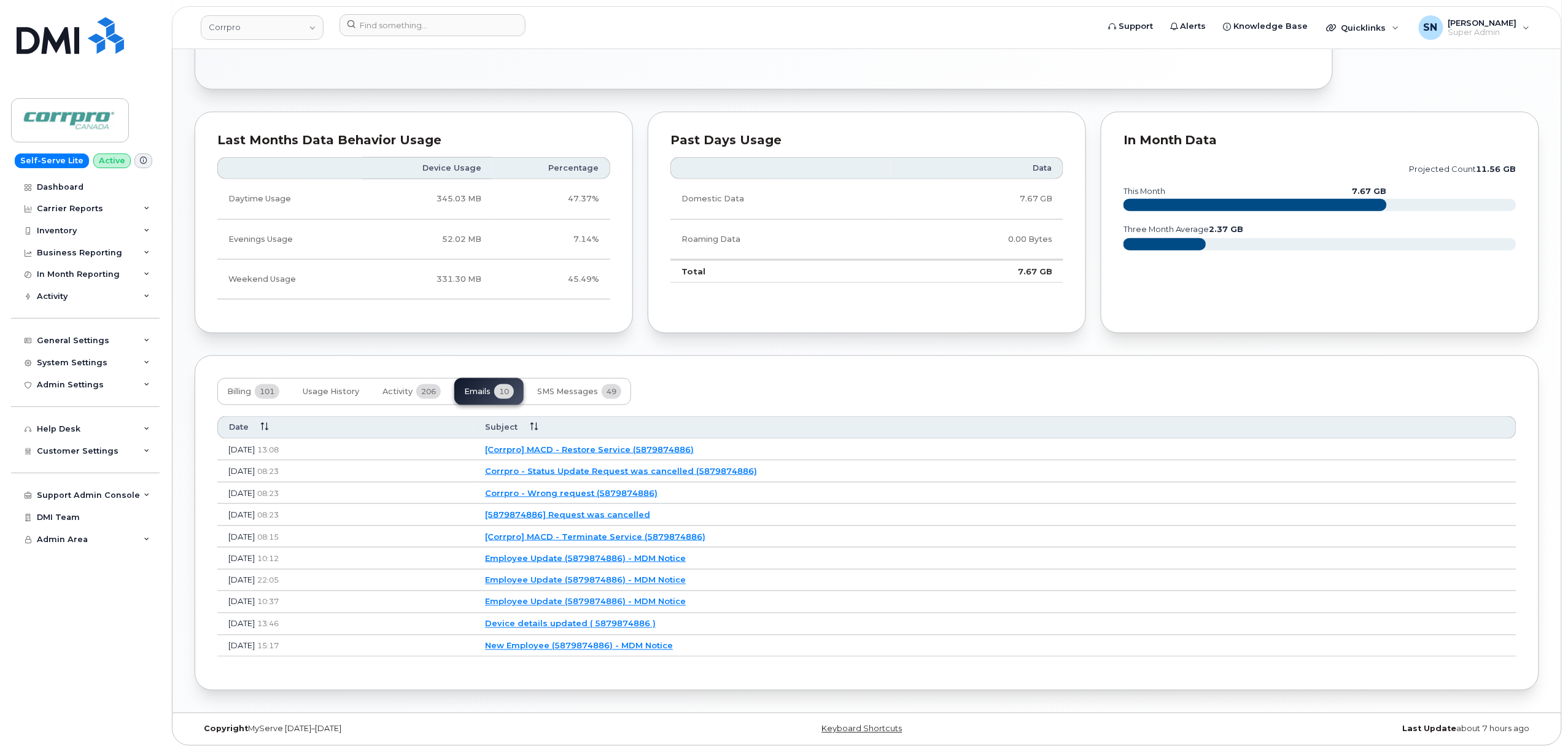
click at [636, 536] on link "[Corrpro] MACD - Terminate Service (5879874886)" at bounding box center [595, 536] width 221 height 10
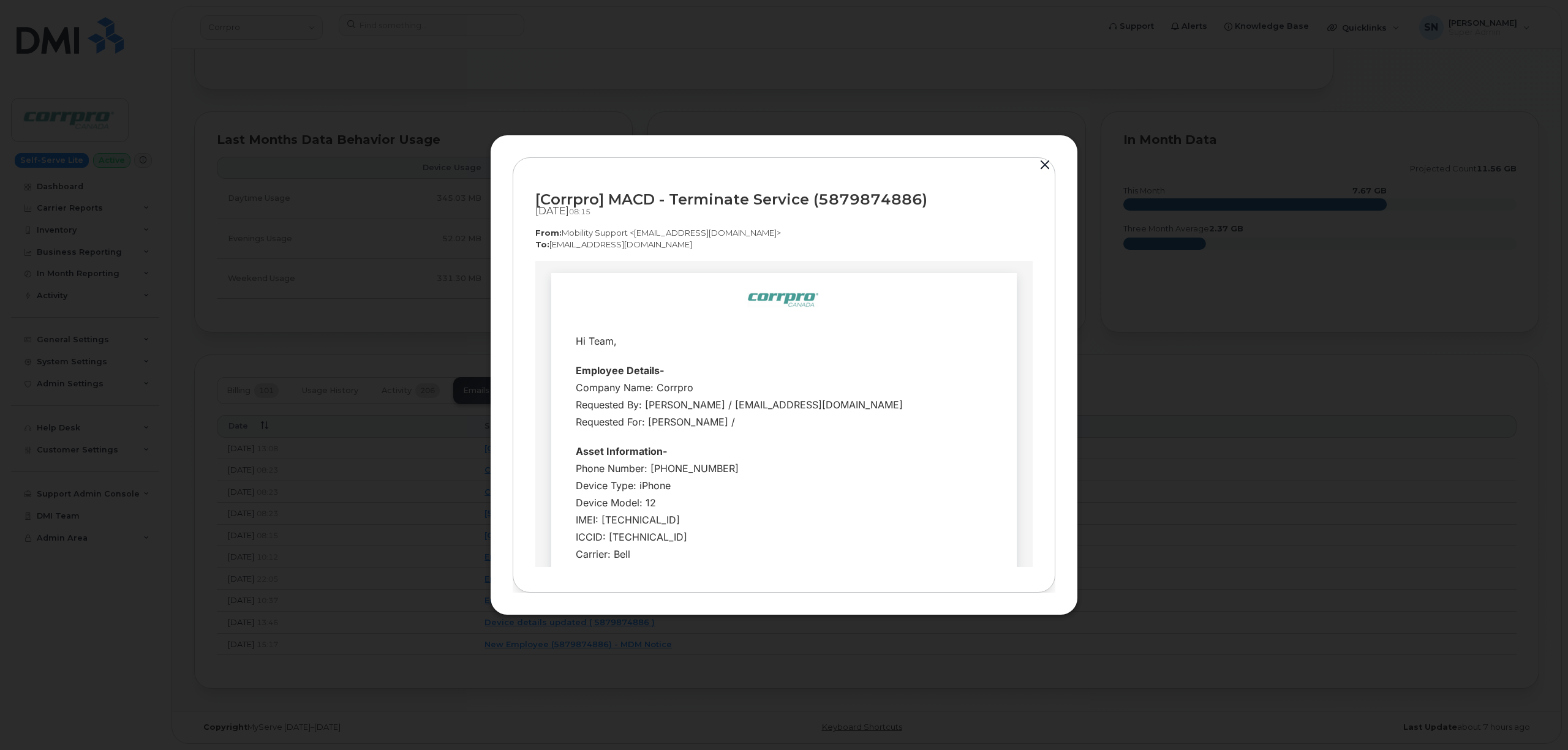
scroll to position [0, 0]
click at [1044, 162] on button "button" at bounding box center [1044, 165] width 18 height 17
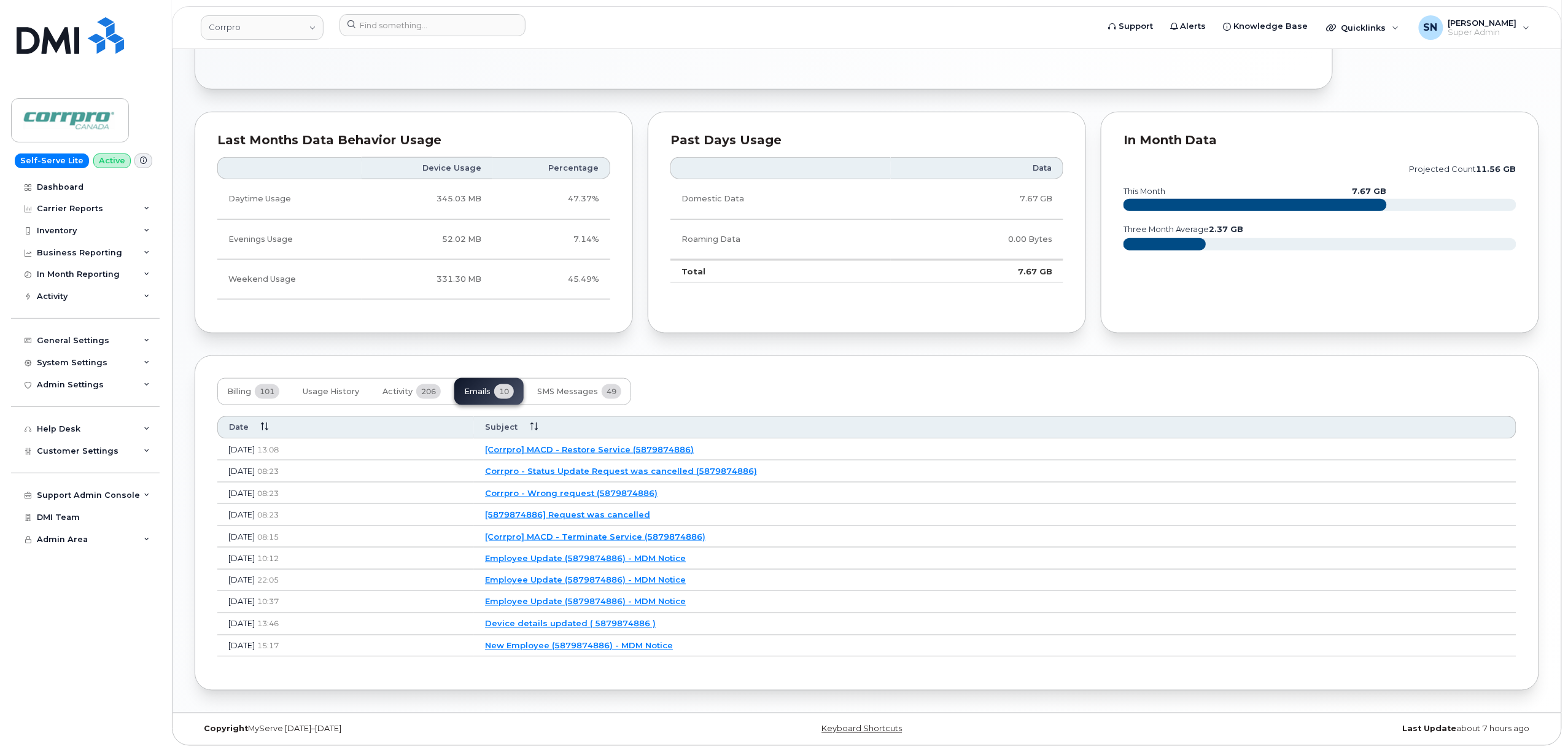
click at [650, 512] on link "[5879874886] Request was cancelled" at bounding box center [567, 515] width 165 height 10
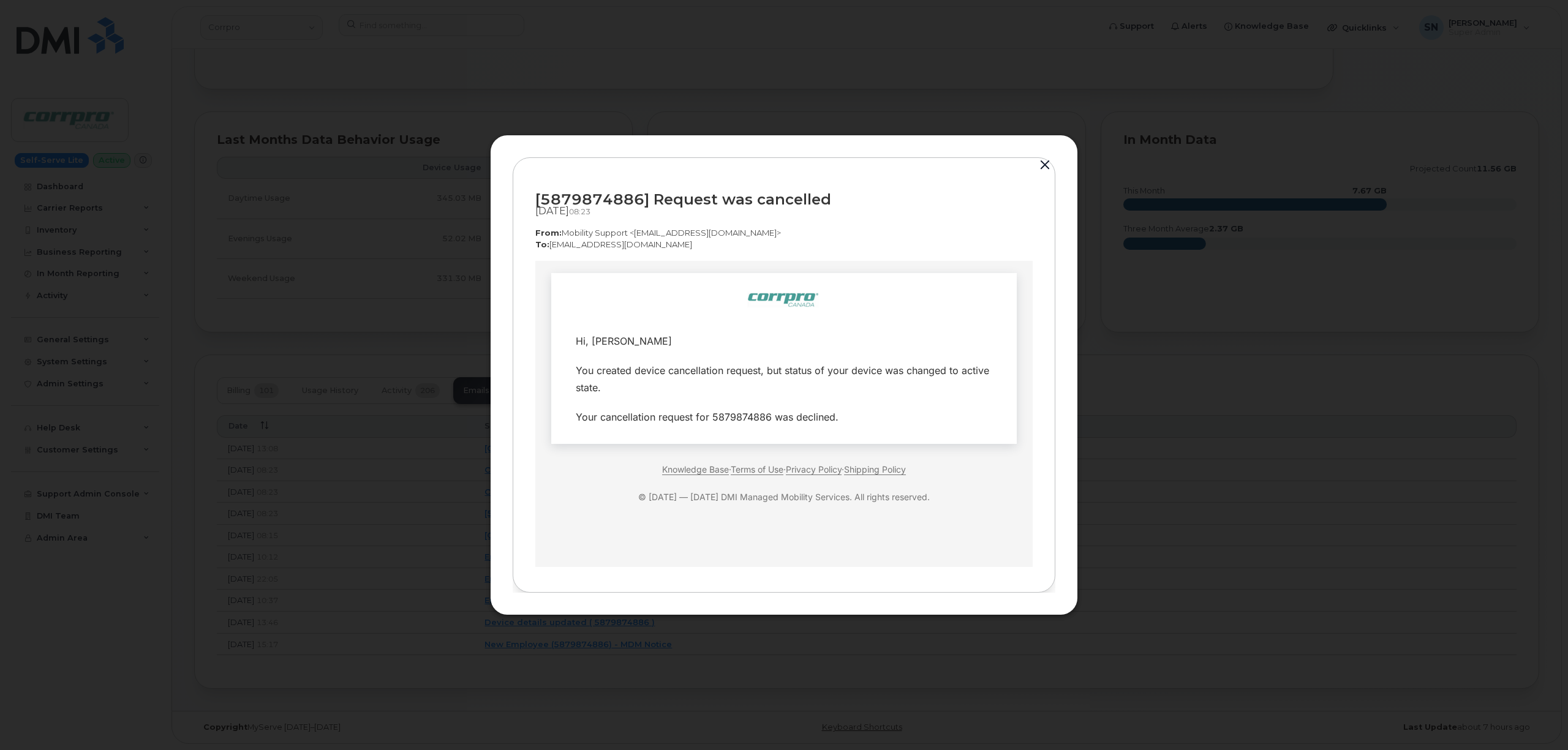
click at [1044, 163] on button "button" at bounding box center [1044, 165] width 18 height 17
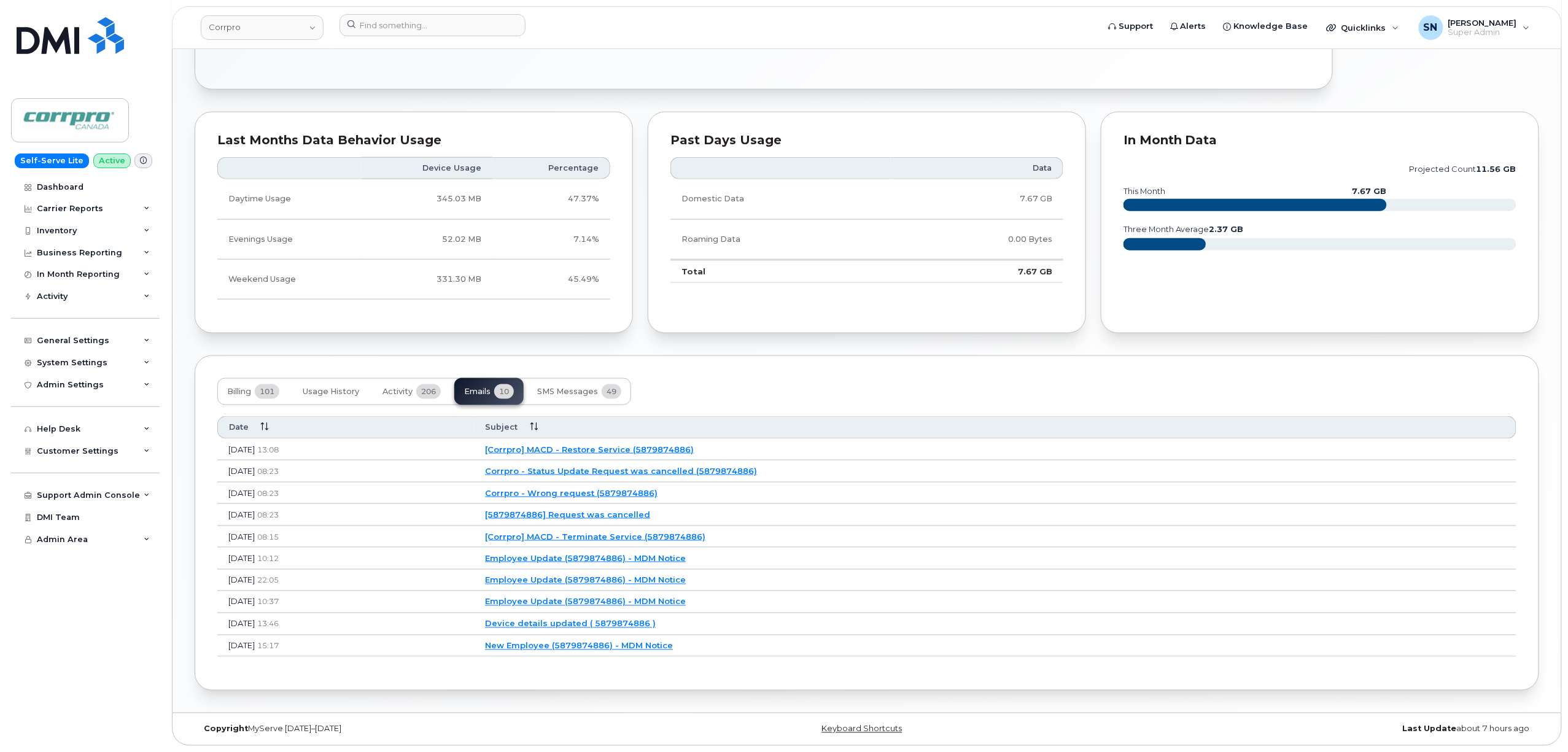
click at [658, 490] on link "Corrpro - Wrong request (5879874886)" at bounding box center [571, 493] width 173 height 10
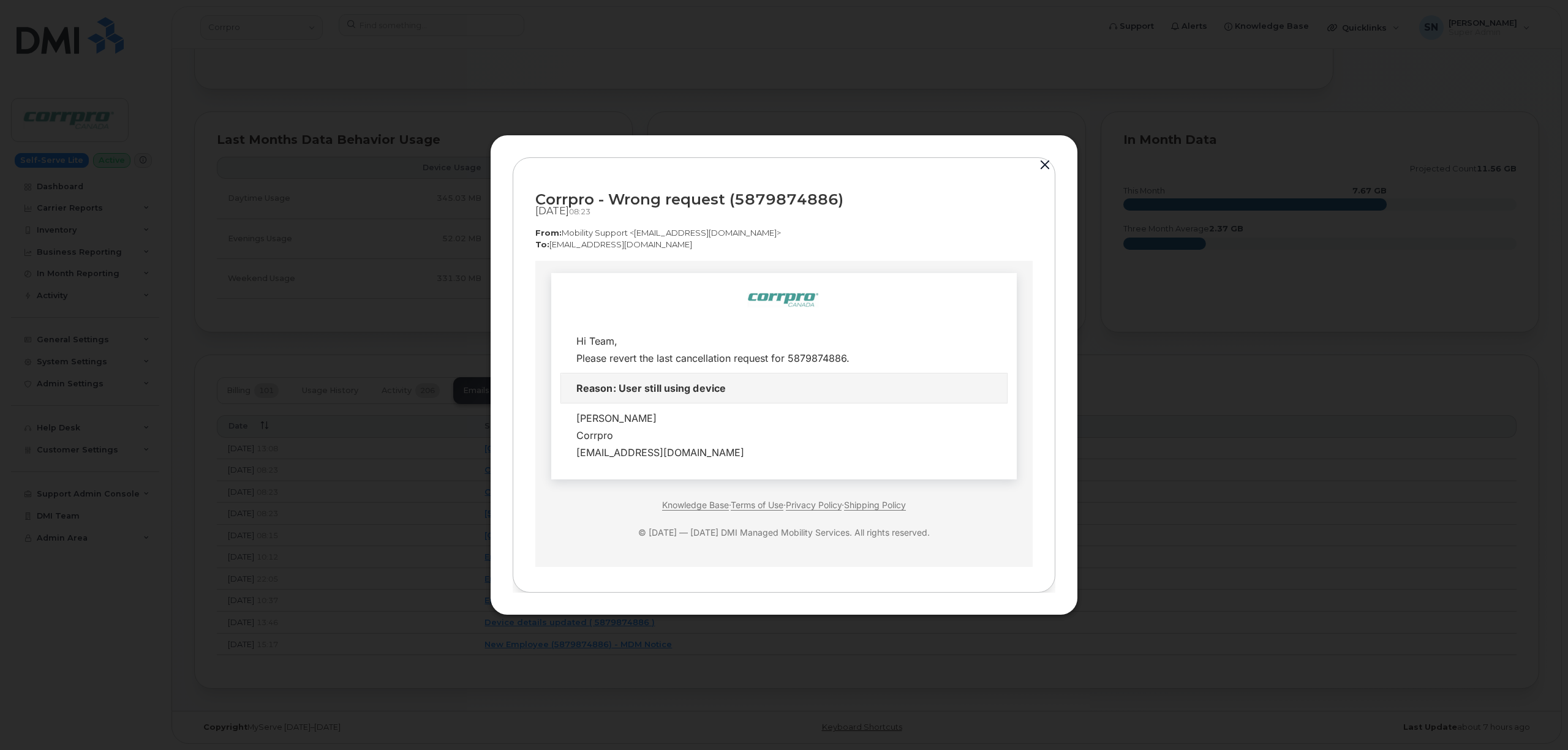
click at [1043, 160] on button "button" at bounding box center [1044, 165] width 18 height 17
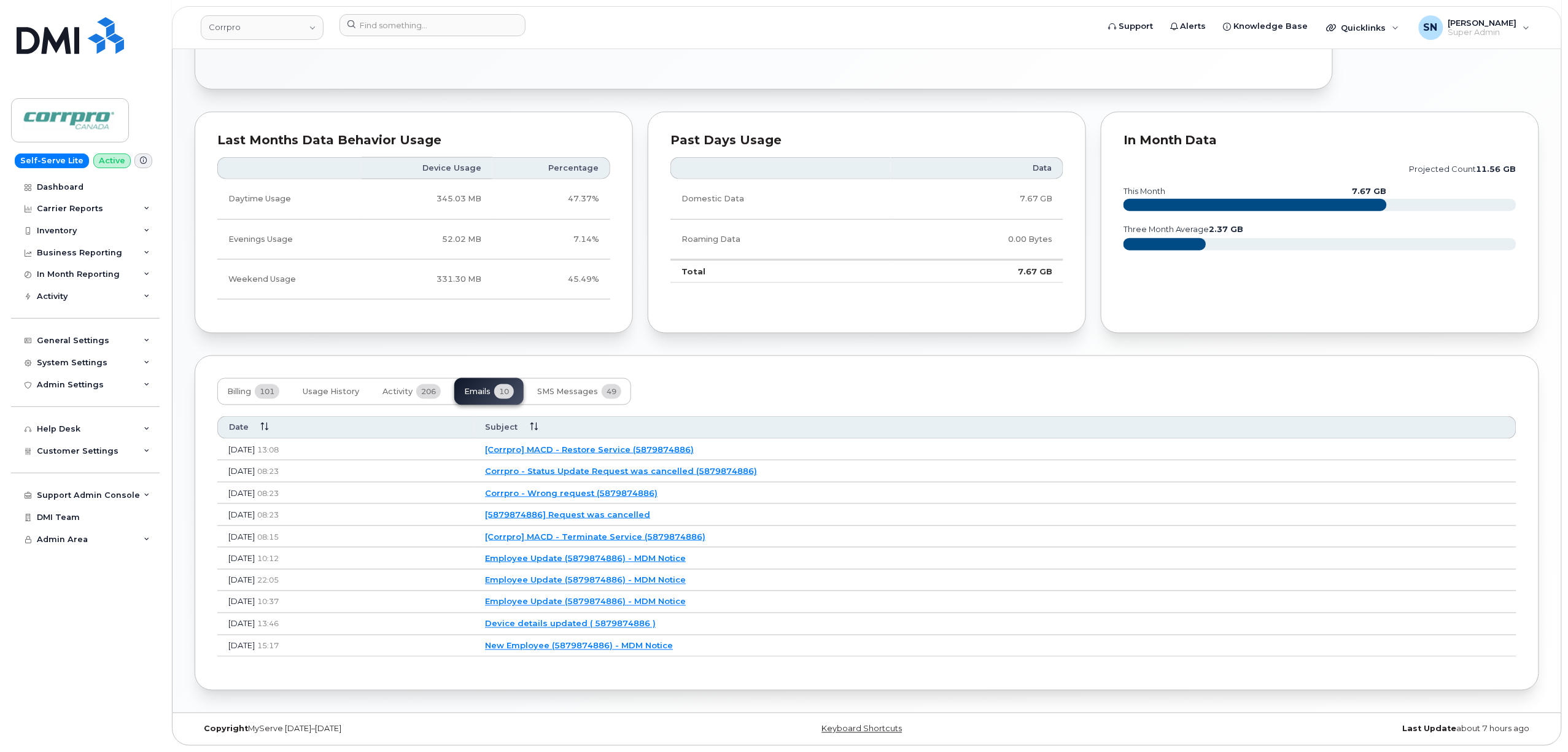
click at [705, 467] on link "Corrpro - Status Update Request was cancelled (5879874886)" at bounding box center [620, 471] width 272 height 10
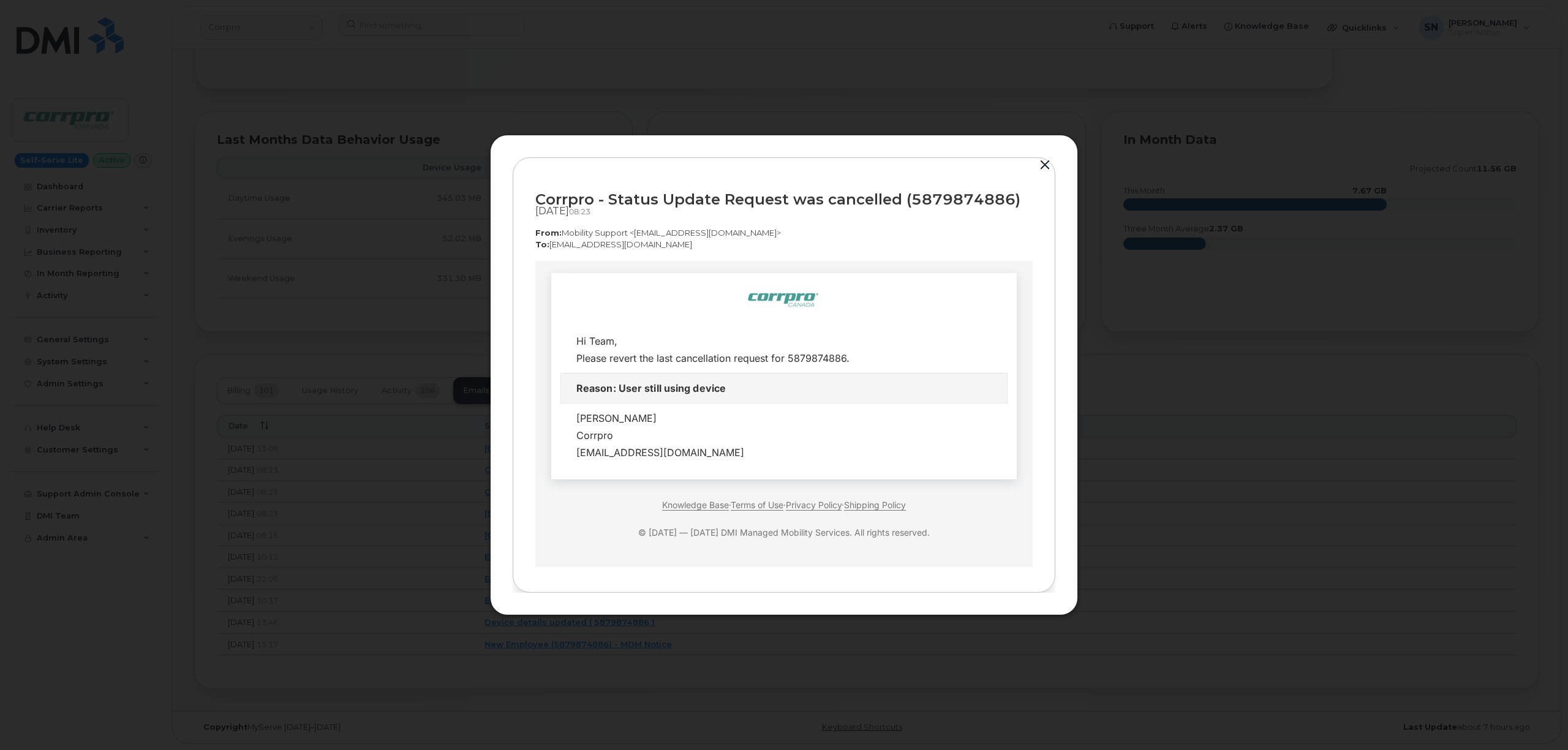
click at [1047, 157] on button "button" at bounding box center [1044, 165] width 18 height 17
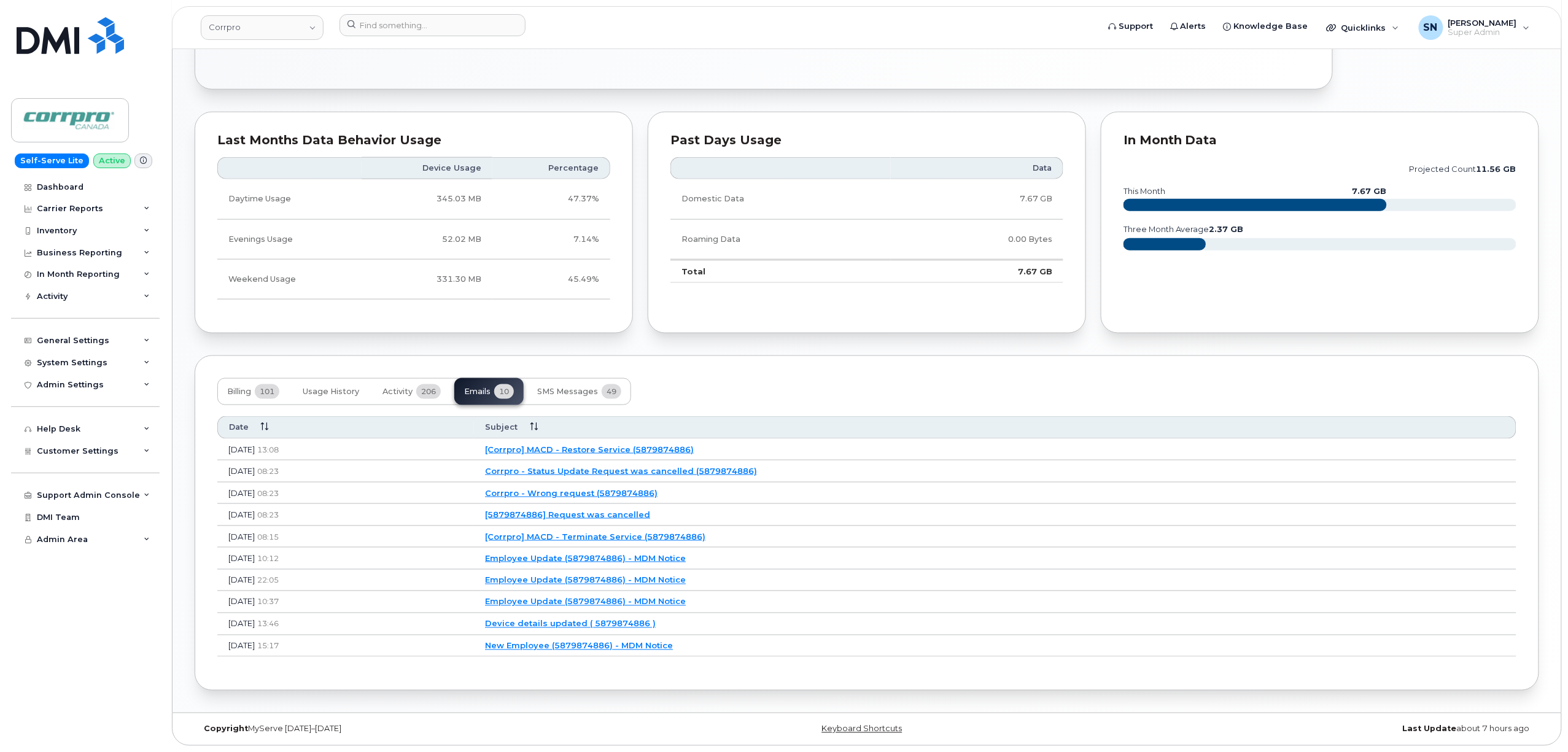
click at [694, 449] on link "[Corrpro] MACD - Restore Service (5879874886)" at bounding box center [589, 449] width 209 height 10
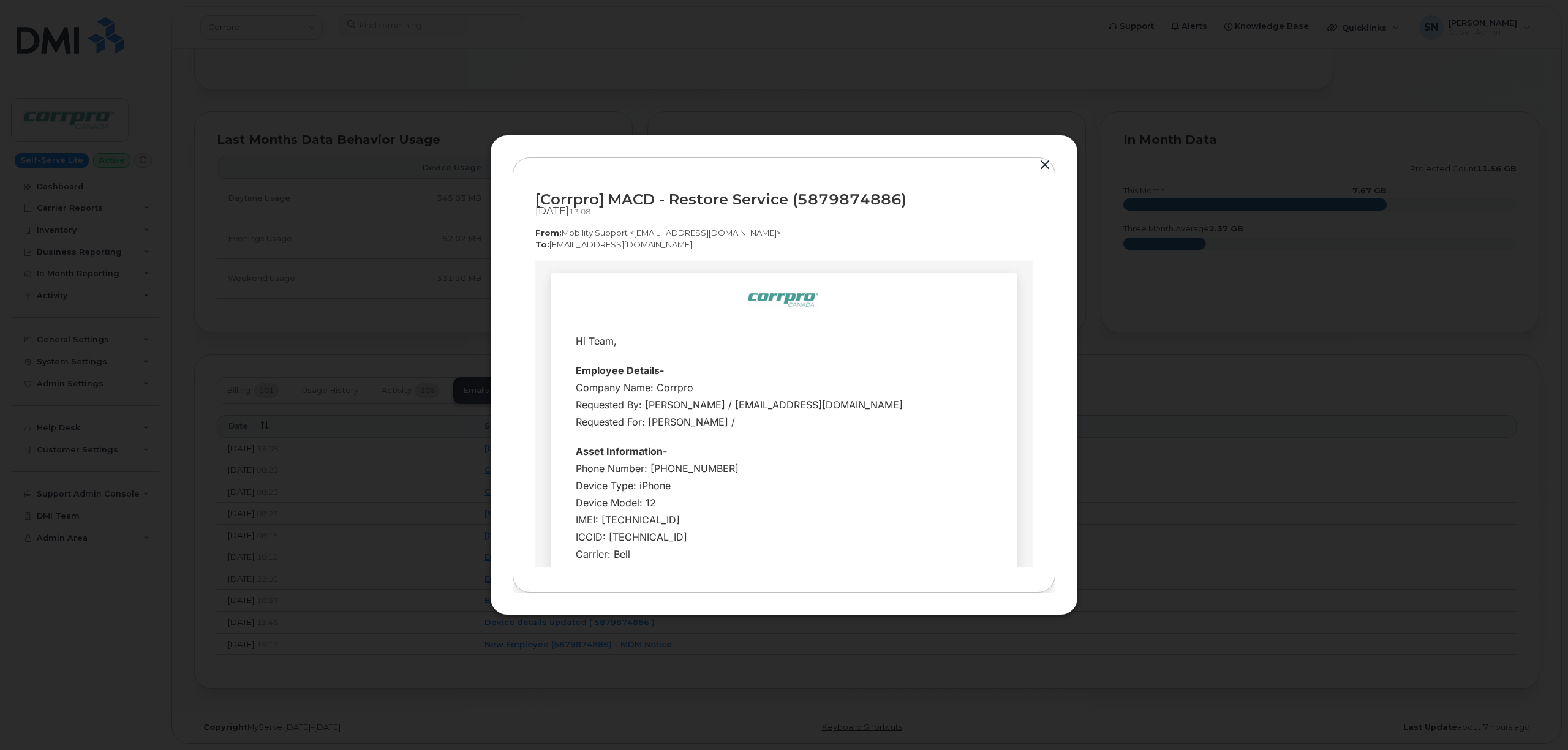
click at [1042, 167] on button "button" at bounding box center [1044, 165] width 18 height 17
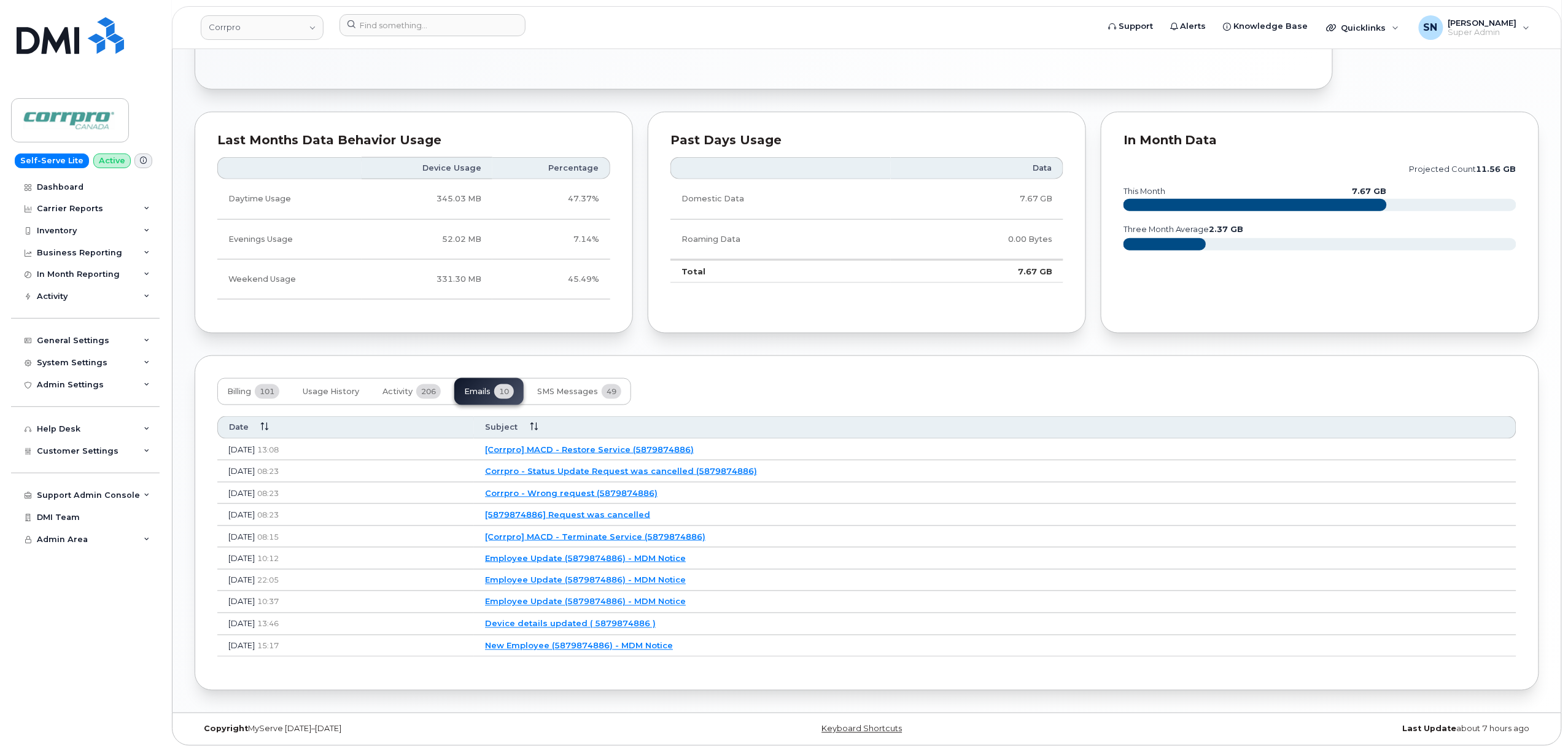
click at [648, 534] on link "[Corrpro] MACD - Terminate Service (5879874886)" at bounding box center [595, 536] width 221 height 10
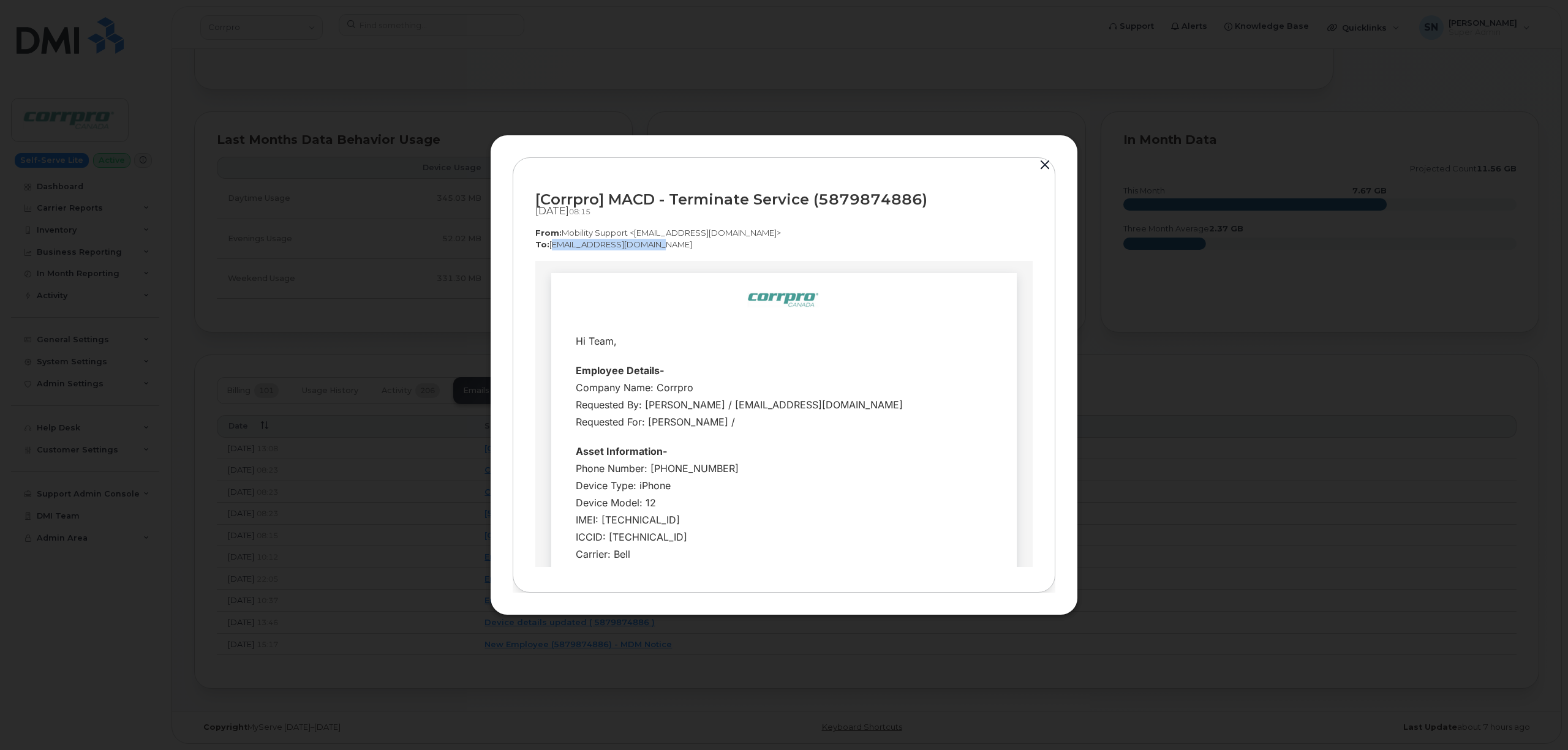
drag, startPoint x: 549, startPoint y: 245, endPoint x: 638, endPoint y: 255, distance: 89.6
click at [638, 255] on div "[Corrpro] MACD - Terminate Service (5879874886) Sep 09, 2025  08:15 From:  Mobi…" at bounding box center [784, 221] width 497 height 81
copy p "corpclientcare@bell.ca"
click at [1049, 165] on button "button" at bounding box center [1044, 165] width 18 height 17
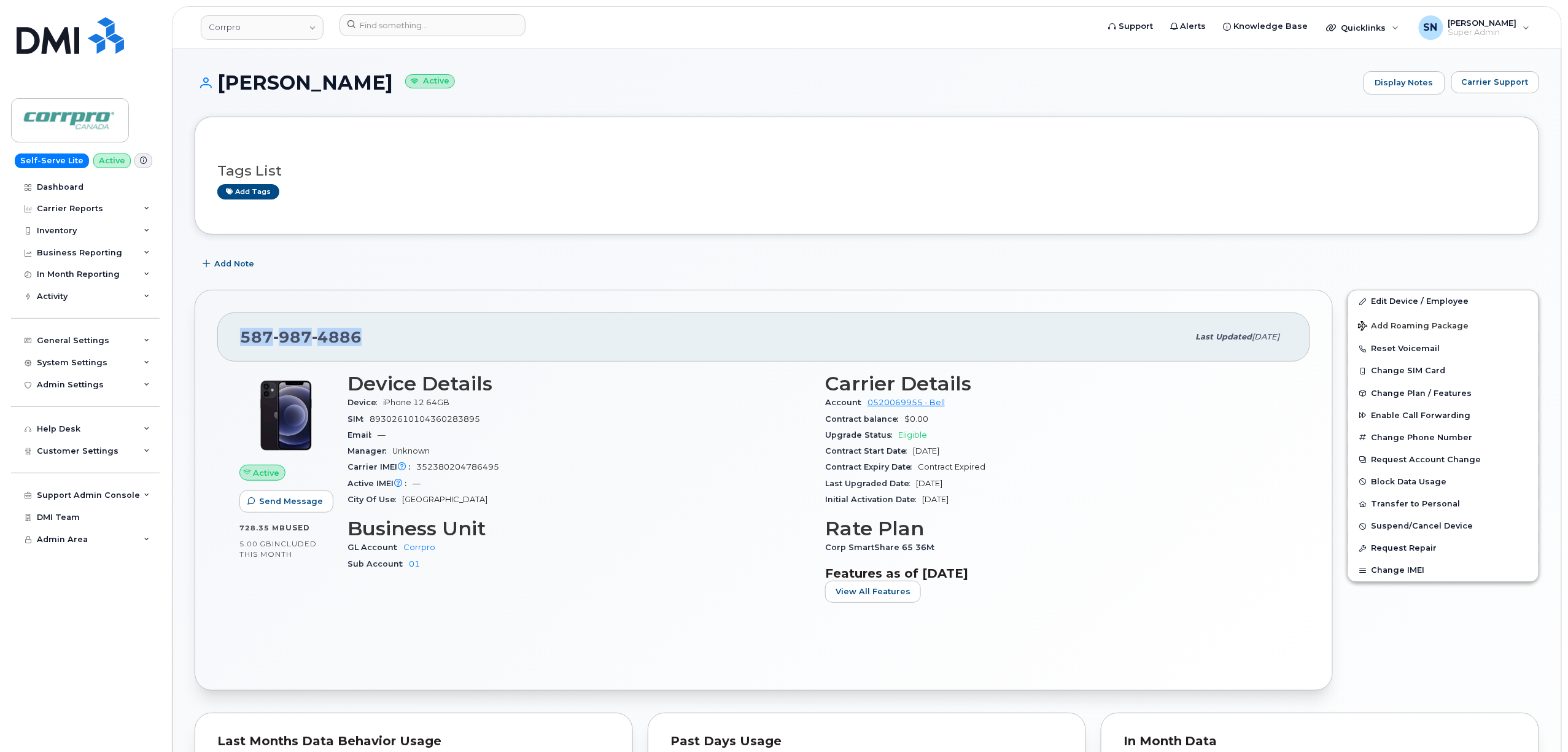
drag, startPoint x: 241, startPoint y: 337, endPoint x: 362, endPoint y: 337, distance: 121.0
click at [362, 337] on div "587 987 4886" at bounding box center [714, 337] width 948 height 26
copy span "587 987 4886"
click at [1497, 86] on span "Carrier Support" at bounding box center [1495, 82] width 67 height 11
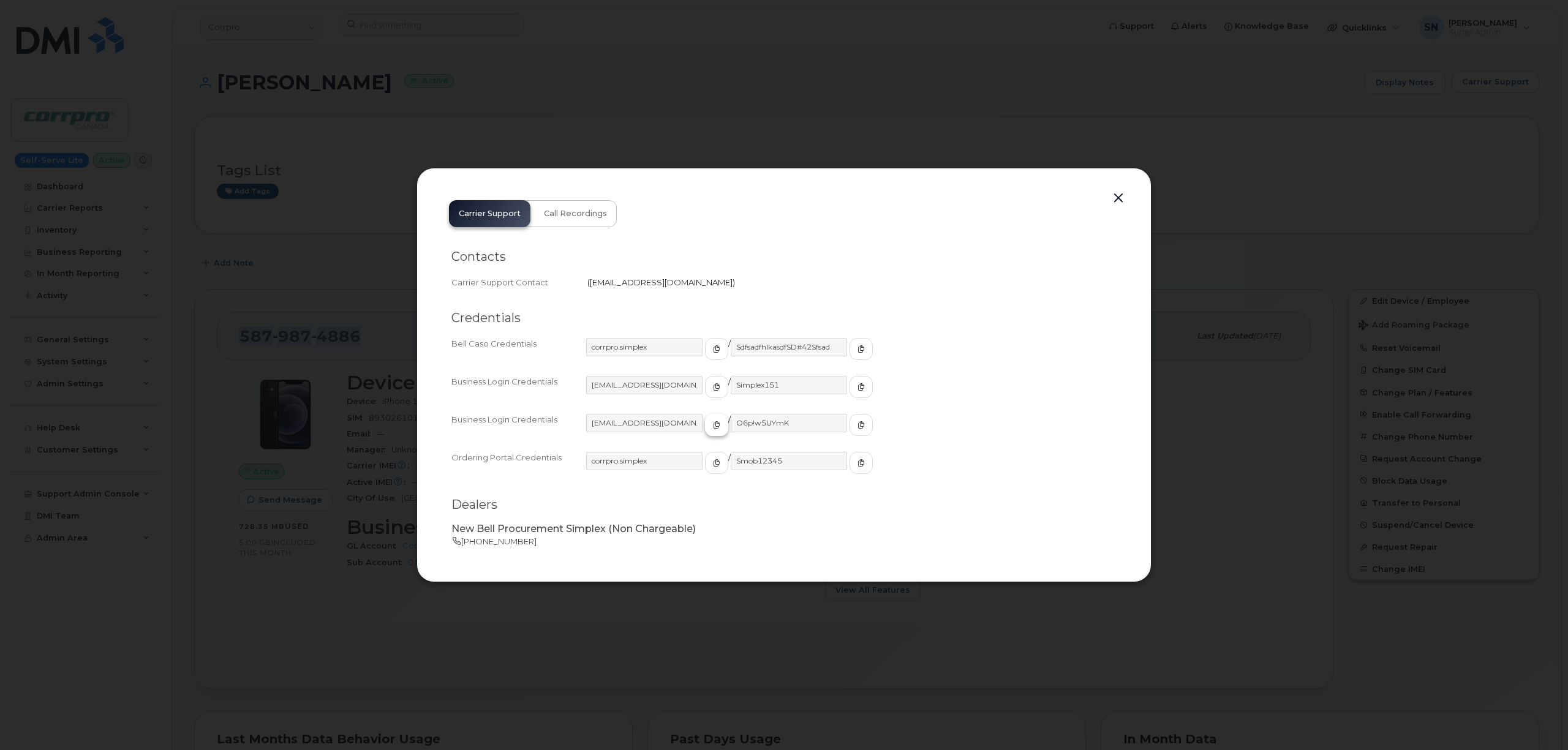
click at [713, 421] on icon "button" at bounding box center [716, 424] width 7 height 7
click at [857, 424] on icon "button" at bounding box center [860, 424] width 7 height 7
click at [1125, 199] on button "button" at bounding box center [1118, 198] width 18 height 17
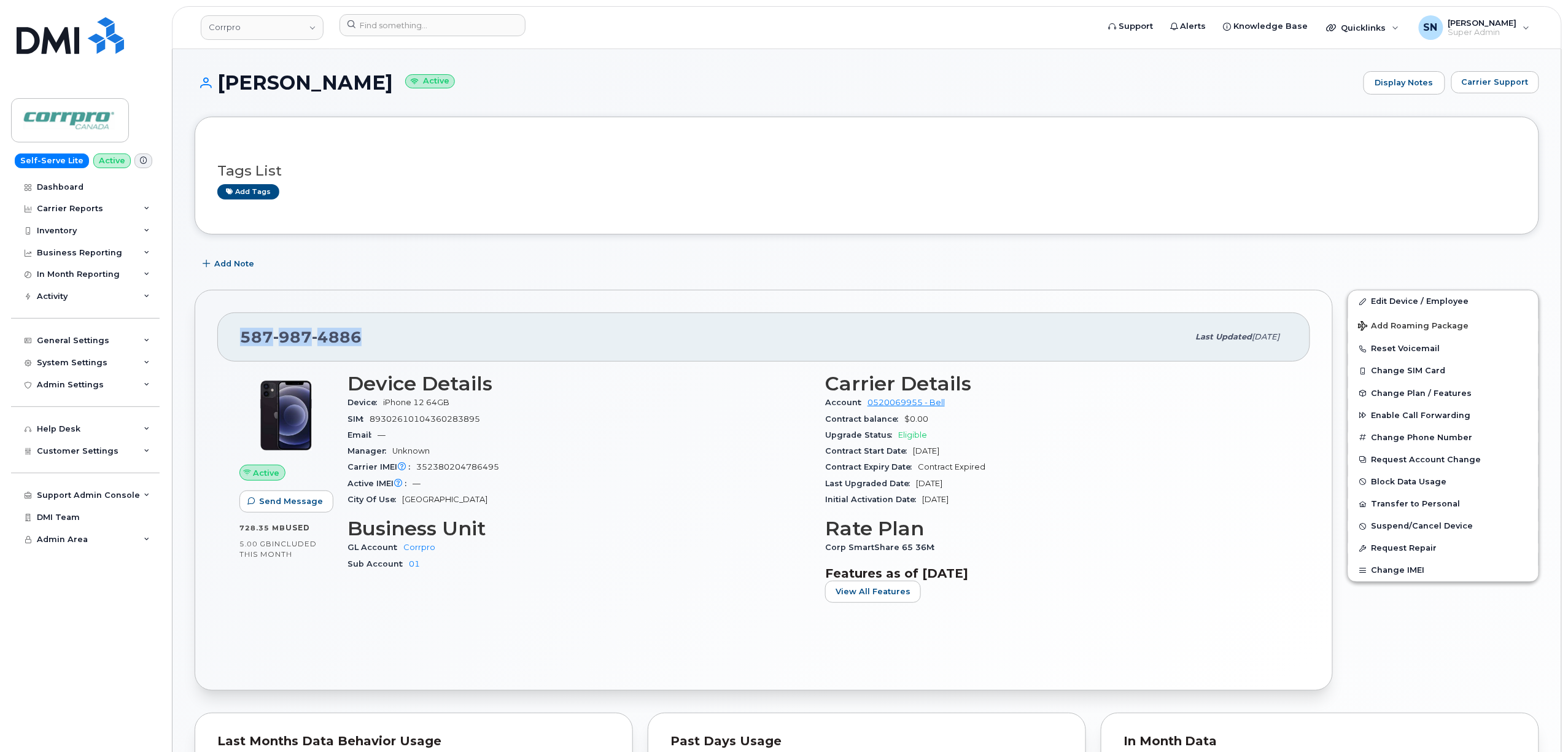
copy span "587 987 4886"
click at [1511, 77] on span "Carrier Support" at bounding box center [1495, 82] width 67 height 11
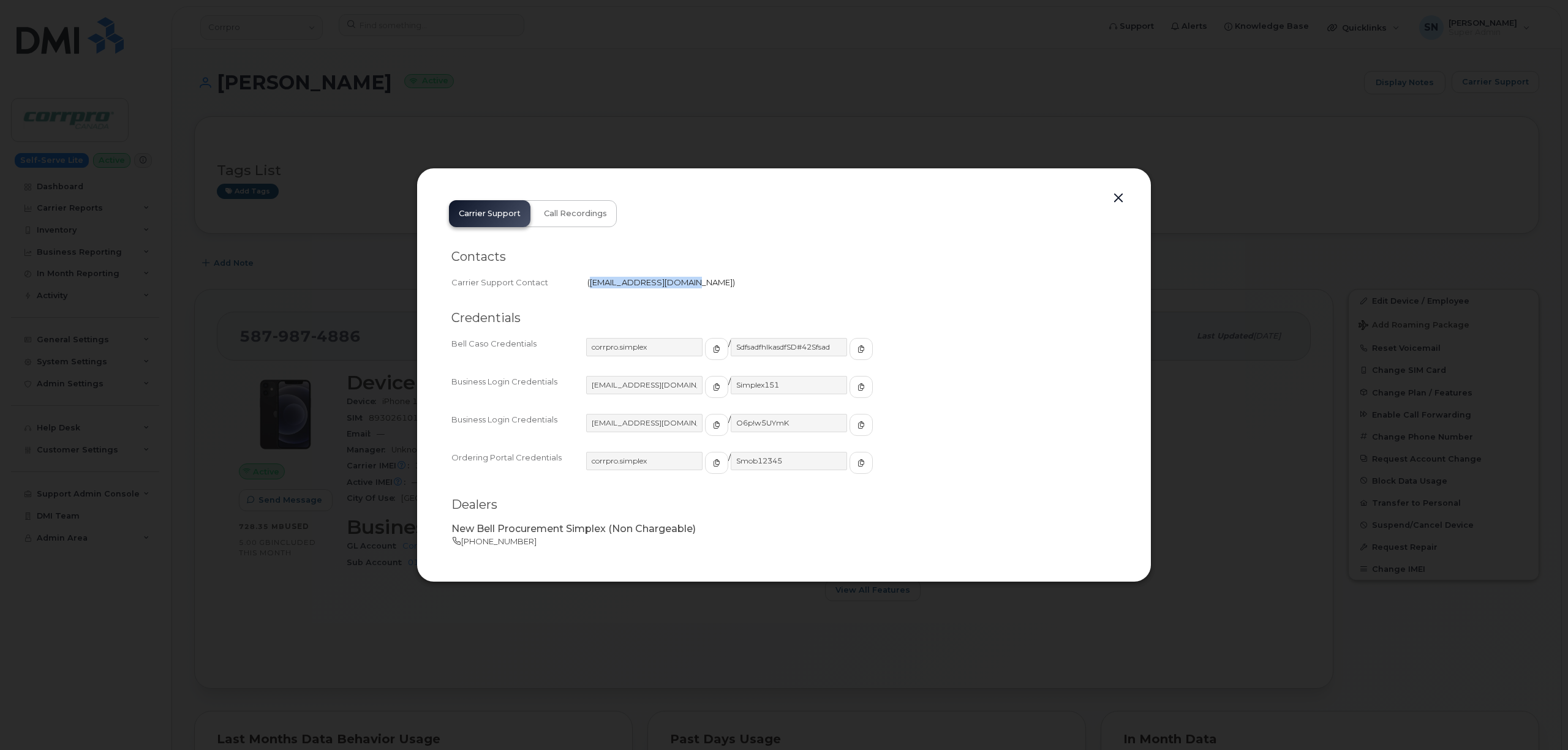
drag, startPoint x: 591, startPoint y: 280, endPoint x: 687, endPoint y: 290, distance: 96.5
click at [687, 290] on div "Carrier Support Contact   corpclientcare@bell.ca" at bounding box center [784, 283] width 665 height 17
copy span "corpclientcare@bell.ca"
click at [1113, 196] on button "button" at bounding box center [1118, 198] width 18 height 17
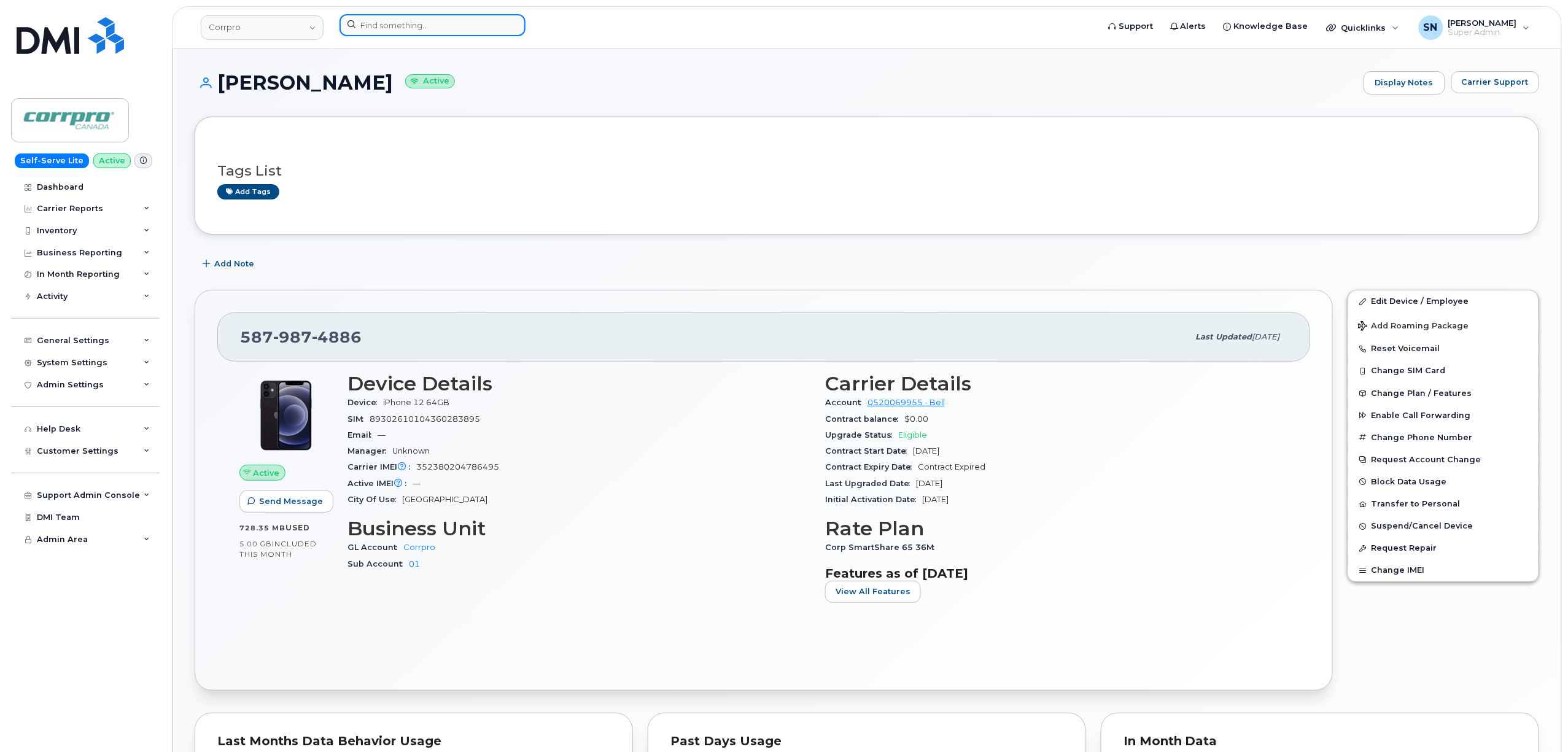
click at [499, 24] on input at bounding box center [432, 25] width 186 height 22
paste input "2895445417"
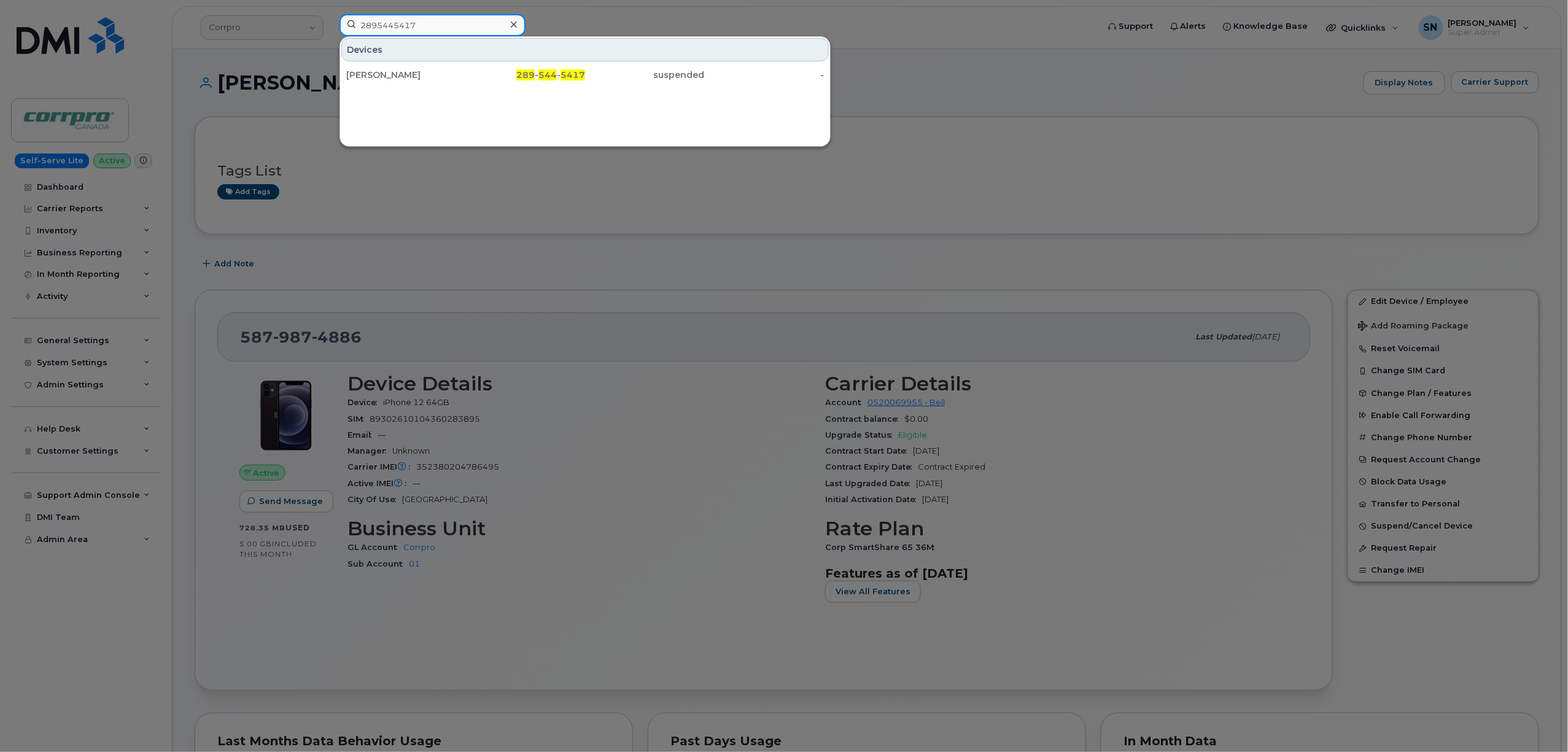
type input "2895445417"
click at [750, 285] on div at bounding box center [784, 376] width 1568 height 752
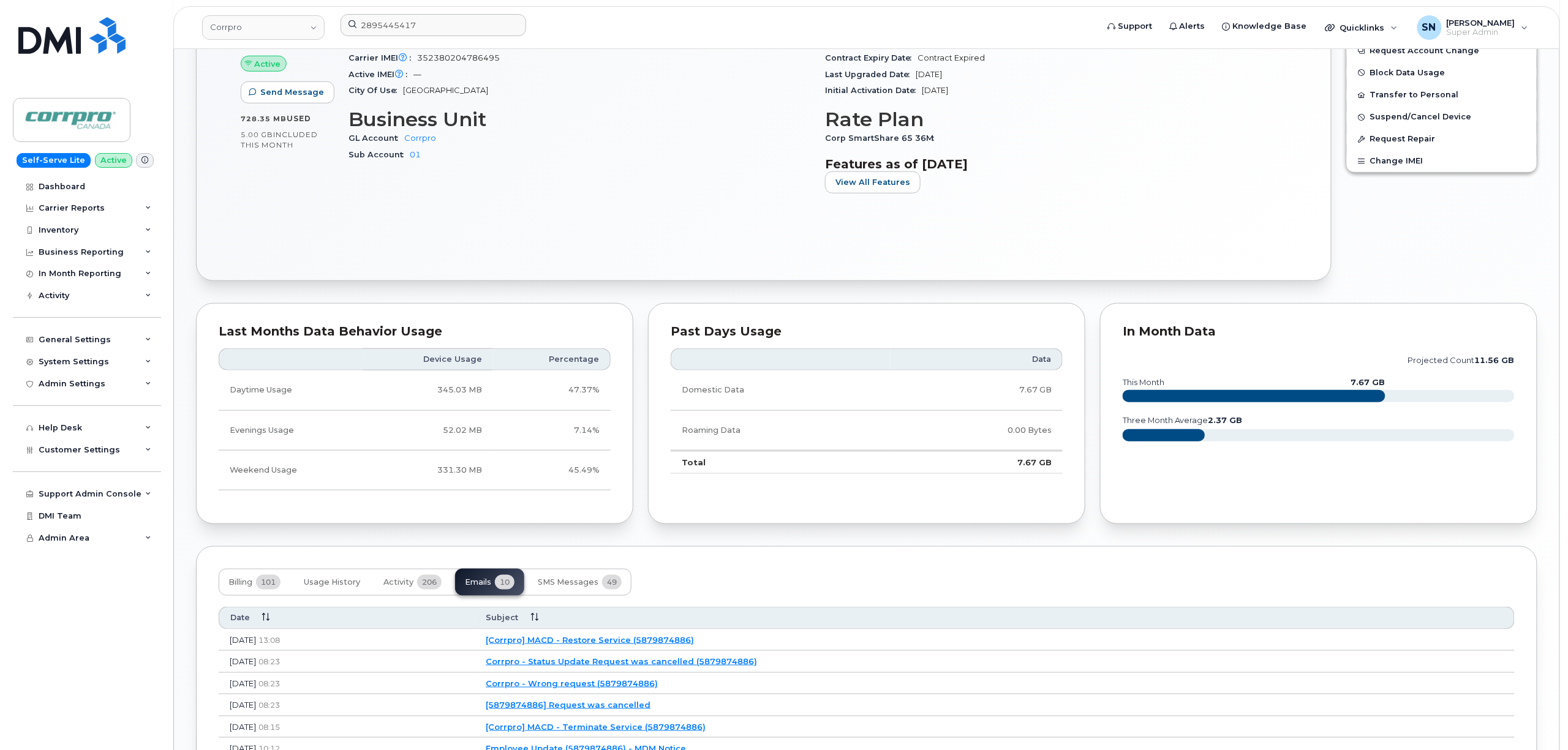
scroll to position [571, 0]
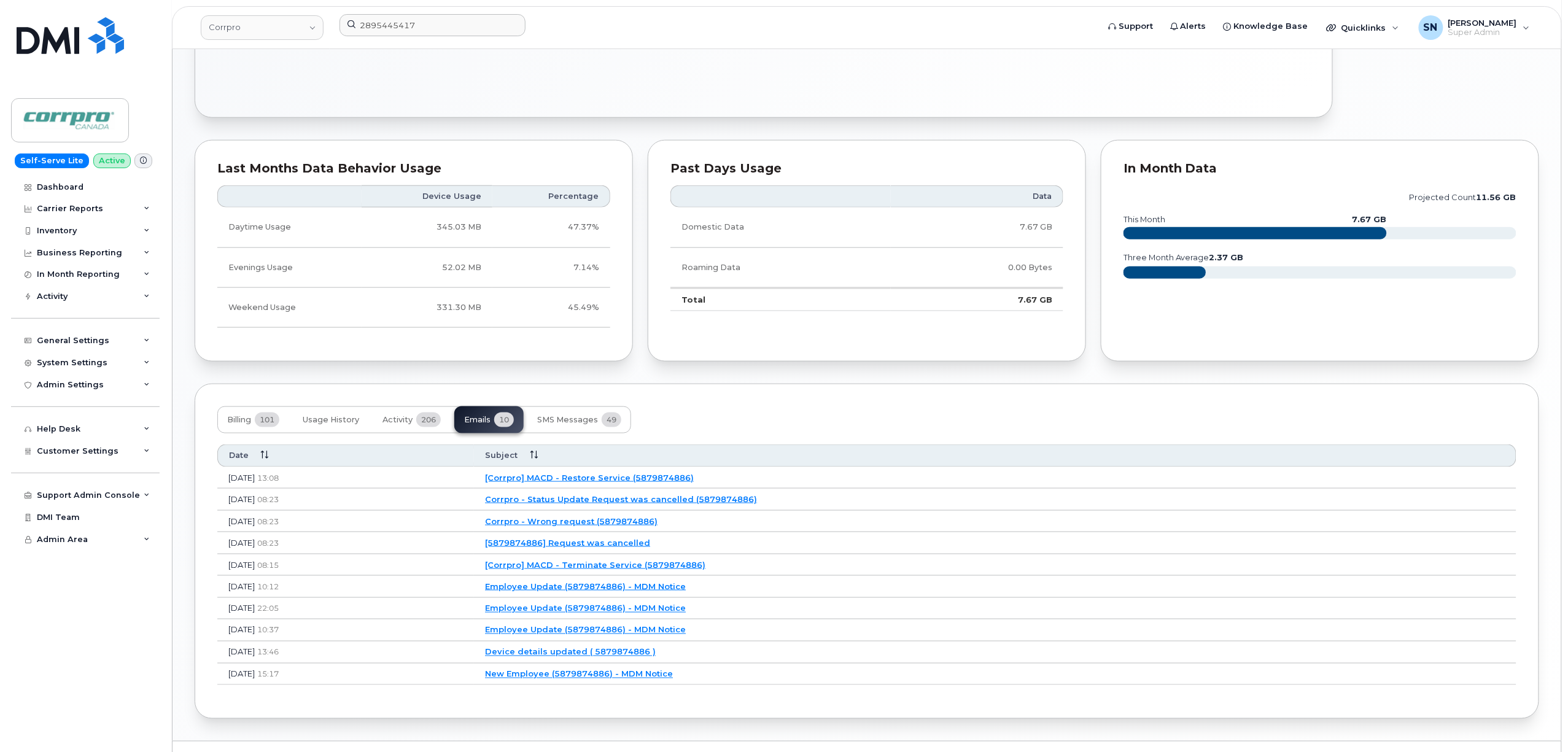
click at [654, 524] on link "Corrpro - Wrong request (5879874886)" at bounding box center [571, 521] width 173 height 10
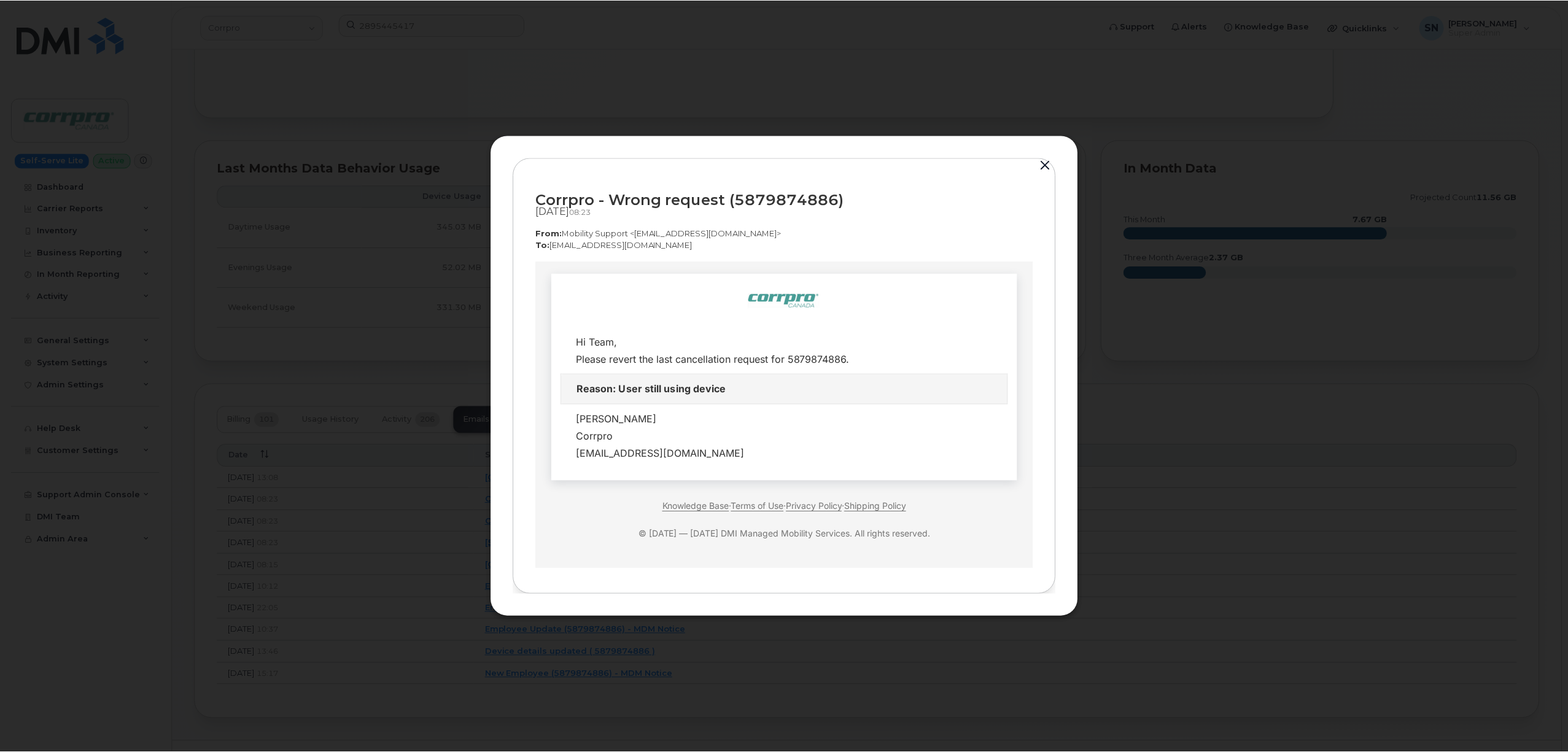
scroll to position [0, 0]
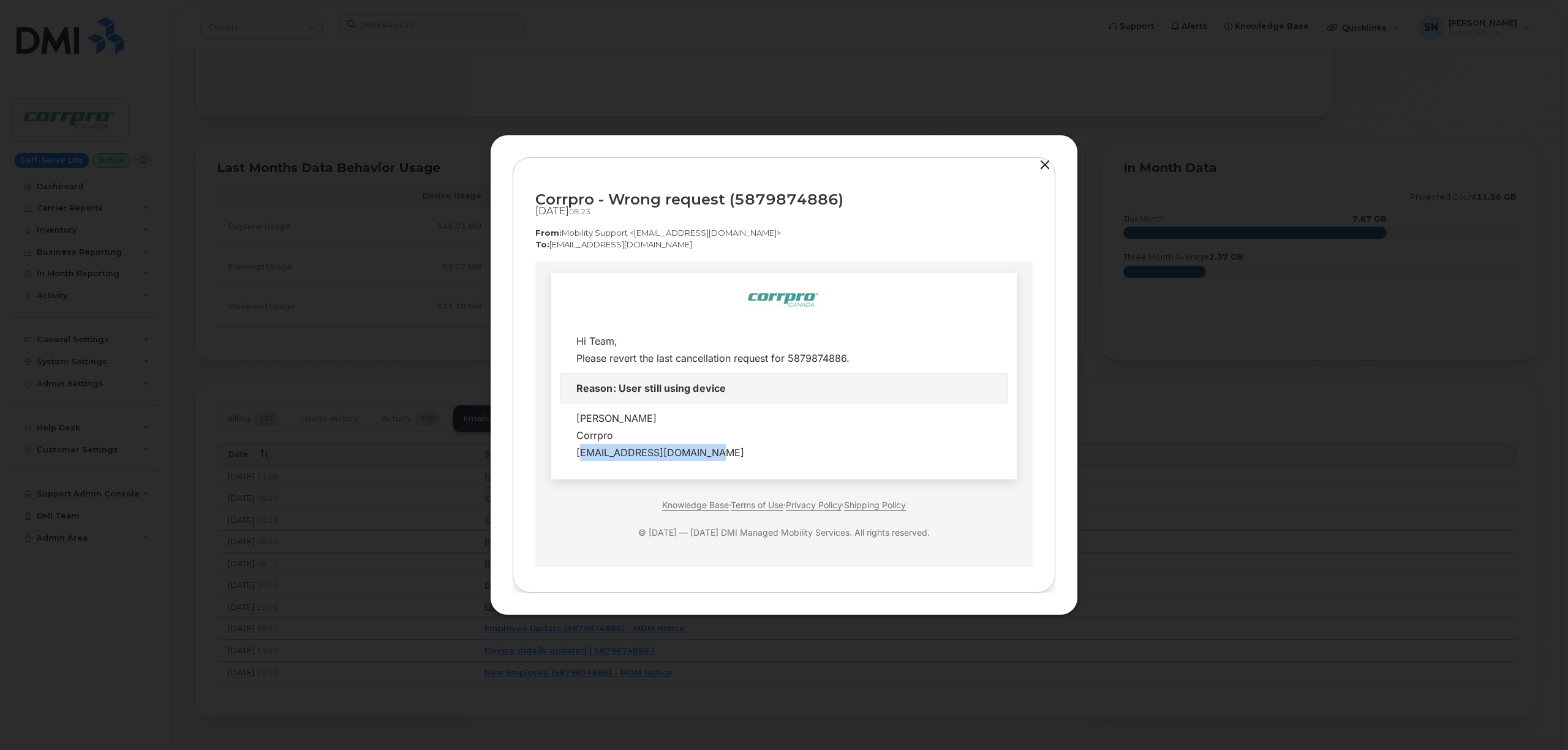
copy div "cagbay@corrprocanada.com"
drag, startPoint x: 570, startPoint y: 452, endPoint x: 700, endPoint y: 457, distance: 130.1
click at [700, 457] on div "Carl Agbay Corrpro cagbay@corrprocanada.com" at bounding box center [784, 435] width 416 height 51
drag, startPoint x: 1047, startPoint y: 167, endPoint x: 981, endPoint y: 167, distance: 66.0
click at [1046, 167] on button "button" at bounding box center [1044, 165] width 18 height 17
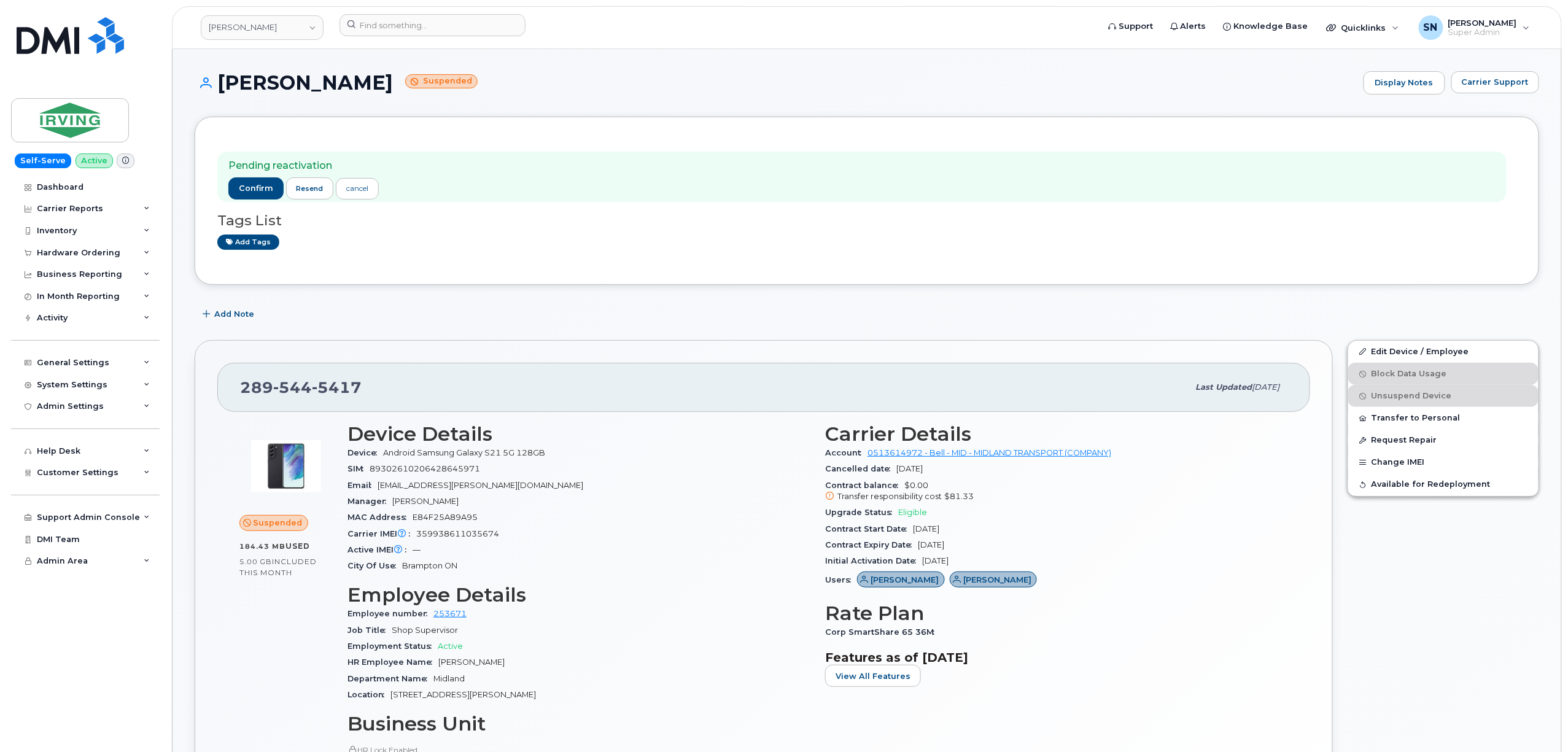
click at [1486, 87] on span "Carrier Support" at bounding box center [1495, 82] width 67 height 11
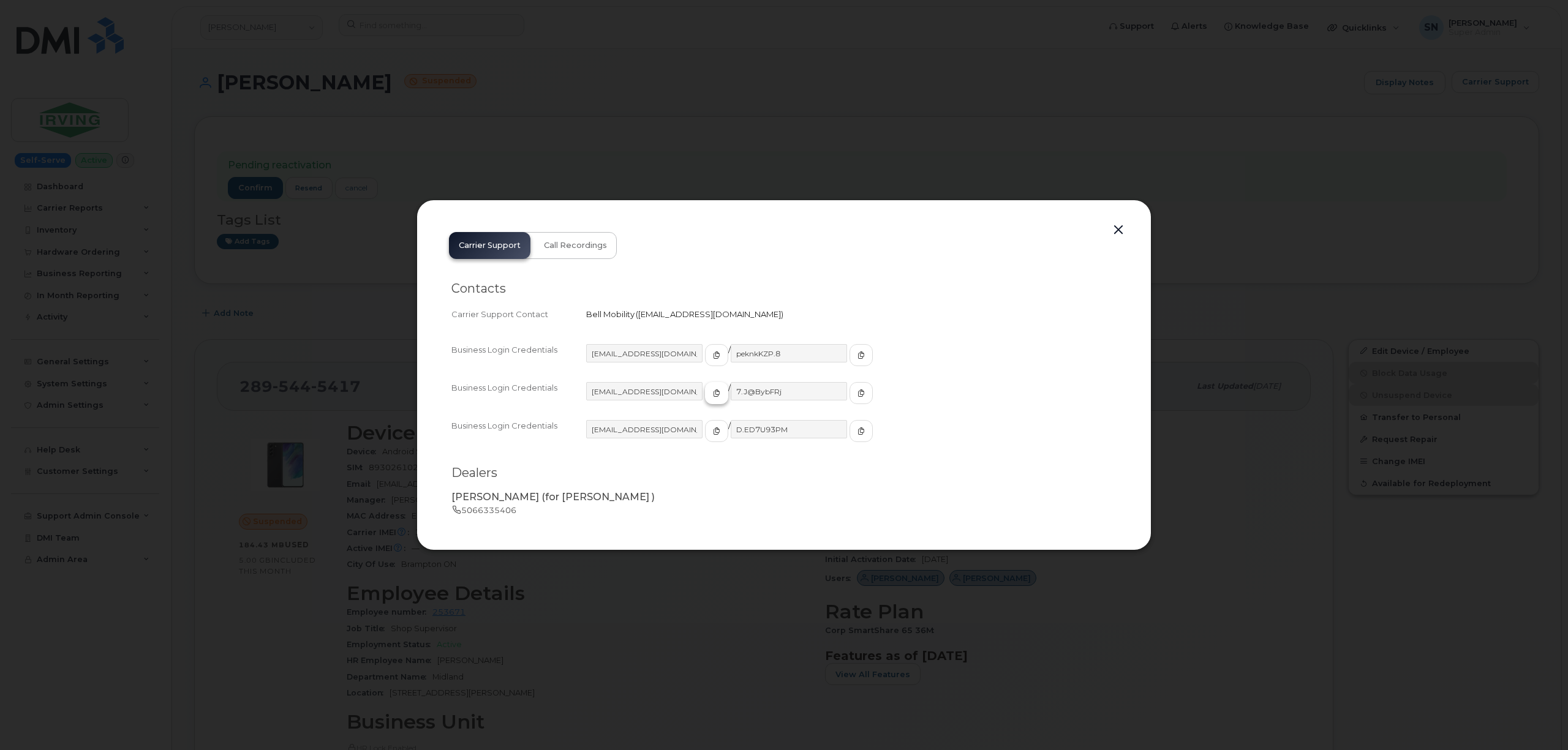
click at [711, 396] on span "button" at bounding box center [716, 393] width 11 height 11
click at [856, 388] on span "button" at bounding box center [861, 393] width 11 height 11
drag, startPoint x: 1117, startPoint y: 231, endPoint x: 1080, endPoint y: 238, distance: 37.7
click at [1117, 231] on button "button" at bounding box center [1118, 230] width 18 height 17
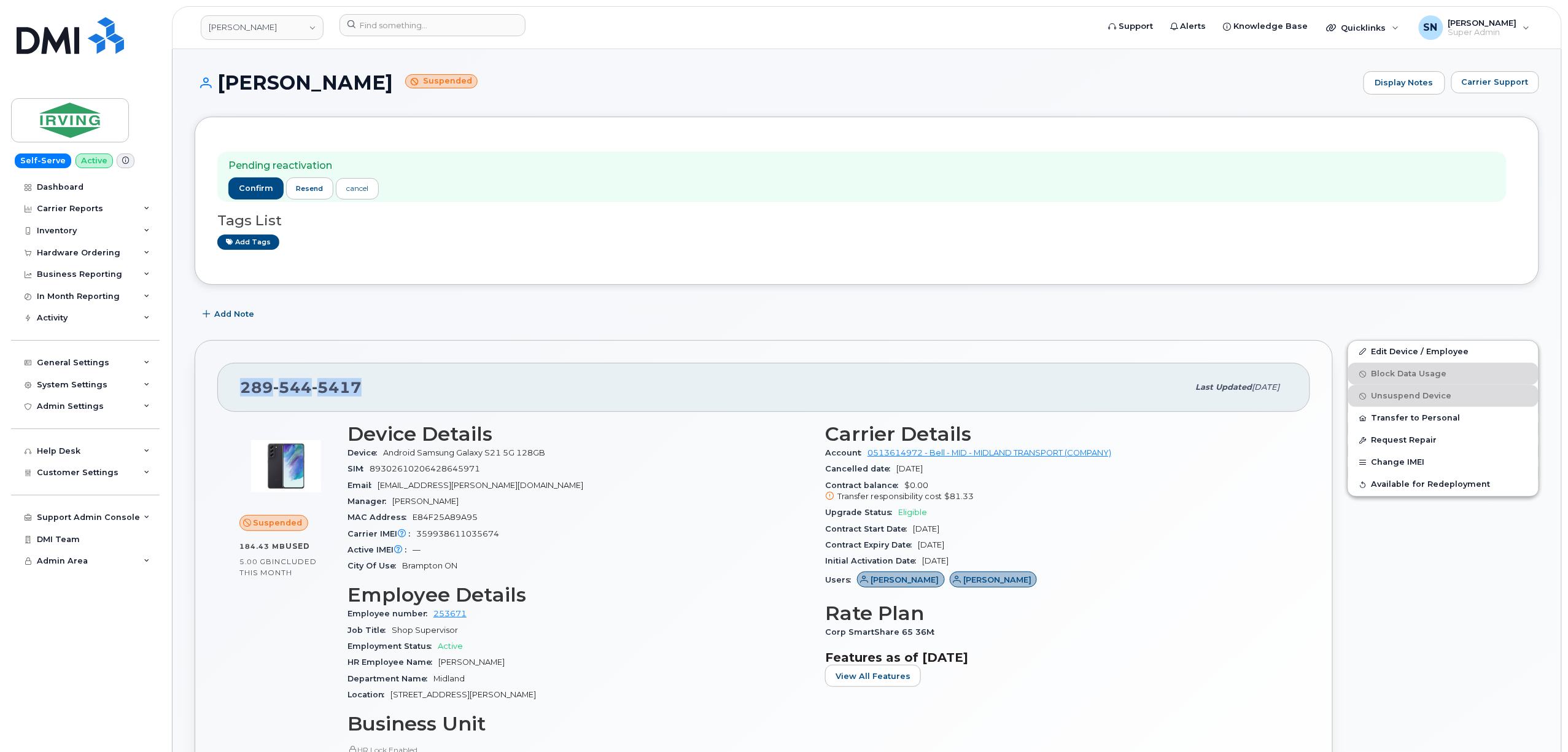
drag, startPoint x: 243, startPoint y: 387, endPoint x: 361, endPoint y: 392, distance: 118.1
click at [361, 392] on div "[PHONE_NUMBER]" at bounding box center [714, 387] width 948 height 26
copy span "[PHONE_NUMBER]"
click at [1533, 88] on button "Carrier Support" at bounding box center [1495, 82] width 88 height 22
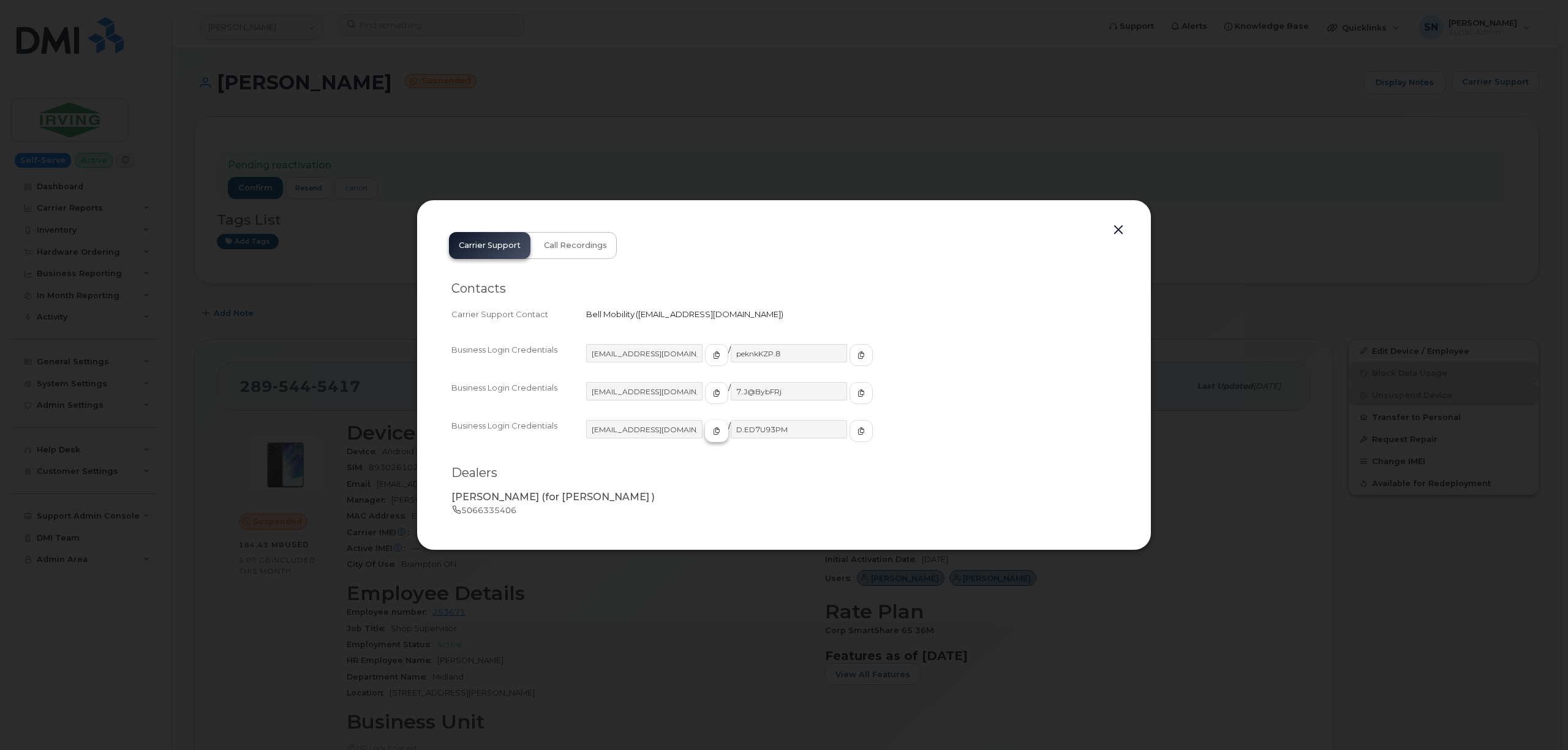
click at [711, 435] on span "button" at bounding box center [716, 431] width 11 height 11
click at [857, 429] on icon "button" at bounding box center [860, 430] width 7 height 7
click at [1120, 229] on button "button" at bounding box center [1118, 230] width 18 height 17
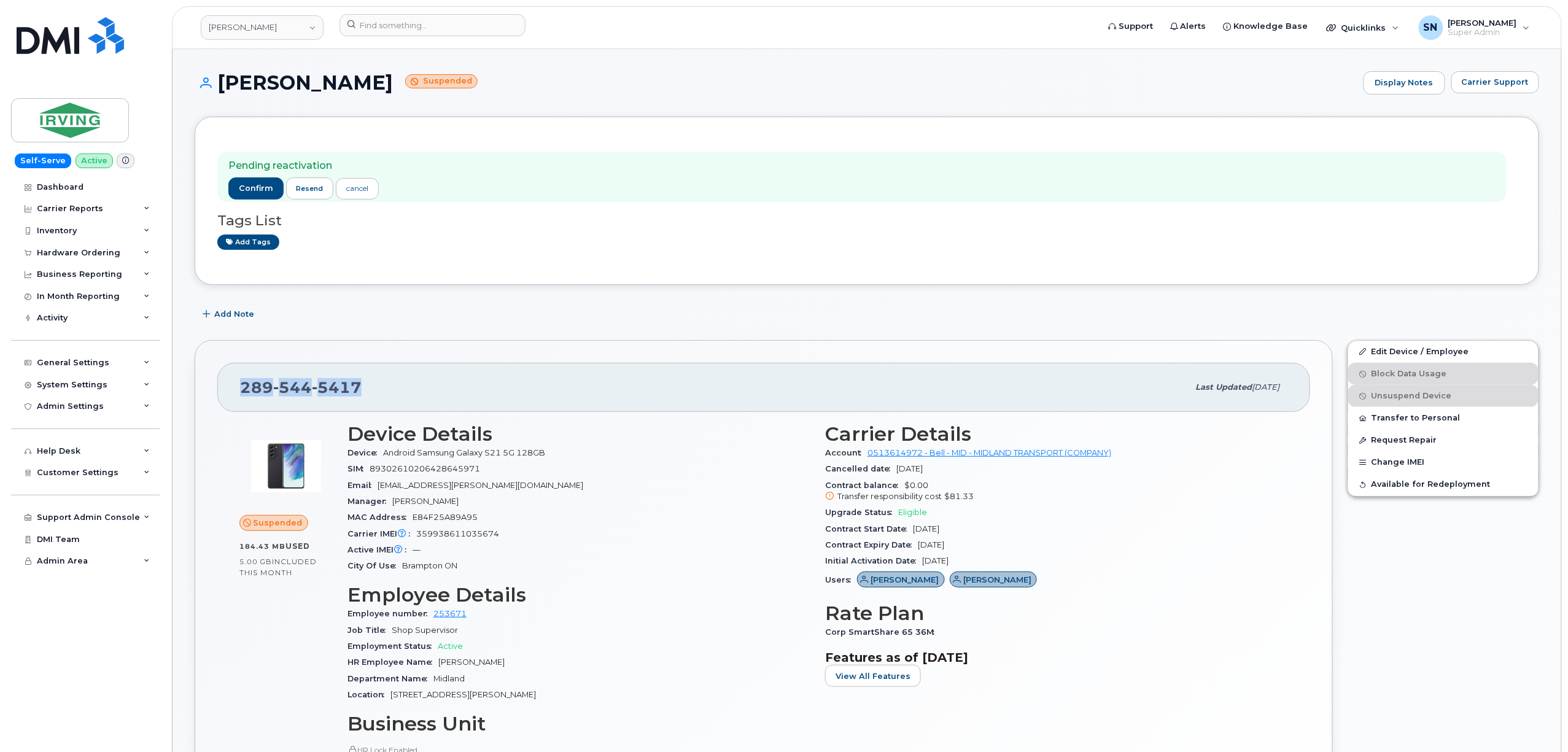
drag, startPoint x: 233, startPoint y: 384, endPoint x: 383, endPoint y: 384, distance: 150.0
click at [383, 384] on div "289 544 5417 Last updated Sep 09, 2025" at bounding box center [763, 387] width 1093 height 49
copy span "289 544 5417"
click at [257, 189] on span "confirm" at bounding box center [256, 188] width 34 height 11
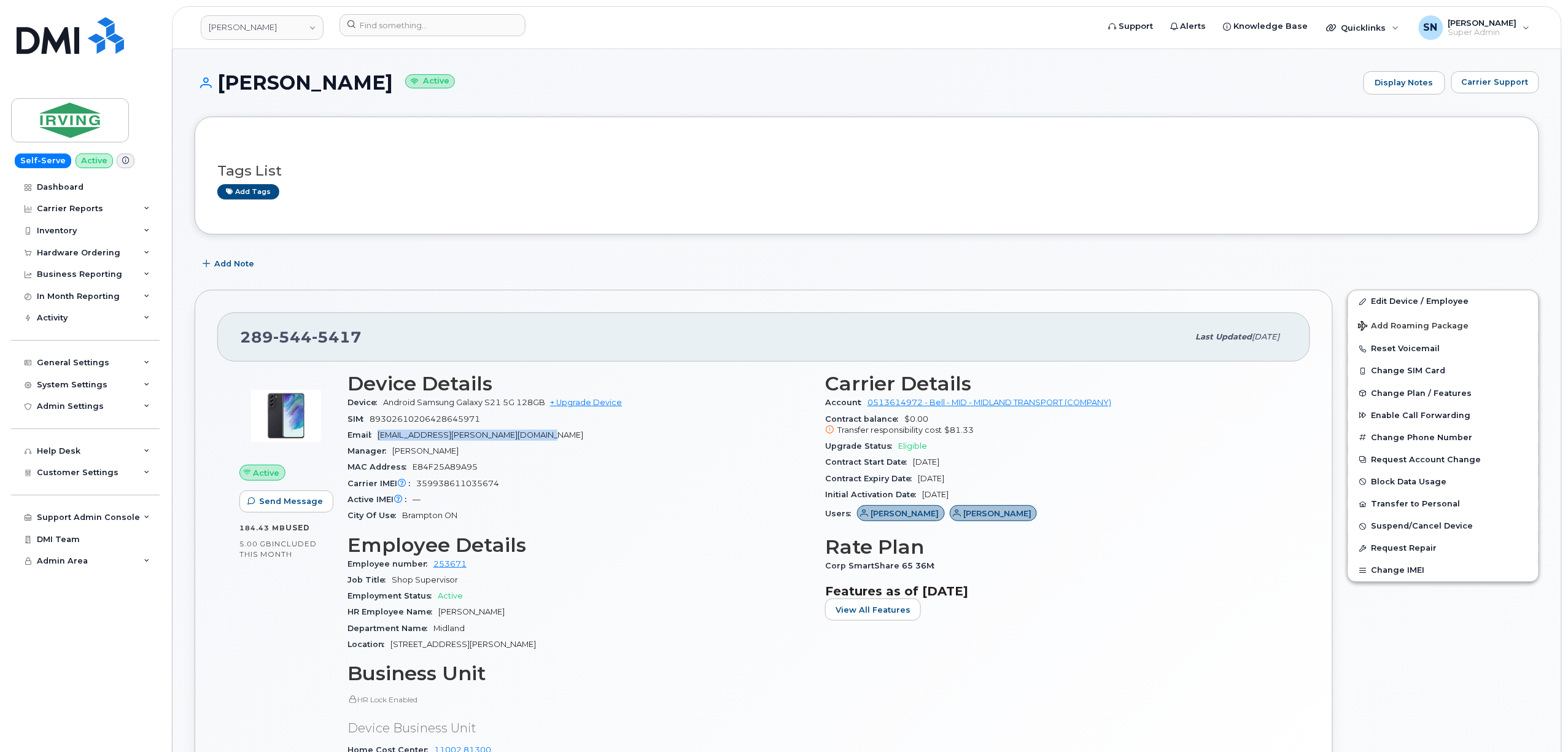
copy span "[EMAIL_ADDRESS][PERSON_NAME][DOMAIN_NAME]"
drag, startPoint x: 533, startPoint y: 437, endPoint x: 379, endPoint y: 437, distance: 154.0
click at [379, 437] on div "Email [EMAIL_ADDRESS][PERSON_NAME][DOMAIN_NAME]" at bounding box center [579, 436] width 463 height 16
drag, startPoint x: 222, startPoint y: 82, endPoint x: 291, endPoint y: 87, distance: 69.2
click at [291, 87] on h1 "[PERSON_NAME] Active" at bounding box center [776, 83] width 1163 height 22
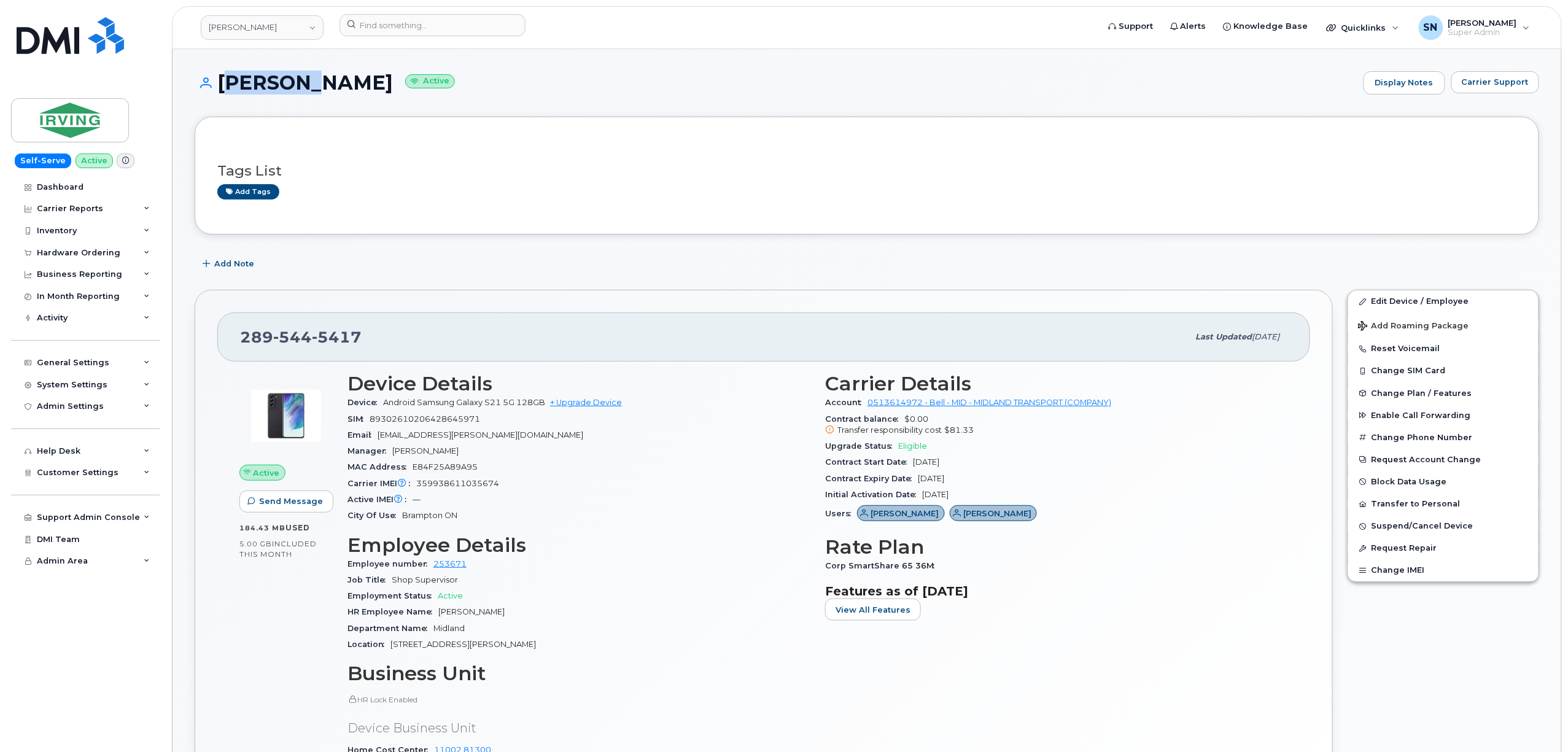
copy h1 "[PERSON_NAME]"
click at [231, 28] on link "[PERSON_NAME]" at bounding box center [262, 28] width 123 height 24
type input "goa"
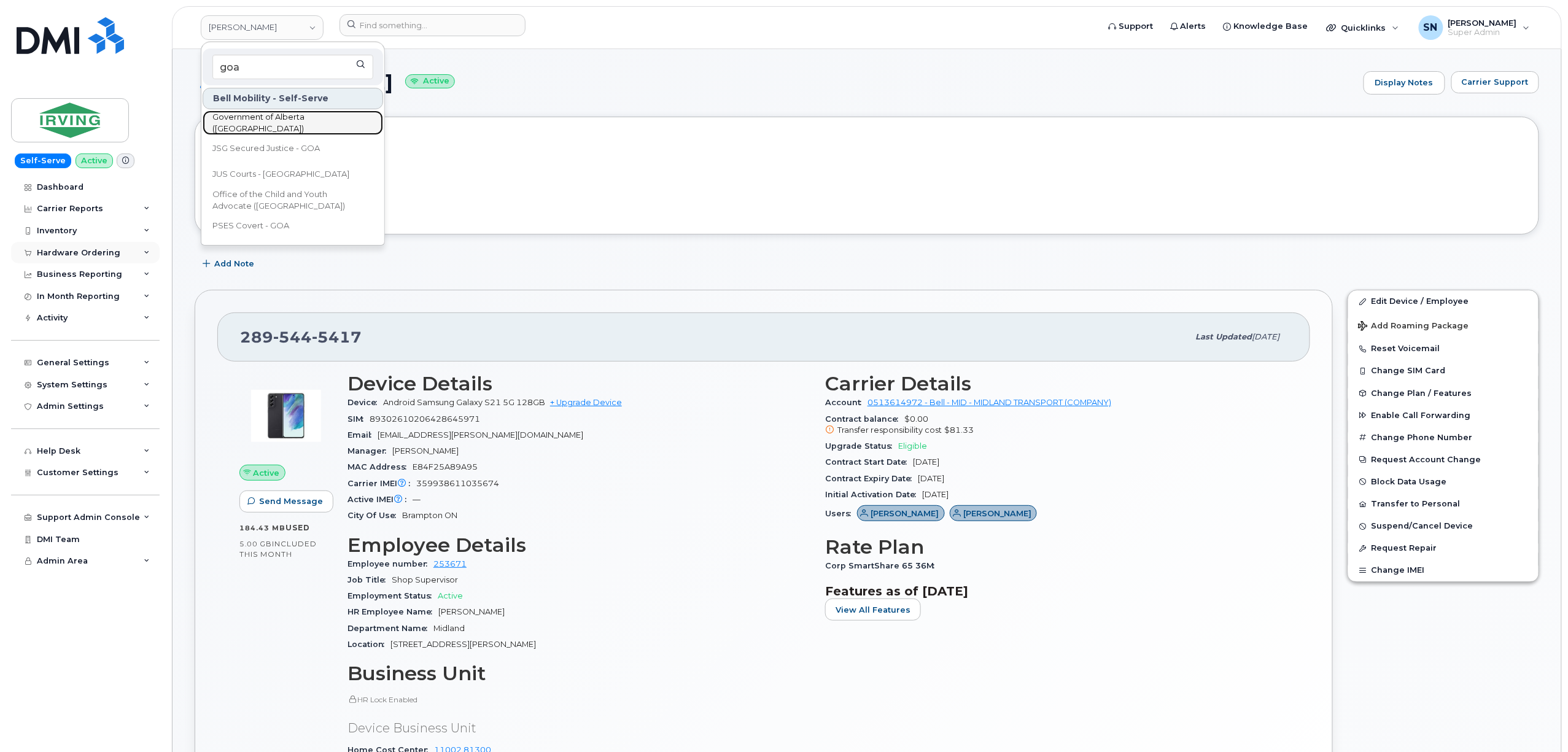
click at [273, 120] on span "Government of Alberta ([GEOGRAPHIC_DATA])" at bounding box center [283, 123] width 141 height 24
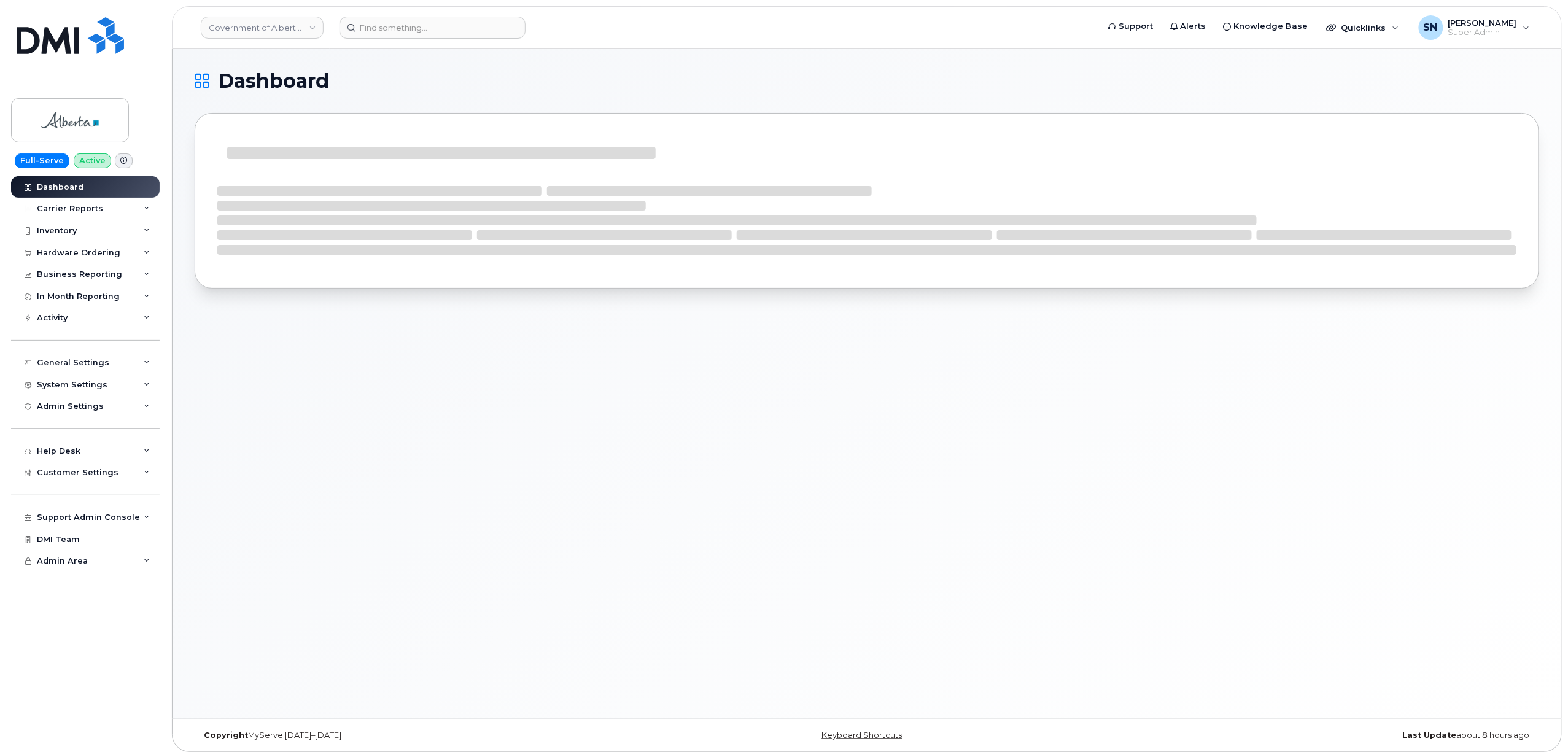
click at [45, 246] on div "Hardware Ordering" at bounding box center [85, 253] width 148 height 22
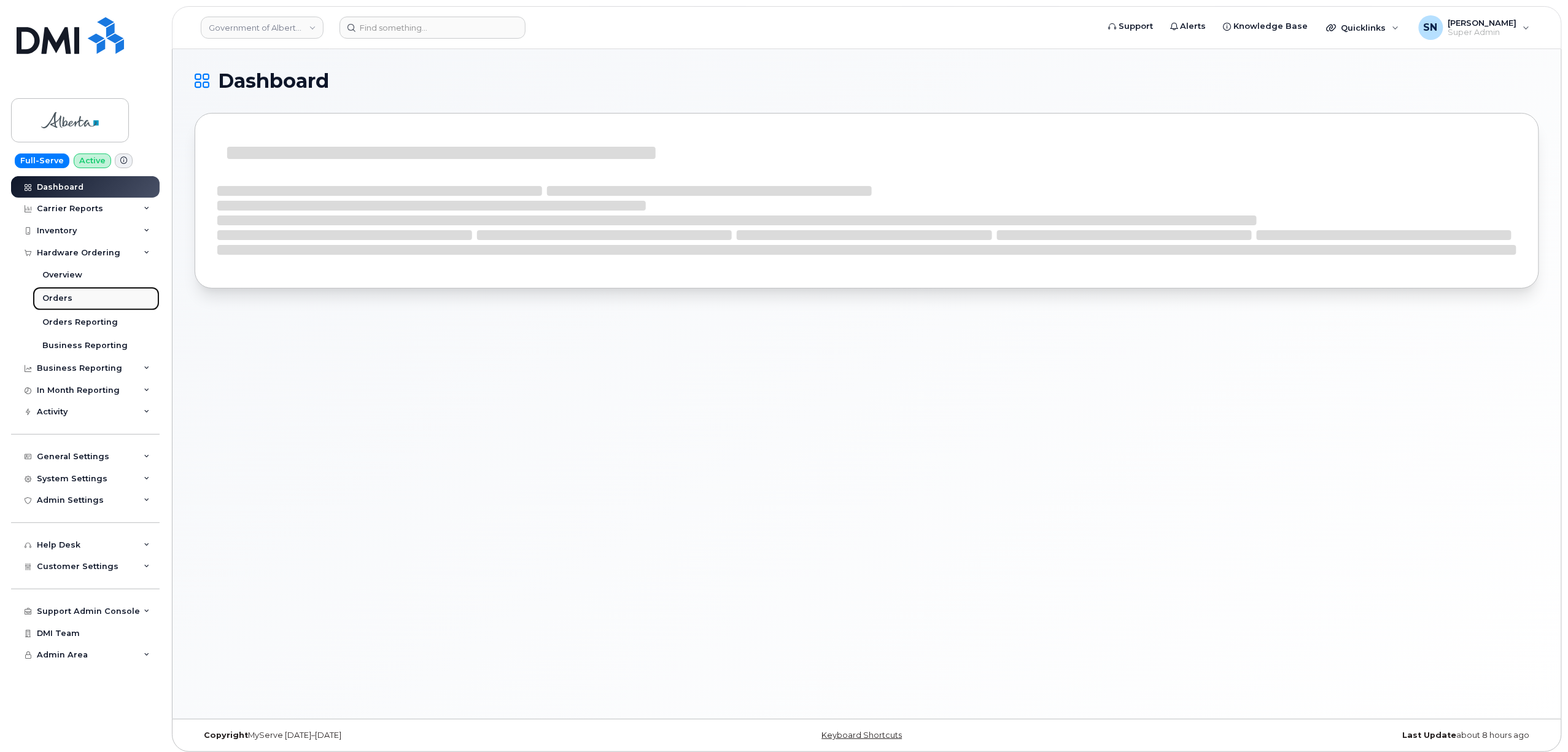
click at [59, 291] on link "Orders" at bounding box center [96, 298] width 127 height 24
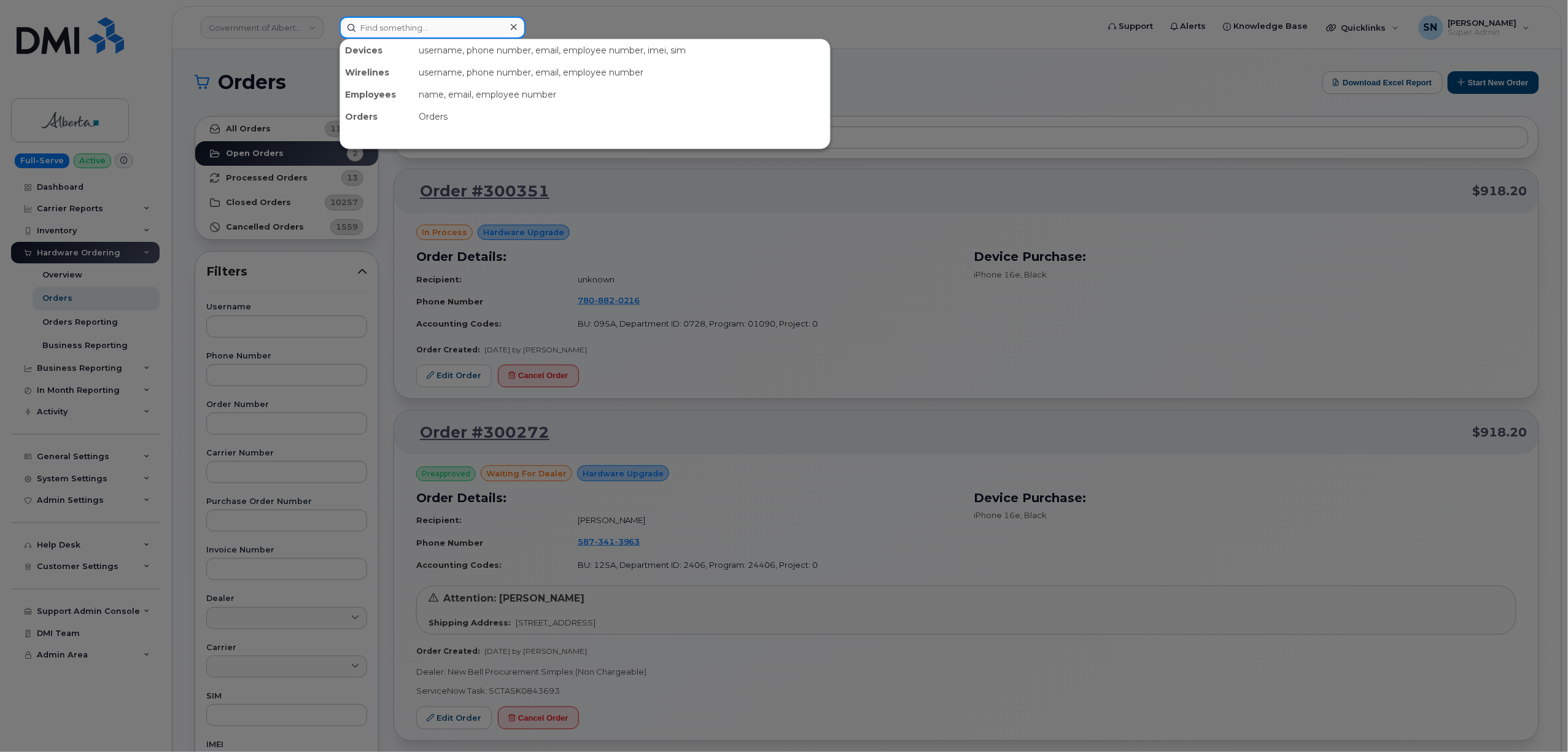
click at [469, 21] on input at bounding box center [432, 28] width 186 height 22
paste input "5873402434"
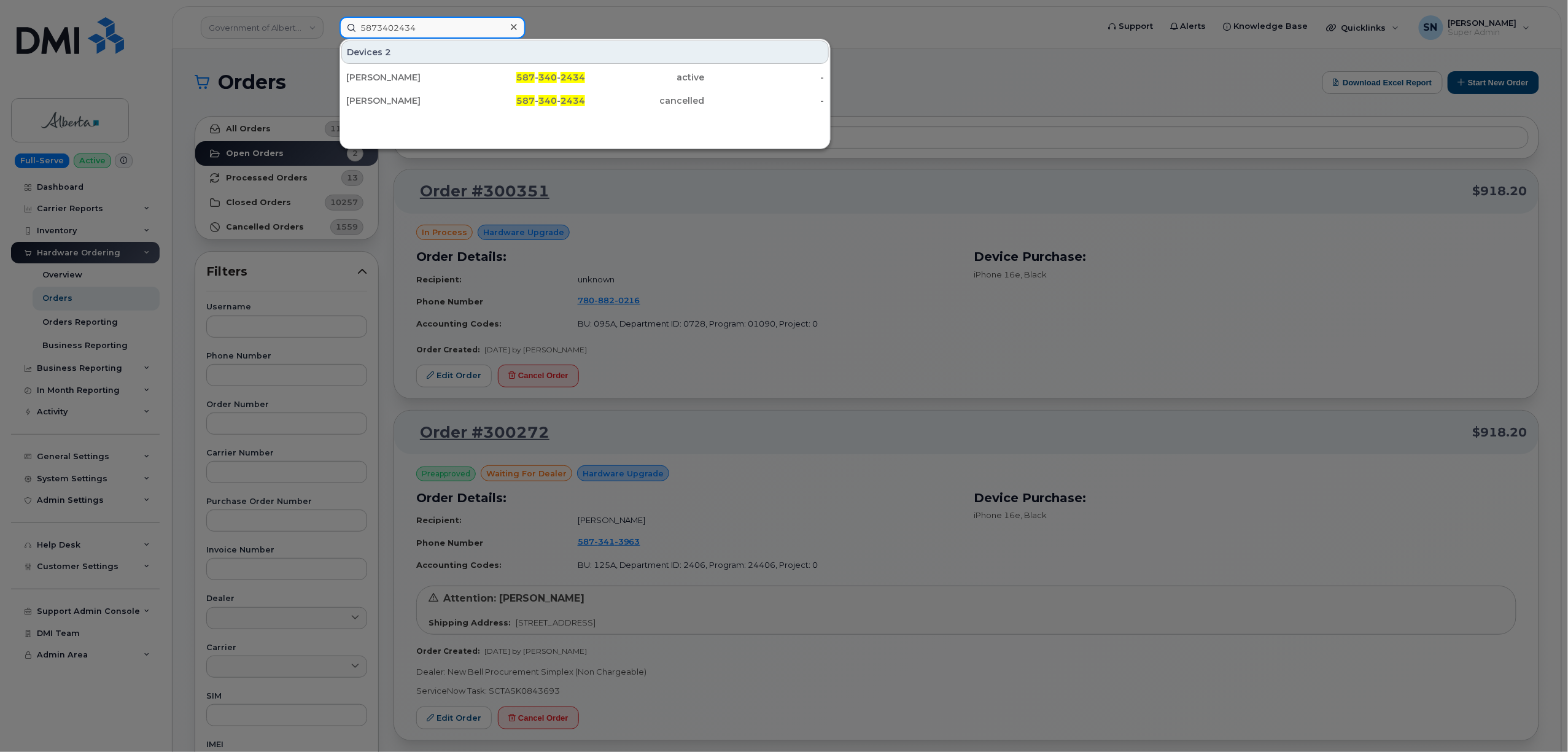
type input "5873402434"
click at [311, 277] on div at bounding box center [784, 376] width 1568 height 752
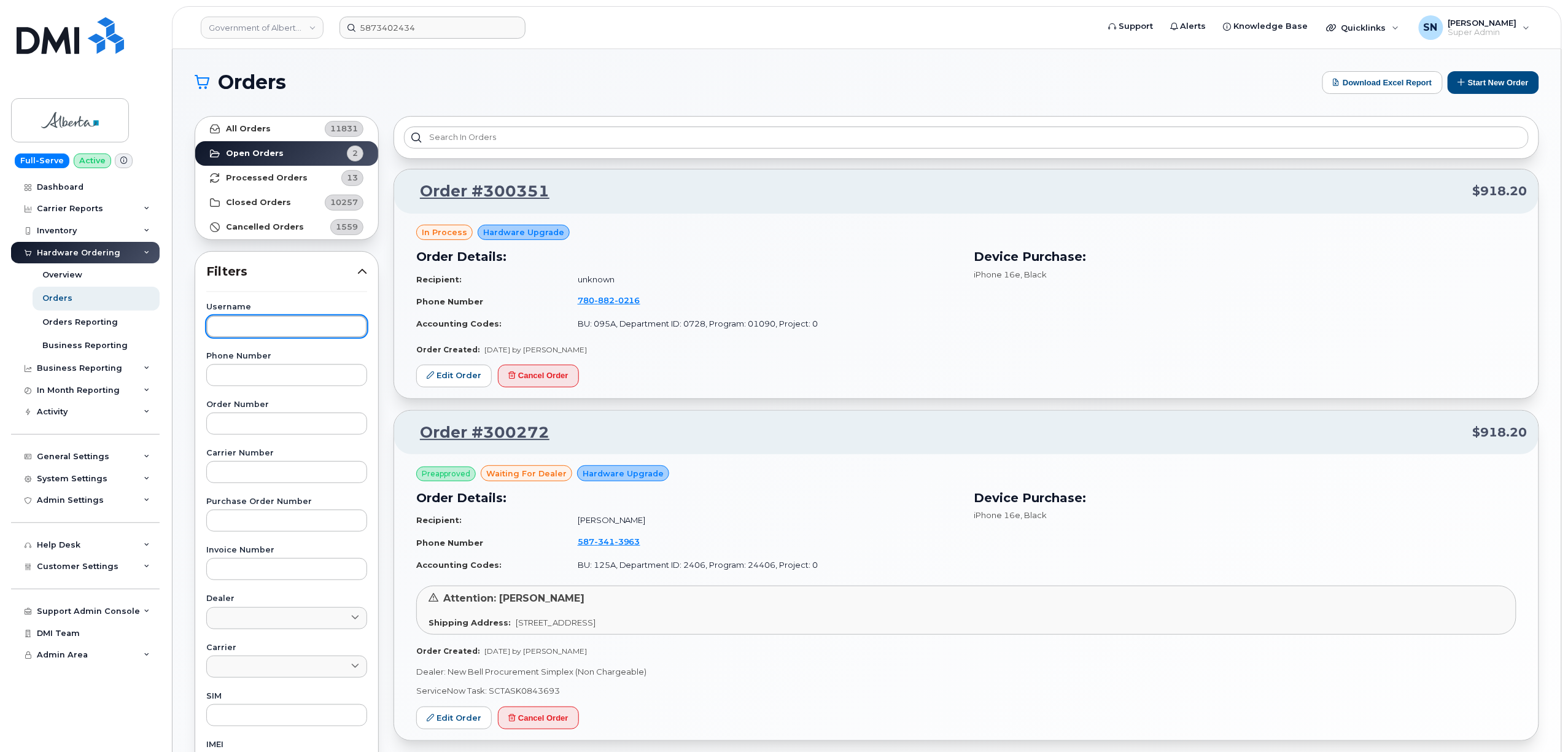
click at [311, 323] on input "text" at bounding box center [287, 326] width 161 height 22
type input "brian"
click at [289, 130] on link "All Orders 11831" at bounding box center [286, 129] width 183 height 24
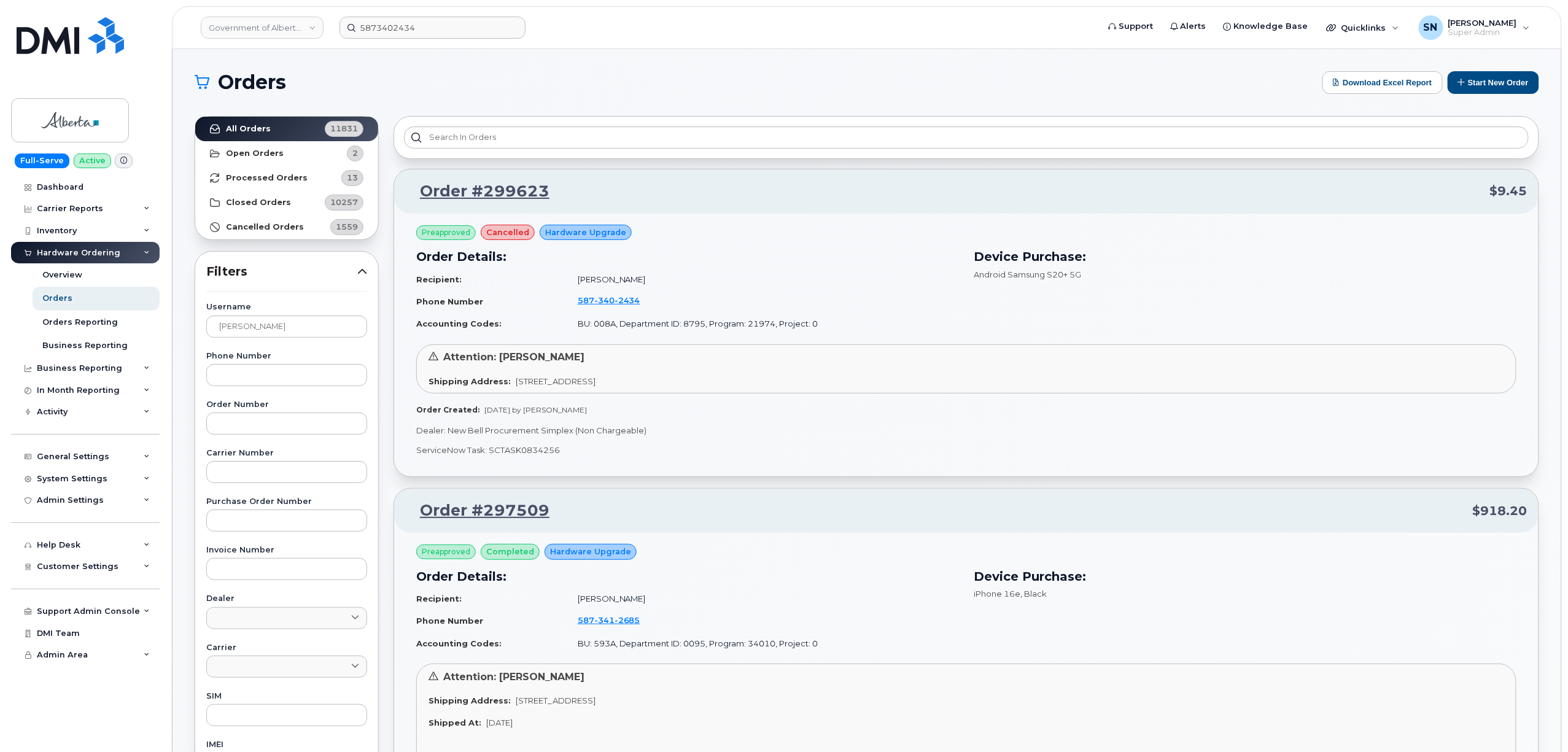
click at [568, 72] on h1 "Orders" at bounding box center [755, 82] width 1122 height 20
click at [1496, 74] on button "Start New Order" at bounding box center [1494, 83] width 92 height 23
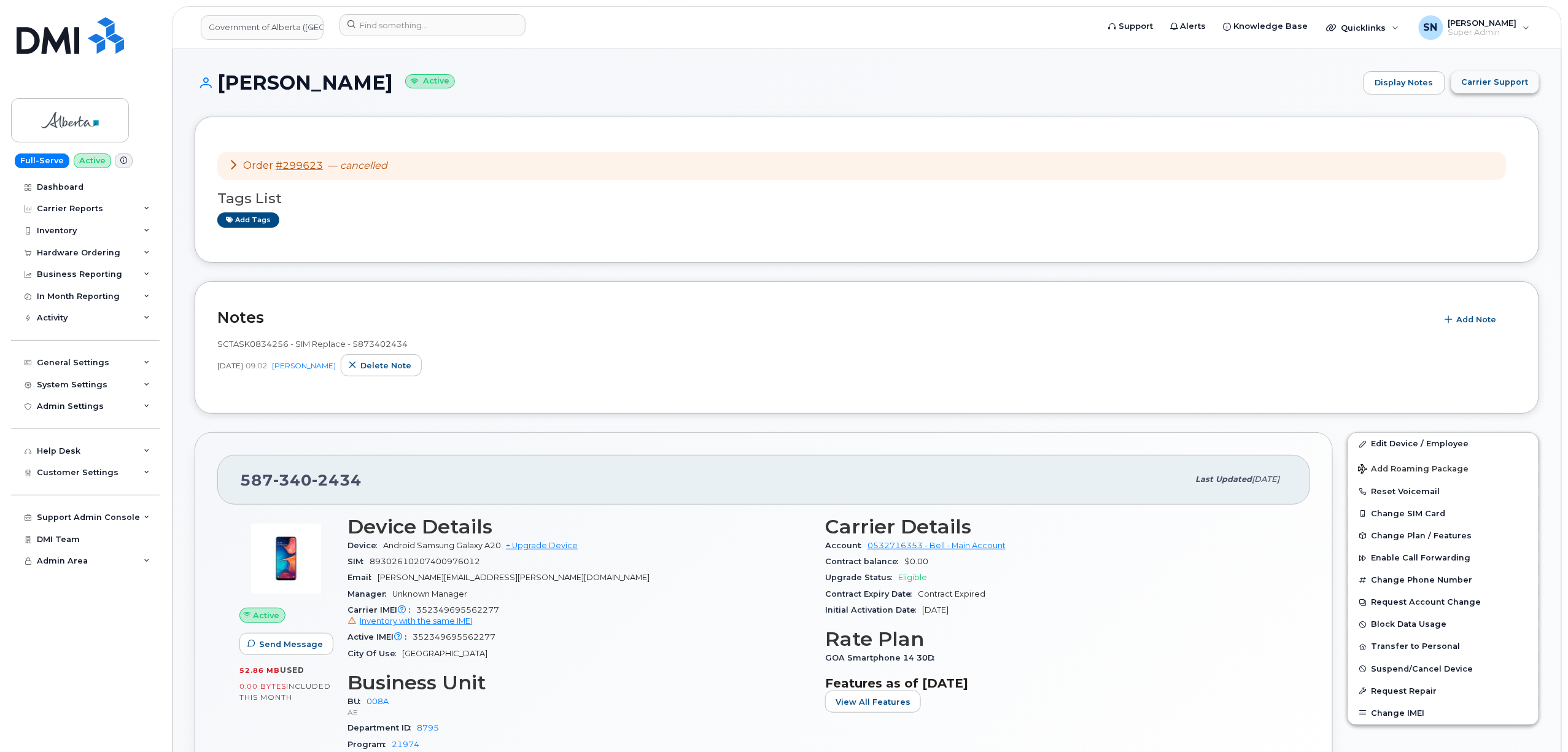
click at [1477, 87] on span "Carrier Support" at bounding box center [1495, 82] width 67 height 11
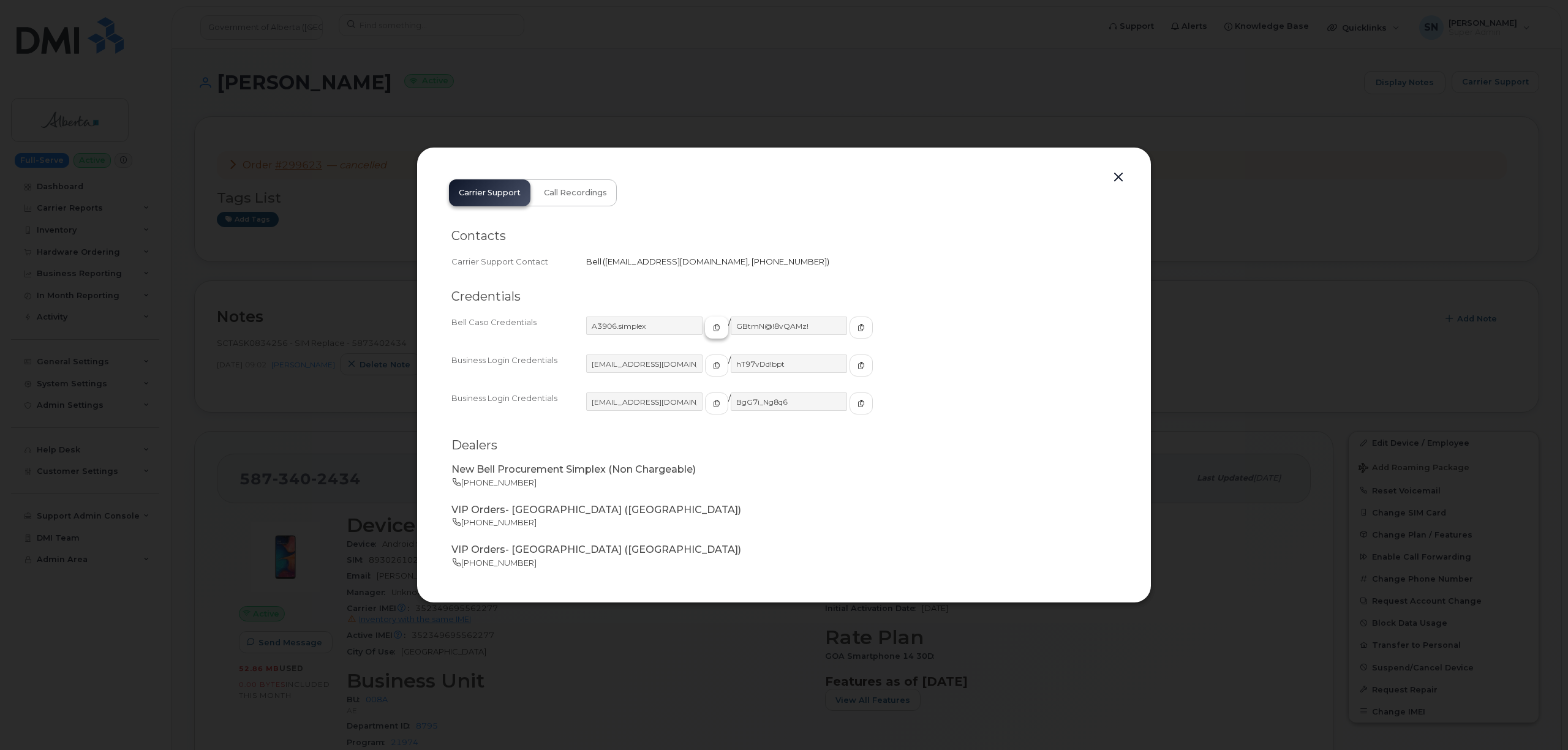
click at [713, 324] on icon "button" at bounding box center [716, 328] width 7 height 7
click at [857, 328] on icon "button" at bounding box center [860, 328] width 7 height 7
click at [1115, 174] on button "button" at bounding box center [1118, 177] width 18 height 17
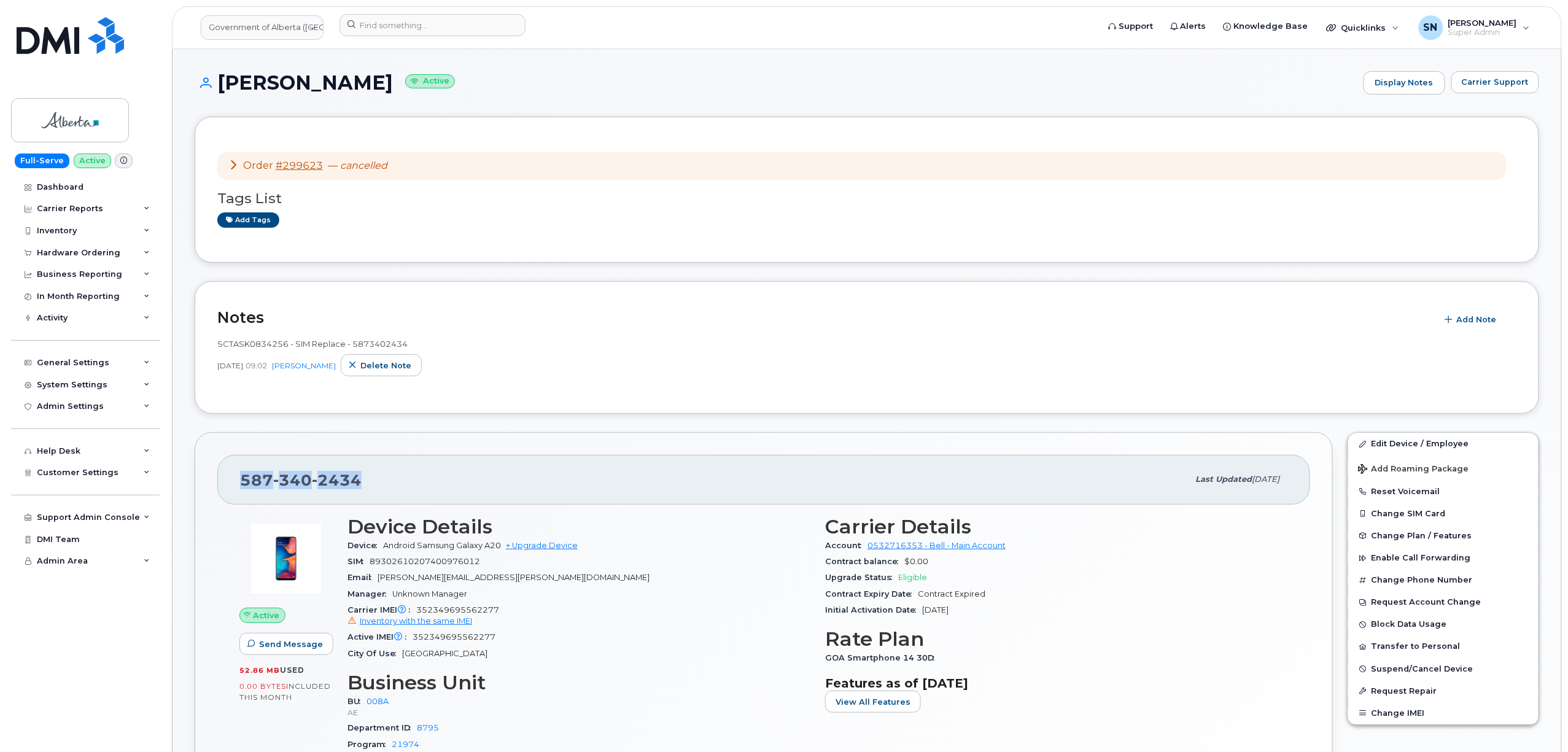
drag, startPoint x: 234, startPoint y: 477, endPoint x: 359, endPoint y: 474, distance: 125.0
click at [359, 474] on div "587 340 2434 Last updated Aug 25, 2025" at bounding box center [763, 480] width 1093 height 49
drag, startPoint x: 221, startPoint y: 82, endPoint x: 361, endPoint y: 82, distance: 140.0
click at [361, 82] on h1 "Brian McBride Active" at bounding box center [776, 83] width 1163 height 22
copy h1 "Brian McBride"
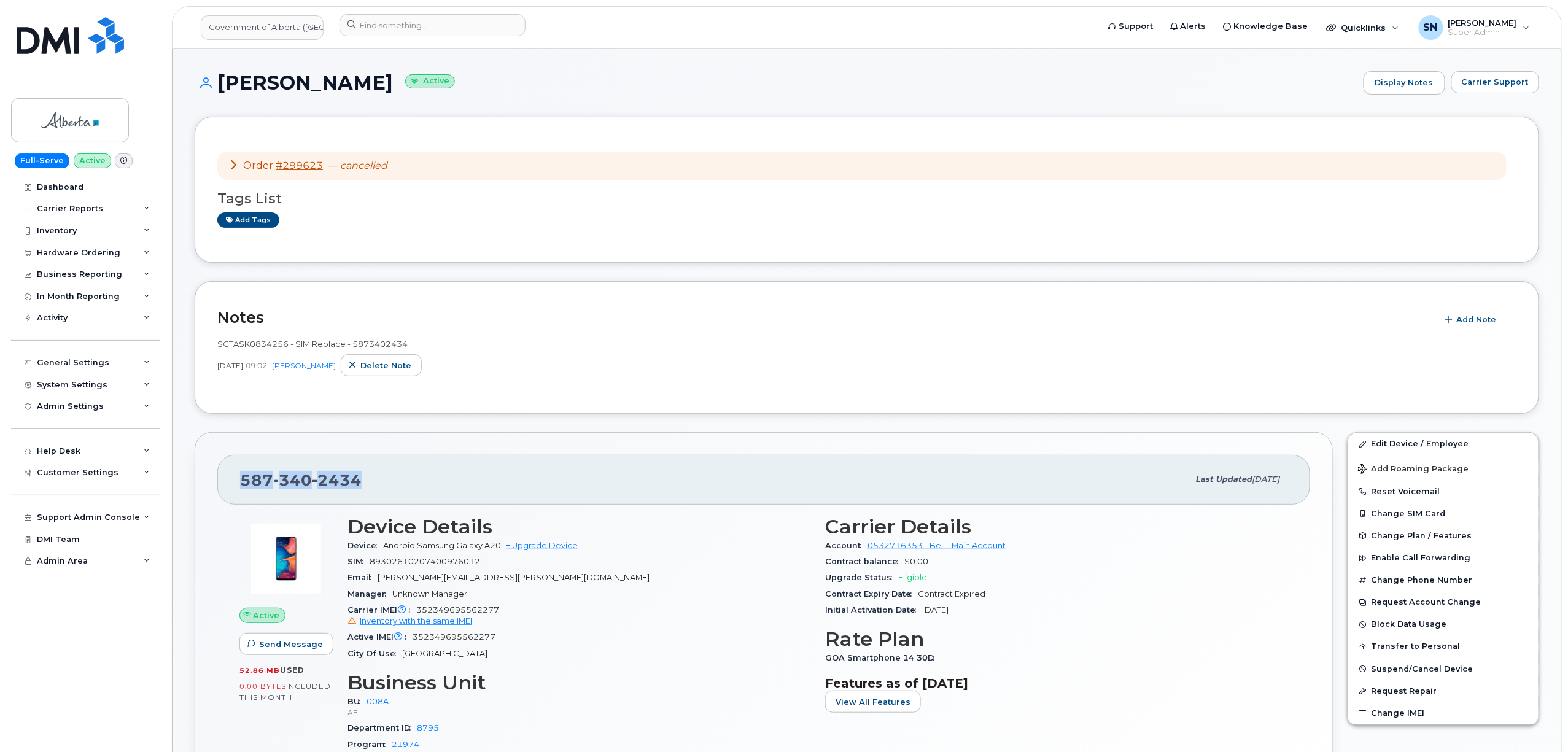
drag, startPoint x: 243, startPoint y: 480, endPoint x: 362, endPoint y: 485, distance: 119.1
click at [362, 485] on div "587 340 2434" at bounding box center [714, 480] width 948 height 26
copy span "587 340 2434"
drag, startPoint x: 221, startPoint y: 75, endPoint x: 361, endPoint y: 90, distance: 140.8
click at [361, 90] on h1 "Brian McBride Active" at bounding box center [776, 83] width 1163 height 22
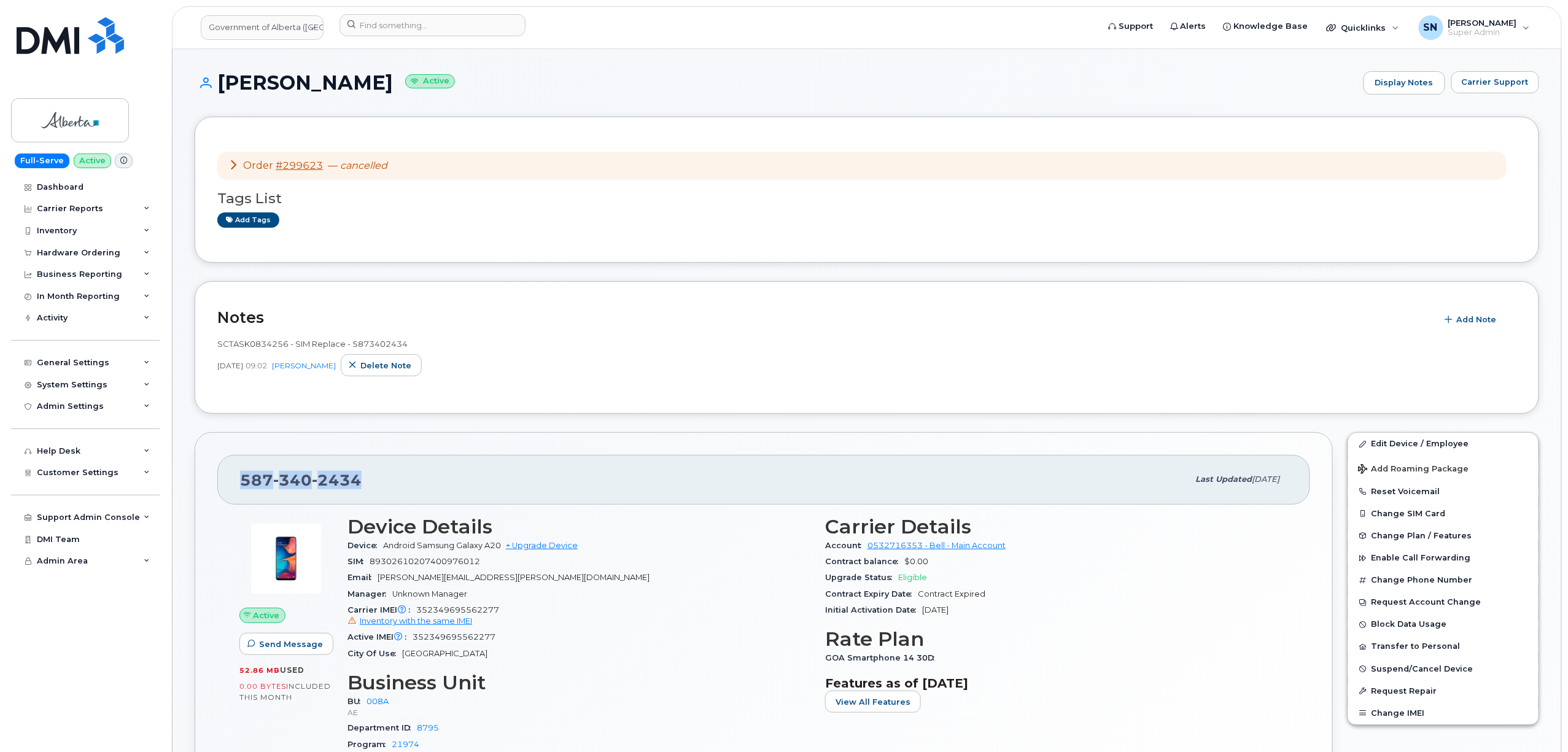
copy h1 "[PERSON_NAME]"
drag, startPoint x: 243, startPoint y: 479, endPoint x: 367, endPoint y: 482, distance: 124.0
click at [367, 482] on div "587 340 2434" at bounding box center [714, 480] width 948 height 26
copy span "587 340 2434"
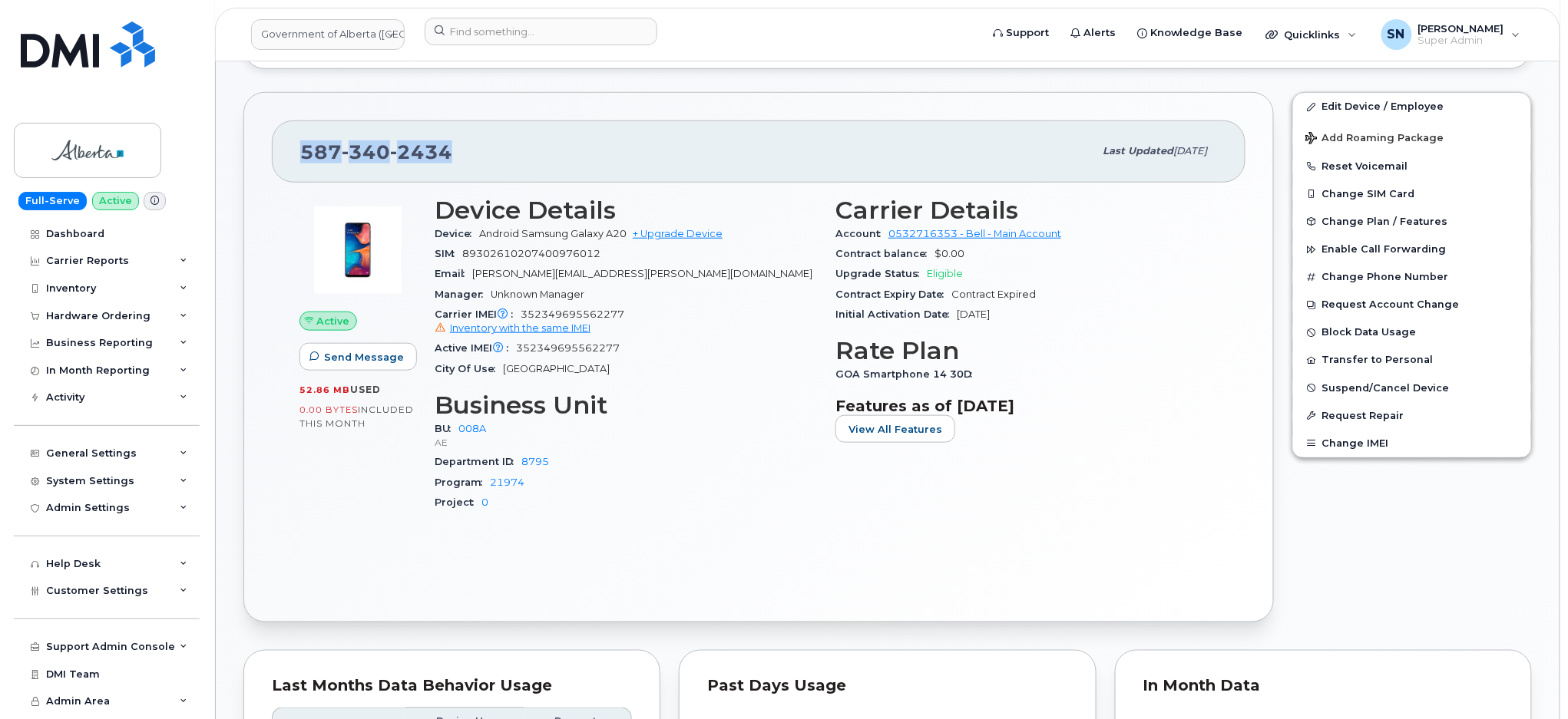
scroll to position [511, 0]
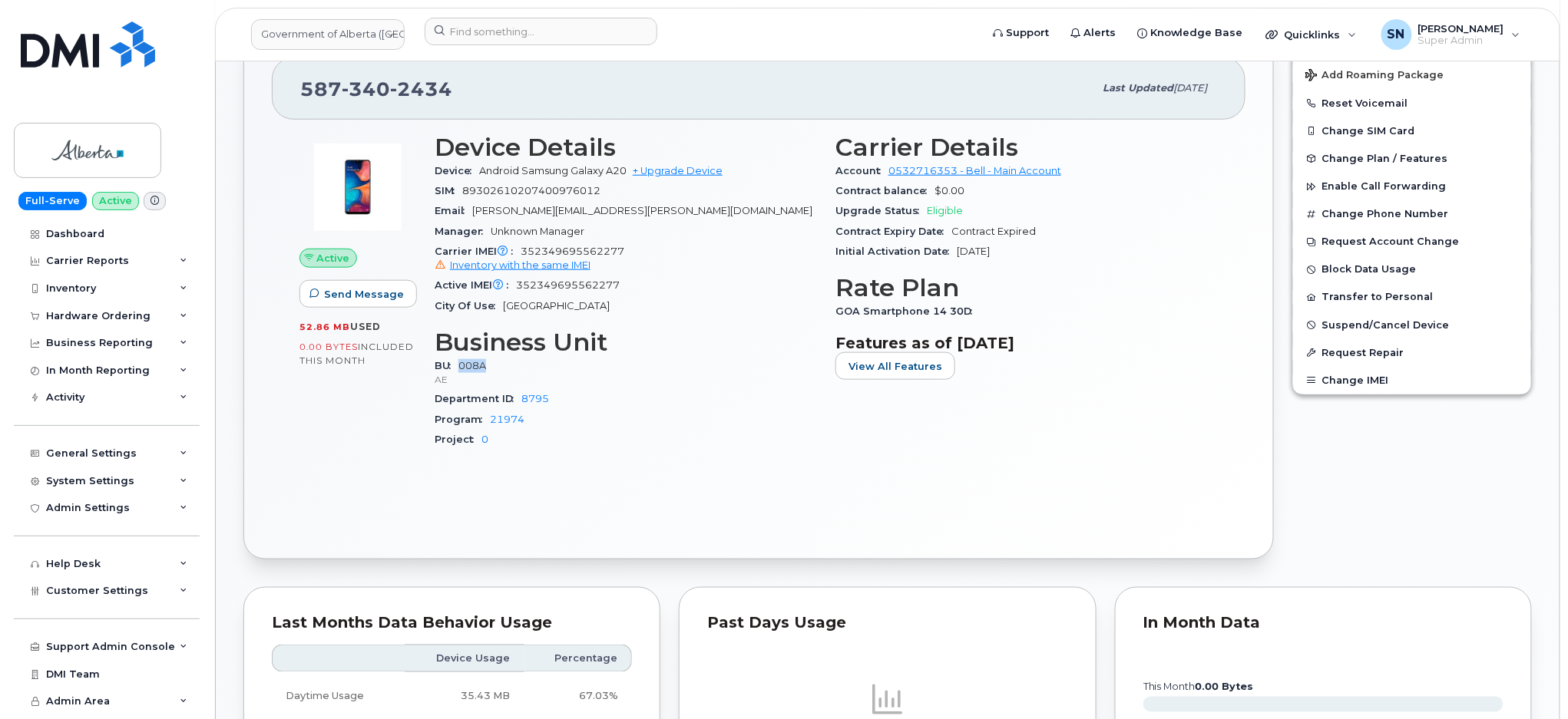
drag, startPoint x: 504, startPoint y: 364, endPoint x: 462, endPoint y: 362, distance: 42.0
click at [462, 362] on div "BU 008A AE" at bounding box center [625, 372] width 382 height 33
copy link "008A"
drag, startPoint x: 553, startPoint y: 394, endPoint x: 522, endPoint y: 394, distance: 31.0
click at [522, 394] on div "Department ID 8795" at bounding box center [625, 400] width 382 height 20
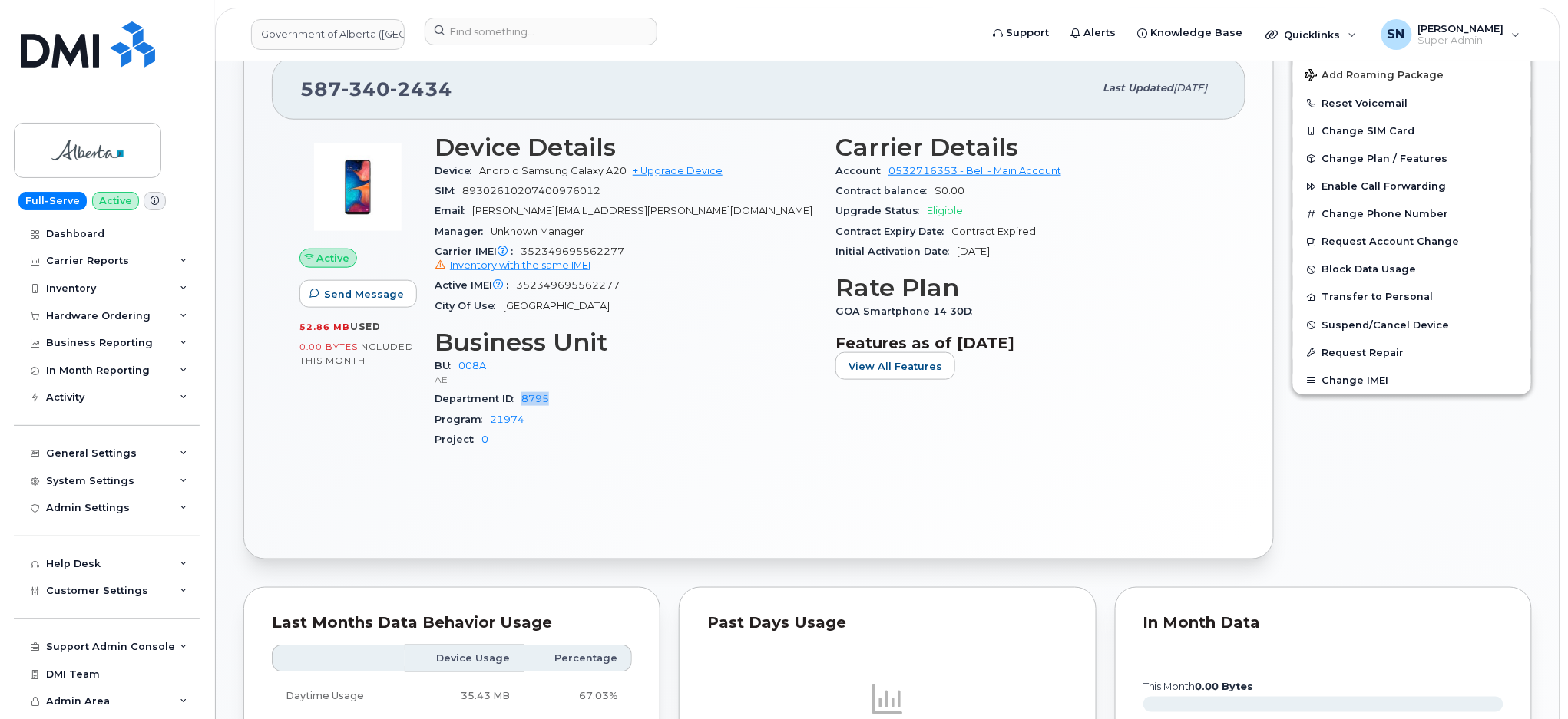
copy link "8795"
drag, startPoint x: 528, startPoint y: 421, endPoint x: 490, endPoint y: 419, distance: 38.1
click at [490, 419] on div "Program 21974" at bounding box center [625, 420] width 382 height 20
copy link "21974"
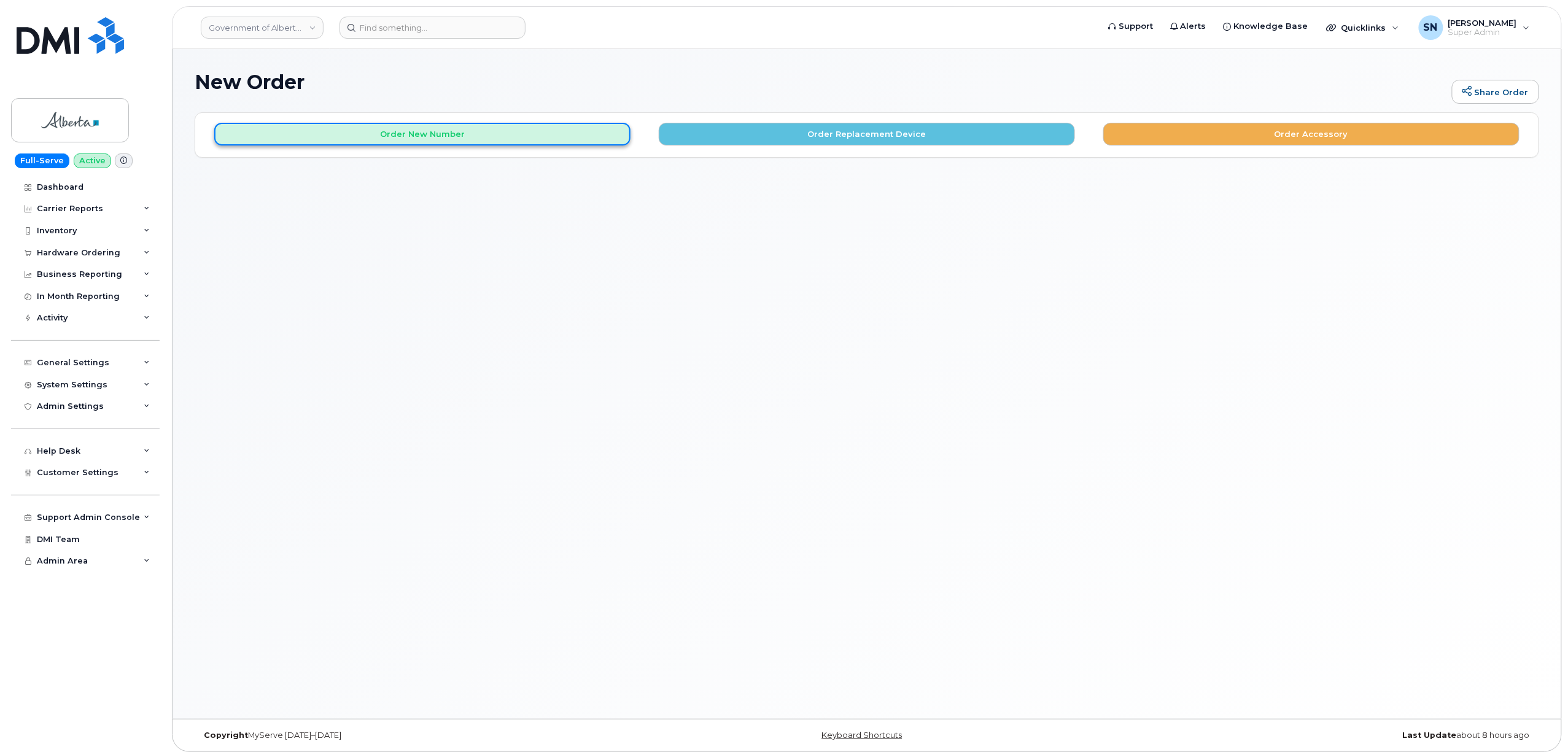
click at [480, 136] on button "Order New Number" at bounding box center [422, 134] width 416 height 23
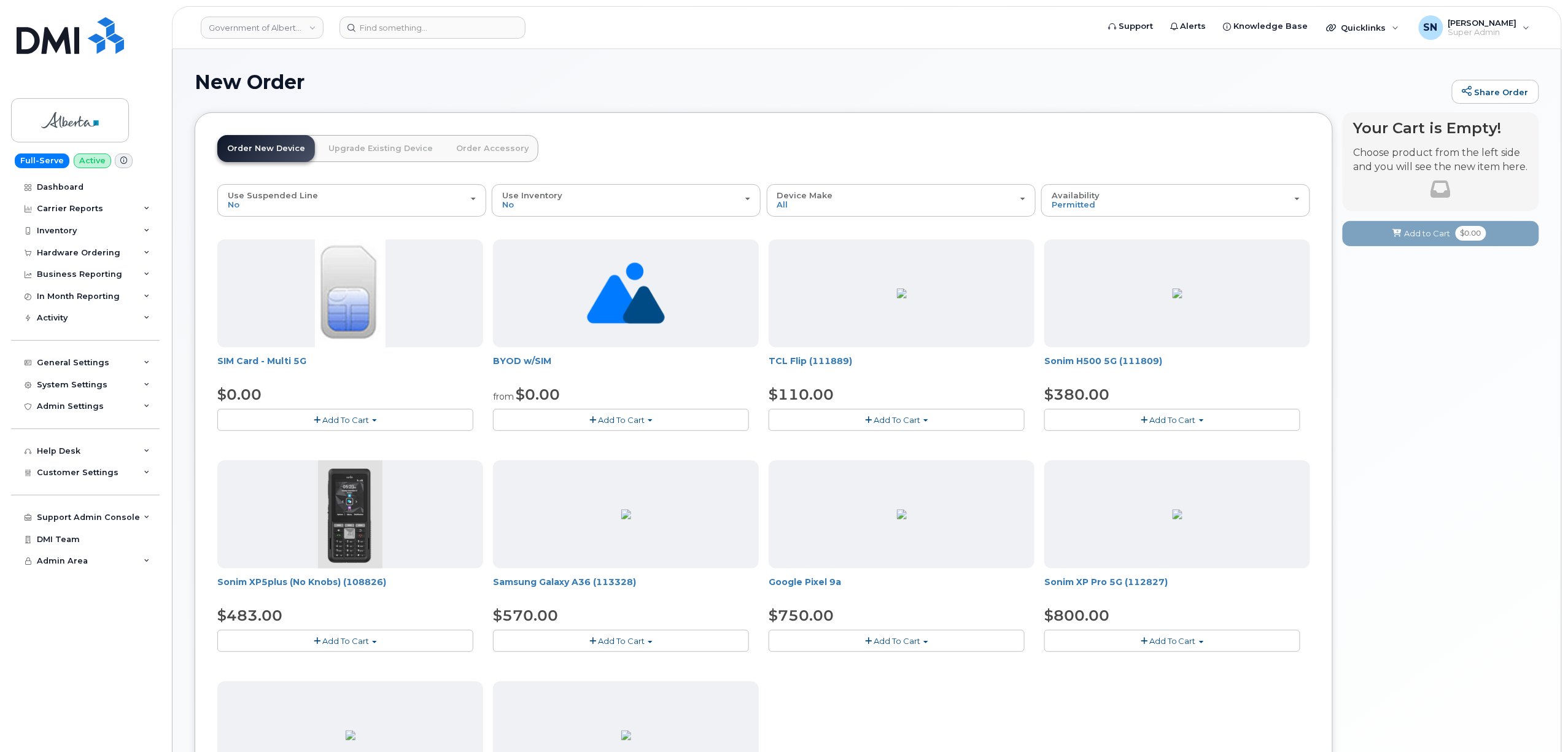
click at [804, 79] on h1 "New Order" at bounding box center [820, 82] width 1251 height 22
click at [489, 154] on link "Order Accessory" at bounding box center [492, 148] width 92 height 27
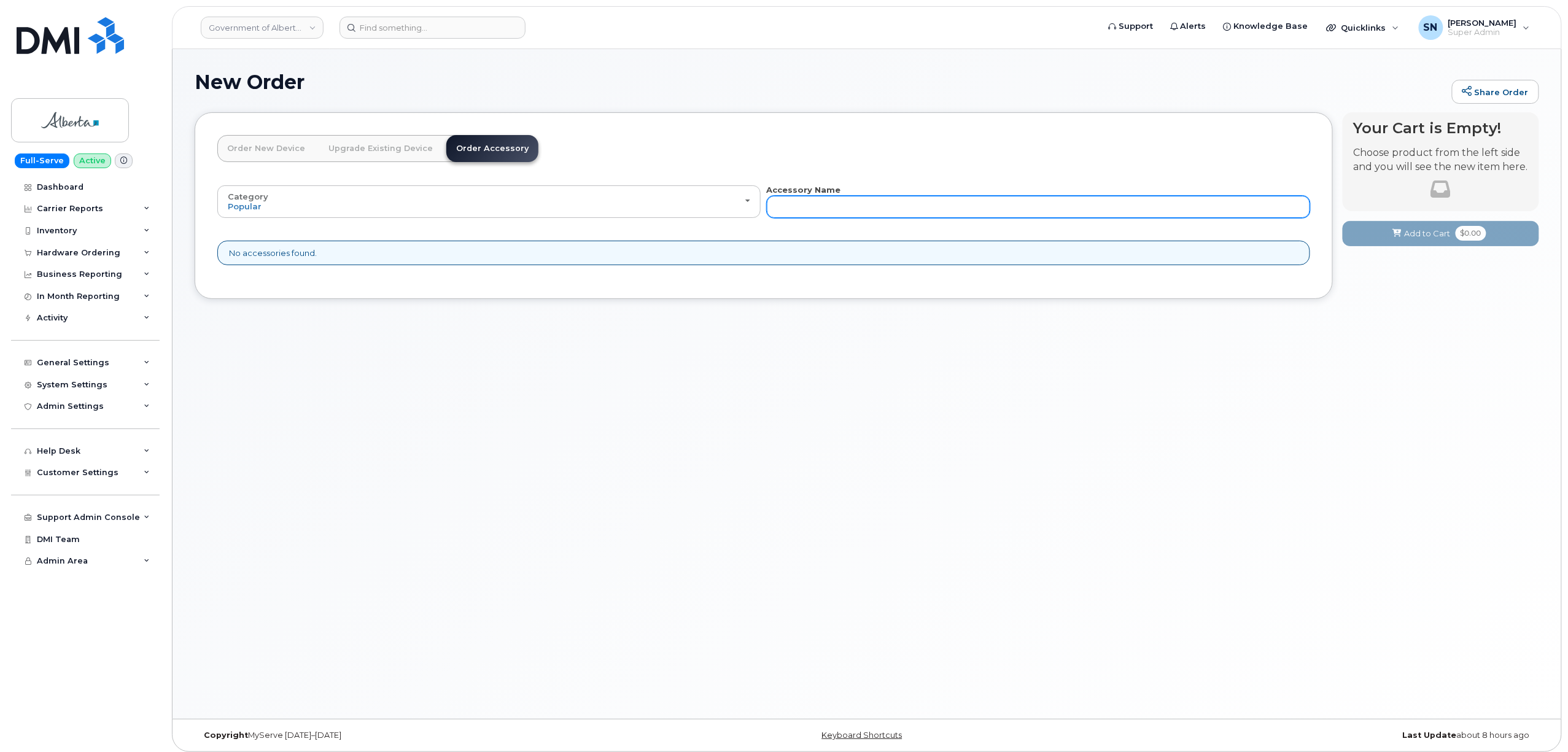
click at [1123, 209] on input "text" at bounding box center [1039, 206] width 544 height 22
type input "sim"
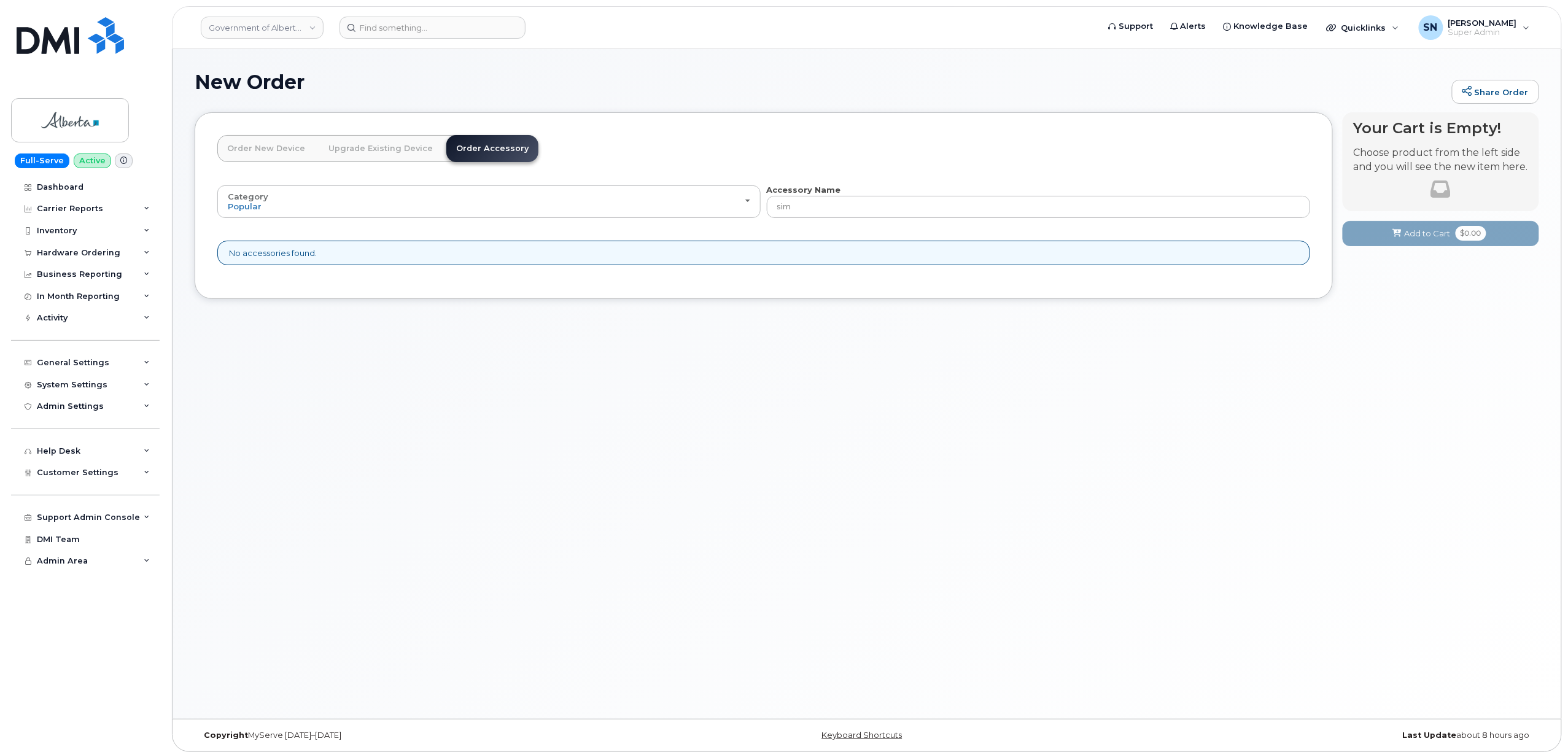
click at [393, 146] on link "Upgrade Existing Device" at bounding box center [380, 148] width 124 height 27
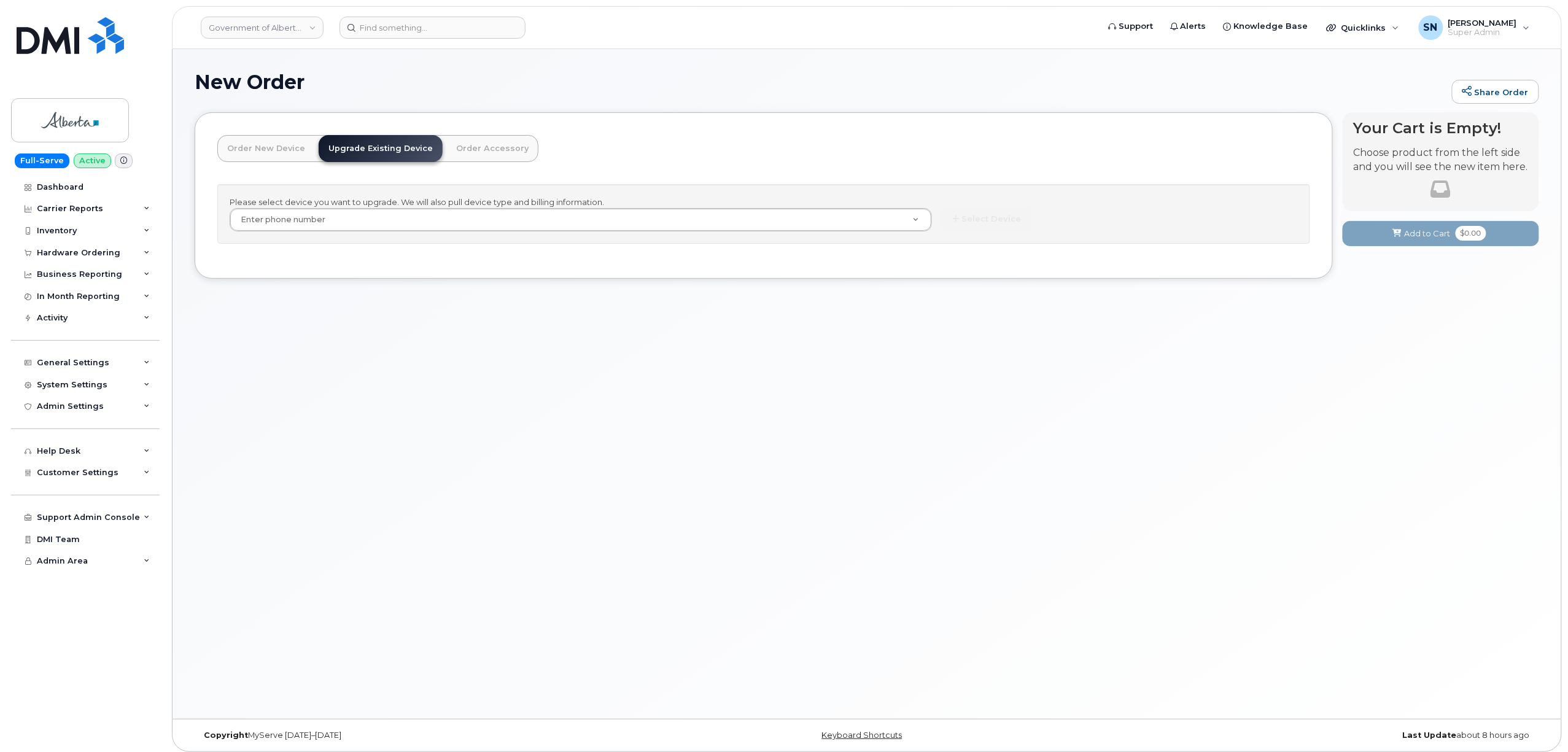
click at [281, 140] on link "Order New Device" at bounding box center [266, 148] width 98 height 27
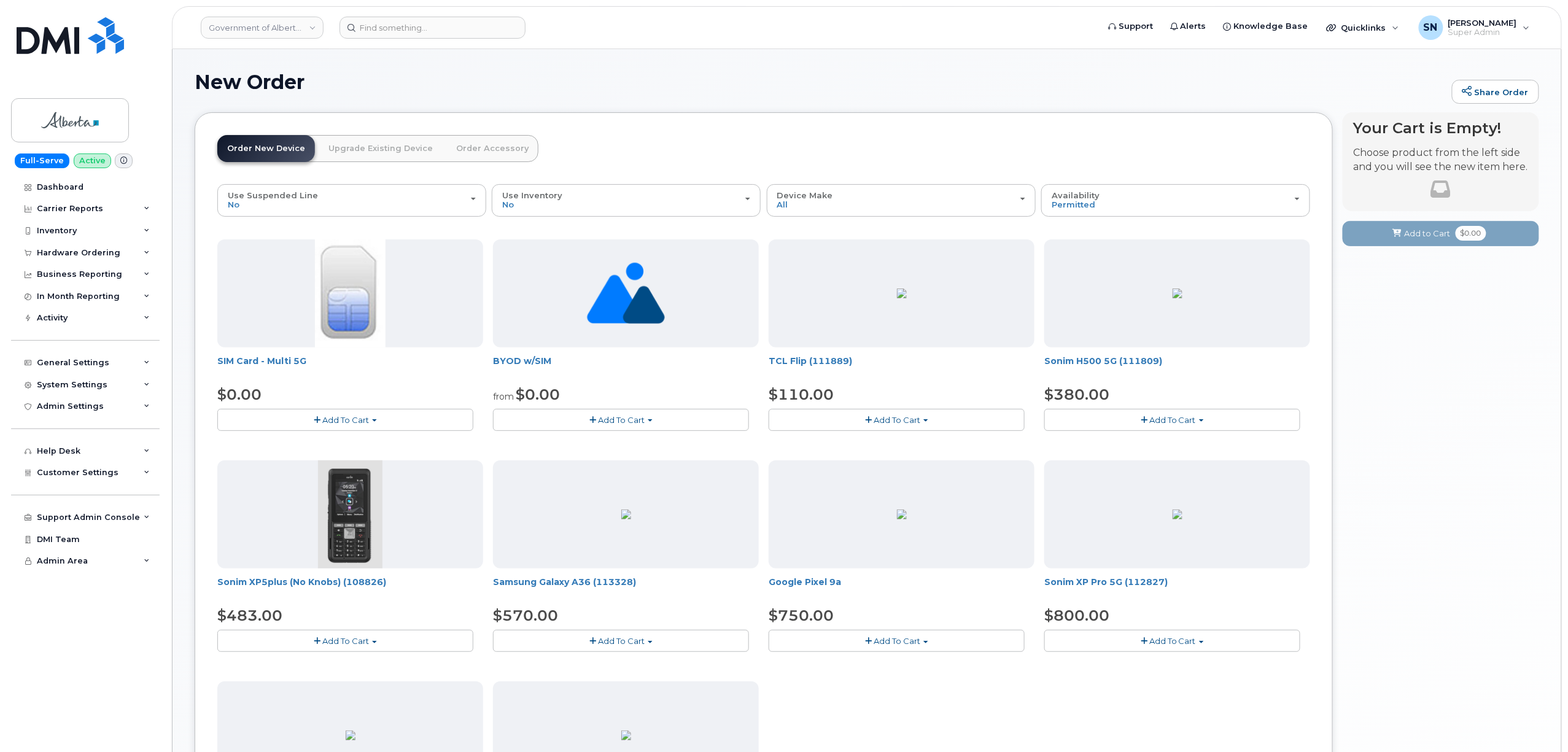
click at [362, 424] on span "Add To Cart" at bounding box center [345, 420] width 47 height 10
click at [540, 420] on button "Add To Cart" at bounding box center [621, 420] width 256 height 22
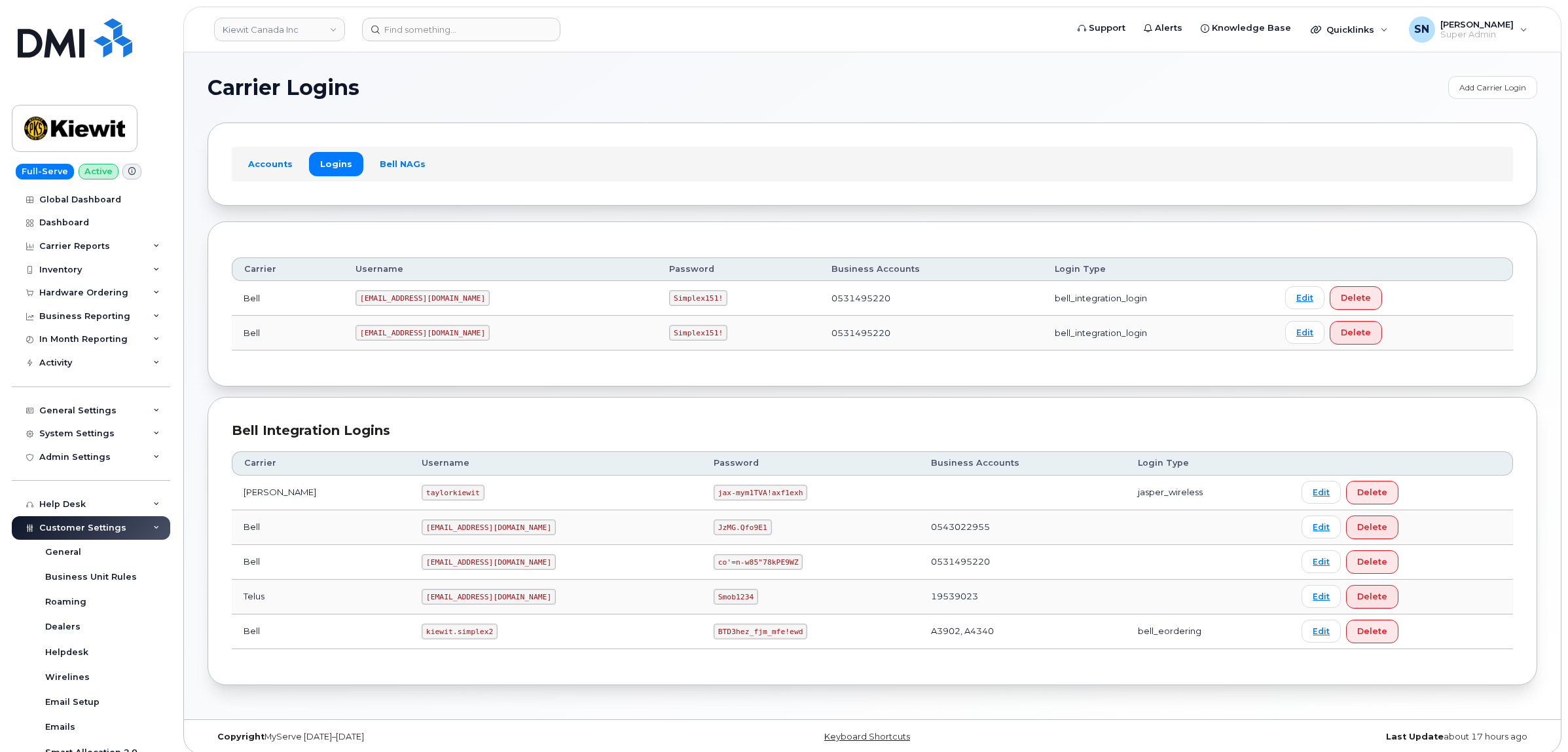
scroll to position [74, 0]
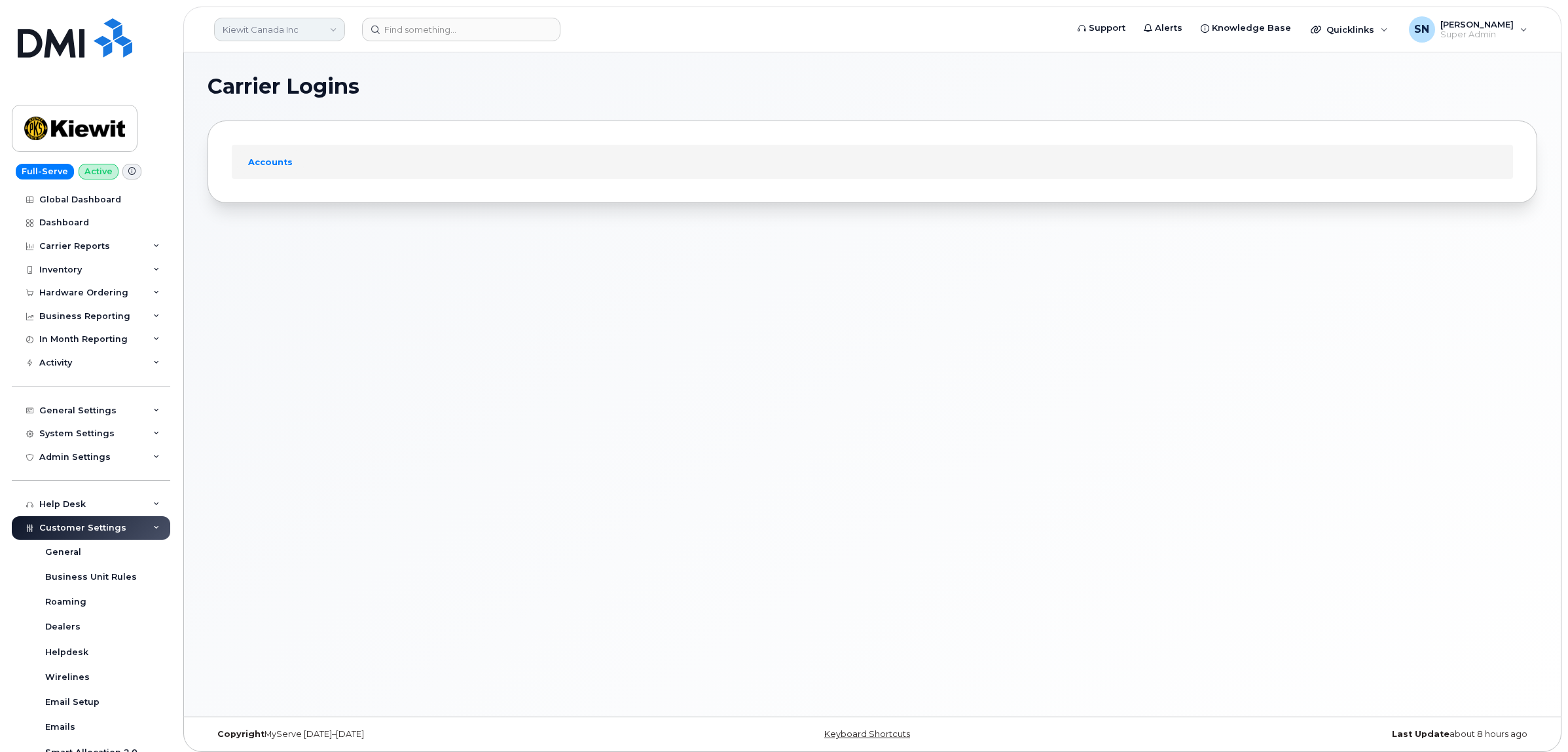
click at [289, 33] on link "Kiewit Canada Inc" at bounding box center [280, 30] width 131 height 24
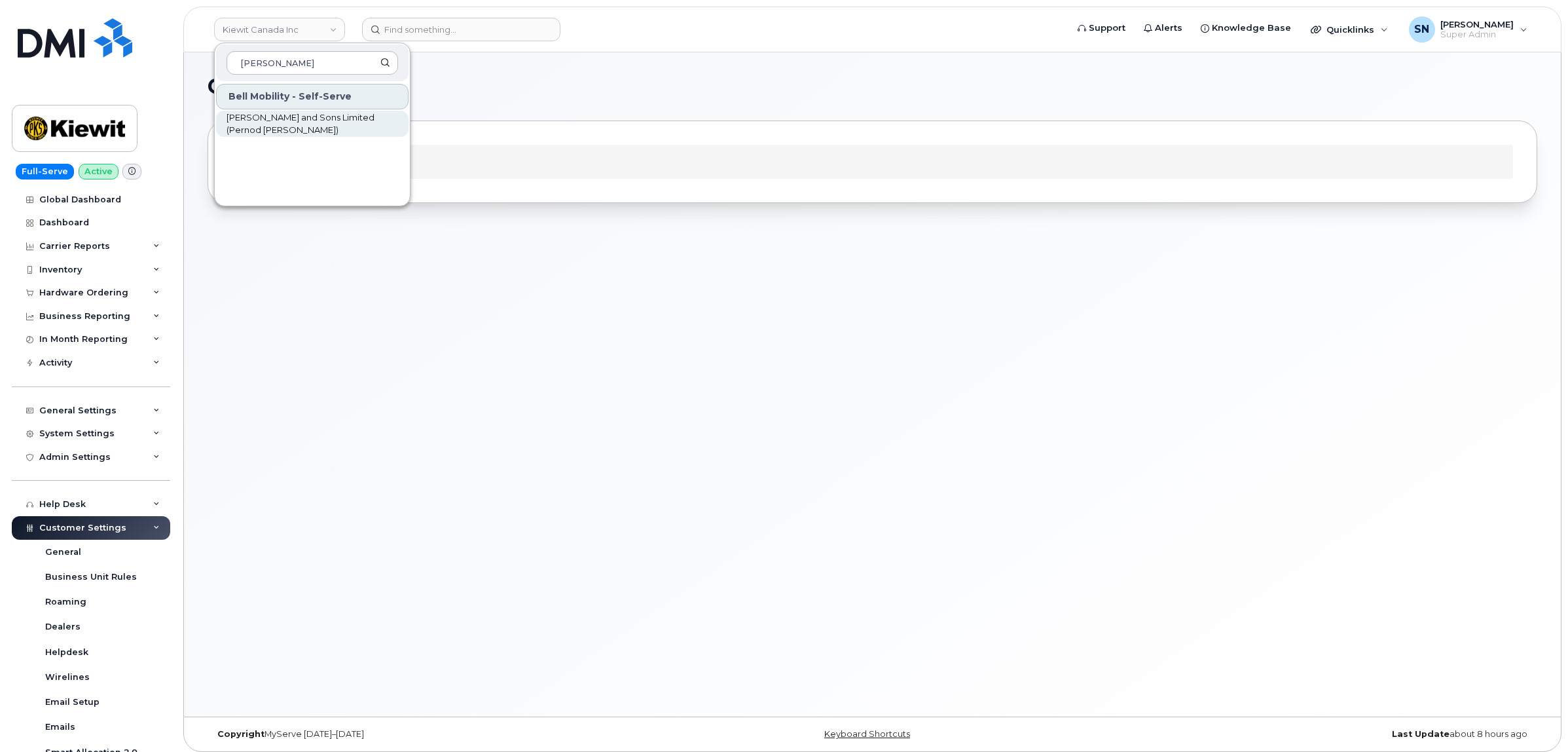
type input "hiram"
click at [309, 115] on span "[PERSON_NAME] and Sons Limited (Pernod [PERSON_NAME])" at bounding box center [301, 124] width 150 height 26
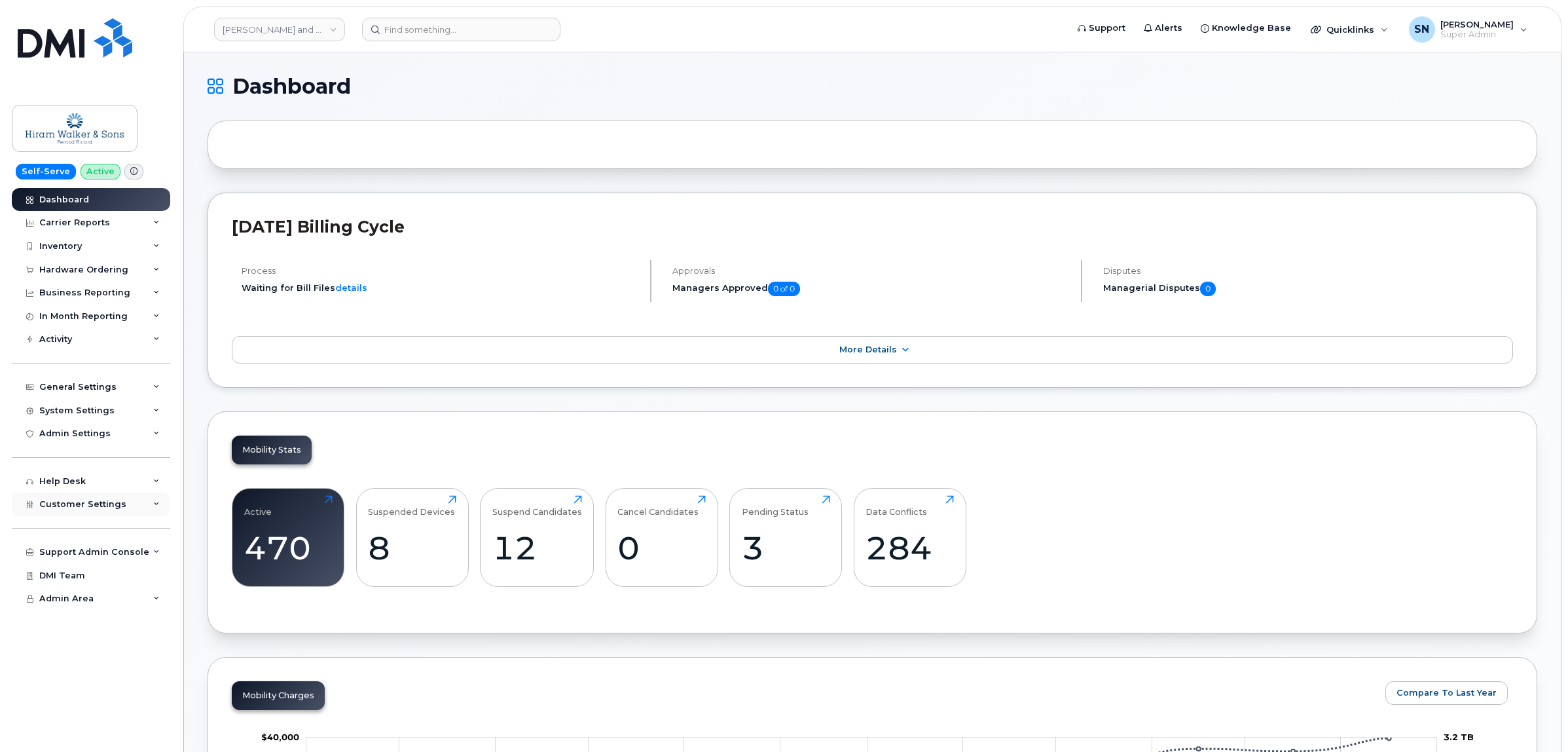
click at [113, 499] on div "Customer Settings" at bounding box center [91, 504] width 158 height 24
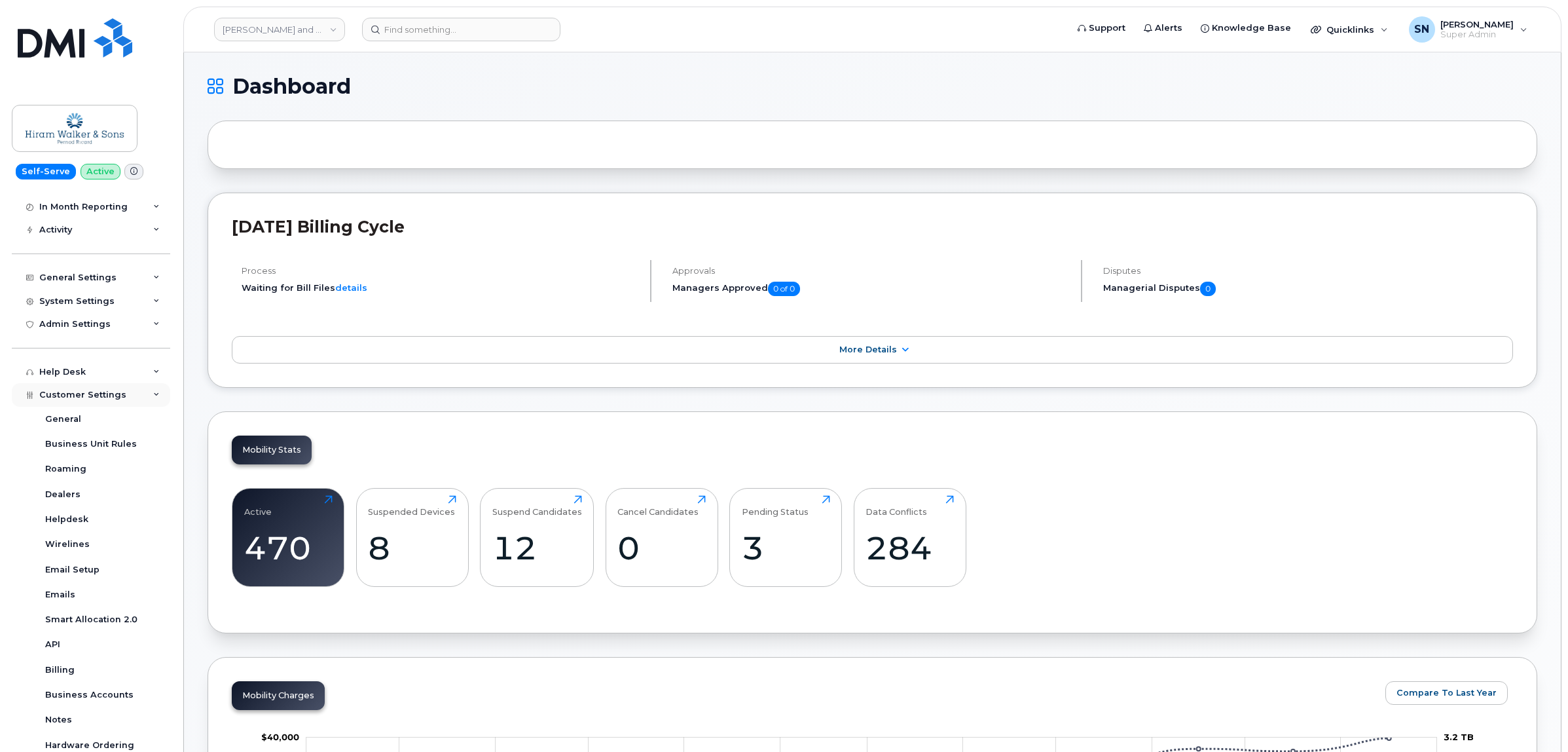
scroll to position [264, 0]
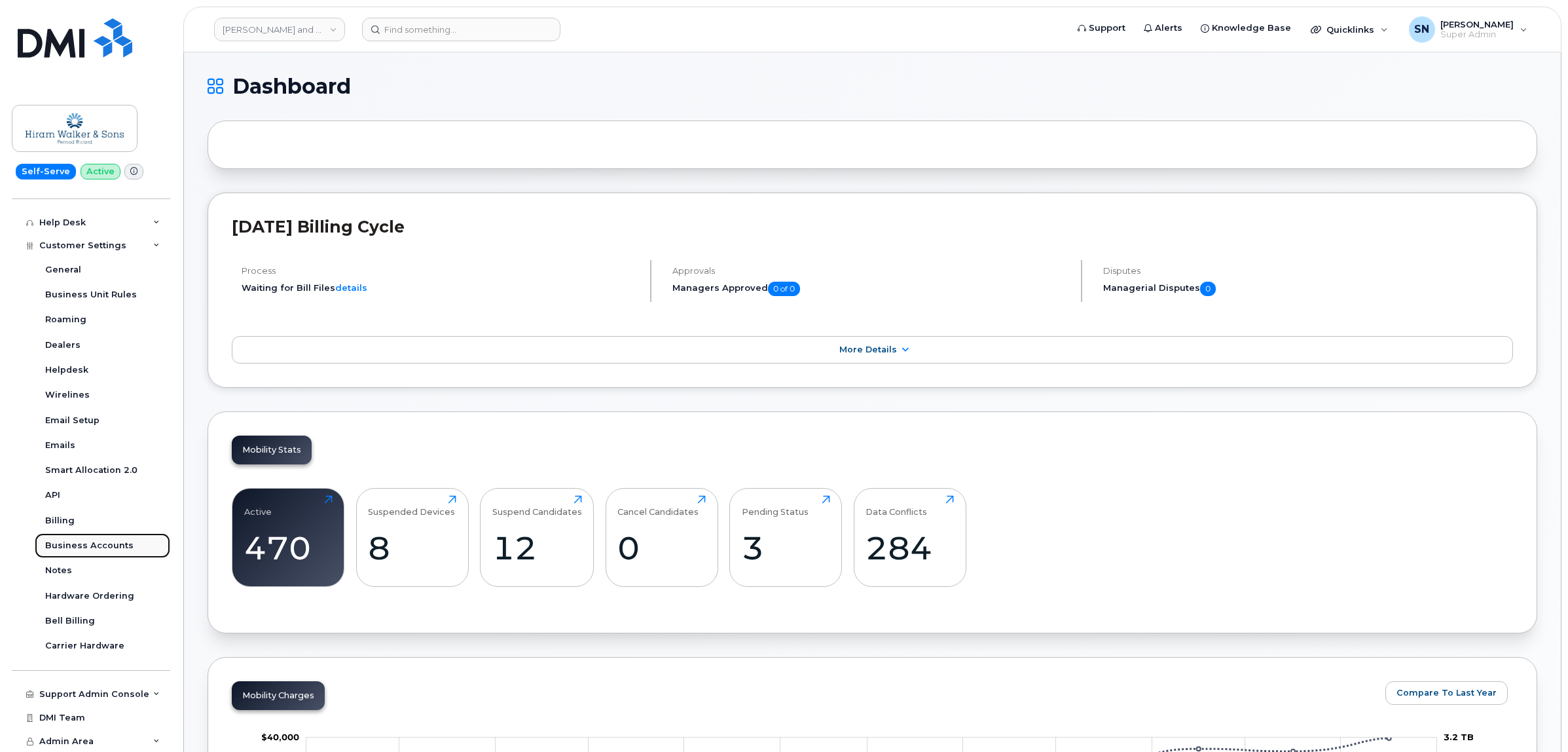
click at [116, 542] on div "Business Accounts" at bounding box center [89, 545] width 88 height 12
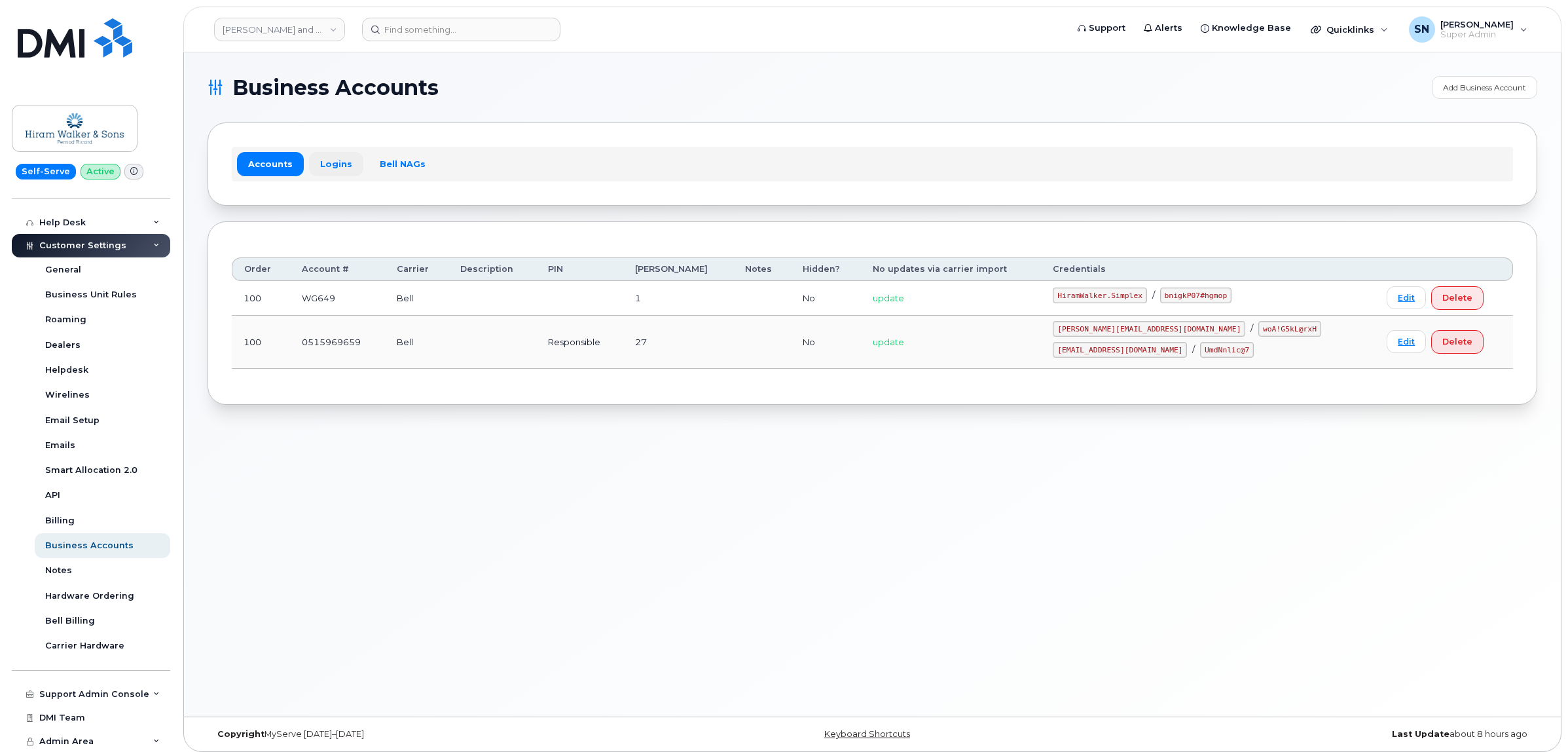
click at [339, 156] on link "Logins" at bounding box center [337, 163] width 55 height 24
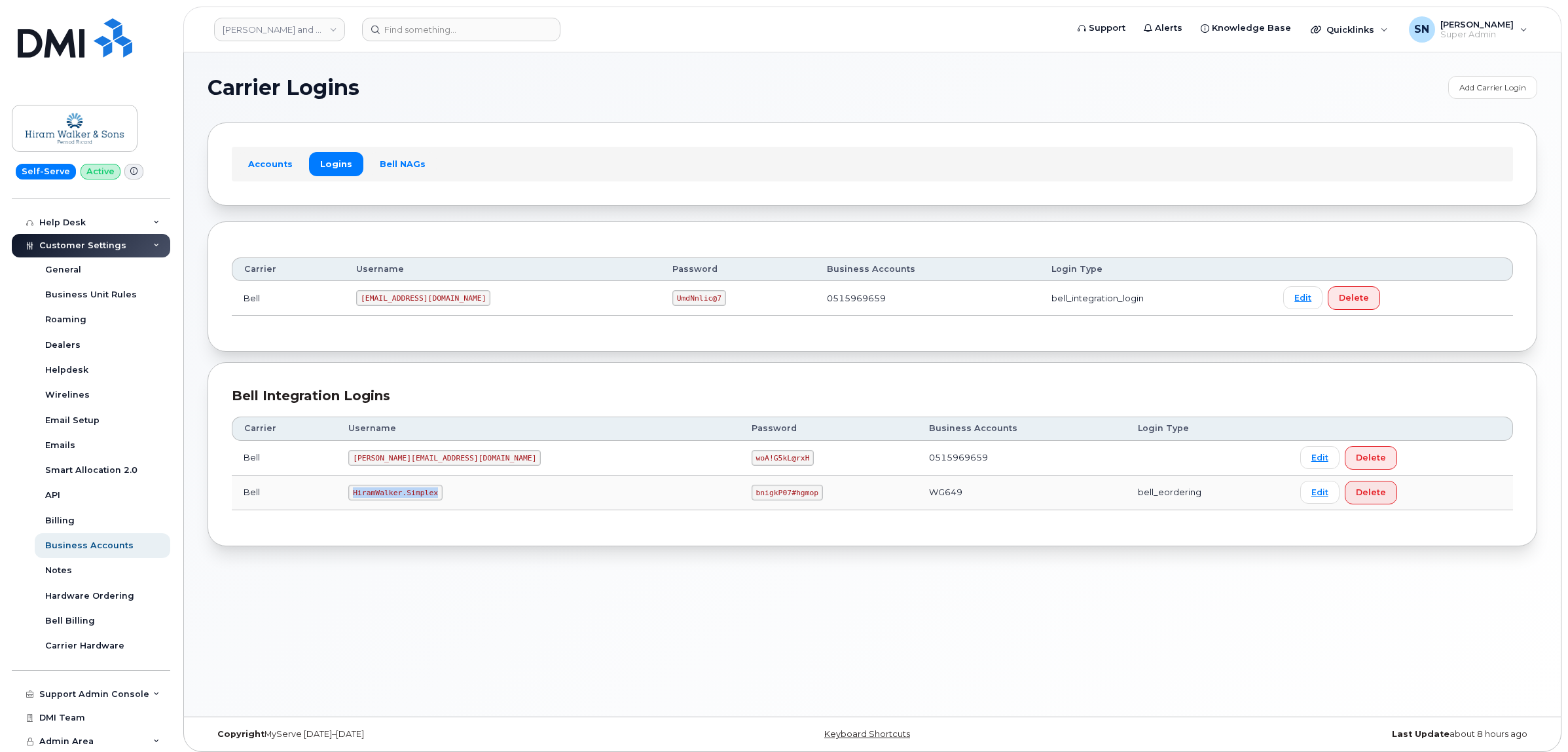
drag, startPoint x: 372, startPoint y: 498, endPoint x: 439, endPoint y: 503, distance: 67.2
click at [439, 503] on td "HiramWalker.Simplex" at bounding box center [538, 493] width 403 height 35
copy code "HiramWalker.Simplex"
drag, startPoint x: 620, startPoint y: 493, endPoint x: 681, endPoint y: 501, distance: 61.5
click at [752, 501] on code "bnigkP07#hgmop" at bounding box center [787, 493] width 71 height 16
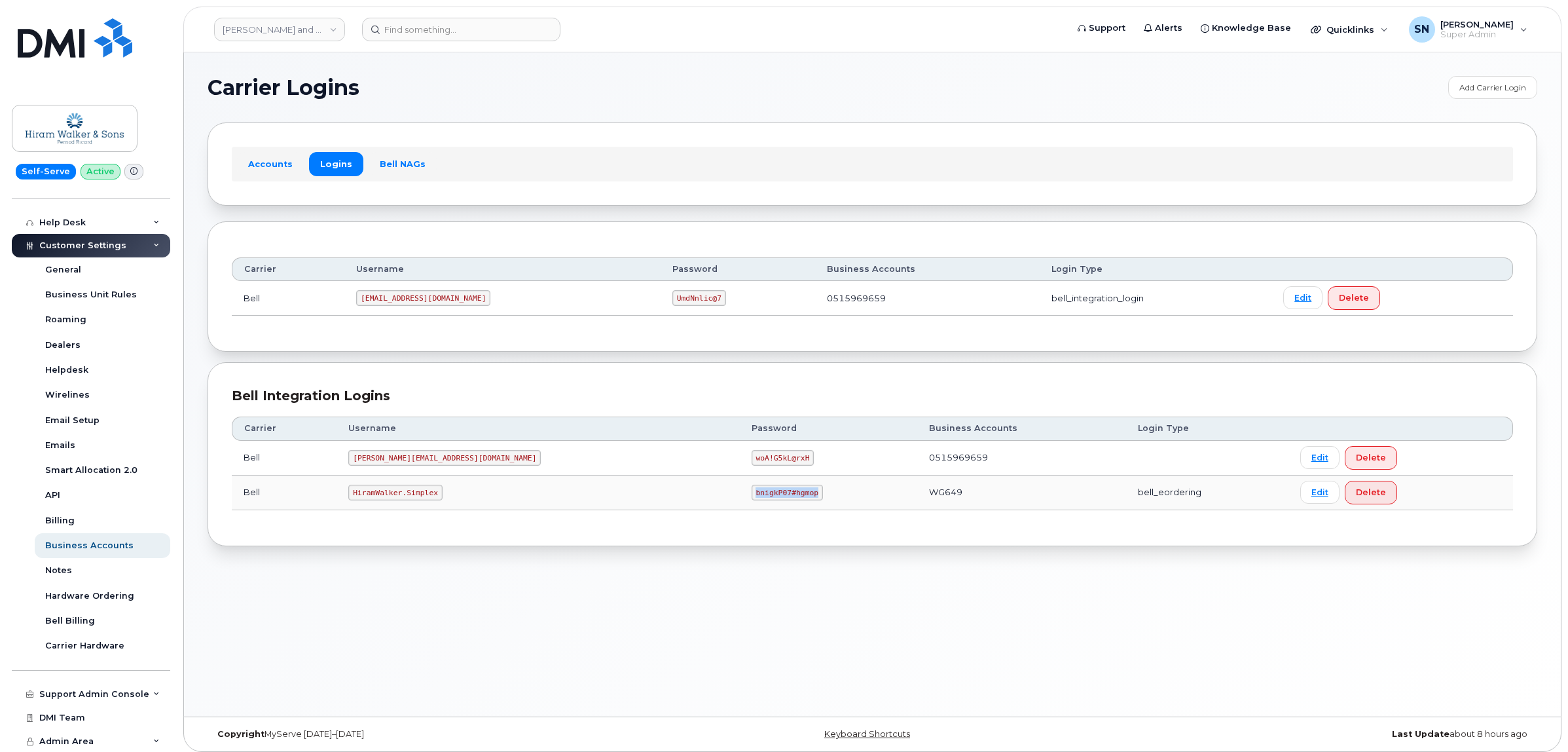
copy code "bnigkP07#hgmop"
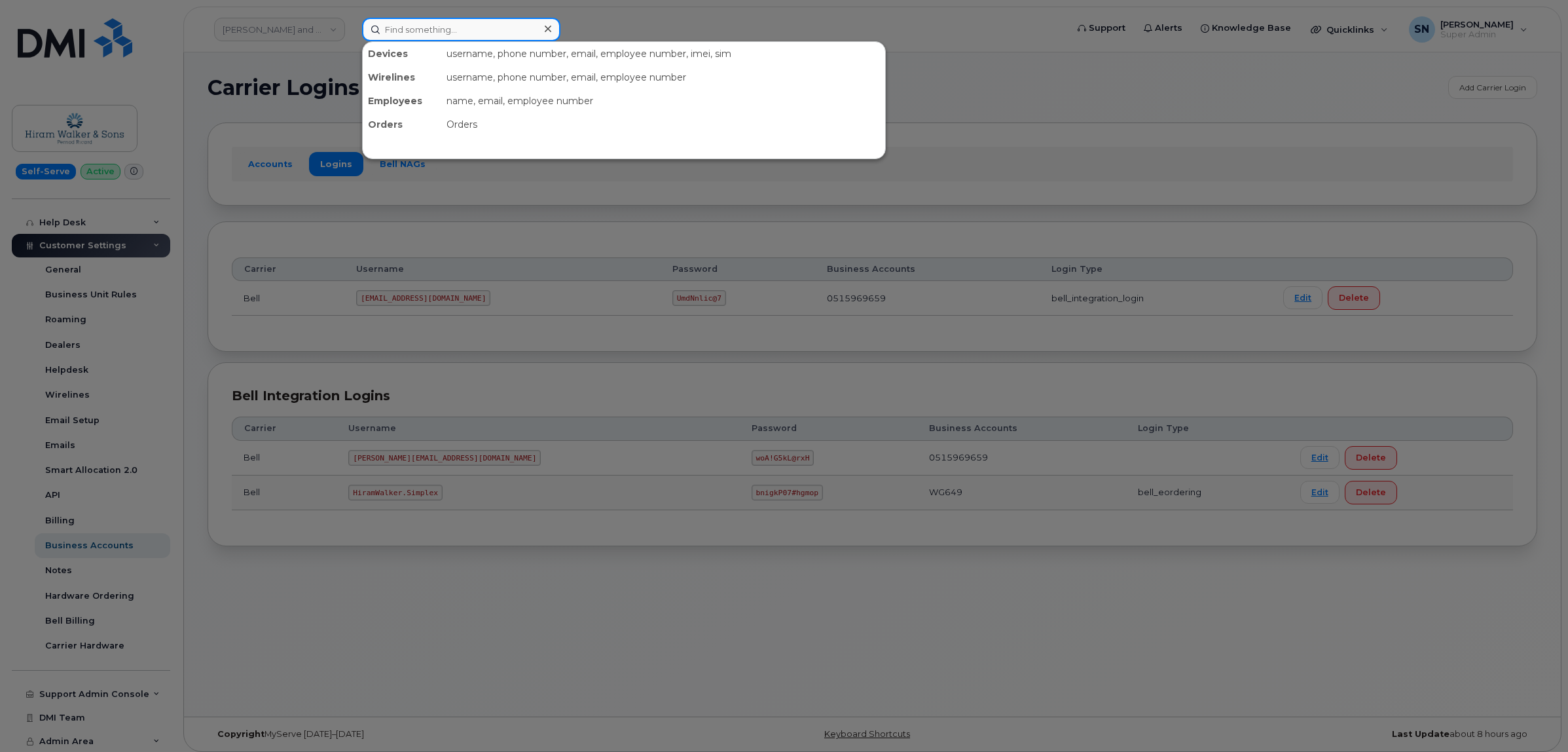
click at [424, 24] on input at bounding box center [461, 30] width 199 height 24
paste input "5879998971"
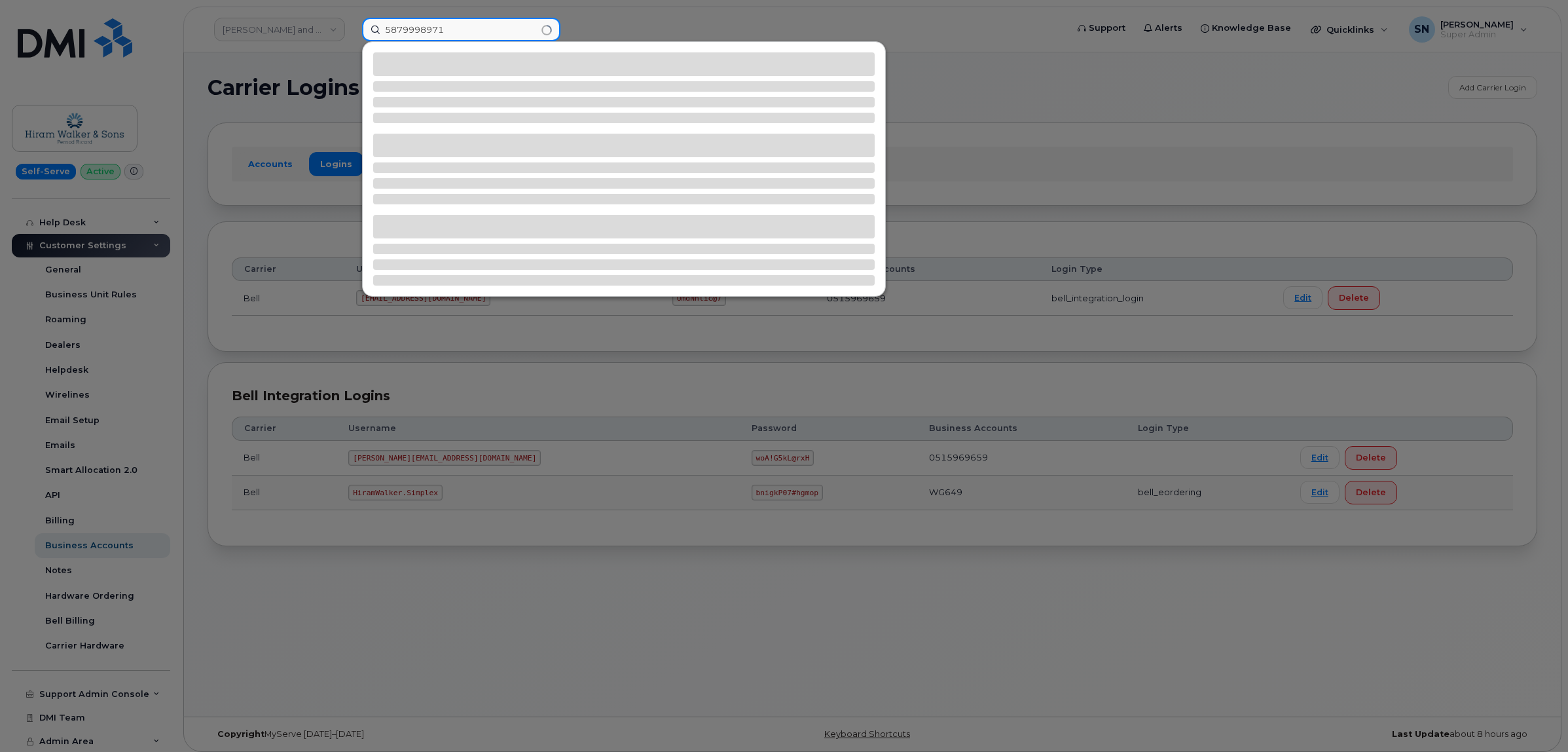
type input "5879998971"
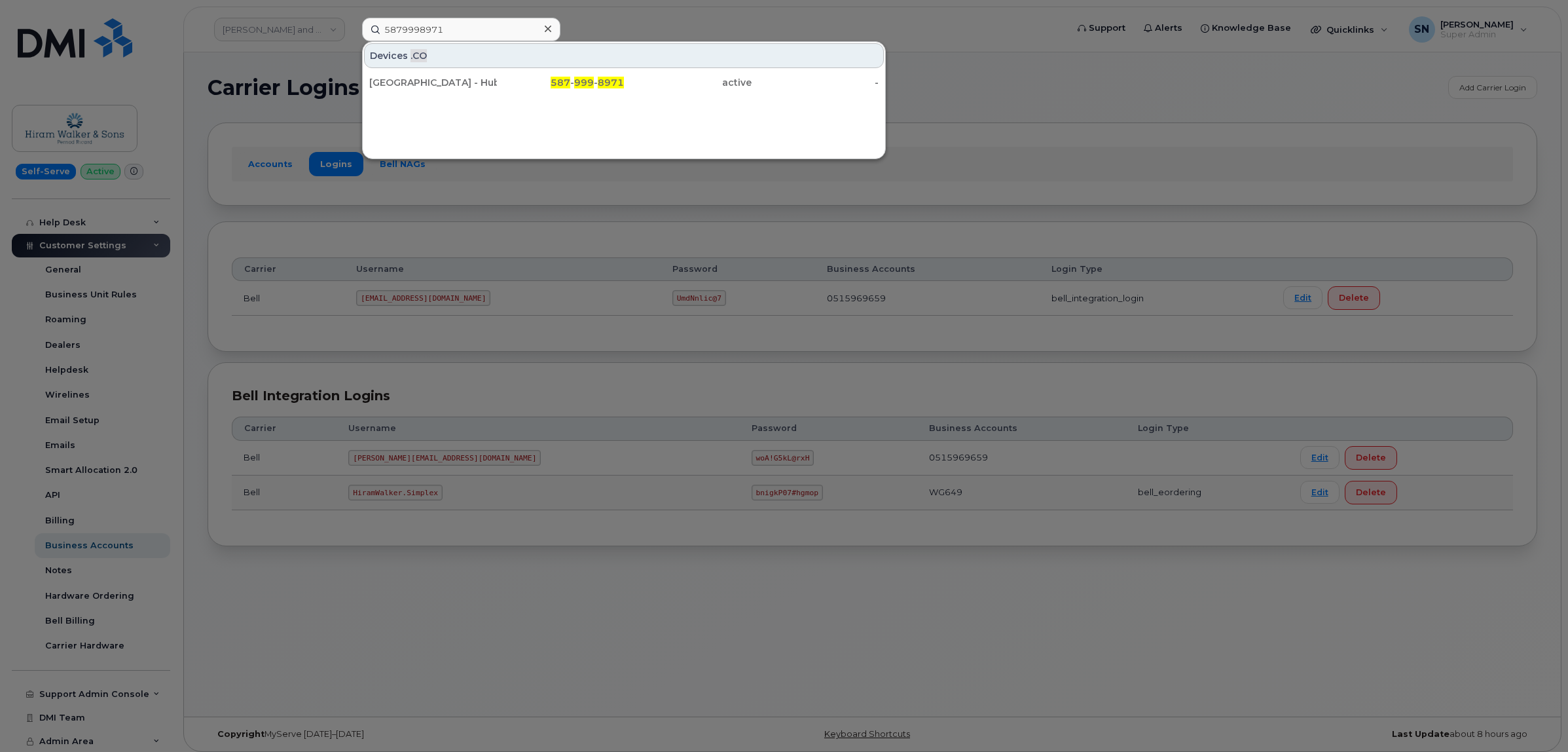
click at [465, 77] on div "ATB Township - Hub" at bounding box center [433, 83] width 128 height 13
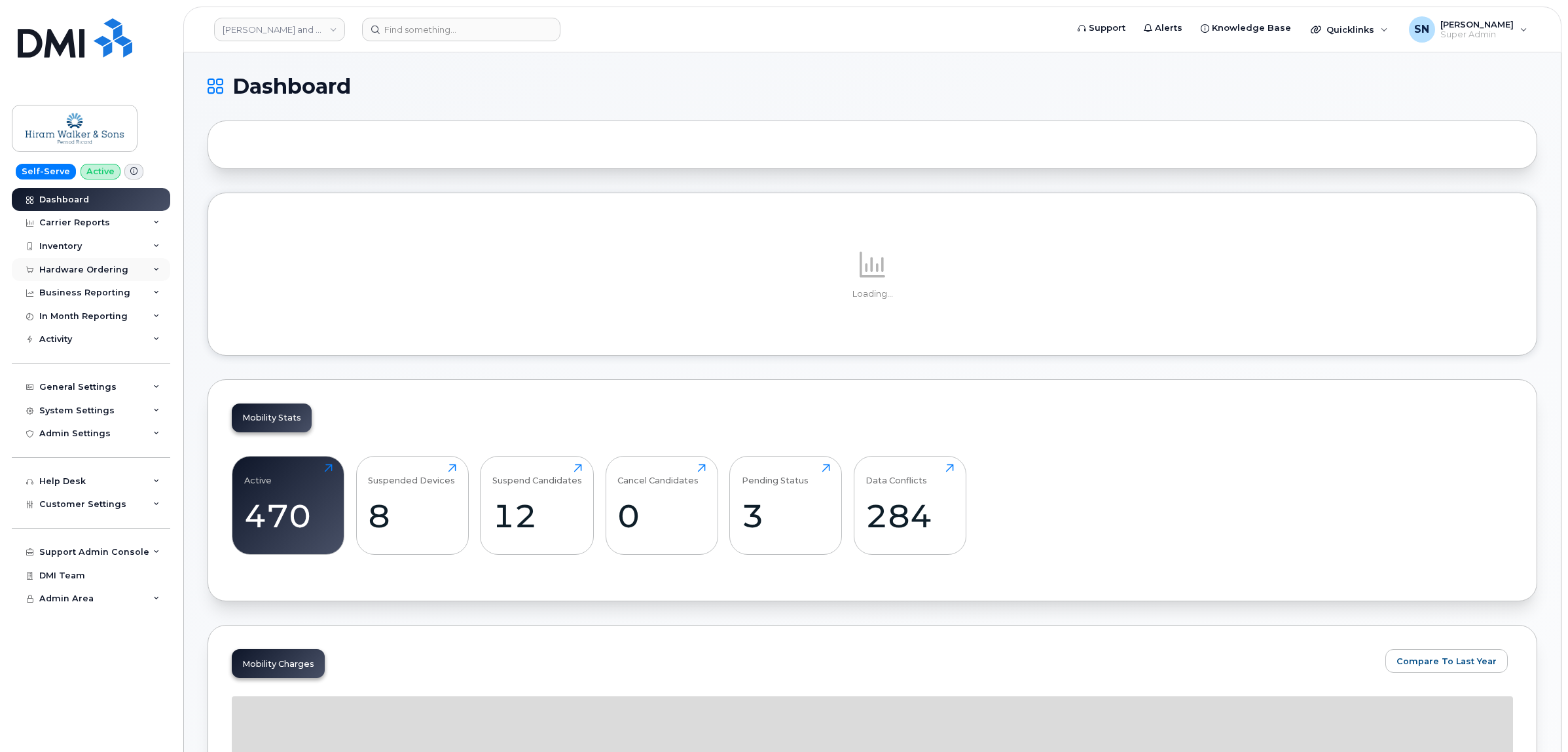
click at [91, 275] on div "Hardware Ordering" at bounding box center [84, 270] width 89 height 11
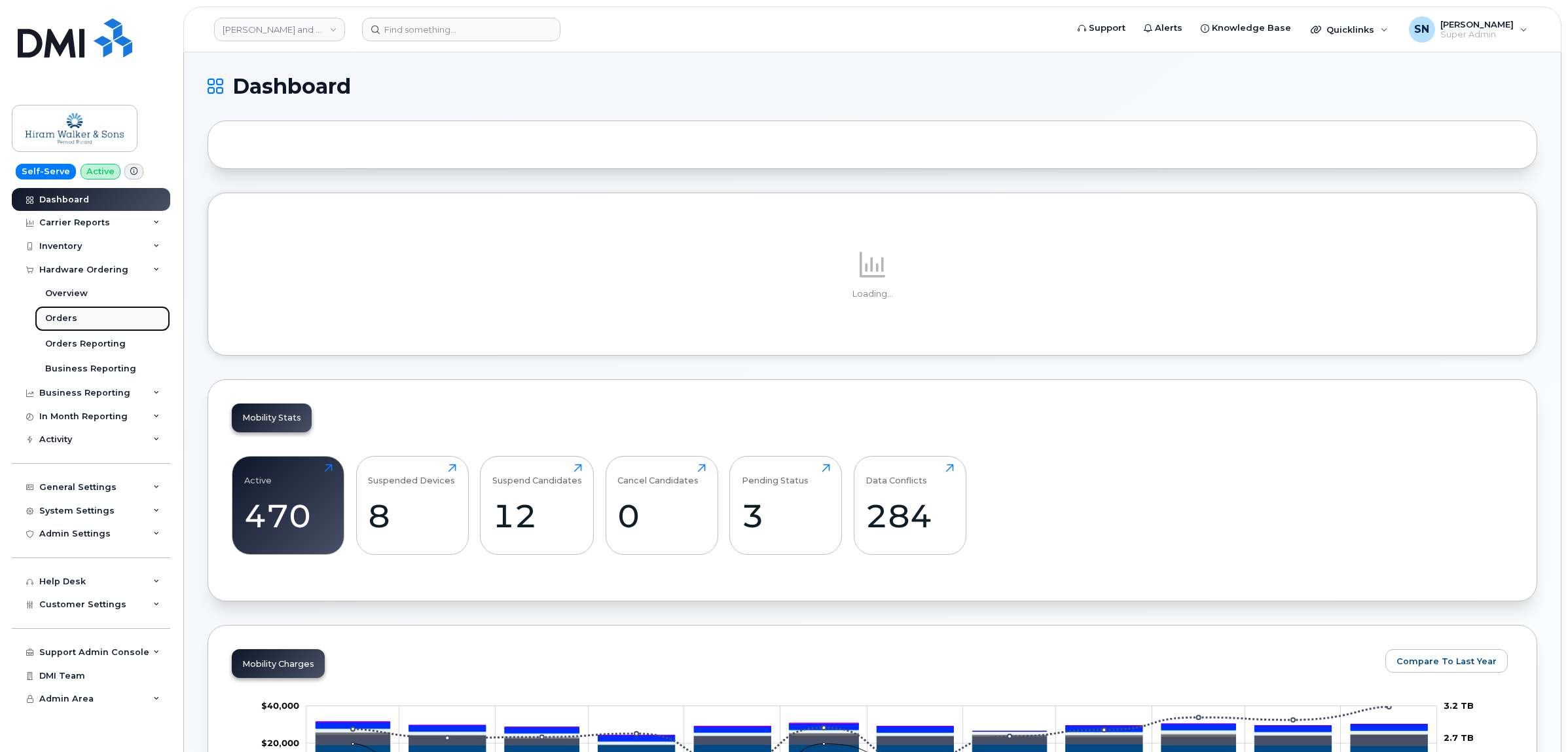
click at [69, 314] on div "Orders" at bounding box center [61, 318] width 32 height 12
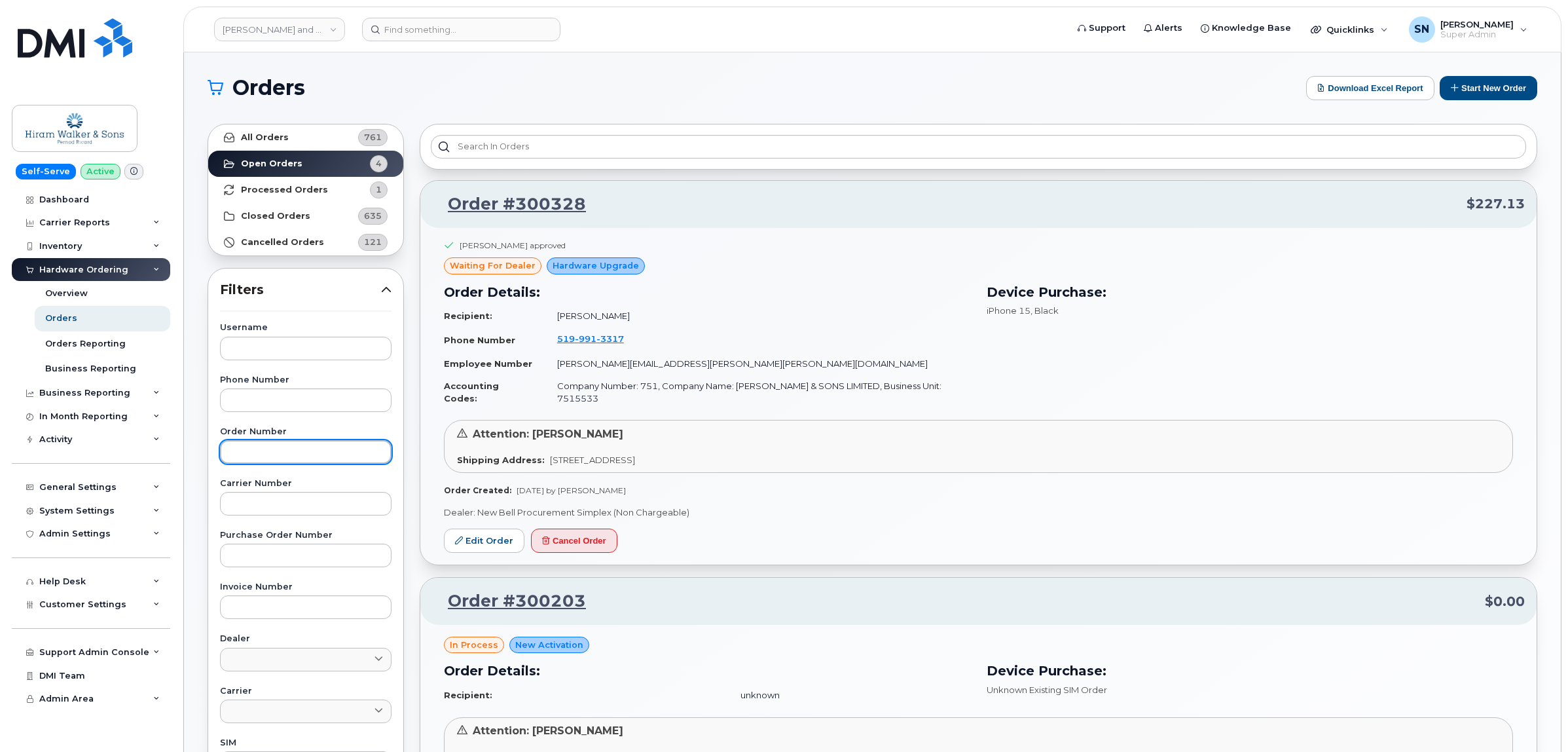
click at [302, 444] on input "text" at bounding box center [306, 452] width 172 height 24
paste input "300328"
type input "300328"
click at [299, 130] on link "All Orders 761" at bounding box center [305, 137] width 195 height 26
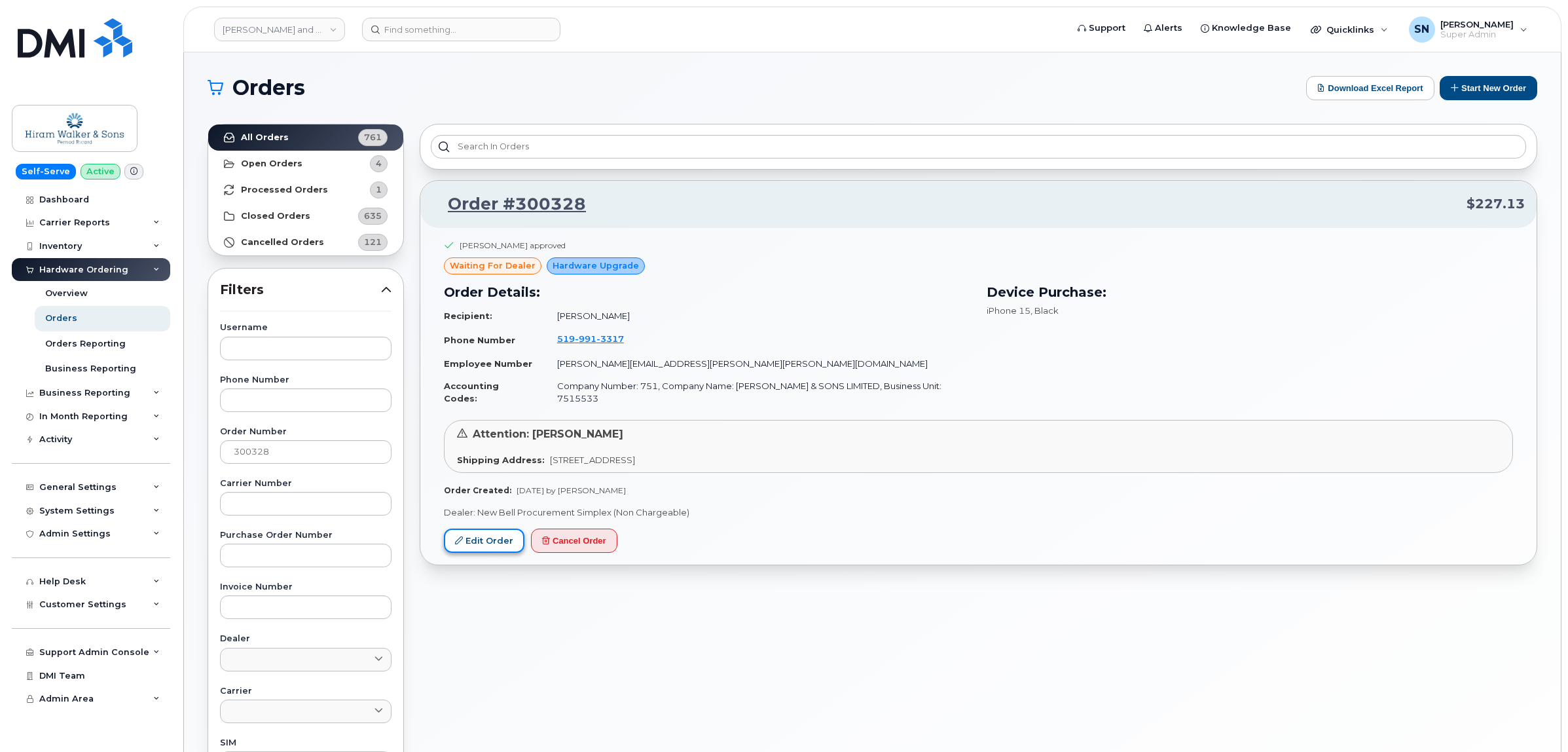
click at [496, 552] on link "Edit Order" at bounding box center [484, 541] width 81 height 24
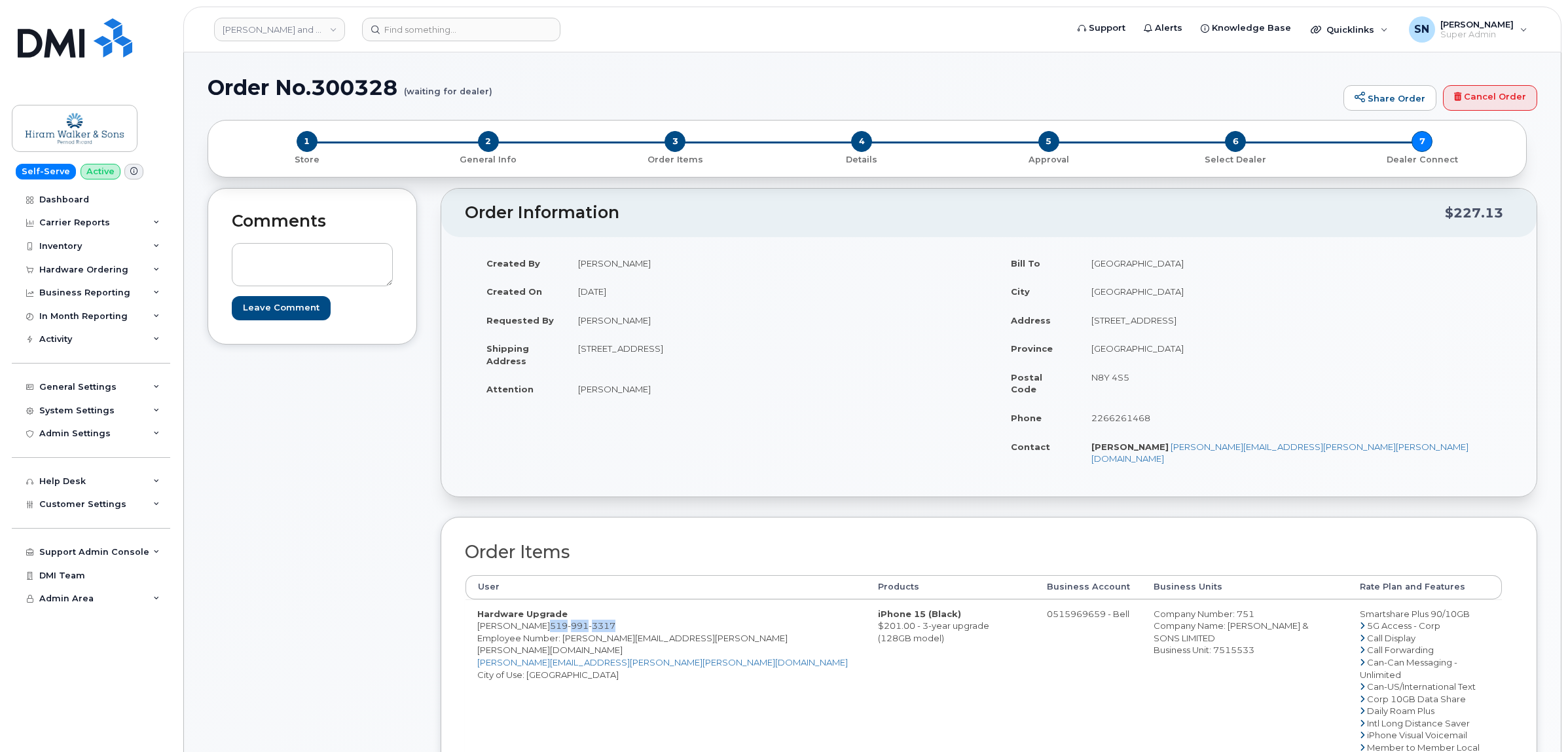
drag, startPoint x: 540, startPoint y: 602, endPoint x: 604, endPoint y: 603, distance: 64.0
click at [604, 603] on td "Hardware Upgrade [PERSON_NAME] [PHONE_NUMBER] Employee Number: [PERSON_NAME][EM…" at bounding box center [665, 729] width 401 height 259
copy span "519 991 3317"
drag, startPoint x: 578, startPoint y: 349, endPoint x: 675, endPoint y: 359, distance: 97.5
click at [675, 359] on td "[STREET_ADDRESS]" at bounding box center [772, 354] width 413 height 40
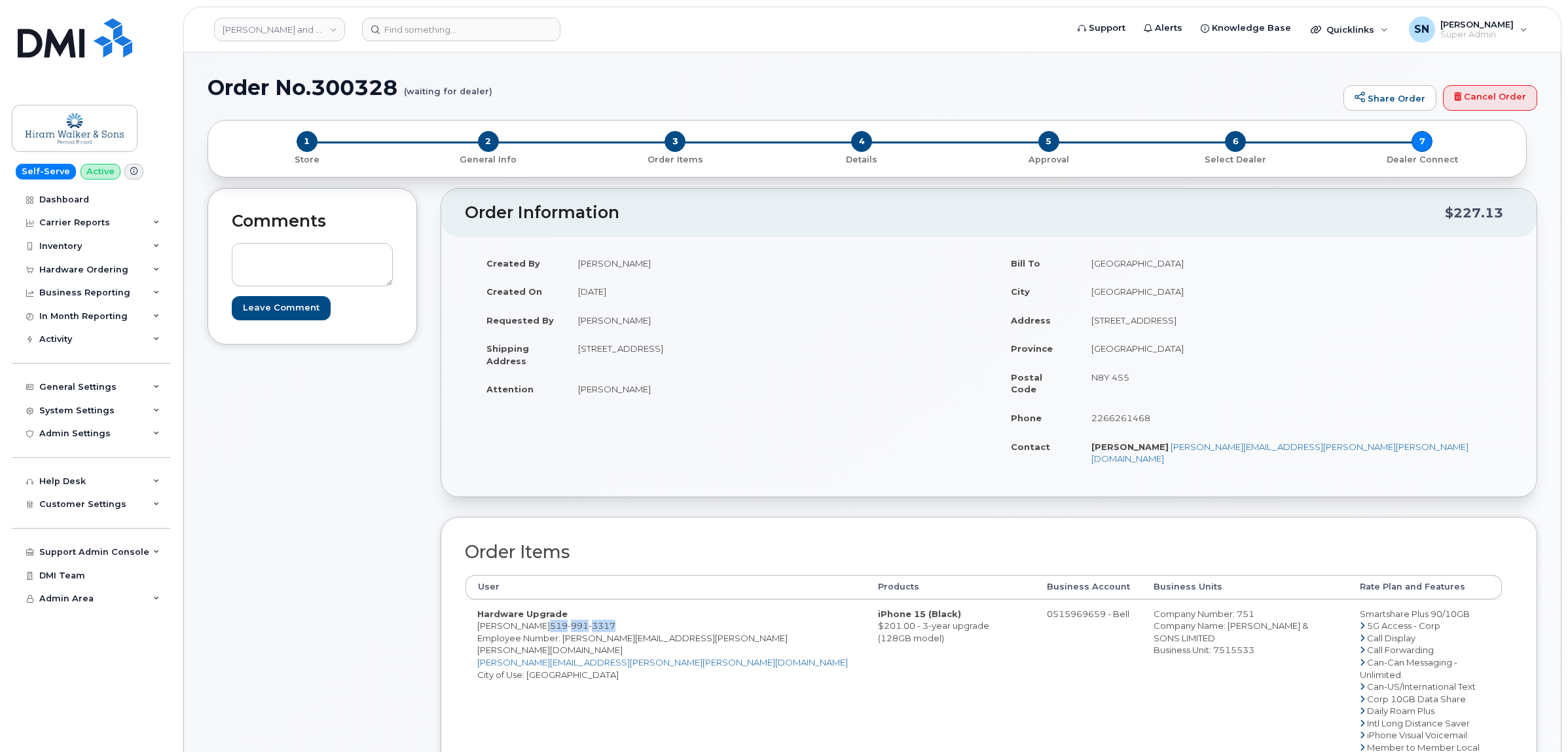
copy td "2072 Riverside Drive E"
drag, startPoint x: 755, startPoint y: 348, endPoint x: 787, endPoint y: 352, distance: 32.2
click at [787, 352] on td "[STREET_ADDRESS]" at bounding box center [772, 354] width 413 height 40
drag, startPoint x: 790, startPoint y: 349, endPoint x: 755, endPoint y: 347, distance: 35.1
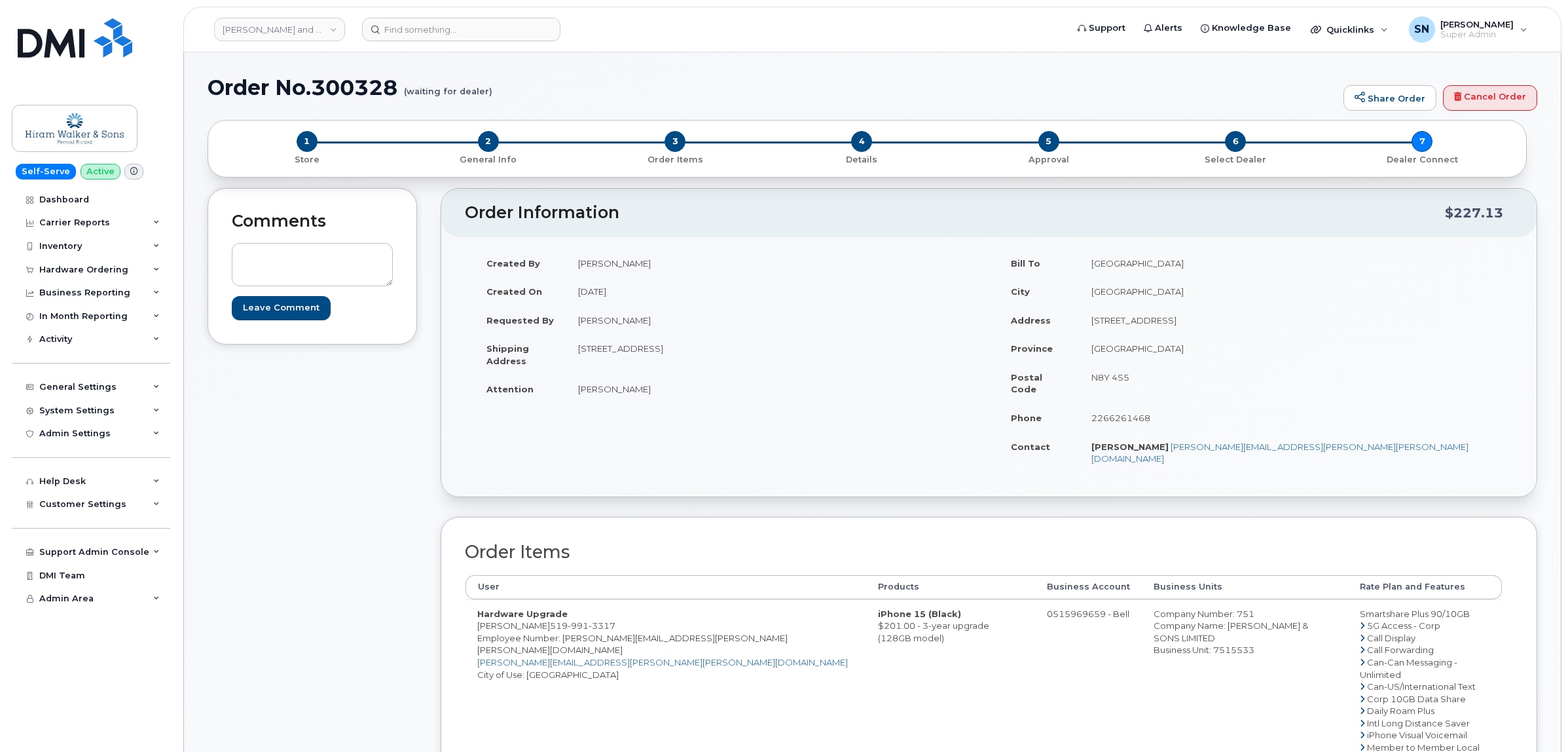
click at [755, 347] on td "[STREET_ADDRESS]" at bounding box center [772, 354] width 413 height 40
copy td "N8Y 4S5"
drag, startPoint x: 577, startPoint y: 391, endPoint x: 660, endPoint y: 394, distance: 83.1
click at [660, 394] on td "[PERSON_NAME]" at bounding box center [772, 389] width 413 height 29
copy td "[PERSON_NAME]"
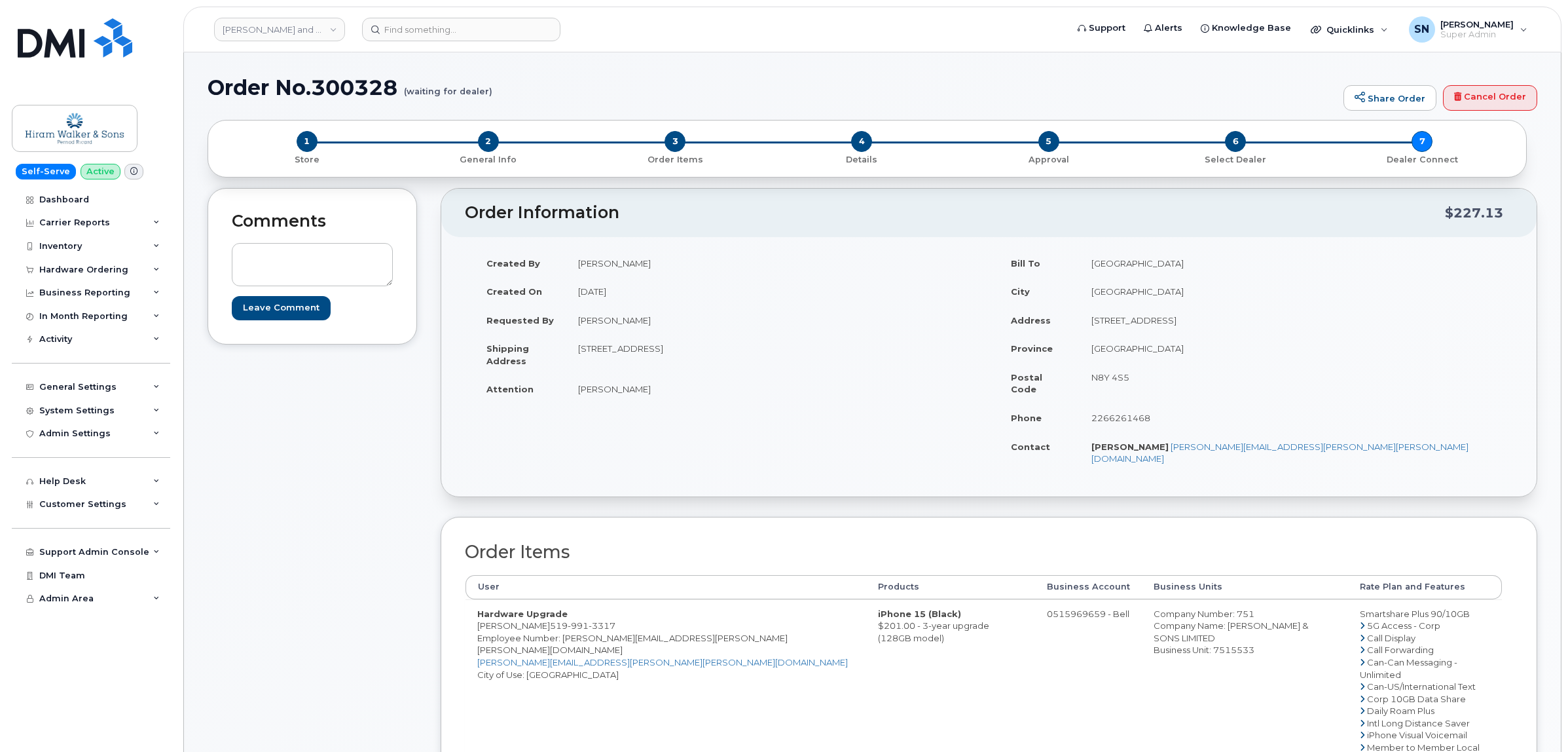
click at [398, 443] on div "Comments Leave Comment" at bounding box center [312, 601] width 209 height 827
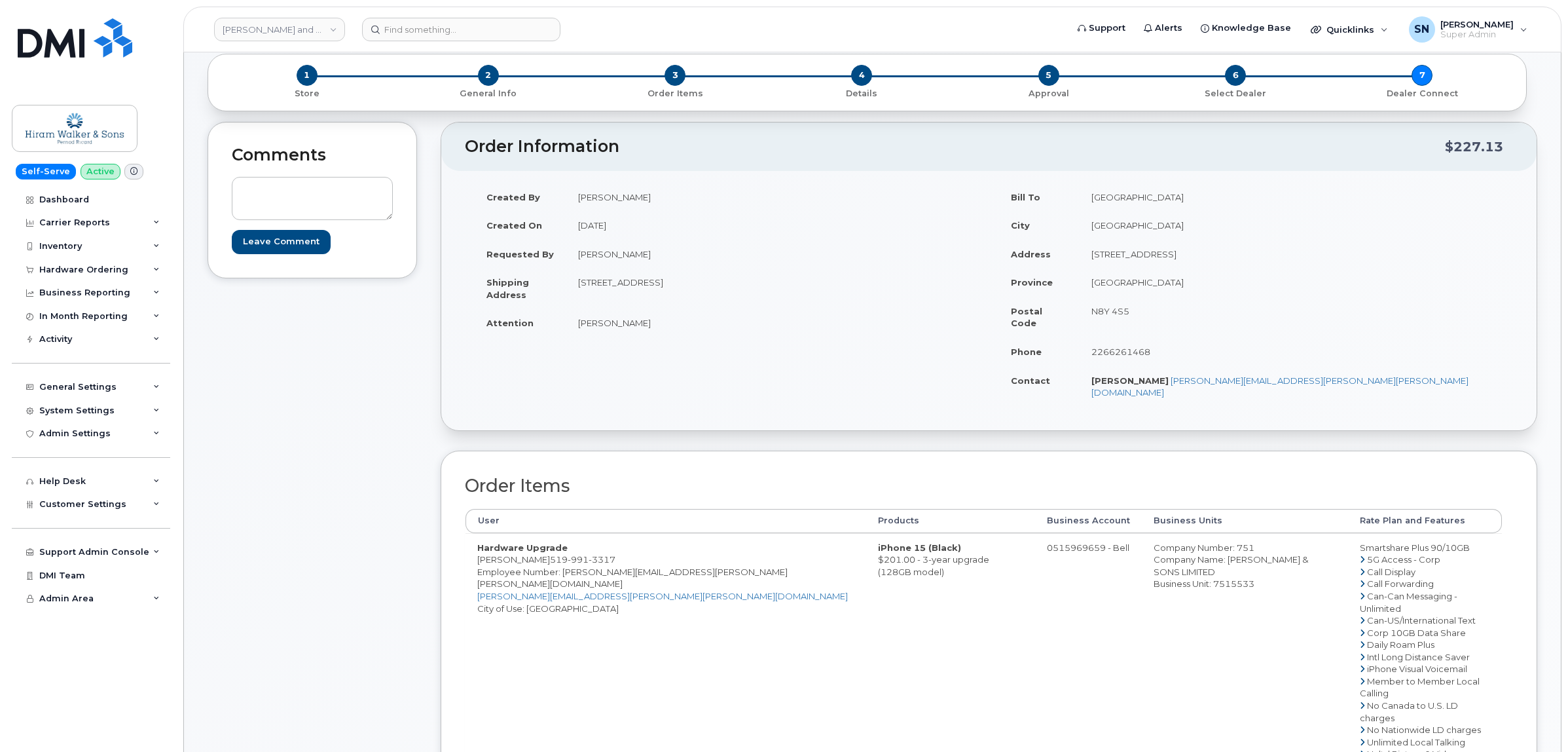
scroll to position [164, 0]
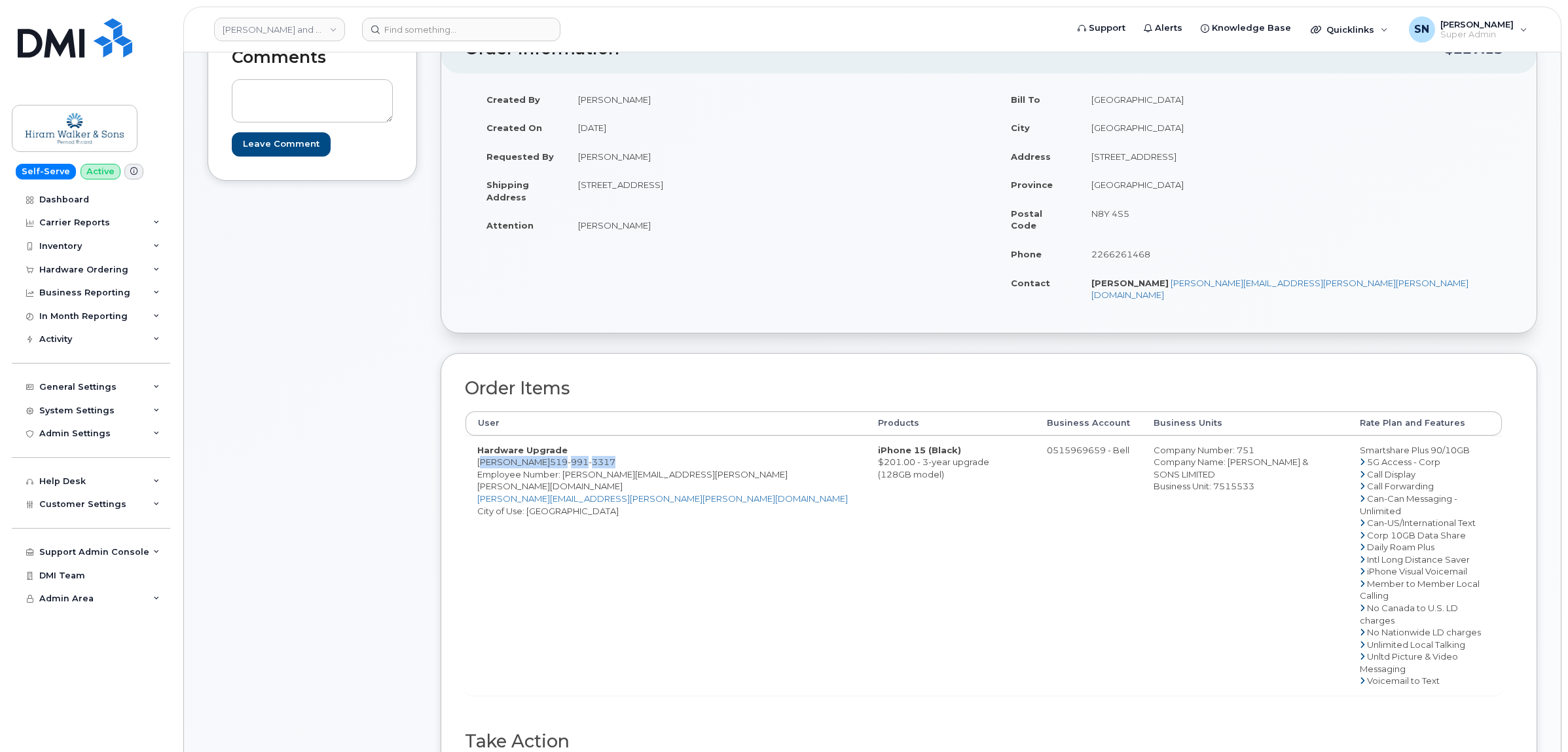
drag, startPoint x: 478, startPoint y: 442, endPoint x: 608, endPoint y: 435, distance: 130.2
click at [608, 435] on td "Hardware Upgrade [PERSON_NAME] [PHONE_NUMBER] Employee Number: [PERSON_NAME][EM…" at bounding box center [665, 565] width 401 height 259
copy td "Brunilda Gjini 519 991 3317"
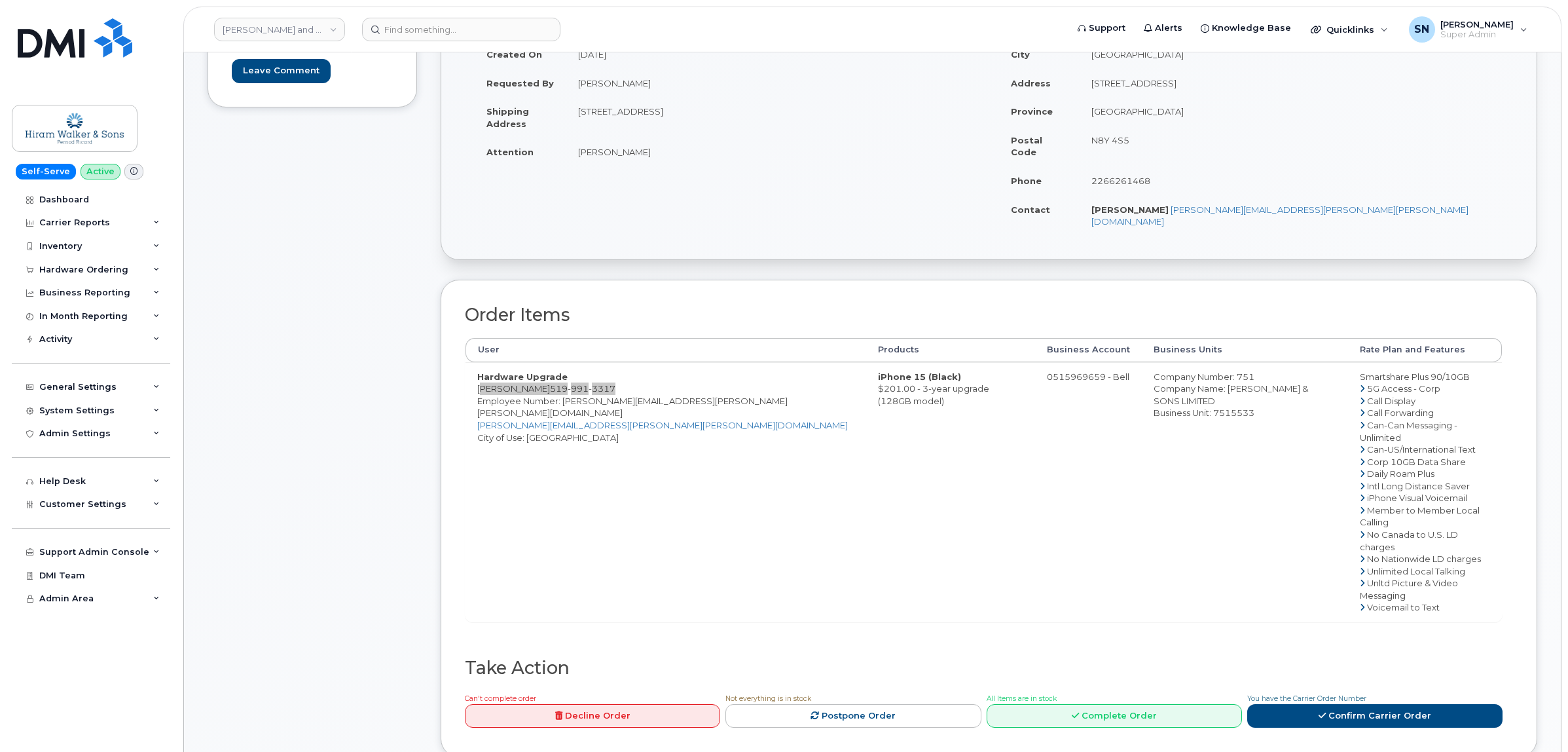
scroll to position [327, 0]
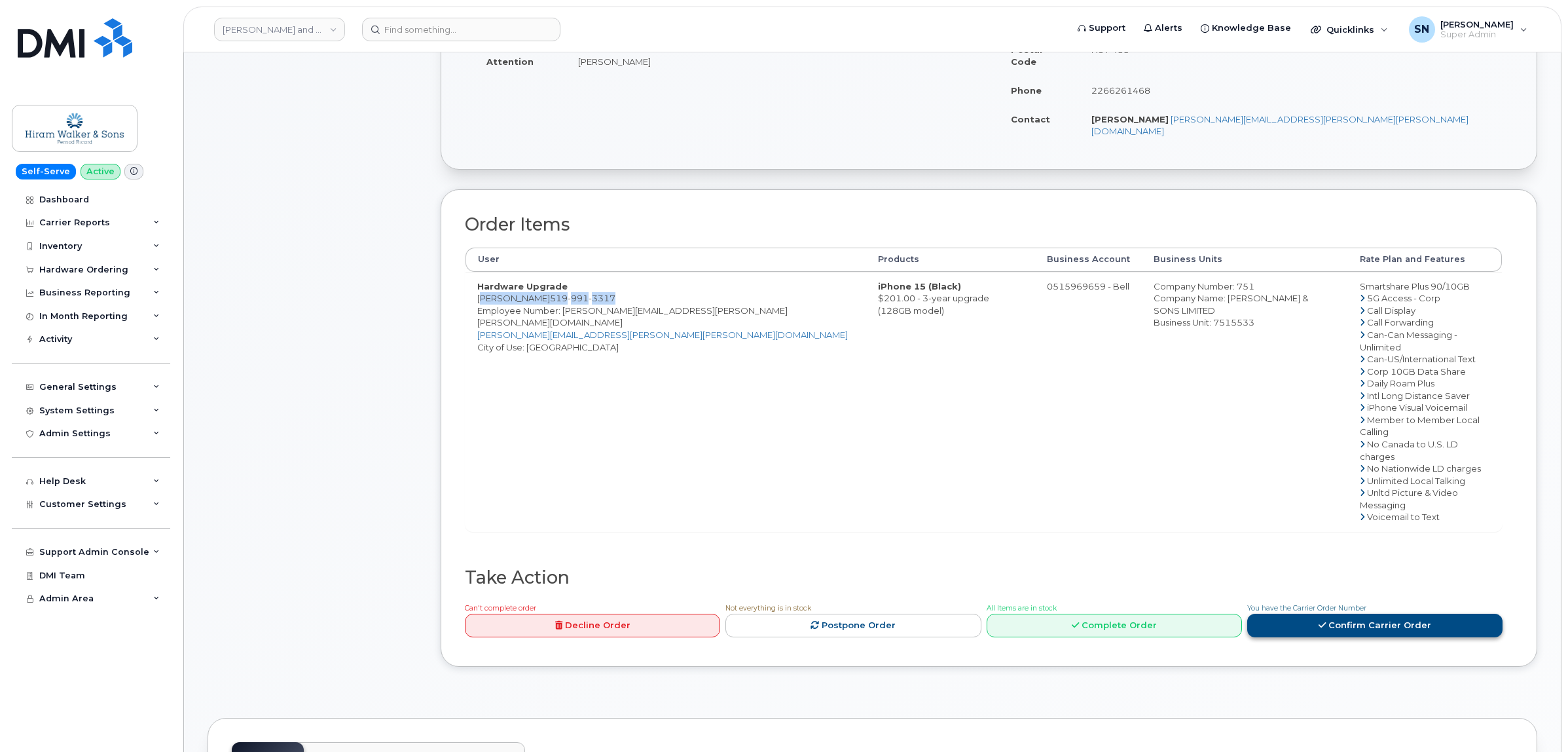
click at [1324, 621] on icon at bounding box center [1322, 625] width 7 height 9
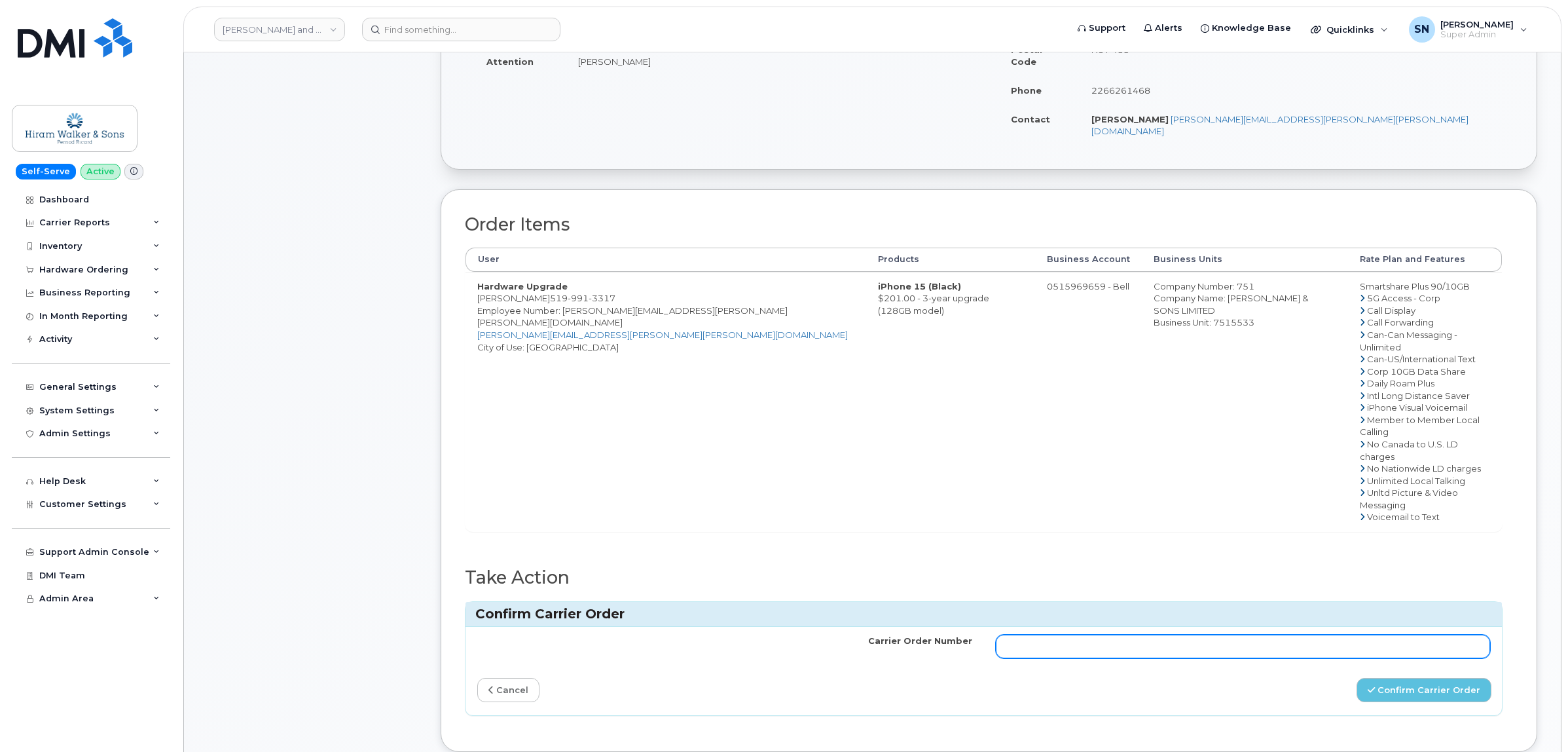
click at [1171, 635] on input "Carrier Order Number" at bounding box center [1244, 646] width 495 height 24
paste input "3014352"
type input "3014352"
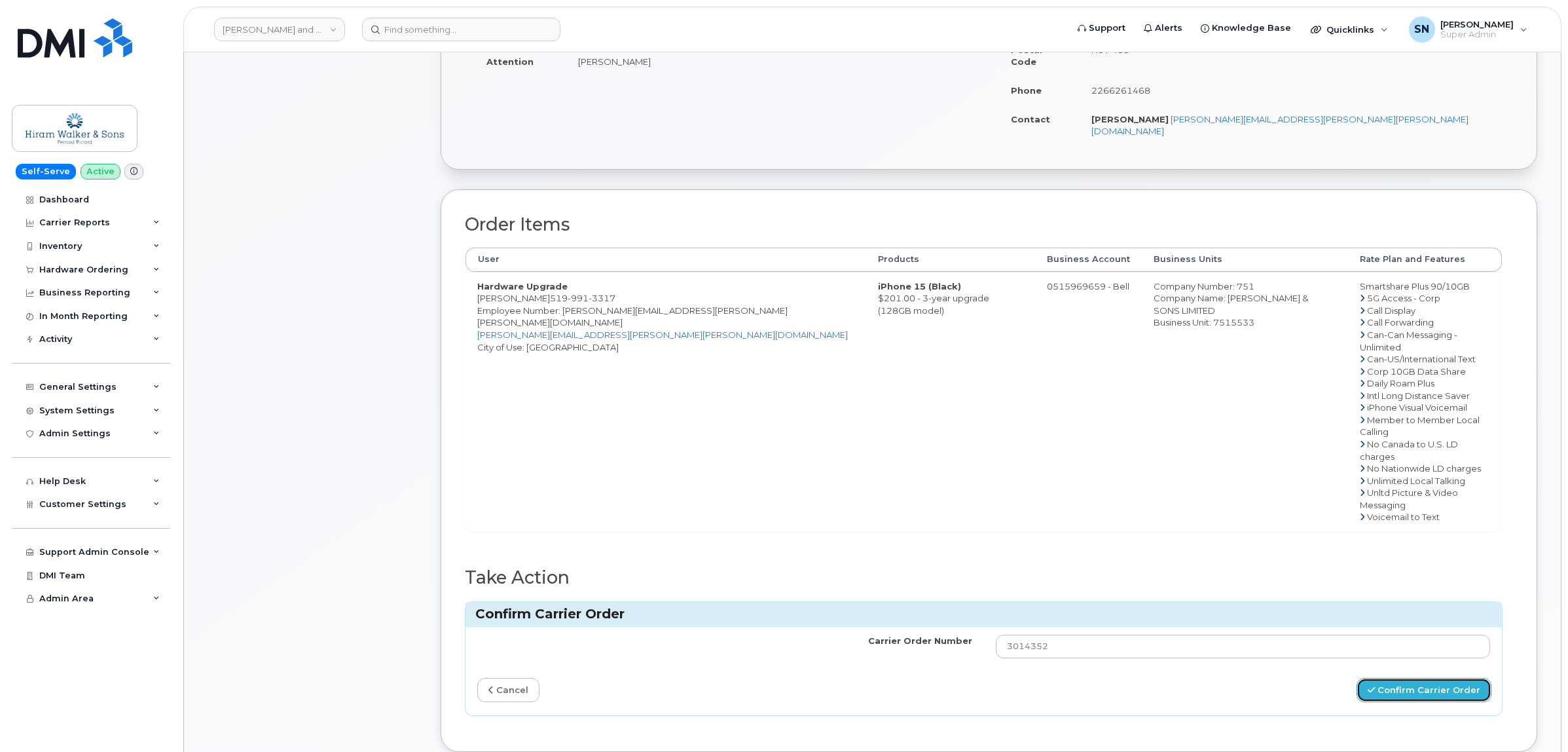
click at [1380, 678] on button "Confirm Carrier Order" at bounding box center [1424, 690] width 135 height 24
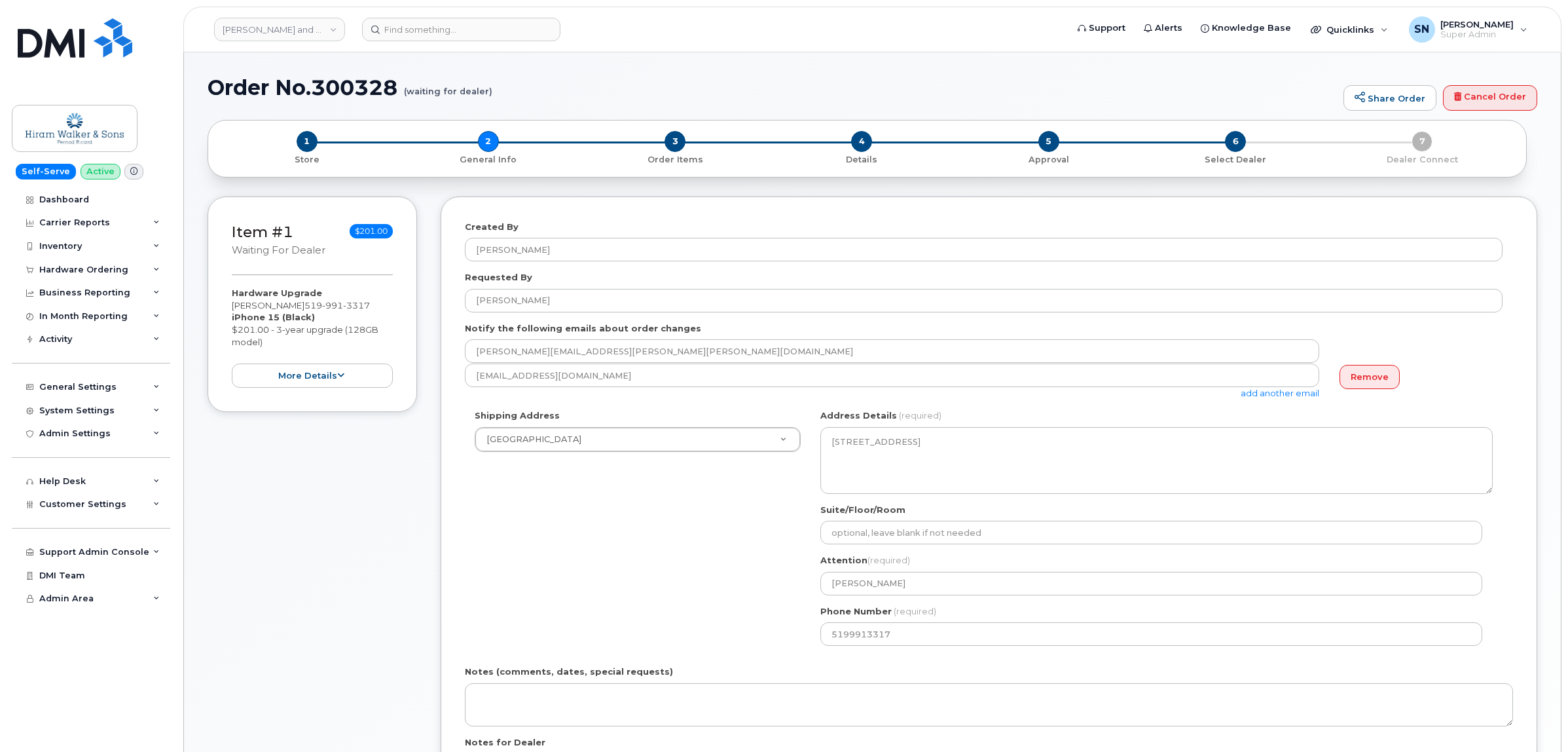
select select
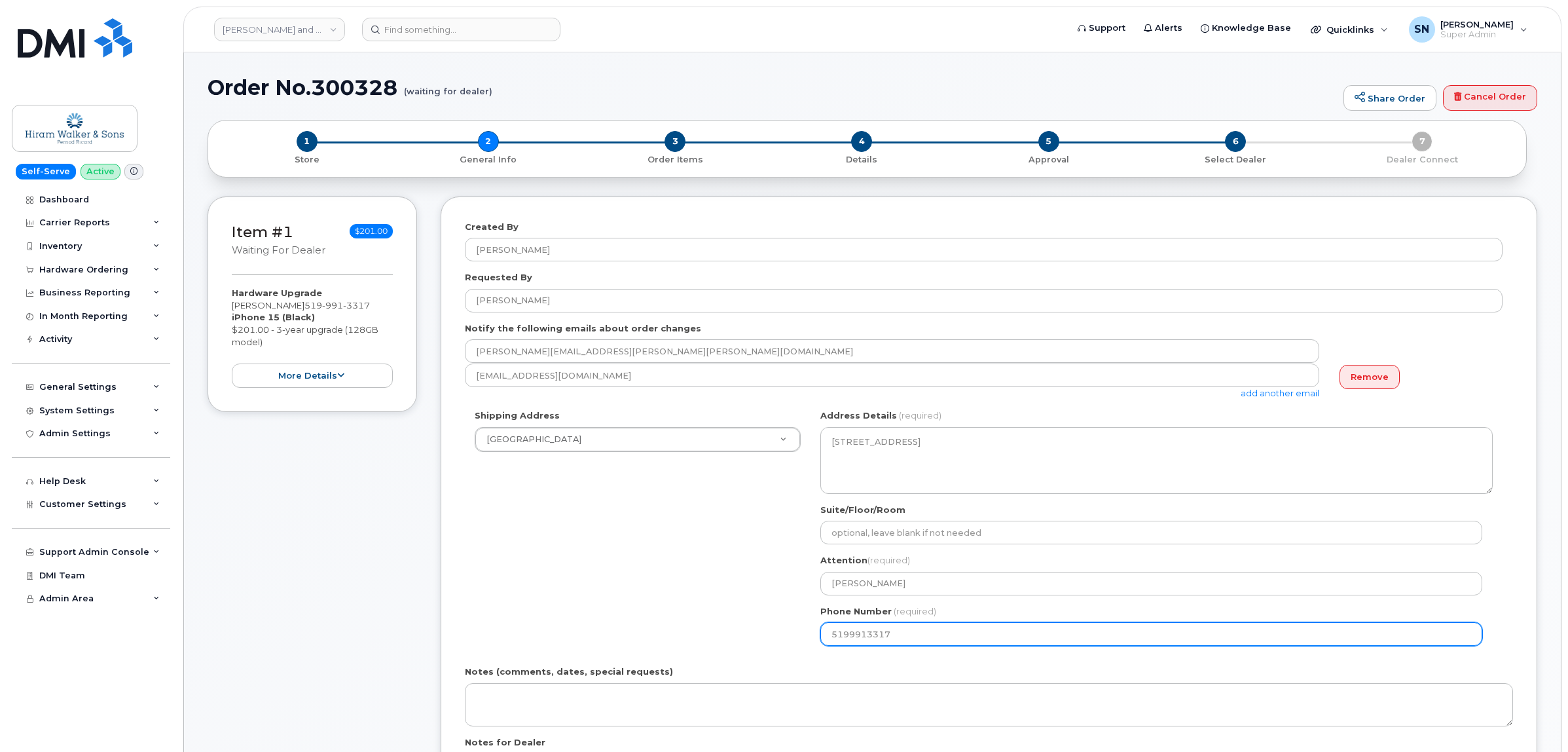
click at [858, 634] on input "5199913317" at bounding box center [1152, 634] width 662 height 24
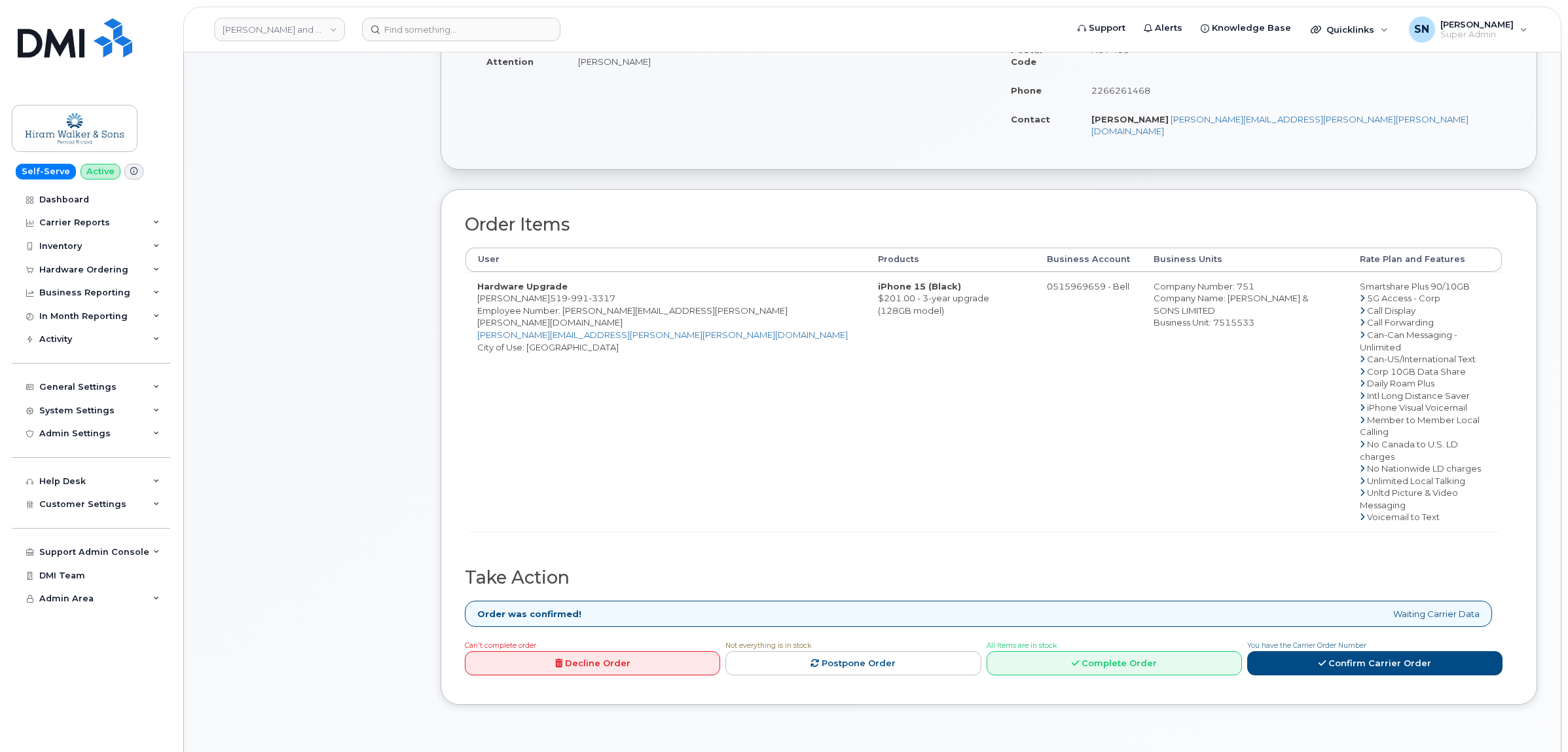
scroll to position [737, 0]
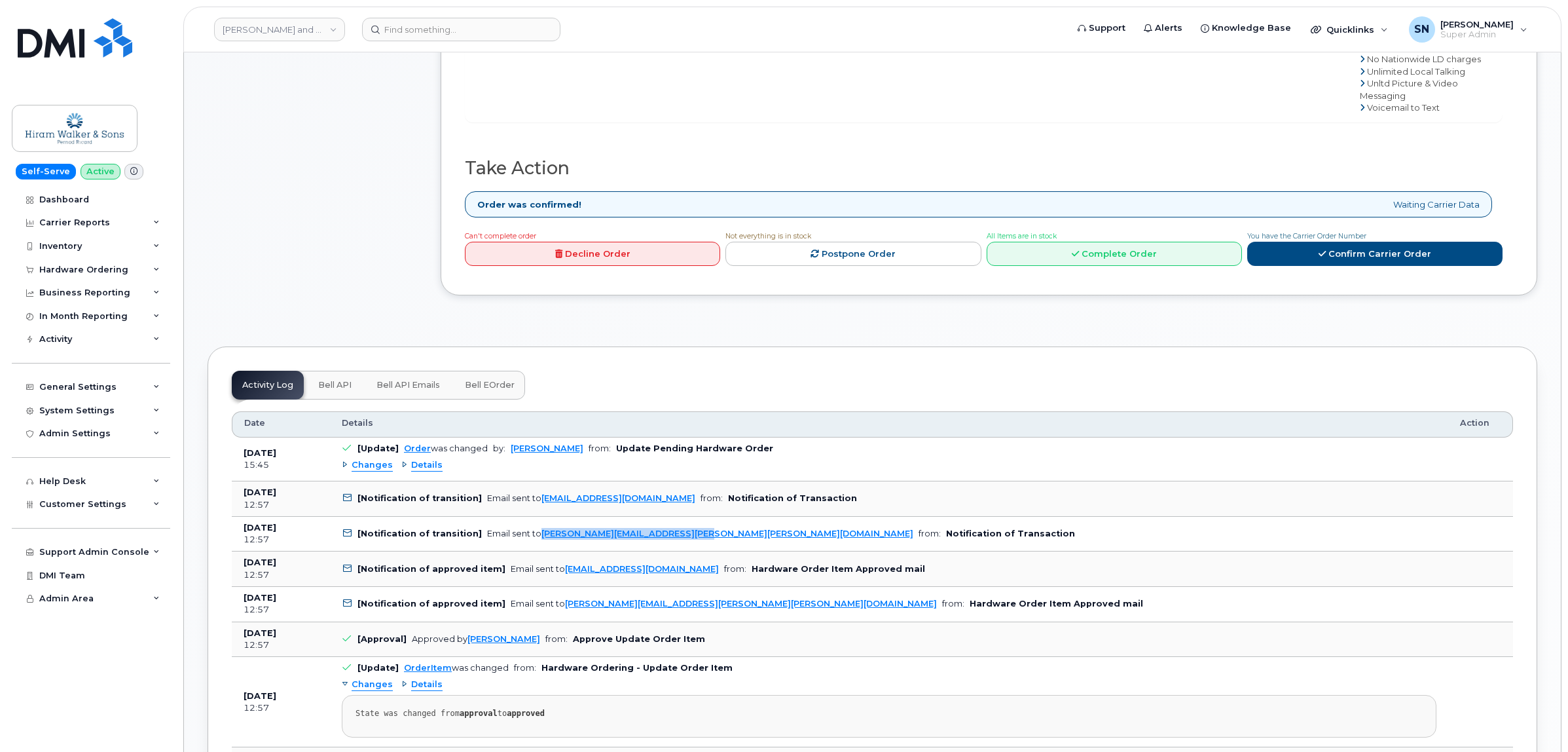
drag, startPoint x: 683, startPoint y: 468, endPoint x: 535, endPoint y: 471, distance: 148.0
click at [535, 517] on td "[Notification of transition] Email sent to [PERSON_NAME][EMAIL_ADDRESS][PERSON_…" at bounding box center [889, 534] width 1118 height 35
copy link "[PERSON_NAME][EMAIL_ADDRESS][PERSON_NAME][PERSON_NAME][DOMAIN_NAME]"
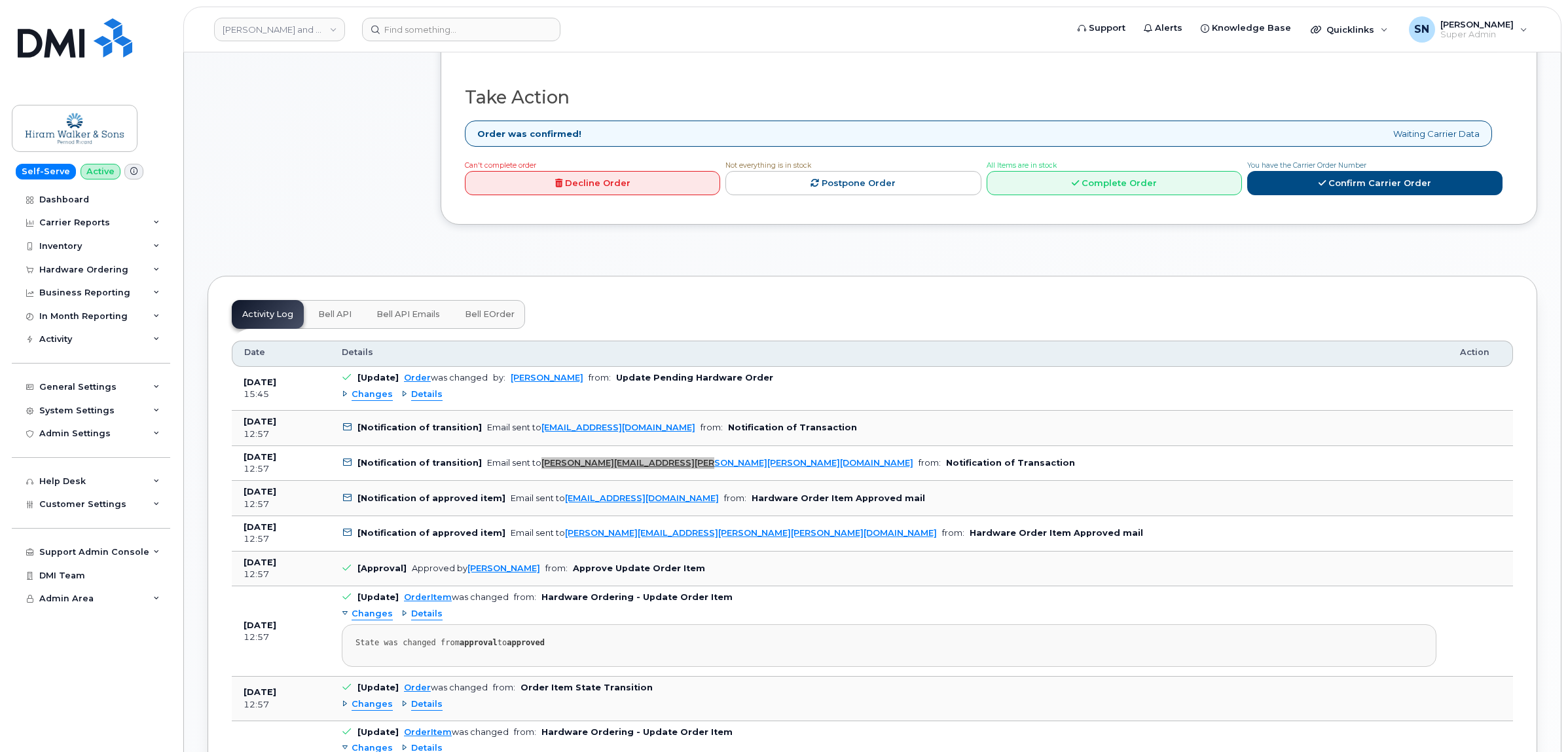
scroll to position [819, 0]
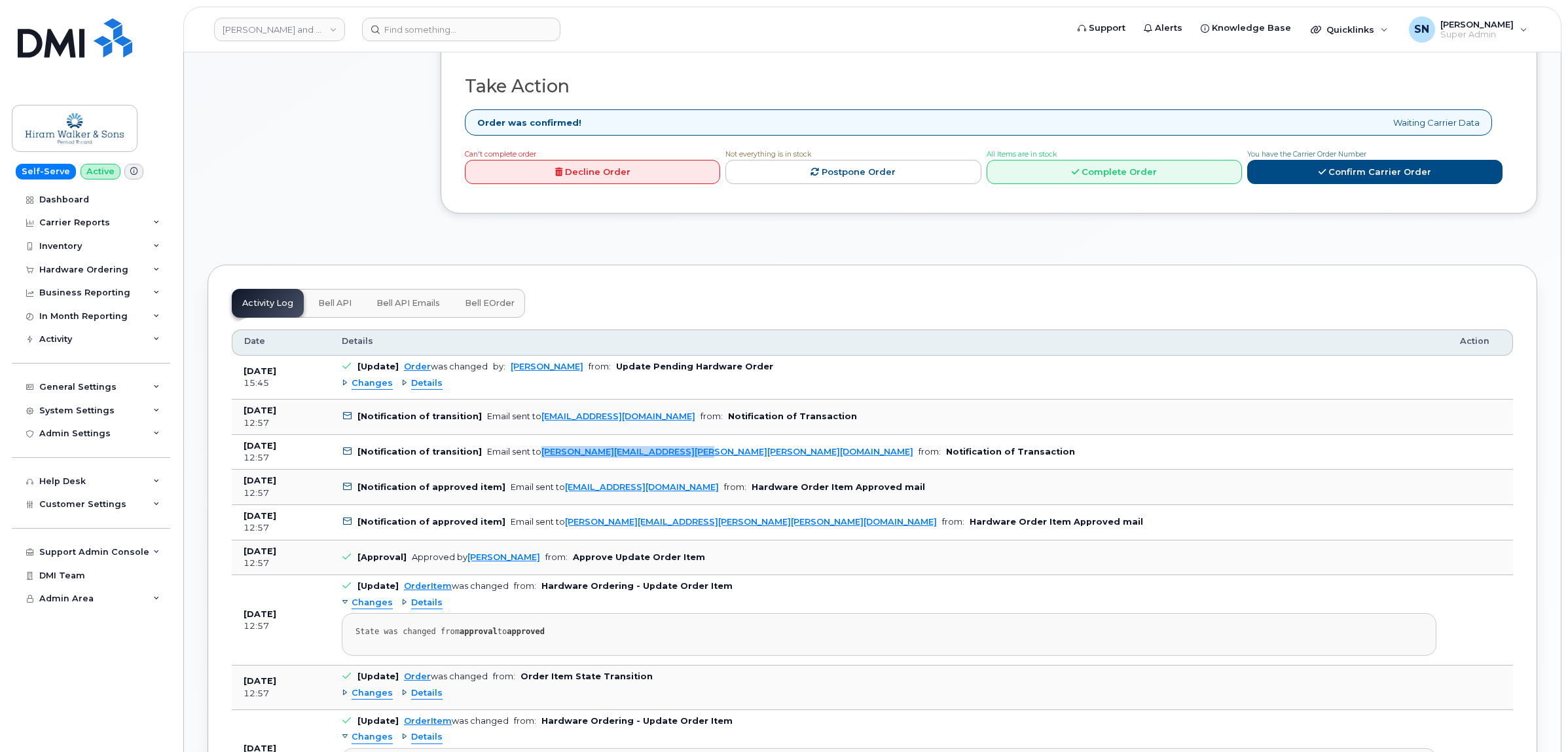
drag, startPoint x: 719, startPoint y: 420, endPoint x: 555, endPoint y: 424, distance: 164.0
click at [555, 470] on td "[Notification of approved item] Email sent to [EMAIL_ADDRESS][DOMAIN_NAME] from…" at bounding box center [889, 487] width 1118 height 35
copy link "[EMAIL_ADDRESS][DOMAIN_NAME]"
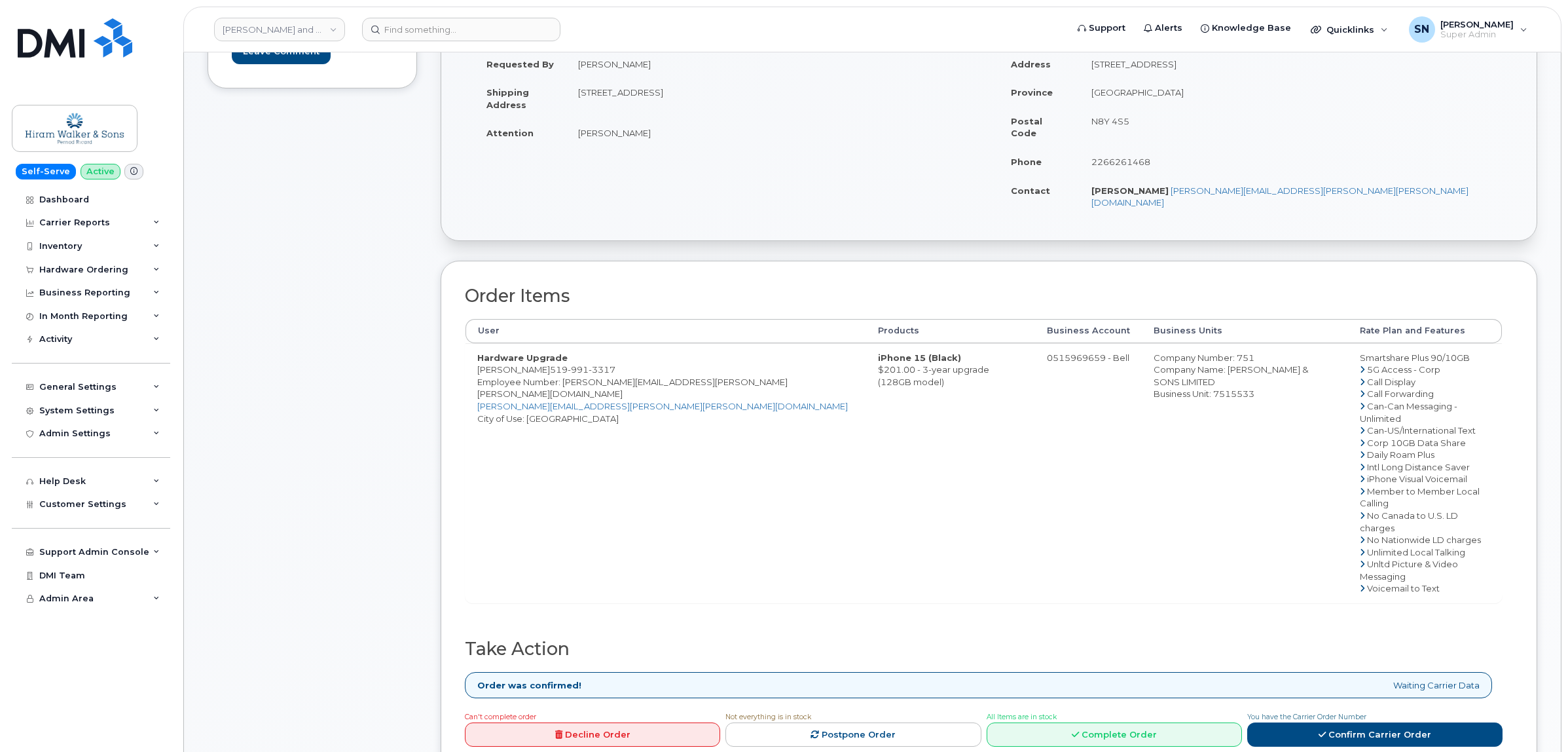
scroll to position [245, 0]
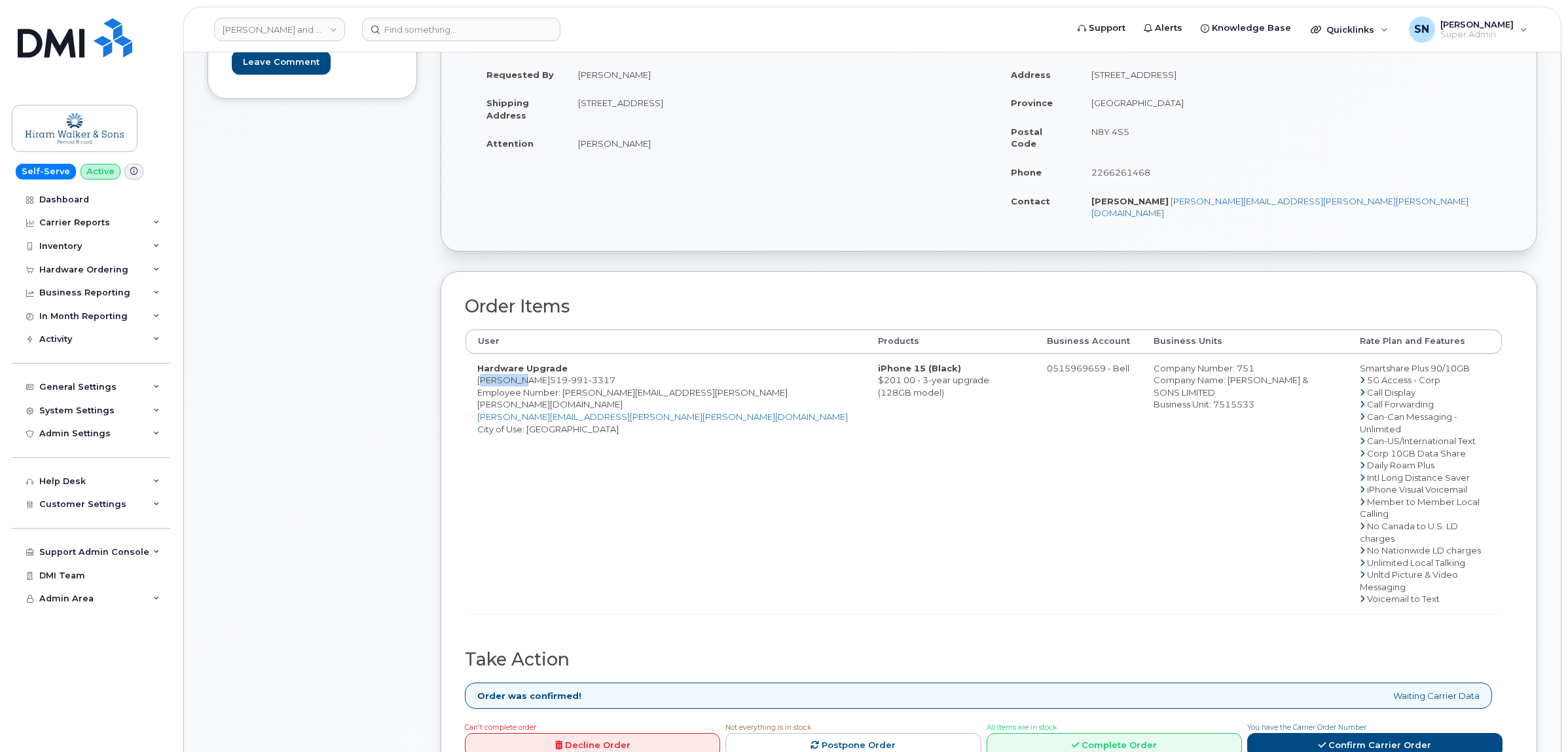
drag, startPoint x: 475, startPoint y: 358, endPoint x: 514, endPoint y: 361, distance: 39.1
click at [514, 361] on td "Hardware Upgrade [PERSON_NAME] [PHONE_NUMBER] Employee Number: [PERSON_NAME][EM…" at bounding box center [665, 484] width 401 height 259
copy td "[PERSON_NAME]"
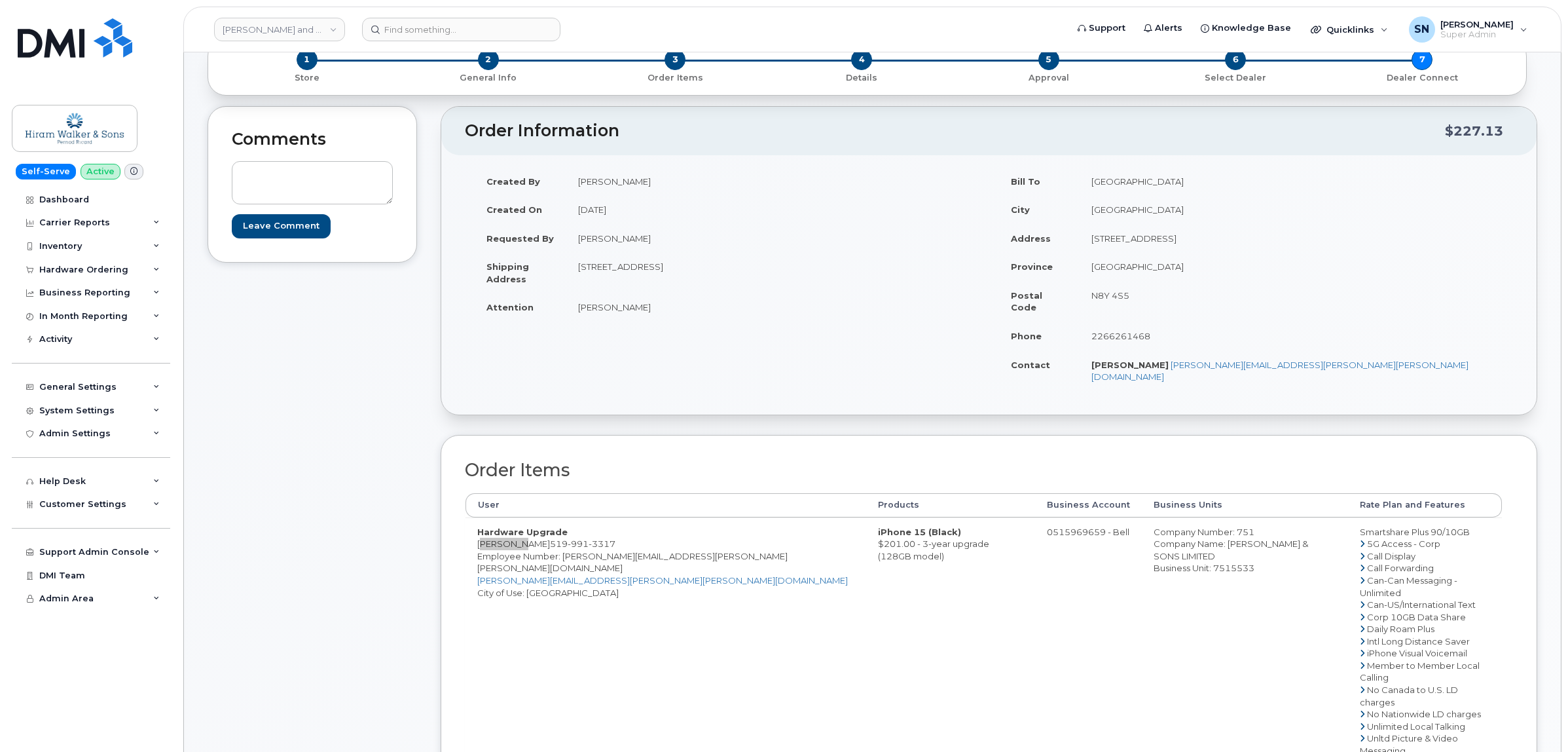
scroll to position [0, 0]
